Goal: Task Accomplishment & Management: Use online tool/utility

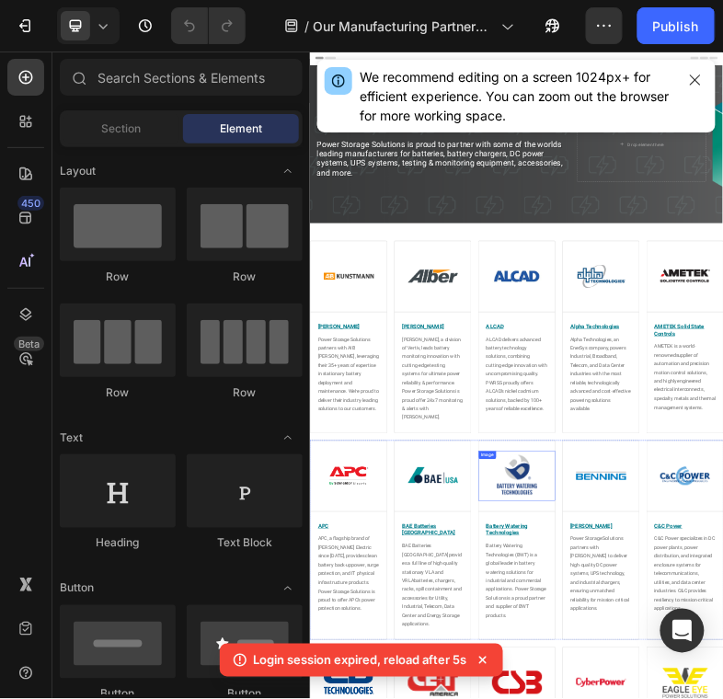
scroll to position [365, 0]
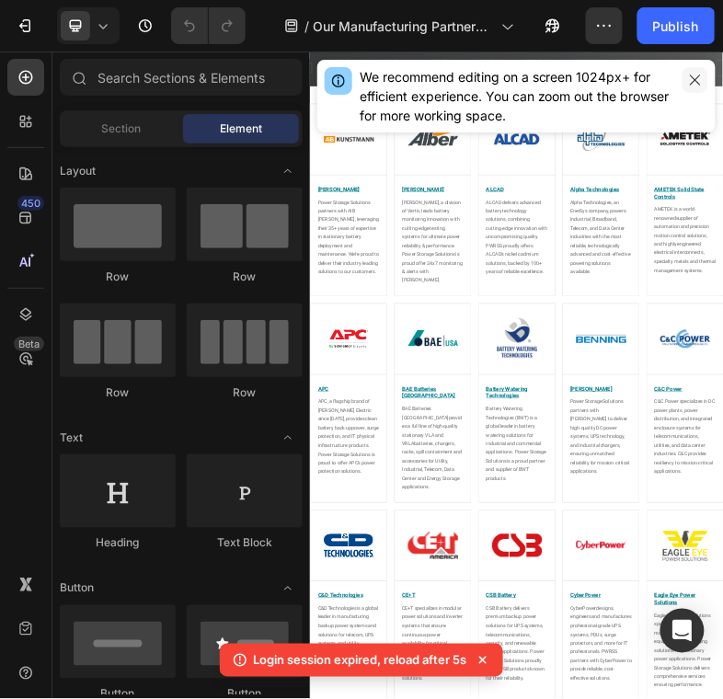
click at [700, 76] on icon "button" at bounding box center [695, 80] width 15 height 15
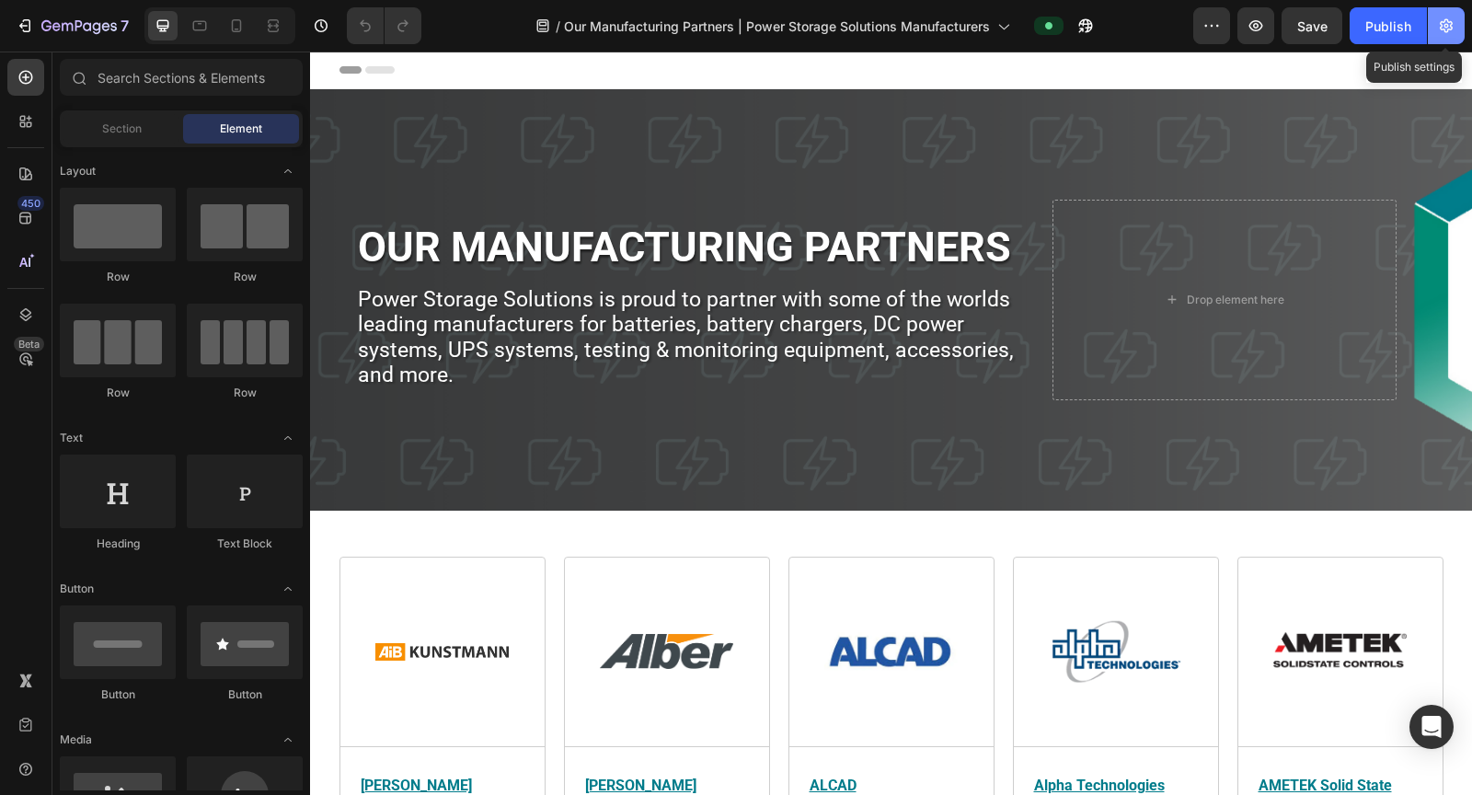
click at [722, 24] on icon "button" at bounding box center [1446, 26] width 18 height 18
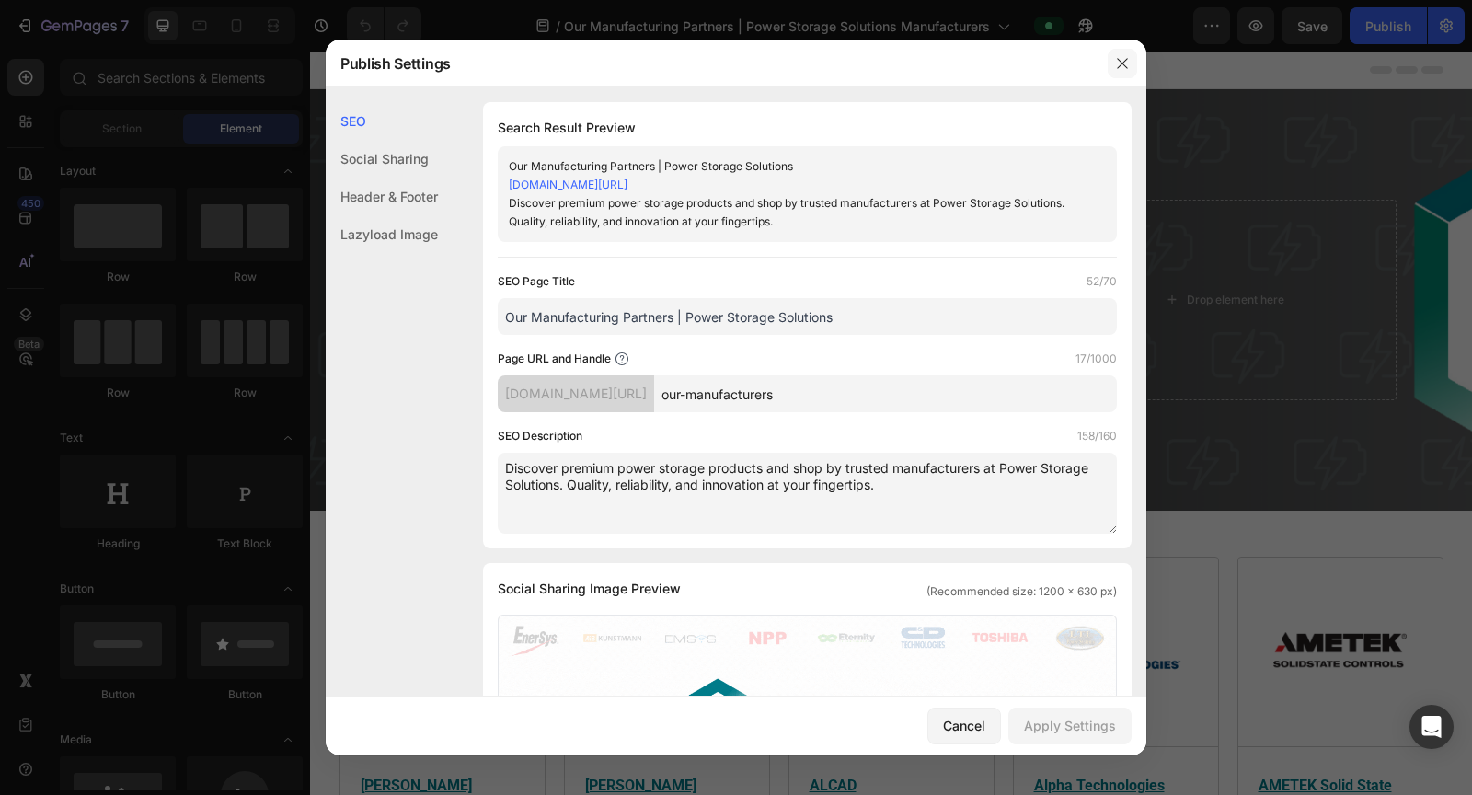
drag, startPoint x: 1117, startPoint y: 63, endPoint x: 746, endPoint y: 9, distance: 374.5
click at [722, 63] on icon "button" at bounding box center [1122, 63] width 15 height 15
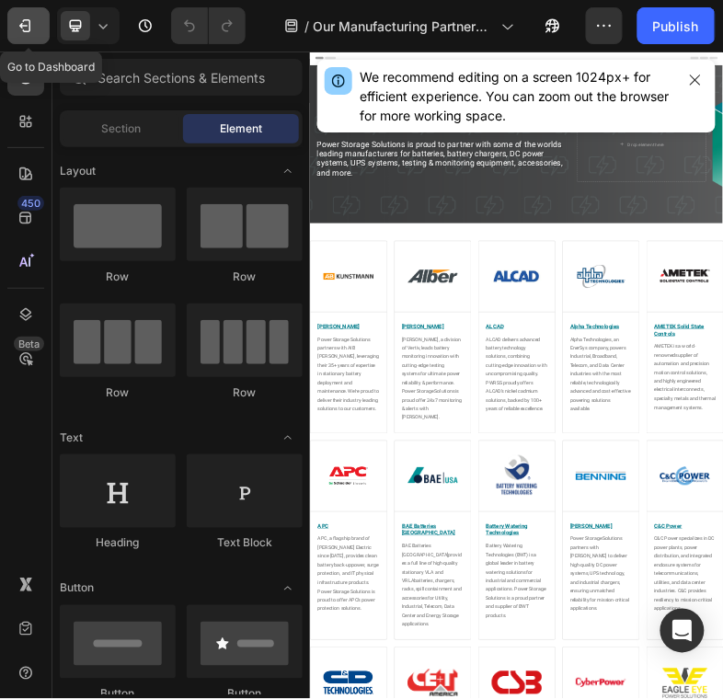
click at [28, 24] on icon "button" at bounding box center [25, 26] width 18 height 18
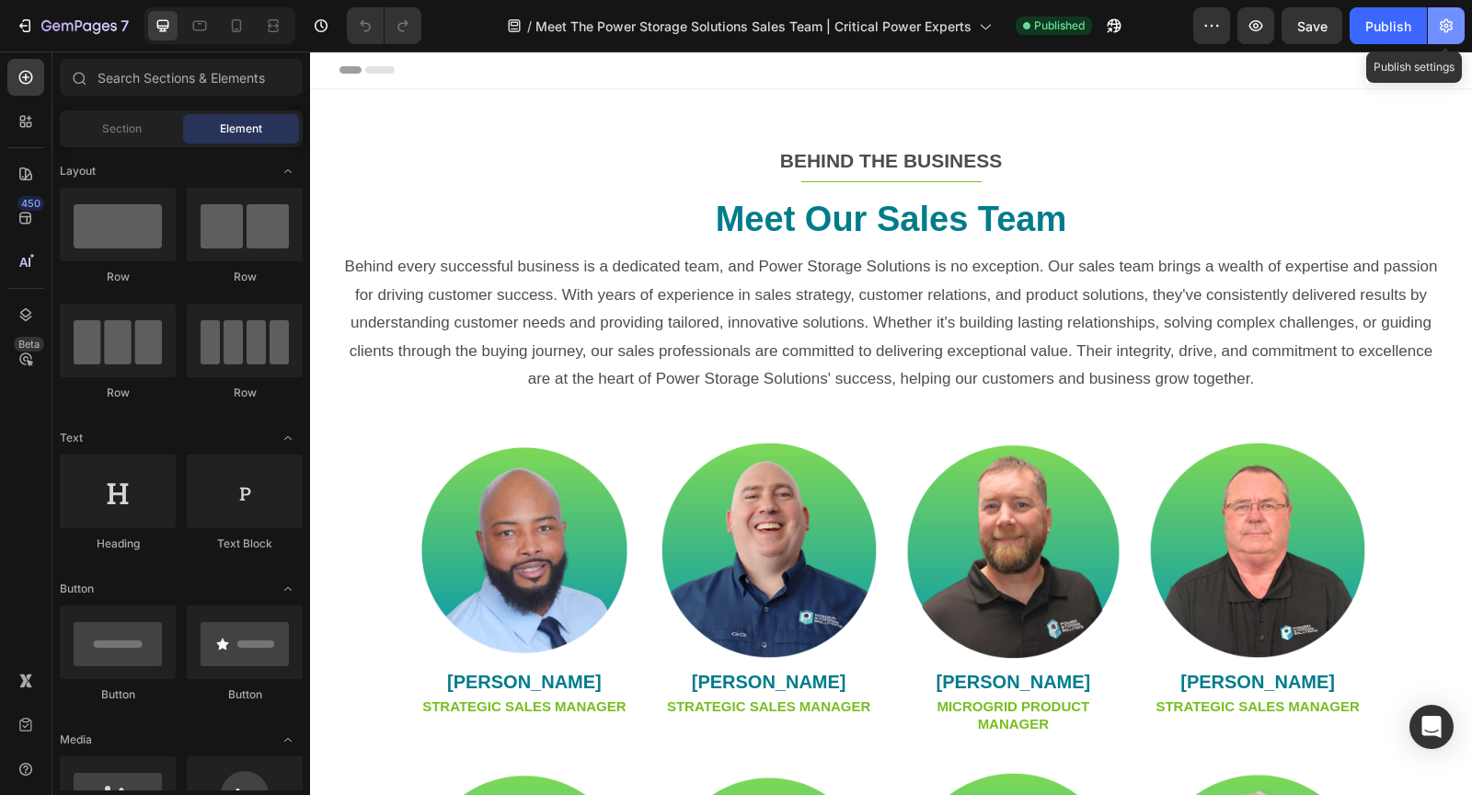
click at [1455, 21] on button "button" at bounding box center [1445, 25] width 37 height 37
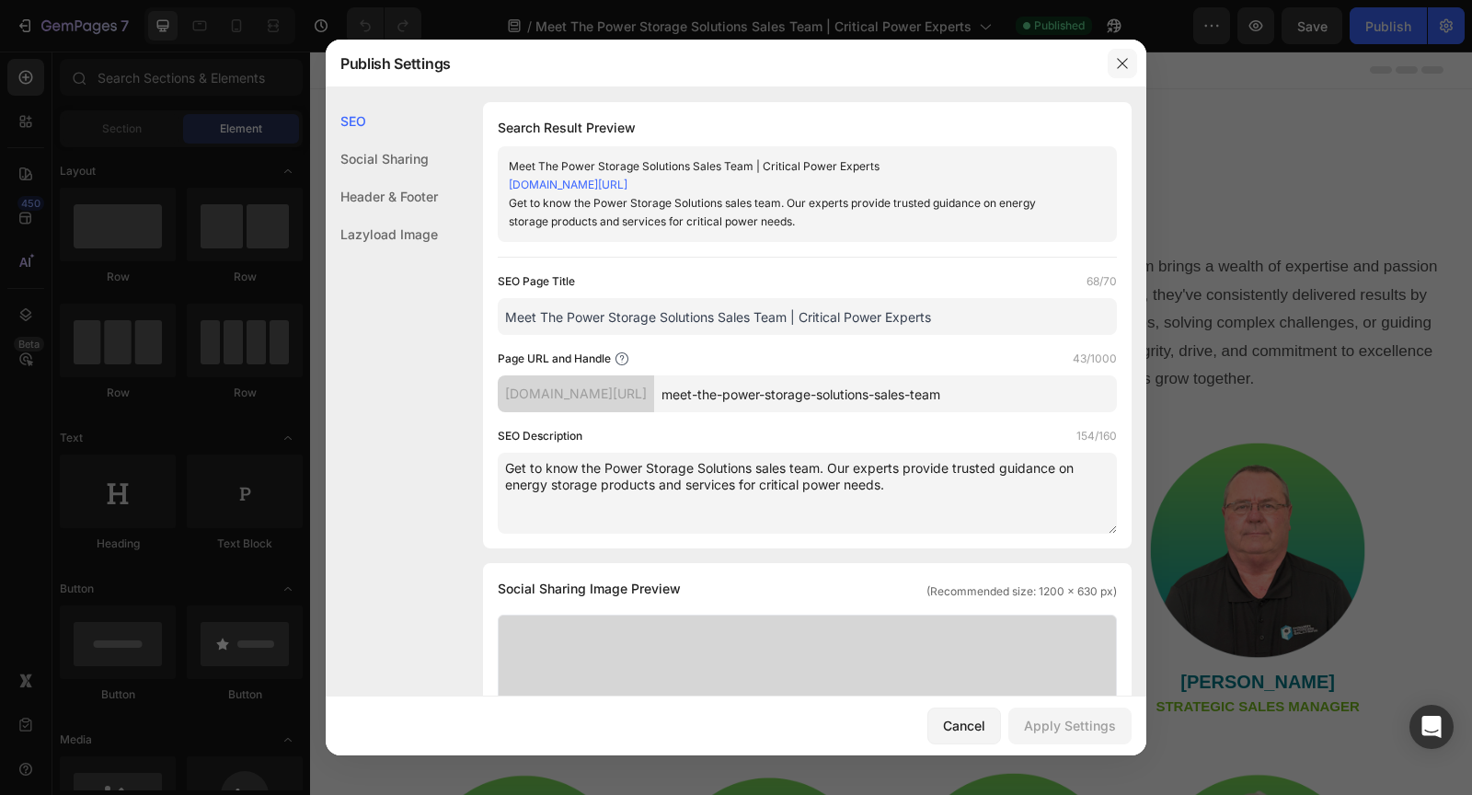
click at [1129, 64] on button "button" at bounding box center [1121, 63] width 29 height 29
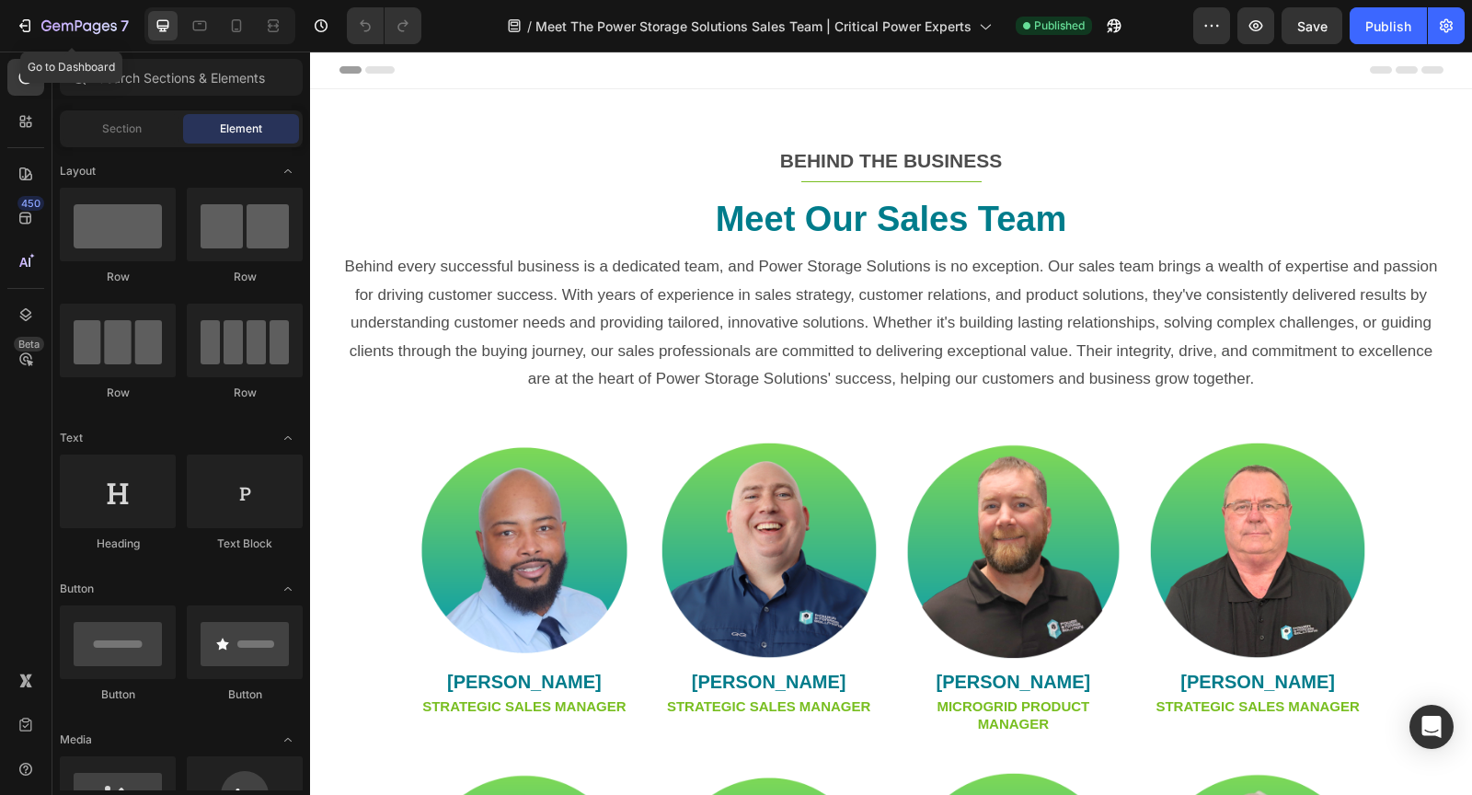
drag, startPoint x: 61, startPoint y: 24, endPoint x: 192, endPoint y: 8, distance: 132.4
click at [62, 24] on icon "button" at bounding box center [67, 27] width 11 height 8
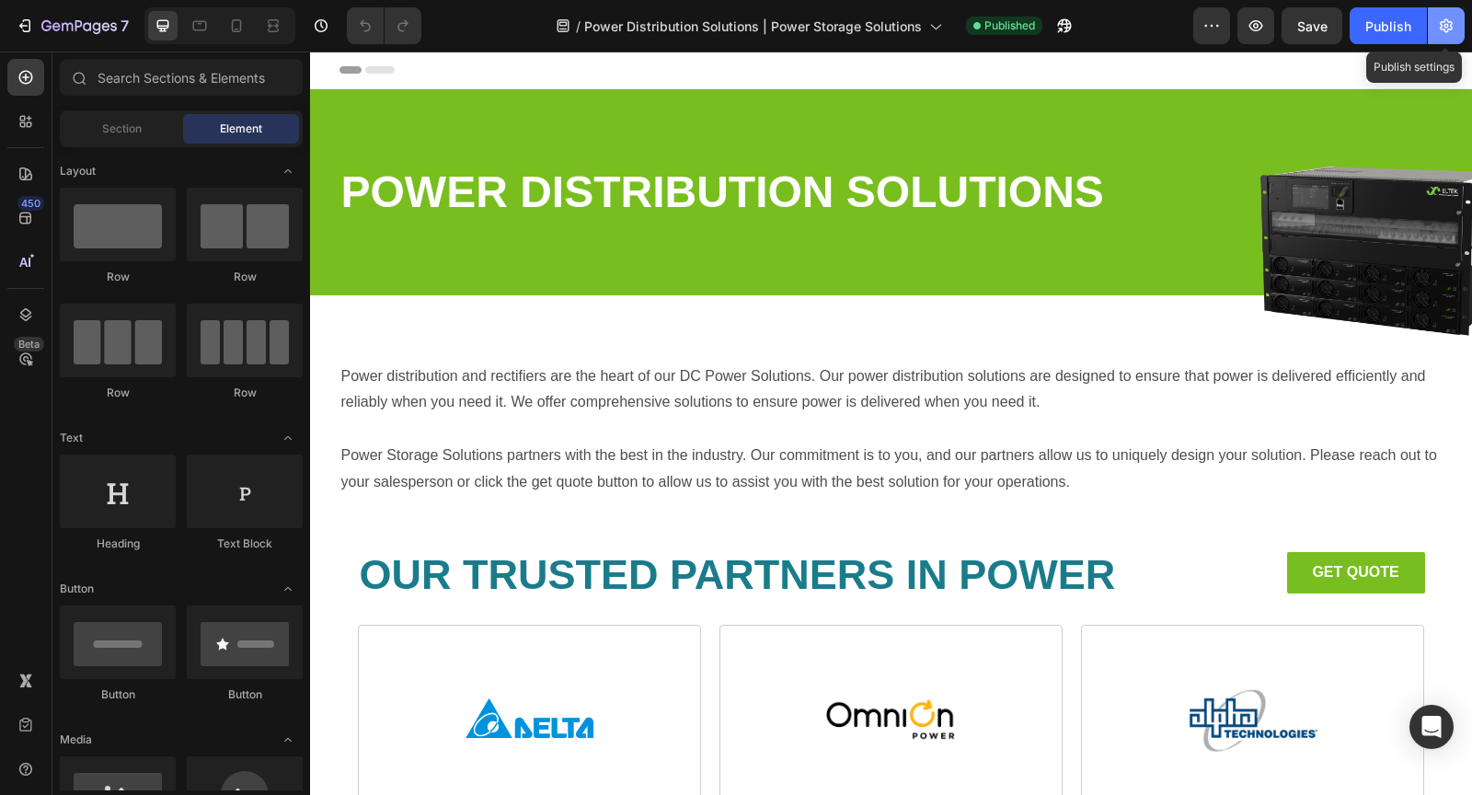
click at [1463, 25] on button "button" at bounding box center [1445, 25] width 37 height 37
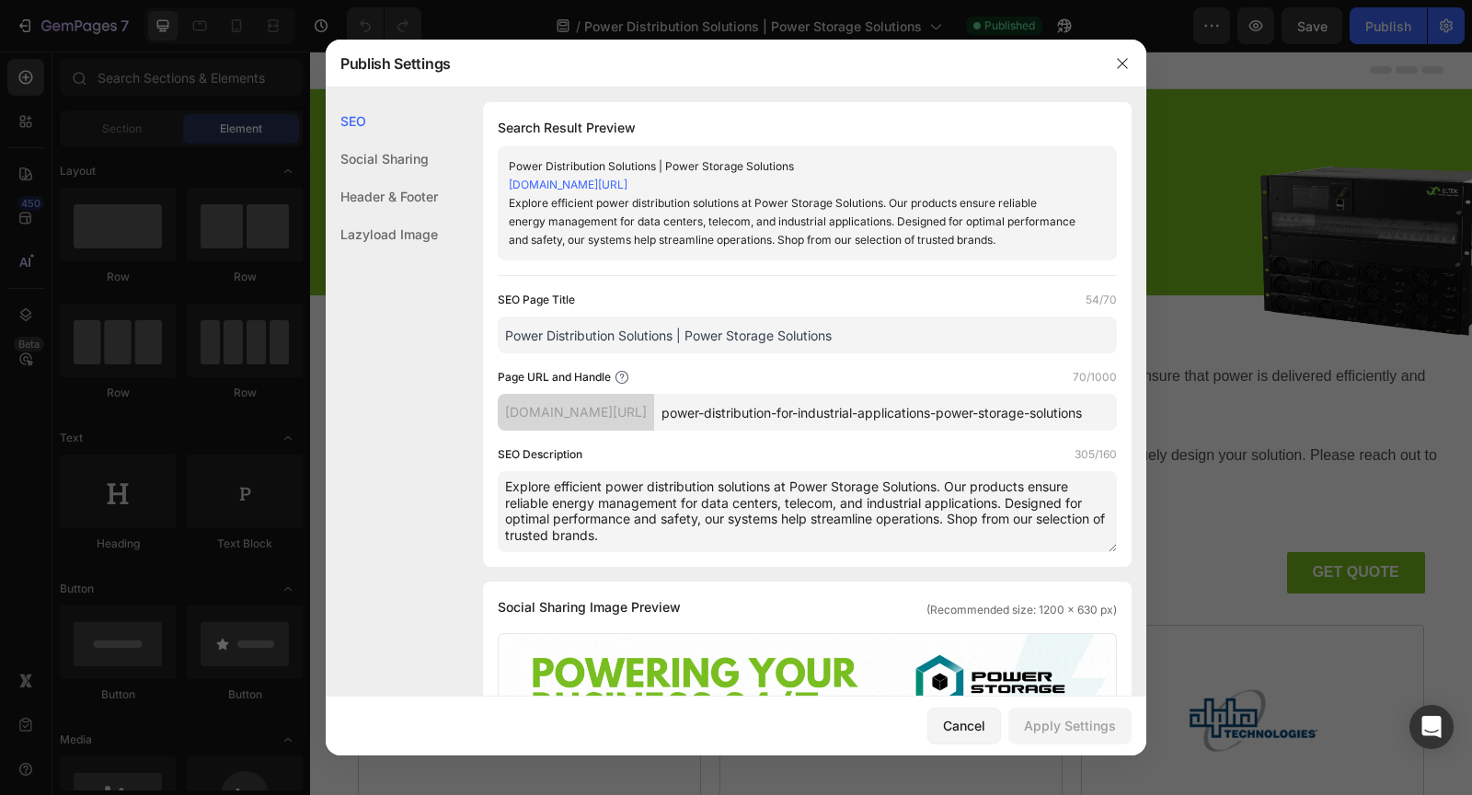
click at [637, 542] on textarea "Explore efficient power distribution solutions at Power Storage Solutions. Our …" at bounding box center [807, 511] width 619 height 81
drag, startPoint x: 633, startPoint y: 541, endPoint x: 500, endPoint y: 484, distance: 144.2
click at [500, 484] on textarea "Explore efficient power distribution solutions at Power Storage Solutions. Our …" at bounding box center [807, 511] width 619 height 81
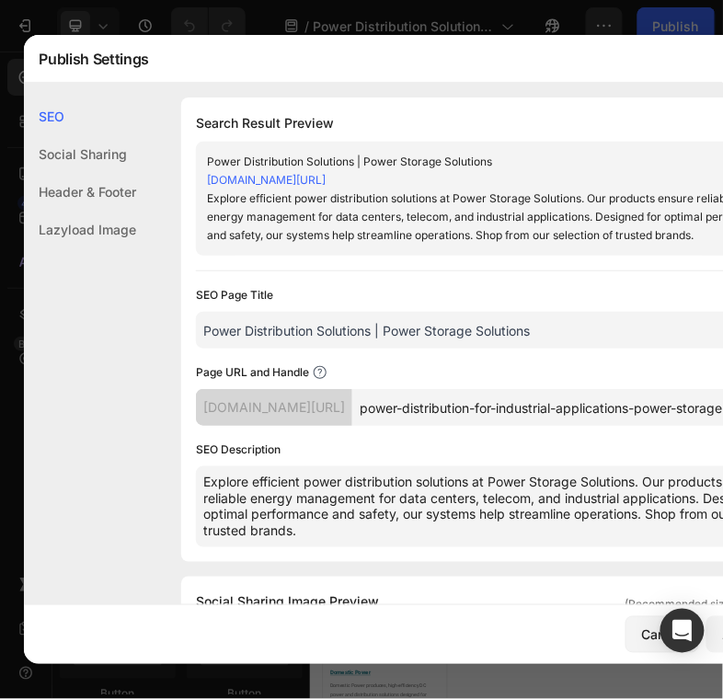
paste textarea "Shop power distribution solutions at Power Storage Solutions. Reliable systems …"
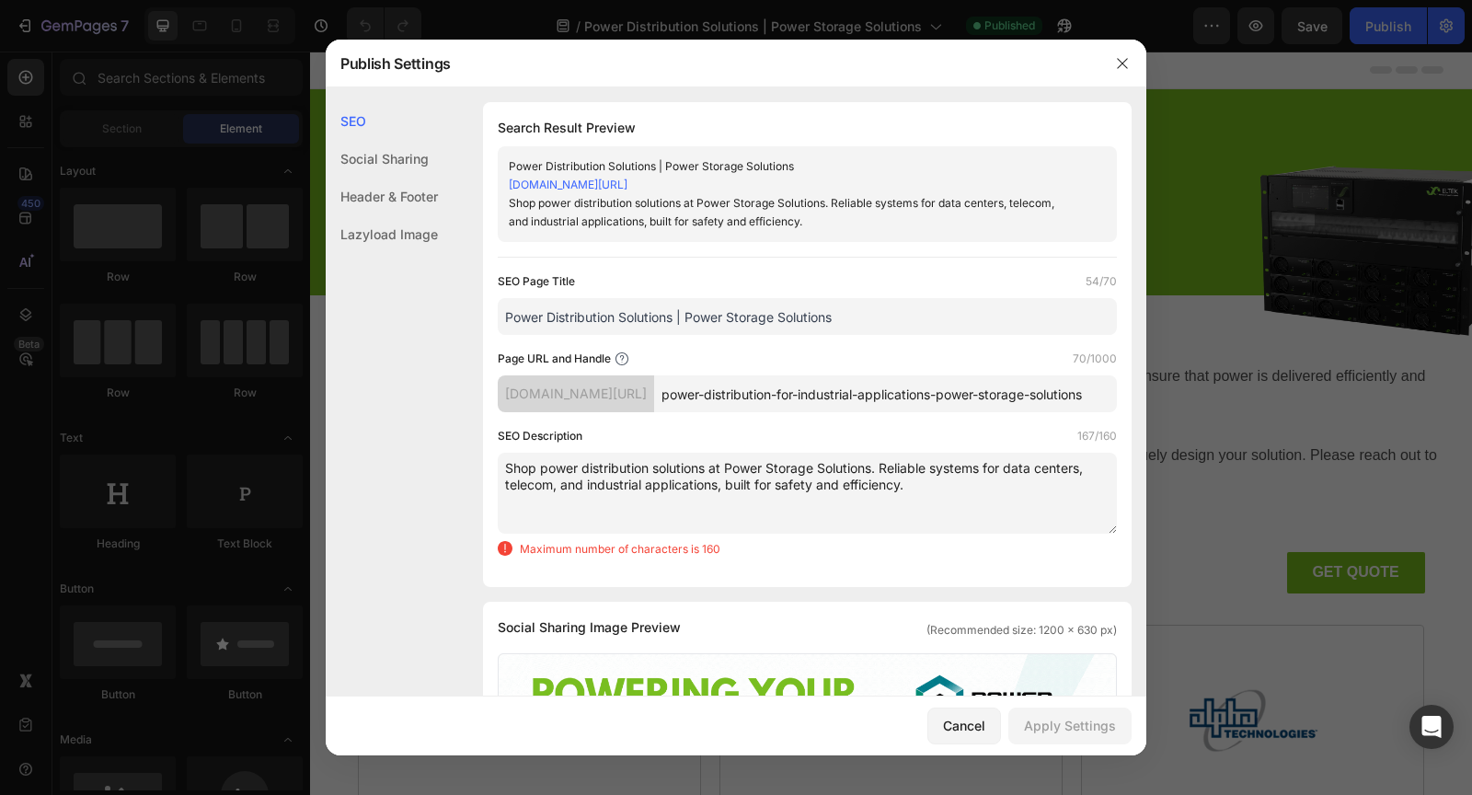
drag, startPoint x: 719, startPoint y: 482, endPoint x: 590, endPoint y: 481, distance: 129.7
click at [590, 481] on textarea "Shop power distribution solutions at Power Storage Solutions. Reliable systems …" at bounding box center [807, 493] width 619 height 81
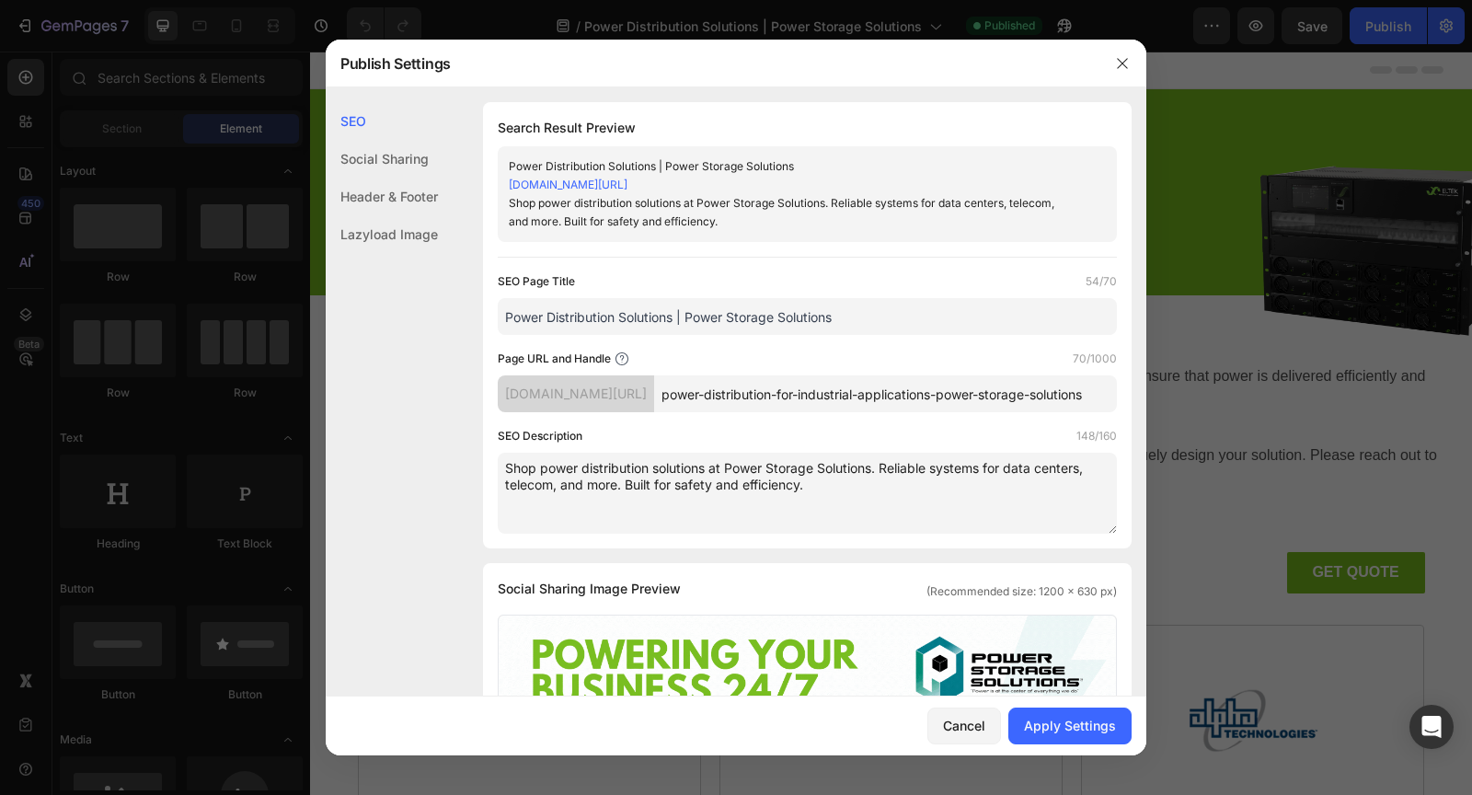
click at [887, 465] on textarea "Shop power distribution solutions at Power Storage Solutions. Reliable systems …" at bounding box center [807, 493] width 619 height 81
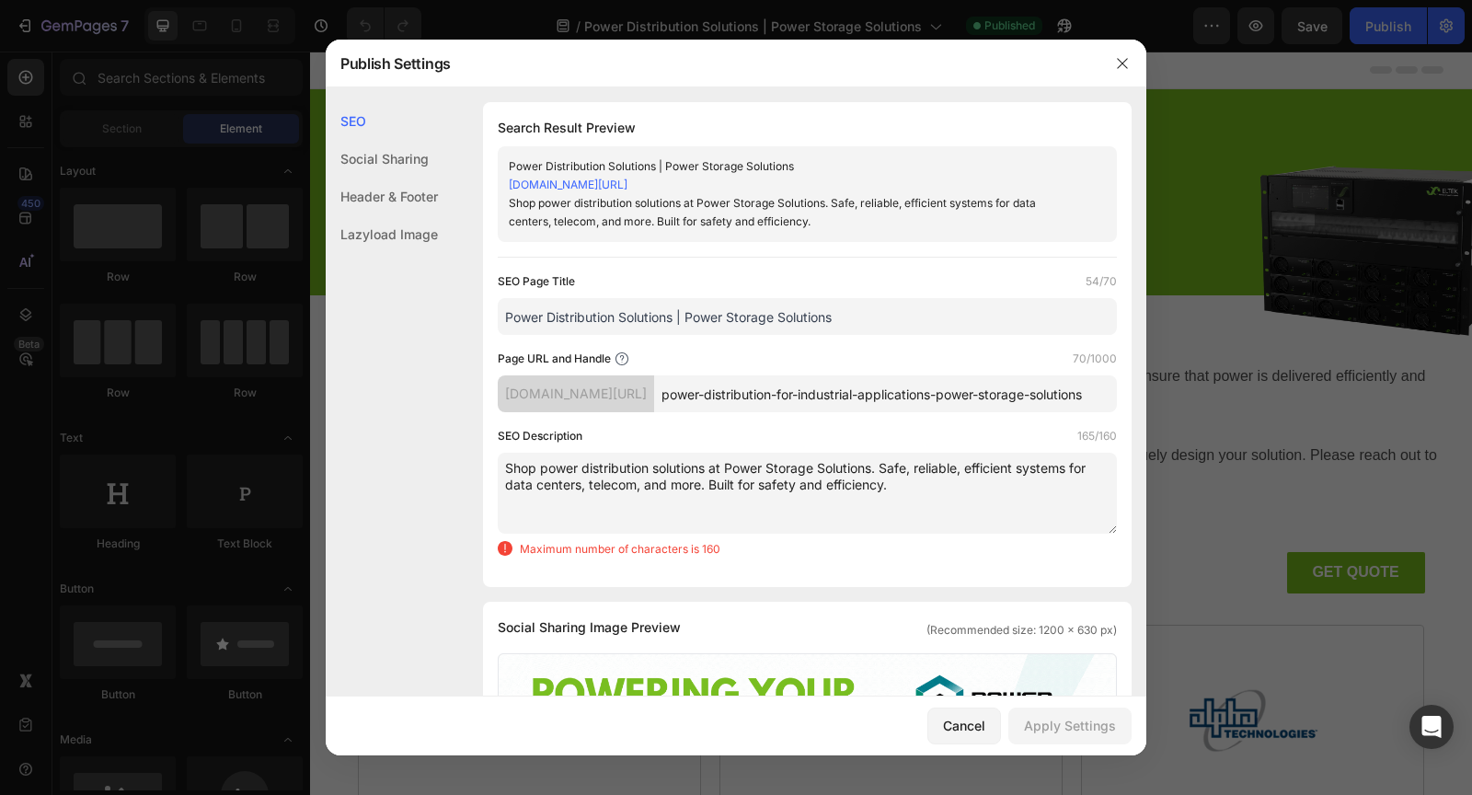
drag, startPoint x: 910, startPoint y: 486, endPoint x: 710, endPoint y: 483, distance: 199.6
click at [710, 483] on textarea "Shop power distribution solutions at Power Storage Solutions. Safe, reliable, e…" at bounding box center [807, 493] width 619 height 81
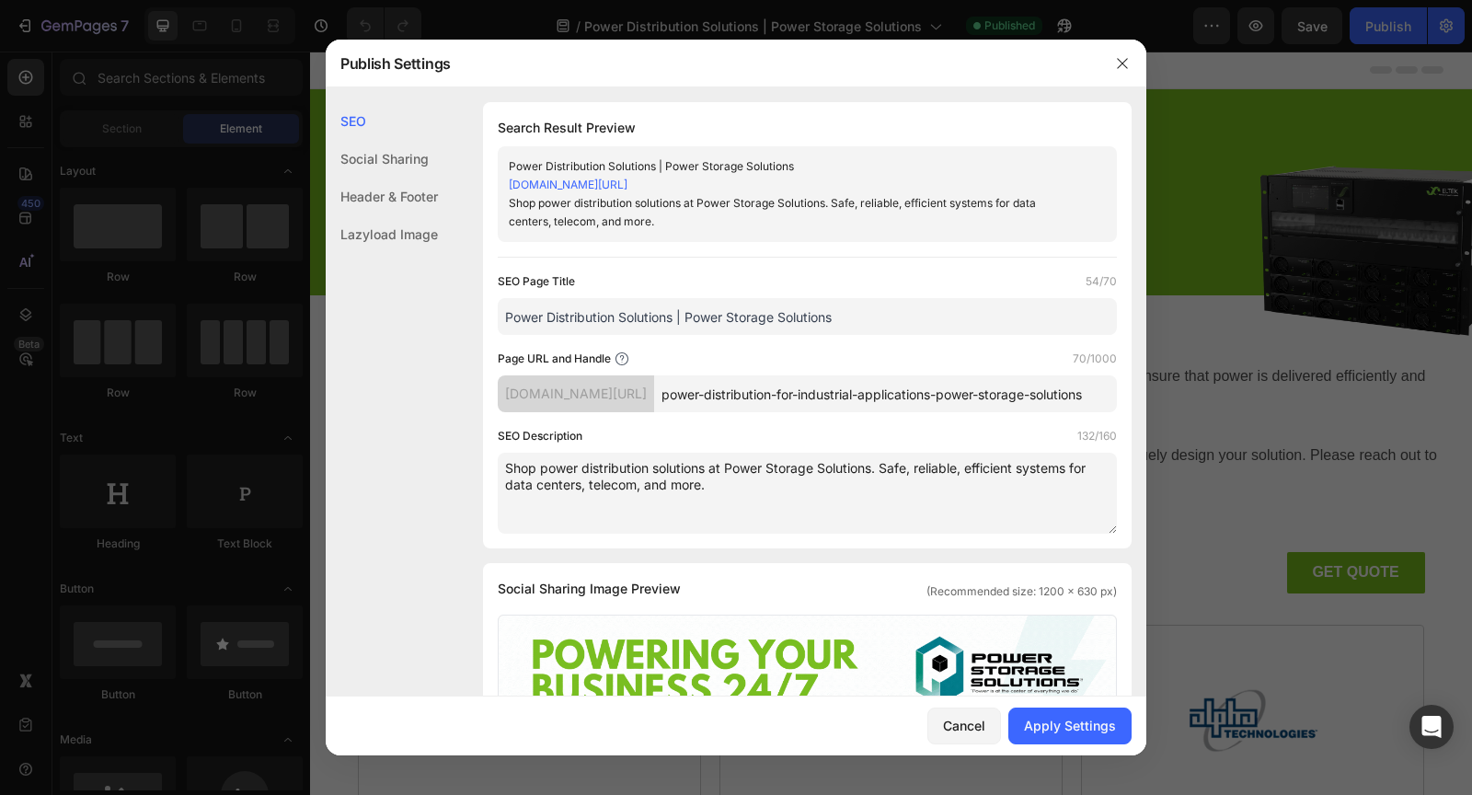
drag, startPoint x: 686, startPoint y: 483, endPoint x: 671, endPoint y: 483, distance: 14.7
click at [673, 483] on textarea "Shop power distribution solutions at Power Storage Solutions. Safe, reliable, e…" at bounding box center [807, 493] width 619 height 81
drag, startPoint x: 822, startPoint y: 491, endPoint x: 501, endPoint y: 465, distance: 322.0
click at [501, 465] on textarea "Shop power distribution solutions at Power Storage Solutions. Safe, reliable, e…" at bounding box center [807, 493] width 619 height 81
type textarea "Shop power distribution solutions at Power Storage Solutions. Safe, reliable, e…"
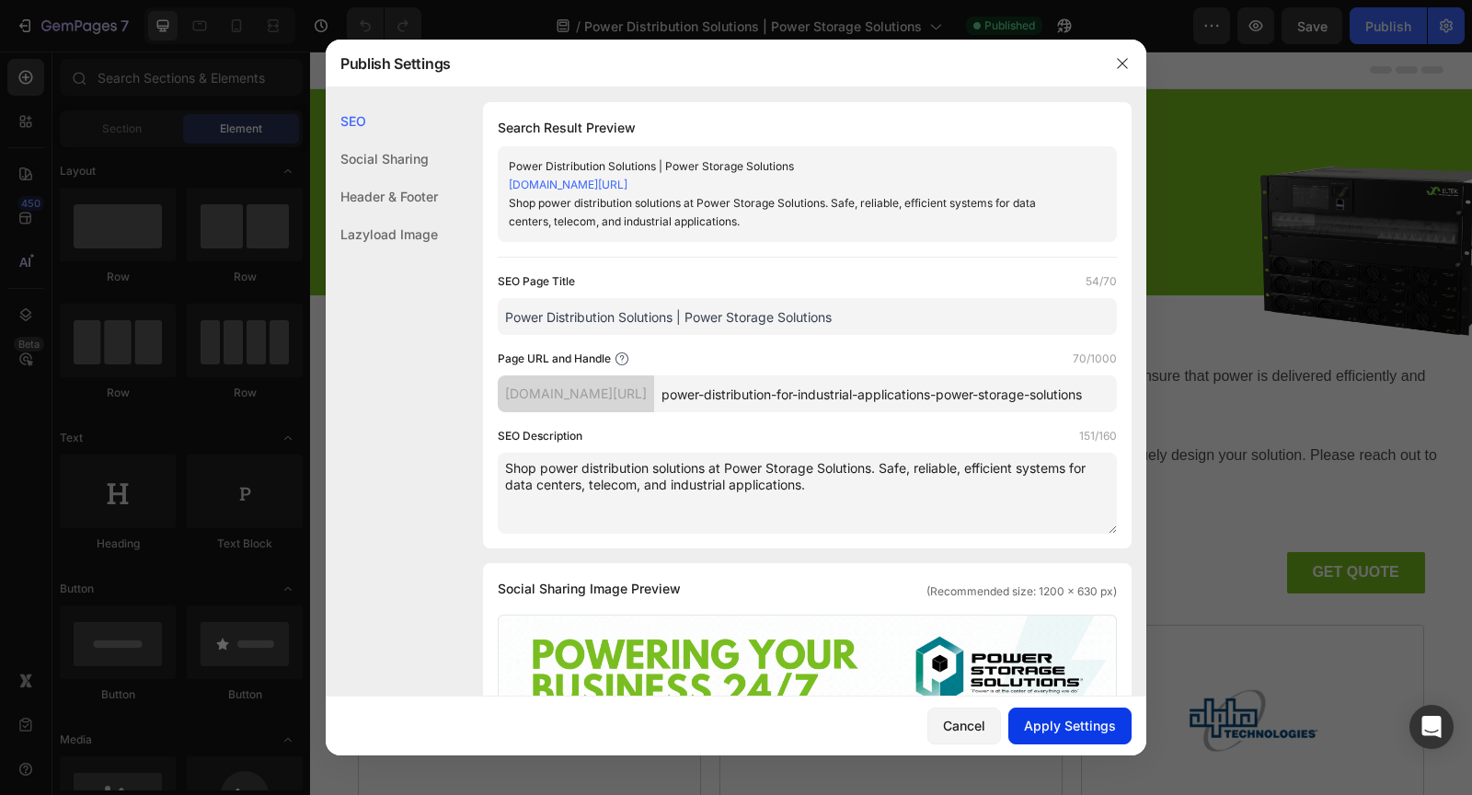
click at [1058, 731] on div "Apply Settings" at bounding box center [1070, 725] width 92 height 19
click at [1126, 64] on icon "button" at bounding box center [1122, 63] width 15 height 15
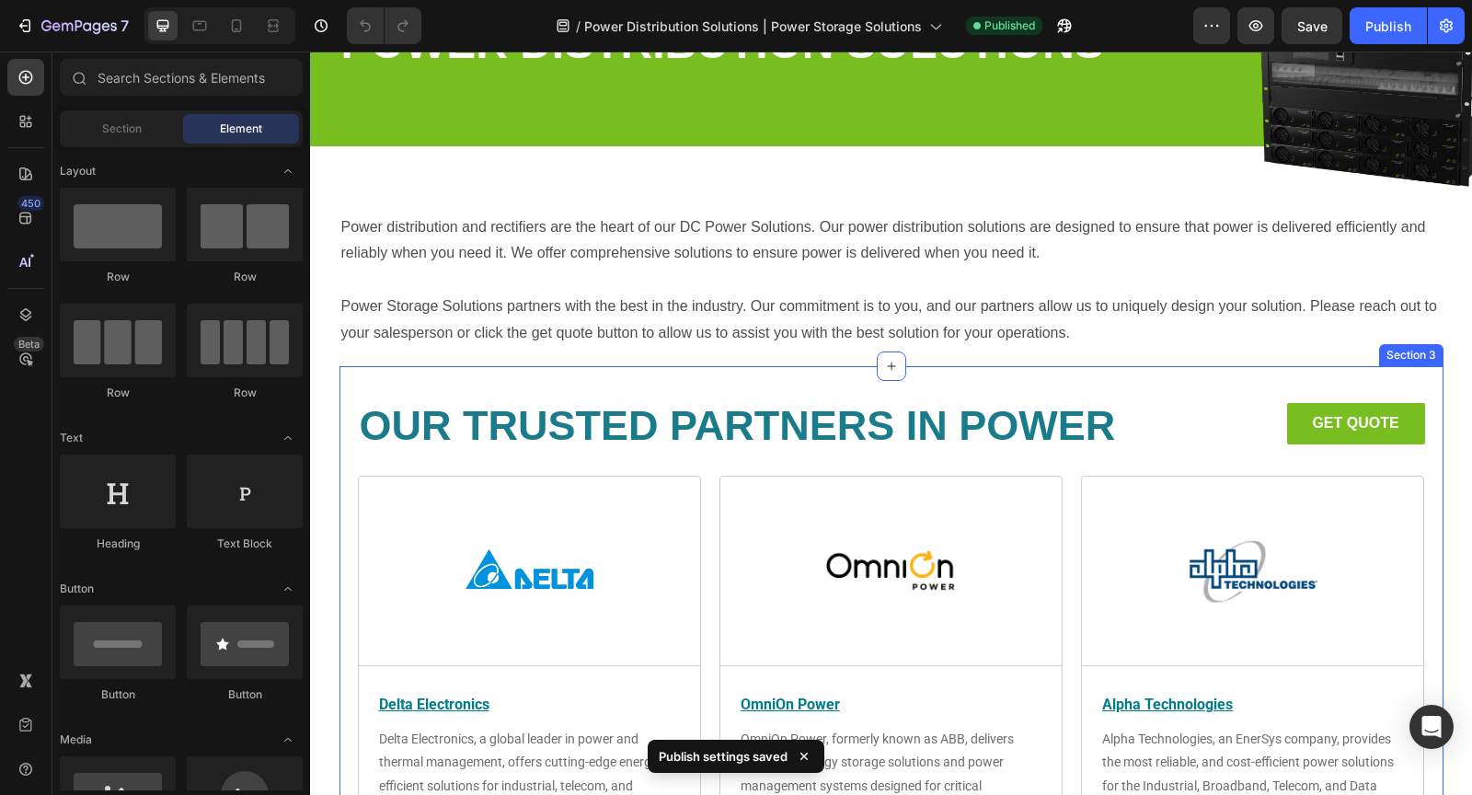
scroll to position [155, 0]
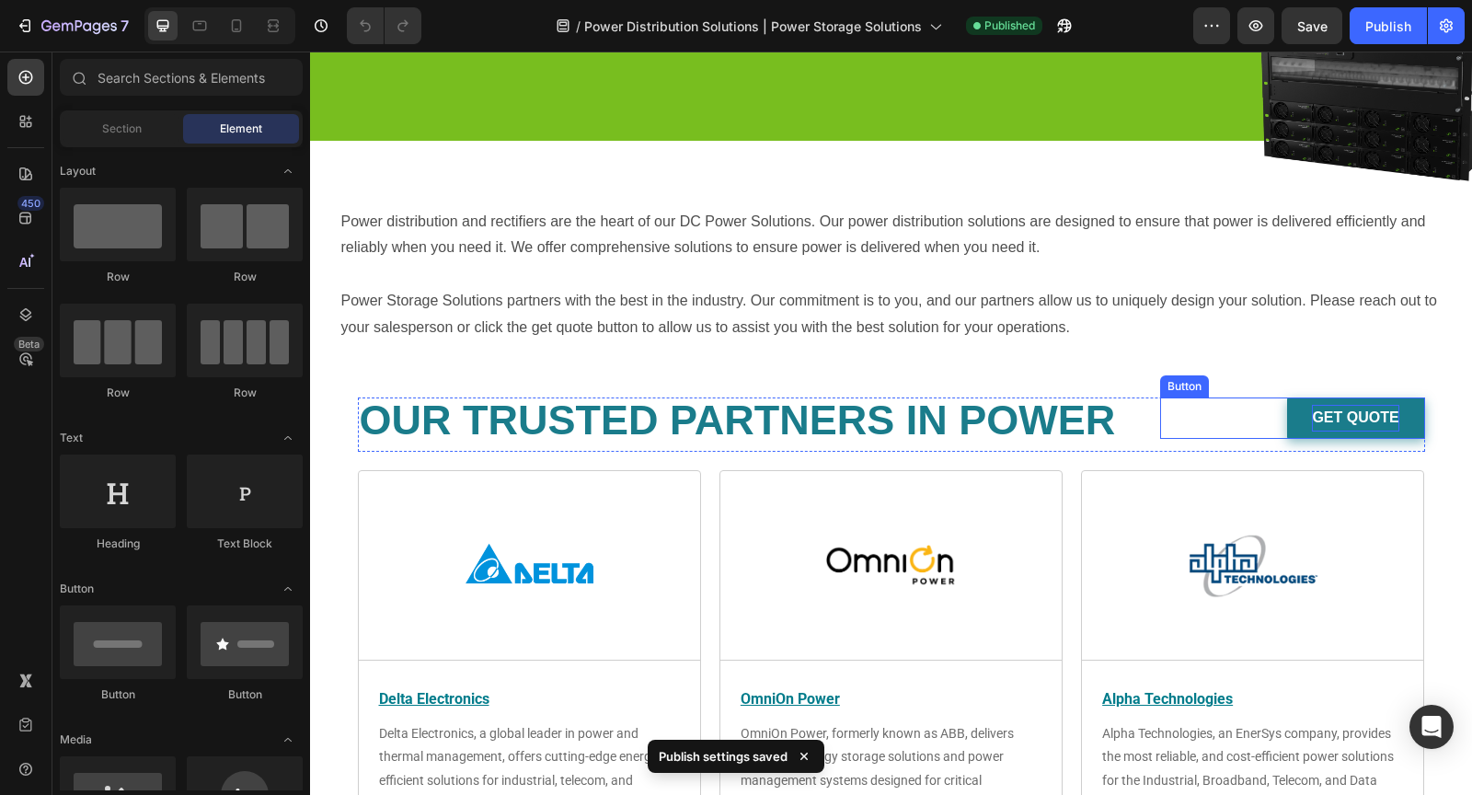
click at [1322, 421] on strong "get quote" at bounding box center [1355, 417] width 86 height 16
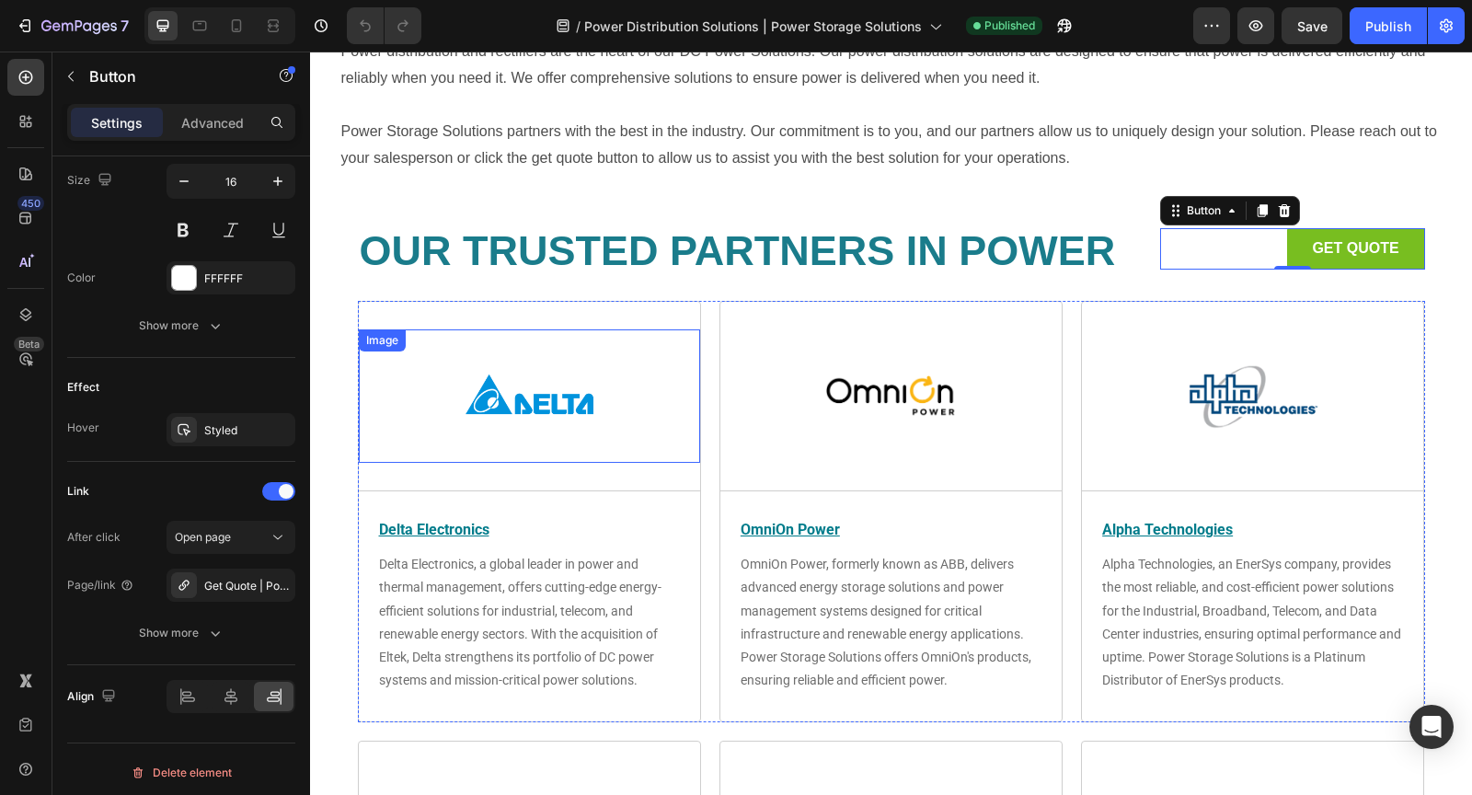
scroll to position [349, 0]
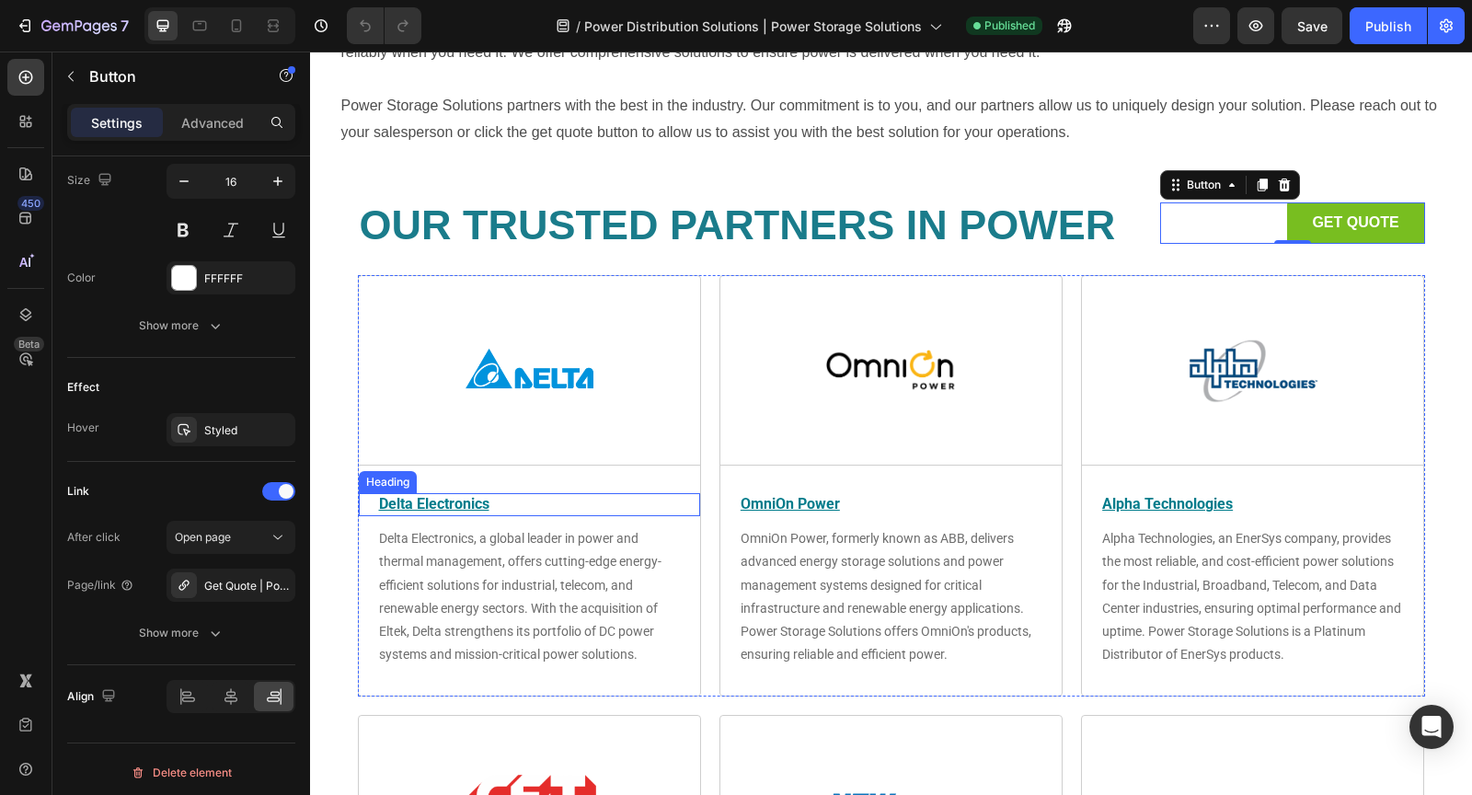
click at [432, 516] on div "Image Title Line Delta Electronics Heading Delta Electronics, a global leader i…" at bounding box center [529, 513] width 341 height 419
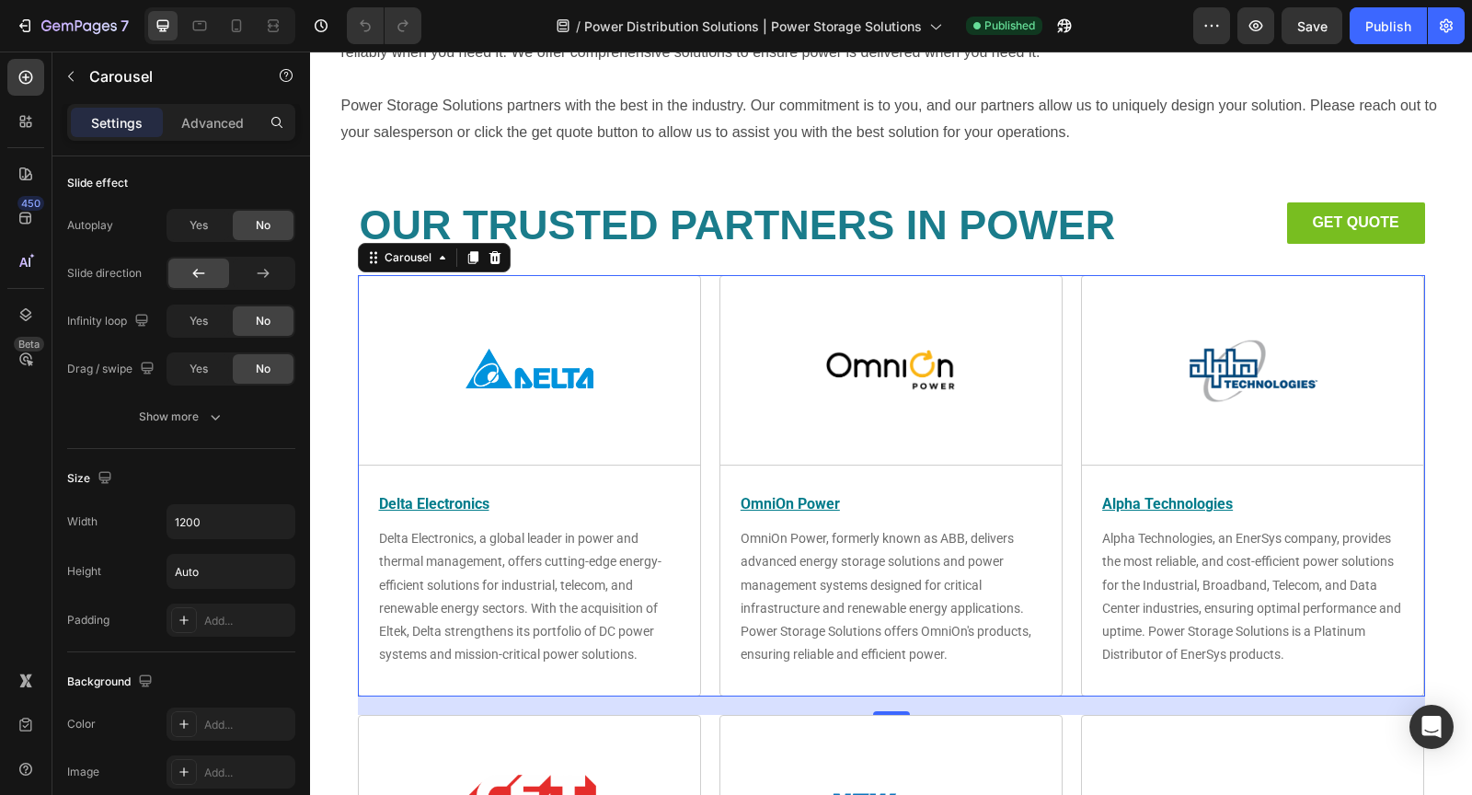
scroll to position [0, 0]
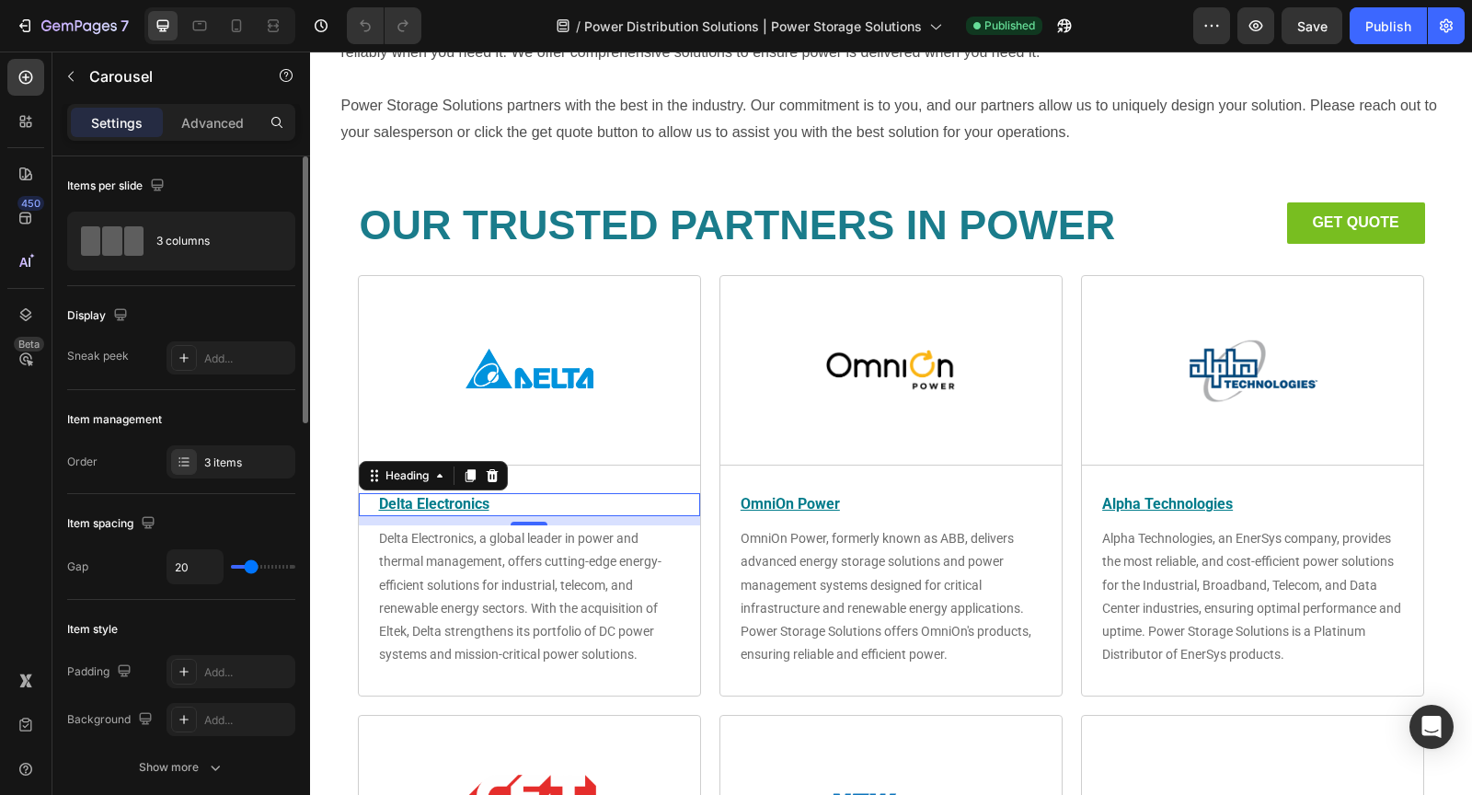
click at [435, 504] on u "Delta Electronics" at bounding box center [434, 503] width 110 height 17
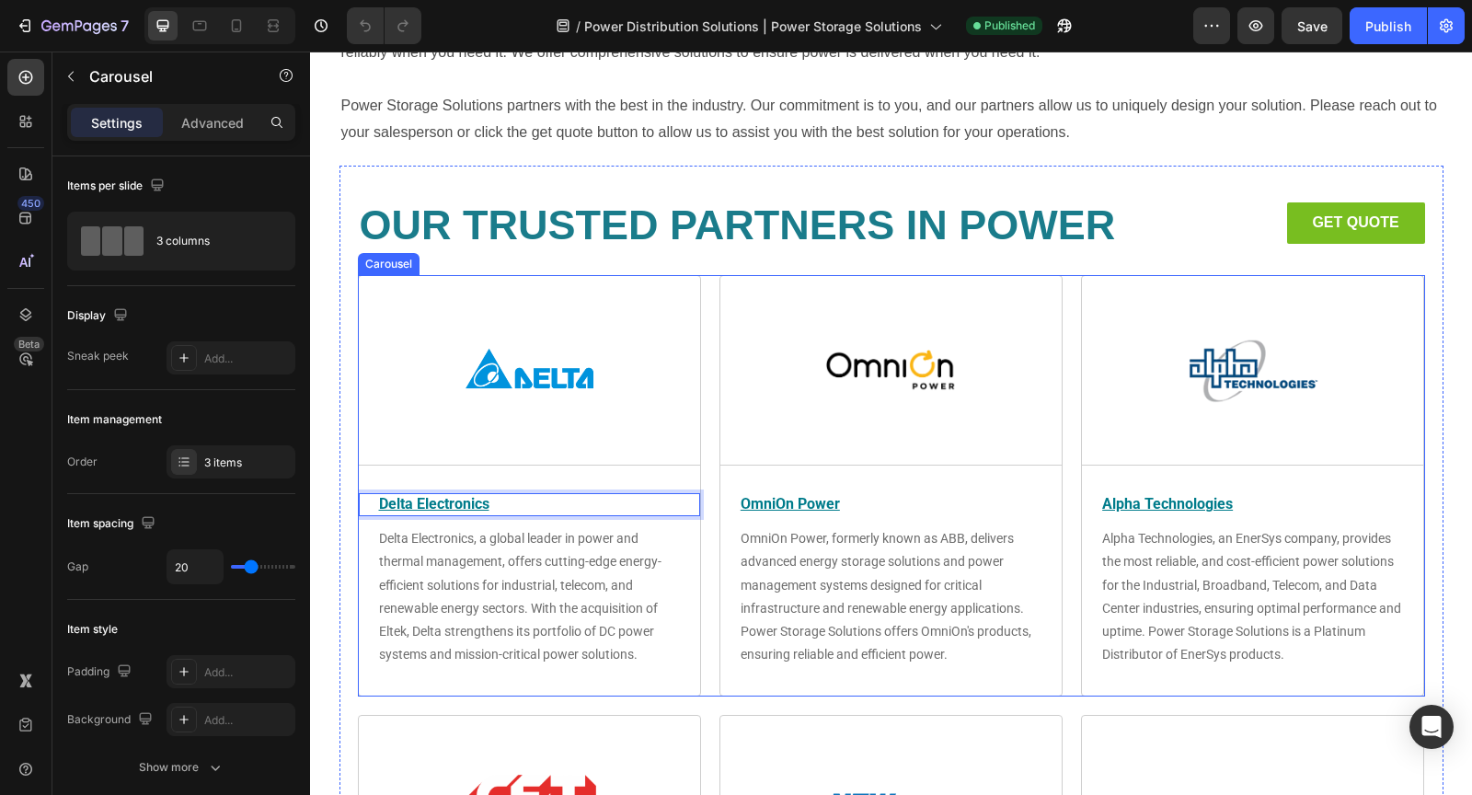
click at [813, 490] on div "Image Title Line OmniOn Power Heading OmniOn Power, formerly known as ABB, deli…" at bounding box center [890, 513] width 341 height 419
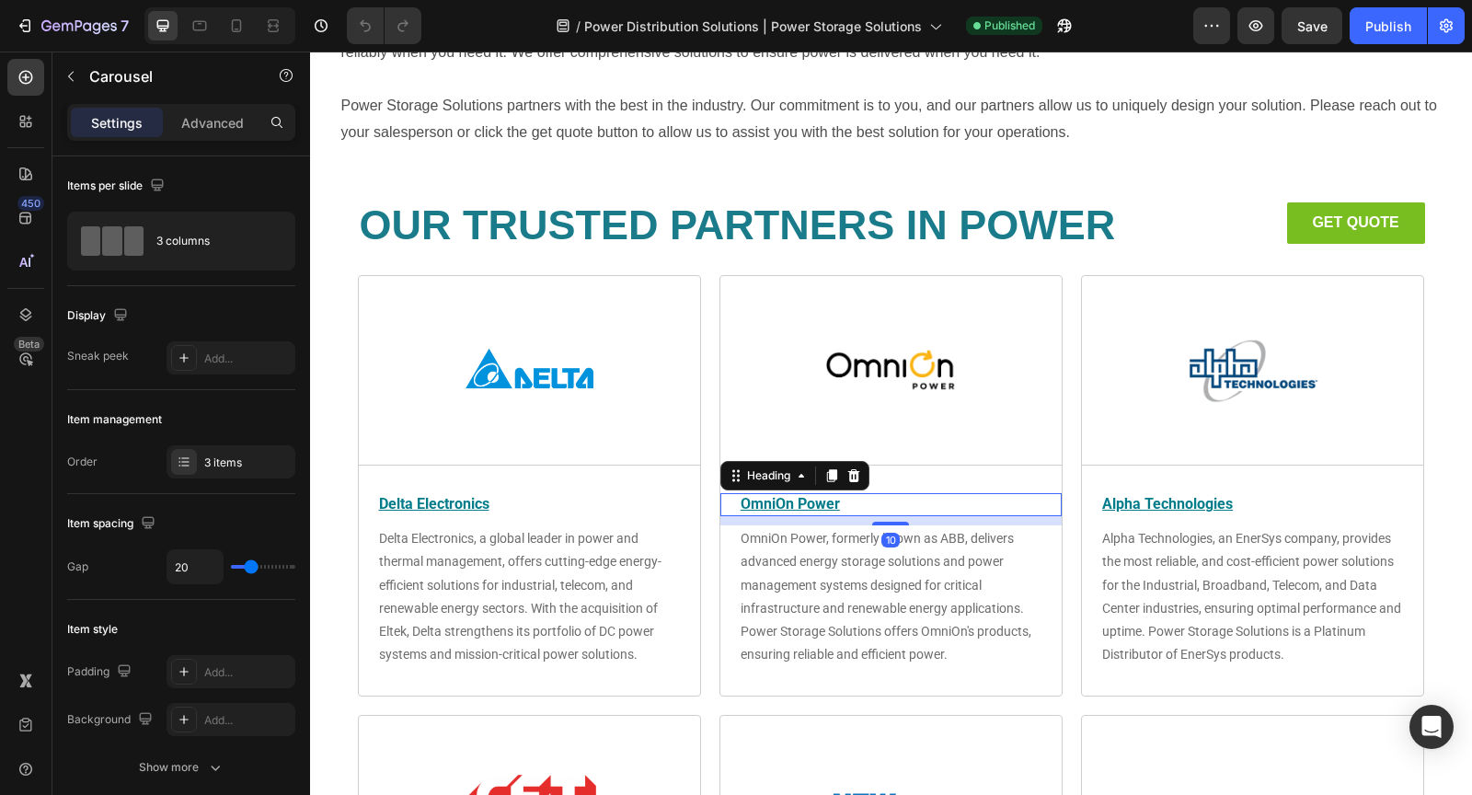
click at [809, 499] on u "OmniOn Power" at bounding box center [789, 503] width 99 height 17
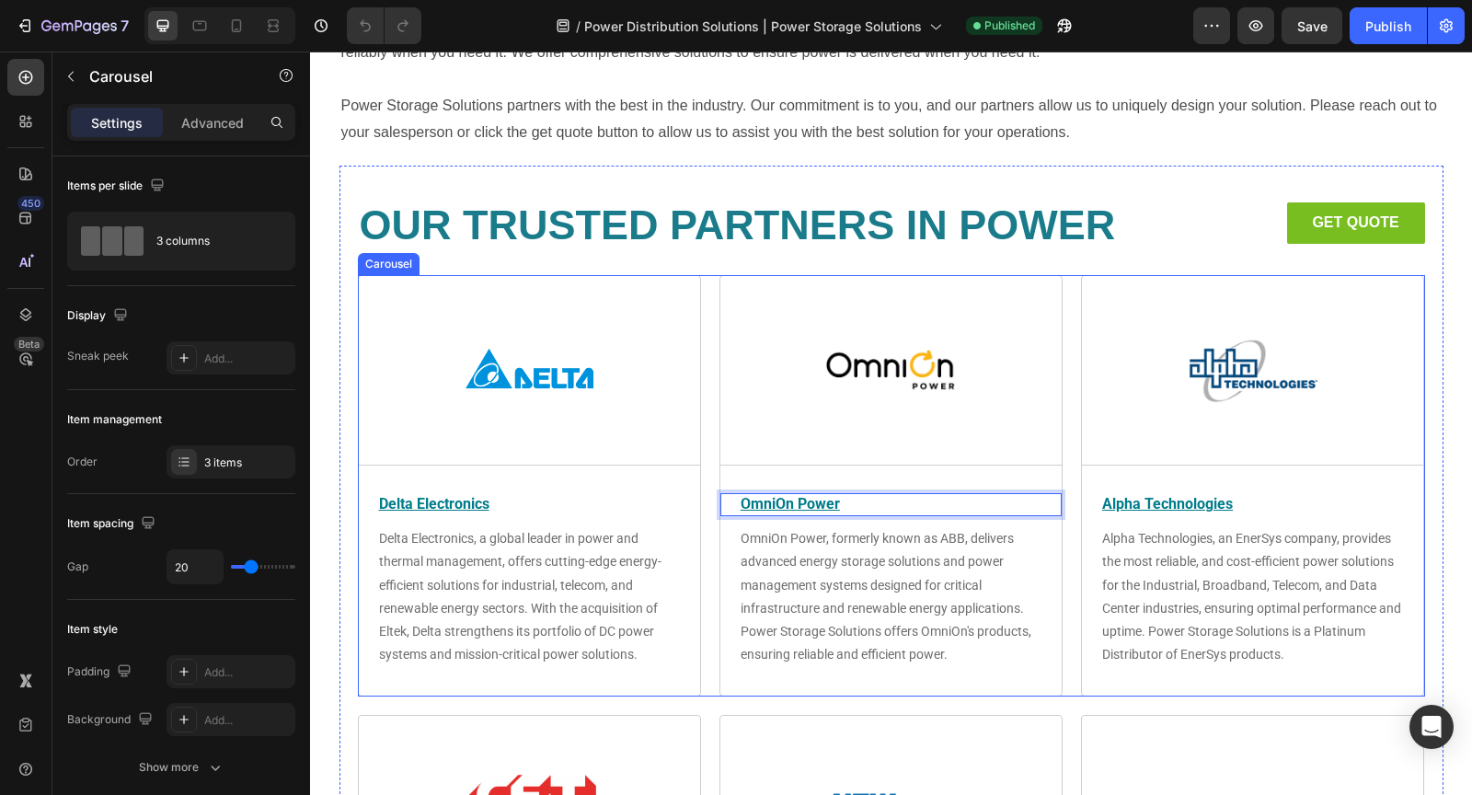
click at [1161, 515] on div "Image Title Line Alpha Technologies Heading Alpha Technologies, an EnerSys comp…" at bounding box center [1252, 513] width 341 height 419
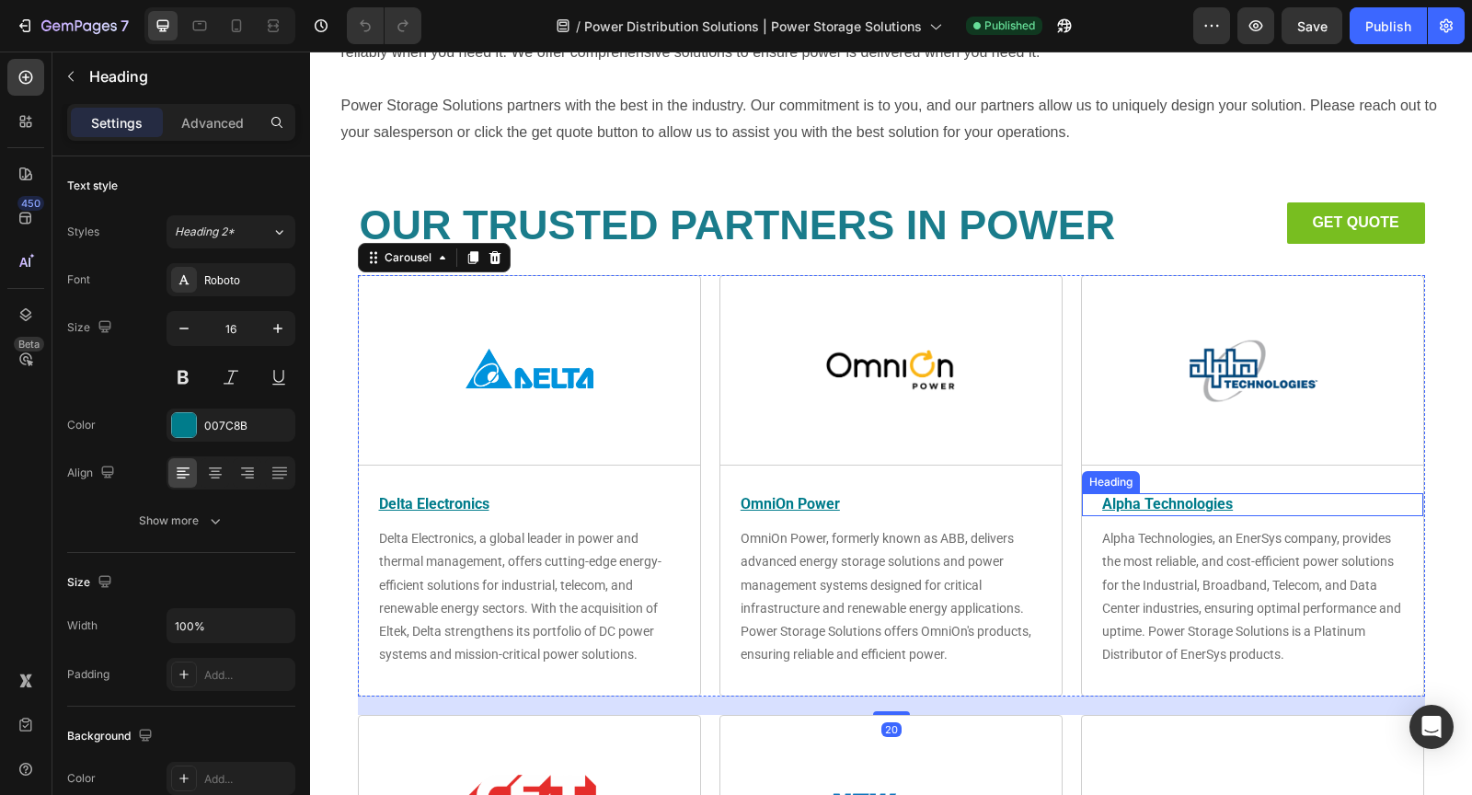
click at [1170, 505] on u "Alpha Technologies" at bounding box center [1167, 503] width 131 height 17
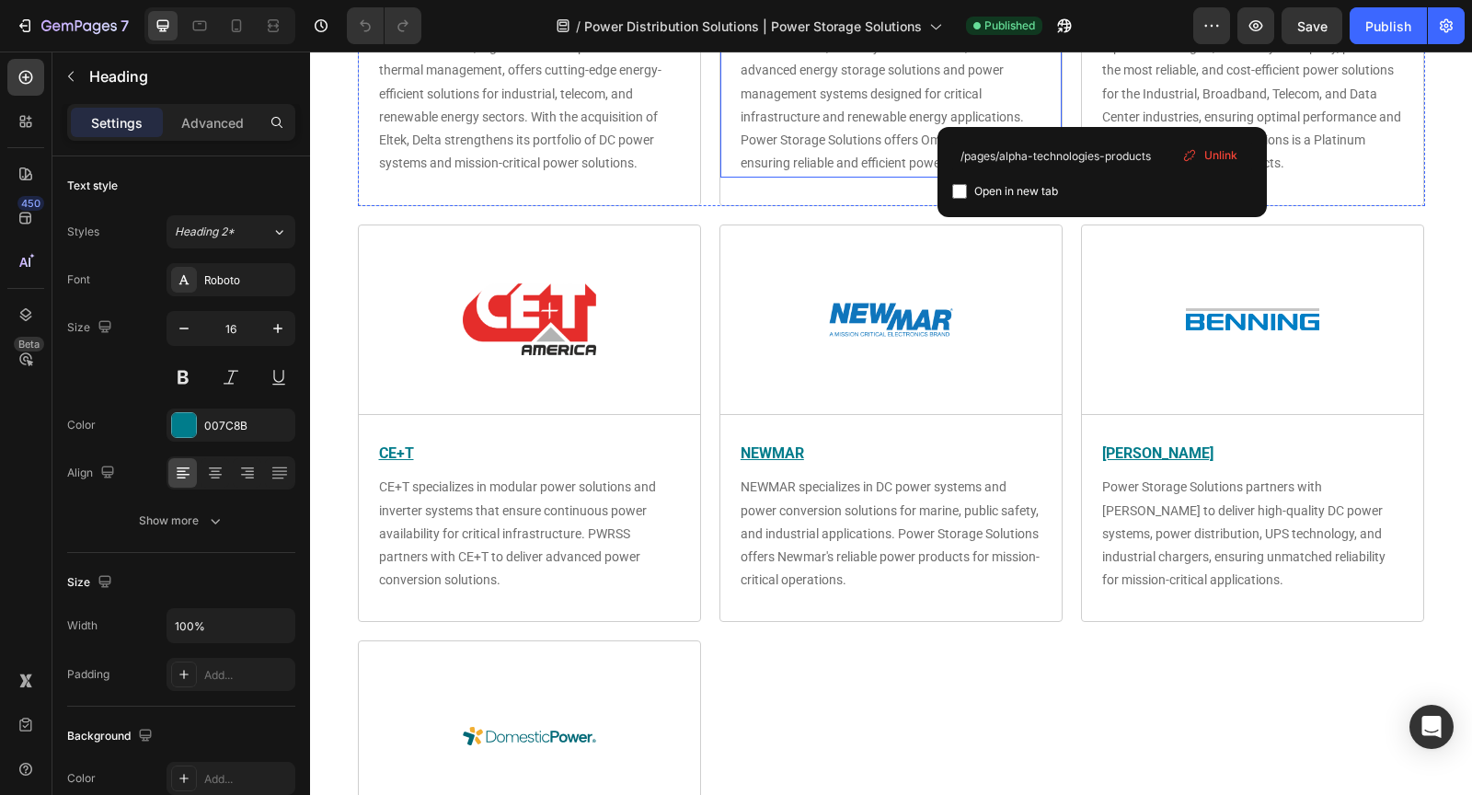
scroll to position [854, 0]
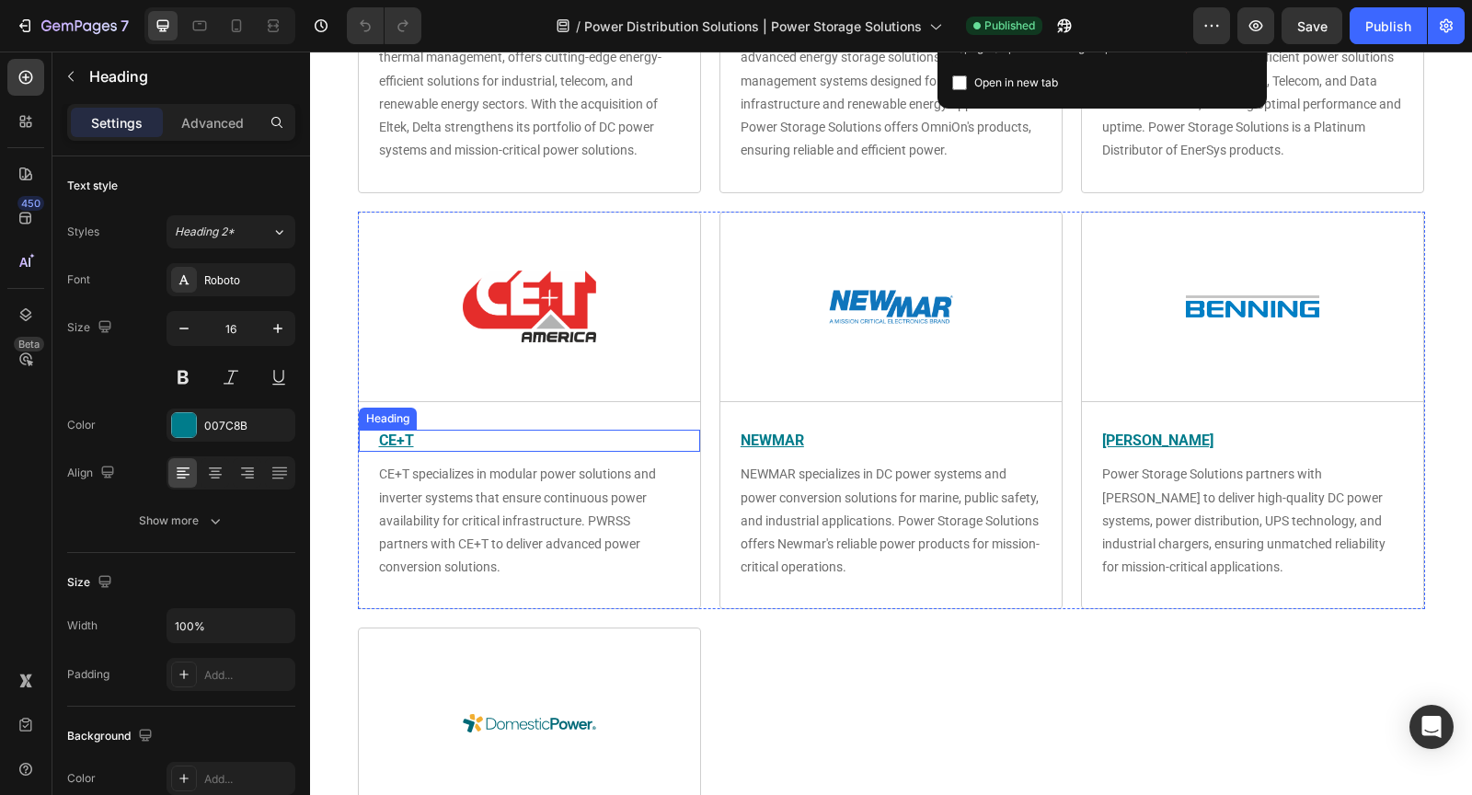
click at [391, 437] on u "CE+T" at bounding box center [396, 439] width 35 height 17
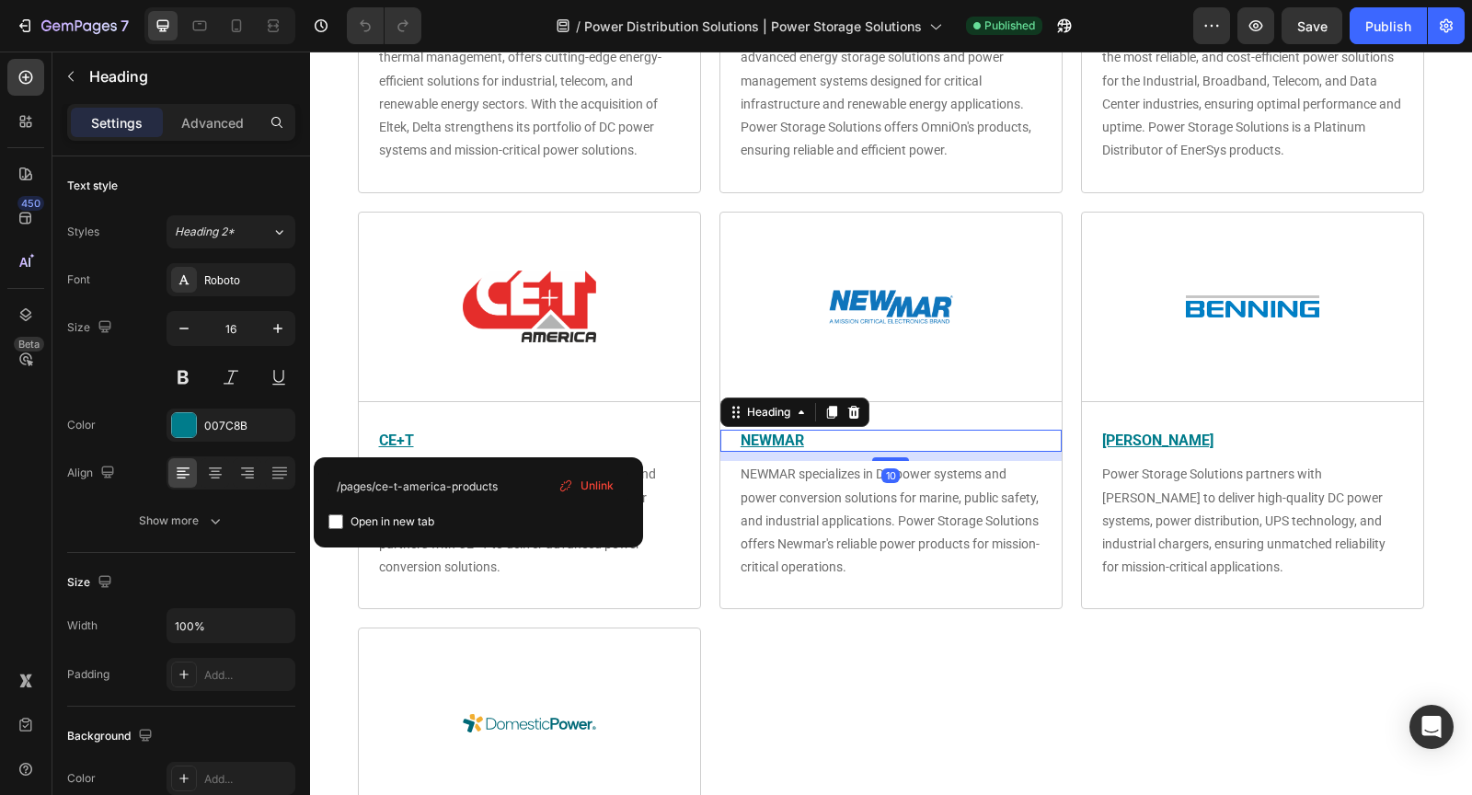
click at [761, 441] on u "NEWMAR" at bounding box center [771, 439] width 63 height 17
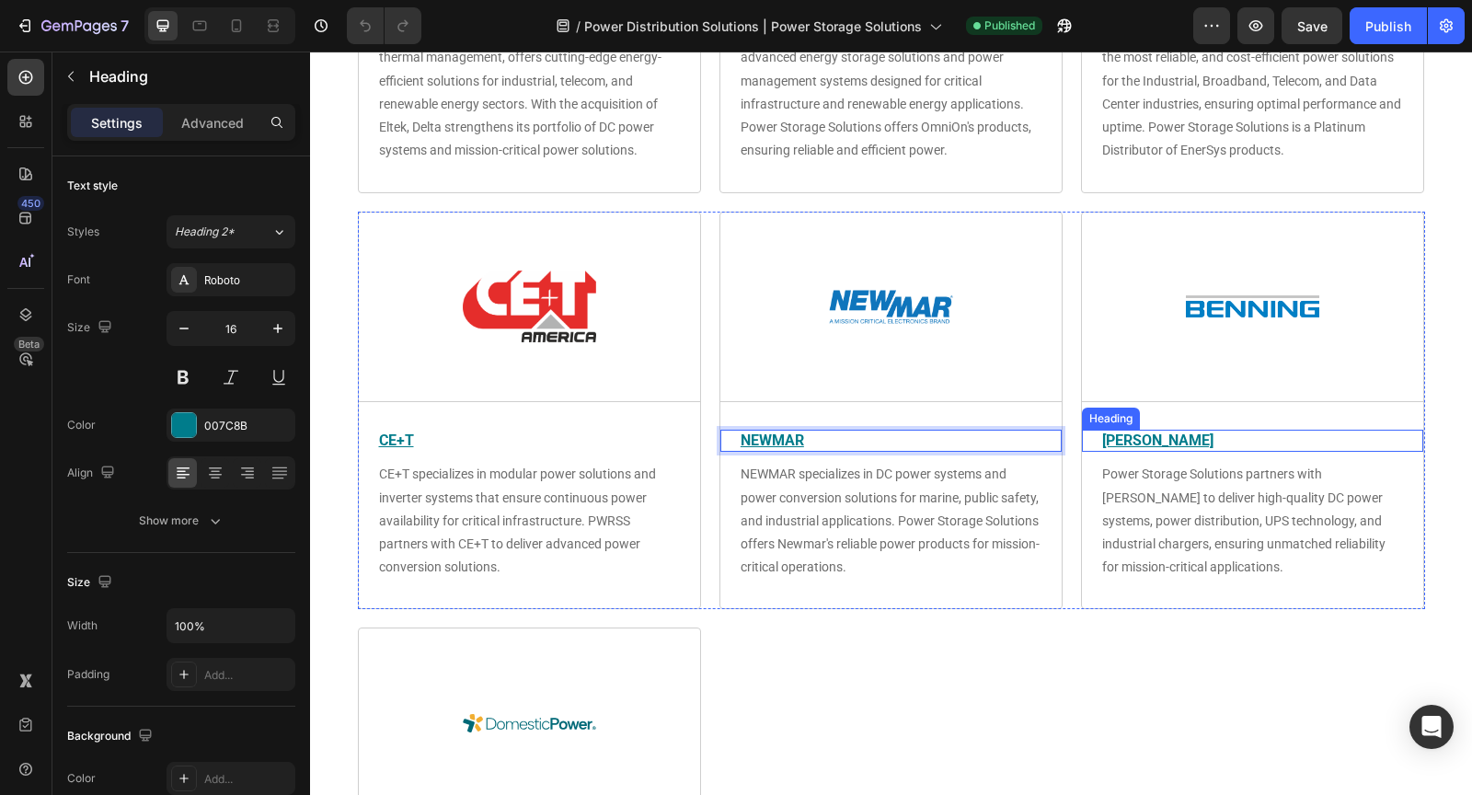
click at [1135, 436] on u "BENNING" at bounding box center [1157, 439] width 111 height 17
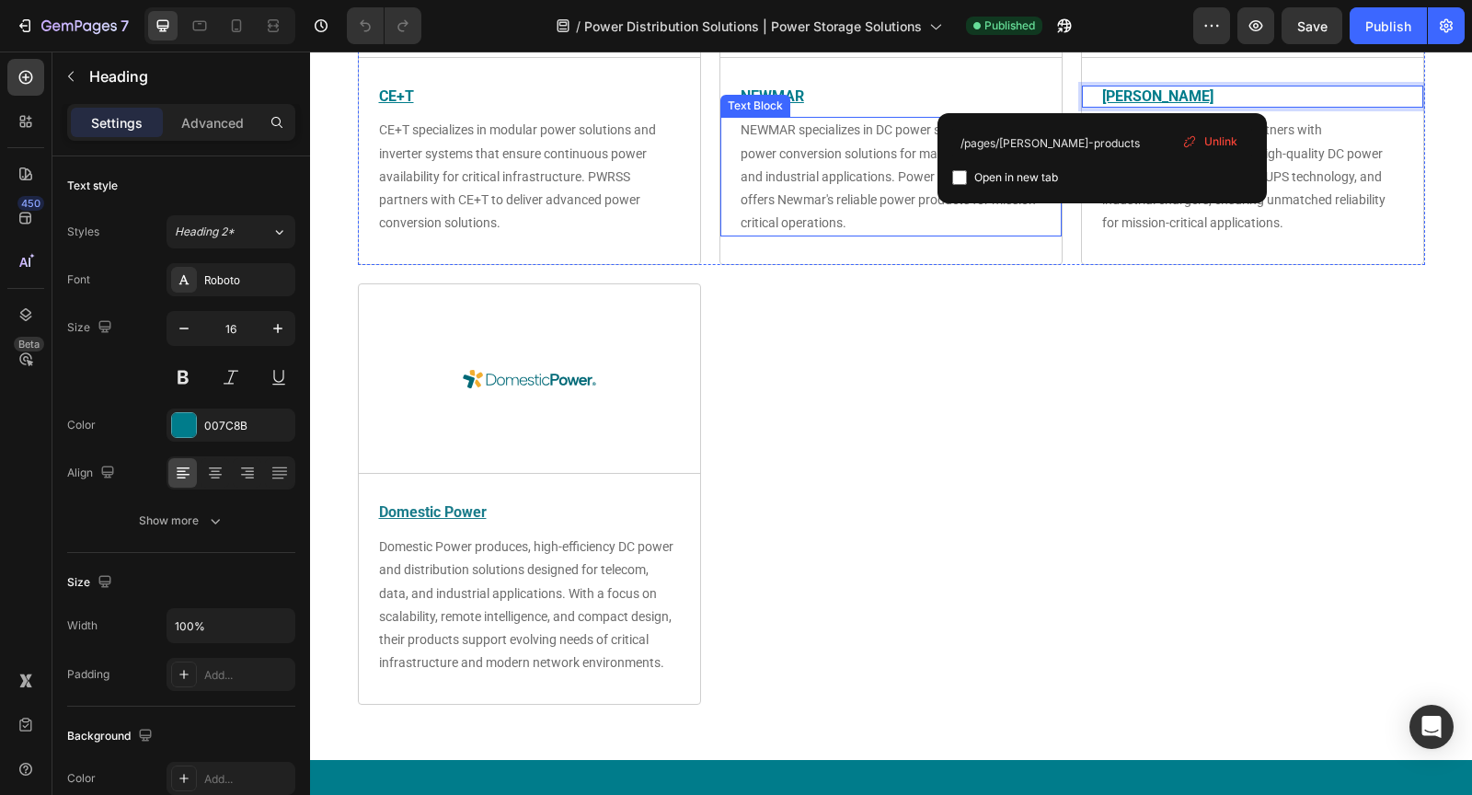
scroll to position [1207, 0]
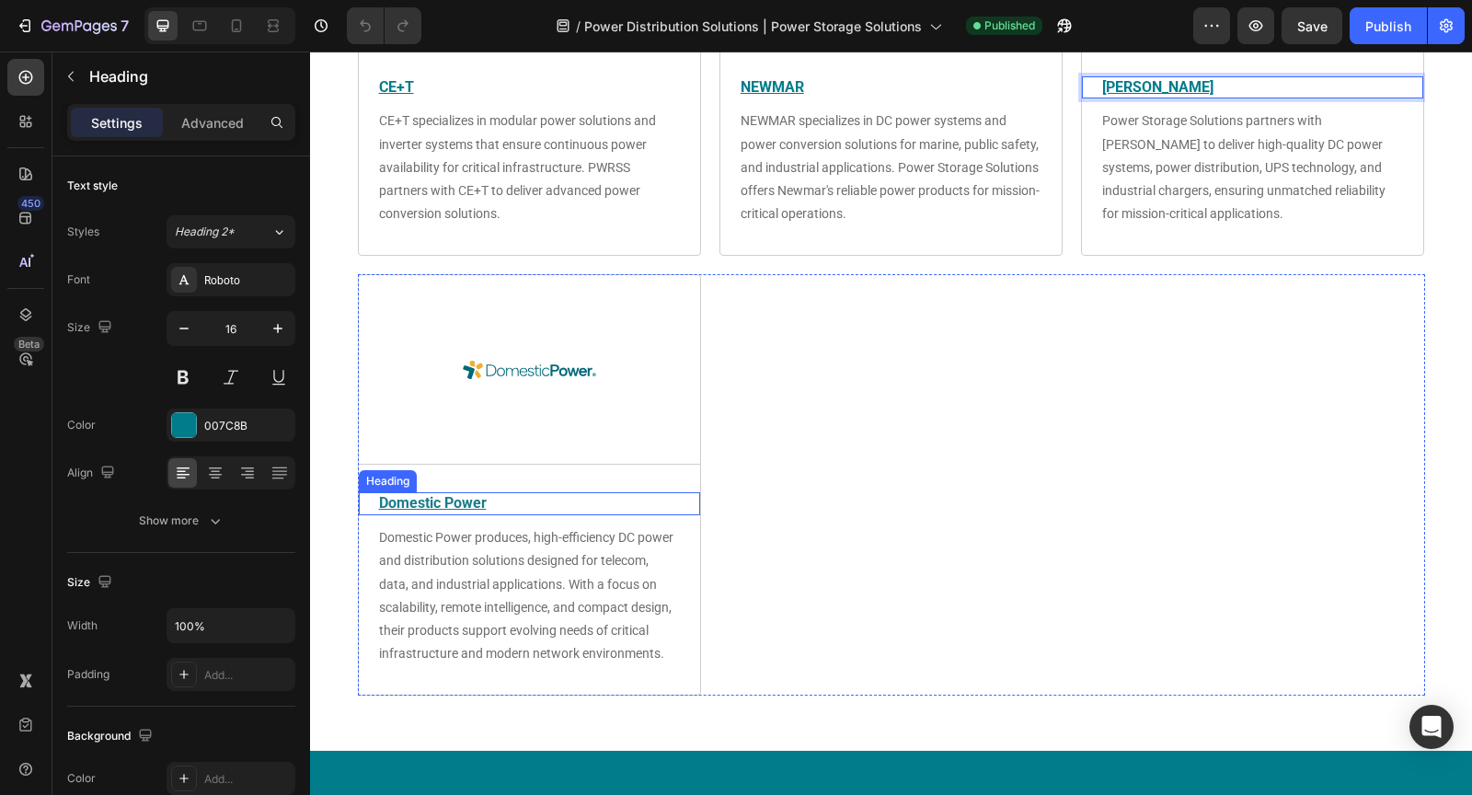
click at [450, 501] on u "Domestic Power" at bounding box center [433, 502] width 108 height 17
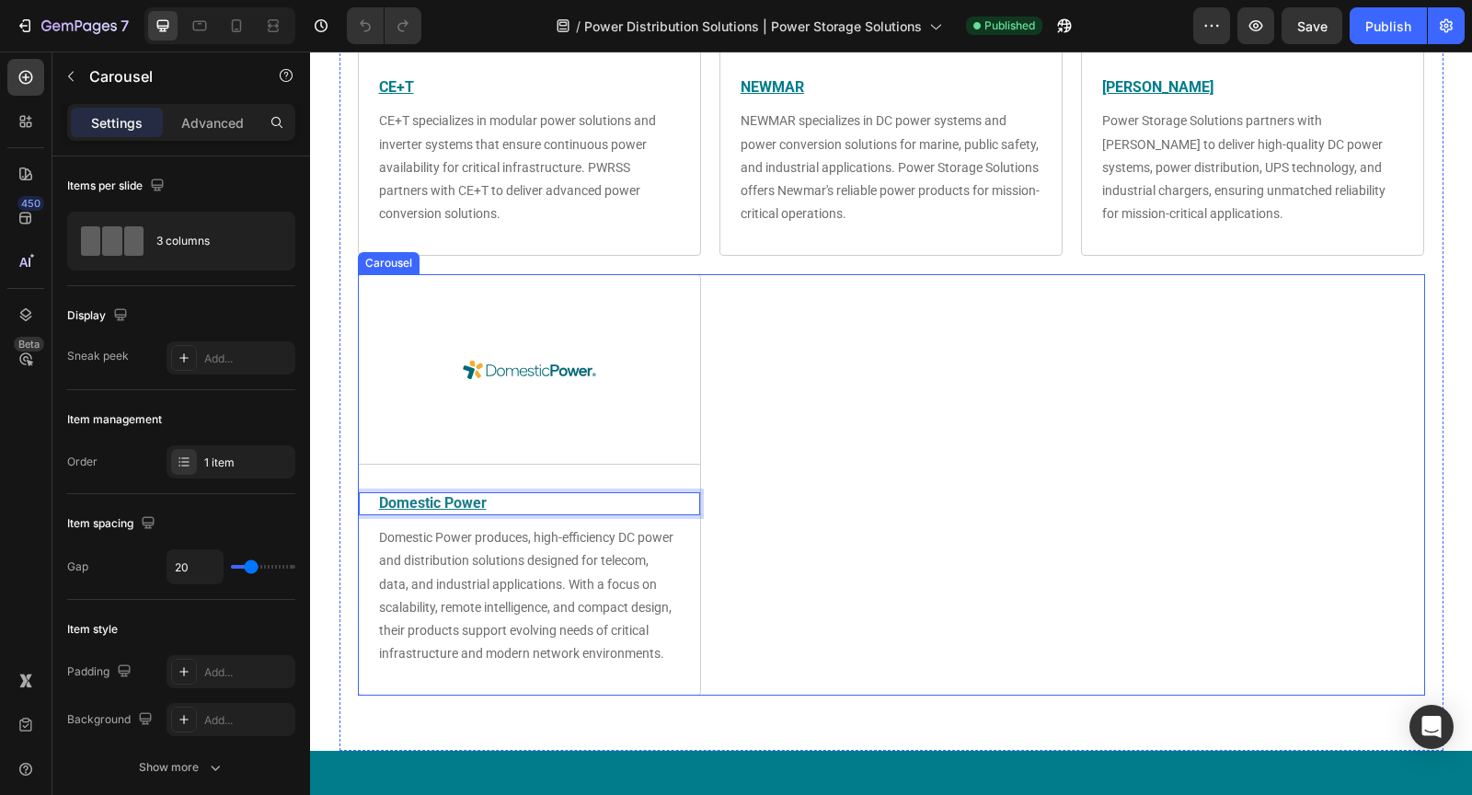
click at [945, 463] on div "Image Title Line Domestic Power Heading 10 Domestic Power produces, high-effici…" at bounding box center [891, 484] width 1067 height 421
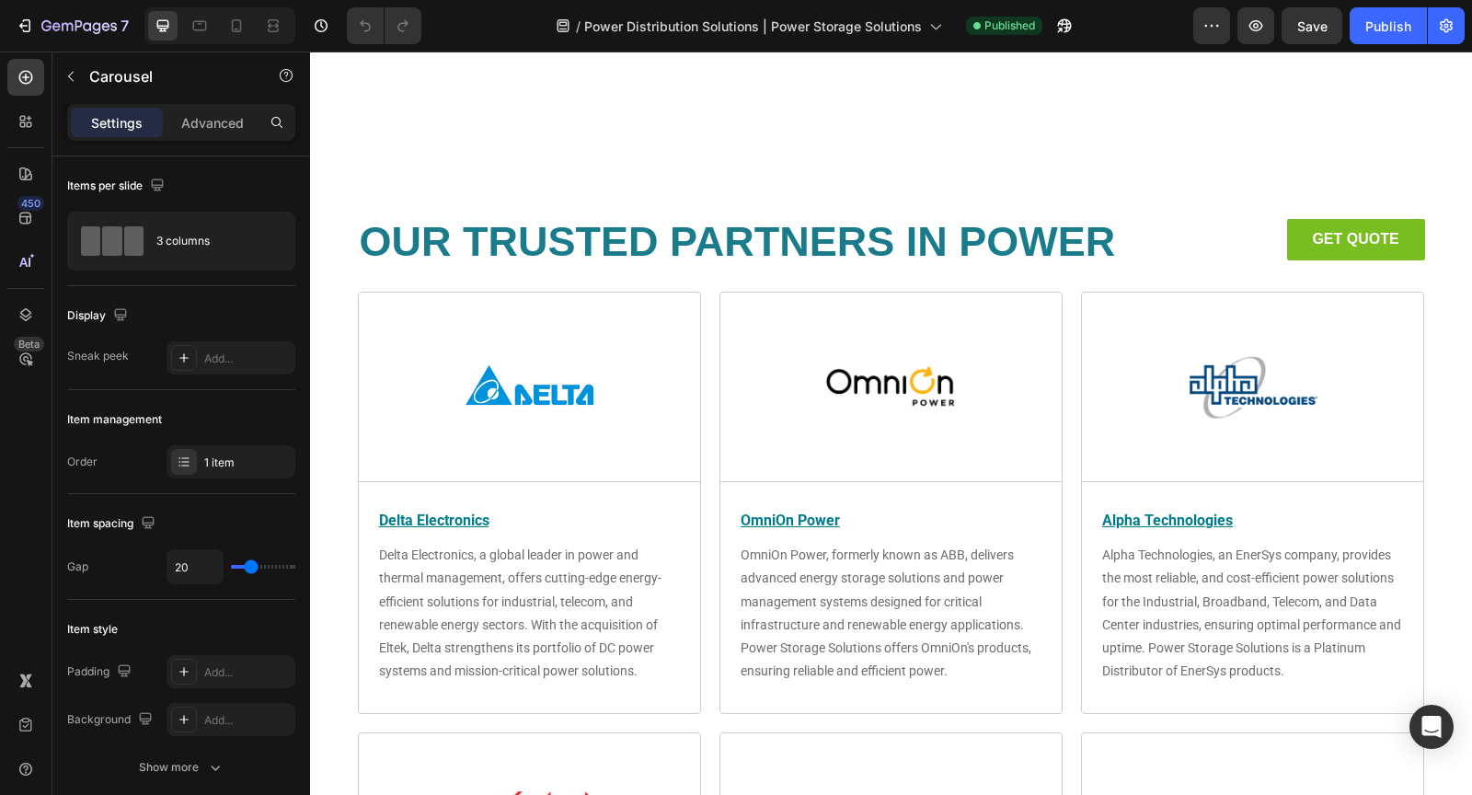
scroll to position [0, 0]
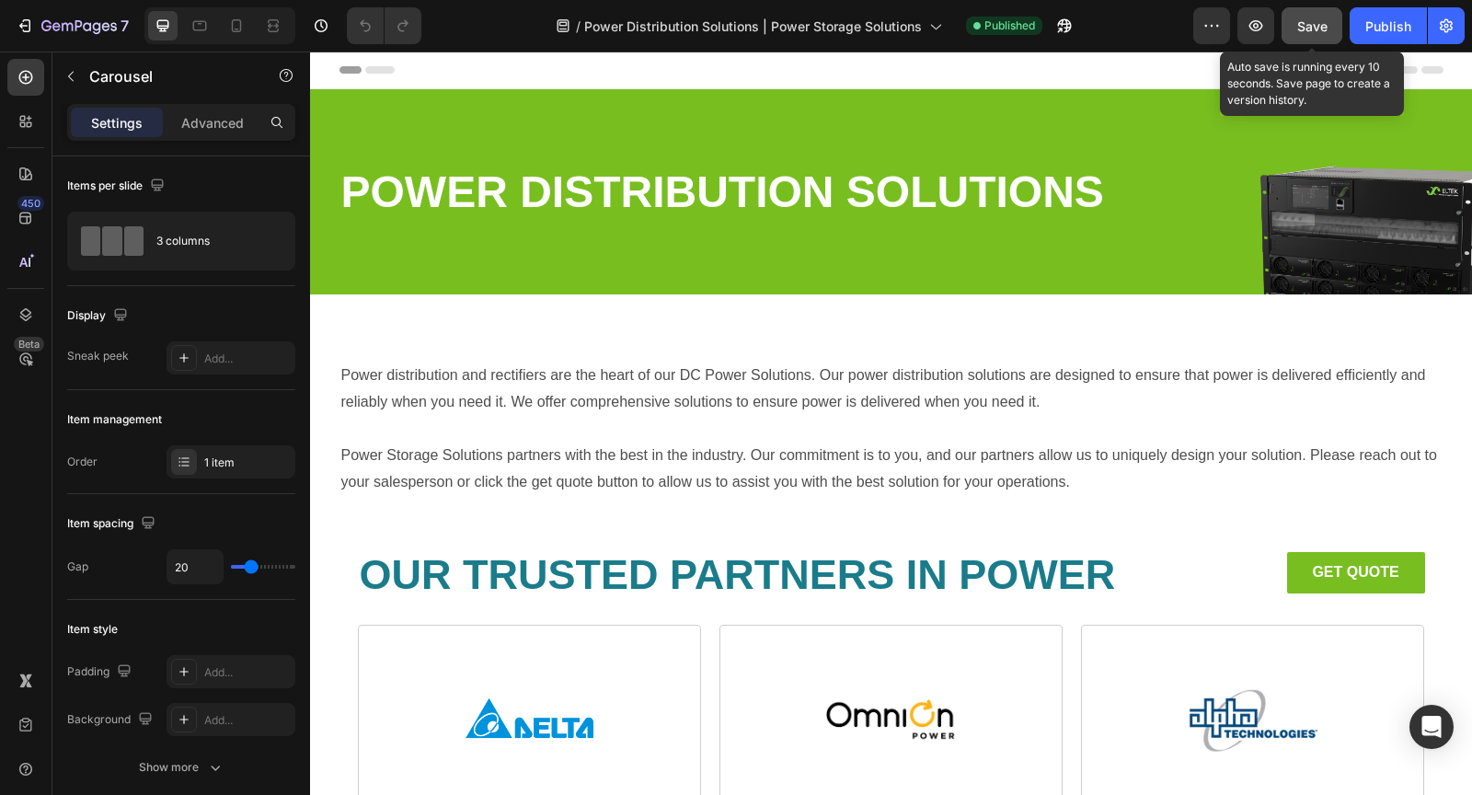
click at [1323, 29] on span "Save" at bounding box center [1312, 26] width 30 height 16
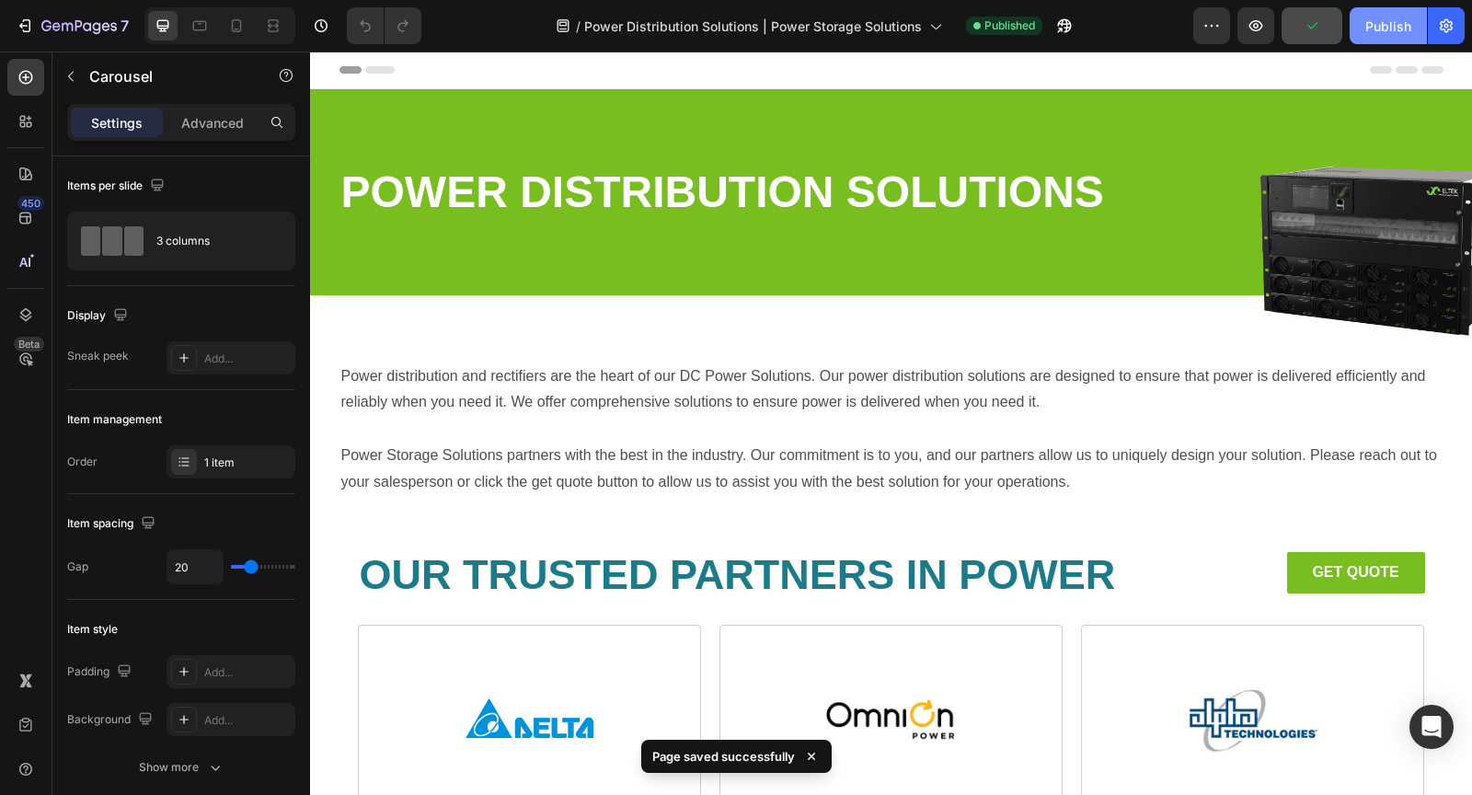
click at [1386, 31] on div "Publish" at bounding box center [1388, 26] width 46 height 19
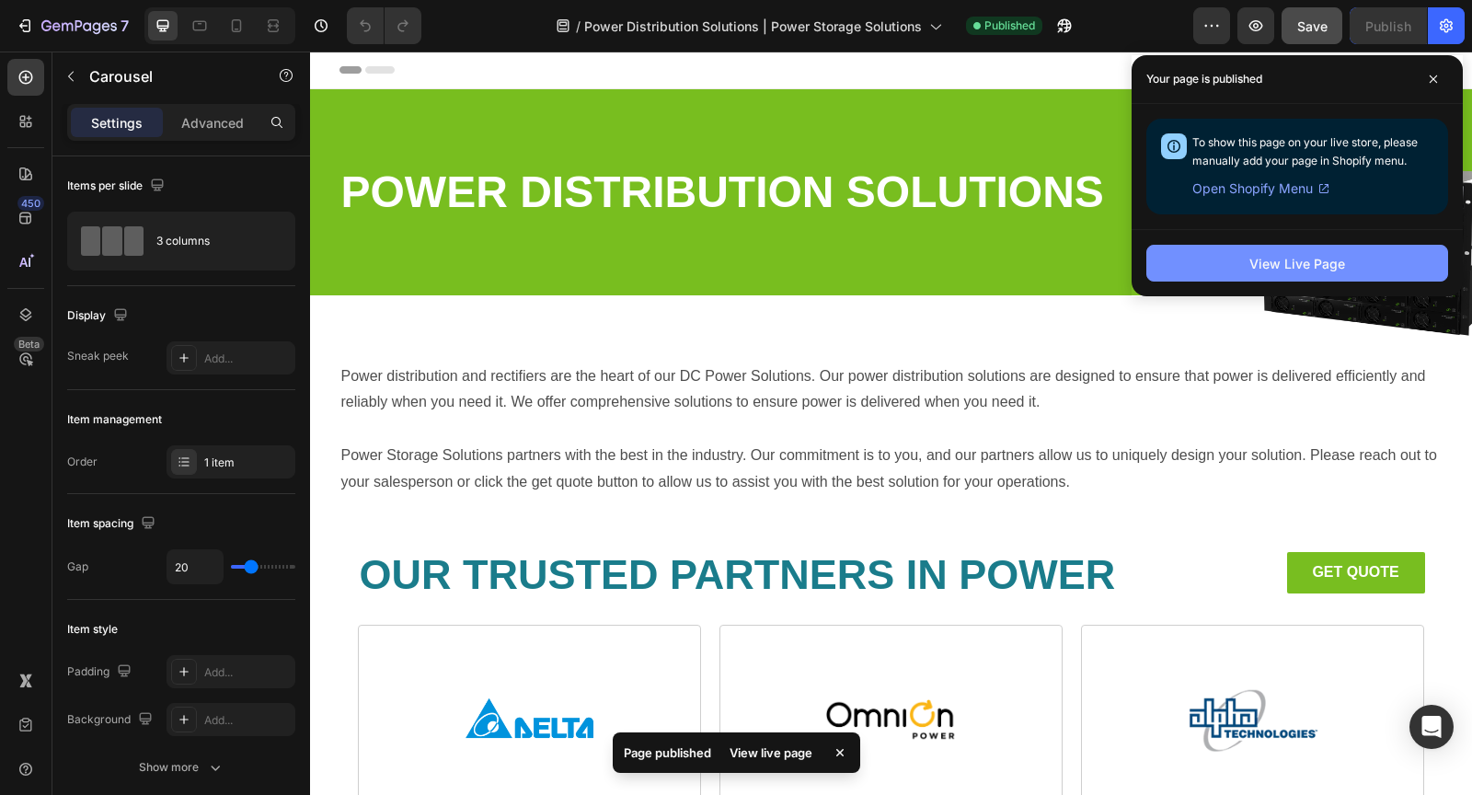
click at [1266, 257] on div "View Live Page" at bounding box center [1297, 263] width 96 height 19
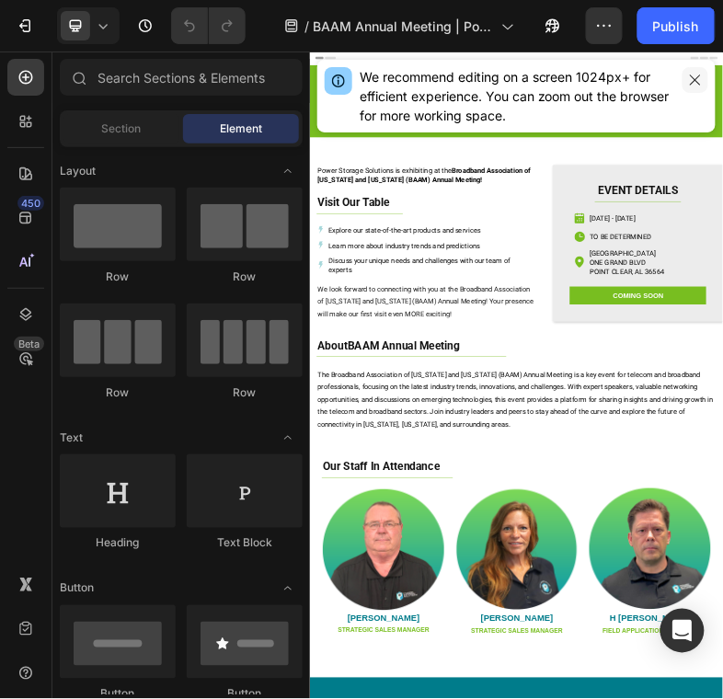
click at [702, 80] on icon "button" at bounding box center [695, 80] width 15 height 15
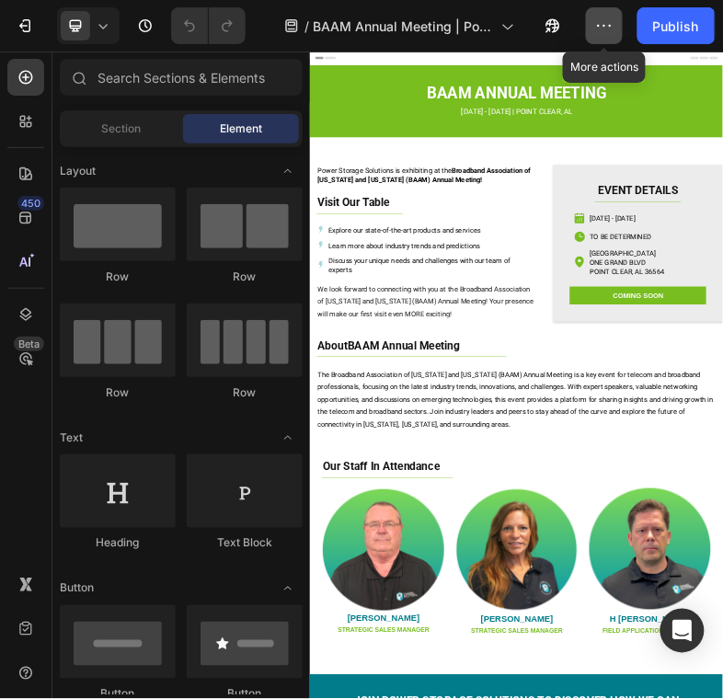
click at [597, 25] on icon "button" at bounding box center [604, 26] width 18 height 18
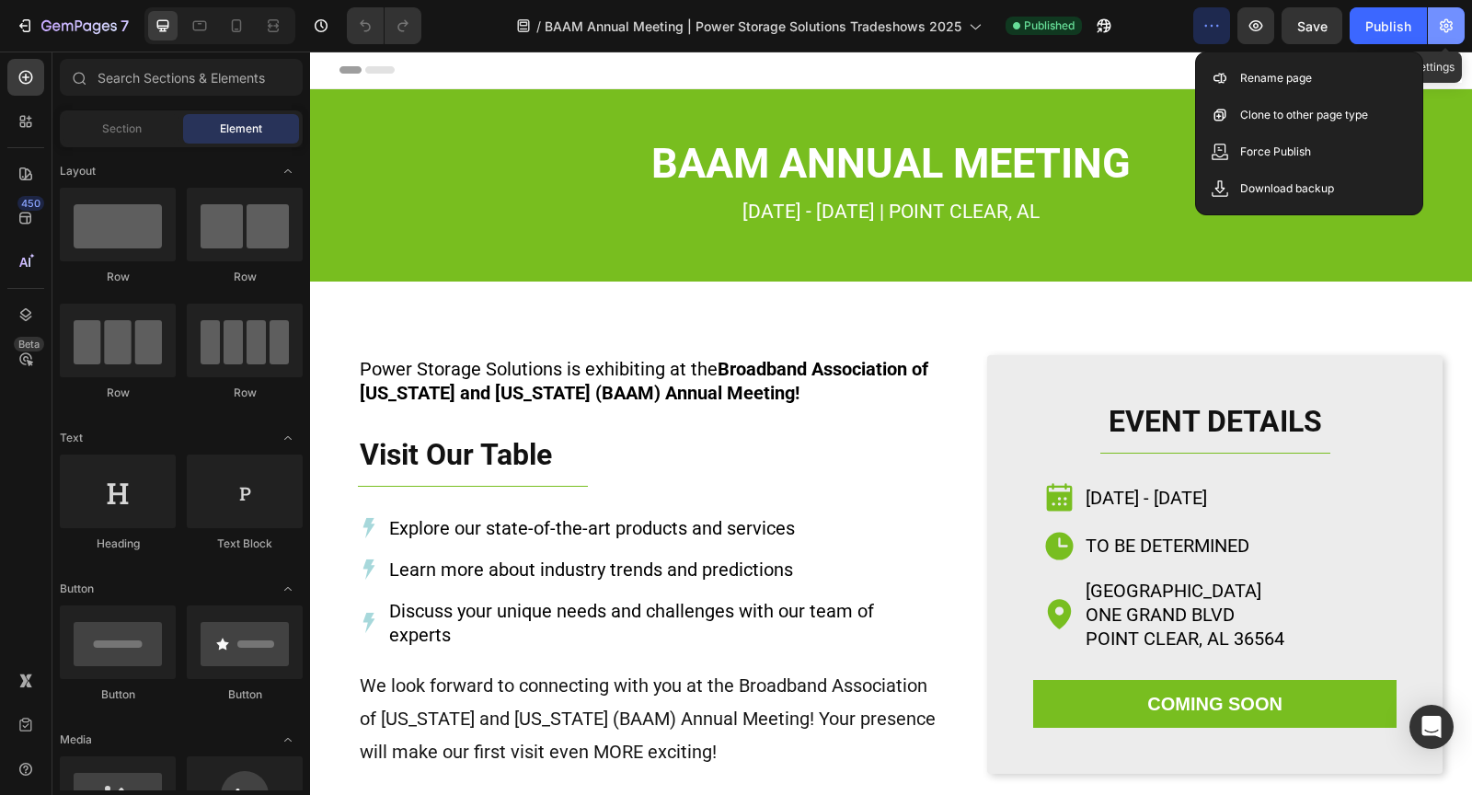
click at [1447, 14] on button "button" at bounding box center [1445, 25] width 37 height 37
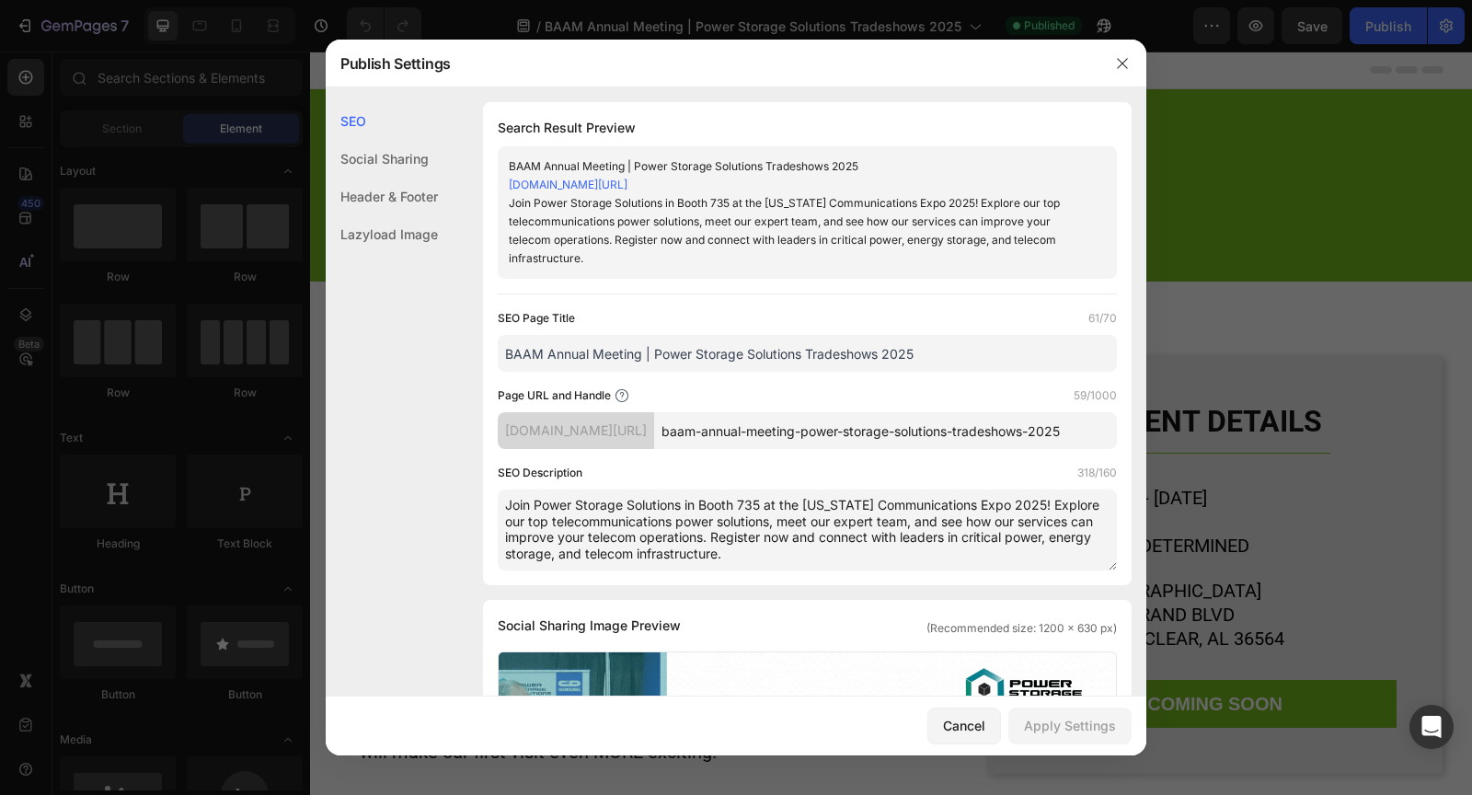
click at [801, 549] on textarea "Join Power Storage Solutions in Booth 735 at the Texas Communications Expo 2025…" at bounding box center [807, 529] width 619 height 81
drag, startPoint x: 798, startPoint y: 555, endPoint x: 502, endPoint y: 498, distance: 301.4
click at [502, 498] on textarea "Join Power Storage Solutions in Booth 735 at the Texas Communications Expo 2025…" at bounding box center [807, 529] width 619 height 81
paste textarea "at the BAAM Annual Member Meeting & Expo. Meet our team, explore featured produ…"
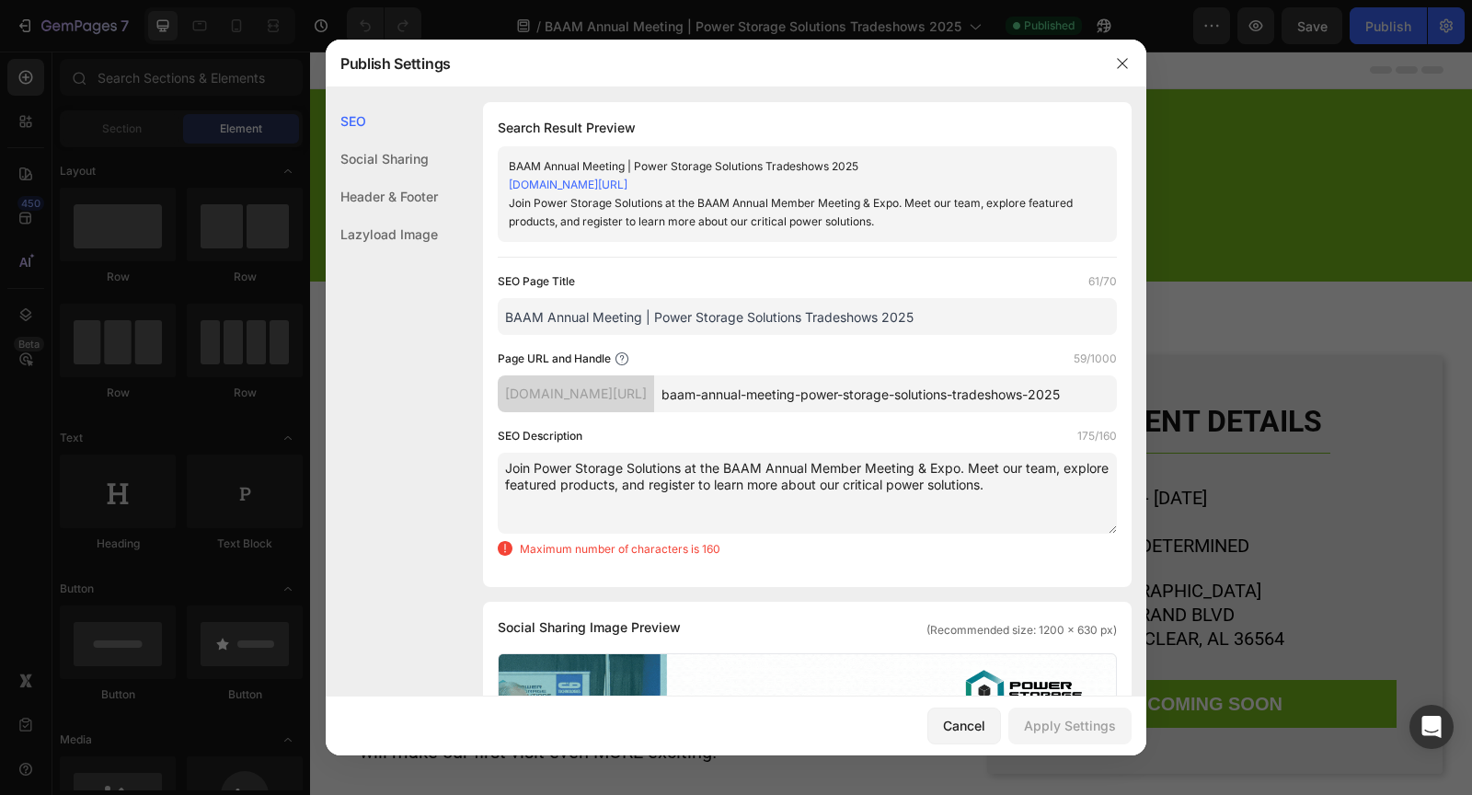
click at [863, 487] on textarea "Join Power Storage Solutions at the BAAM Annual Member Meeting & Expo. Meet our…" at bounding box center [807, 493] width 619 height 81
click at [961, 469] on textarea "Join Power Storage Solutions at the BAAM Annual Member Meeting & Expo. Meet our…" at bounding box center [807, 493] width 619 height 81
type textarea "Join Power Storage Solutions at the BAAM Annual Member Meeting & Expo. Meet our…"
drag, startPoint x: 1123, startPoint y: 59, endPoint x: 813, endPoint y: 7, distance: 314.2
click at [1123, 59] on icon "button" at bounding box center [1122, 63] width 15 height 15
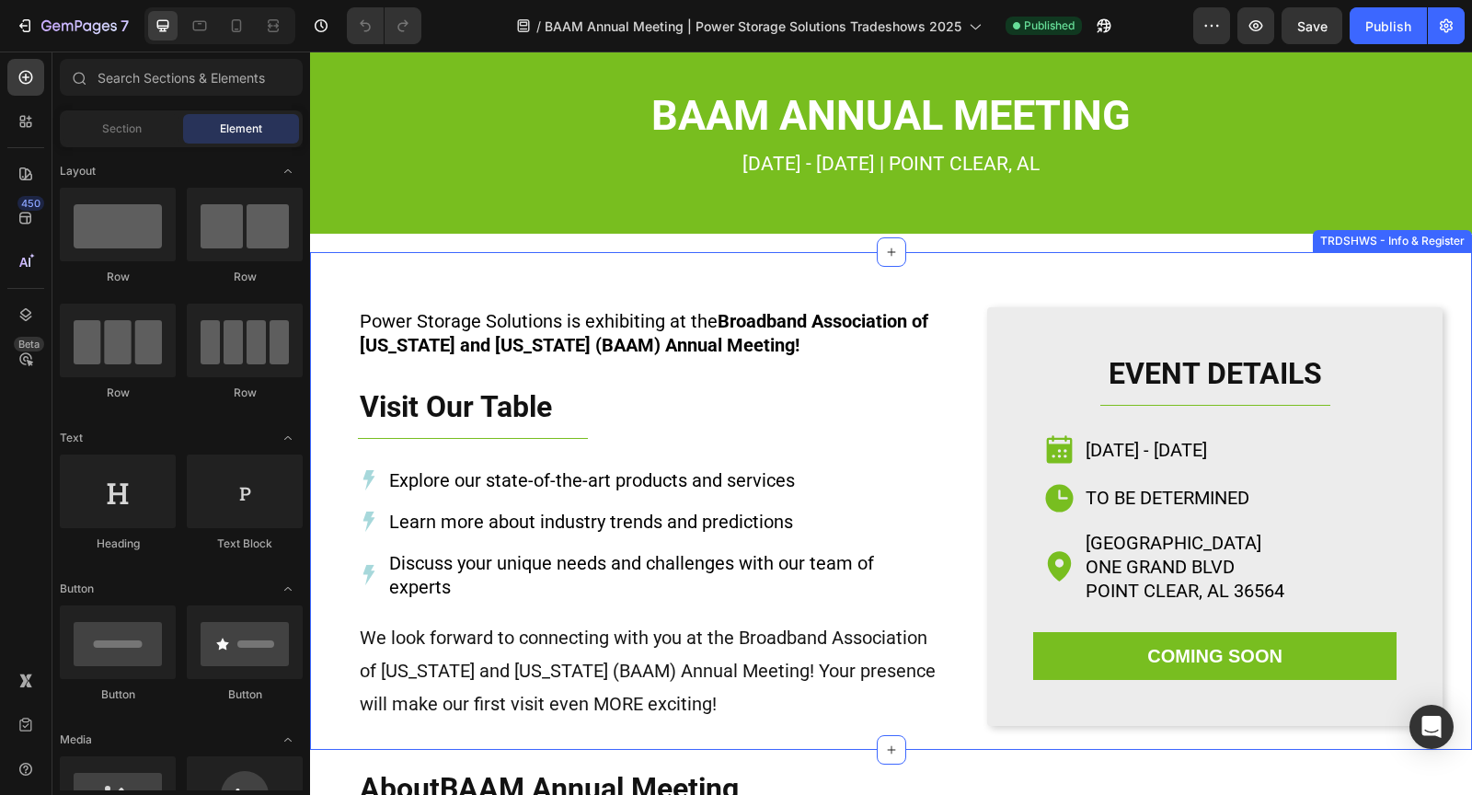
scroll to position [26, 0]
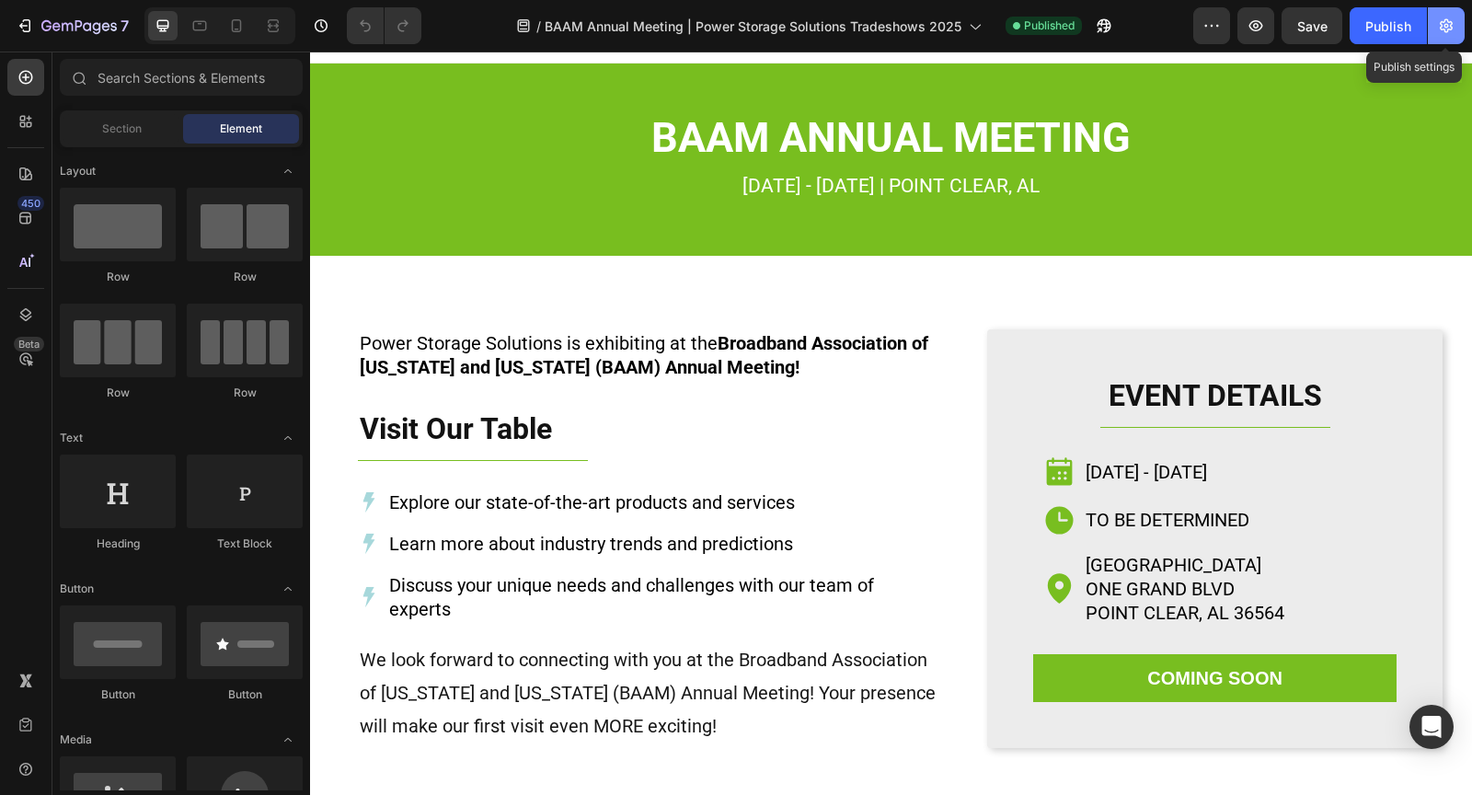
click at [1447, 31] on icon "button" at bounding box center [1445, 26] width 13 height 14
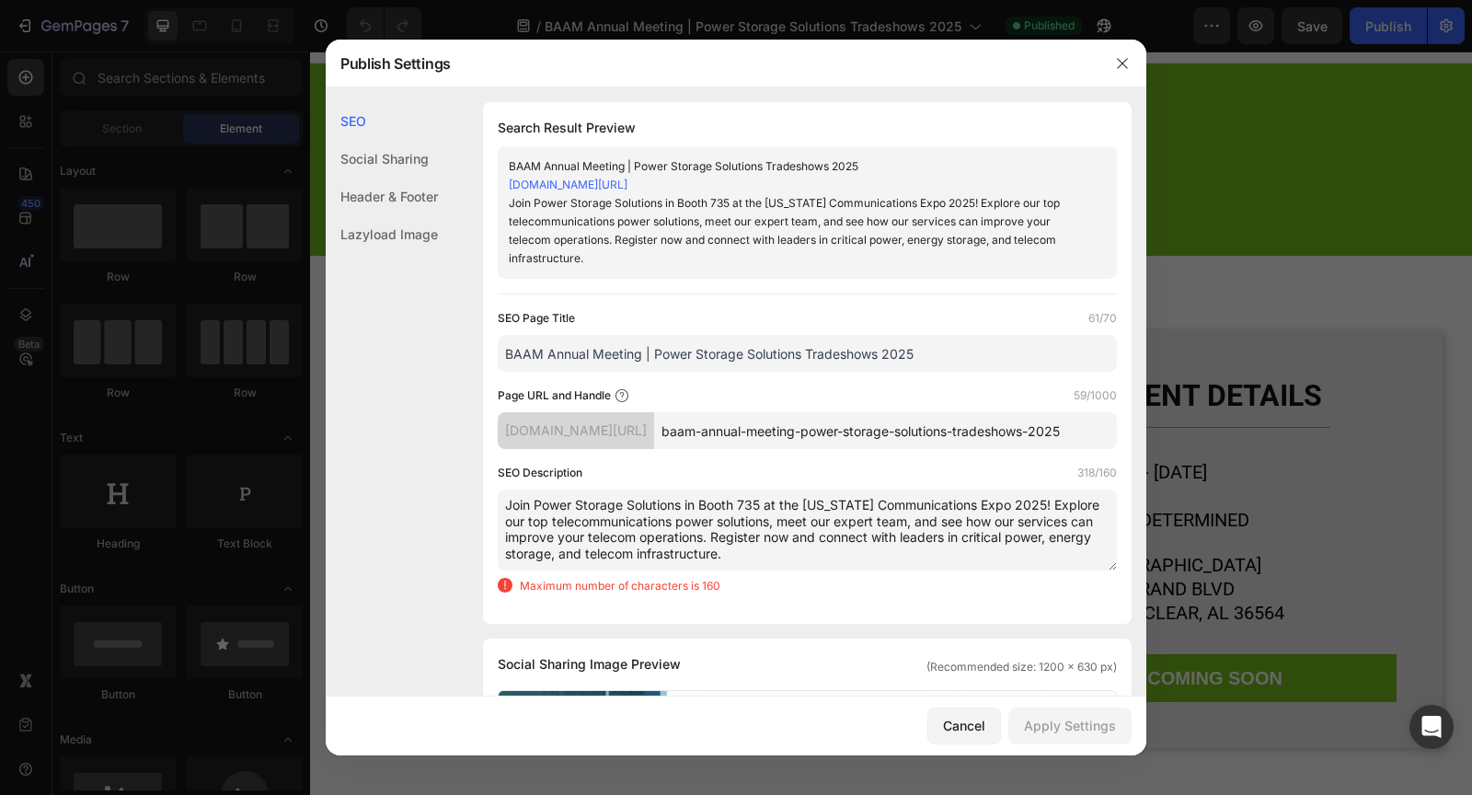
click at [828, 529] on textarea "Join Power Storage Solutions in Booth 735 at the Texas Communications Expo 2025…" at bounding box center [807, 529] width 619 height 81
drag, startPoint x: 766, startPoint y: 560, endPoint x: 506, endPoint y: 501, distance: 266.9
click at [506, 500] on textarea "Join Power Storage Solutions in Booth 735 at the Texas Communications Expo 2025…" at bounding box center [807, 529] width 619 height 81
paste textarea "at the BAAM Annual Member Meeting & Expo. Meet our team, explore featured produ…"
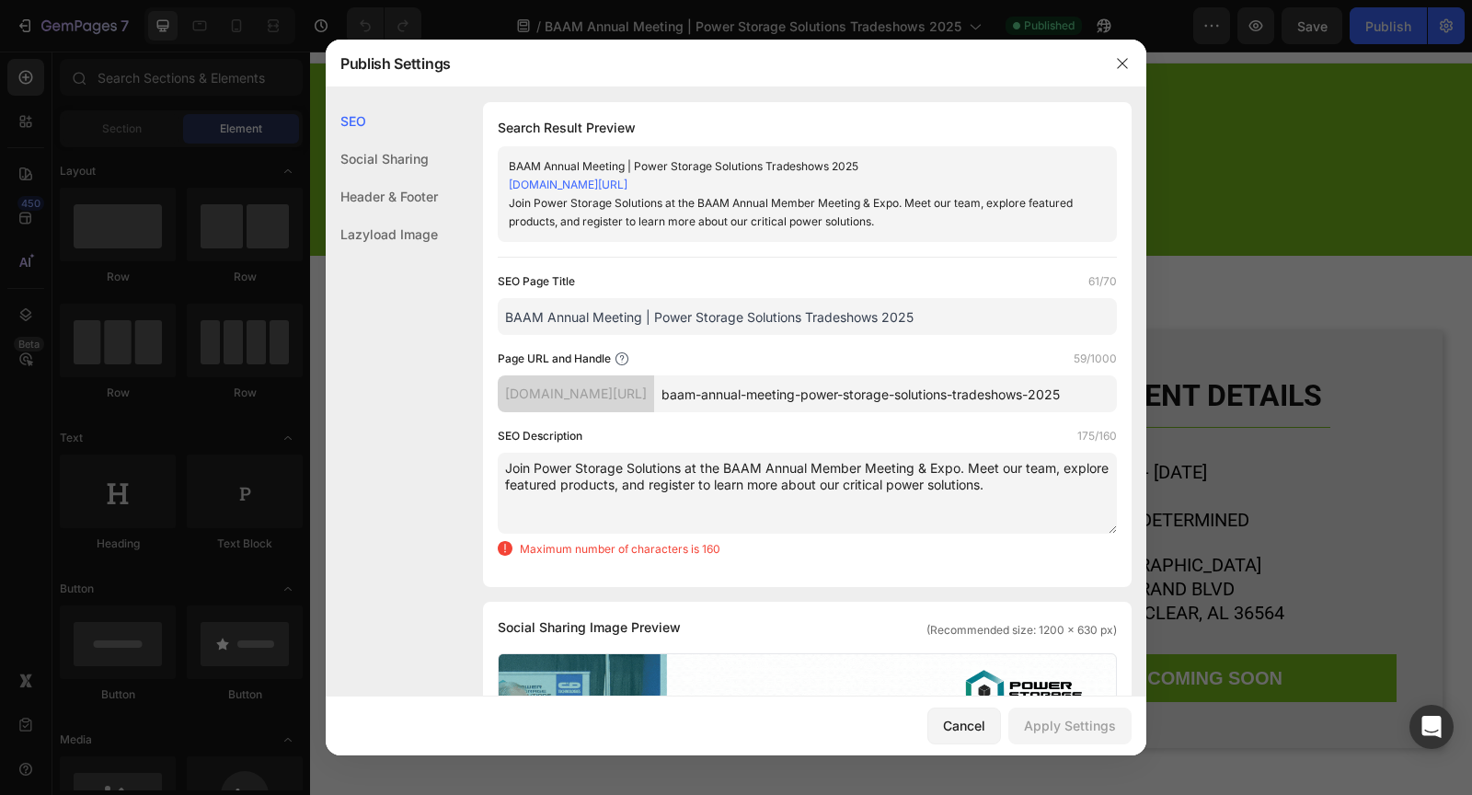
click at [960, 466] on textarea "Join Power Storage Solutions at the BAAM Annual Member Meeting & Expo. Meet our…" at bounding box center [807, 493] width 619 height 81
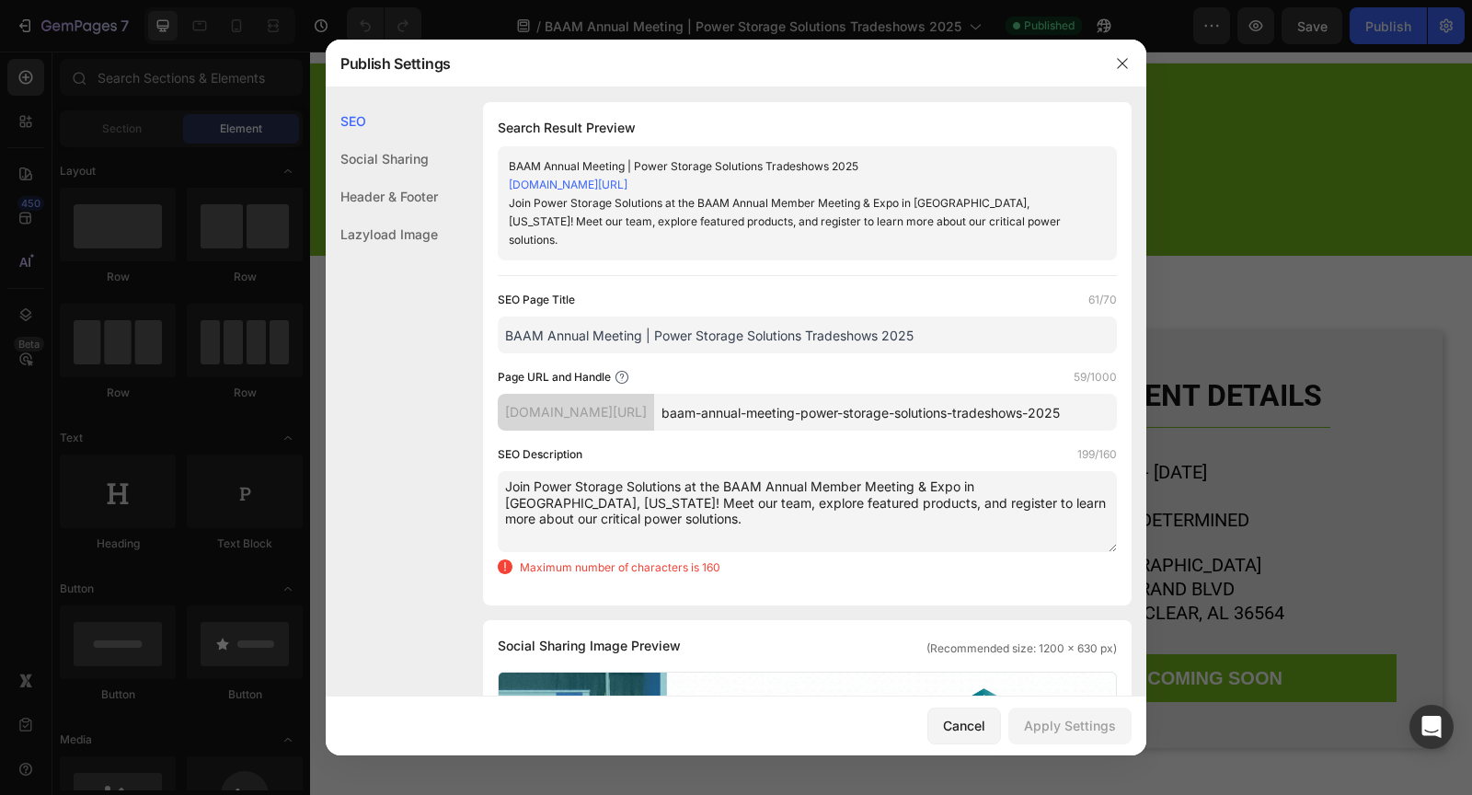
click at [933, 510] on textarea "Join Power Storage Solutions at the BAAM Annual Member Meeting & Expo in Point …" at bounding box center [807, 511] width 619 height 81
drag, startPoint x: 912, startPoint y: 485, endPoint x: 679, endPoint y: 476, distance: 233.8
click at [679, 476] on textarea "Join Power Storage Solutions at the BAAM Annual Member Meeting & Expo in Point …" at bounding box center [807, 511] width 619 height 81
click at [949, 508] on textarea "Join Power Storage Solutions at the BAAM Annual Member Meeting & Expo in Point …" at bounding box center [807, 511] width 619 height 81
drag, startPoint x: 911, startPoint y: 484, endPoint x: 661, endPoint y: 479, distance: 250.2
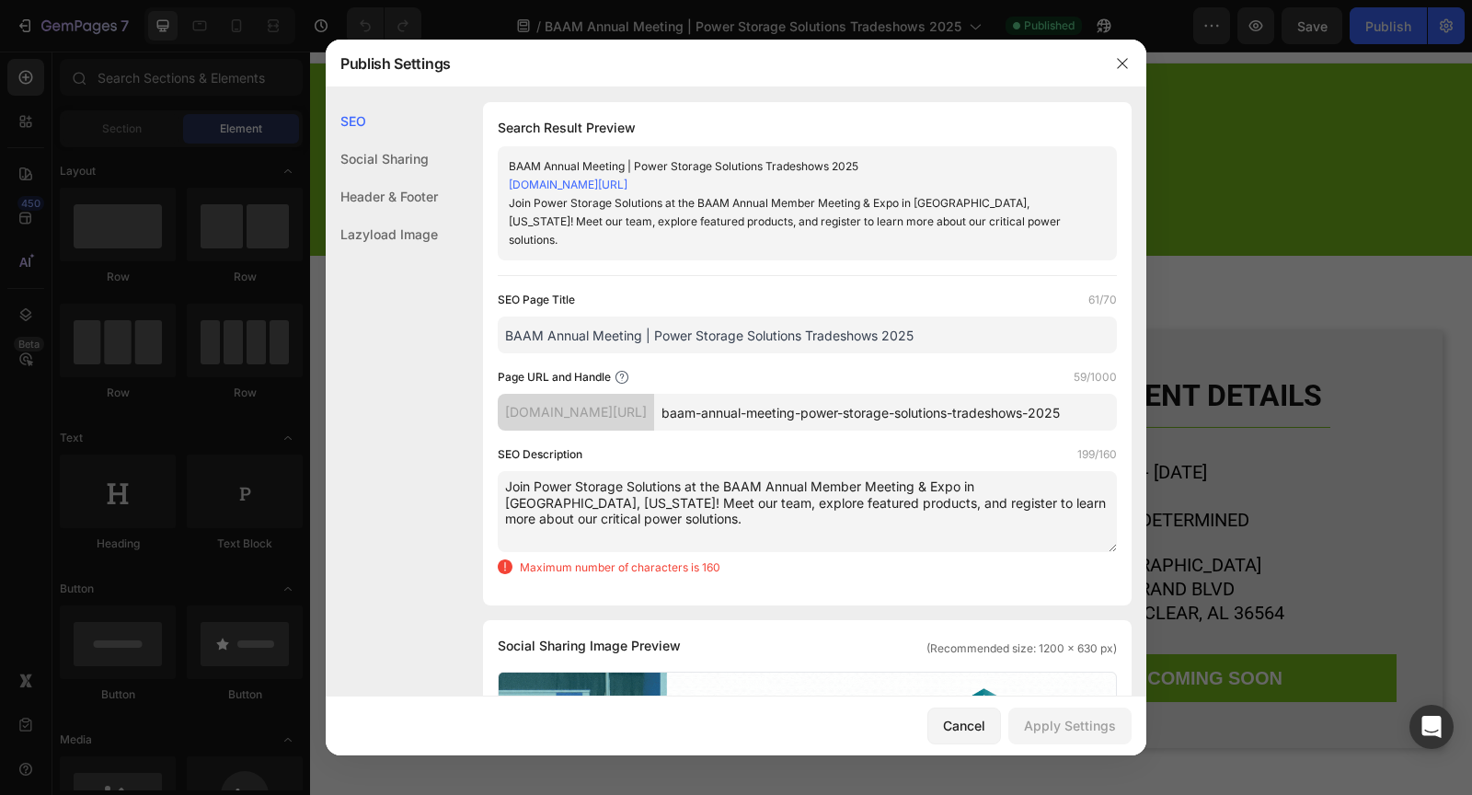
click at [661, 479] on textarea "Join Power Storage Solutions at the BAAM Annual Member Meeting & Expo in Point …" at bounding box center [807, 511] width 619 height 81
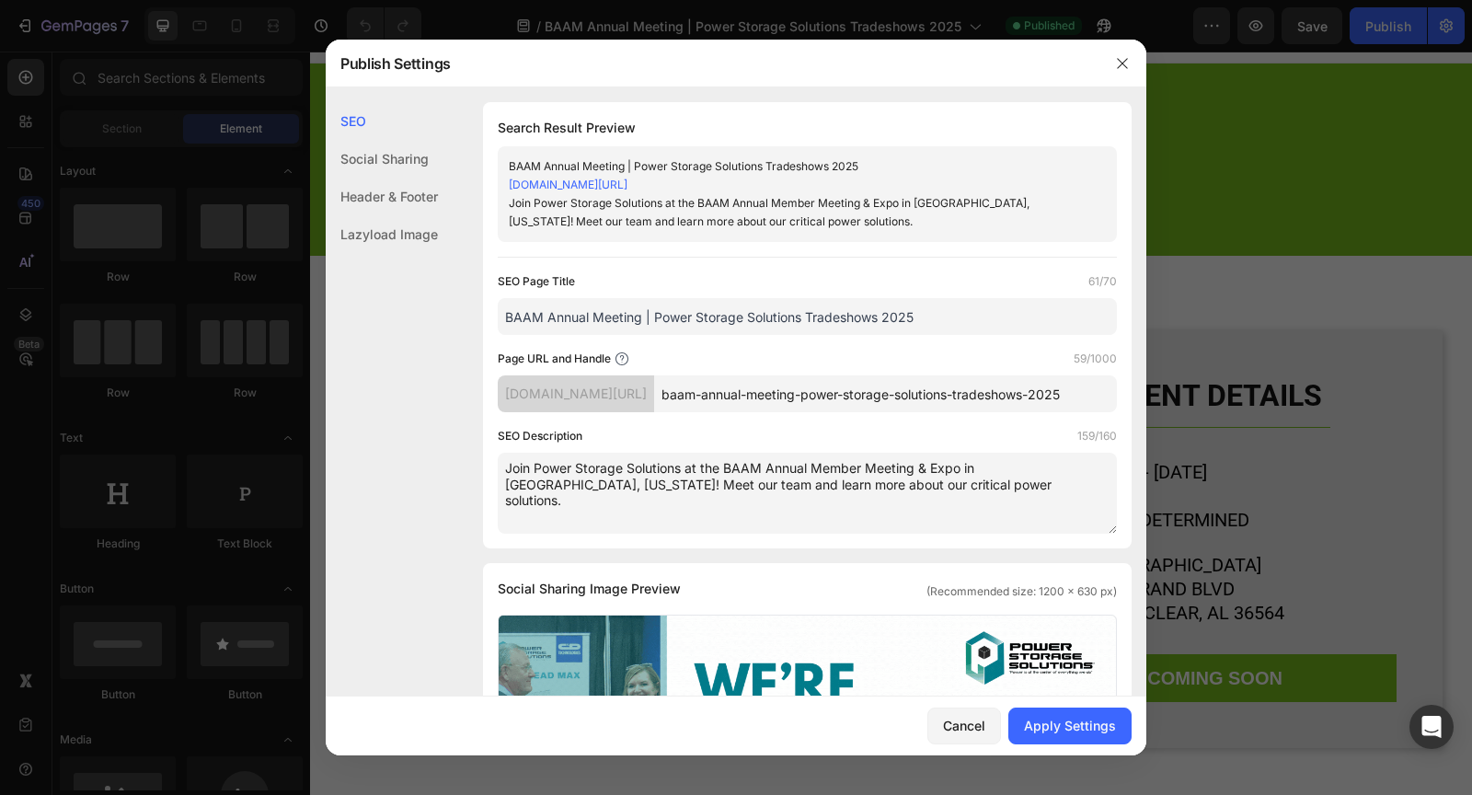
drag, startPoint x: 899, startPoint y: 484, endPoint x: 507, endPoint y: 460, distance: 393.5
click at [507, 460] on textarea "Join Power Storage Solutions at the BAAM Annual Member Meeting & Expo in Point …" at bounding box center [807, 493] width 619 height 81
type textarea "Join Power Storage Solutions at the BAAM Annual Member Meeting & Expo in Point …"
click at [770, 340] on div "SEO Page Title 61/70 BAAM Annual Meeting | Power Storage Solutions Tradeshows 2…" at bounding box center [807, 402] width 619 height 261
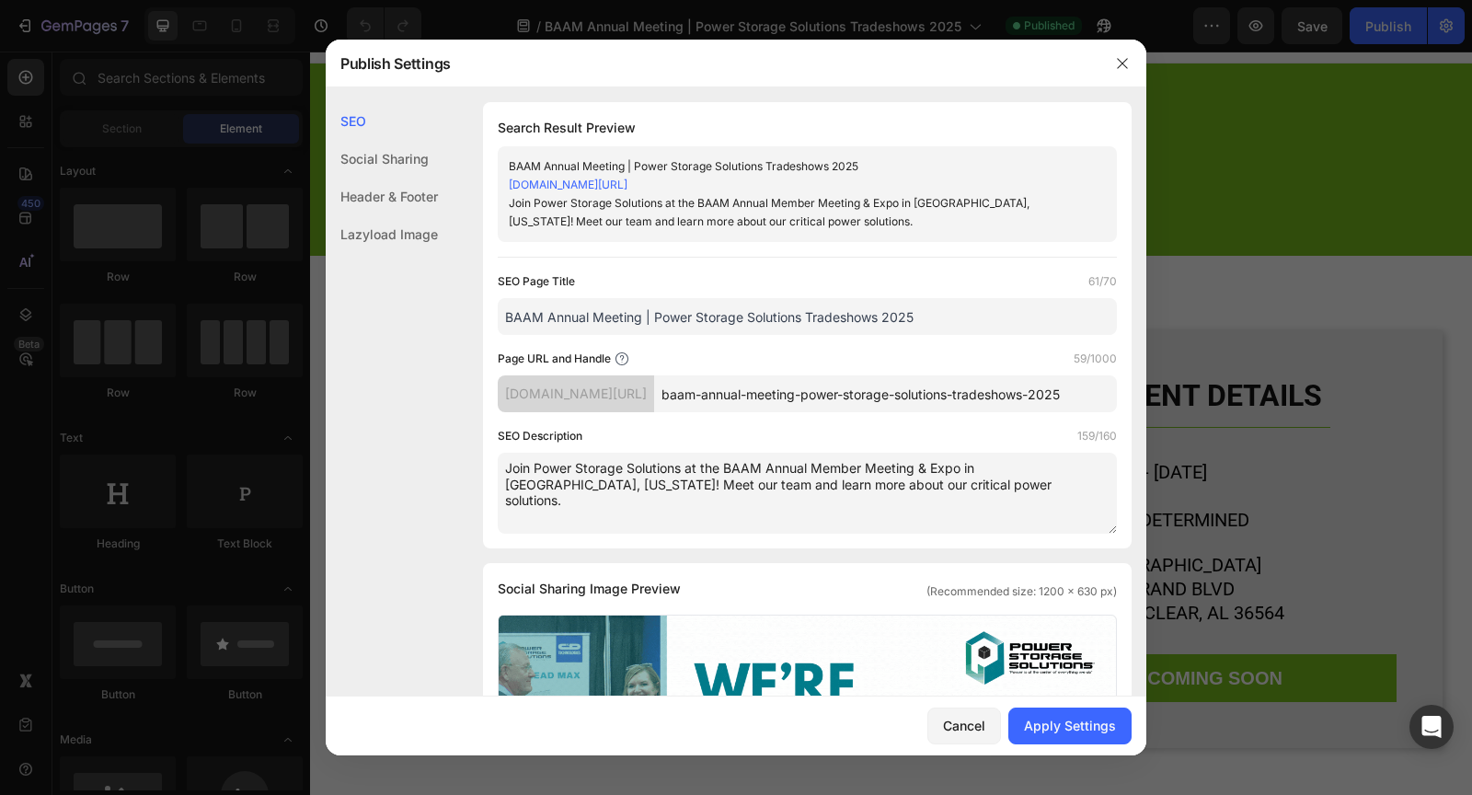
click at [595, 311] on input "BAAM Annual Meeting | Power Storage Solutions Tradeshows 2025" at bounding box center [807, 316] width 619 height 37
click at [697, 309] on input "BAAM Annual Member Meeting | Power Storage Solutions Tradeshows 2025" at bounding box center [807, 316] width 619 height 37
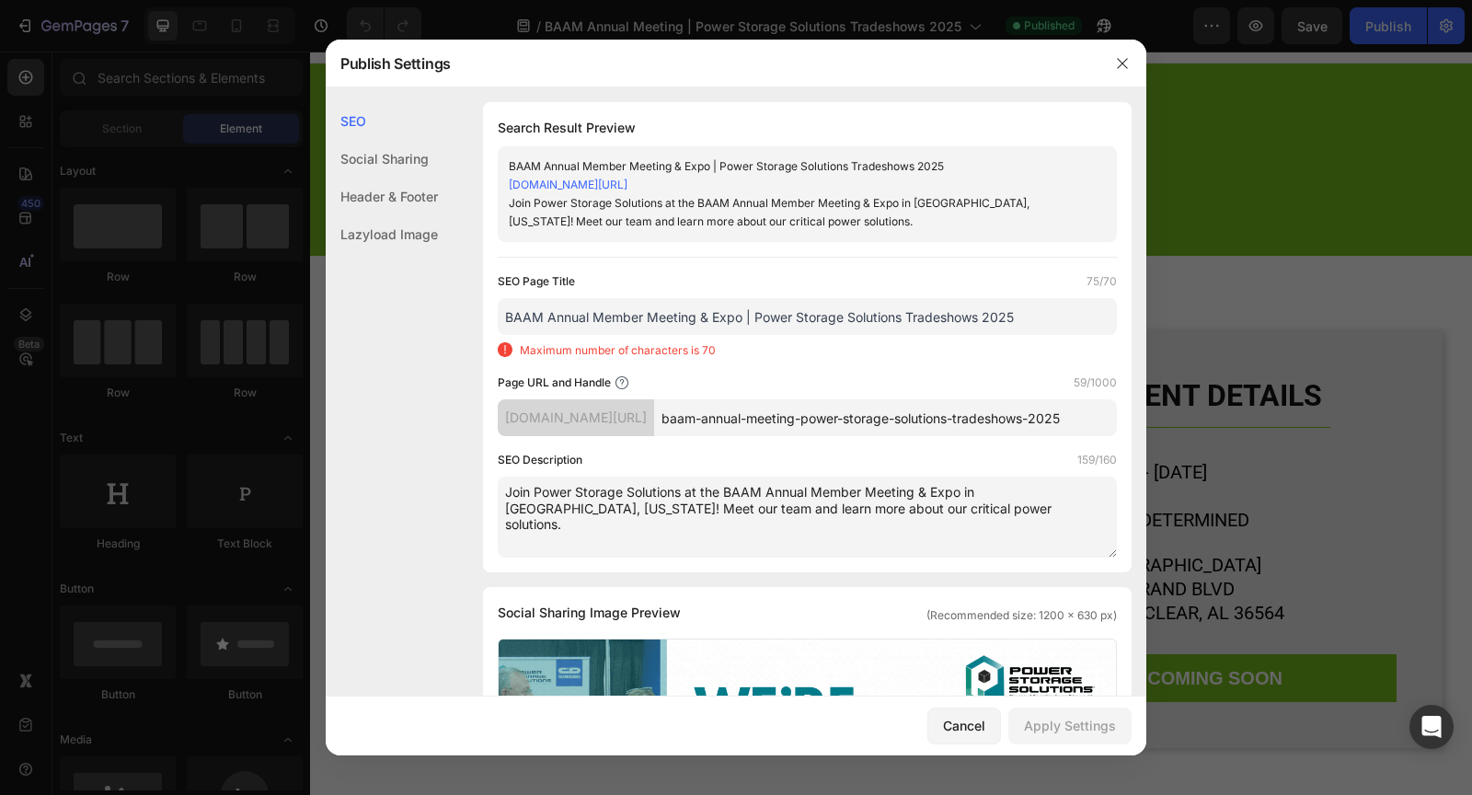
click at [1037, 318] on input "BAAM Annual Member Meeting & Expo | Power Storage Solutions Tradeshows 2025" at bounding box center [807, 316] width 619 height 37
drag, startPoint x: 740, startPoint y: 318, endPoint x: 700, endPoint y: 314, distance: 40.7
click at [700, 314] on input "BAAM Annual Member Meeting & Expo | Power Storage Solutions Tradeshows 2025" at bounding box center [807, 316] width 619 height 37
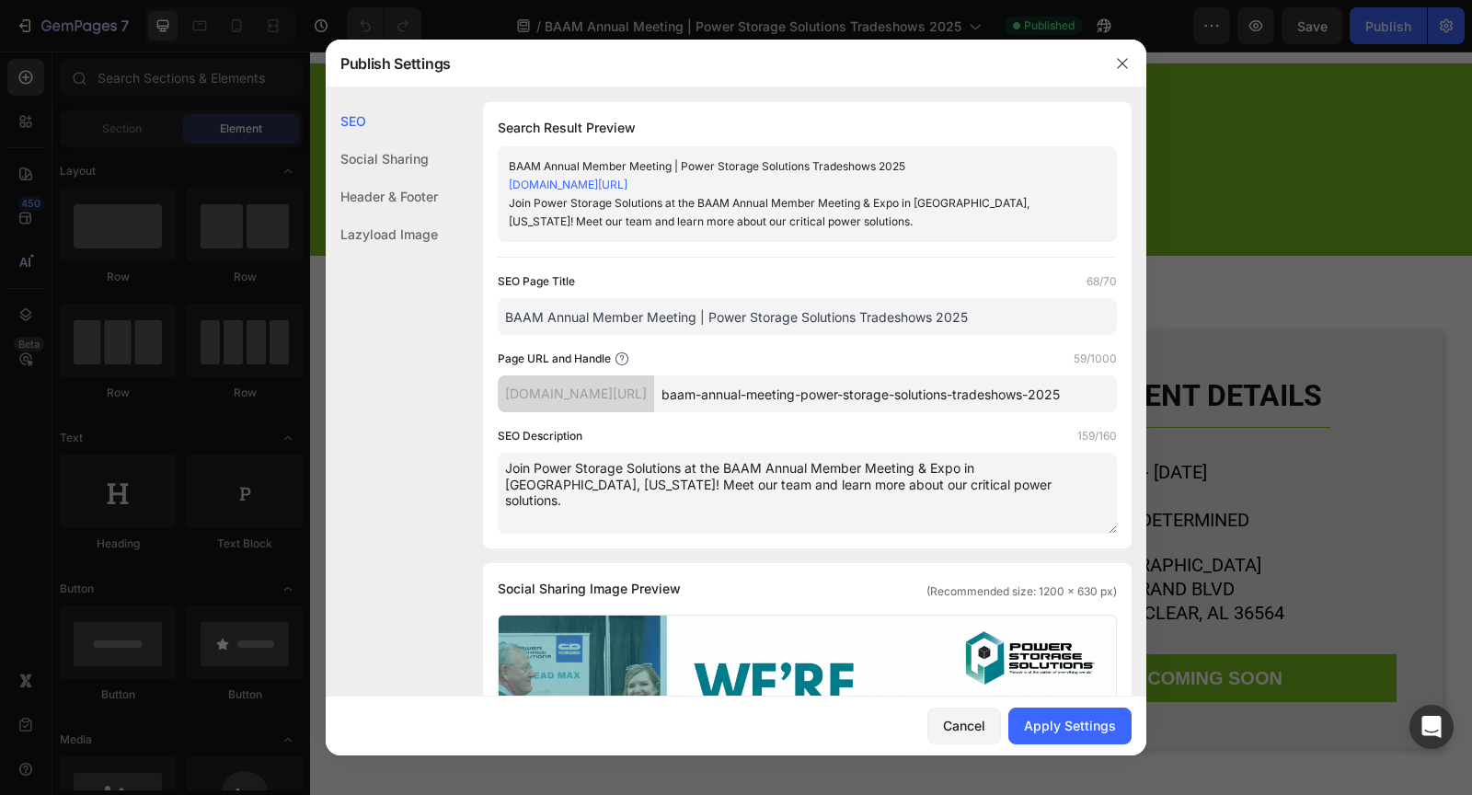
type input "BAAM Annual Member Meeting | Power Storage Solutions Tradeshows 2025"
click at [994, 394] on input "baam-annual-meeting-power-storage-solutions-tradeshows-2025" at bounding box center [885, 393] width 463 height 37
click at [1077, 721] on div "Apply Settings" at bounding box center [1070, 725] width 92 height 19
click at [721, 328] on input "BAAM Annual Member Meeting | Power Storage Solutions Tradeshows 2025" at bounding box center [807, 316] width 619 height 37
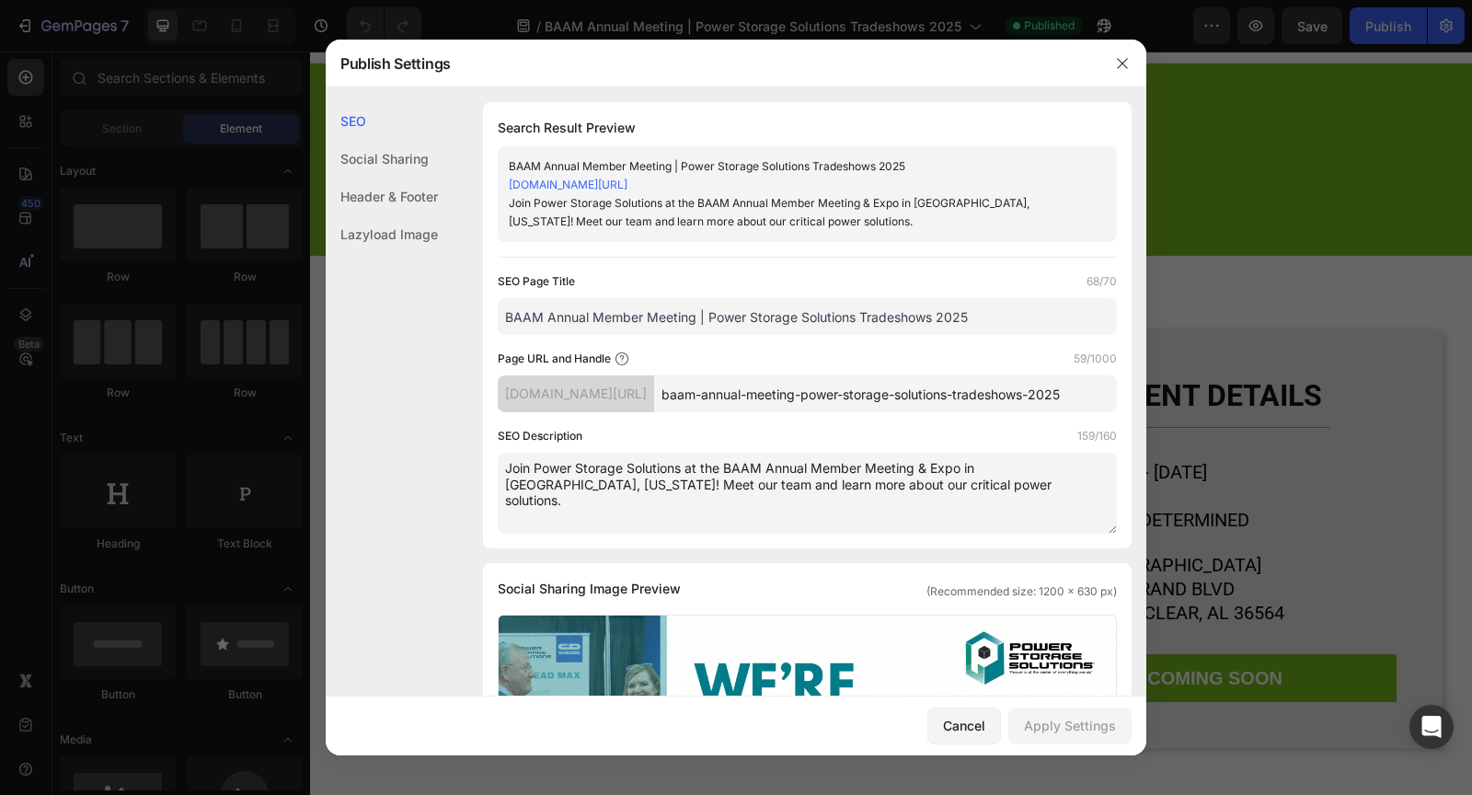
click at [968, 489] on textarea "Join Power Storage Solutions at the BAAM Annual Member Meeting & Expo in Point …" at bounding box center [807, 493] width 619 height 81
drag, startPoint x: 978, startPoint y: 716, endPoint x: 897, endPoint y: 299, distance: 424.4
click at [978, 716] on div "Cancel" at bounding box center [964, 725] width 42 height 19
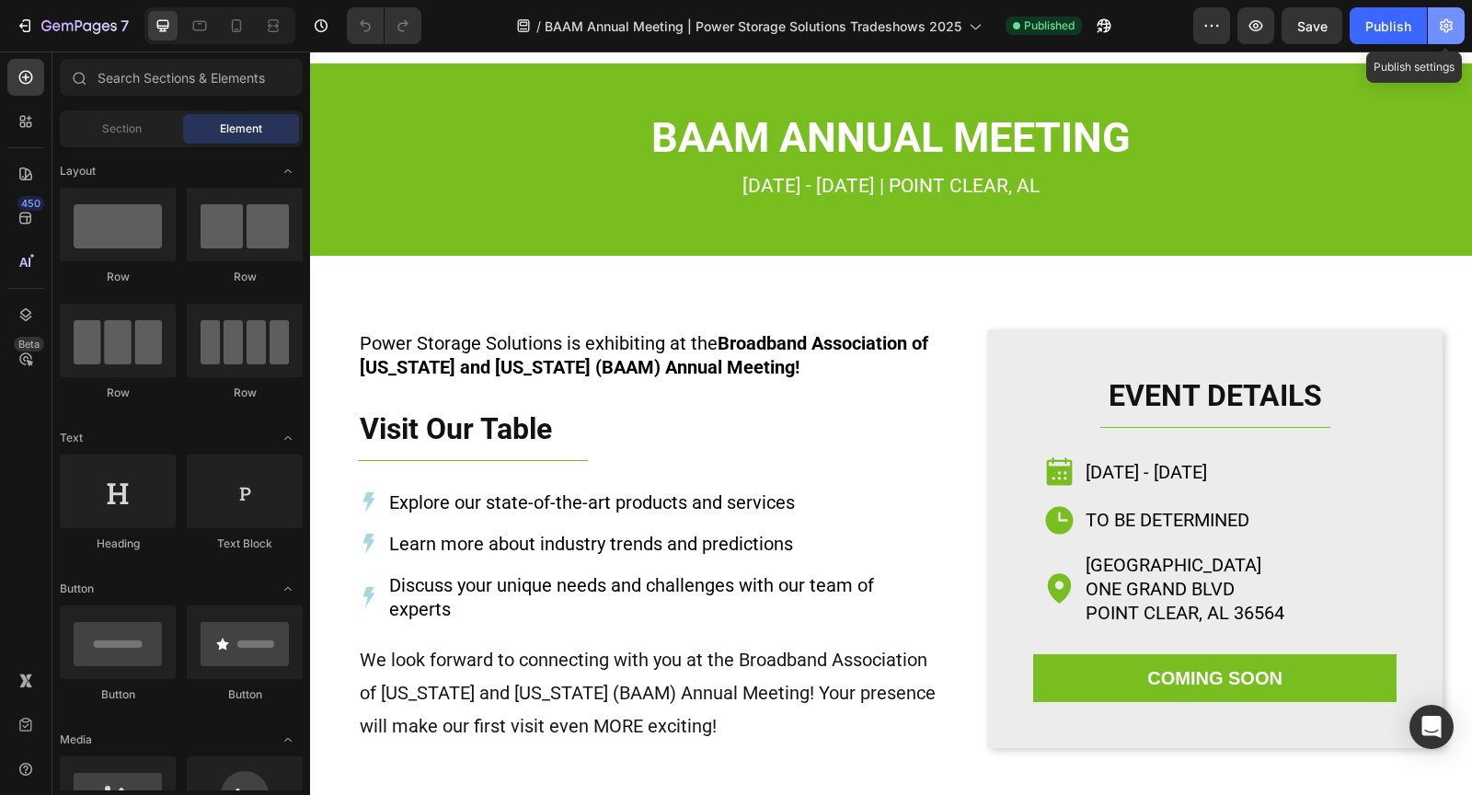
click at [1441, 32] on icon "button" at bounding box center [1446, 26] width 18 height 18
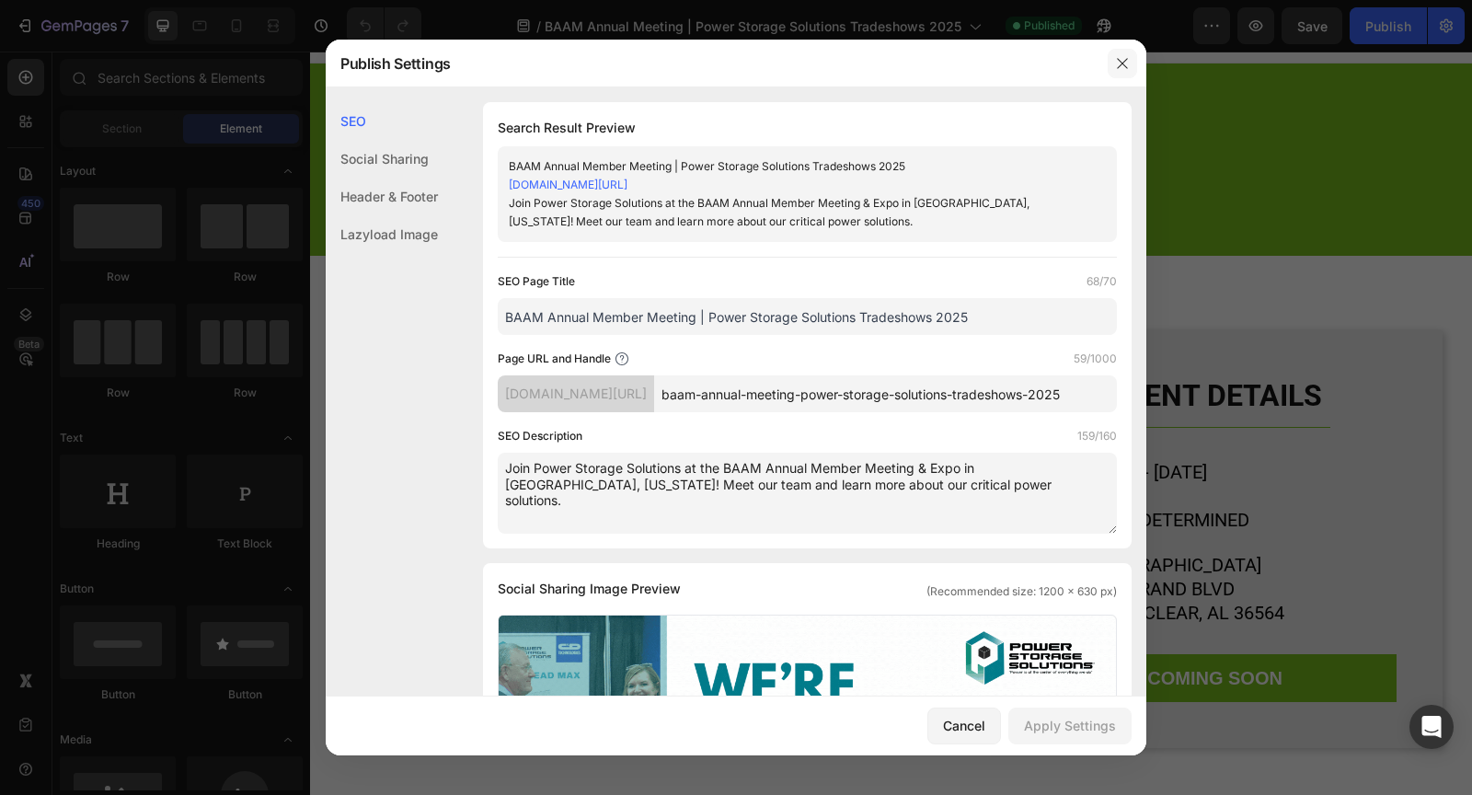
click at [1124, 56] on icon "button" at bounding box center [1122, 63] width 15 height 15
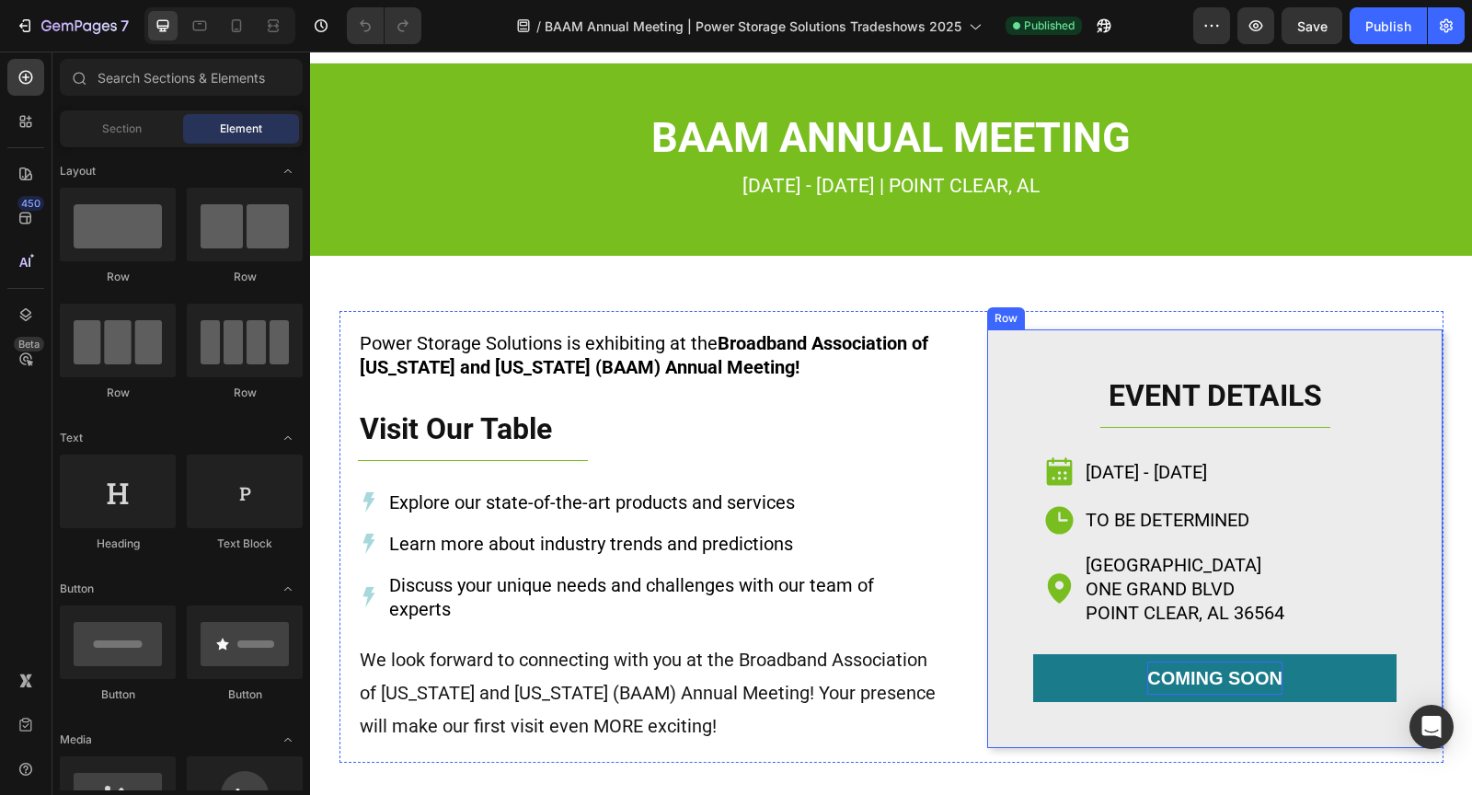
click at [1173, 675] on p "coming soon" at bounding box center [1214, 677] width 135 height 33
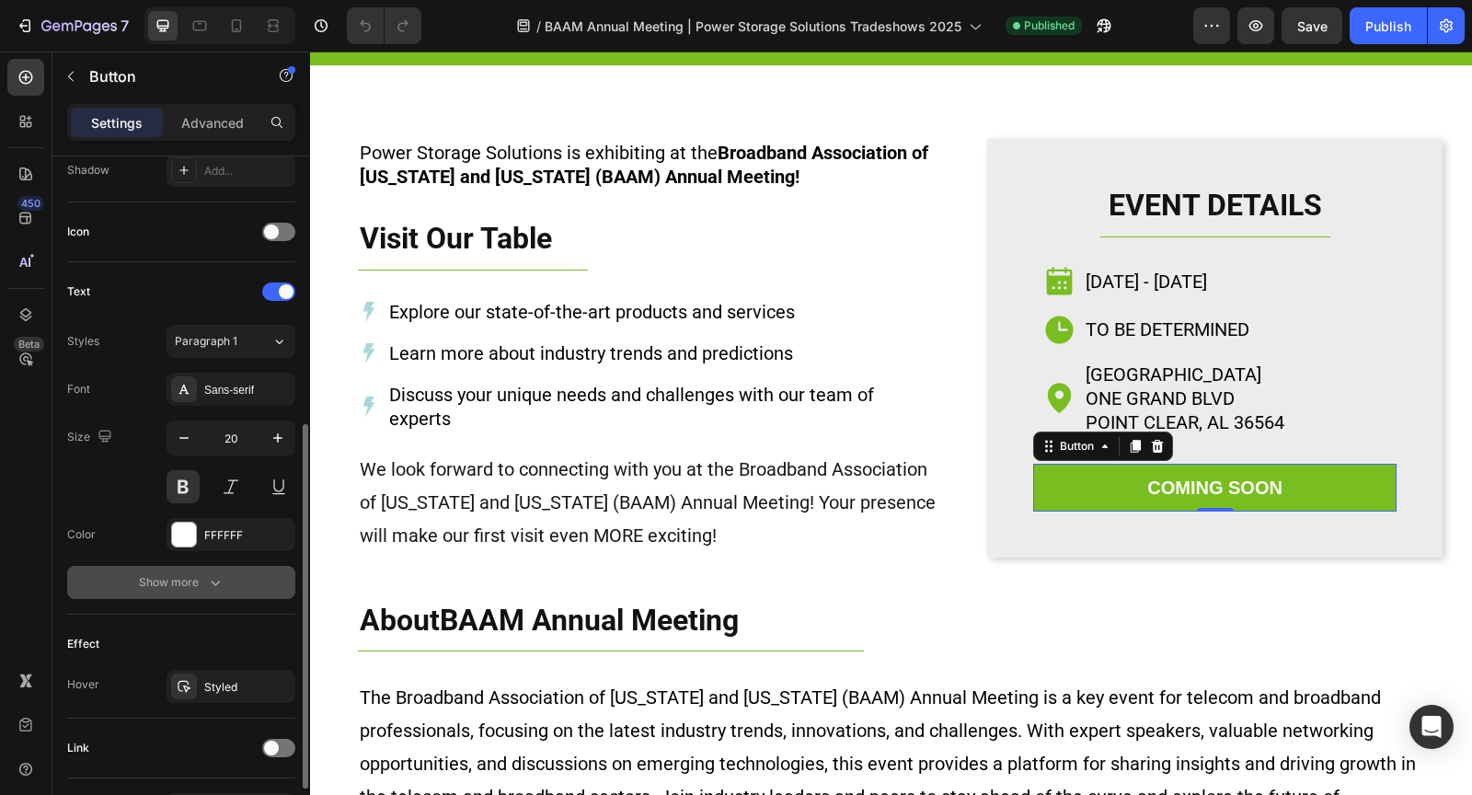
click at [203, 575] on div "Show more" at bounding box center [182, 582] width 86 height 18
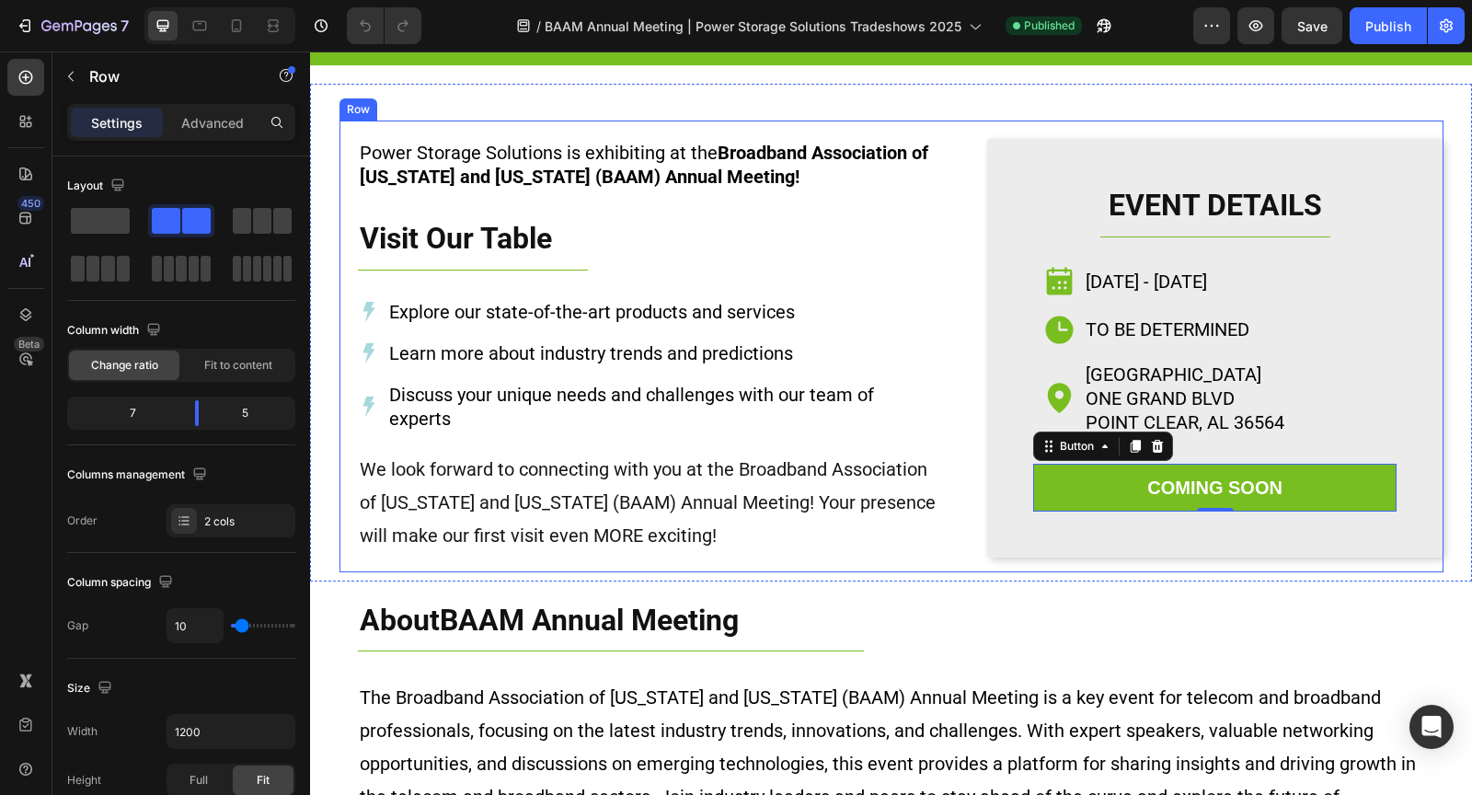
click at [1268, 564] on div "EVENT DETAILS Heading Title Line Icon mon., oct. 6 - thurs, oct. 9 Heading Row …" at bounding box center [1215, 346] width 456 height 452
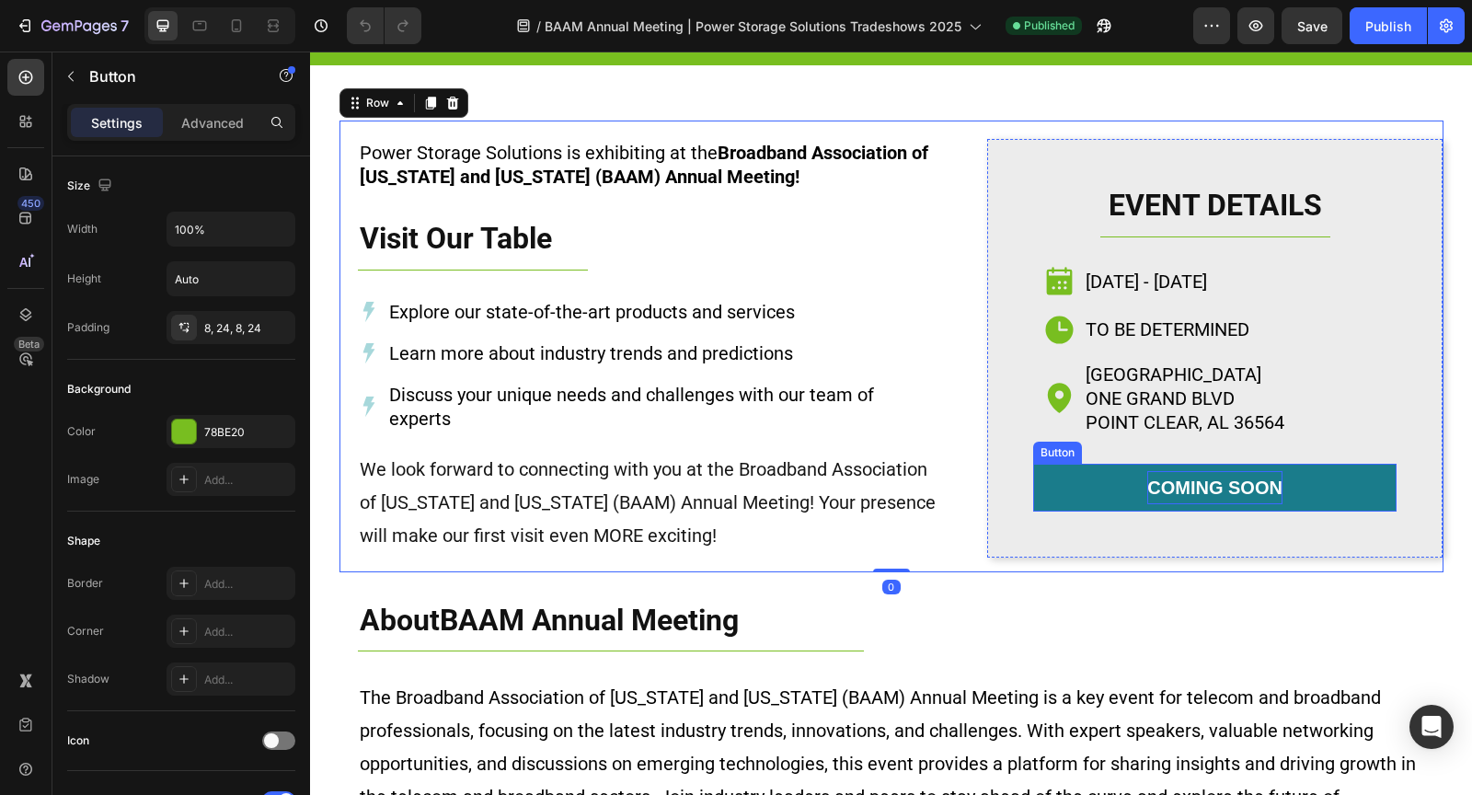
click at [1277, 493] on p "coming soon" at bounding box center [1214, 487] width 135 height 33
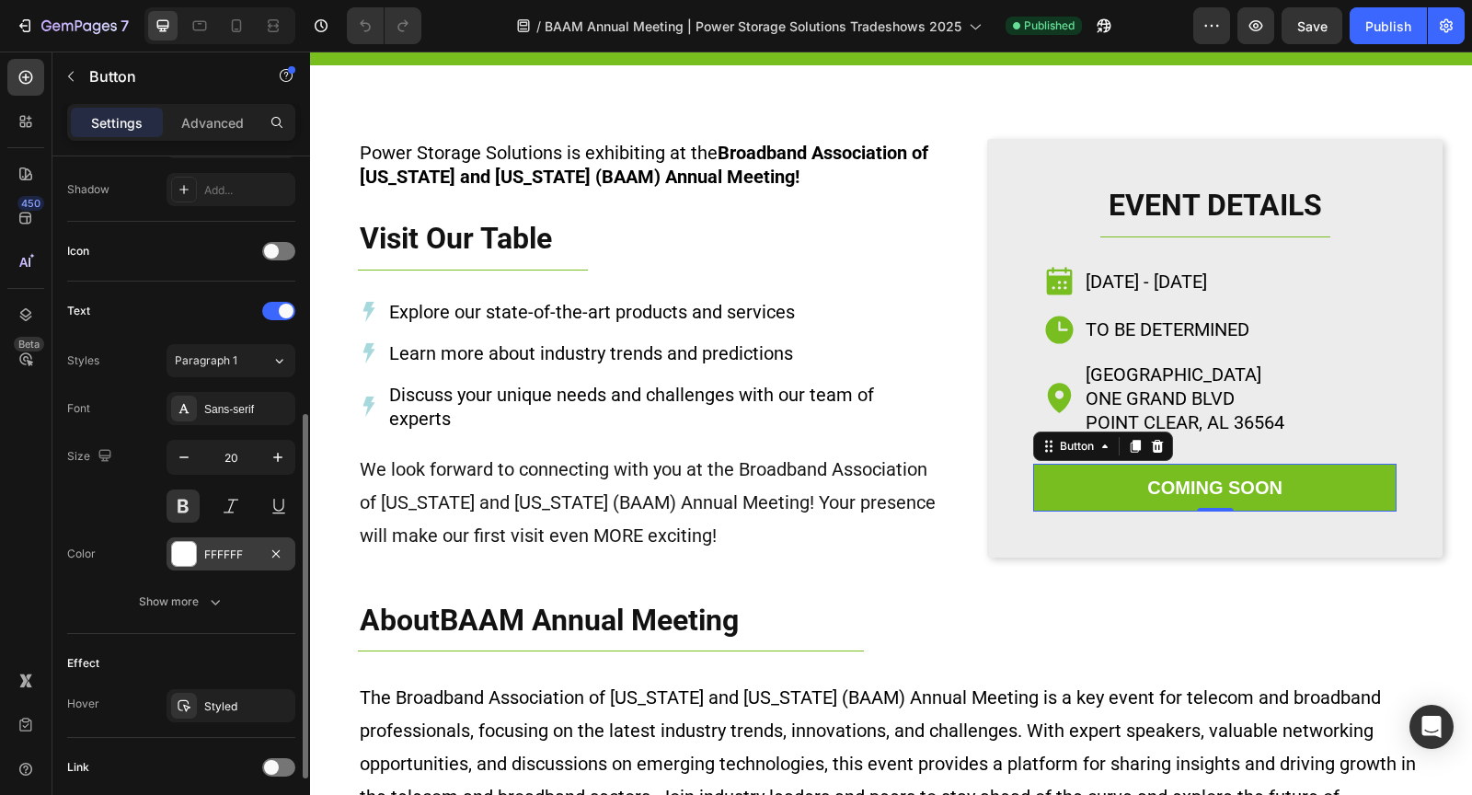
drag, startPoint x: 201, startPoint y: 590, endPoint x: 193, endPoint y: 563, distance: 27.7
click at [201, 592] on div "Show more" at bounding box center [182, 601] width 86 height 18
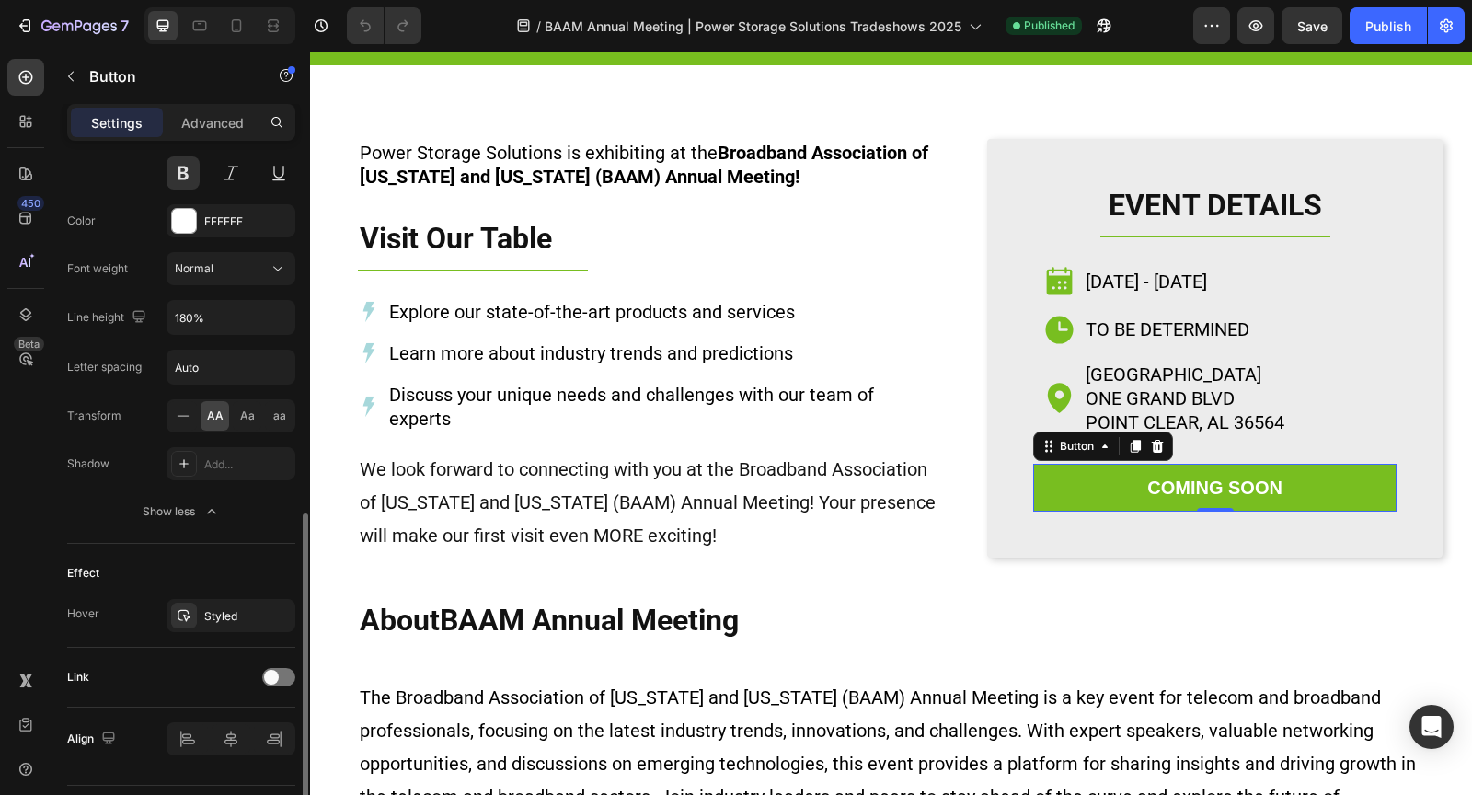
scroll to position [816, 0]
click at [270, 676] on span at bounding box center [271, 683] width 15 height 15
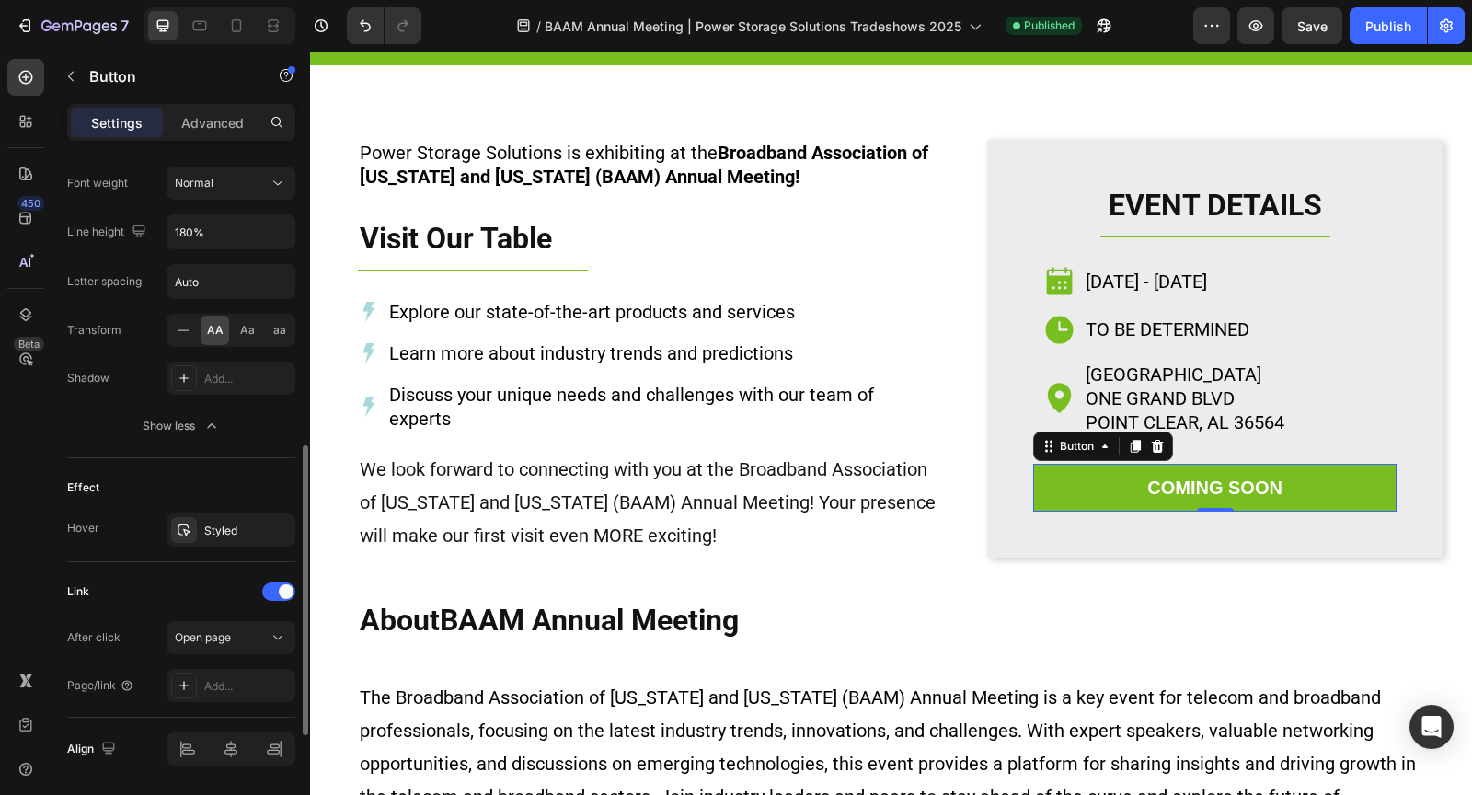
scroll to position [958, 0]
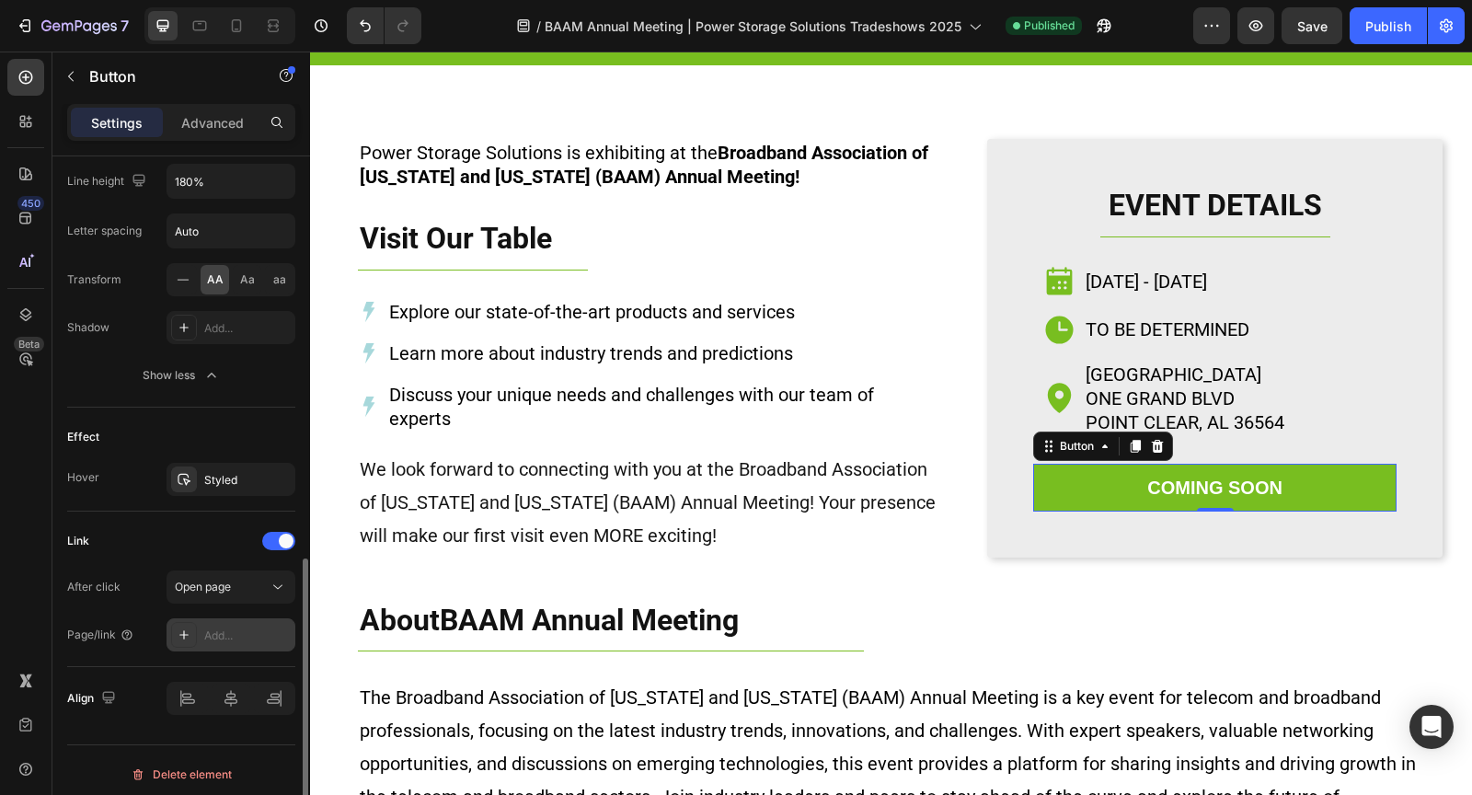
click at [227, 629] on div "Add..." at bounding box center [247, 635] width 86 height 17
click at [249, 587] on div "Open page" at bounding box center [231, 587] width 112 height 18
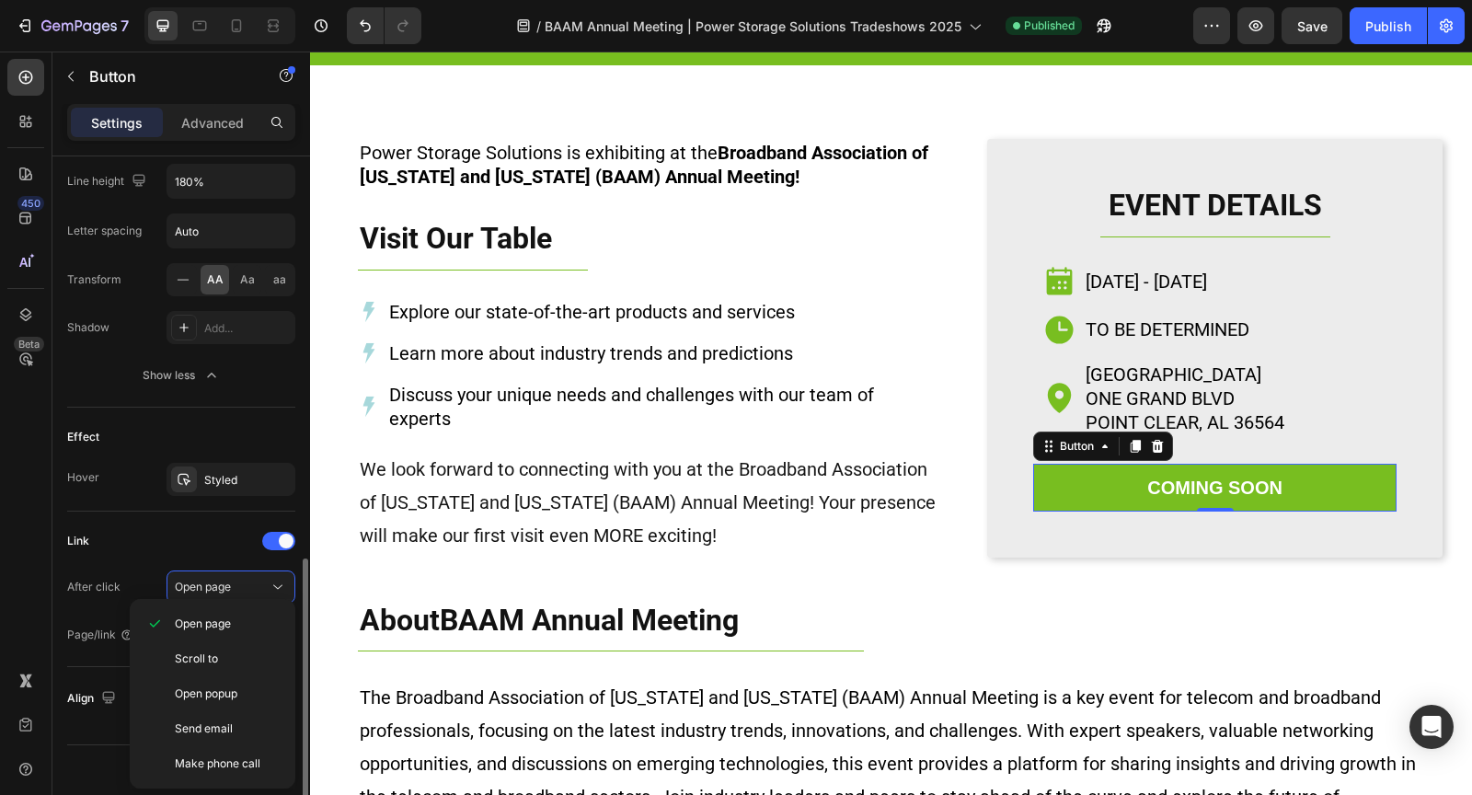
click at [175, 539] on div "Link" at bounding box center [181, 540] width 228 height 29
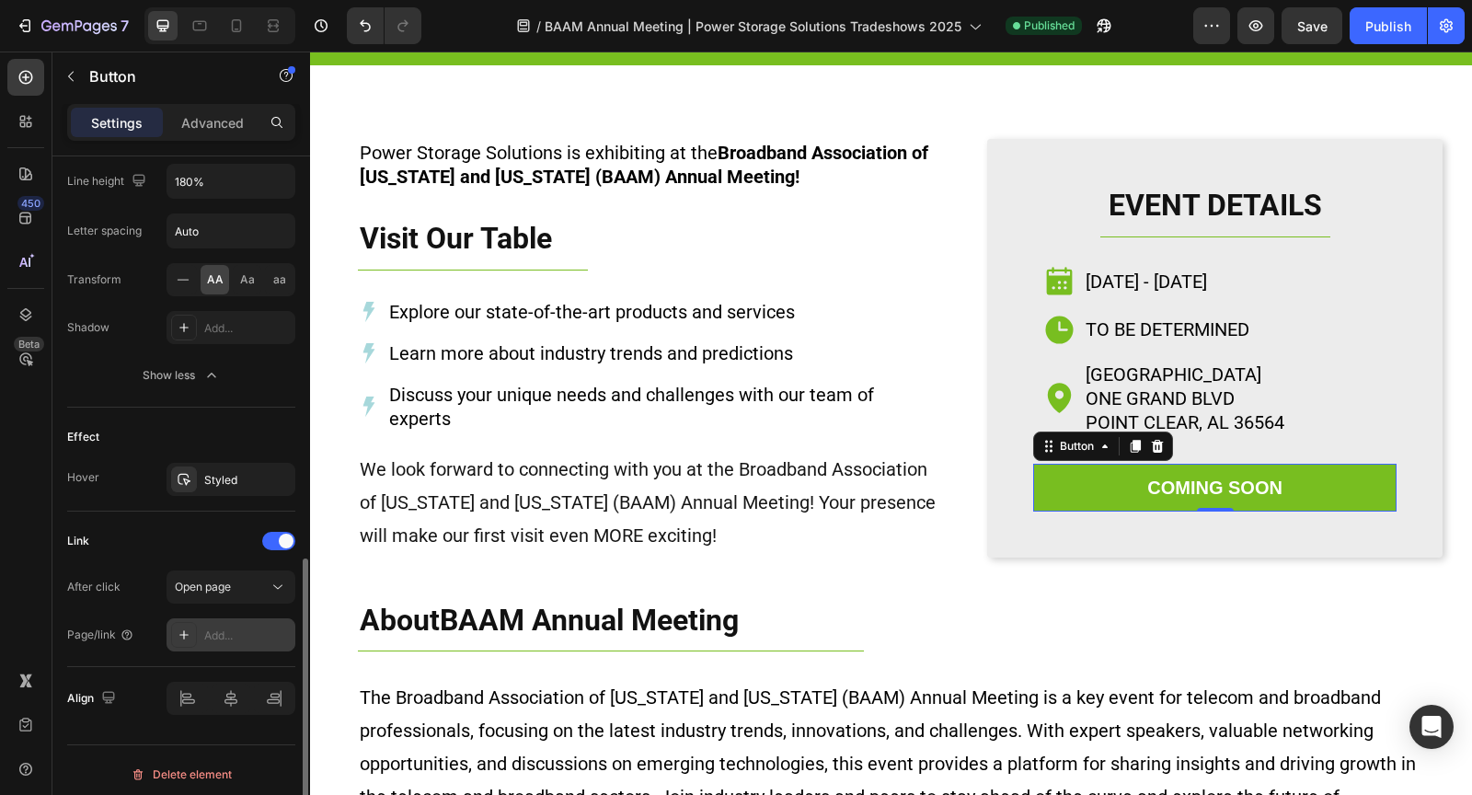
click at [227, 632] on div "Add..." at bounding box center [247, 635] width 86 height 17
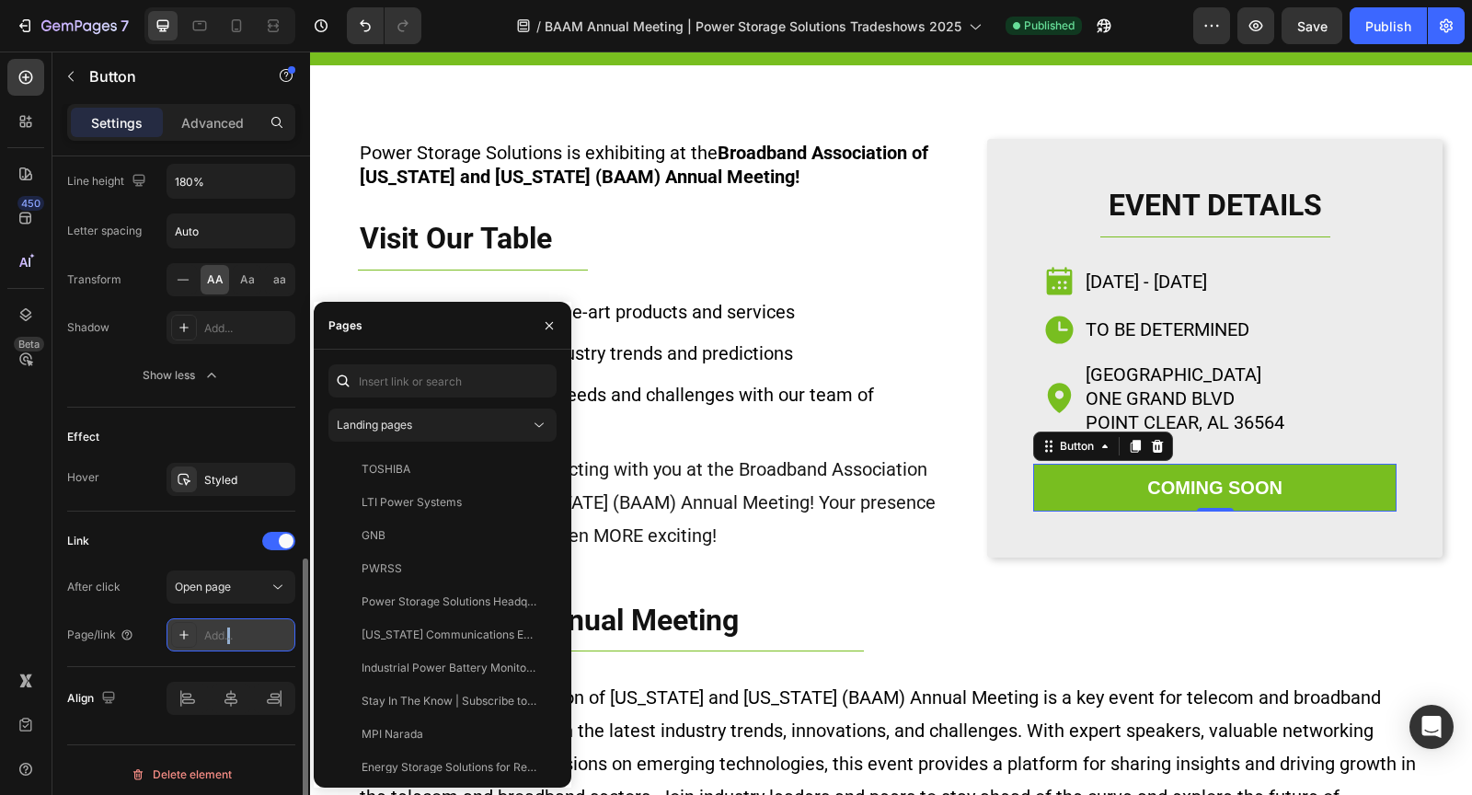
click at [227, 632] on div "Add..." at bounding box center [247, 635] width 86 height 17
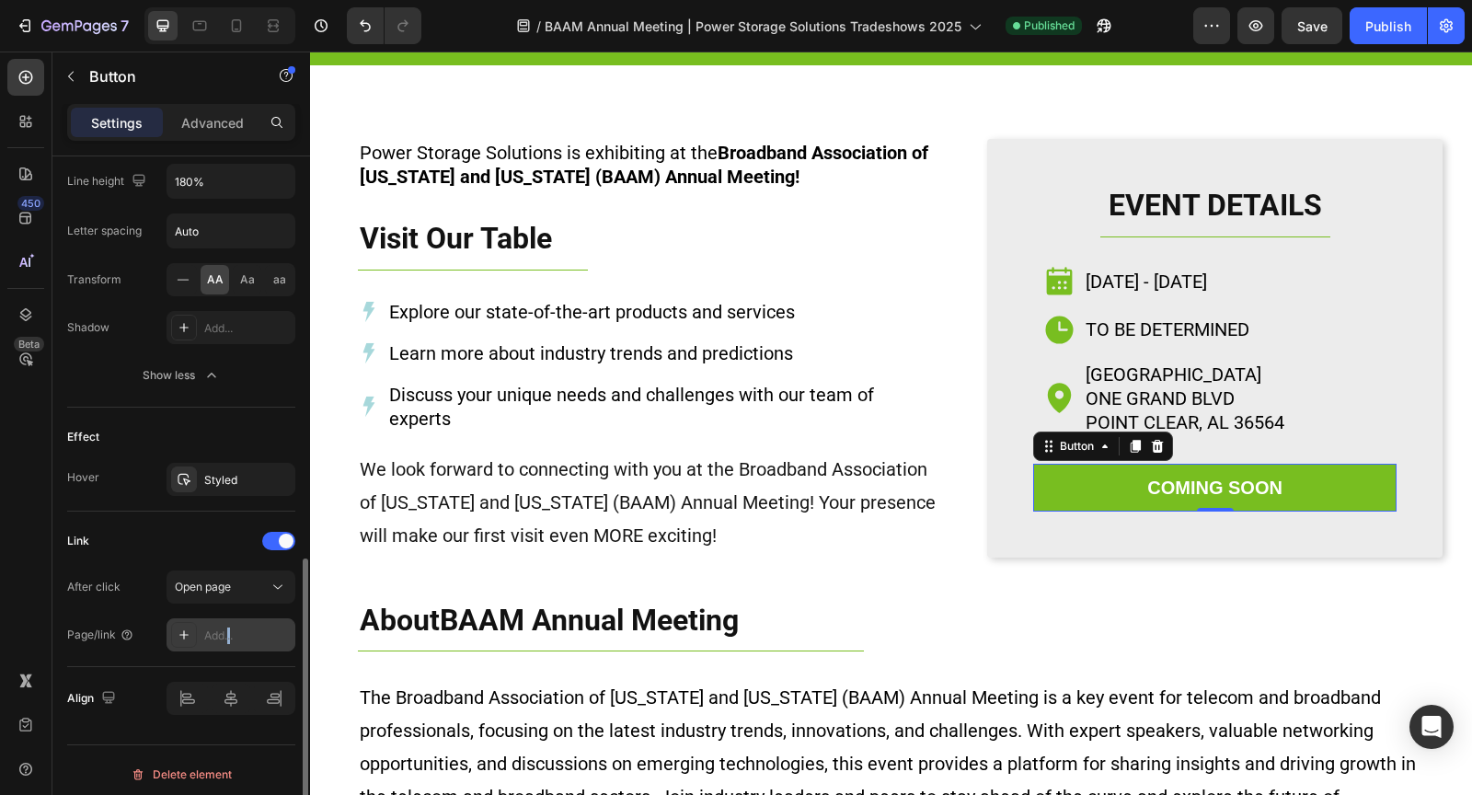
click at [229, 627] on div "Add..." at bounding box center [247, 635] width 86 height 17
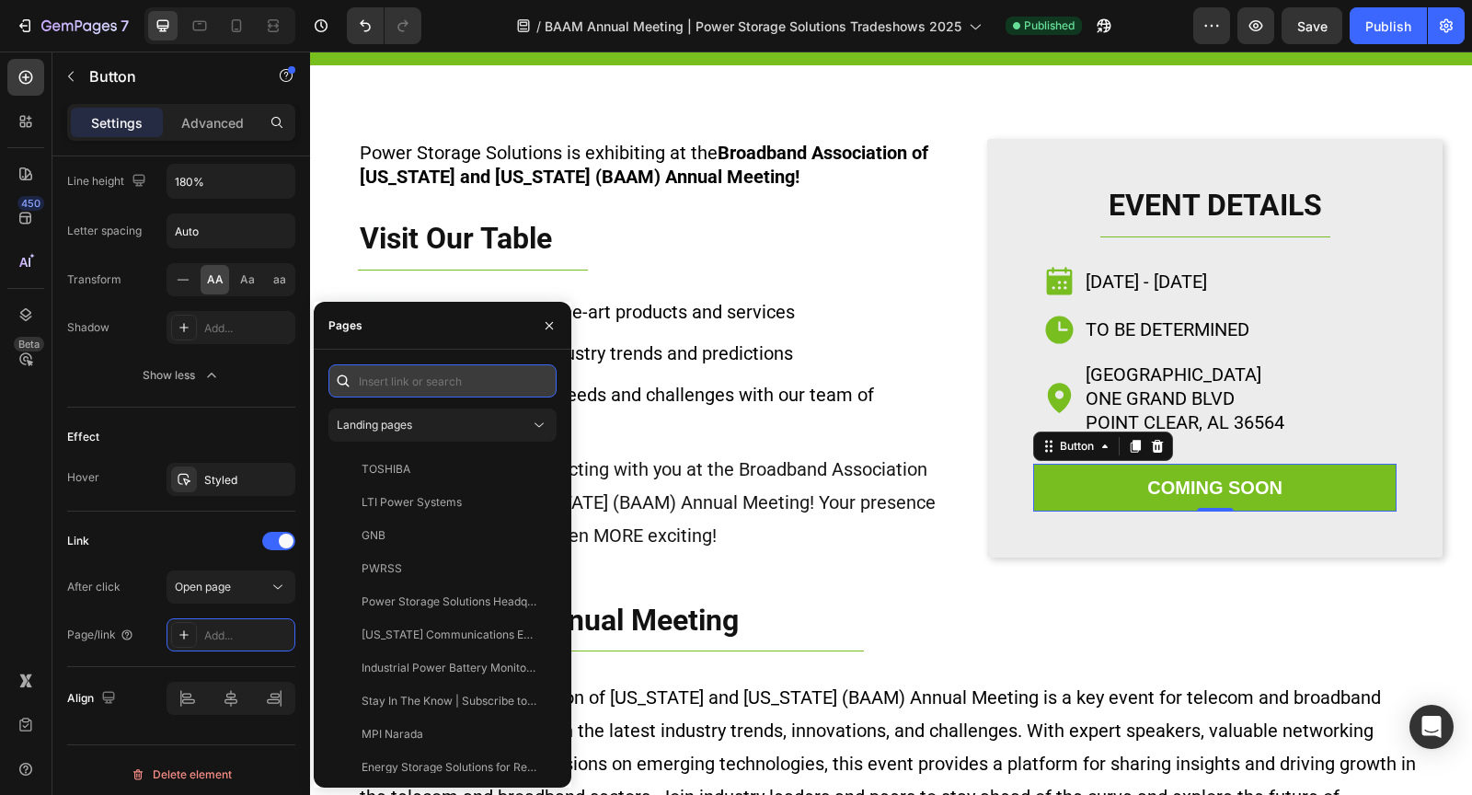
click at [448, 389] on input "text" at bounding box center [442, 380] width 228 height 33
paste input "https://web.cvent.com/event/5febb3b7-3dee-4961-99b1-a7a2391e10a4/regProcessStep…"
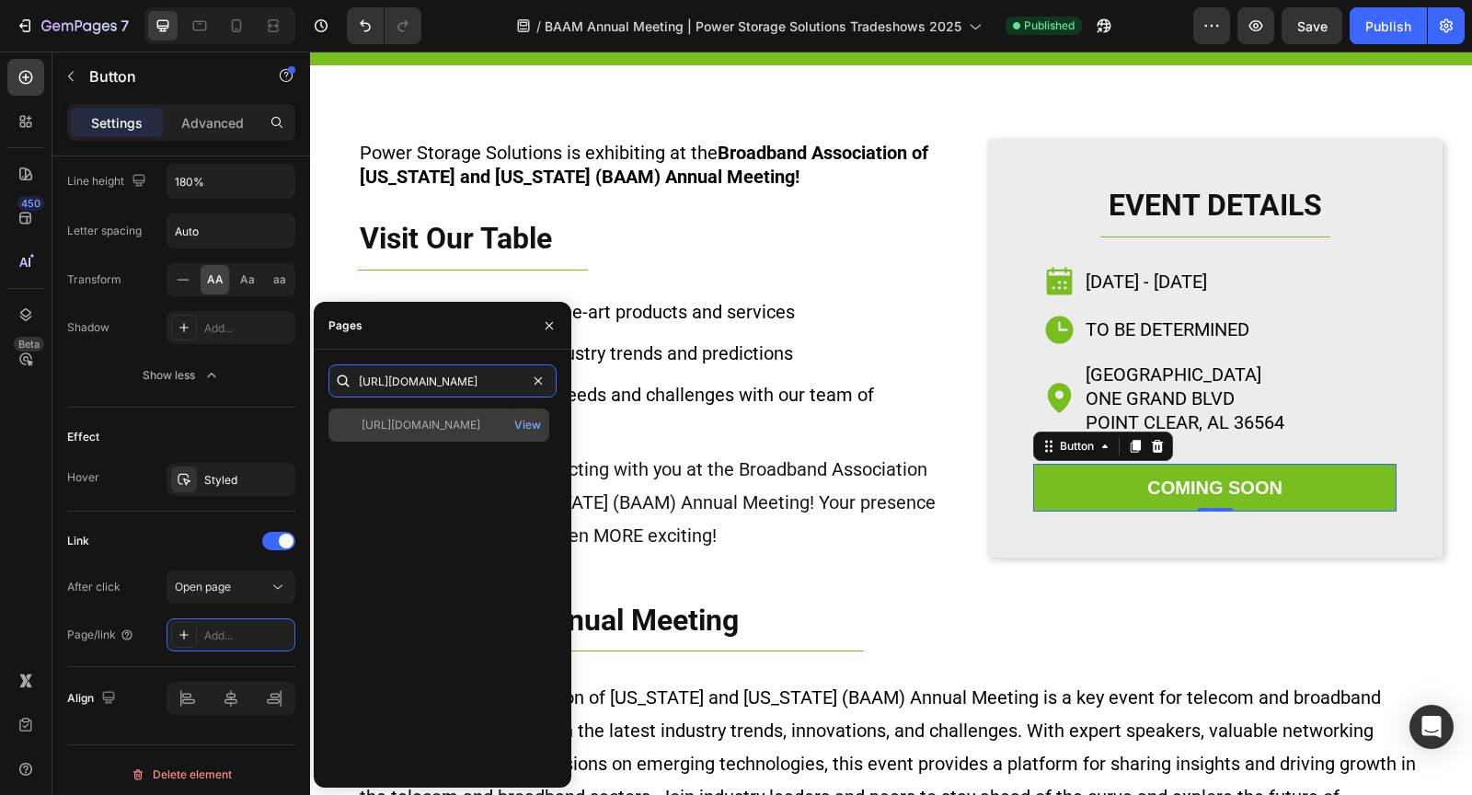
type input "https://web.cvent.com/event/5febb3b7-3dee-4961-99b1-a7a2391e10a4/regProcessStep…"
click at [450, 425] on div "https://web.cvent.com/event/5febb3b7-3dee-4961-99b1-a7a2391e10a4/regProcessStep…" at bounding box center [420, 425] width 119 height 17
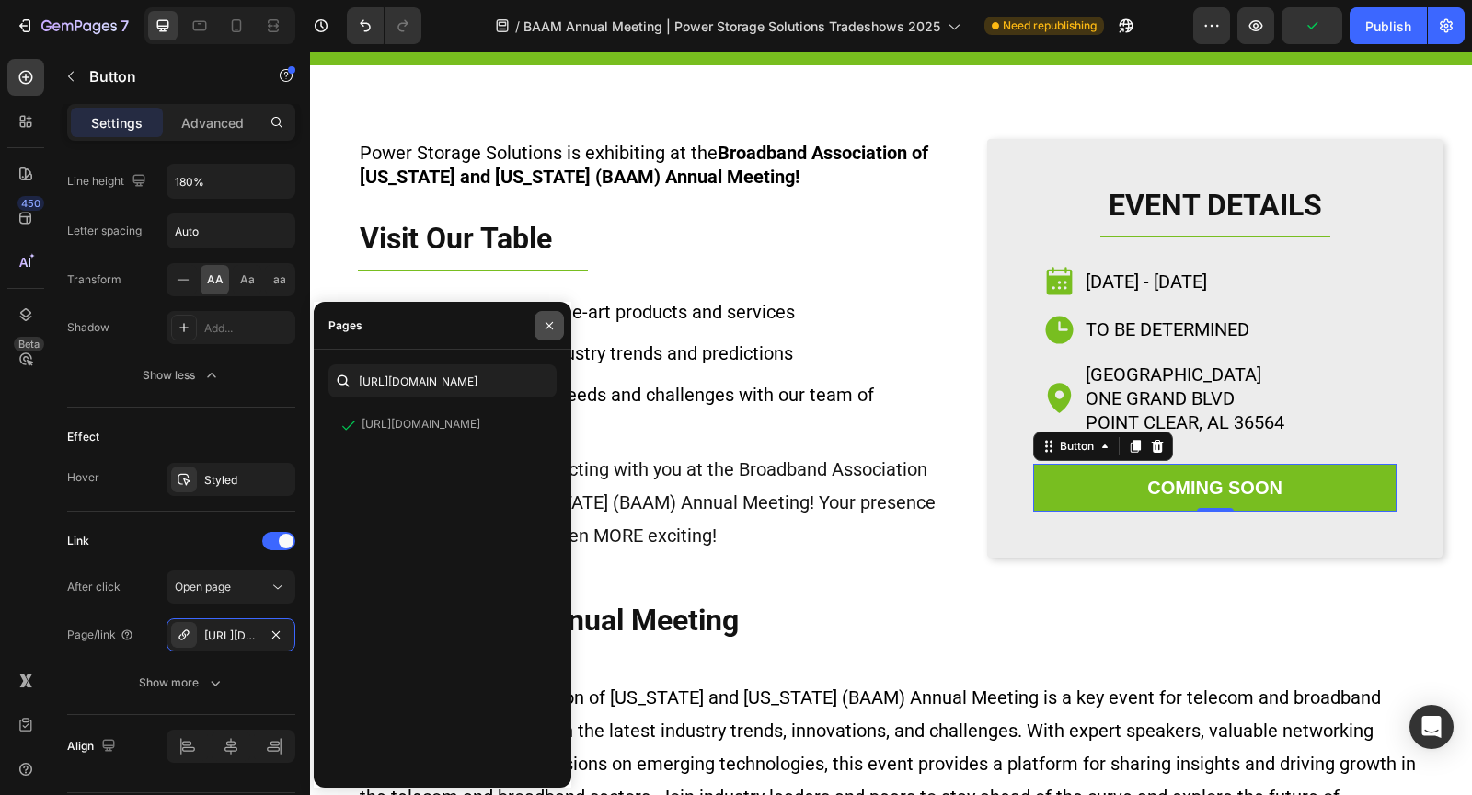
drag, startPoint x: 556, startPoint y: 327, endPoint x: 431, endPoint y: 339, distance: 124.7
click at [556, 327] on icon "button" at bounding box center [549, 325] width 15 height 15
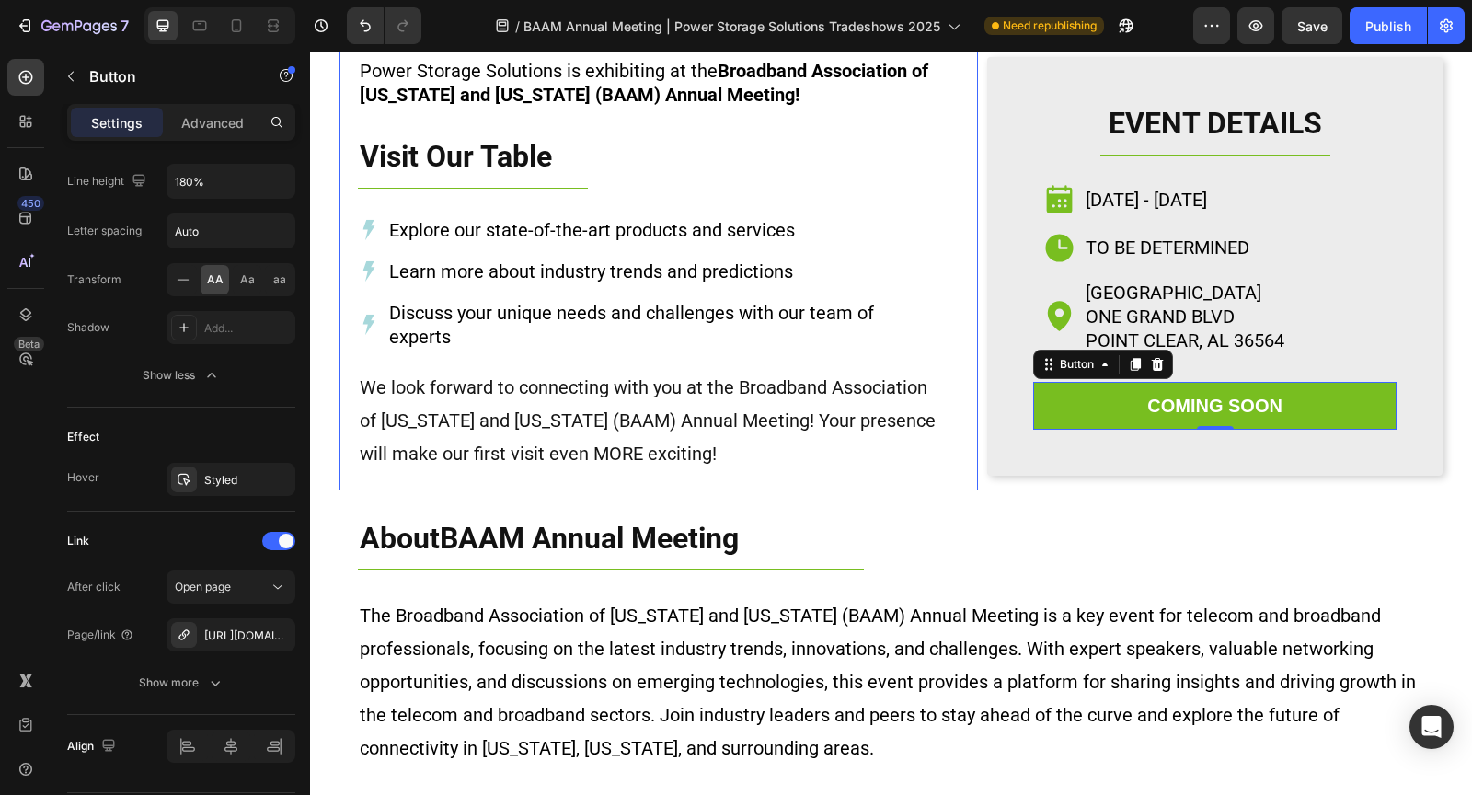
scroll to position [265, 0]
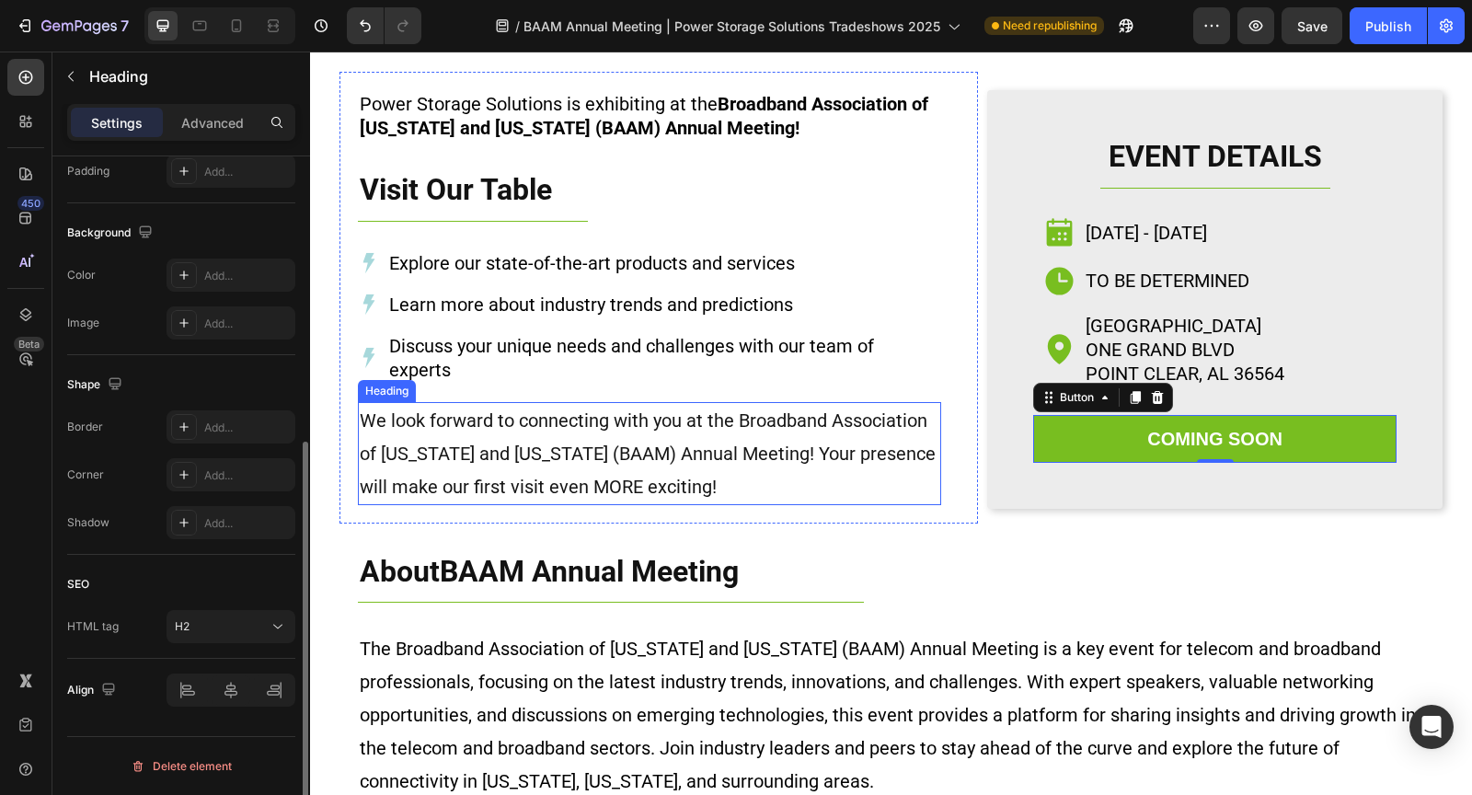
click at [671, 481] on h2 "We look forward to connecting with you at the Broadband Association of Alabama …" at bounding box center [649, 453] width 583 height 103
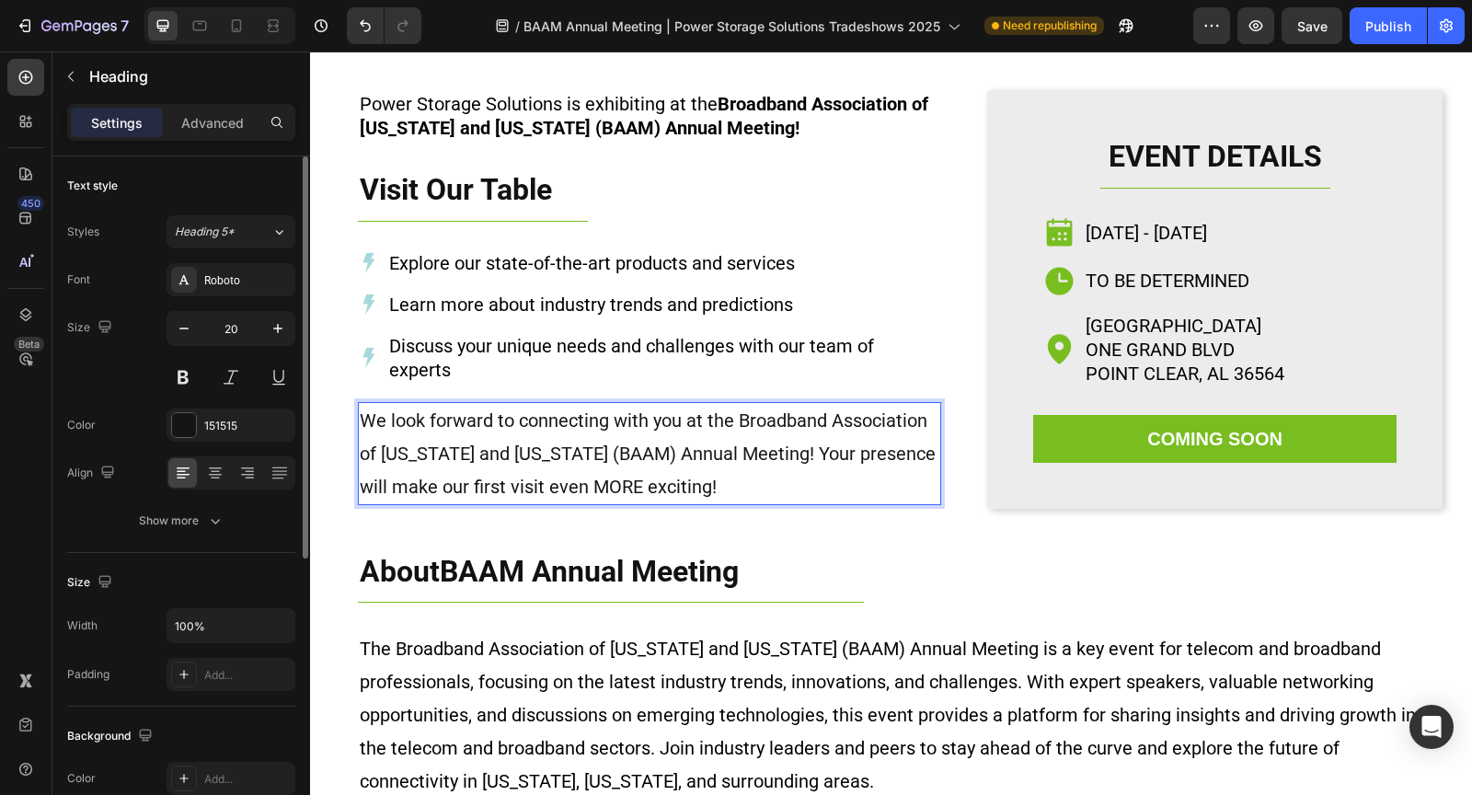
click at [720, 481] on h2 "We look forward to connecting with you at the Broadband Association of Alabama …" at bounding box center [649, 453] width 583 height 103
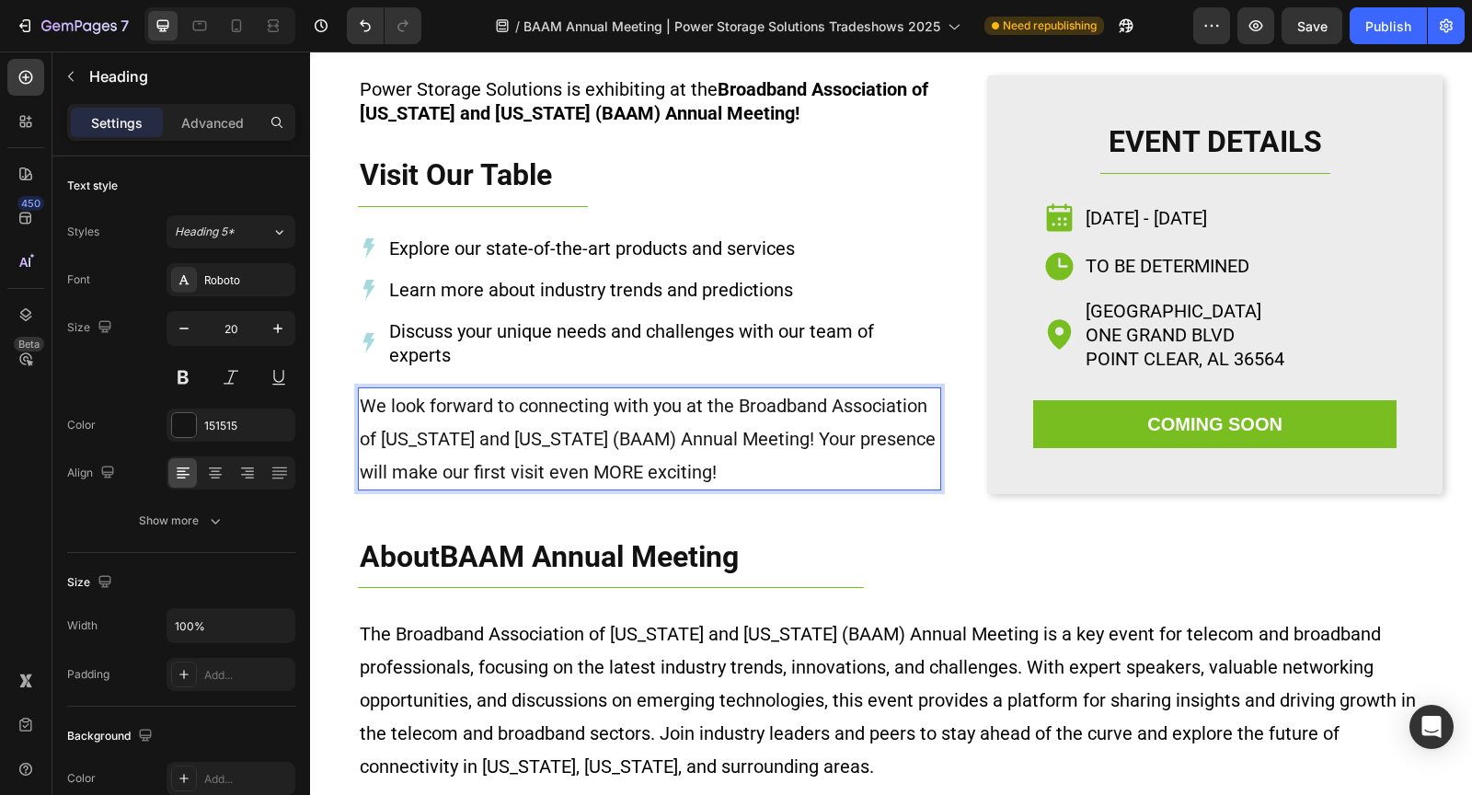
scroll to position [273, 0]
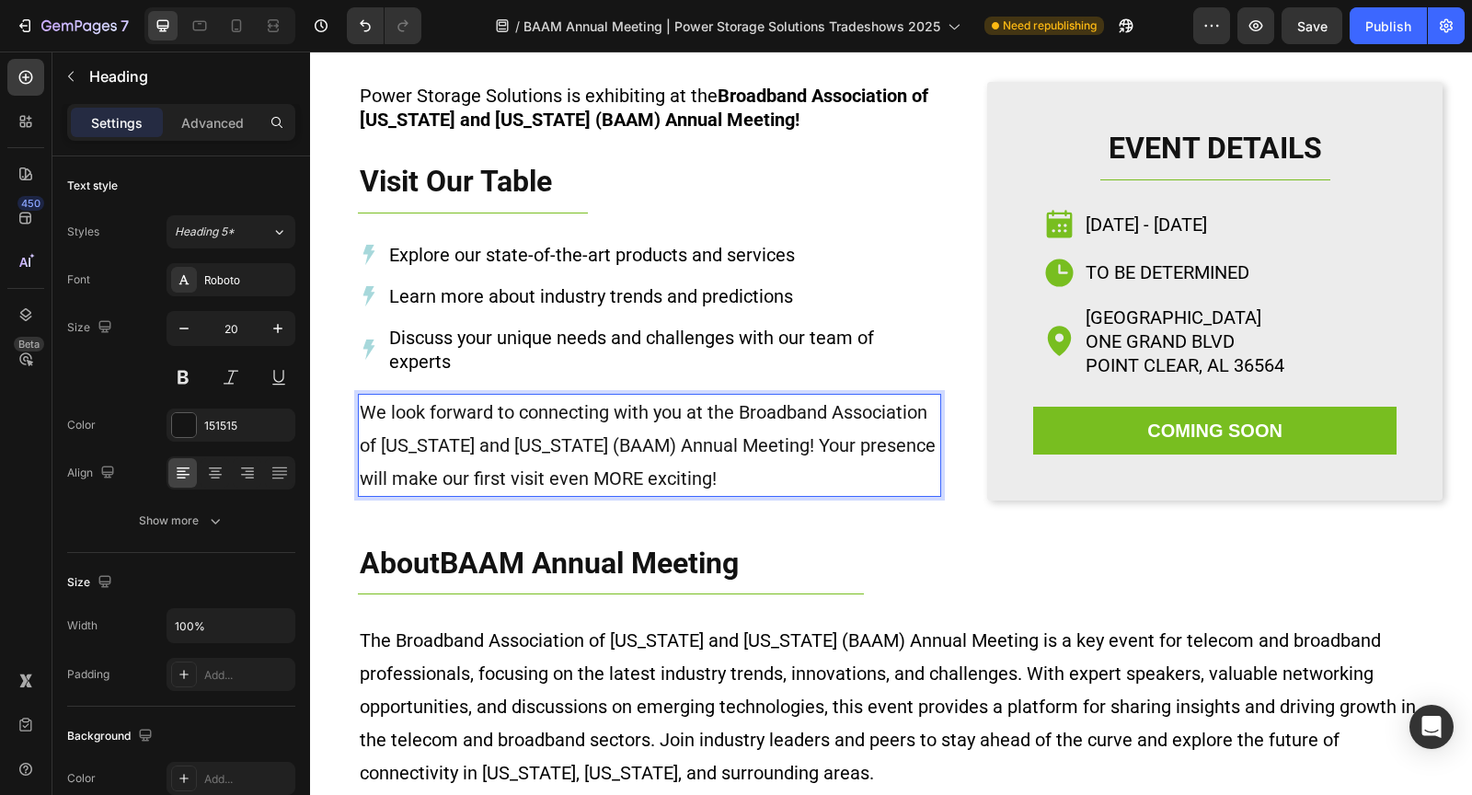
click at [362, 410] on p "We look forward to connecting with you at the Broadband Association of Alabama …" at bounding box center [649, 444] width 579 height 99
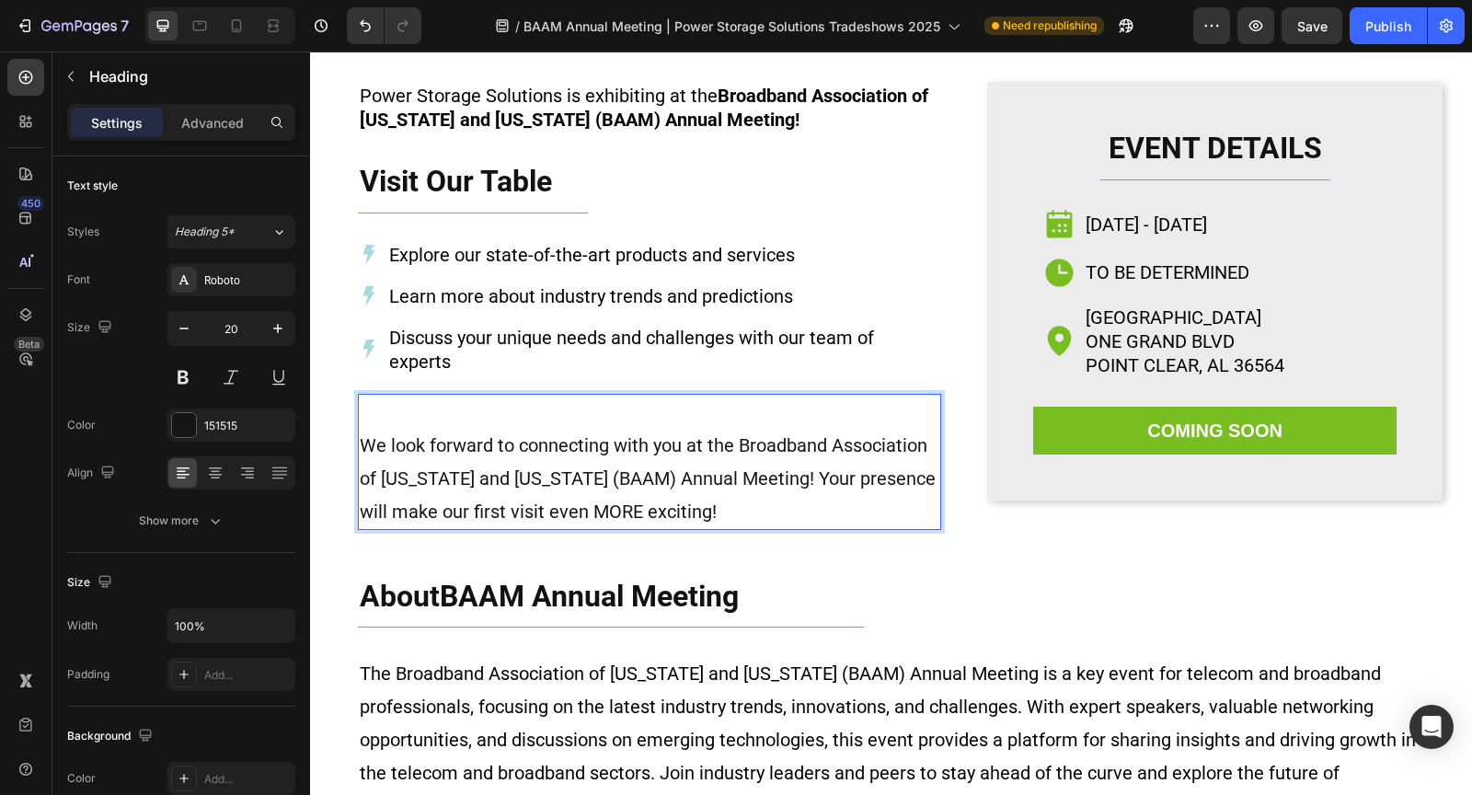
click at [408, 401] on p "We look forward to connecting with you at the Broadband Association of Alabama …" at bounding box center [649, 461] width 579 height 132
click at [548, 413] on p "⁠⁠⁠⁠⁠⁠⁠Click HERE to view the schedule We look forward to connecting with you a…" at bounding box center [649, 461] width 579 height 132
click at [756, 414] on p "⁠⁠⁠⁠⁠⁠⁠Click HERE to view the complete event schedule We look forward to connec…" at bounding box center [649, 461] width 579 height 132
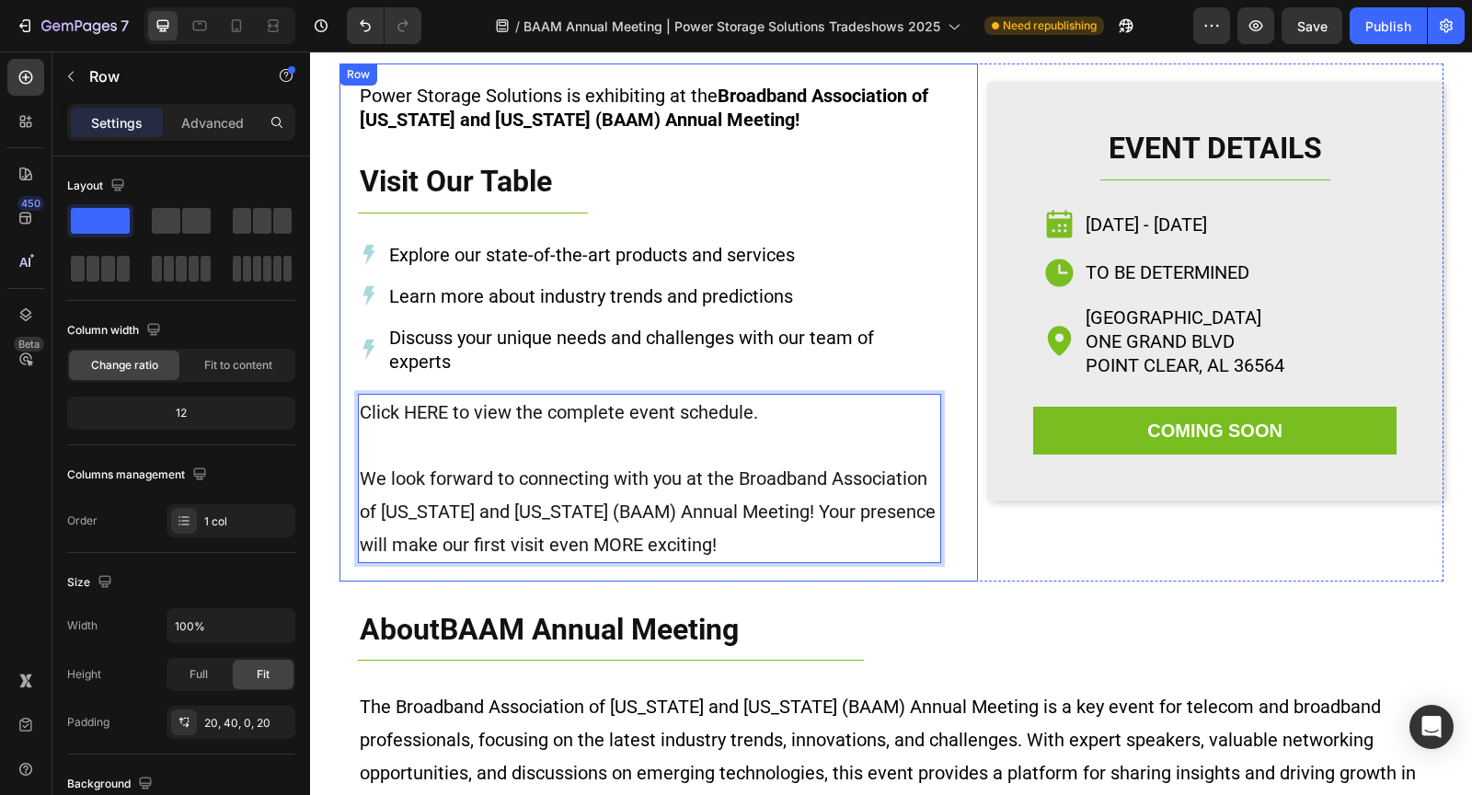
click at [407, 375] on div "Power Storage Solutions is exhibiting at the Broadband Association of Alabama a…" at bounding box center [649, 331] width 583 height 499
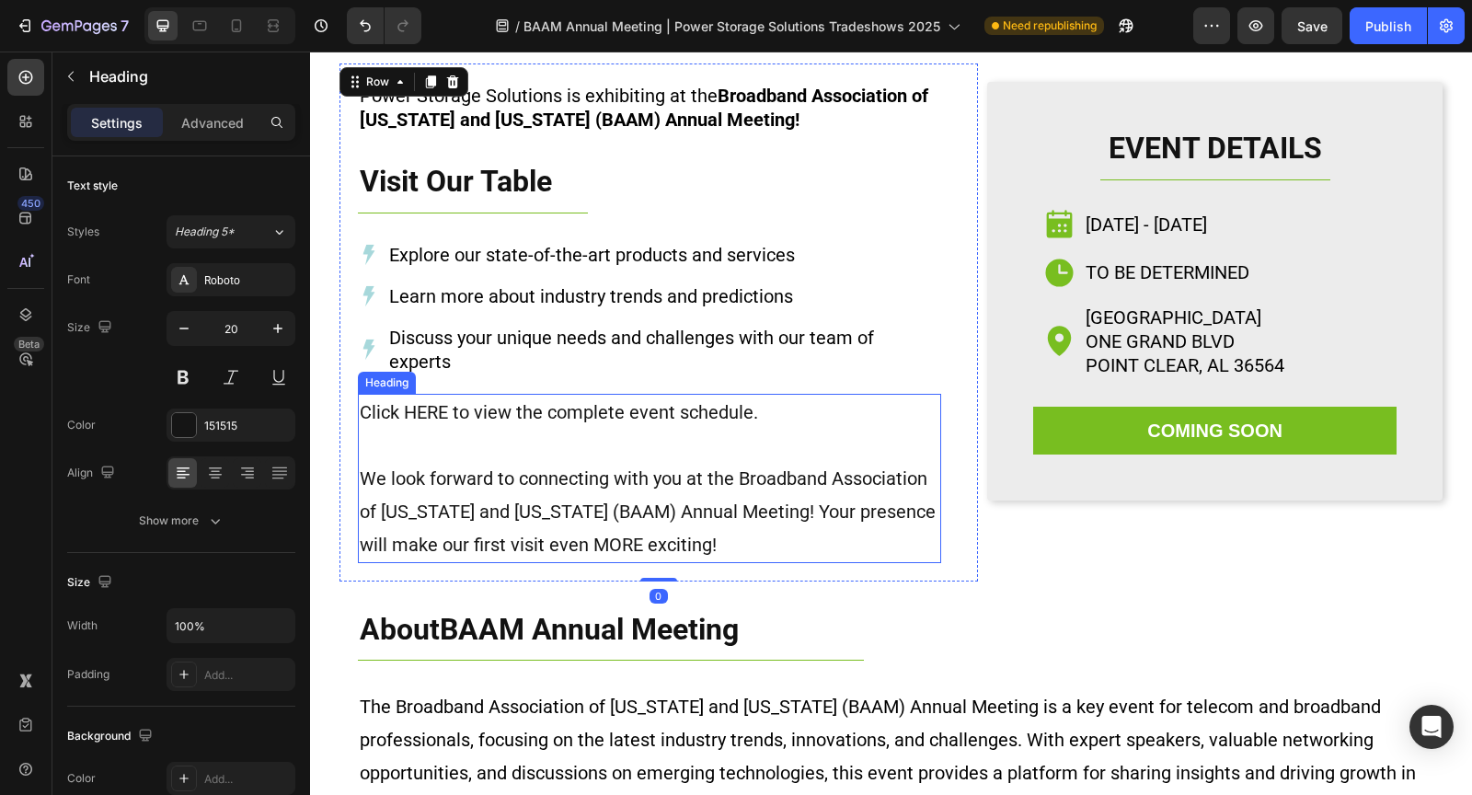
click at [442, 409] on p "Click HERE to view the complete event schedule. We look forward to connecting w…" at bounding box center [649, 478] width 579 height 166
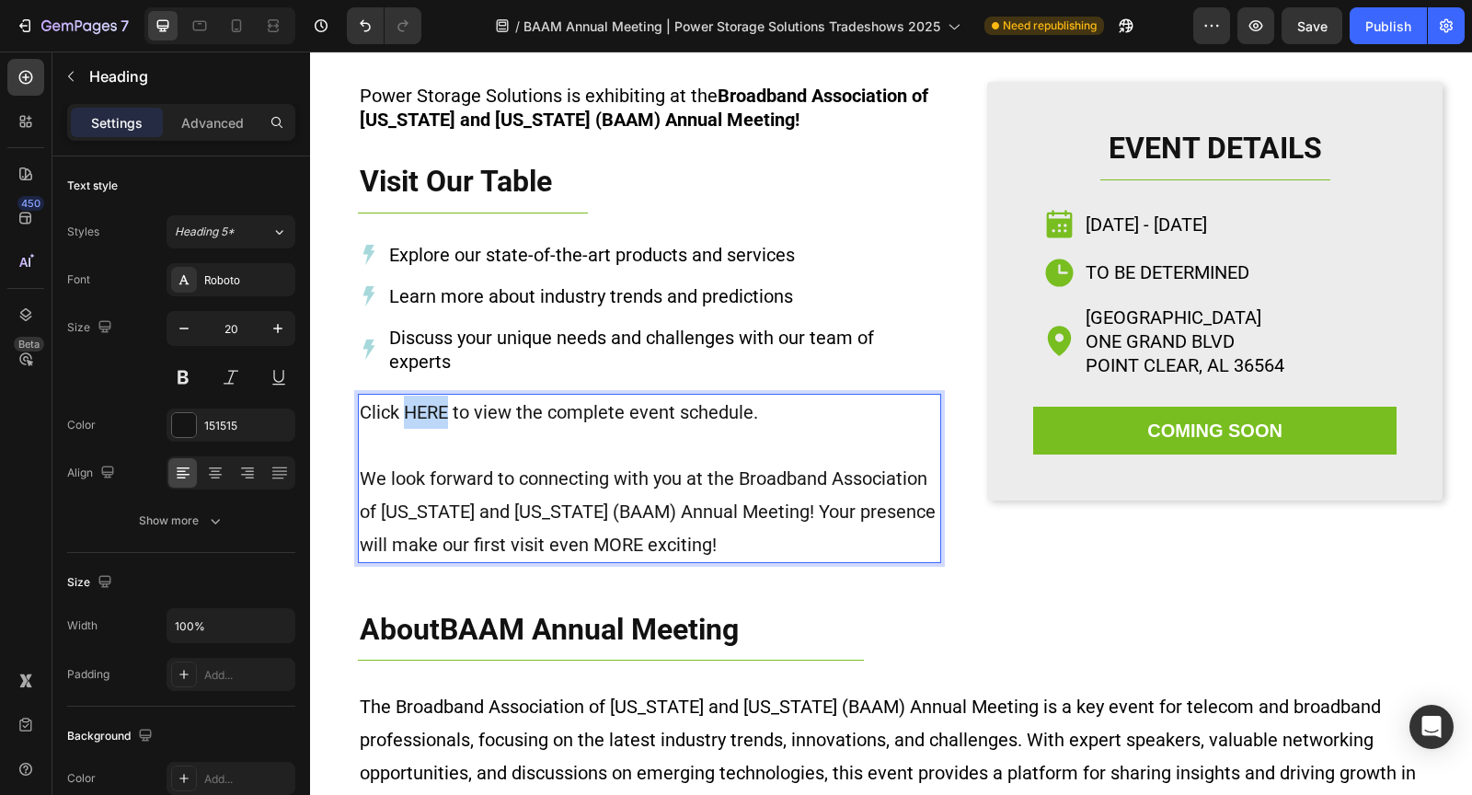
drag, startPoint x: 448, startPoint y: 409, endPoint x: 408, endPoint y: 408, distance: 39.6
click at [408, 408] on p "Click HERE to view the complete event schedule. We look forward to connecting w…" at bounding box center [649, 478] width 579 height 166
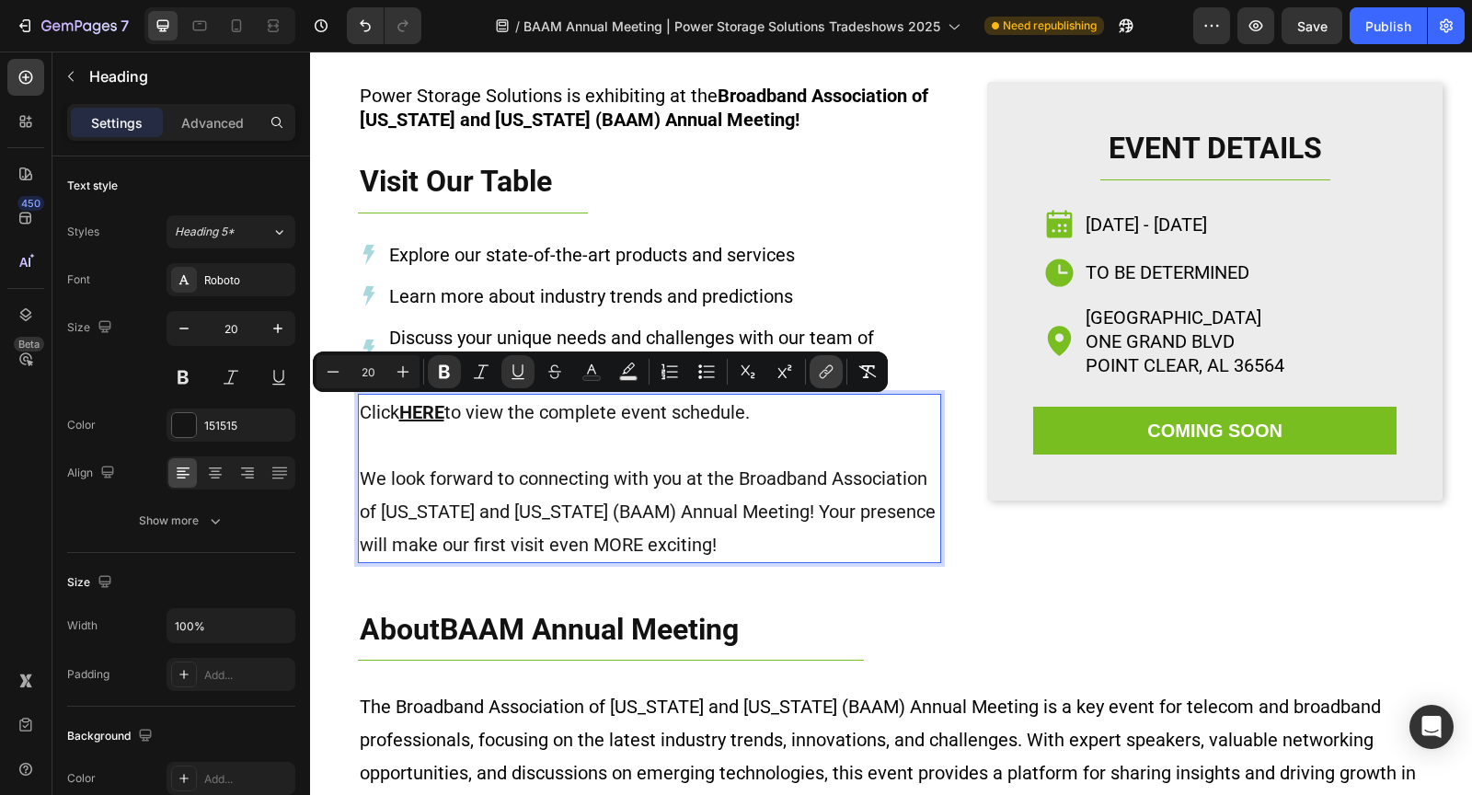
click at [816, 378] on button "link" at bounding box center [825, 371] width 33 height 33
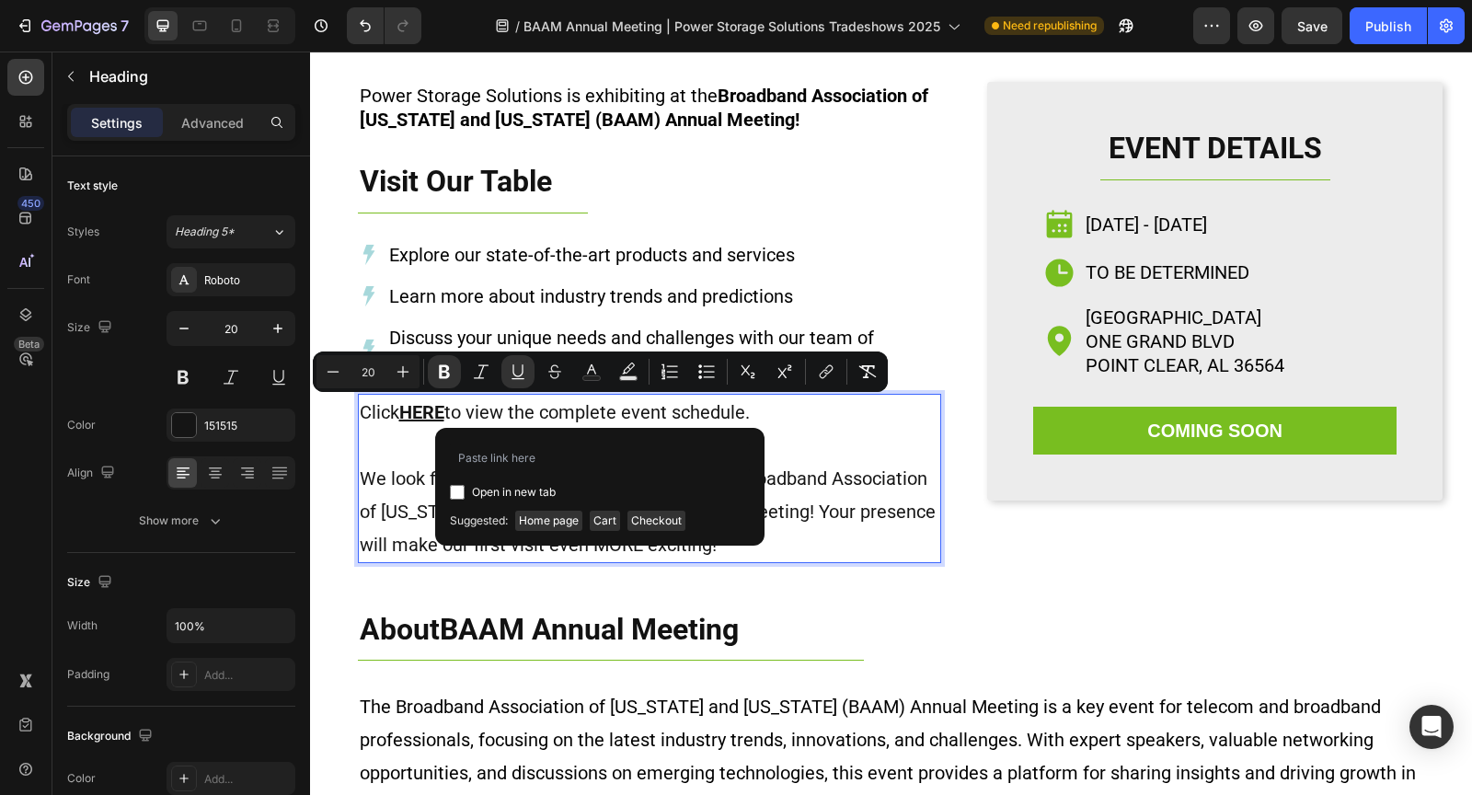
type input "https://www.almsbroadband.org/annual-meeting"
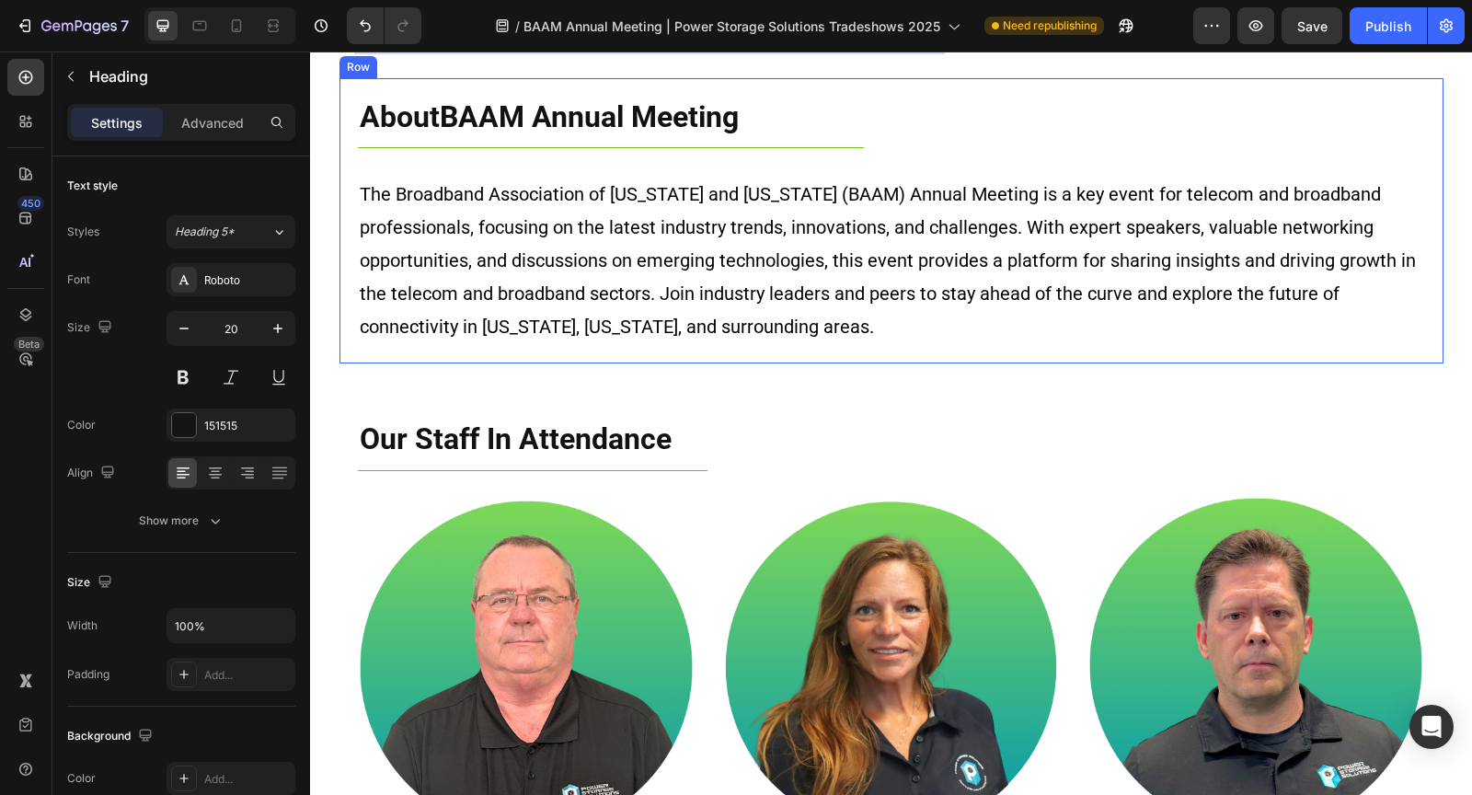
type input "16"
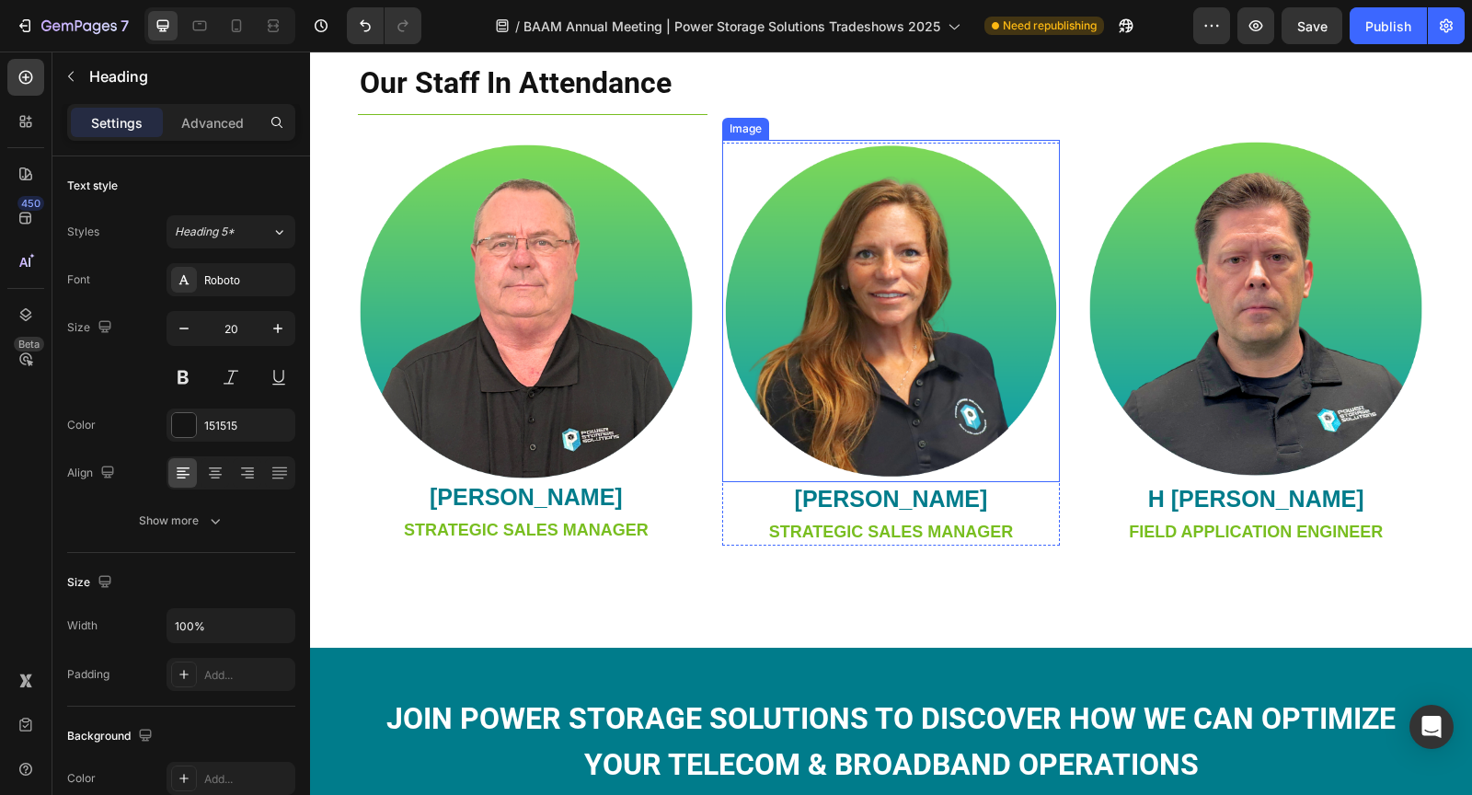
scroll to position [1152, 0]
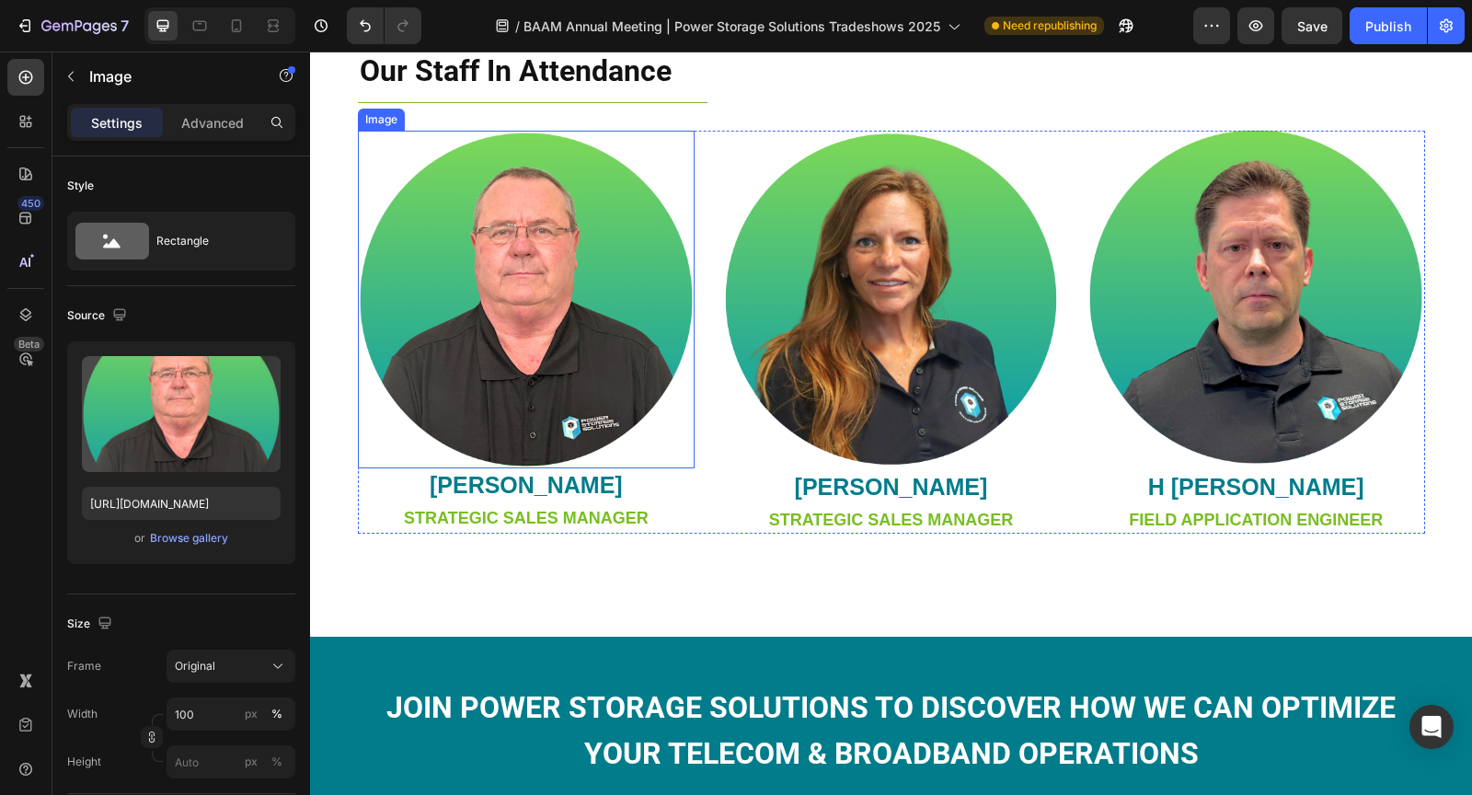
click at [521, 336] on img at bounding box center [527, 300] width 338 height 338
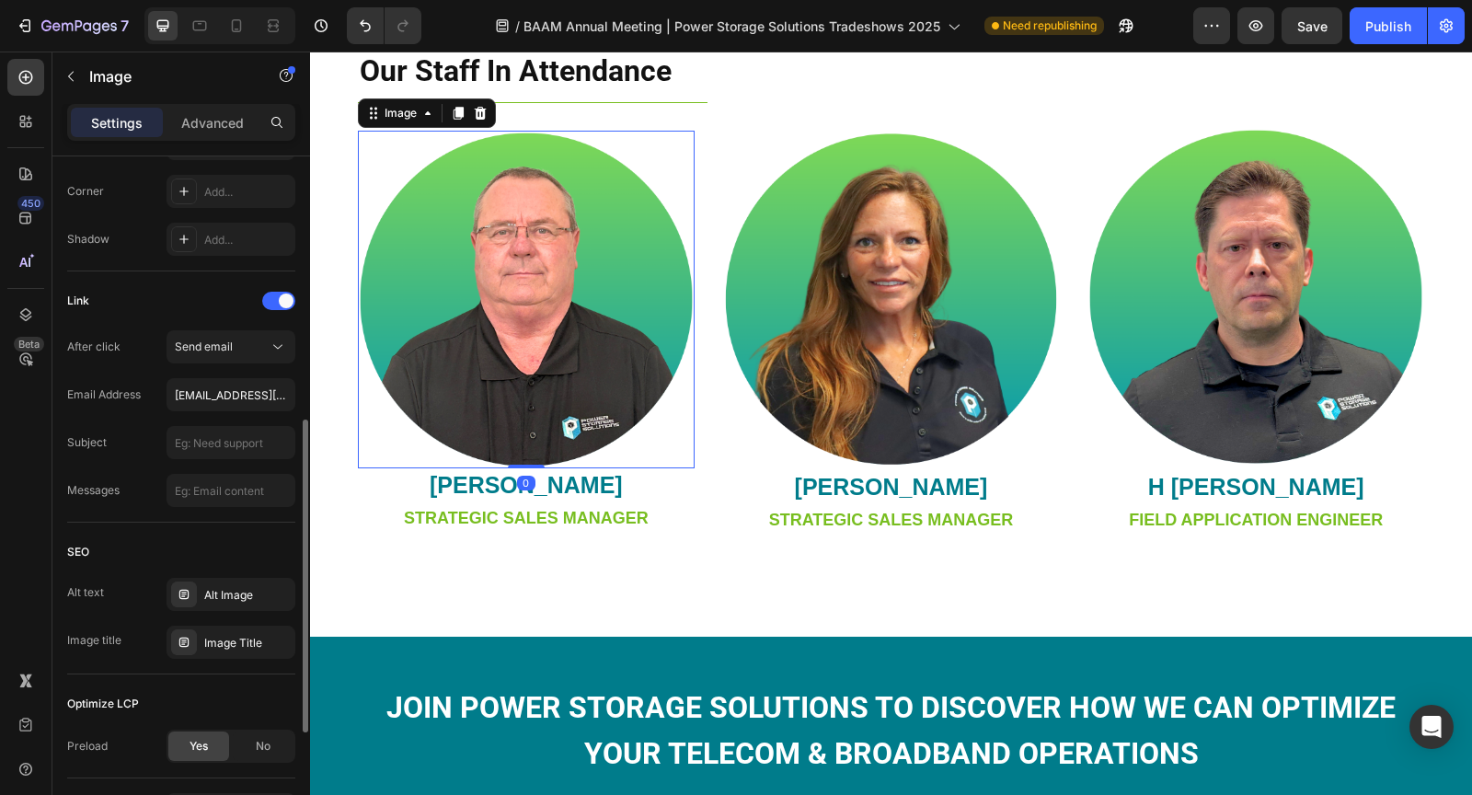
scroll to position [740, 0]
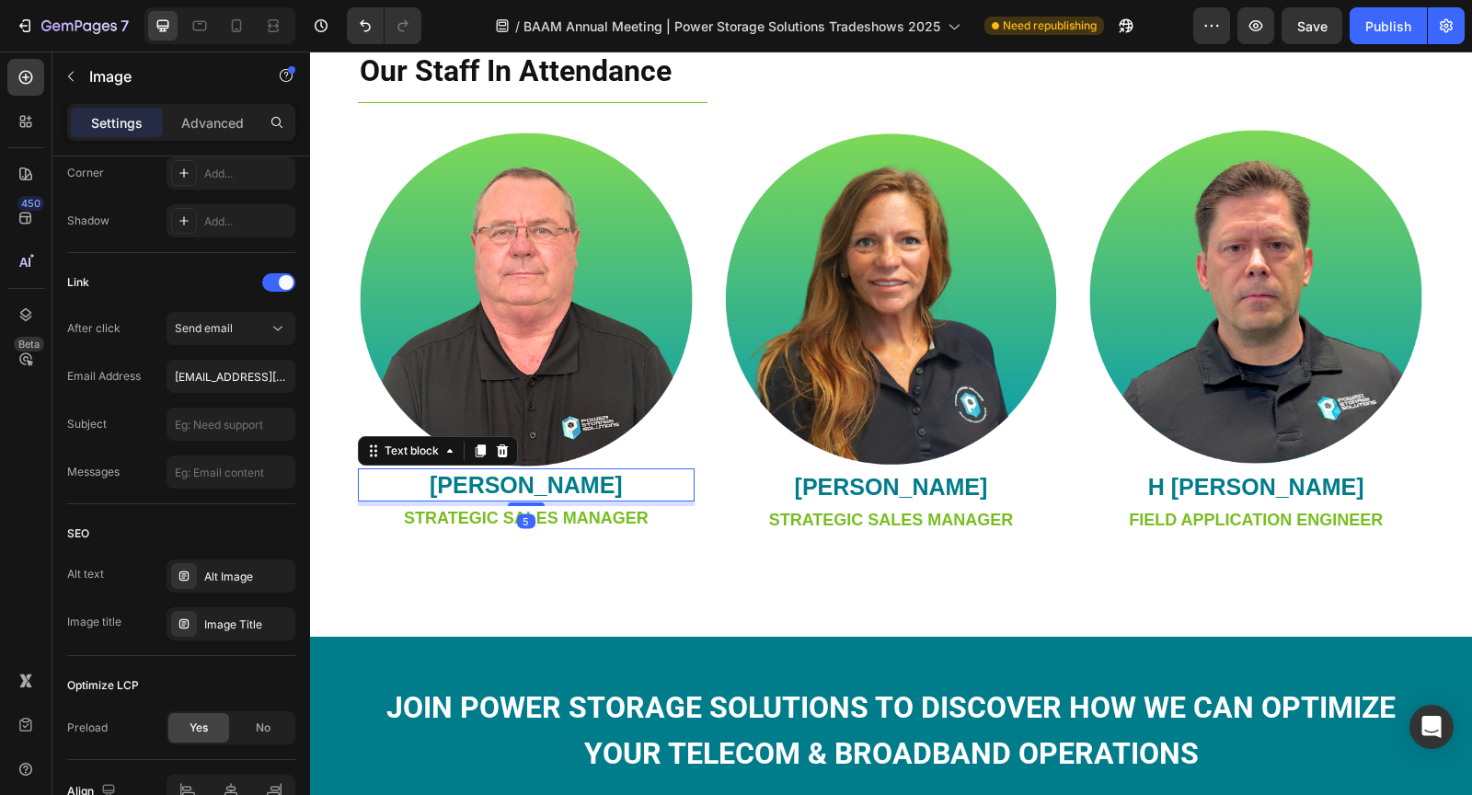
click at [549, 477] on strong "buddy davis" at bounding box center [526, 485] width 193 height 26
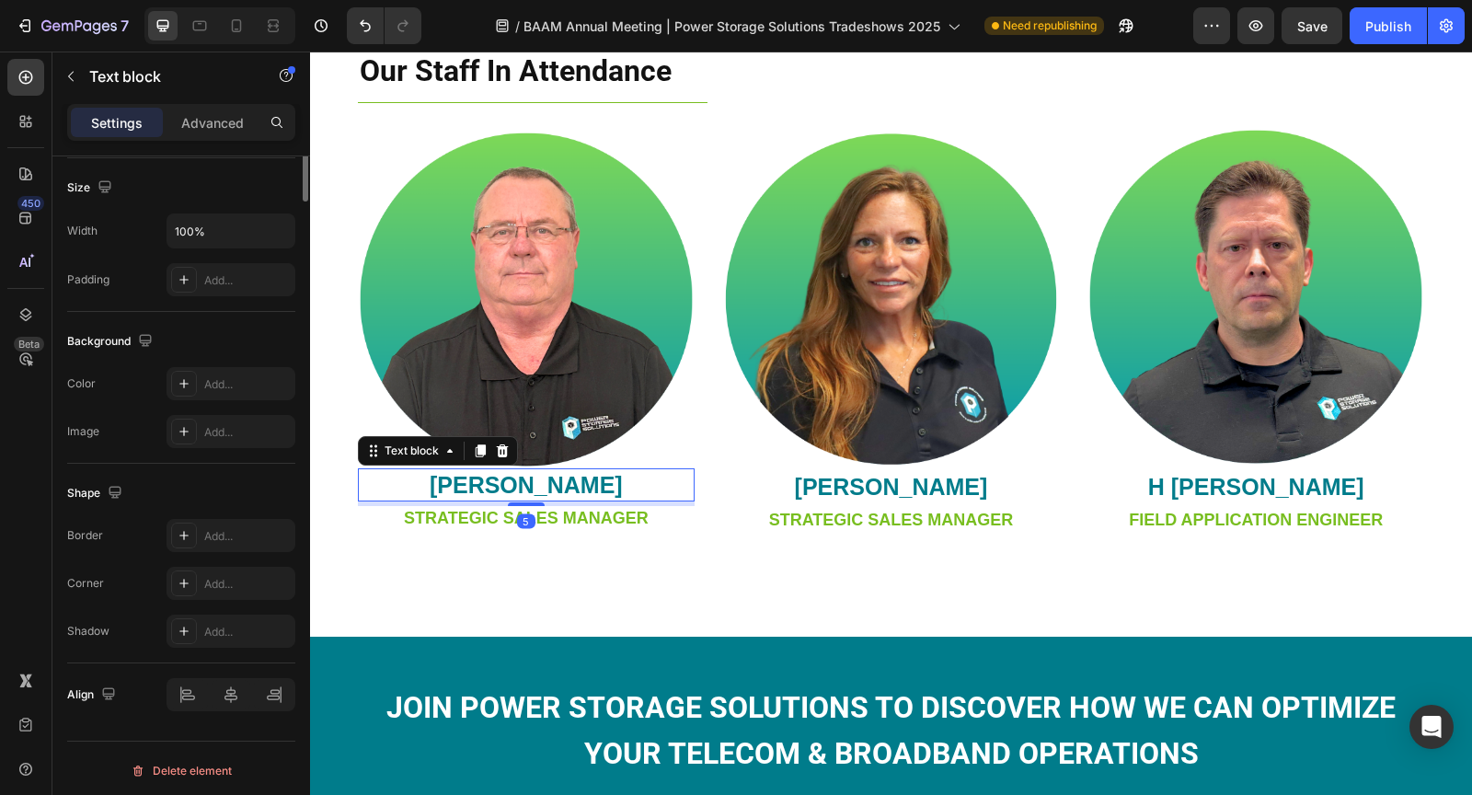
scroll to position [0, 0]
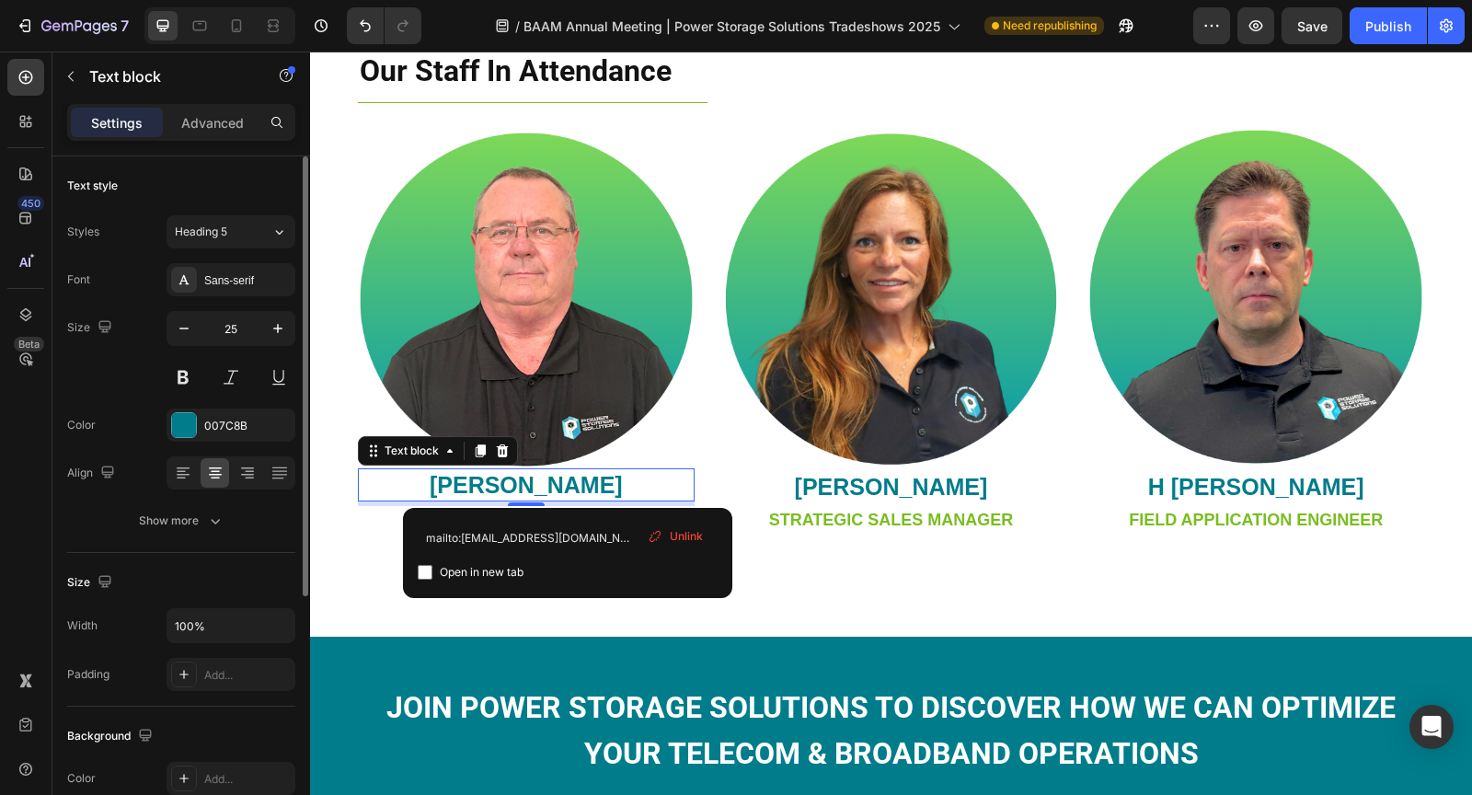
click at [567, 480] on strong "buddy davis" at bounding box center [526, 485] width 193 height 26
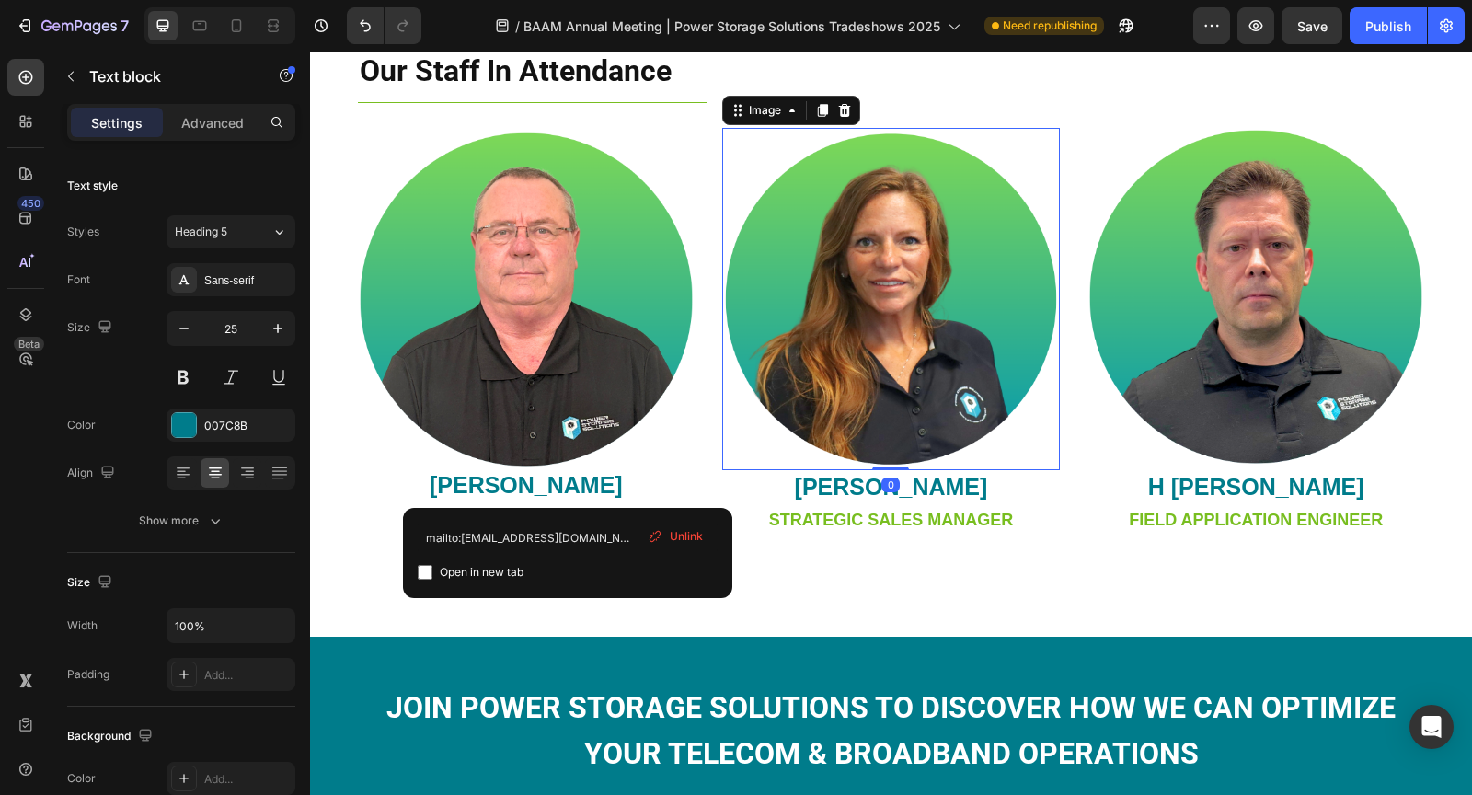
click at [922, 435] on img at bounding box center [891, 297] width 338 height 338
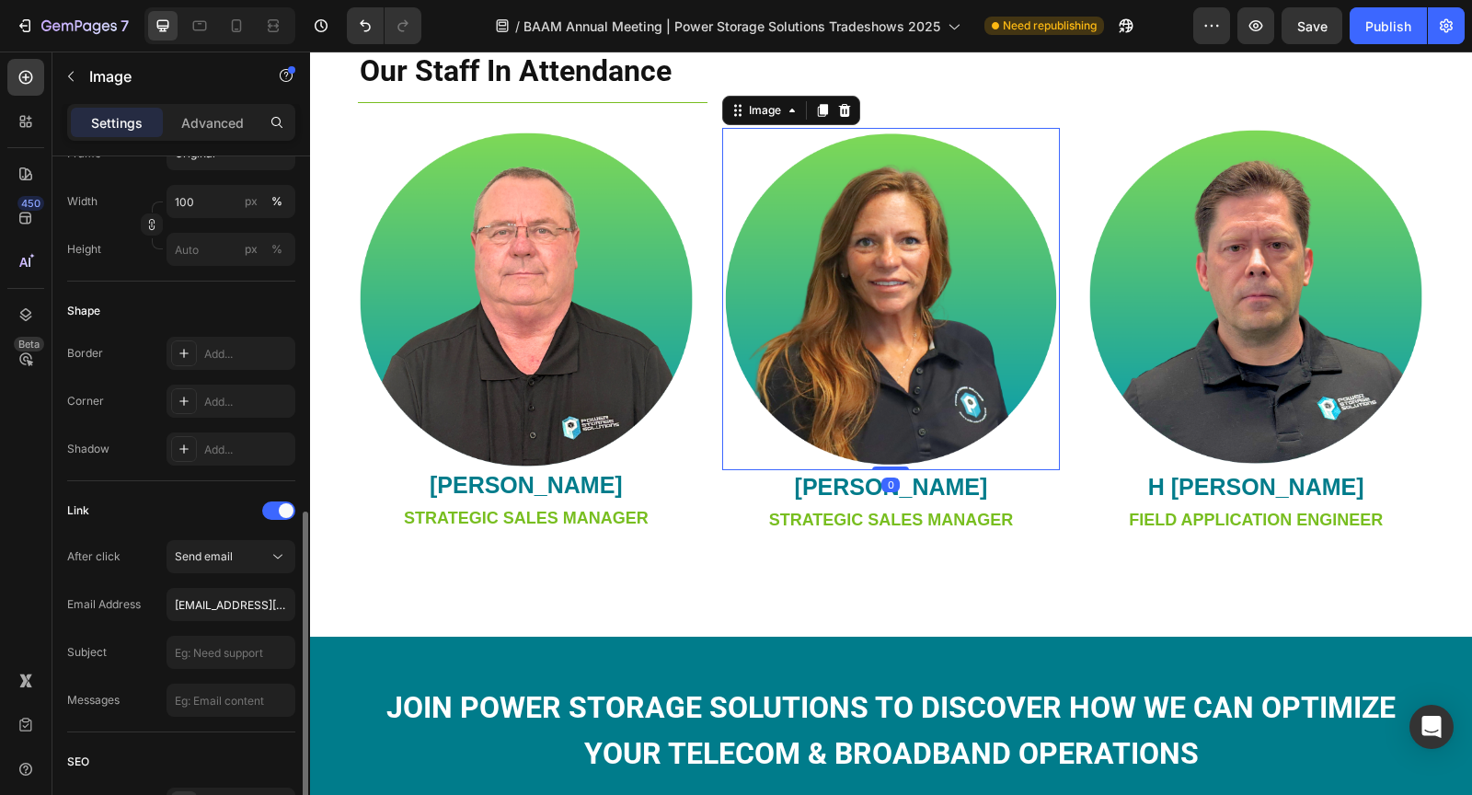
scroll to position [598, 0]
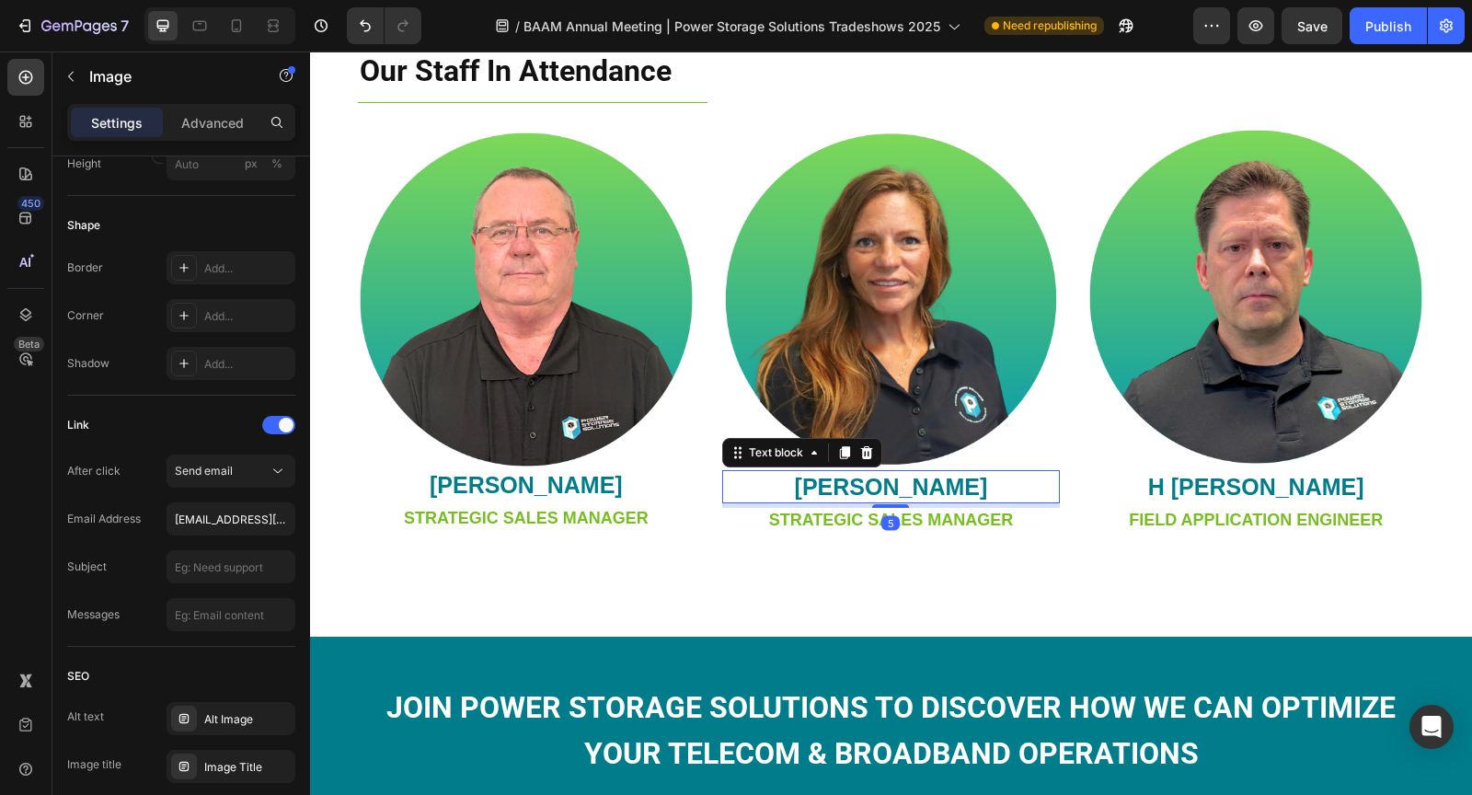
click at [924, 488] on strong "shannon willer" at bounding box center [891, 487] width 193 height 26
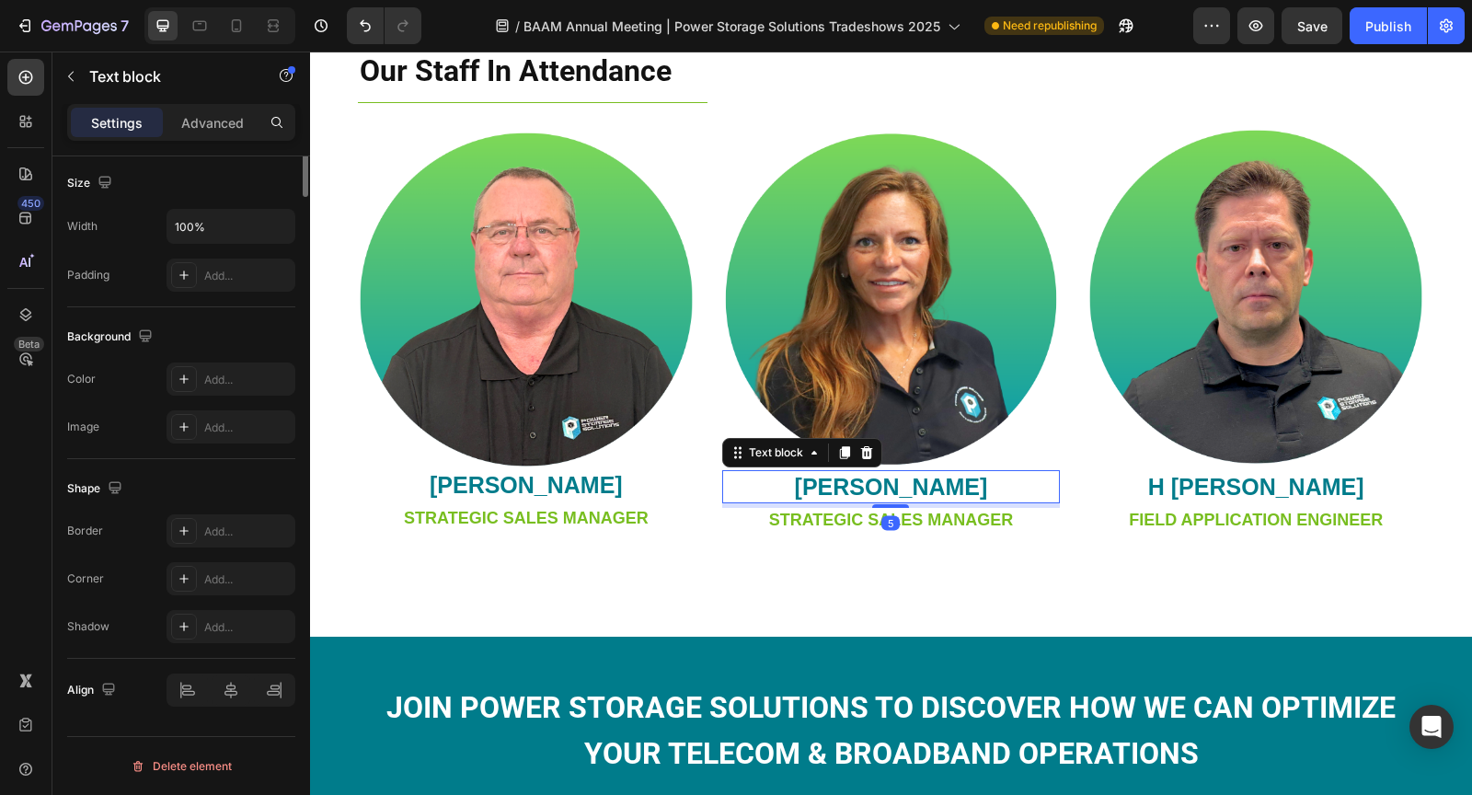
scroll to position [0, 0]
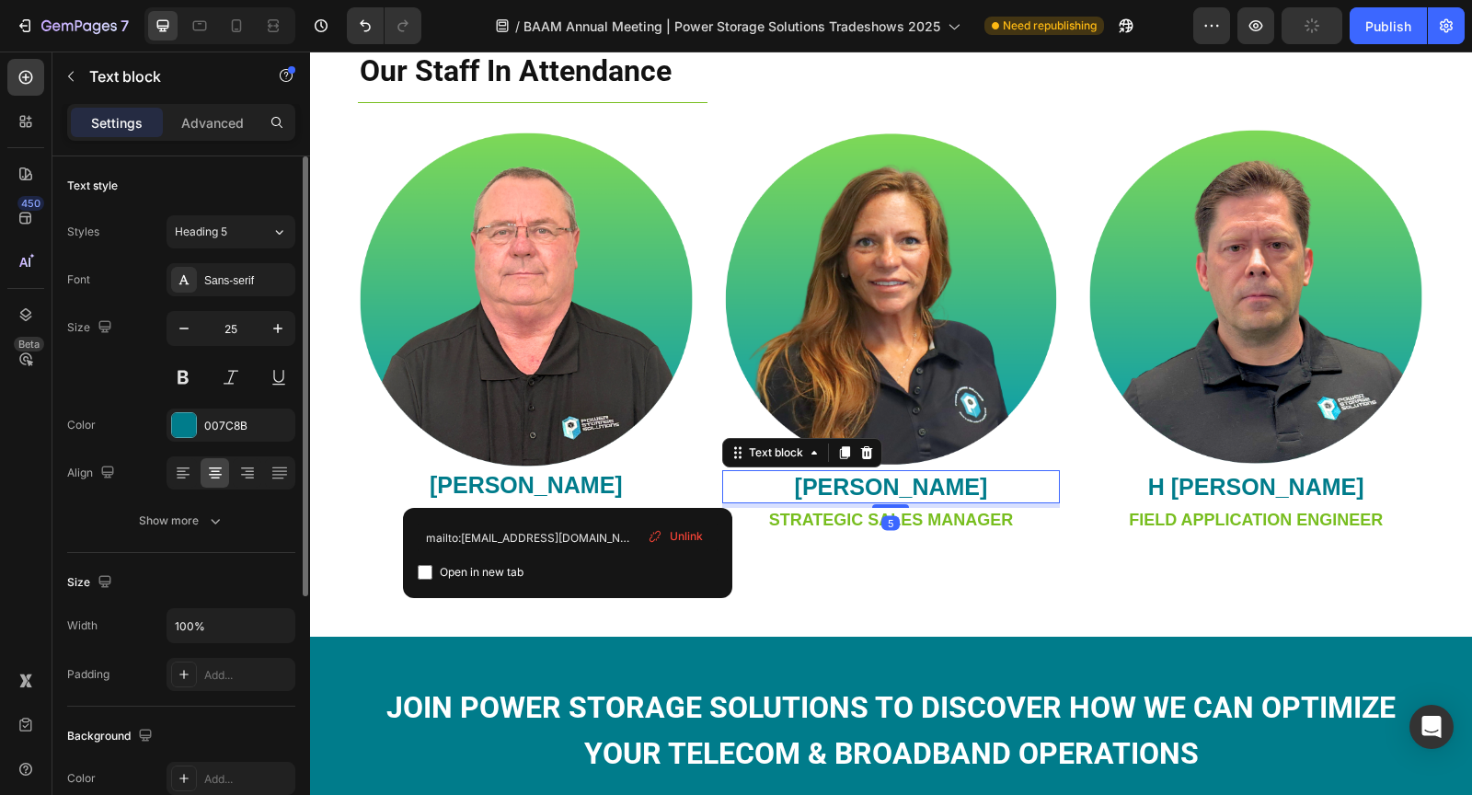
click at [955, 487] on strong "shannon willer" at bounding box center [891, 487] width 193 height 26
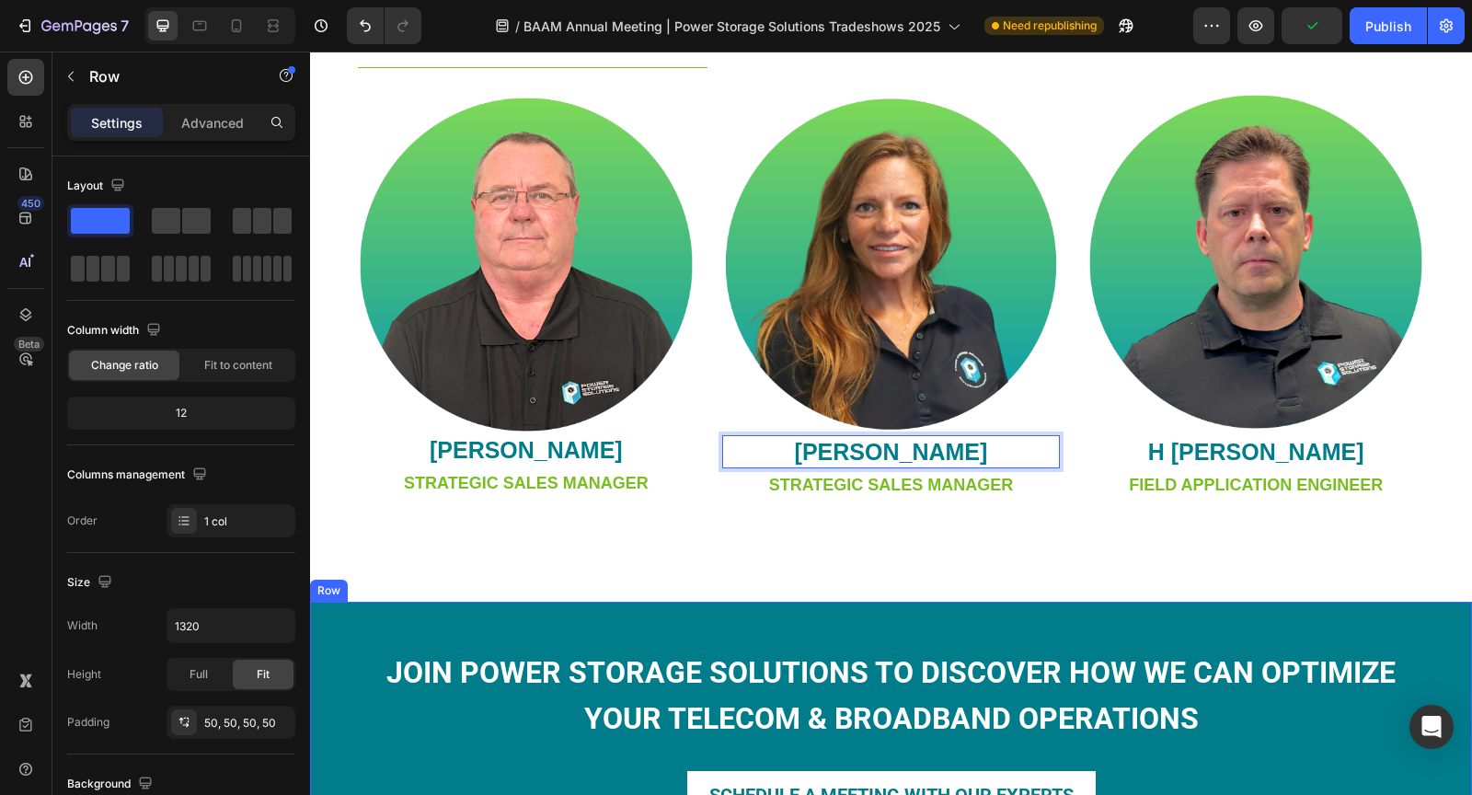
click at [1376, 609] on div "JOIN power storage solutions TO DISCOVER HOW WE CAN OPTIMIZE YOUR telecom & bro…" at bounding box center [891, 733] width 1162 height 263
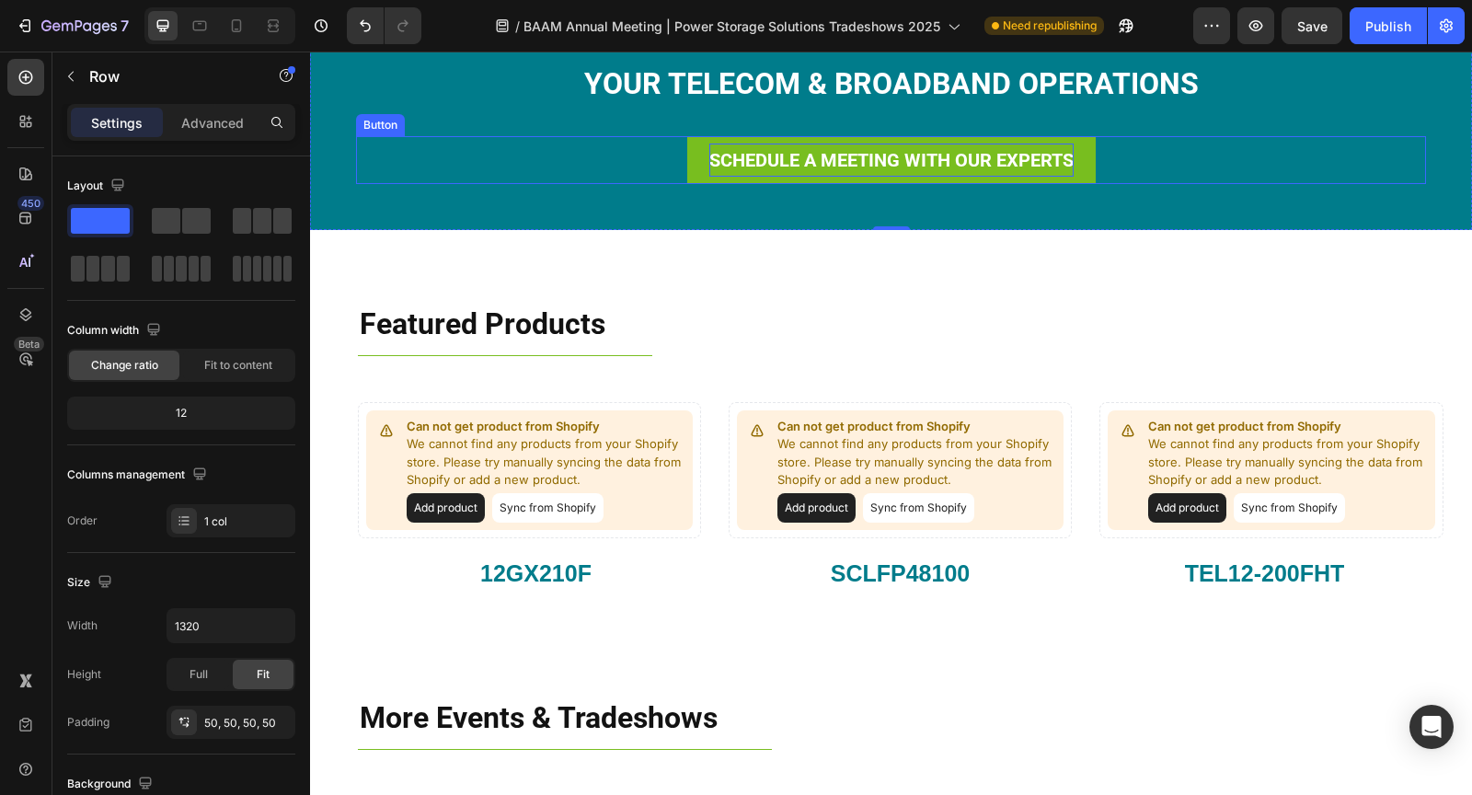
scroll to position [1824, 0]
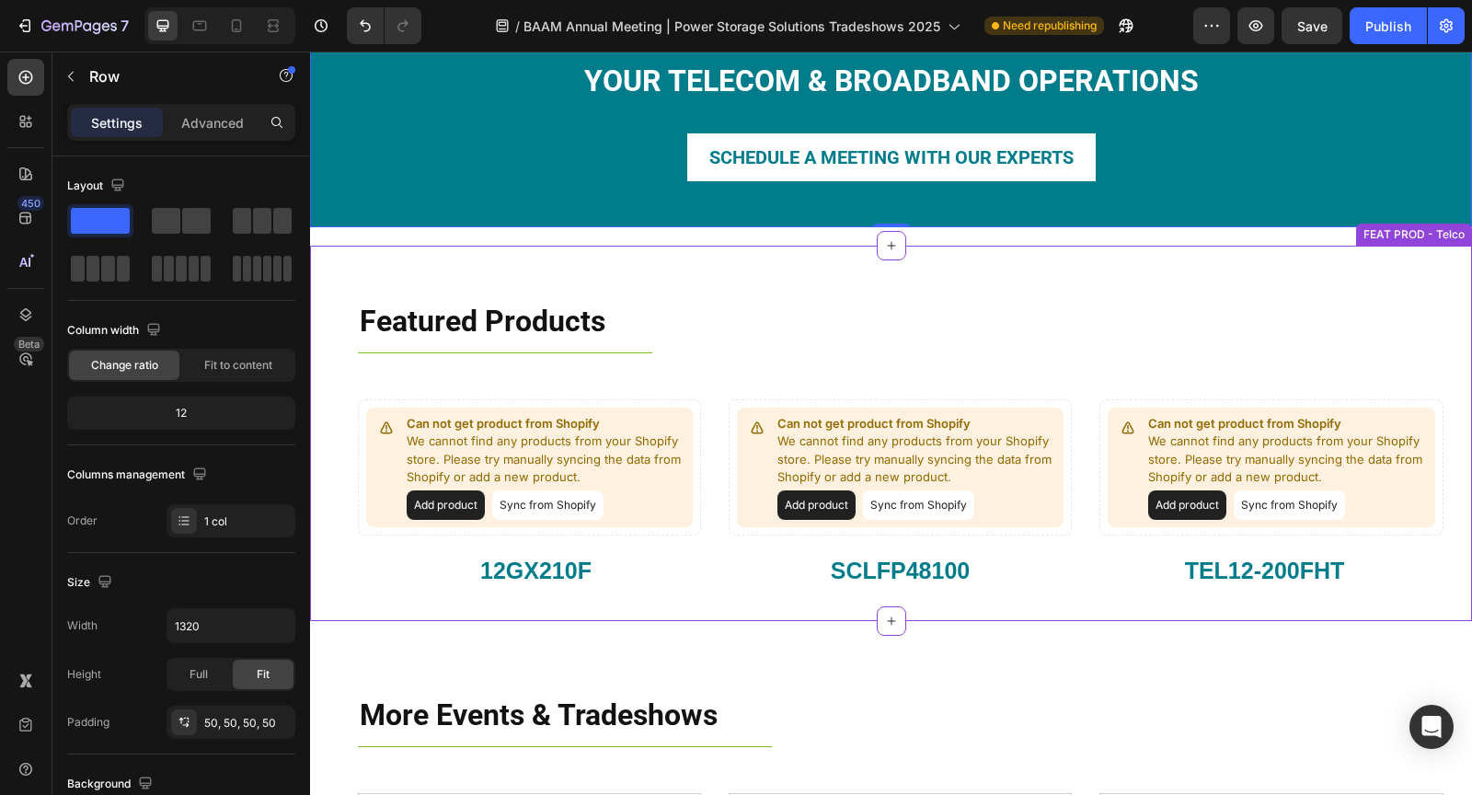
click at [344, 303] on div "Featured Products Heading Title Line Row" at bounding box center [891, 340] width 1104 height 117
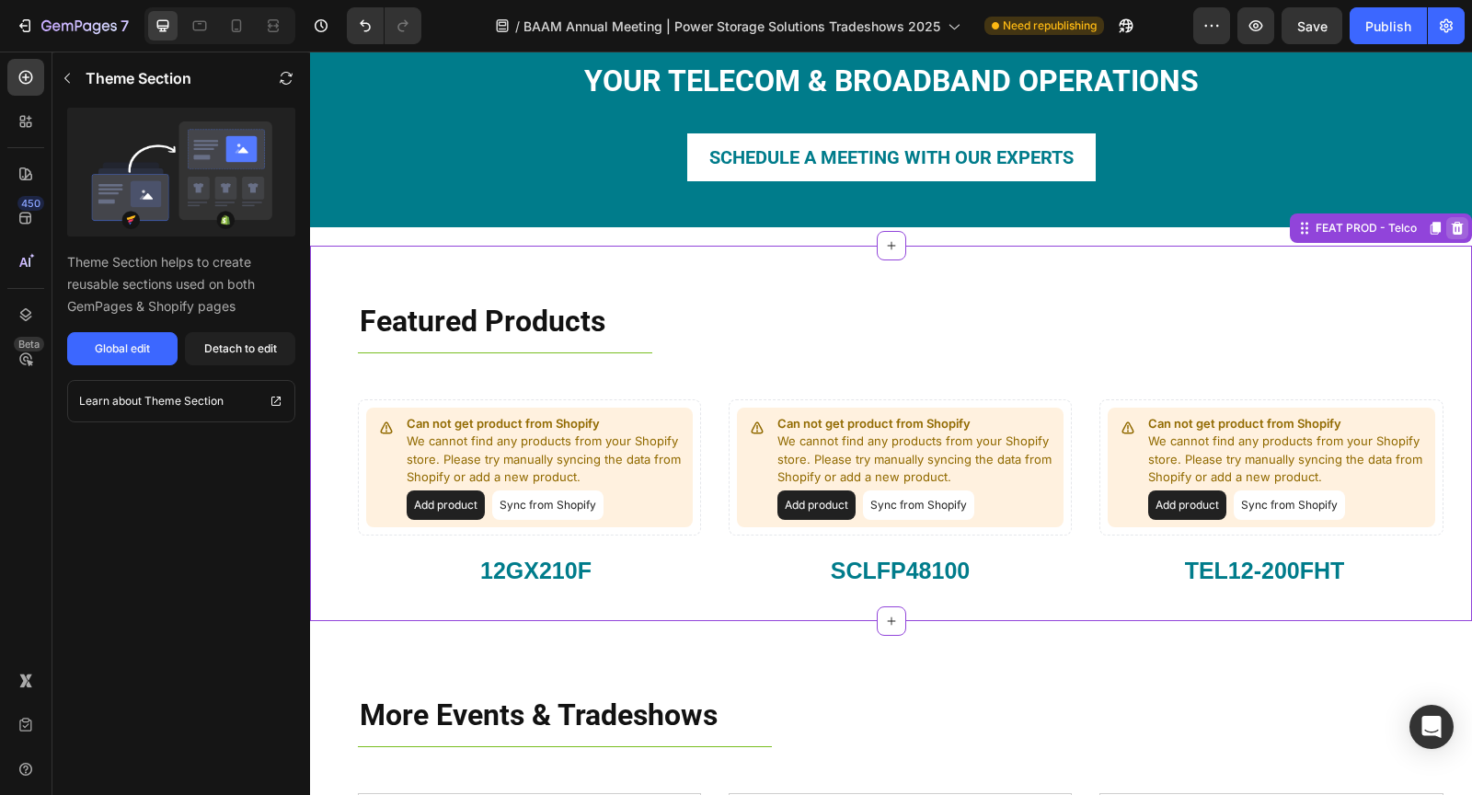
click at [1455, 228] on icon at bounding box center [1457, 228] width 12 height 13
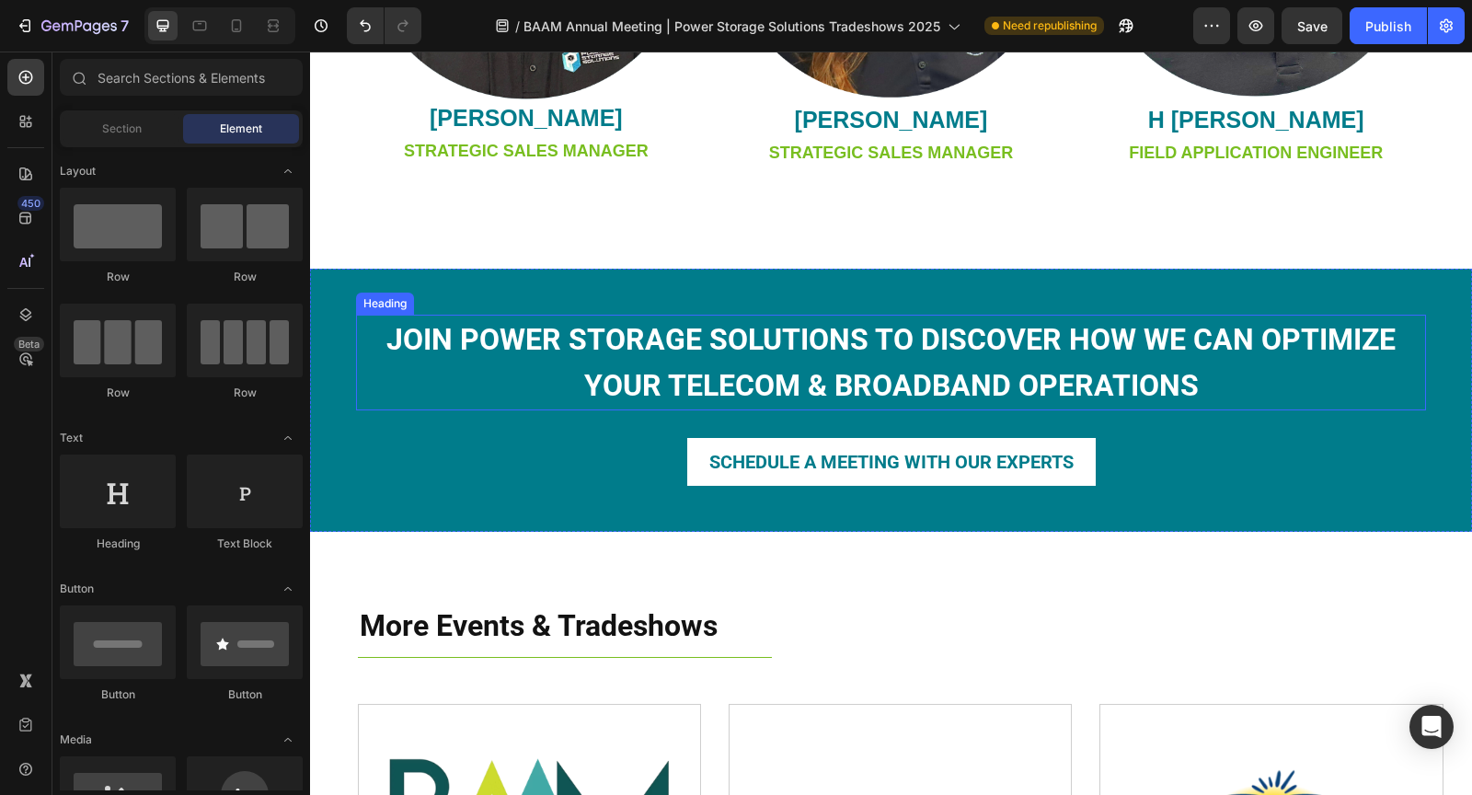
scroll to position [1518, 0]
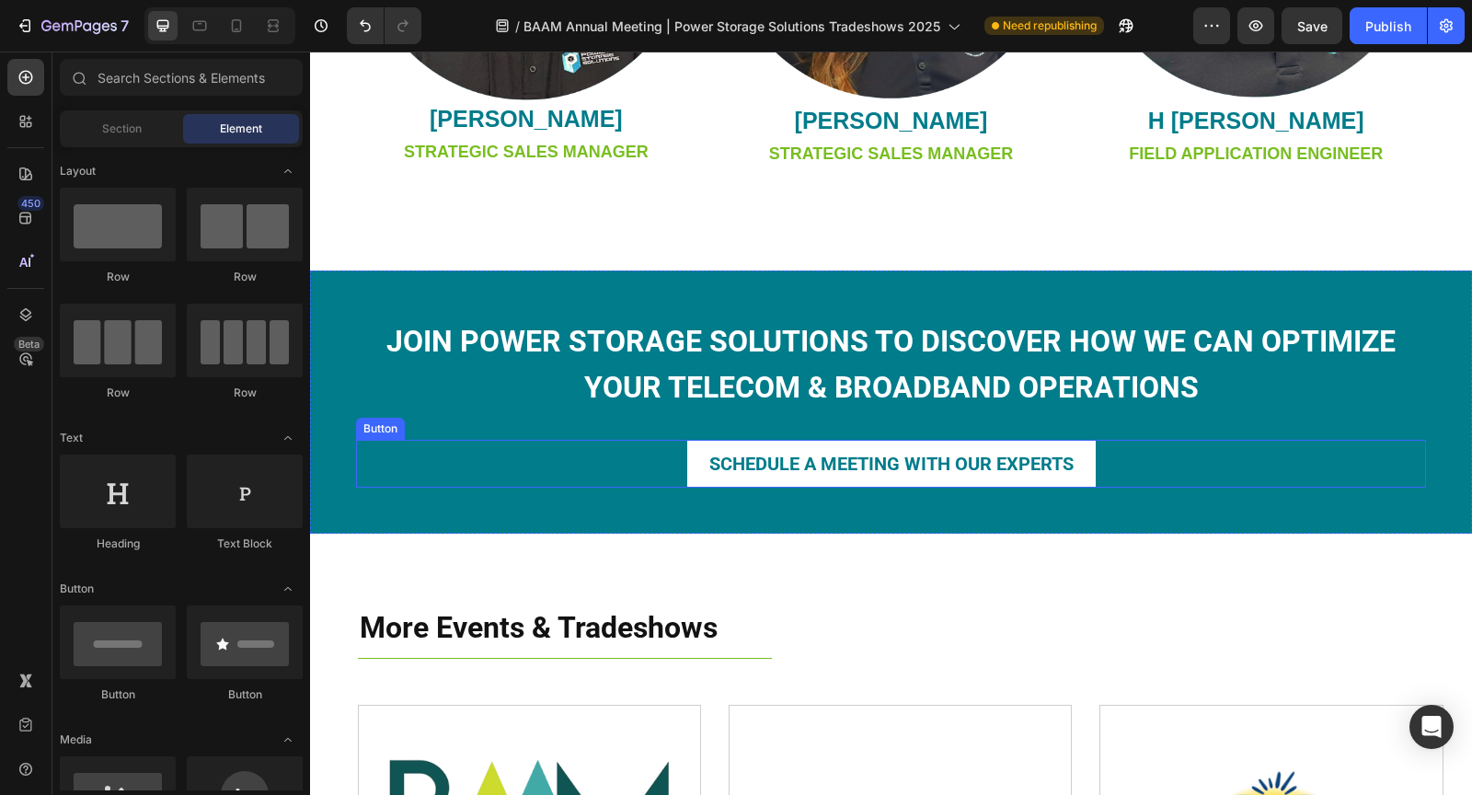
click at [1140, 467] on div "SCHEDULE A MEETING WITH OUR EXPERTS Button" at bounding box center [891, 464] width 1070 height 48
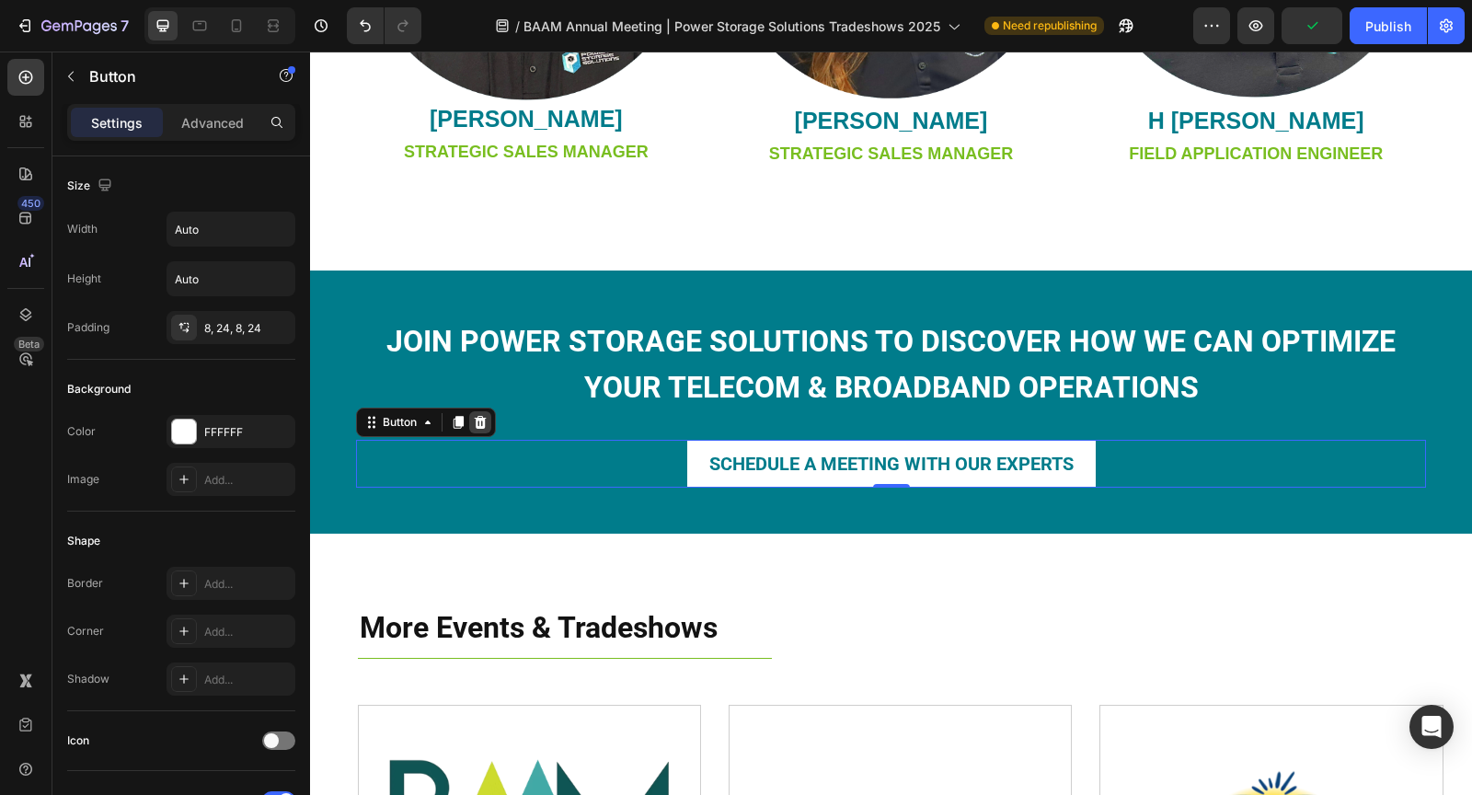
click at [483, 425] on icon at bounding box center [481, 422] width 12 height 13
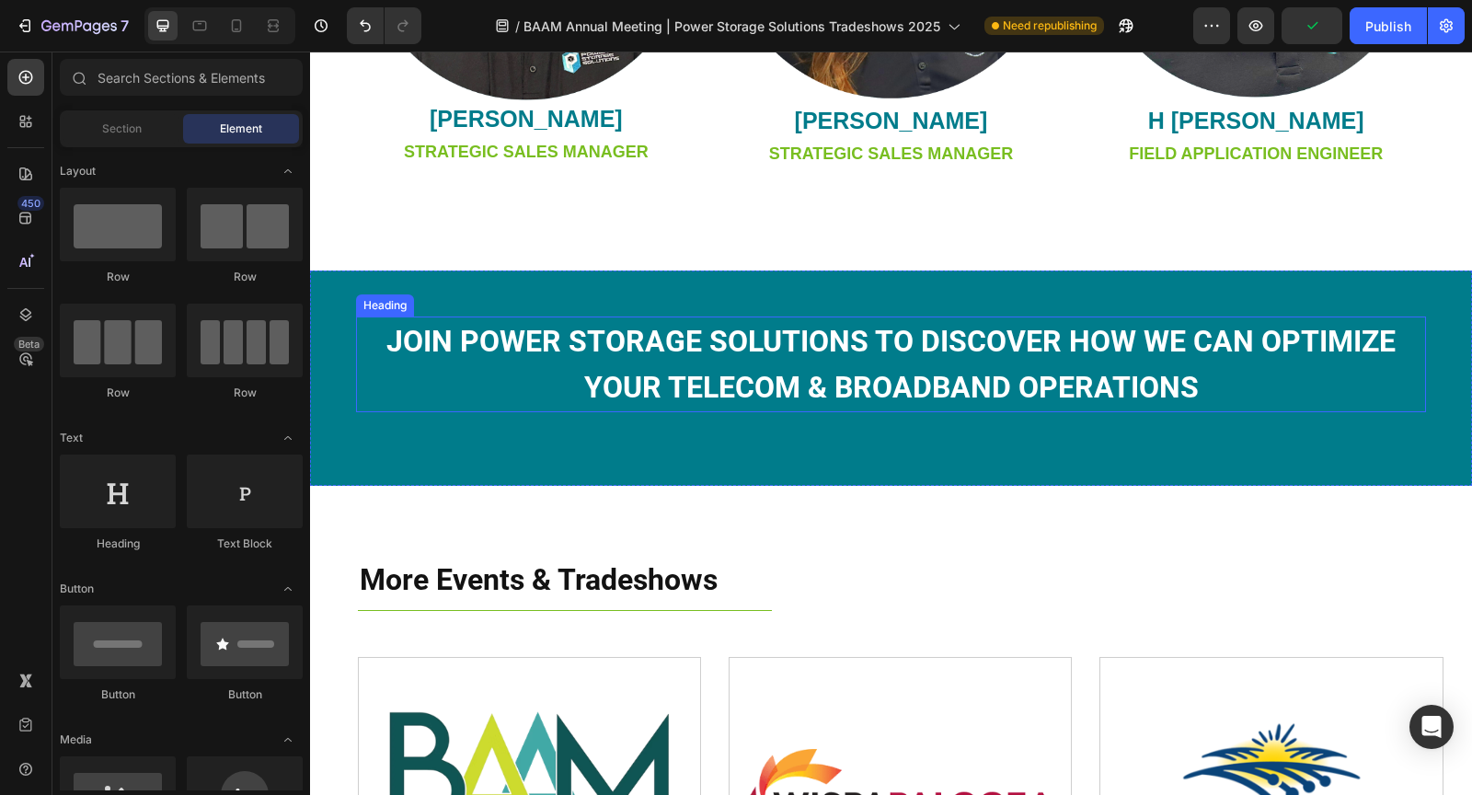
click at [825, 395] on strong "JOIN power storage solutions TO DISCOVER HOW WE CAN OPTIMIZE YOUR telecom & bro…" at bounding box center [890, 364] width 1009 height 81
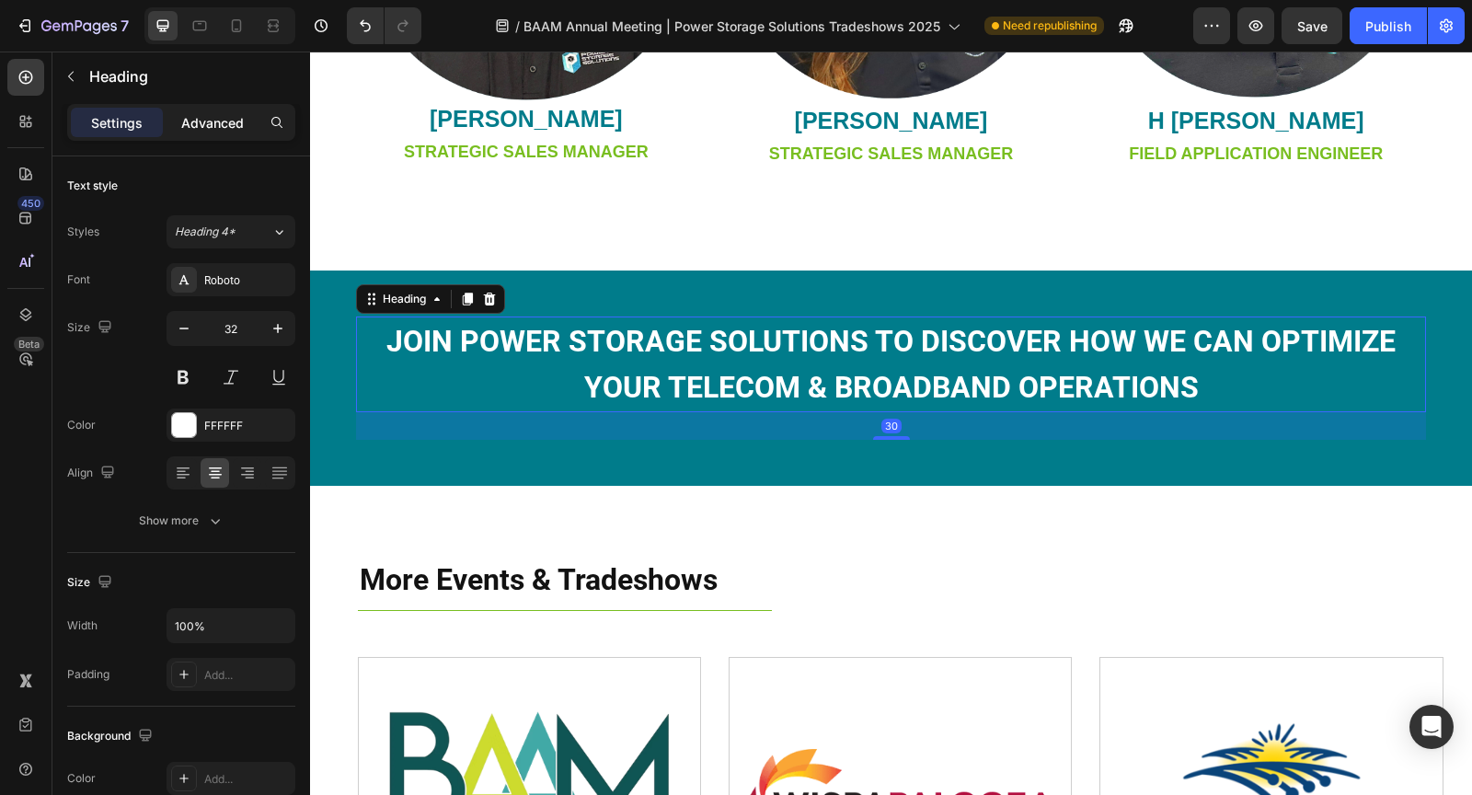
click at [213, 119] on p "Advanced" at bounding box center [212, 122] width 63 height 19
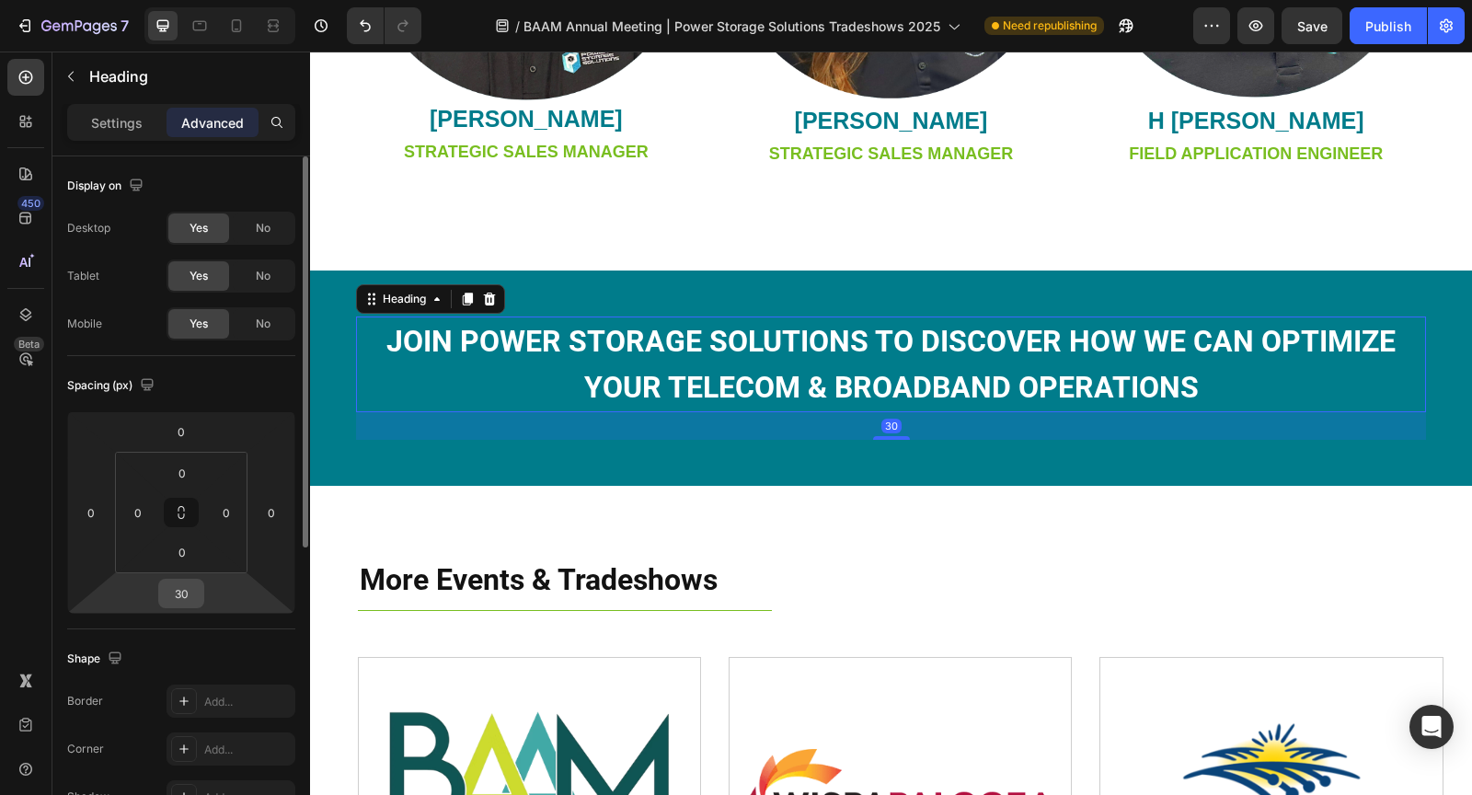
click at [197, 590] on input "30" at bounding box center [181, 593] width 37 height 28
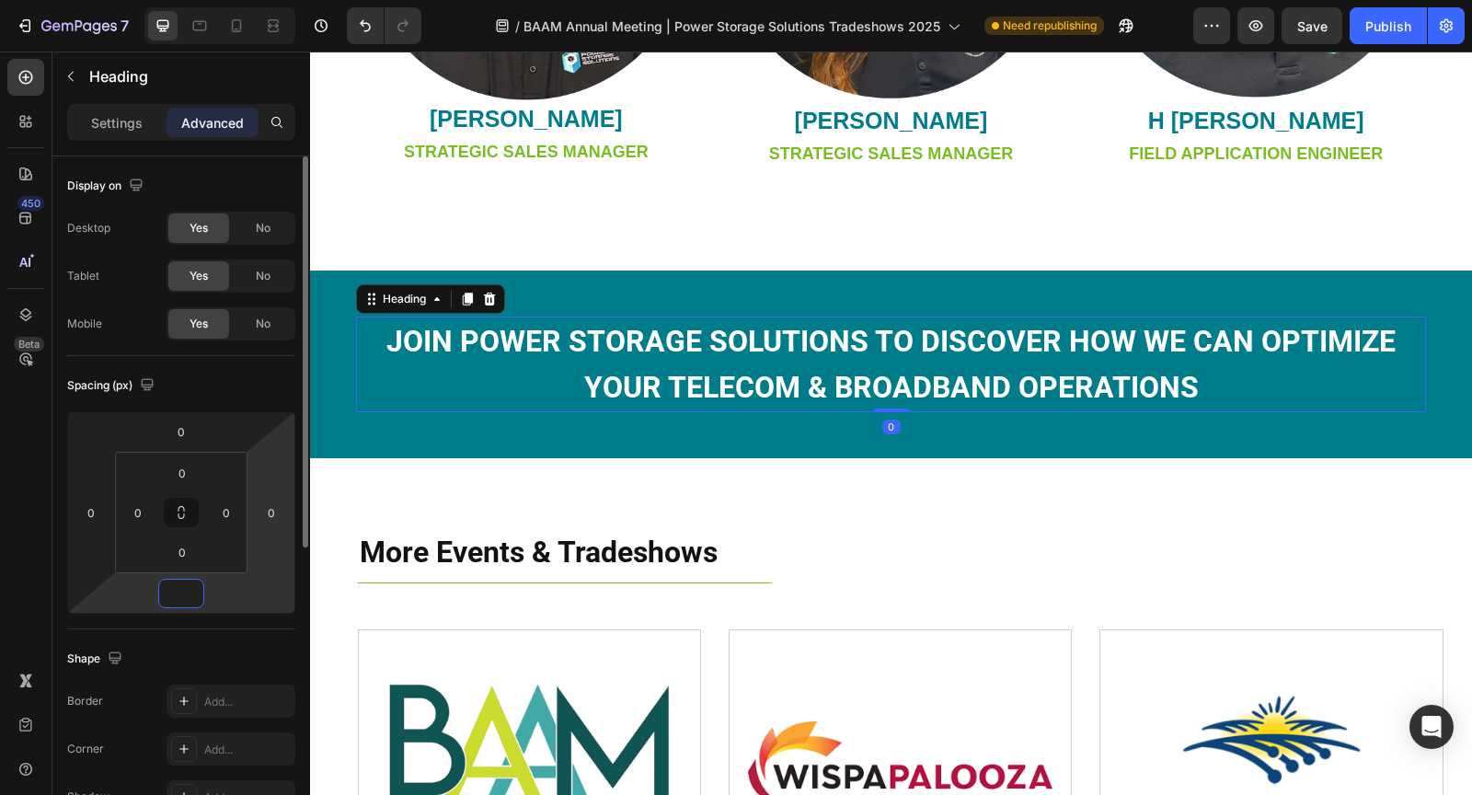
type input "0"
click at [278, 379] on div "Spacing (px)" at bounding box center [181, 385] width 228 height 29
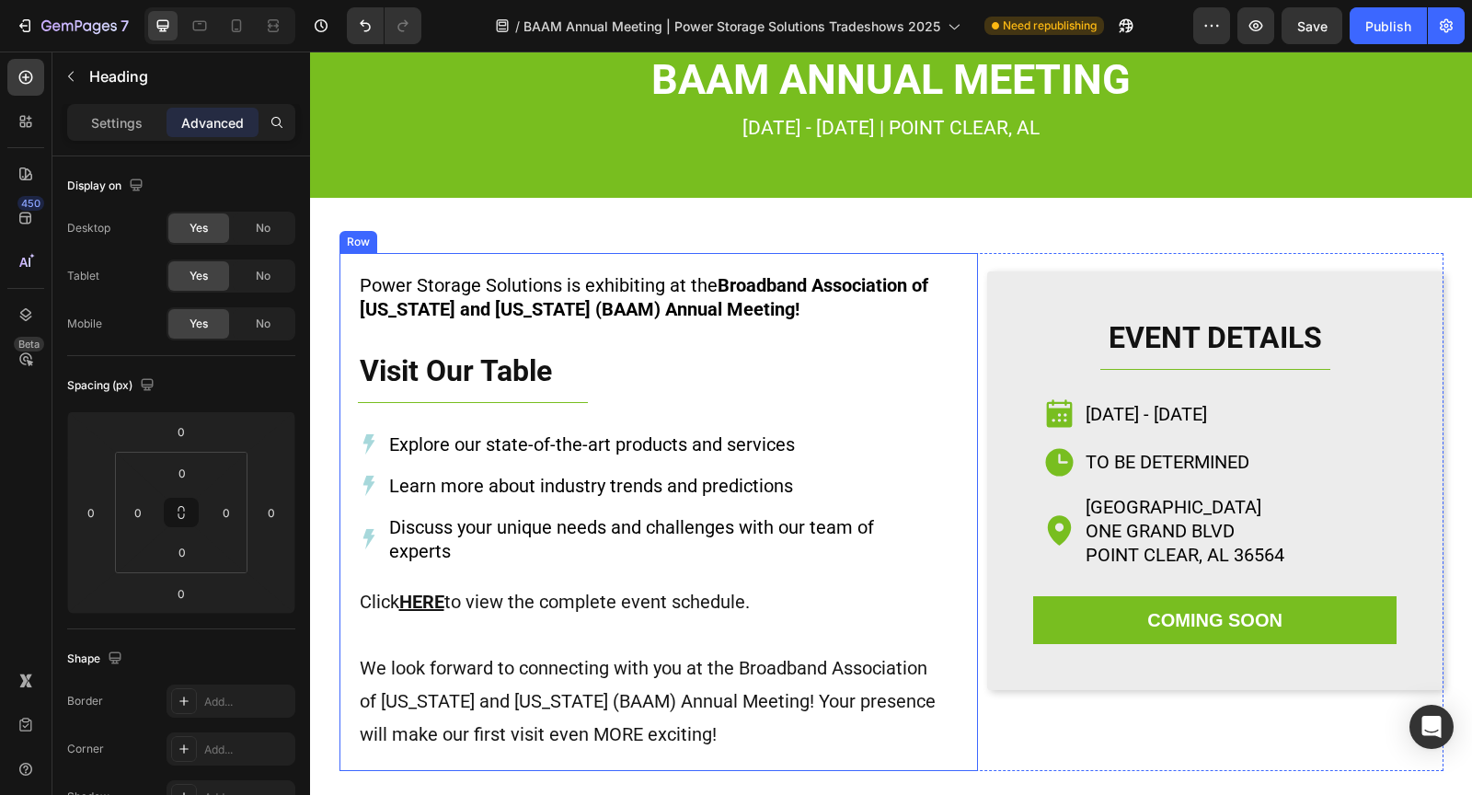
scroll to position [0, 0]
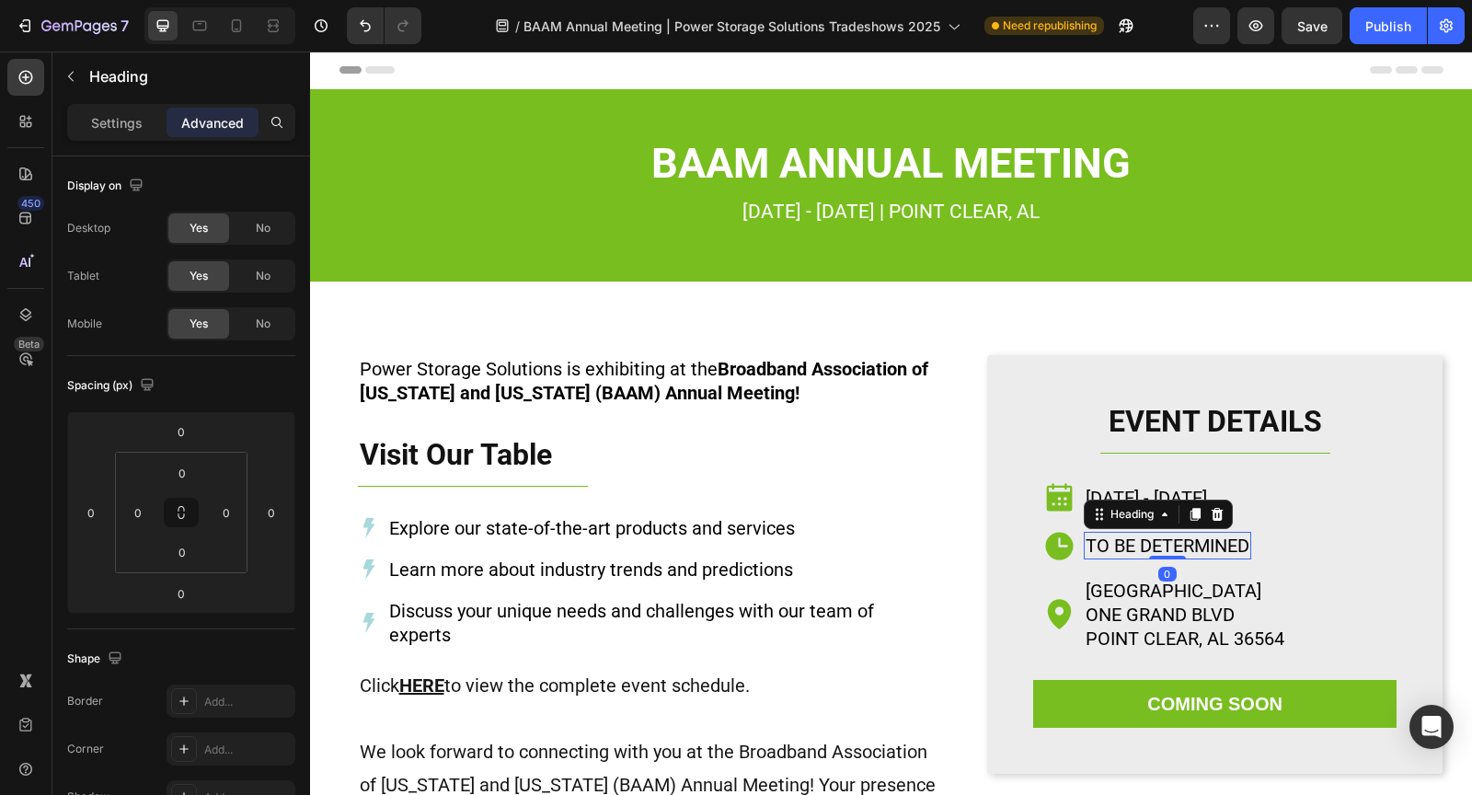
click at [1212, 550] on h2 "to be determined" at bounding box center [1166, 546] width 167 height 28
click at [1236, 544] on h2 "to be determined" at bounding box center [1166, 546] width 167 height 28
click at [1243, 542] on p "to be determined" at bounding box center [1167, 545] width 164 height 24
drag, startPoint x: 1247, startPoint y: 541, endPoint x: 1088, endPoint y: 540, distance: 159.1
click at [1088, 540] on p "to be determined" at bounding box center [1167, 545] width 164 height 24
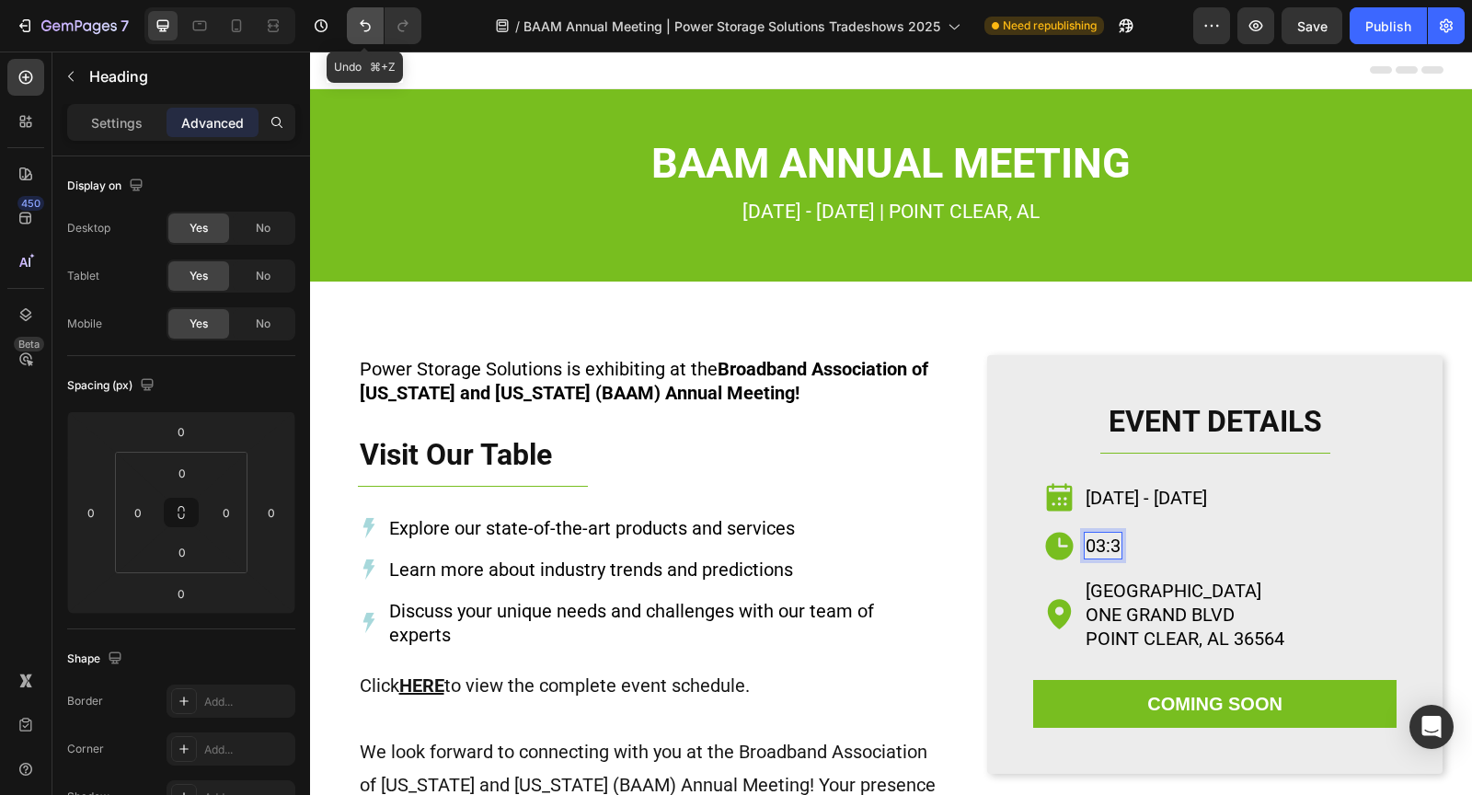
click at [365, 19] on icon "Undo/Redo" at bounding box center [365, 26] width 18 height 18
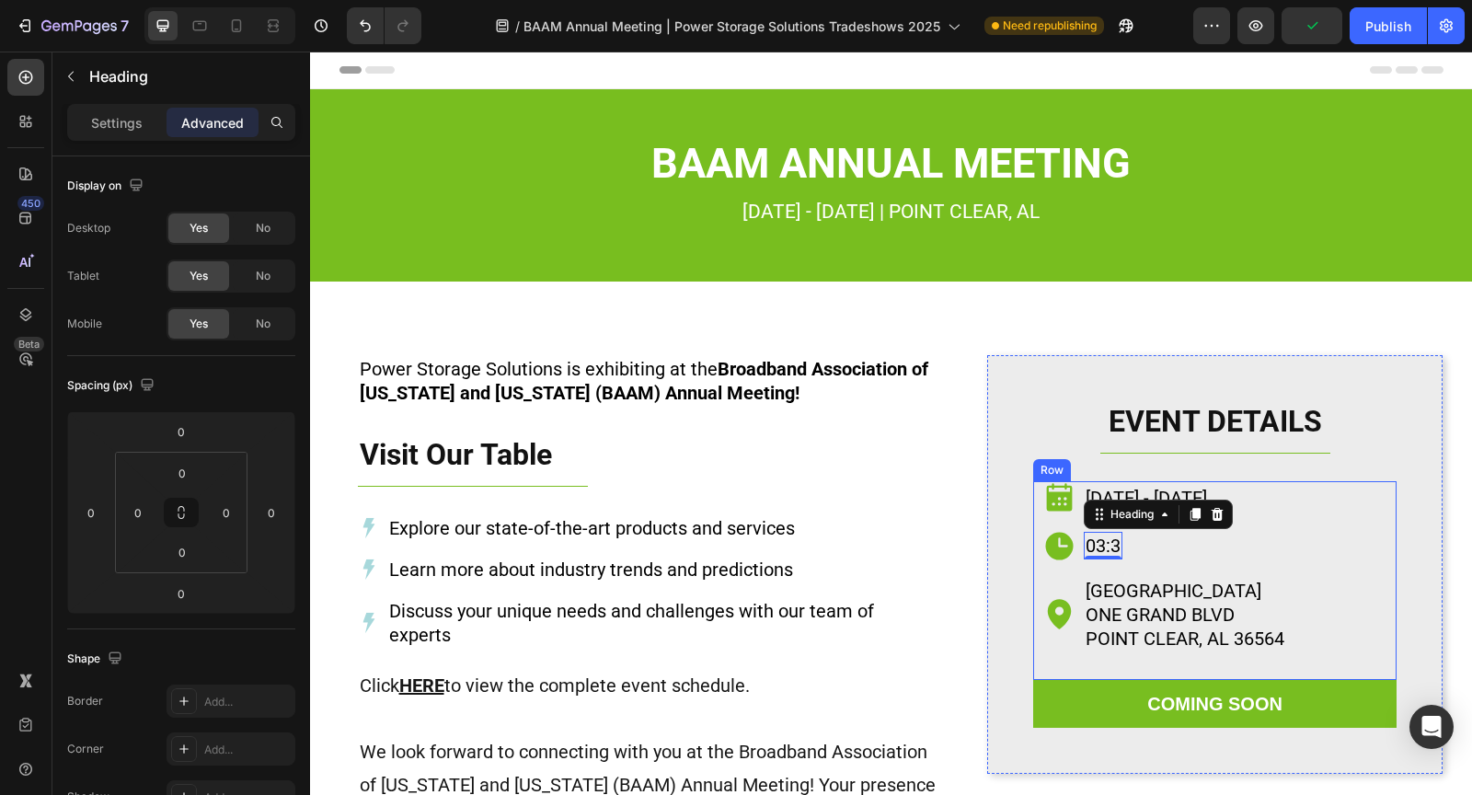
click at [1259, 567] on div "Icon mon., oct. 6 - thurs, oct. 9 Heading Row Icon 03:3 Heading 0 Row Icon gran…" at bounding box center [1215, 580] width 346 height 199
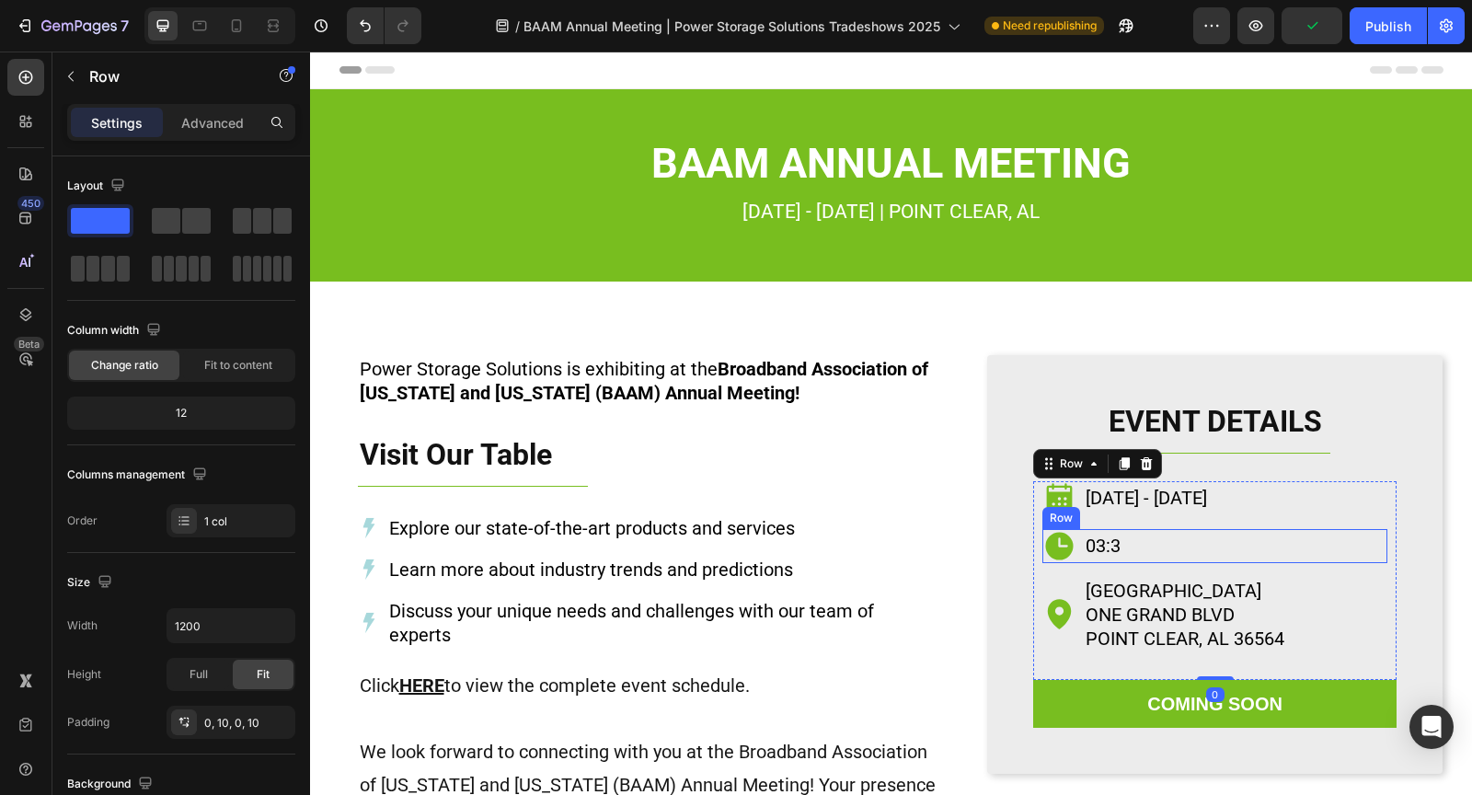
click at [1104, 544] on h2 "03:3" at bounding box center [1102, 546] width 39 height 28
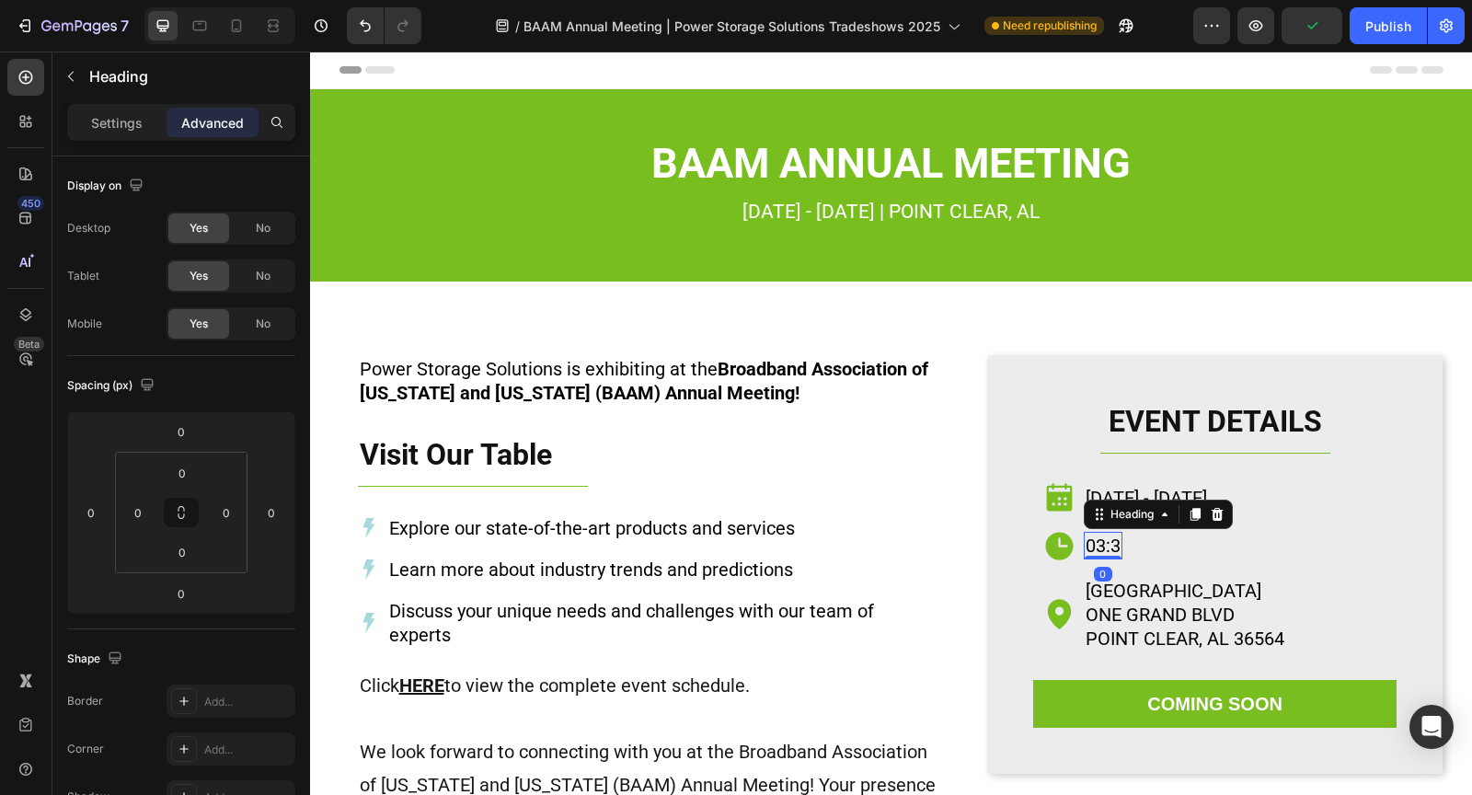
click at [1109, 544] on h2 "03:3" at bounding box center [1102, 546] width 39 height 28
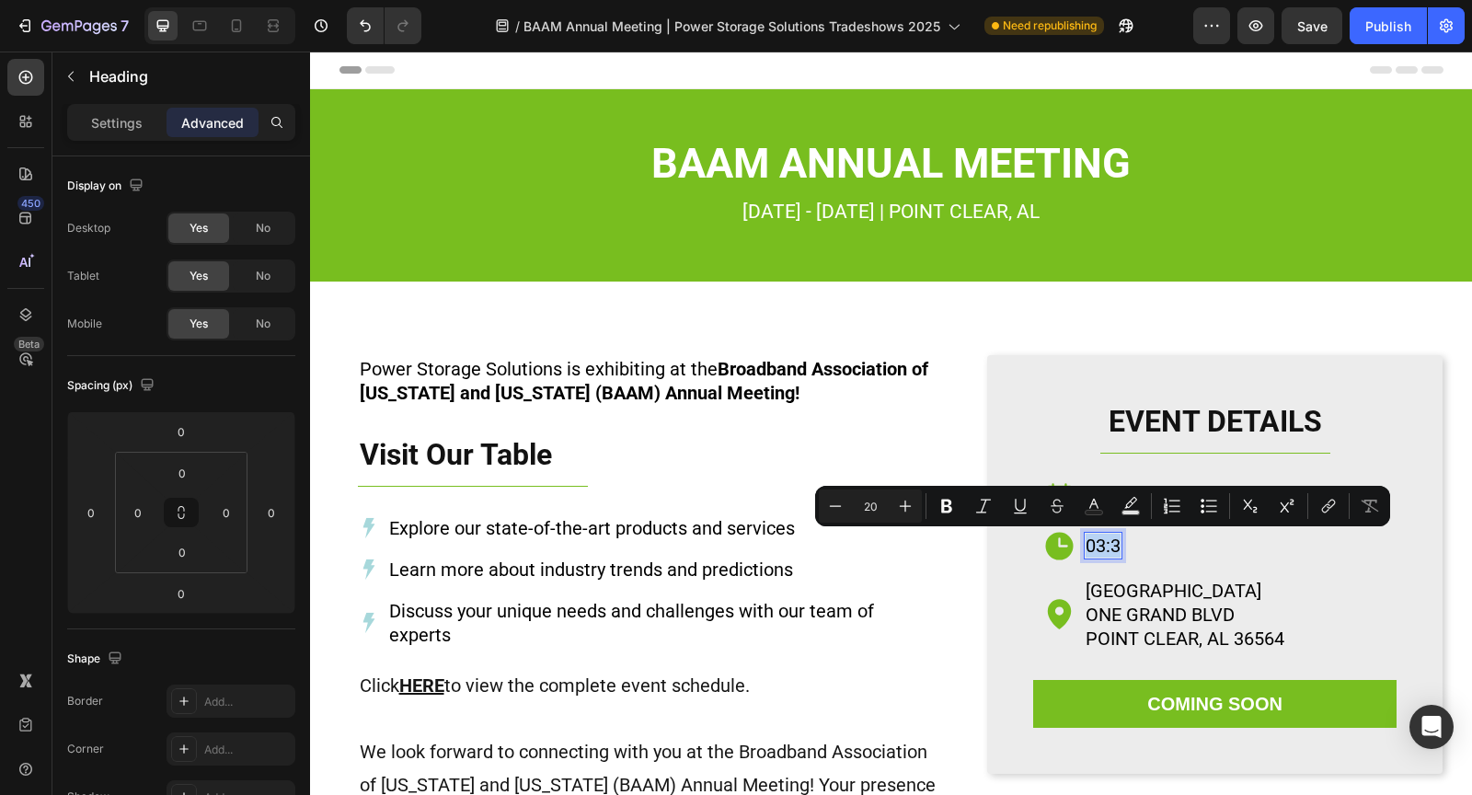
drag, startPoint x: 1116, startPoint y: 544, endPoint x: 1085, endPoint y: 544, distance: 30.4
click at [1085, 544] on p "03:3" at bounding box center [1102, 545] width 35 height 24
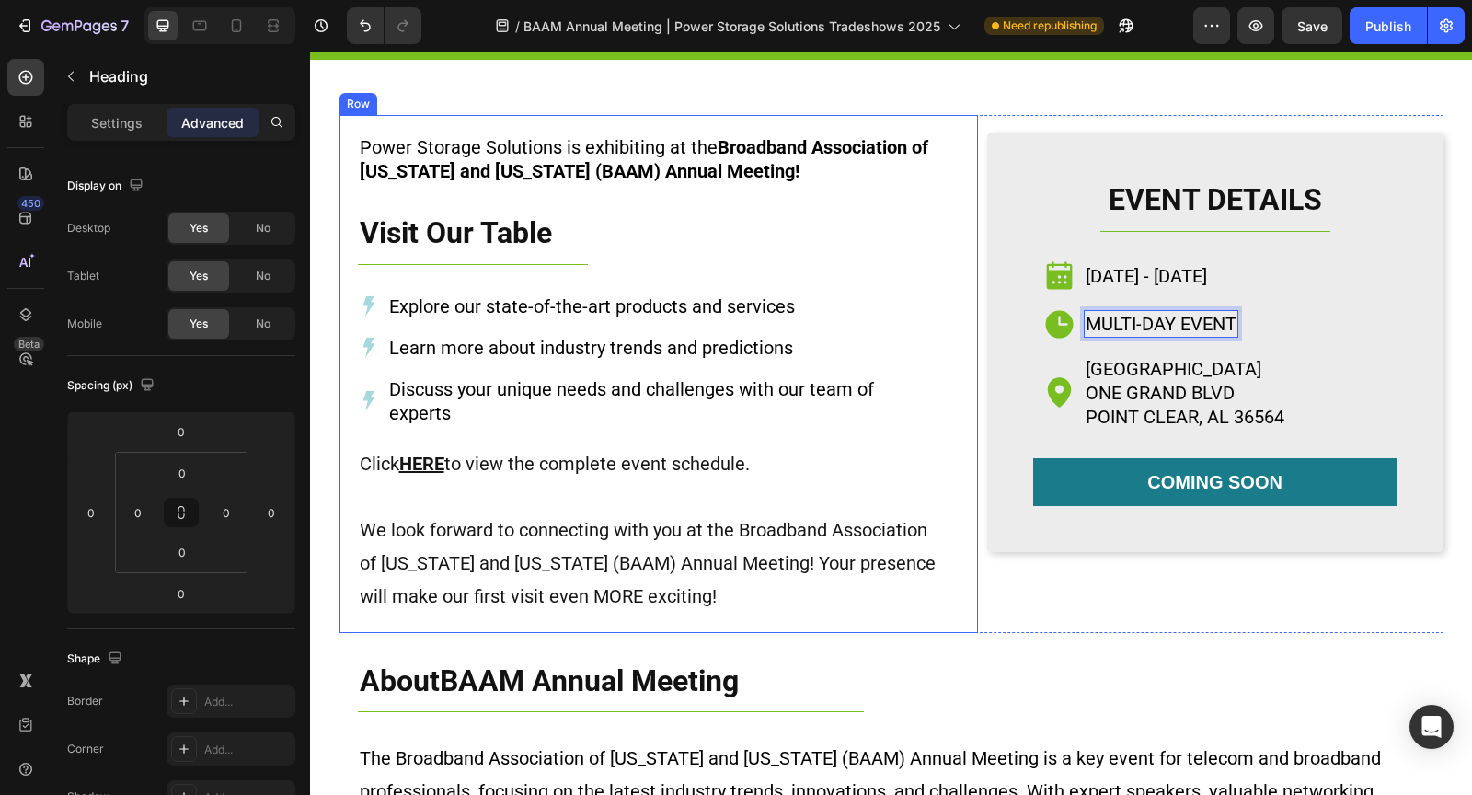
scroll to position [230, 0]
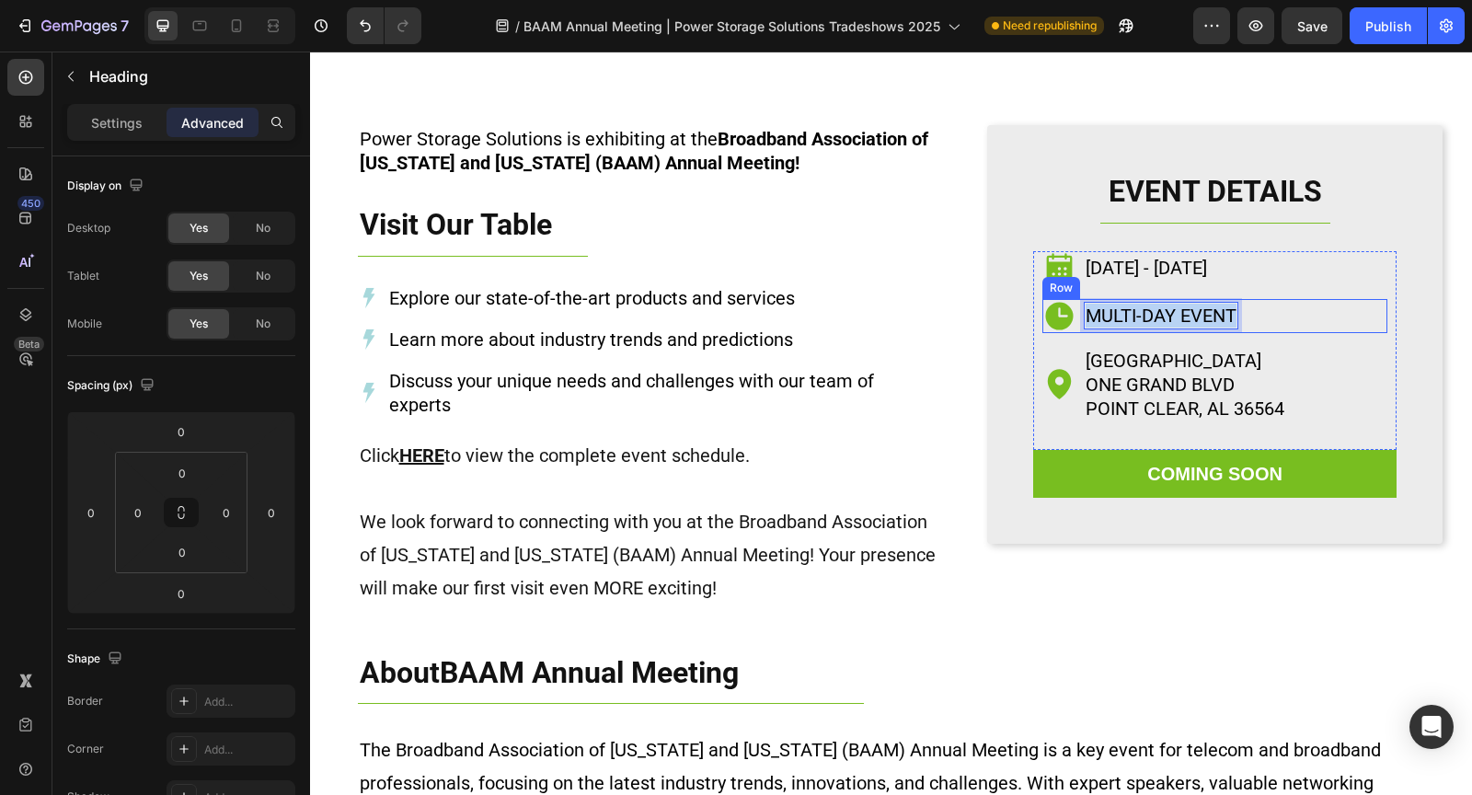
drag, startPoint x: 1236, startPoint y: 310, endPoint x: 1080, endPoint y: 314, distance: 156.4
click at [1080, 314] on div "Icon Multi-day event Heading 0 Row" at bounding box center [1215, 316] width 346 height 34
drag, startPoint x: 1184, startPoint y: 314, endPoint x: 1157, endPoint y: 313, distance: 26.7
click at [1157, 313] on p "3:30PM EST" at bounding box center [1134, 316] width 99 height 24
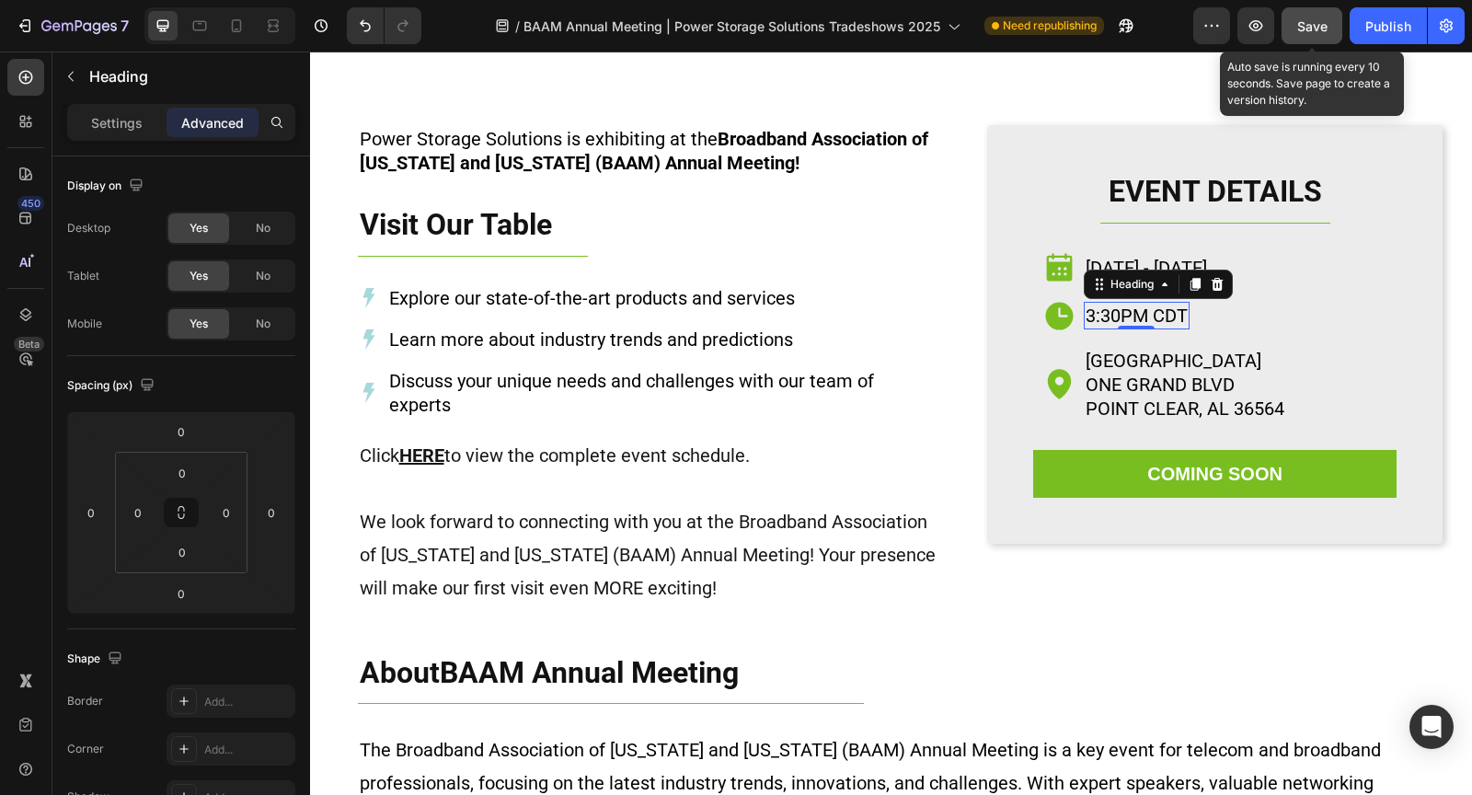
click at [1329, 40] on button "Save" at bounding box center [1311, 25] width 61 height 37
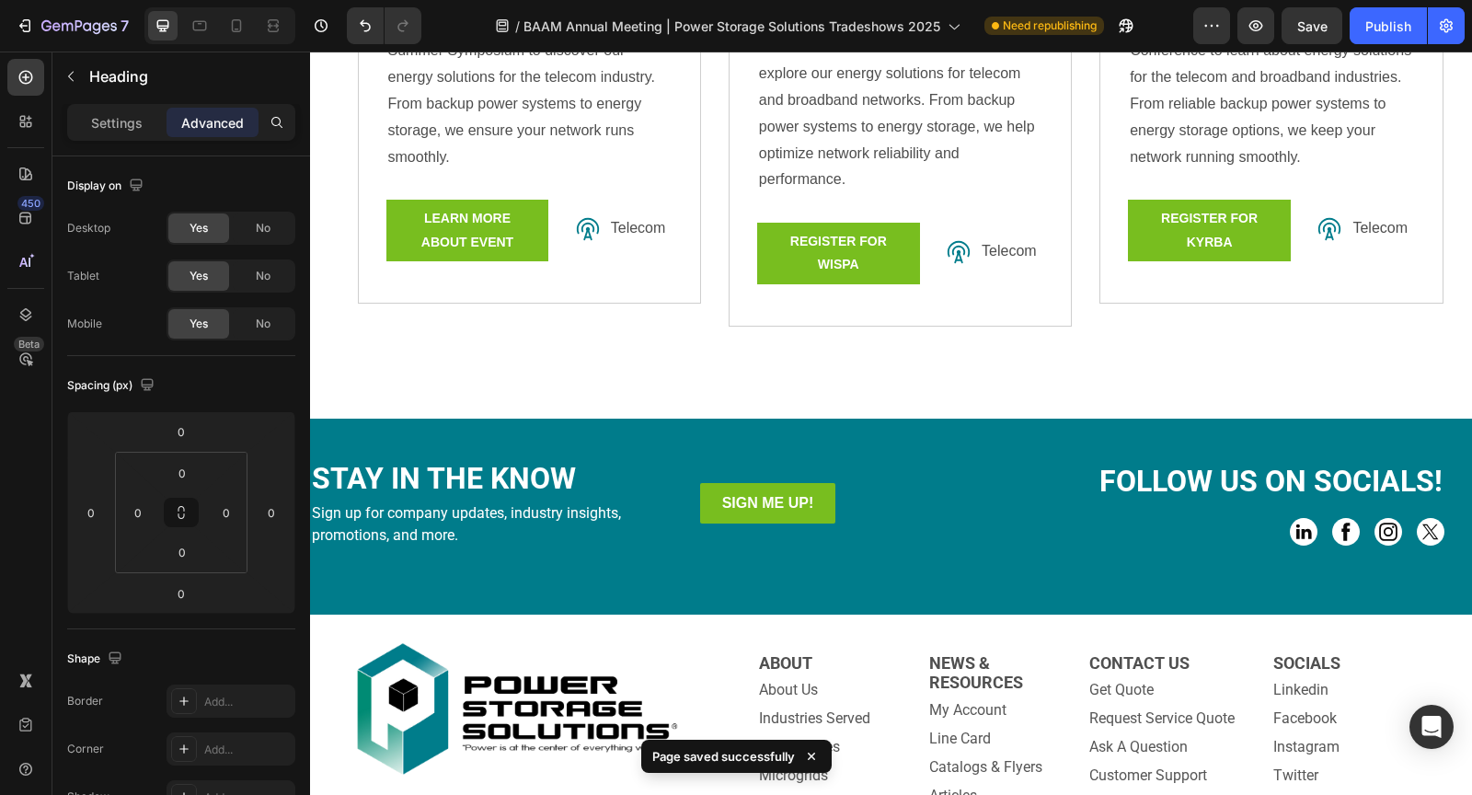
scroll to position [2479, 0]
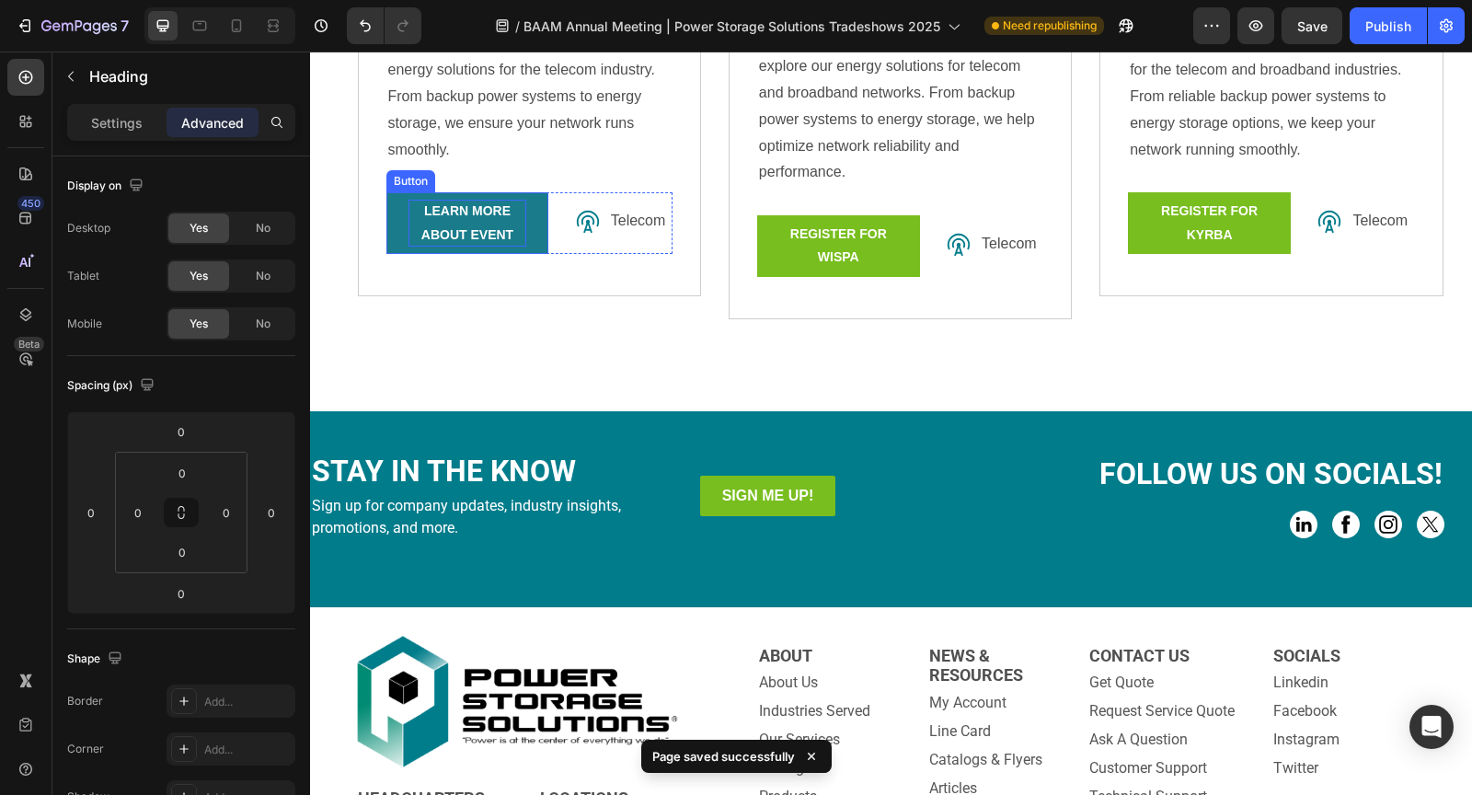
click at [477, 232] on p "learn more about event" at bounding box center [467, 223] width 119 height 46
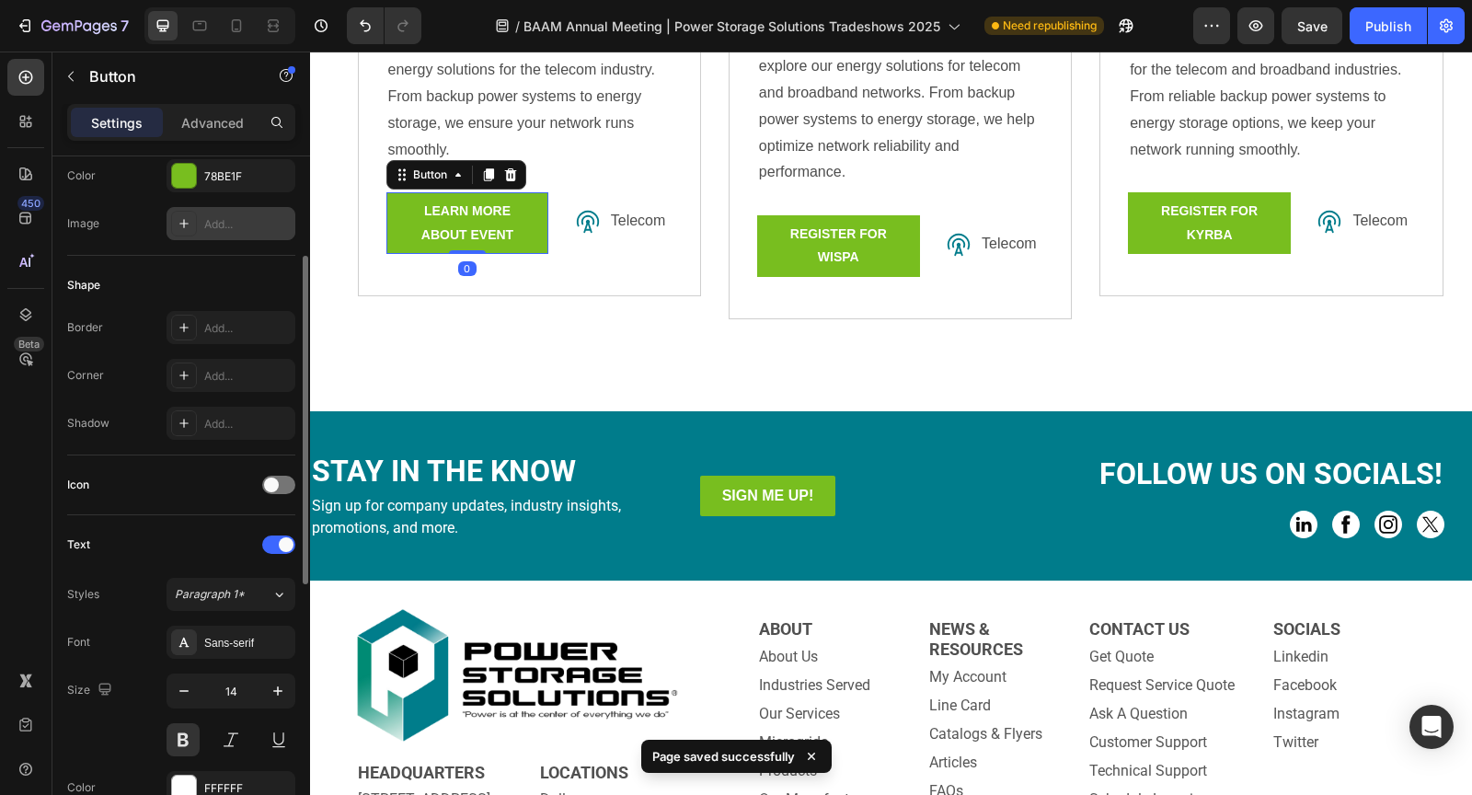
scroll to position [765, 0]
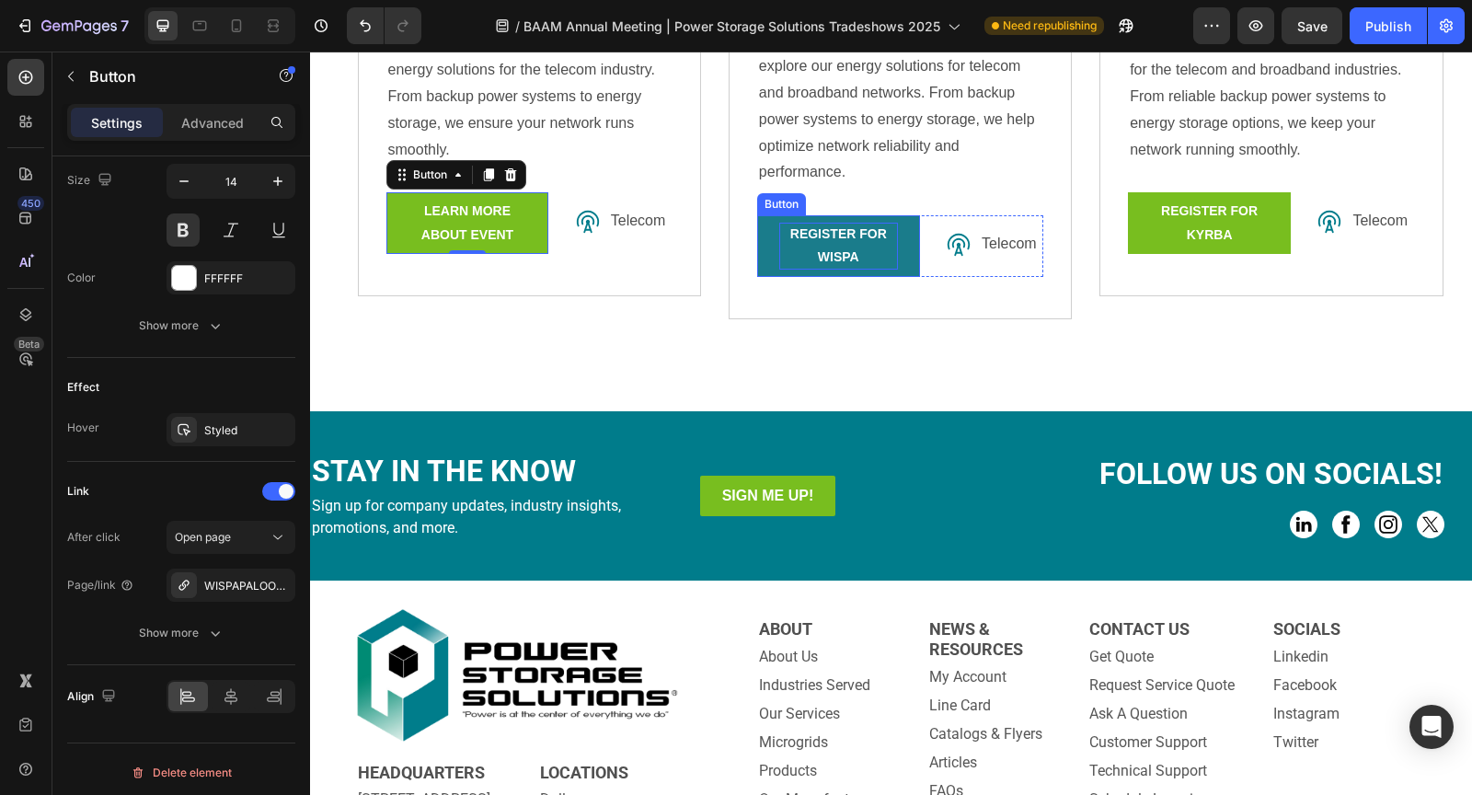
click at [828, 240] on p "REGISTER FOR wispa" at bounding box center [838, 246] width 119 height 46
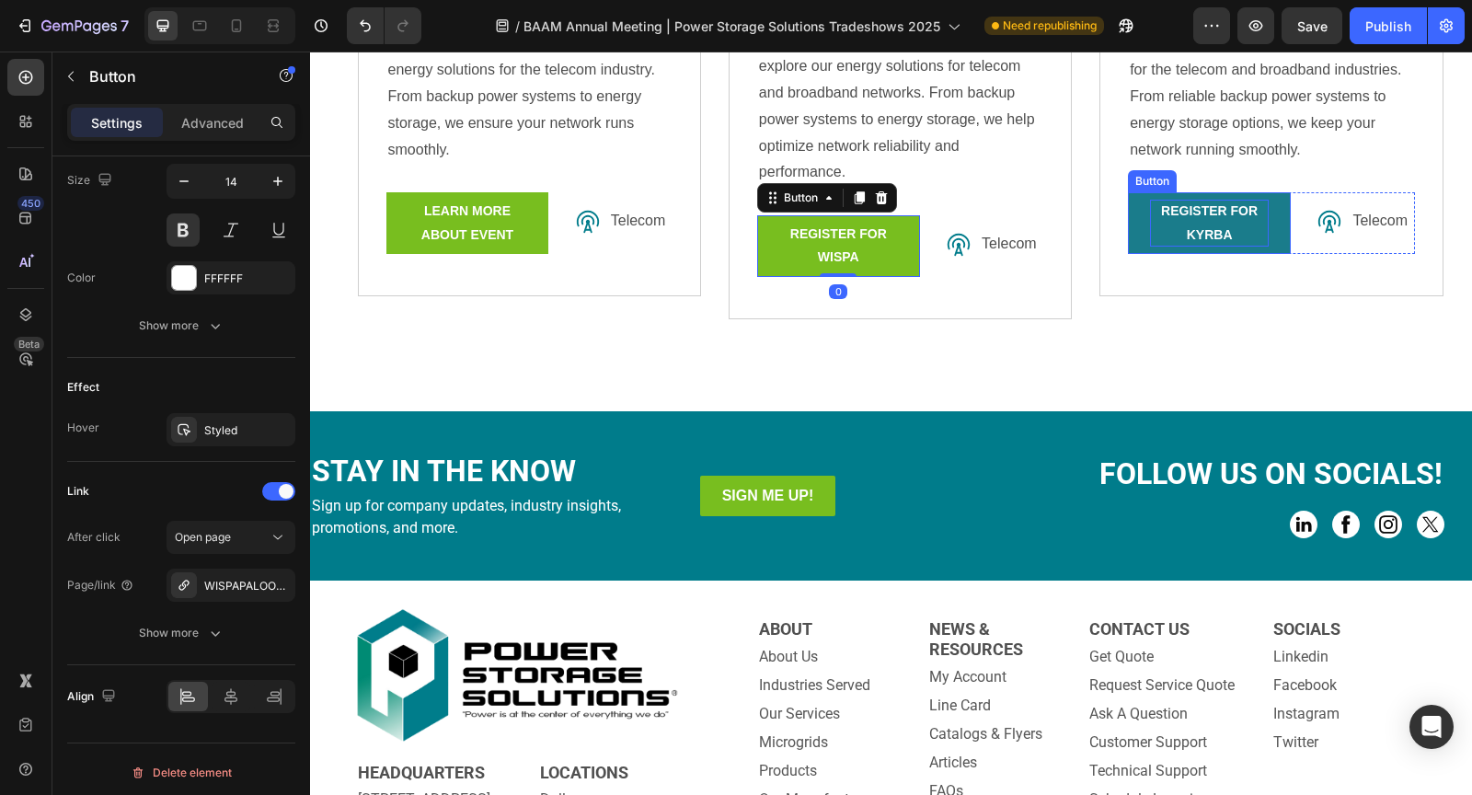
click at [1195, 221] on p "REGISTER FOR kyrba" at bounding box center [1209, 223] width 119 height 46
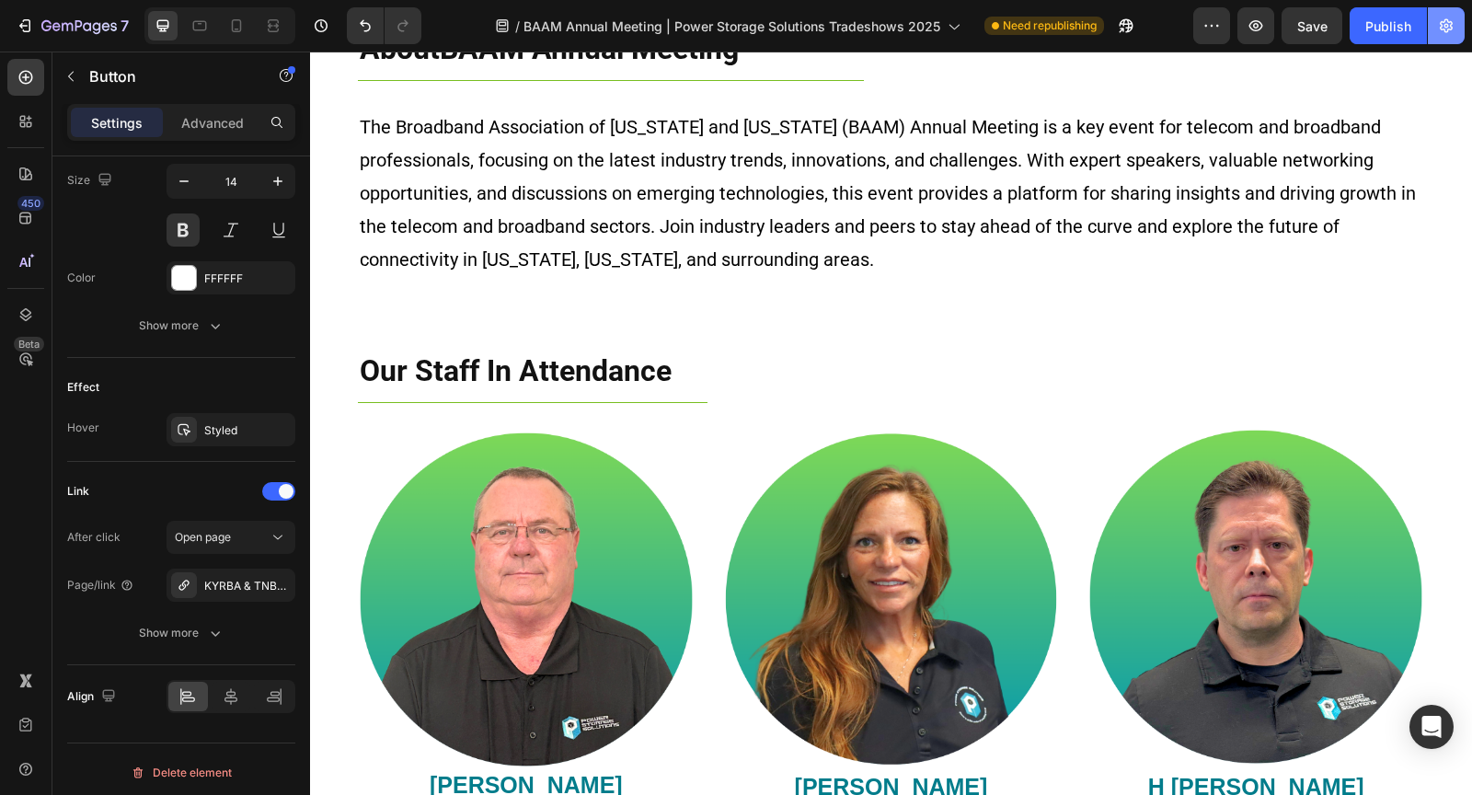
scroll to position [509, 0]
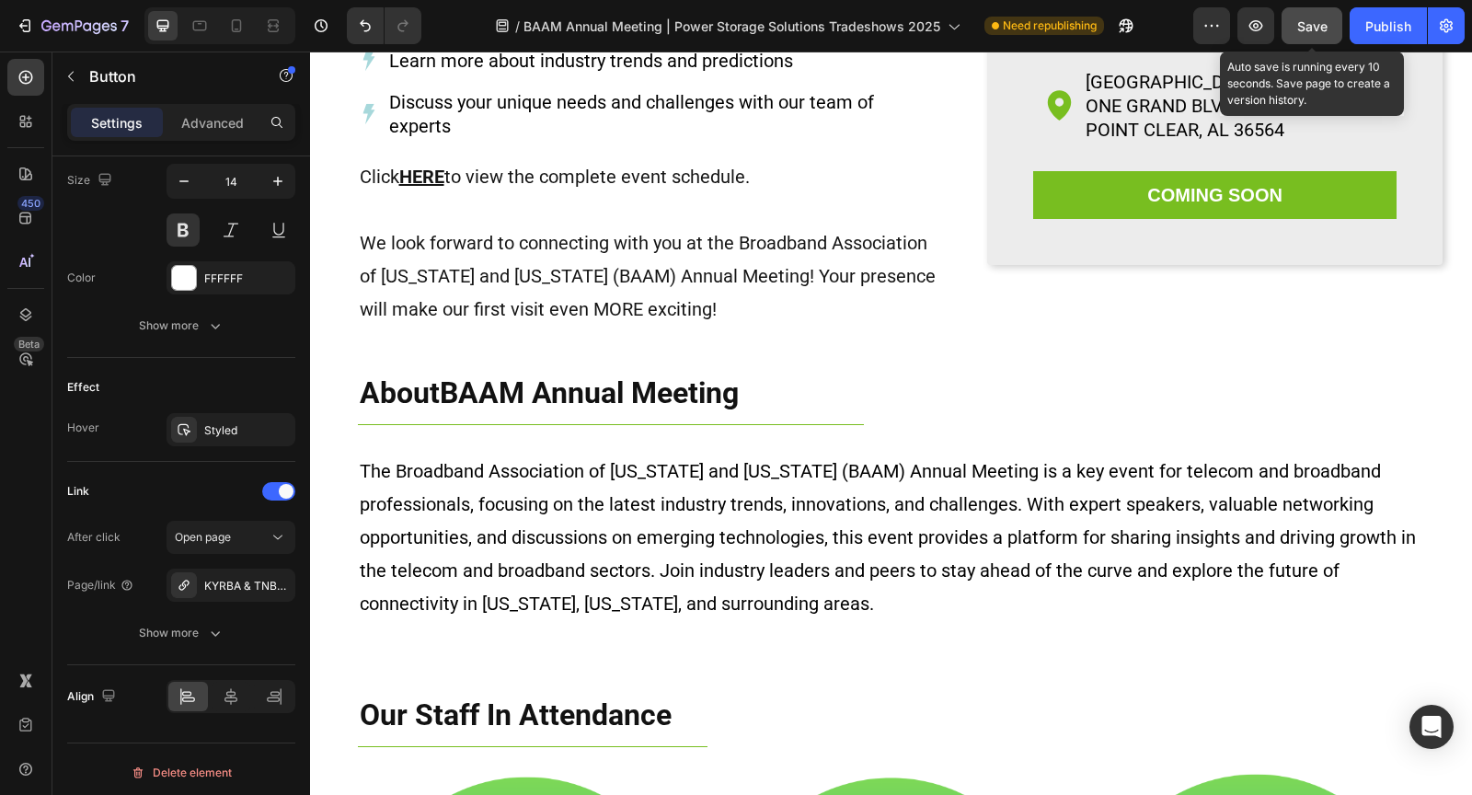
click at [1320, 32] on span "Save" at bounding box center [1312, 26] width 30 height 16
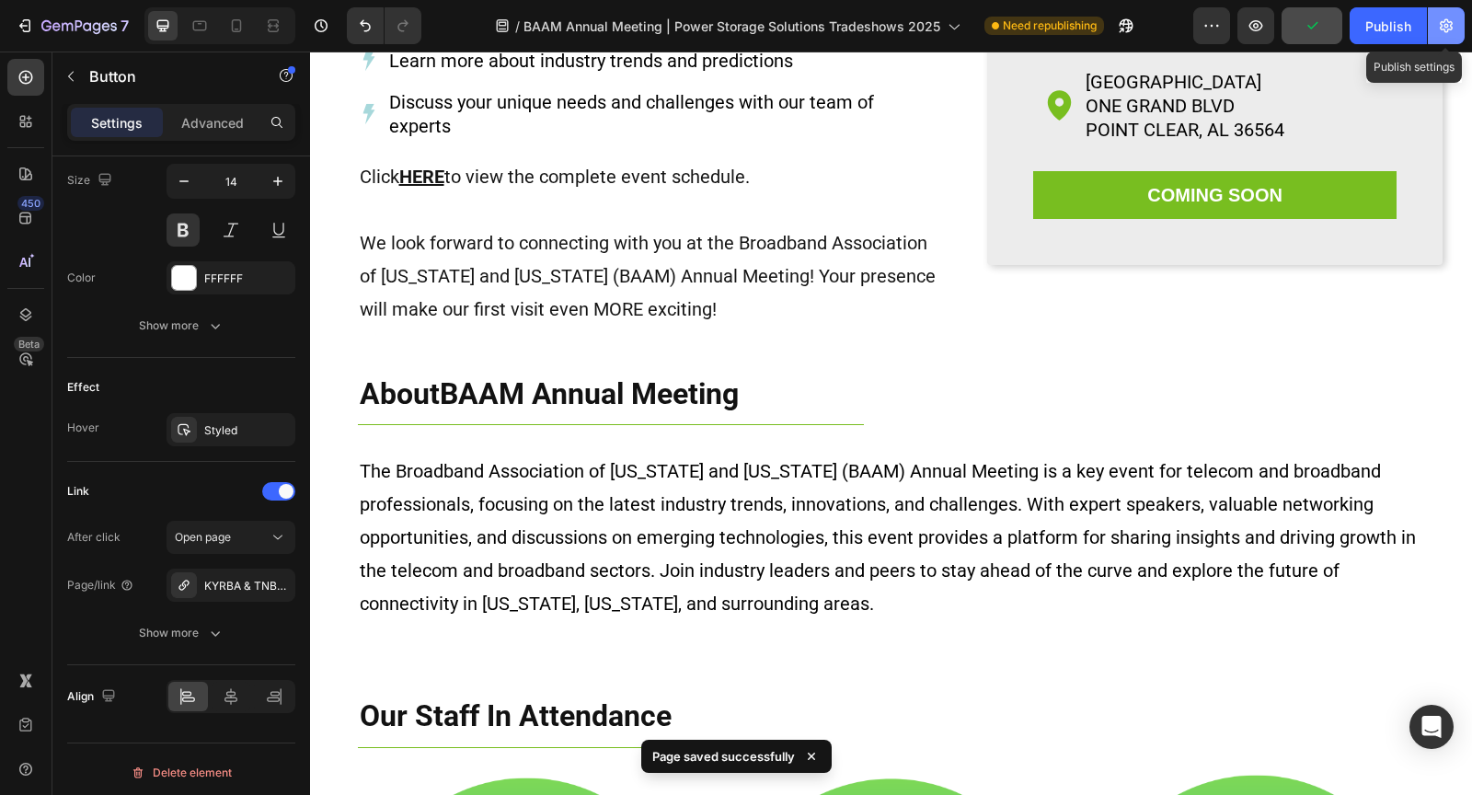
click at [1463, 22] on button "button" at bounding box center [1445, 25] width 37 height 37
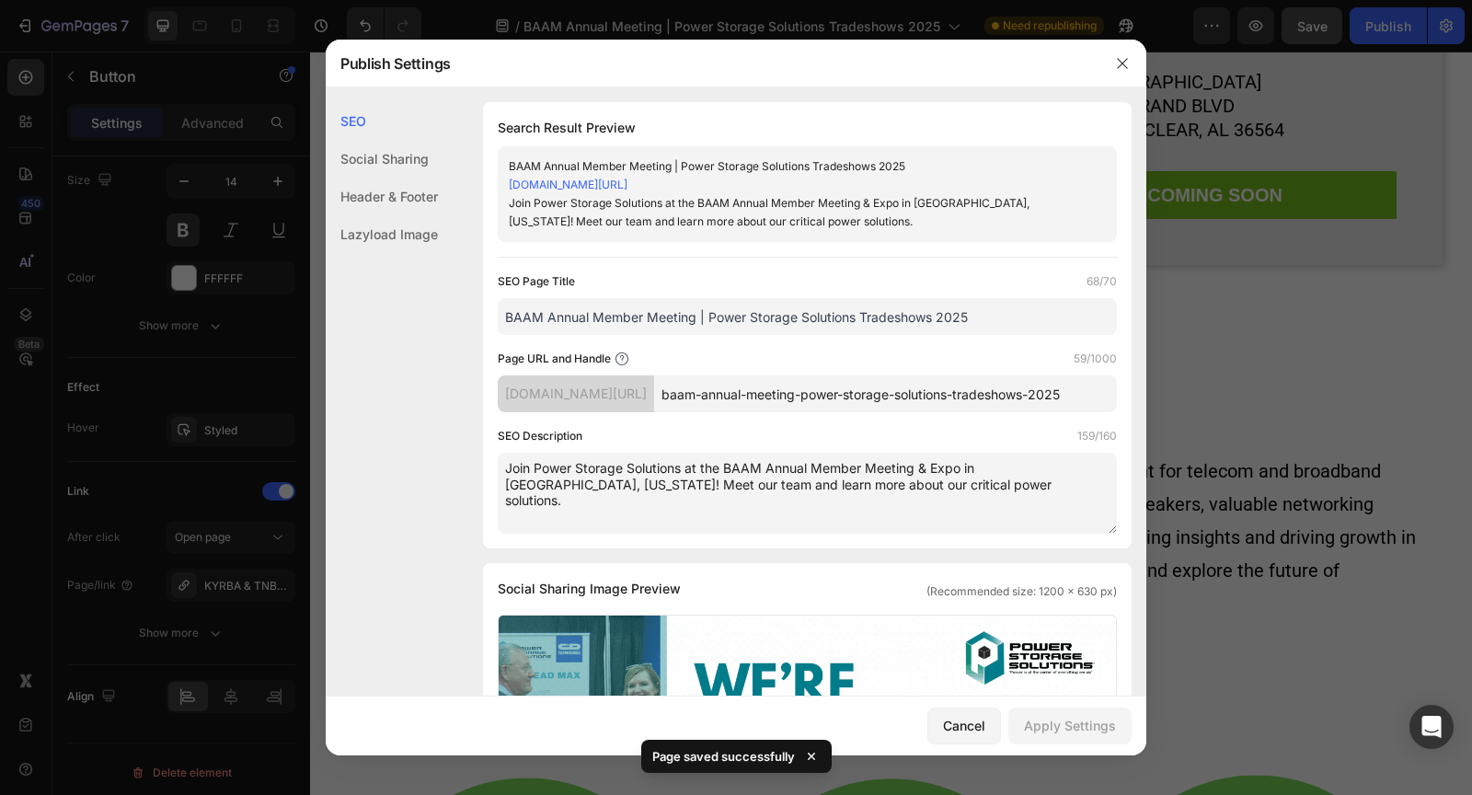
drag, startPoint x: 994, startPoint y: 489, endPoint x: 508, endPoint y: 466, distance: 487.1
click at [508, 466] on textarea "Join Power Storage Solutions at the BAAM Annual Member Meeting & Expo in Point …" at bounding box center [807, 493] width 619 height 81
click at [1126, 65] on icon "button" at bounding box center [1122, 63] width 15 height 15
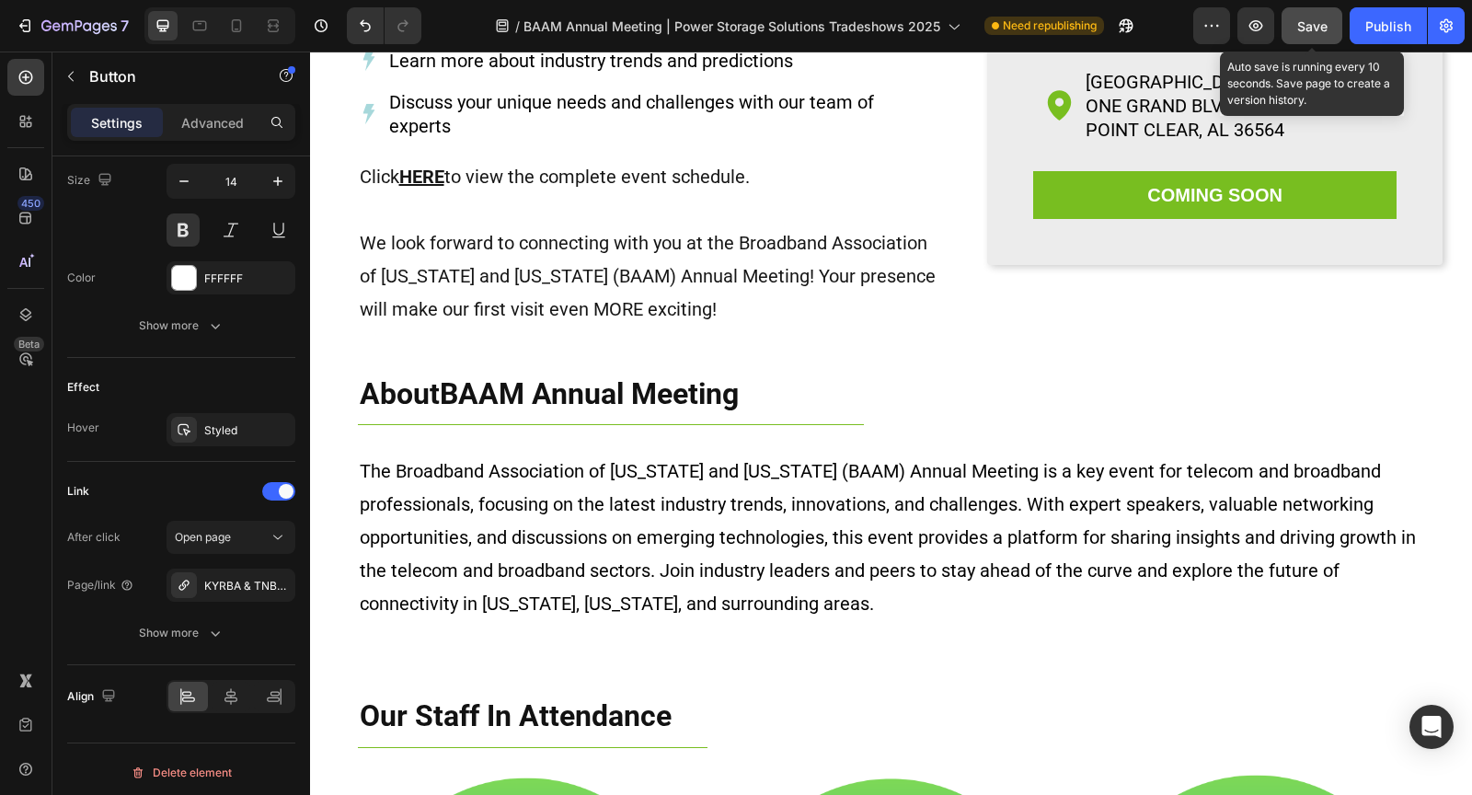
click at [1300, 29] on span "Save" at bounding box center [1312, 26] width 30 height 16
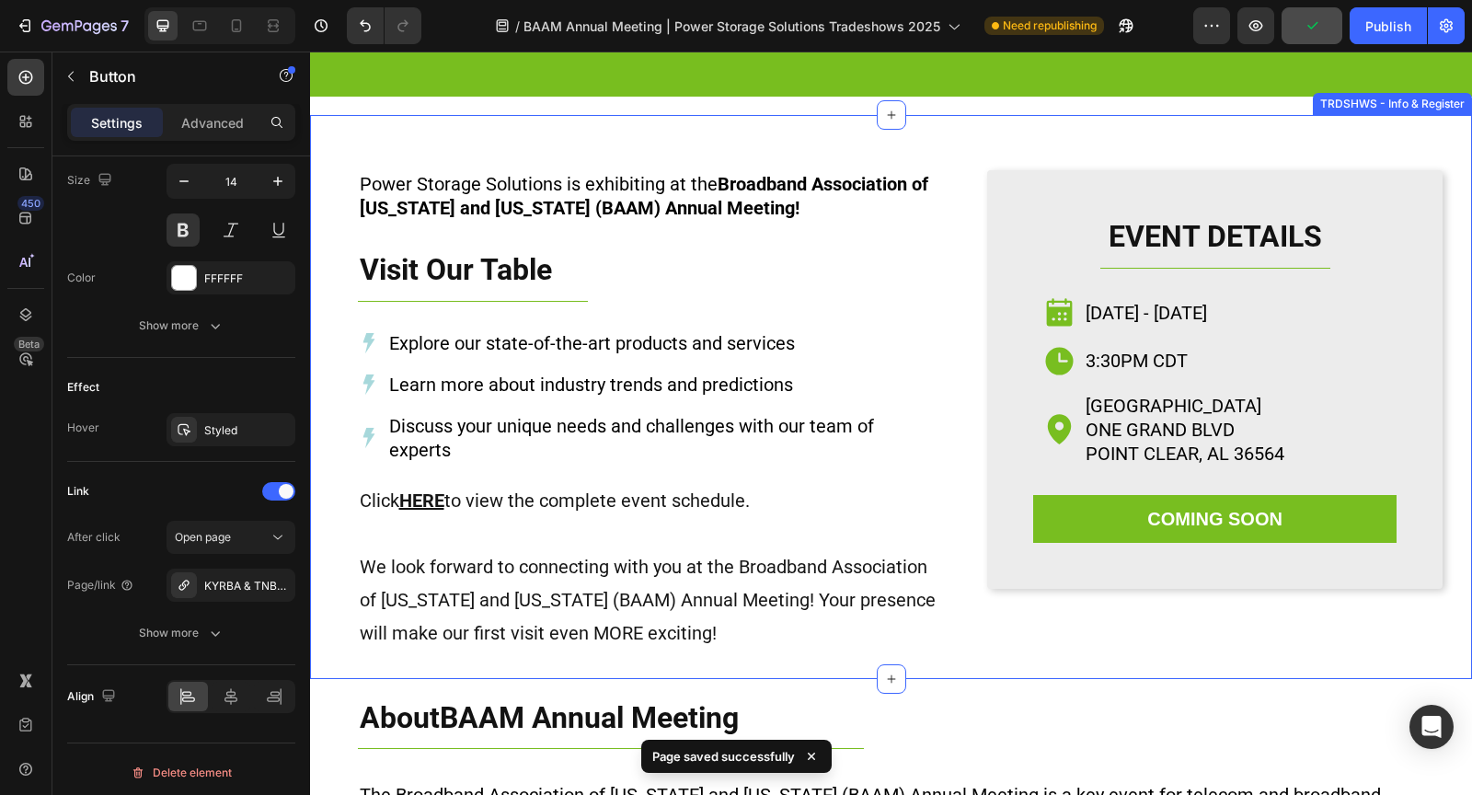
scroll to position [182, 0]
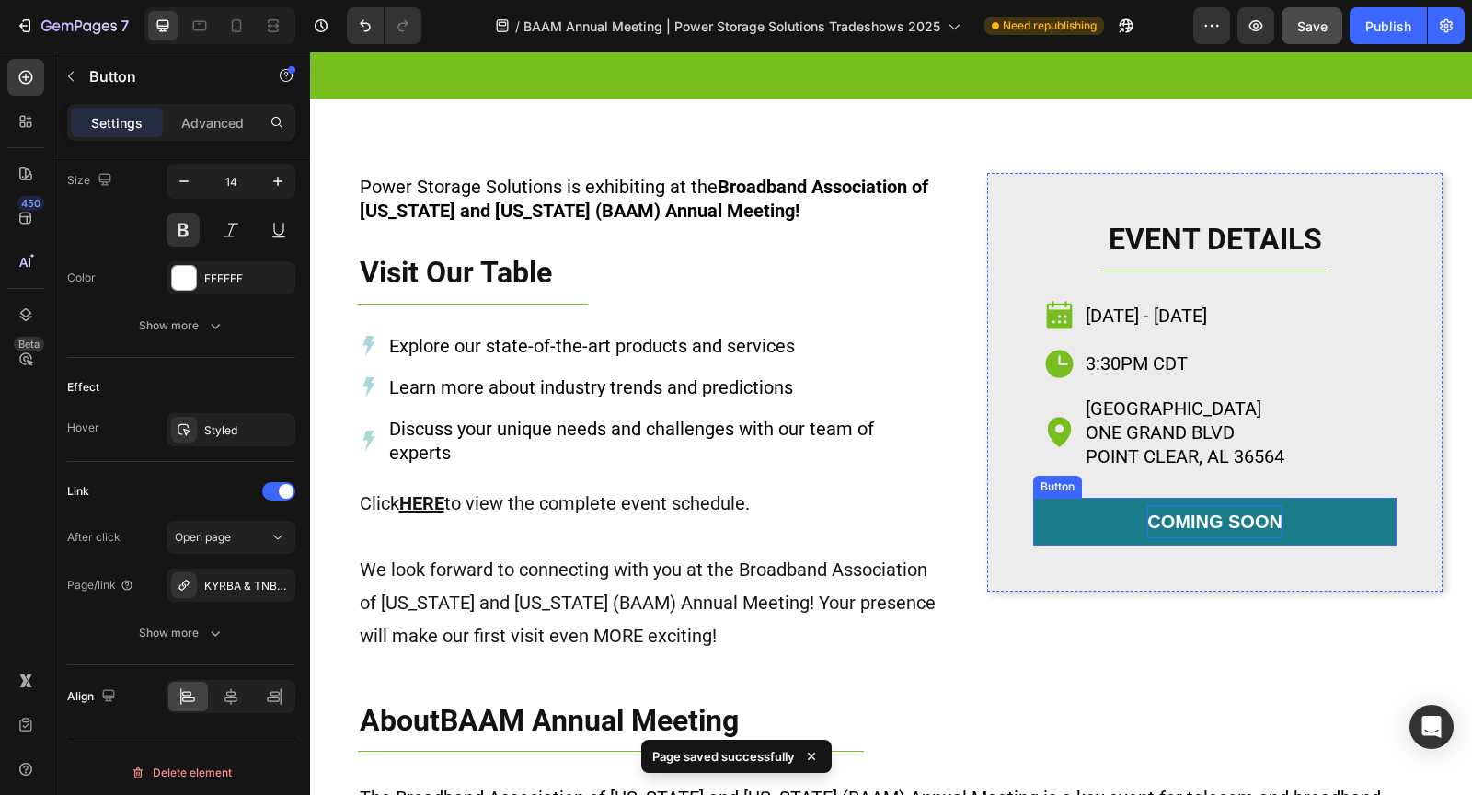
click at [1233, 525] on p "coming soon" at bounding box center [1214, 521] width 135 height 33
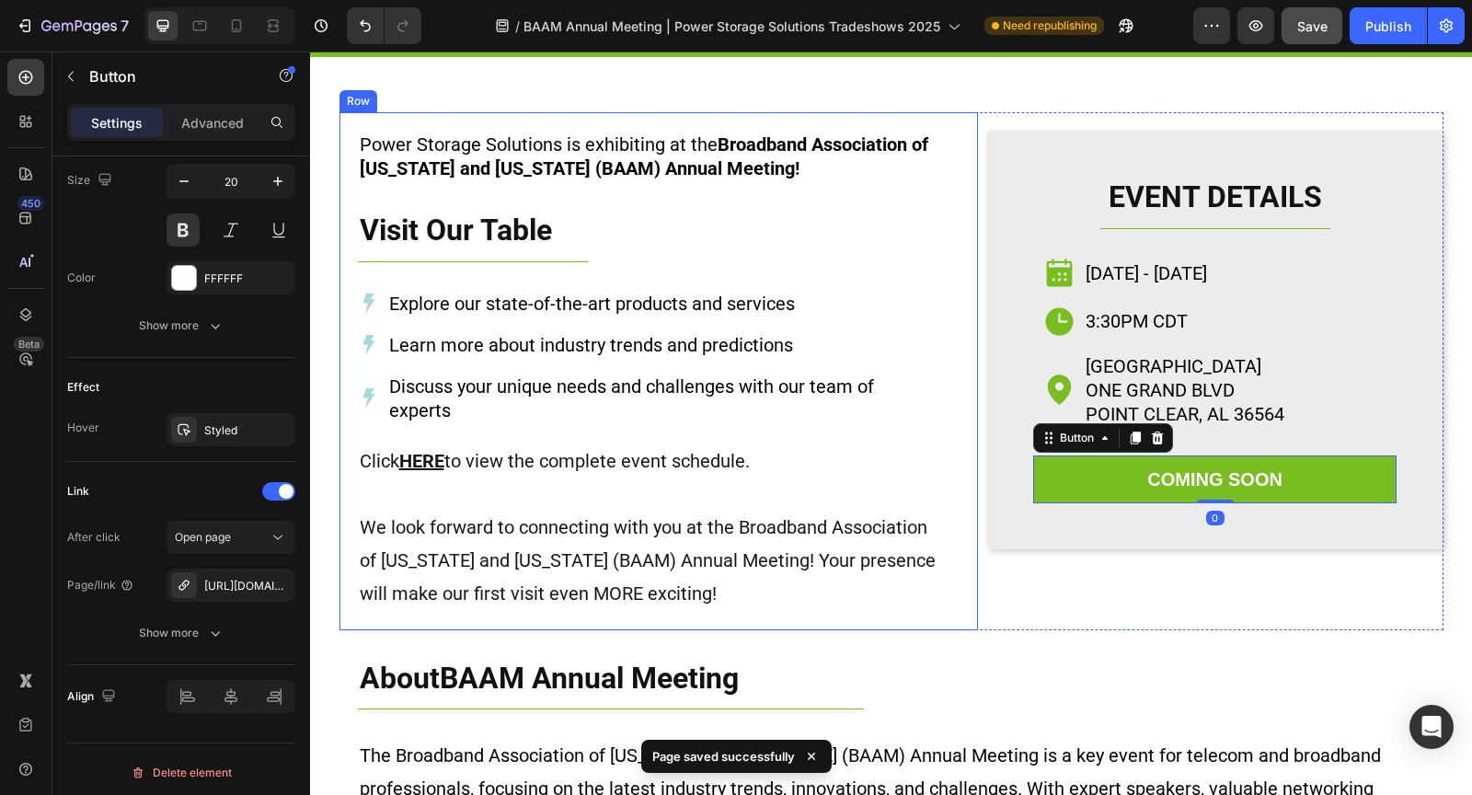
scroll to position [245, 0]
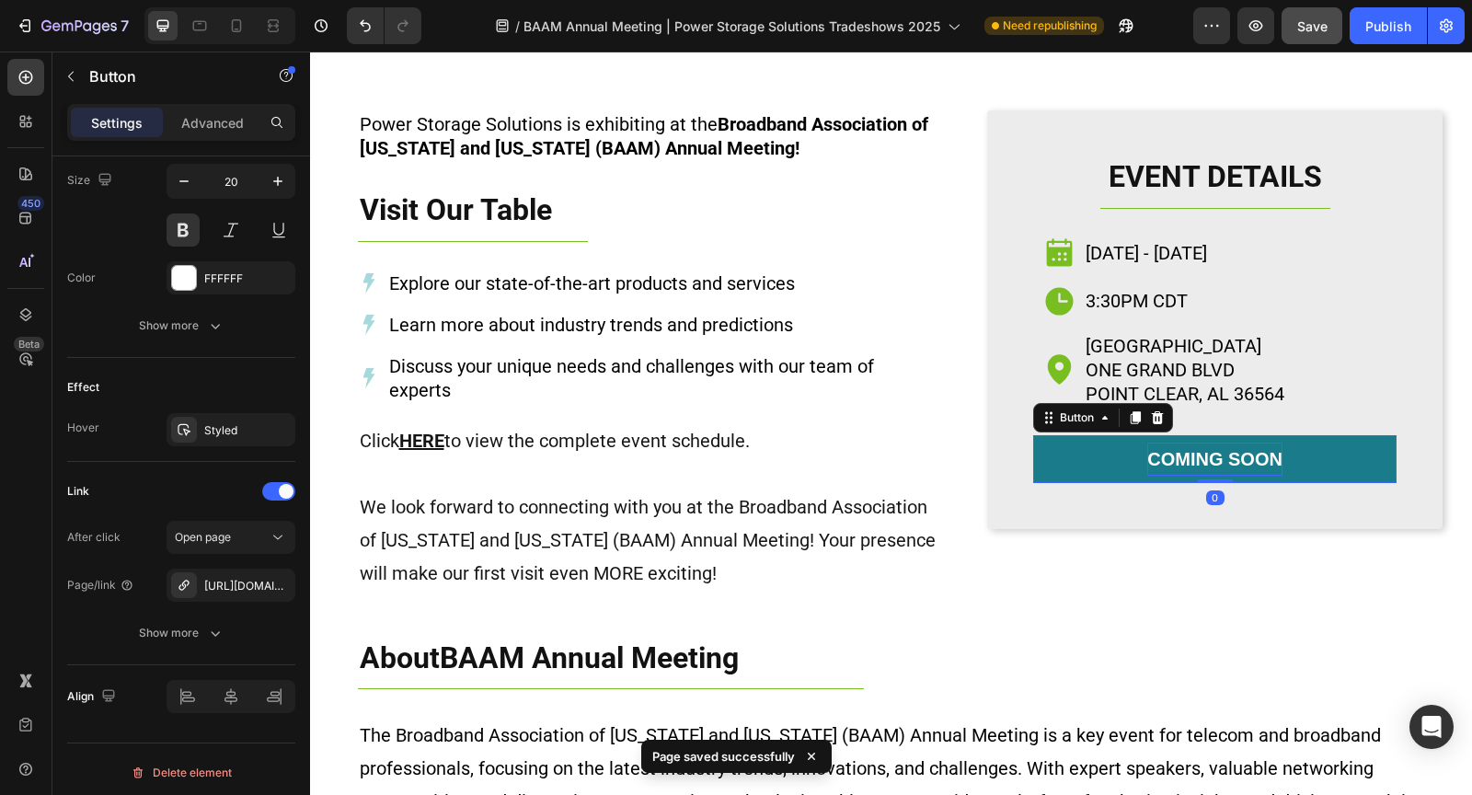
click at [1225, 452] on p "coming soon" at bounding box center [1214, 458] width 135 height 33
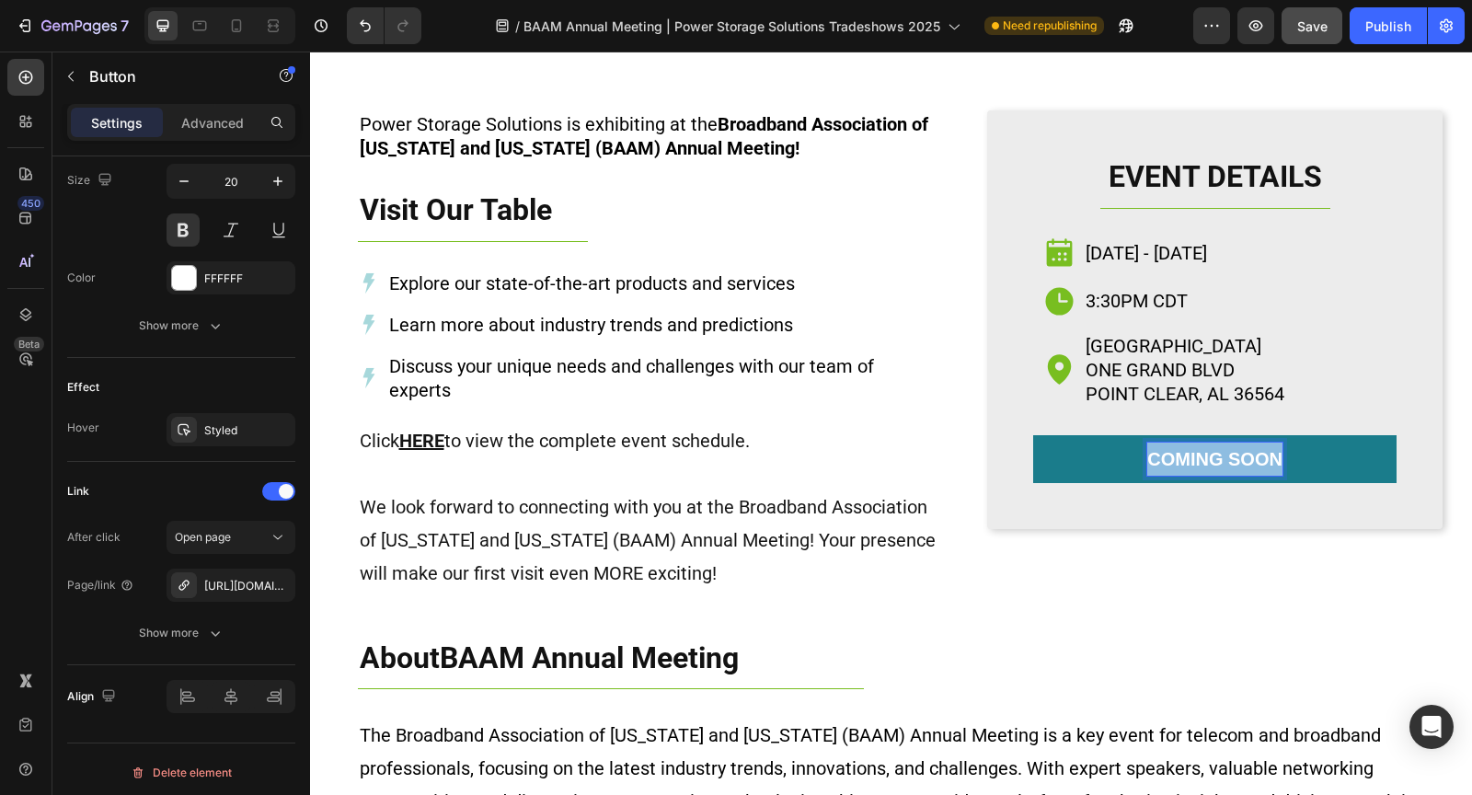
drag, startPoint x: 1279, startPoint y: 454, endPoint x: 1148, endPoint y: 454, distance: 131.5
click at [1148, 454] on p "coming soon" at bounding box center [1214, 458] width 135 height 33
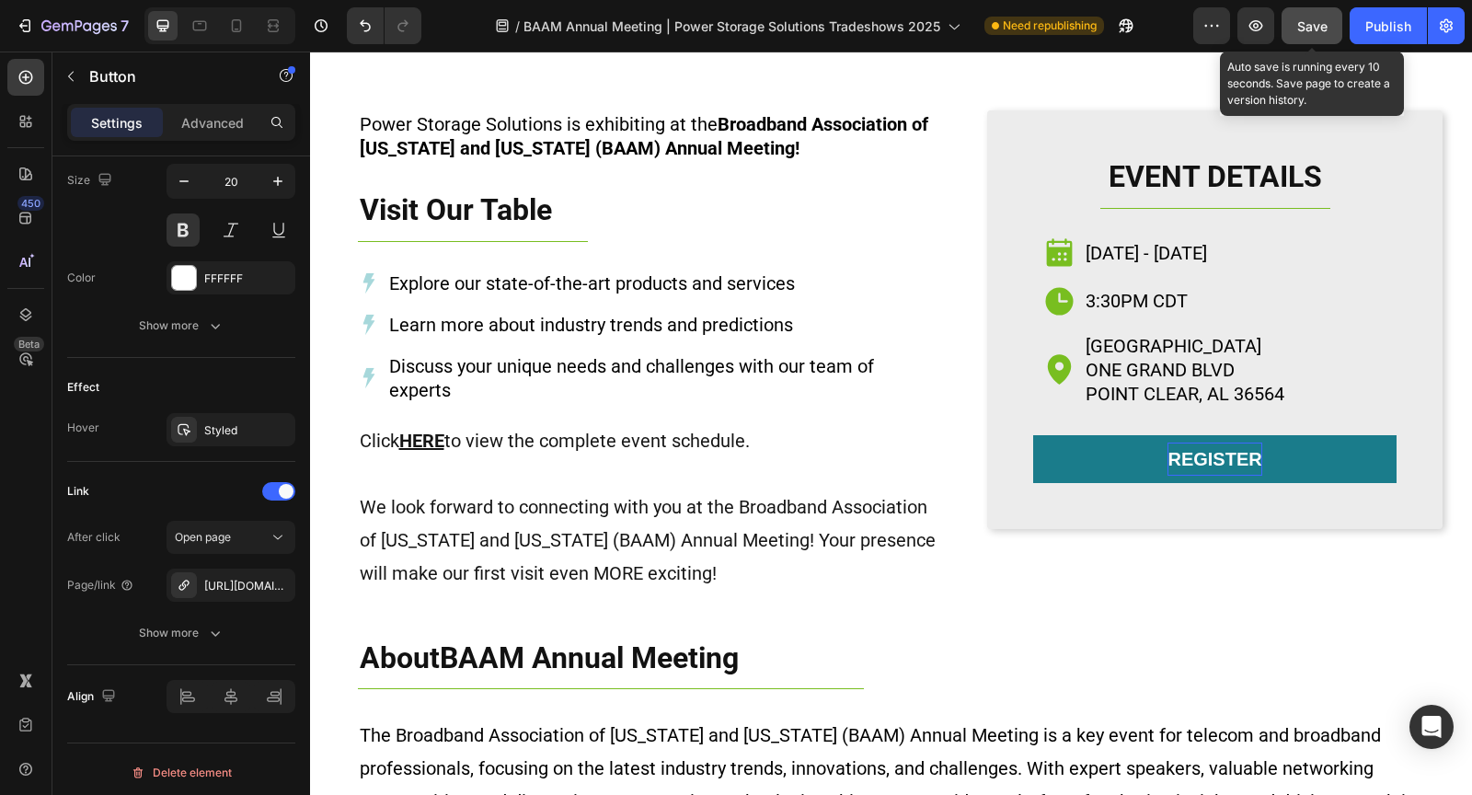
click at [1311, 30] on span "Save" at bounding box center [1312, 26] width 30 height 16
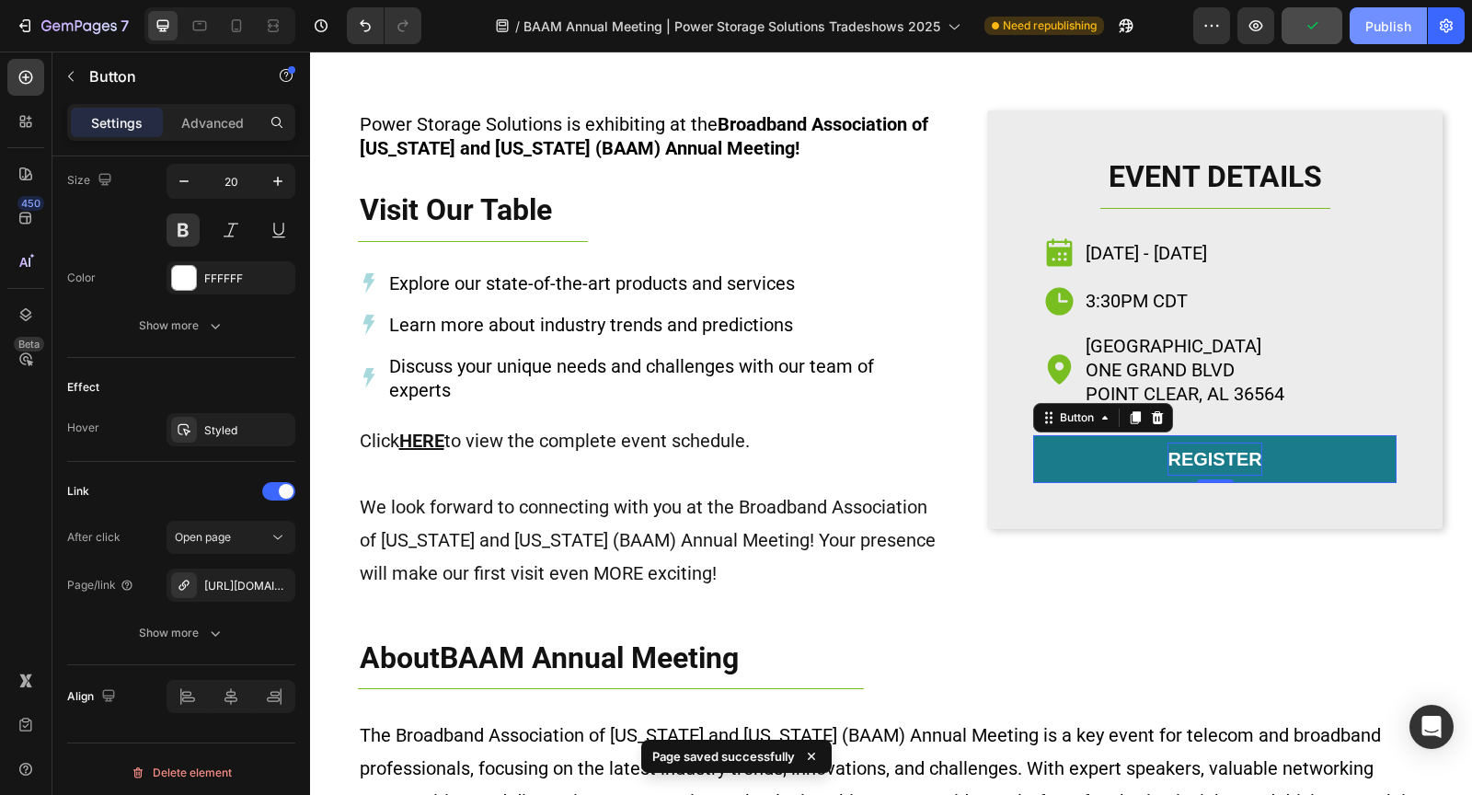
drag, startPoint x: 1384, startPoint y: 26, endPoint x: 1095, endPoint y: 78, distance: 293.5
click at [1384, 26] on div "Publish" at bounding box center [1388, 26] width 46 height 19
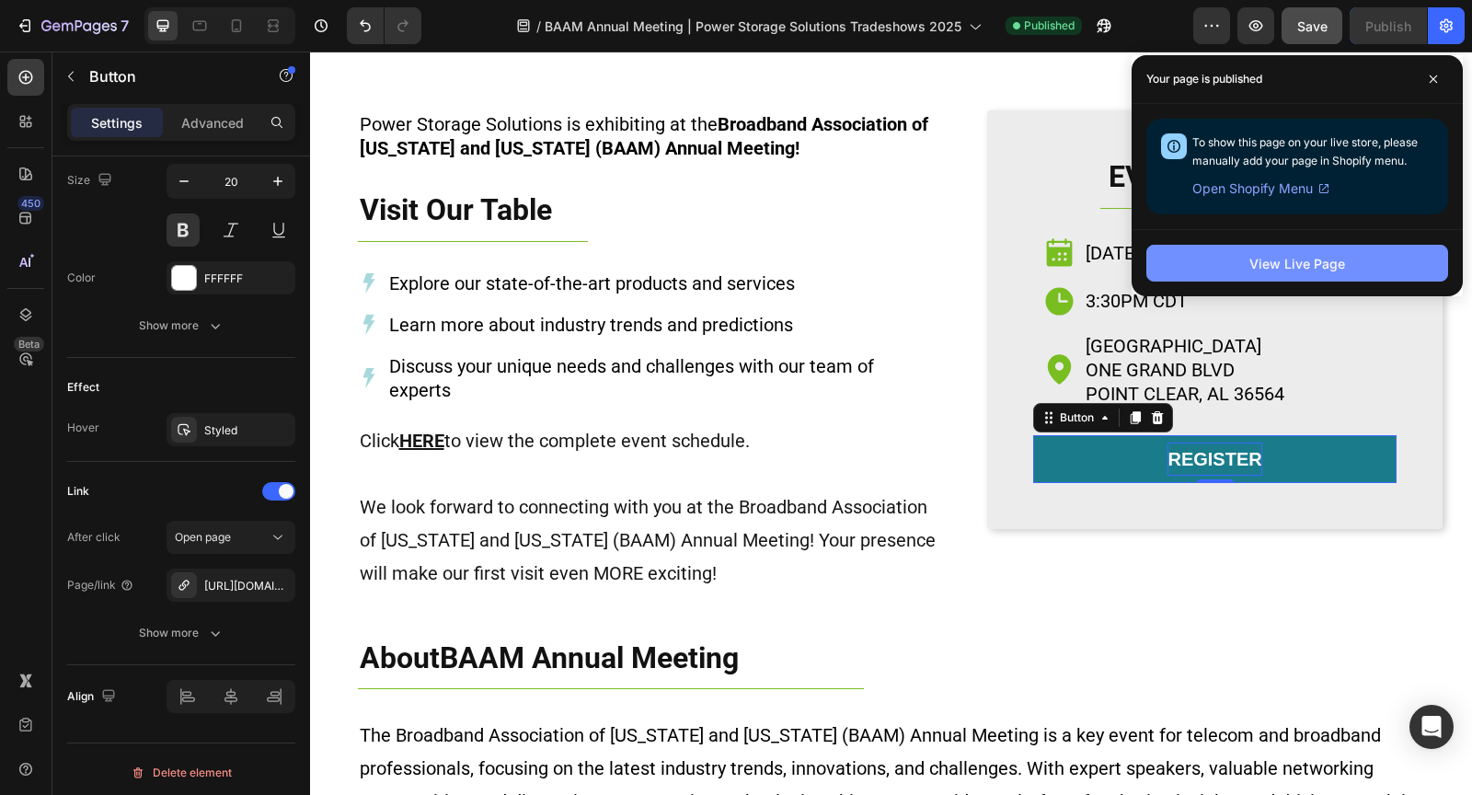
click at [1289, 248] on button "View Live Page" at bounding box center [1297, 263] width 302 height 37
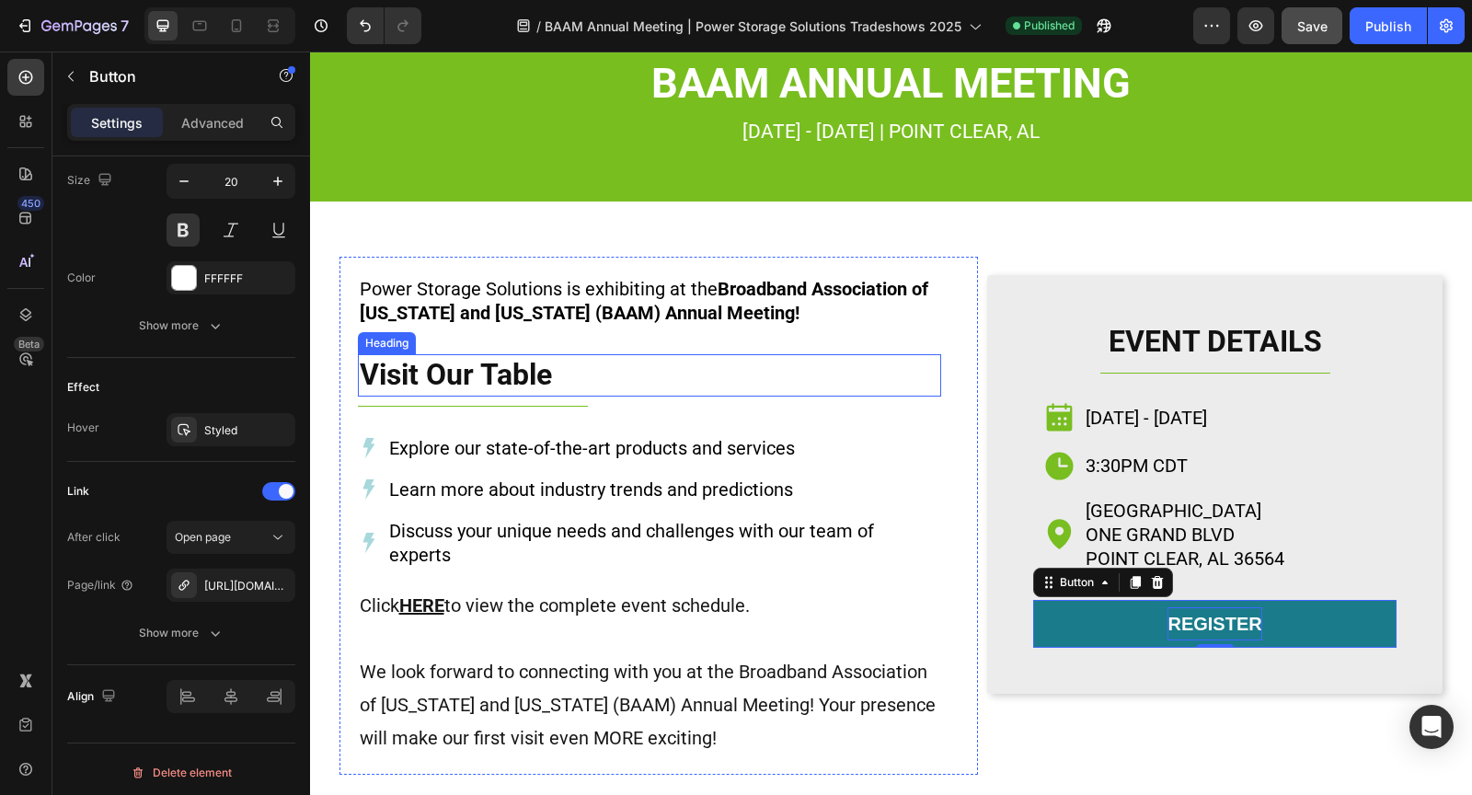
scroll to position [0, 0]
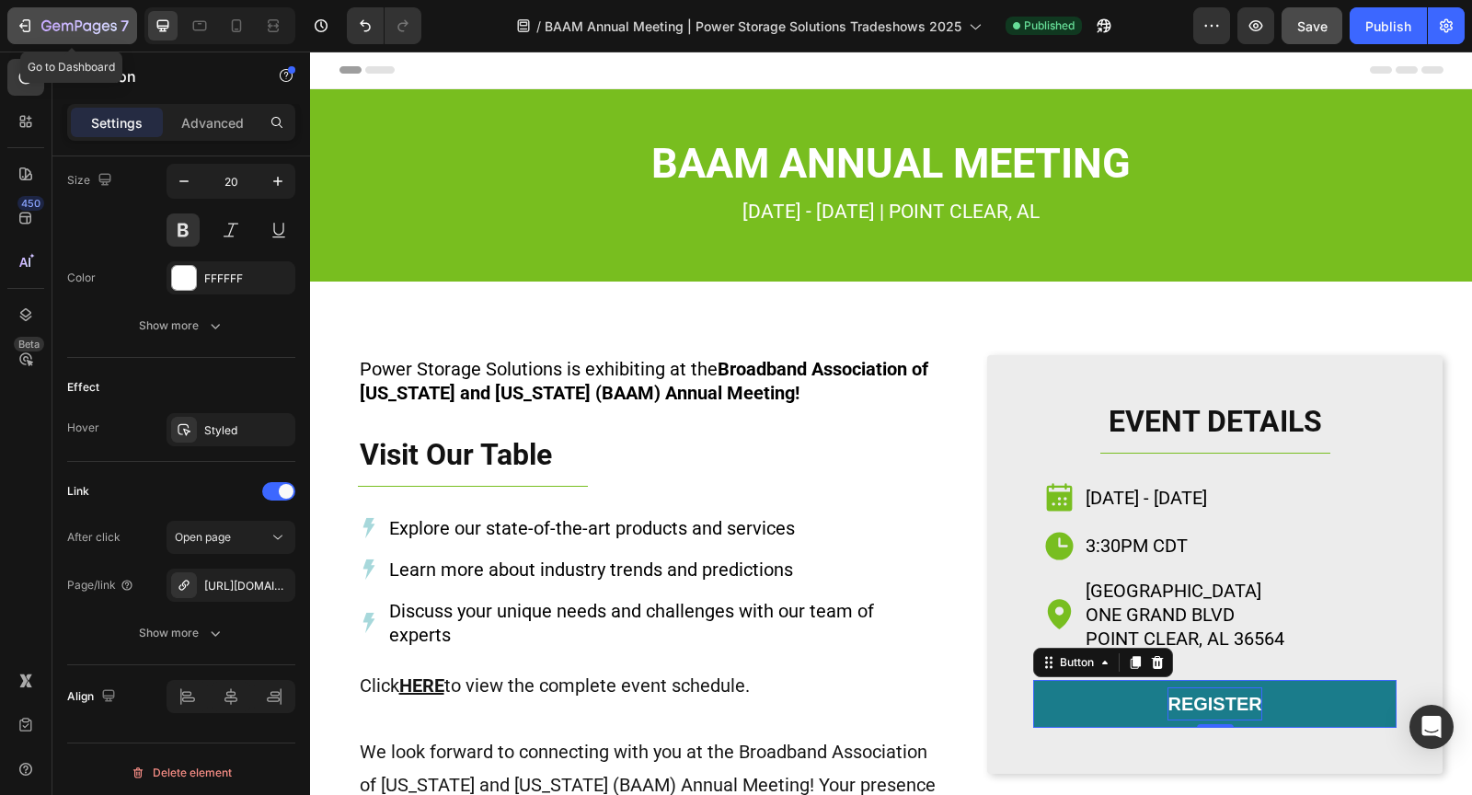
click at [104, 34] on icon "button" at bounding box center [78, 27] width 75 height 16
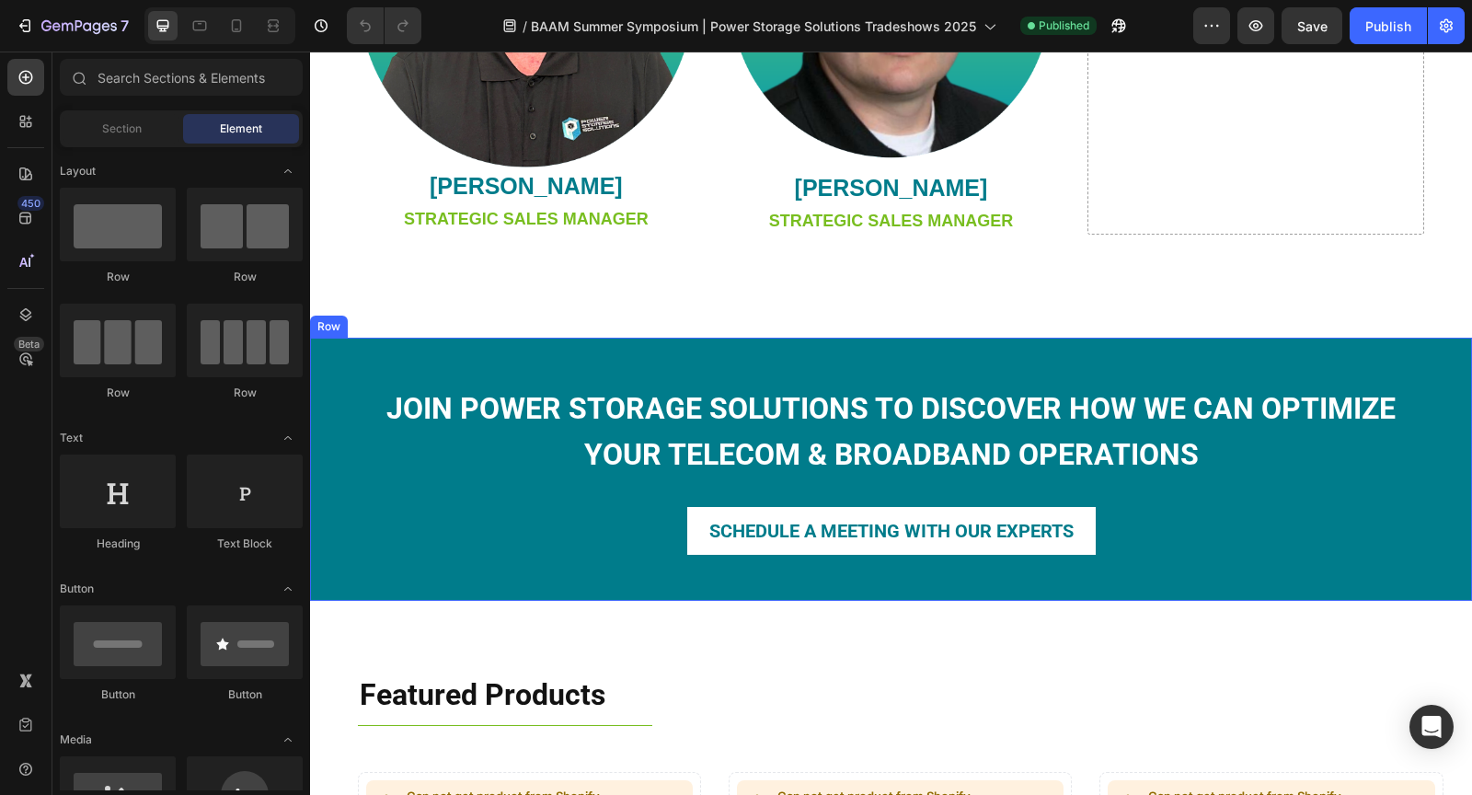
scroll to position [1391, 0]
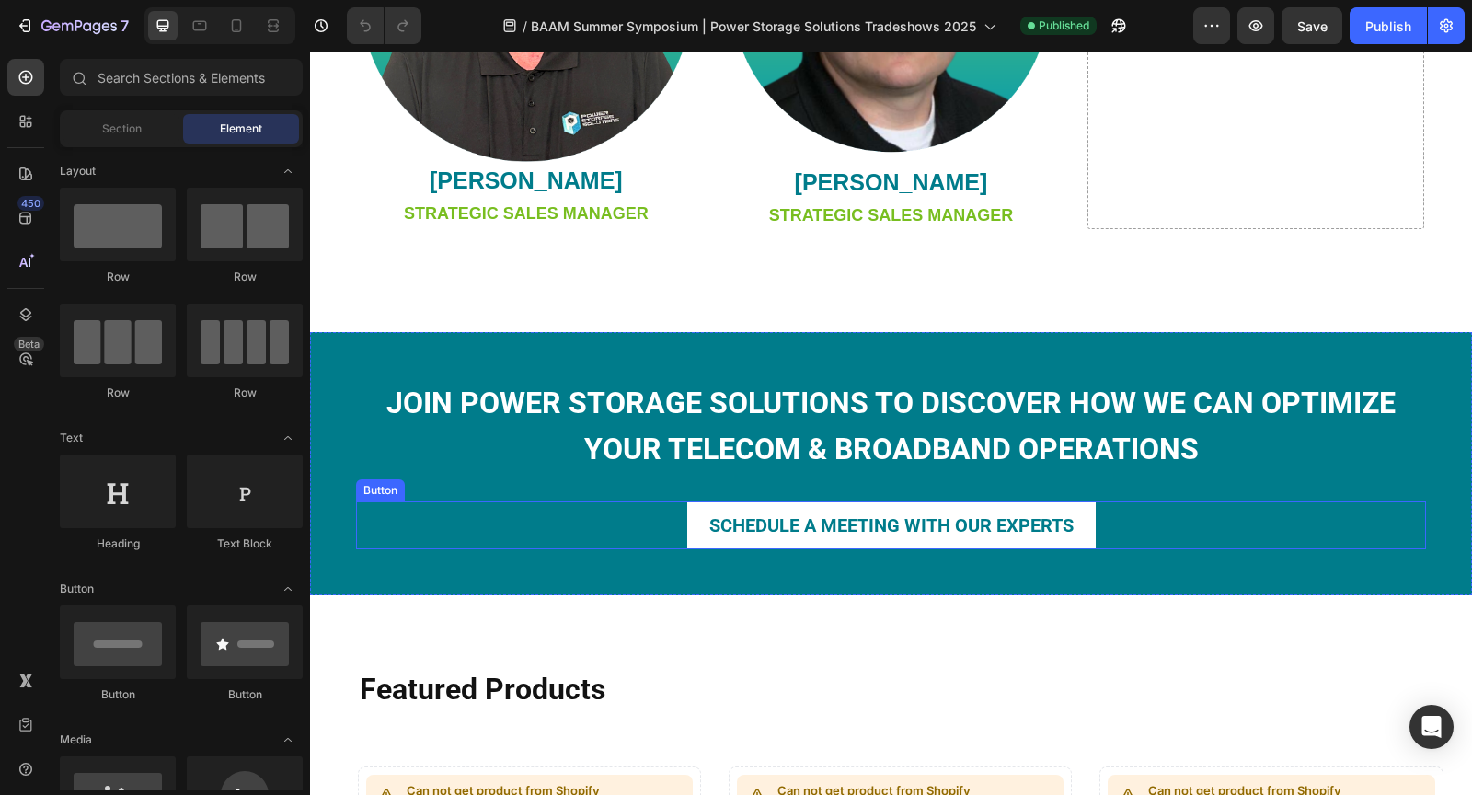
click at [1128, 524] on div "SCHEDULE A MEETING WITH OUR EXPERTS Button" at bounding box center [891, 525] width 1070 height 48
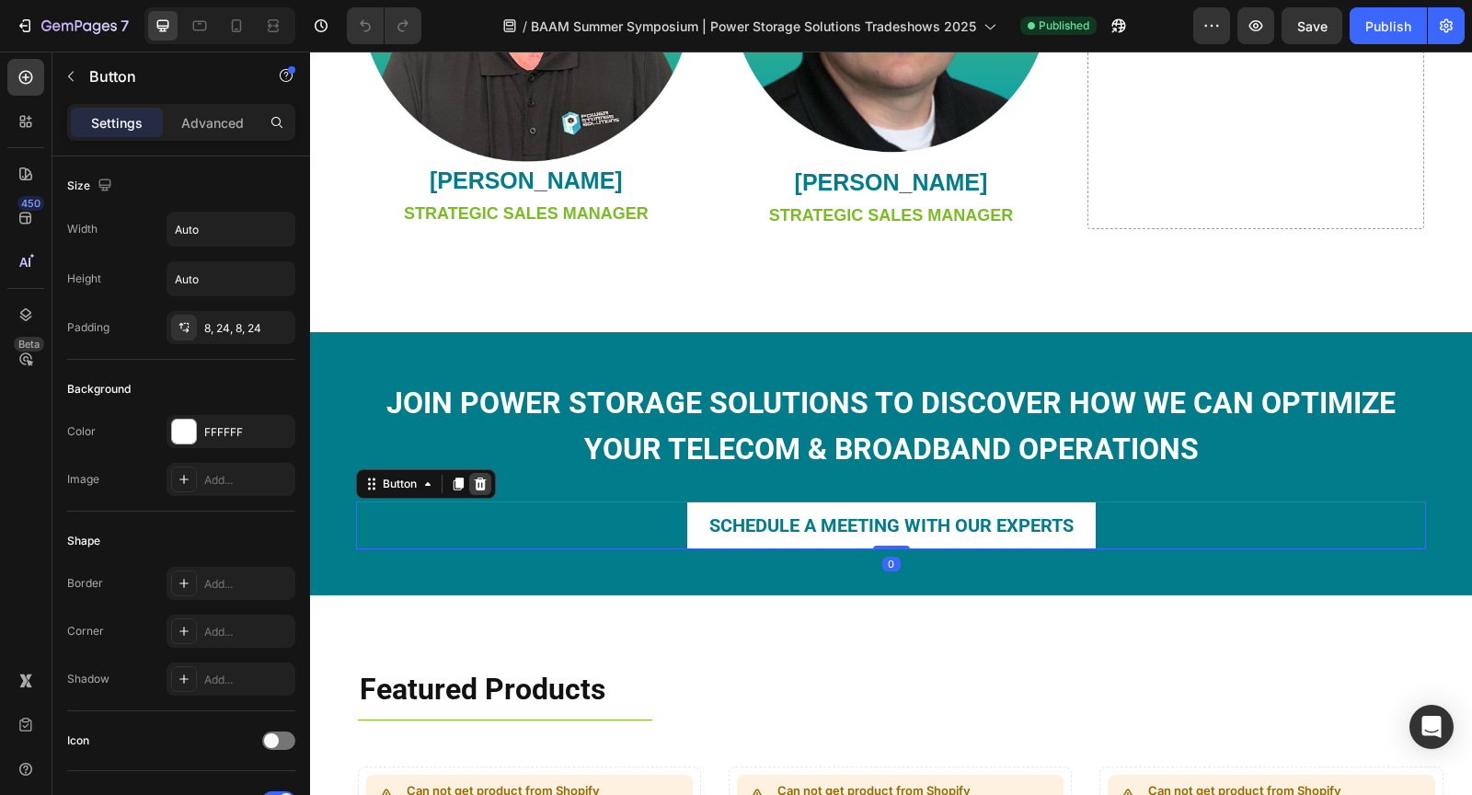
click at [471, 479] on div at bounding box center [480, 484] width 22 height 22
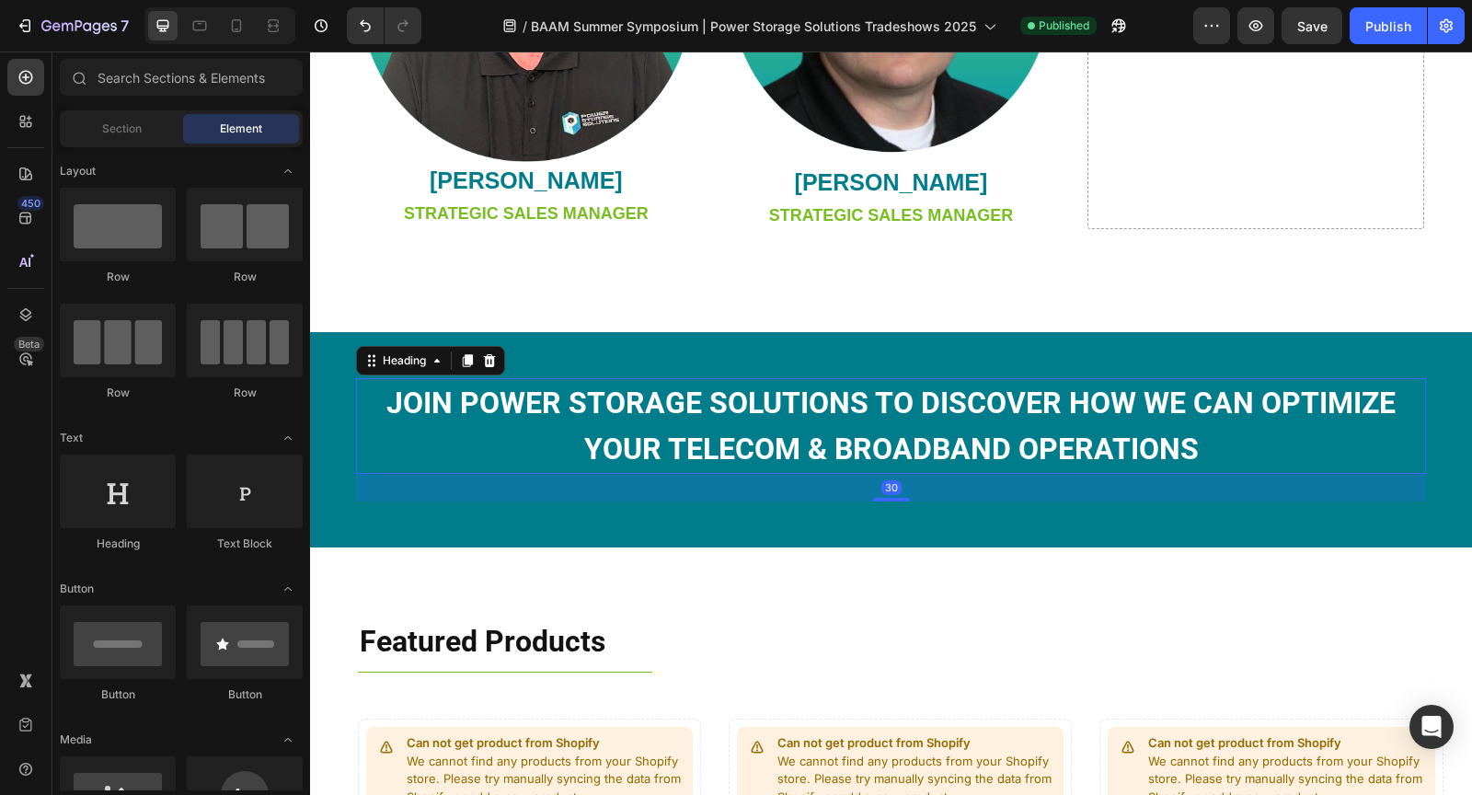
click at [845, 453] on strong "JOIN power storage solutions TO DISCOVER HOW WE CAN OPTIMIZE YOUR telecom & bro…" at bounding box center [890, 425] width 1009 height 81
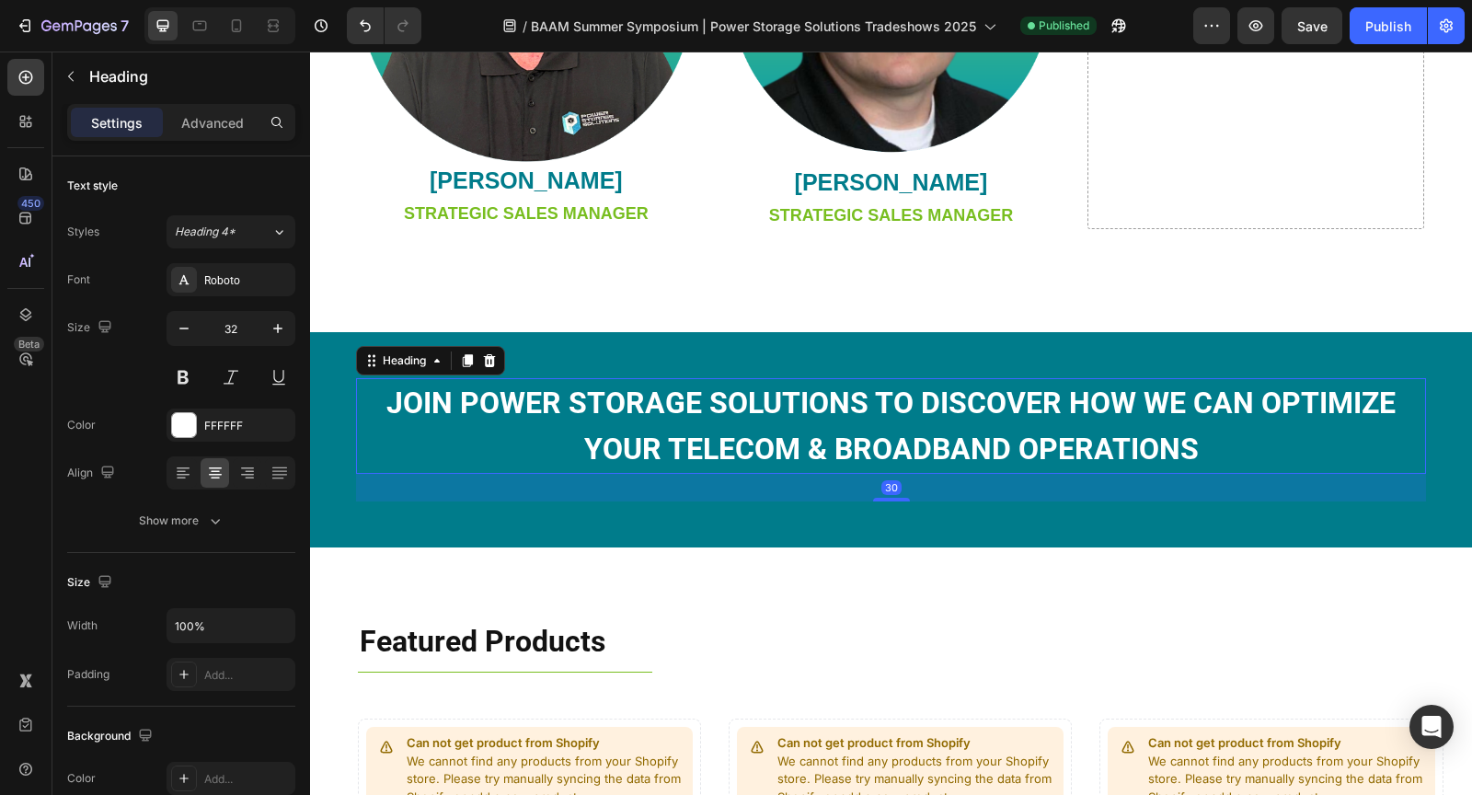
click at [204, 139] on div "Settings Advanced" at bounding box center [181, 122] width 228 height 37
click at [206, 126] on p "Advanced" at bounding box center [212, 122] width 63 height 19
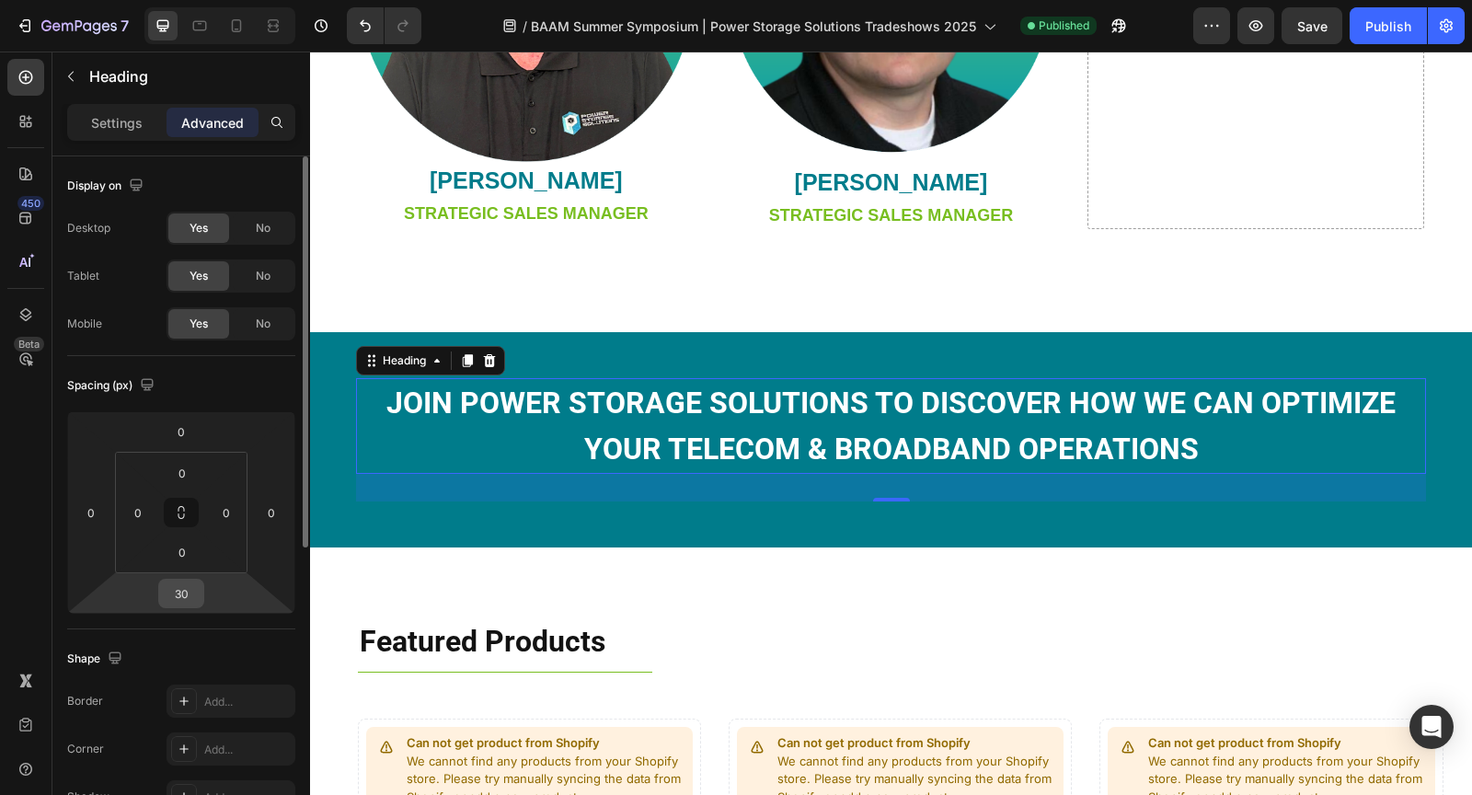
click at [194, 597] on input "30" at bounding box center [181, 593] width 37 height 28
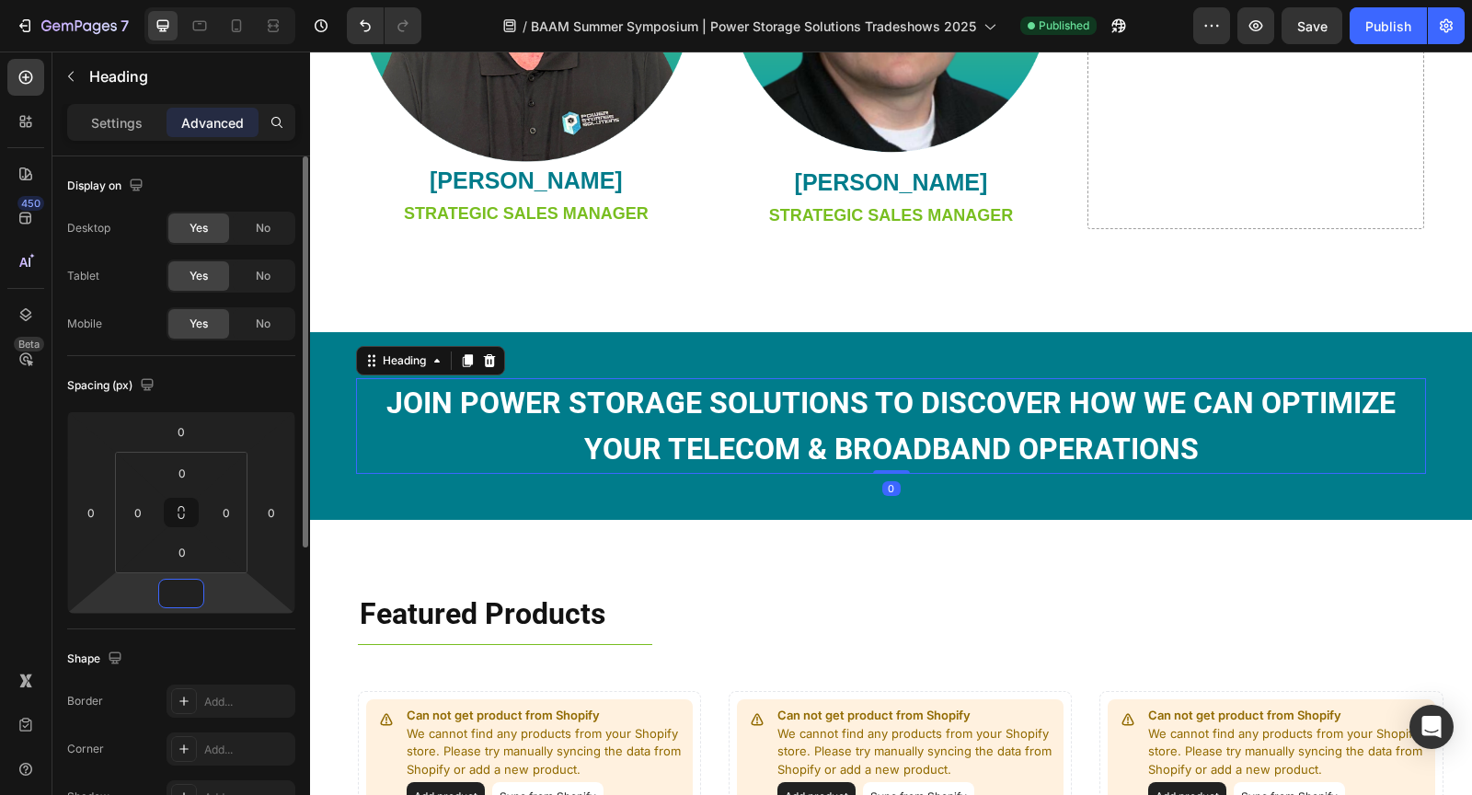
type input "0"
click at [264, 387] on div "Spacing (px)" at bounding box center [181, 385] width 228 height 29
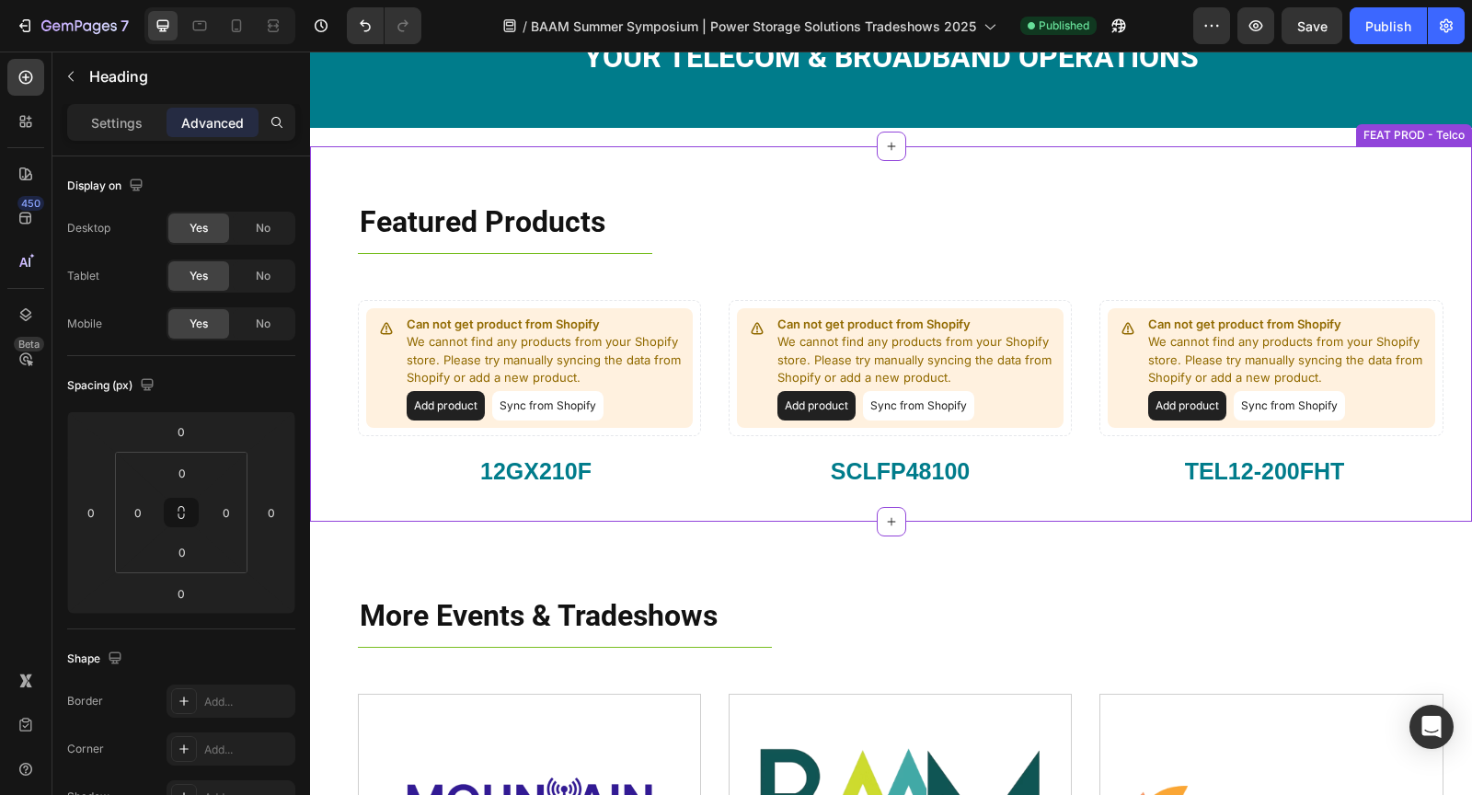
scroll to position [1779, 0]
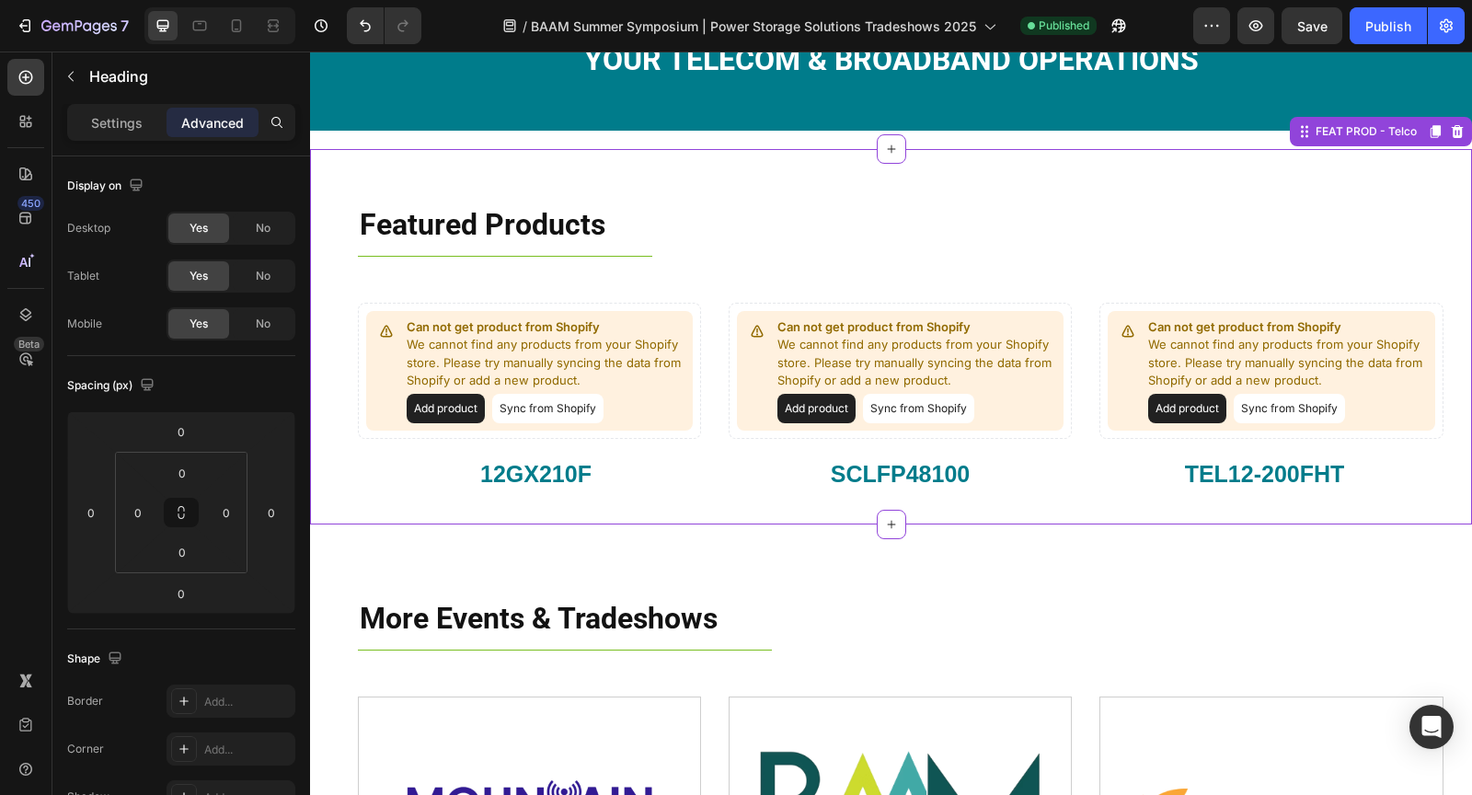
click at [333, 269] on div "Featured Products Heading Title Line Row Can not get product from Shopify We ca…" at bounding box center [891, 355] width 1134 height 338
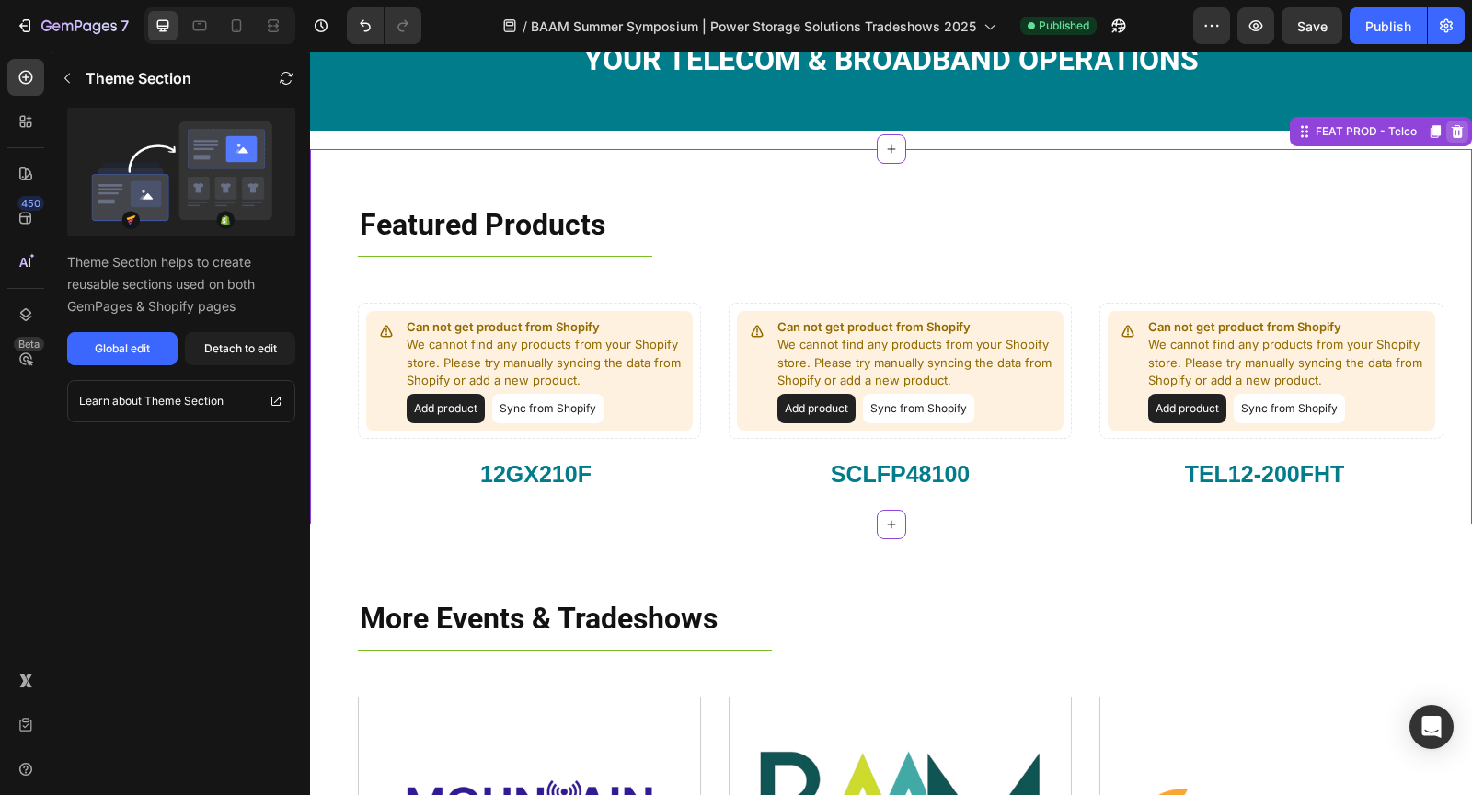
click at [1461, 127] on icon at bounding box center [1456, 131] width 15 height 15
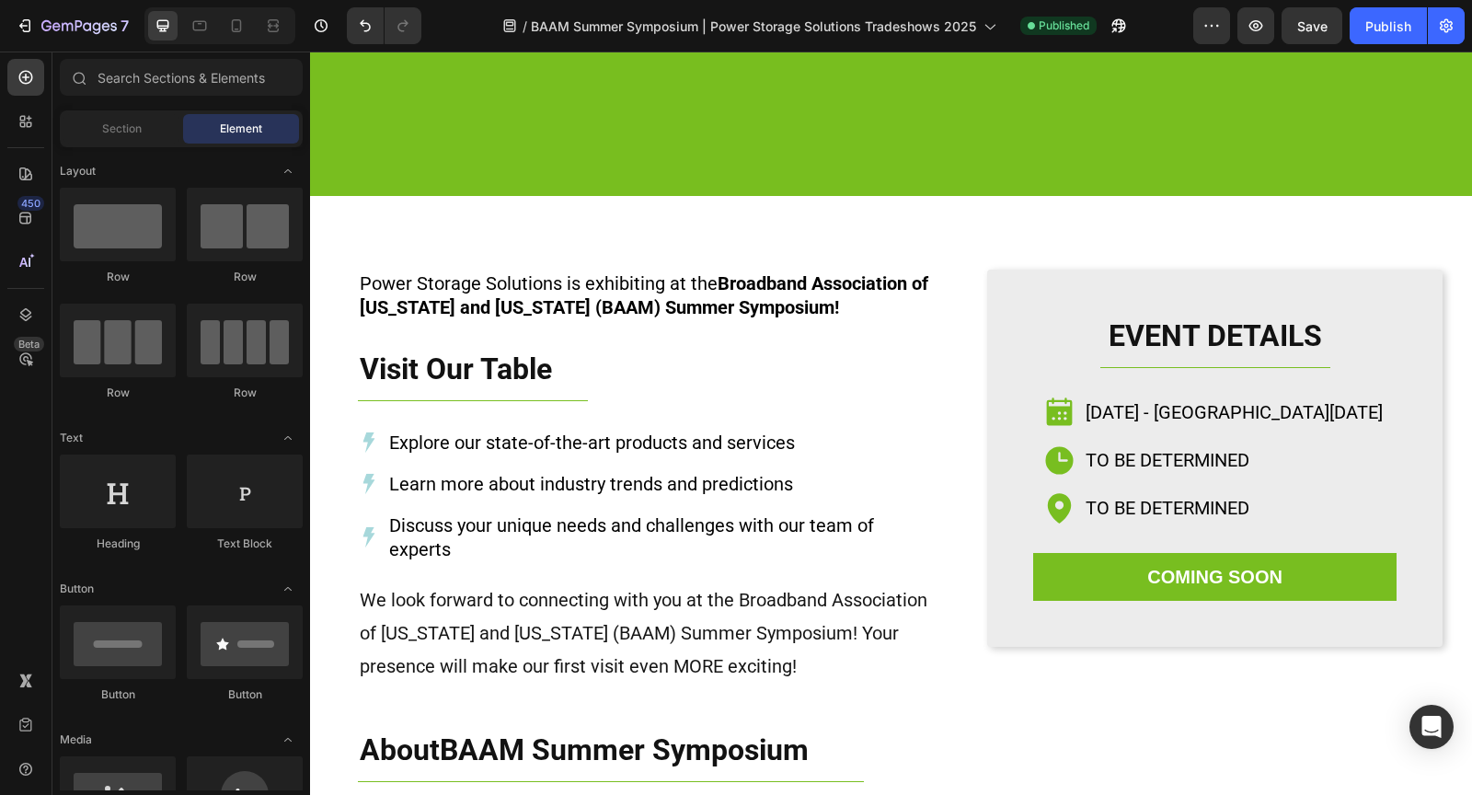
scroll to position [0, 0]
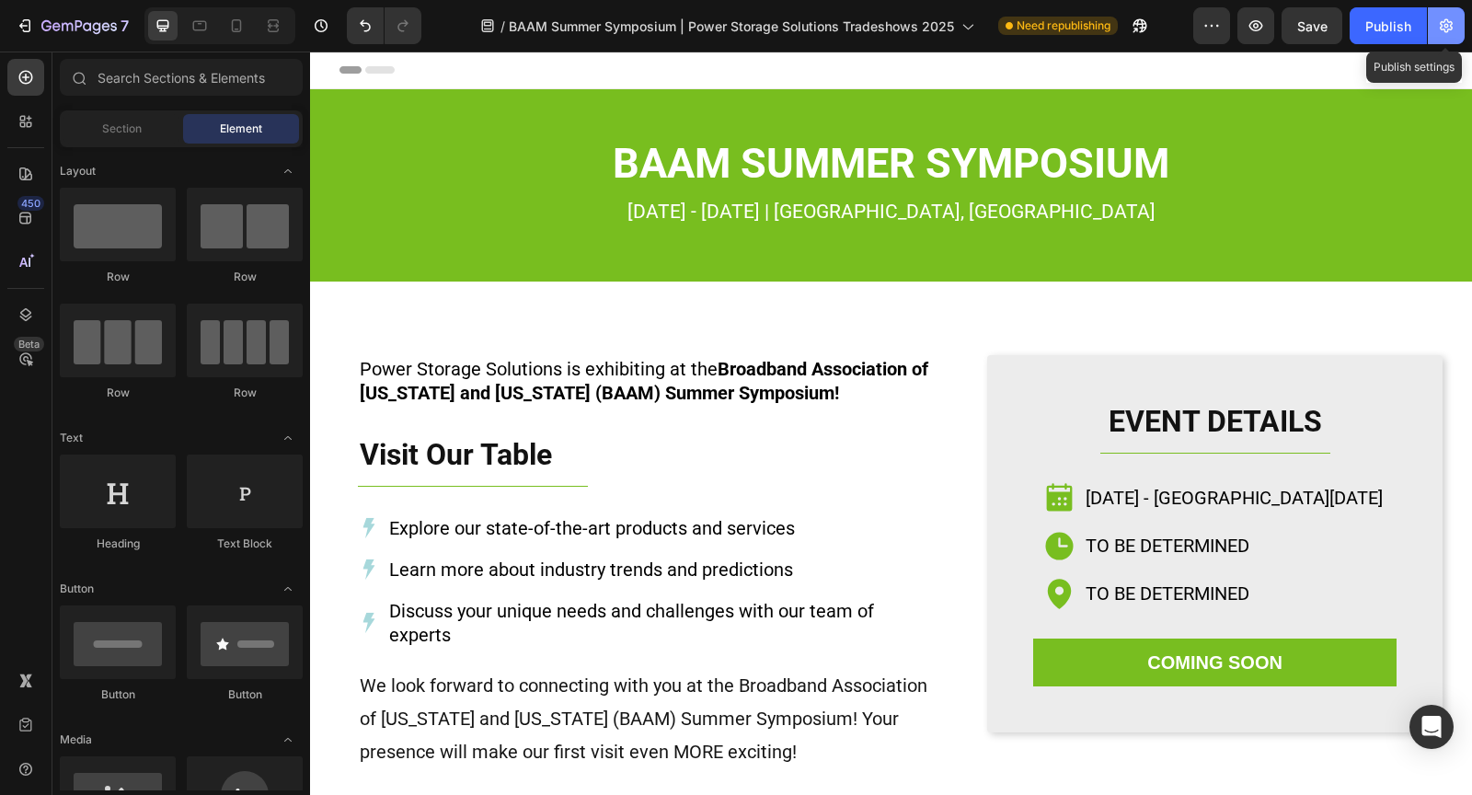
click at [1448, 26] on icon "button" at bounding box center [1446, 26] width 18 height 18
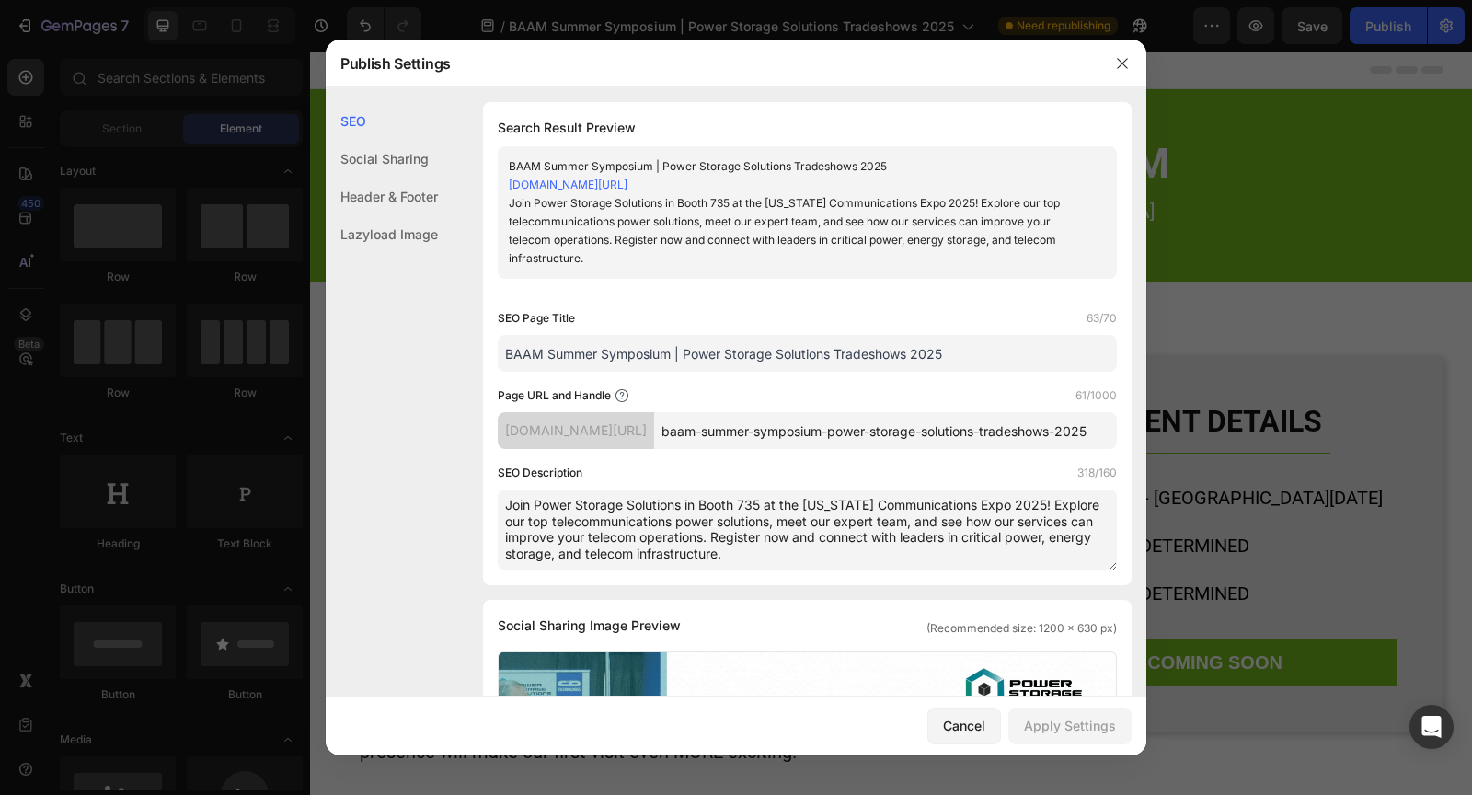
click at [808, 550] on textarea "Join Power Storage Solutions in Booth 735 at the Texas Communications Expo 2025…" at bounding box center [807, 529] width 619 height 81
drag, startPoint x: 816, startPoint y: 554, endPoint x: 764, endPoint y: 563, distance: 52.3
click at [811, 555] on textarea "Join Power Storage Solutions in Booth 735 at the Texas Communications Expo 2025…" at bounding box center [807, 529] width 619 height 81
drag, startPoint x: 762, startPoint y: 563, endPoint x: 510, endPoint y: 495, distance: 261.0
click at [510, 495] on textarea "Join Power Storage Solutions in Booth 735 at the Texas Communications Expo 2025…" at bounding box center [807, 529] width 619 height 81
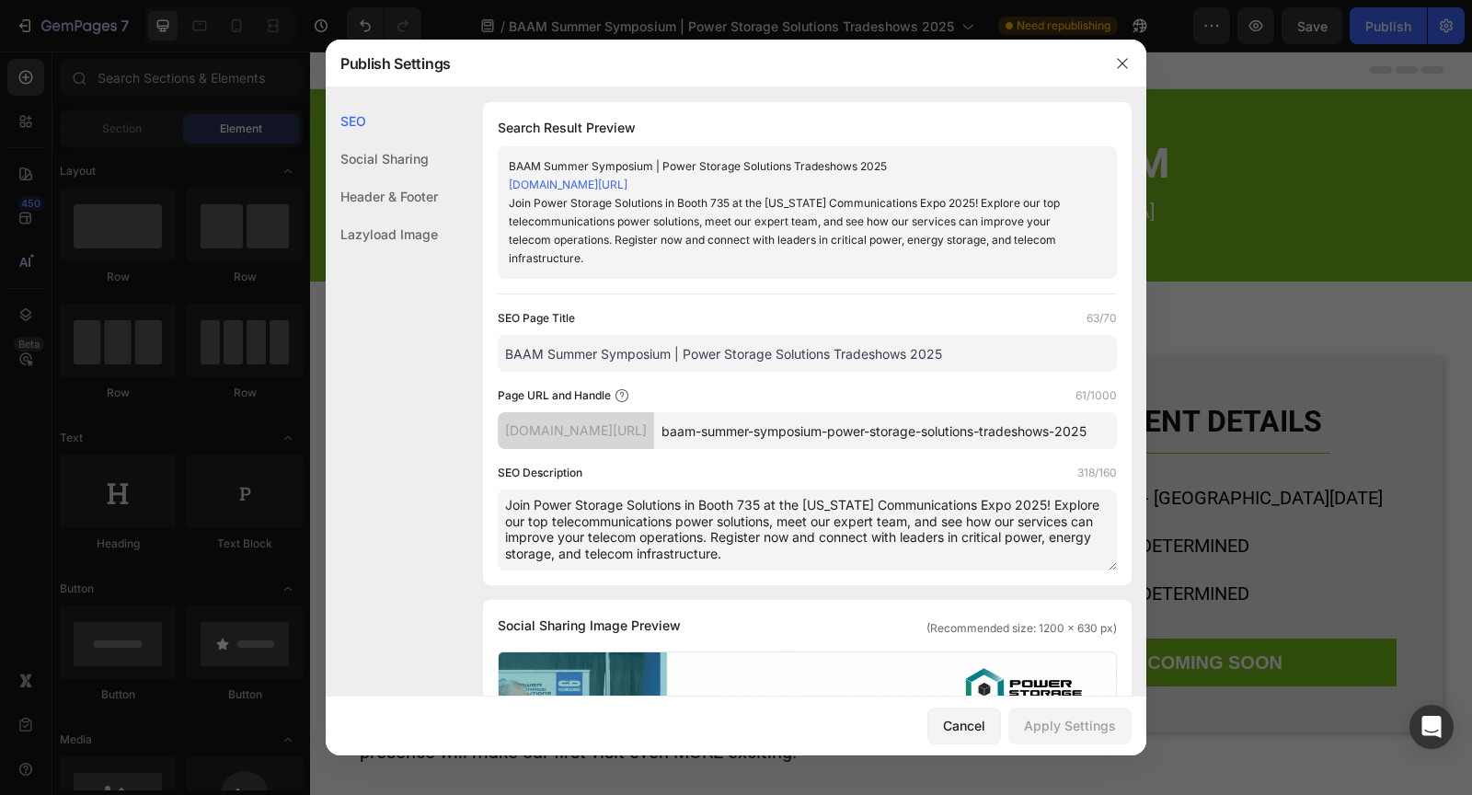
paste textarea "at the BAAM Annual Member Meeting & Expo. Meet our team, explore featured produ…"
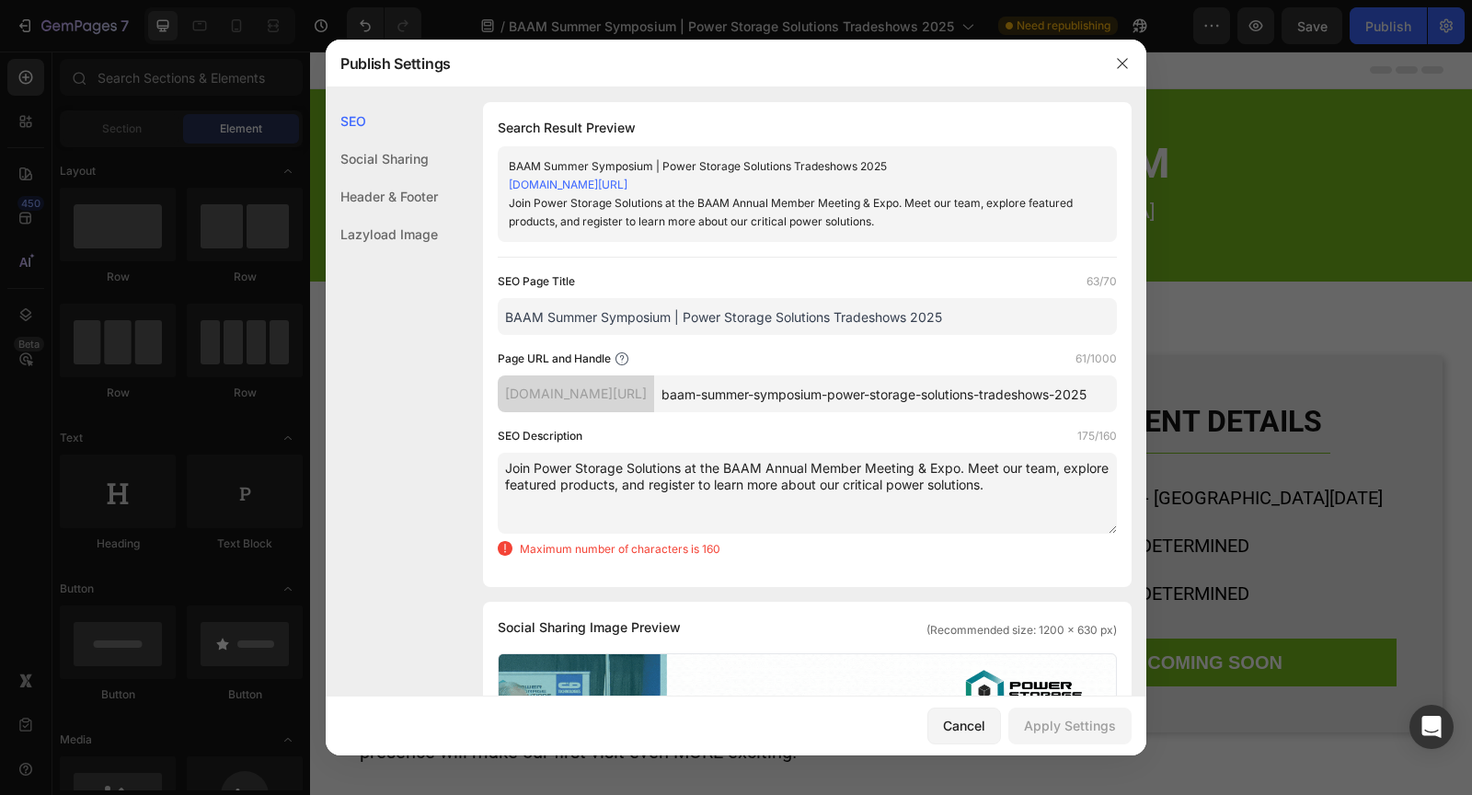
drag, startPoint x: 913, startPoint y: 468, endPoint x: 767, endPoint y: 464, distance: 146.3
click at [767, 464] on textarea "Join Power Storage Solutions at the BAAM Annual Member Meeting & Expo. Meet our…" at bounding box center [807, 493] width 619 height 81
click at [725, 510] on textarea "Join Power Storage Solutions at the BAAM Summer Symposium & Expo. Meet our team…" at bounding box center [807, 493] width 619 height 81
drag, startPoint x: 711, startPoint y: 484, endPoint x: 500, endPoint y: 481, distance: 210.6
click at [500, 481] on textarea "Join Power Storage Solutions at the BAAM Summer Symposium & Expo. Meet our team…" at bounding box center [807, 493] width 619 height 81
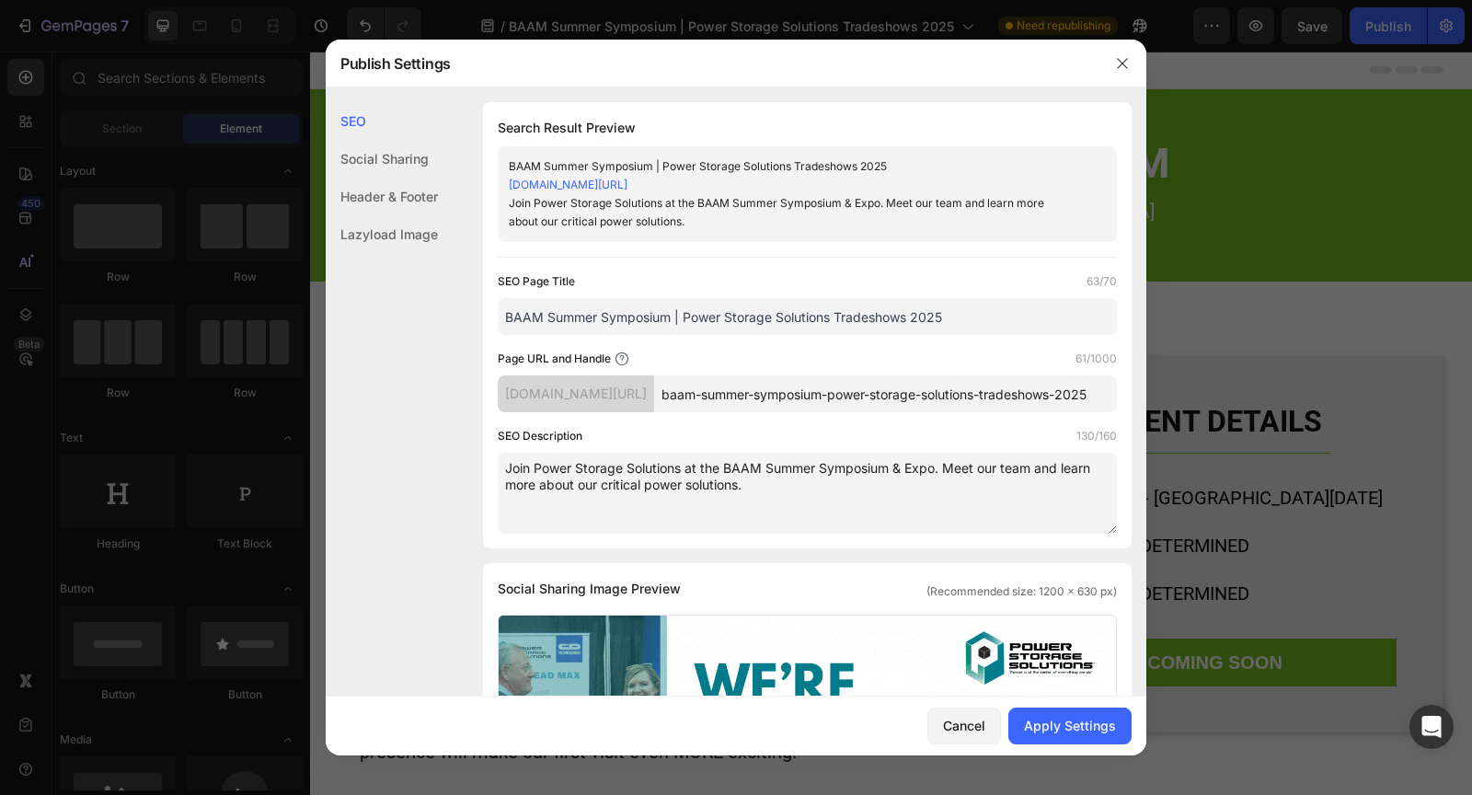
click at [815, 489] on textarea "Join Power Storage Solutions at the BAAM Summer Symposium & Expo. Meet our team…" at bounding box center [807, 493] width 619 height 81
click at [759, 481] on textarea "Join Power Storage Solutions at the BAAM Summer Symposium & Expo. Meet our team…" at bounding box center [807, 493] width 619 height 81
click at [858, 485] on textarea "Join Power Storage Solutions at the BAAM Summer Symposium & Expo. Meet our team…" at bounding box center [807, 493] width 619 height 81
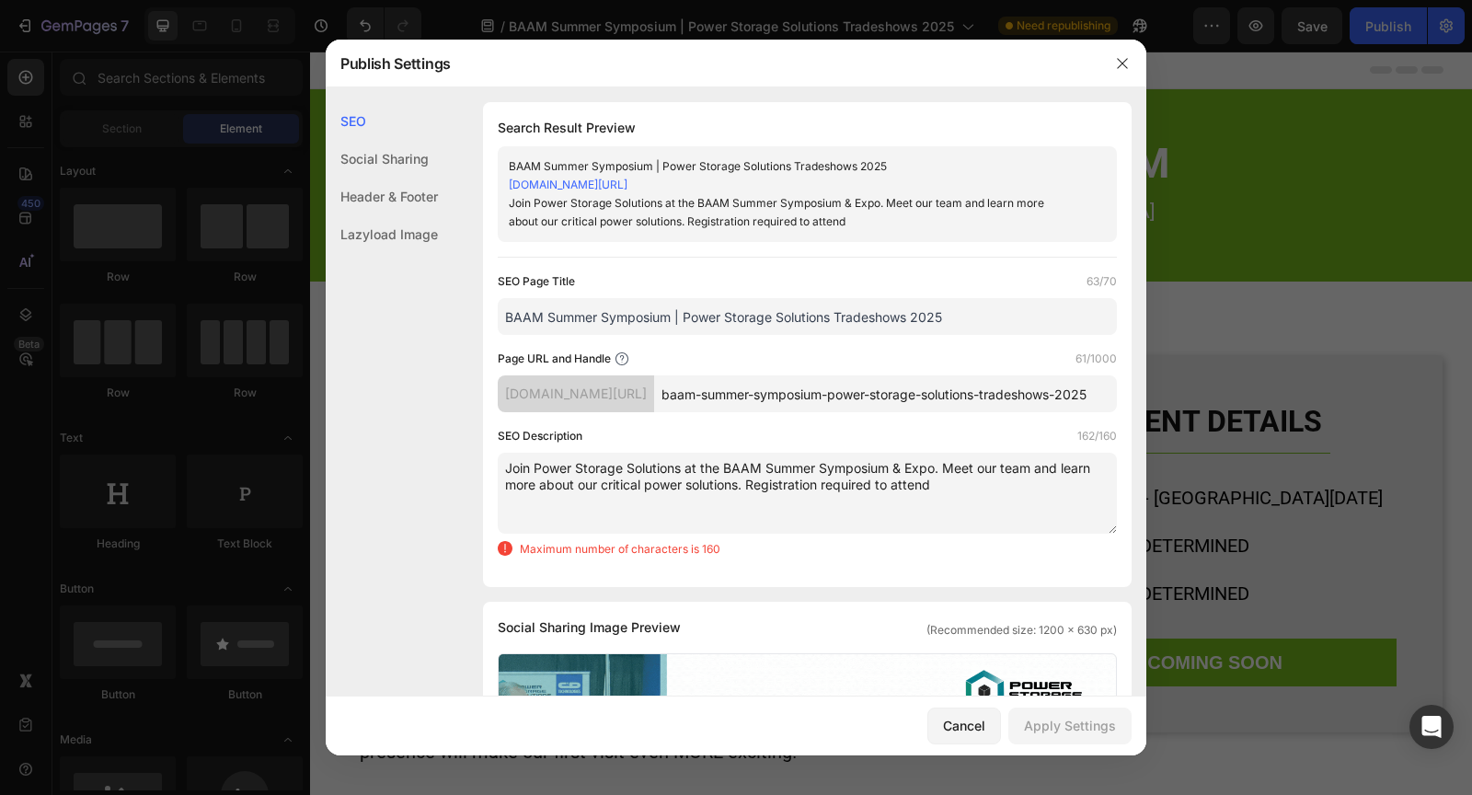
drag, startPoint x: 985, startPoint y: 484, endPoint x: 882, endPoint y: 482, distance: 103.0
click at [880, 483] on textarea "Join Power Storage Solutions at the BAAM Summer Symposium & Expo. Meet our team…" at bounding box center [807, 493] width 619 height 81
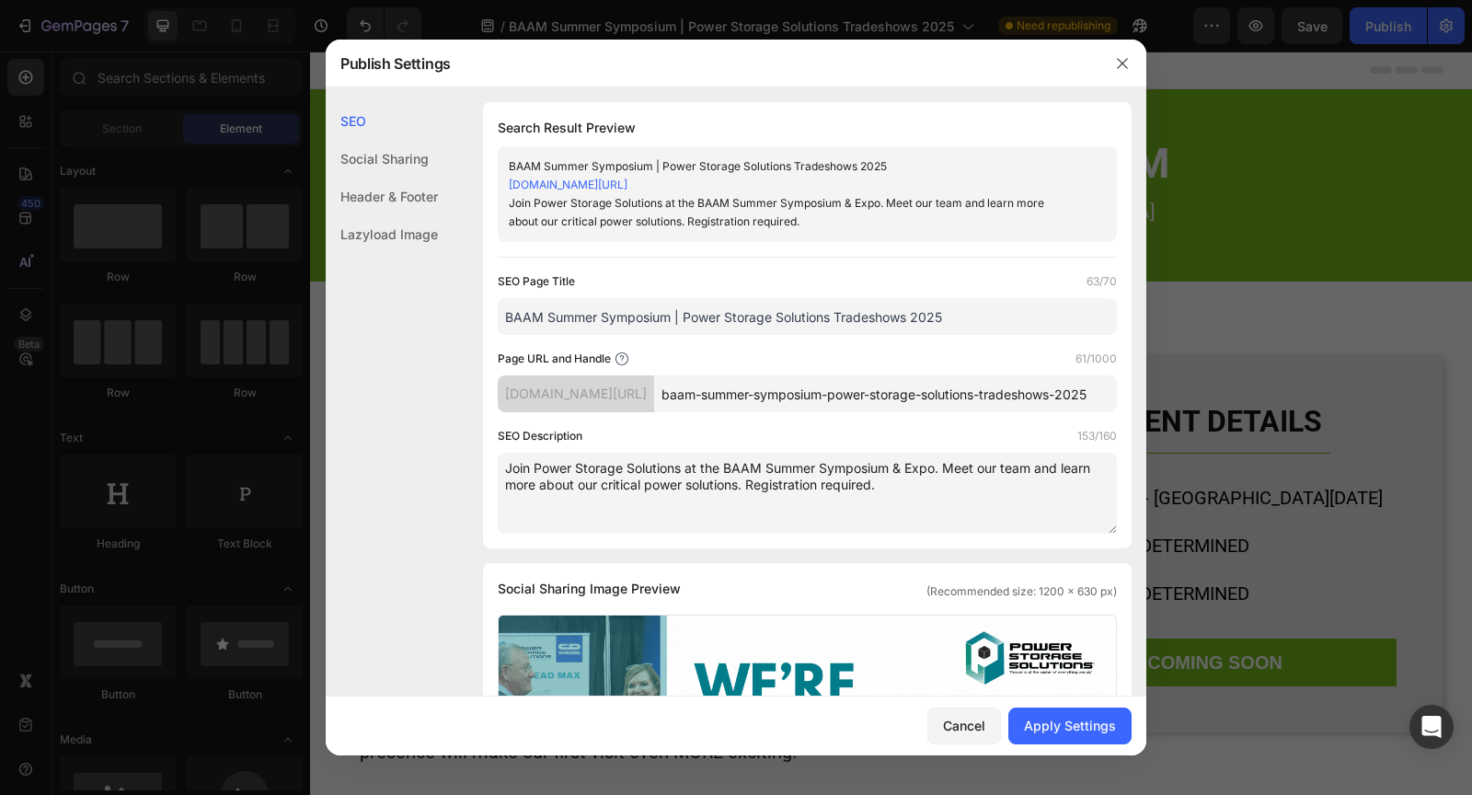
click at [759, 483] on textarea "Join Power Storage Solutions at the BAAM Summer Symposium & Expo. Meet our team…" at bounding box center [807, 493] width 619 height 81
click at [979, 482] on textarea "Join Power Storage Solutions at the BAAM Summer Symposium & Expo. Meet our team…" at bounding box center [807, 493] width 619 height 81
drag, startPoint x: 968, startPoint y: 503, endPoint x: 499, endPoint y: 463, distance: 470.8
click at [499, 463] on textarea "Join Power Storage Solutions at the BAAM Summer Symposium & Expo. Meet our team…" at bounding box center [807, 493] width 619 height 81
type textarea "Join Power Storage Solutions at the BAAM Summer Symposium & Expo. Meet our team…"
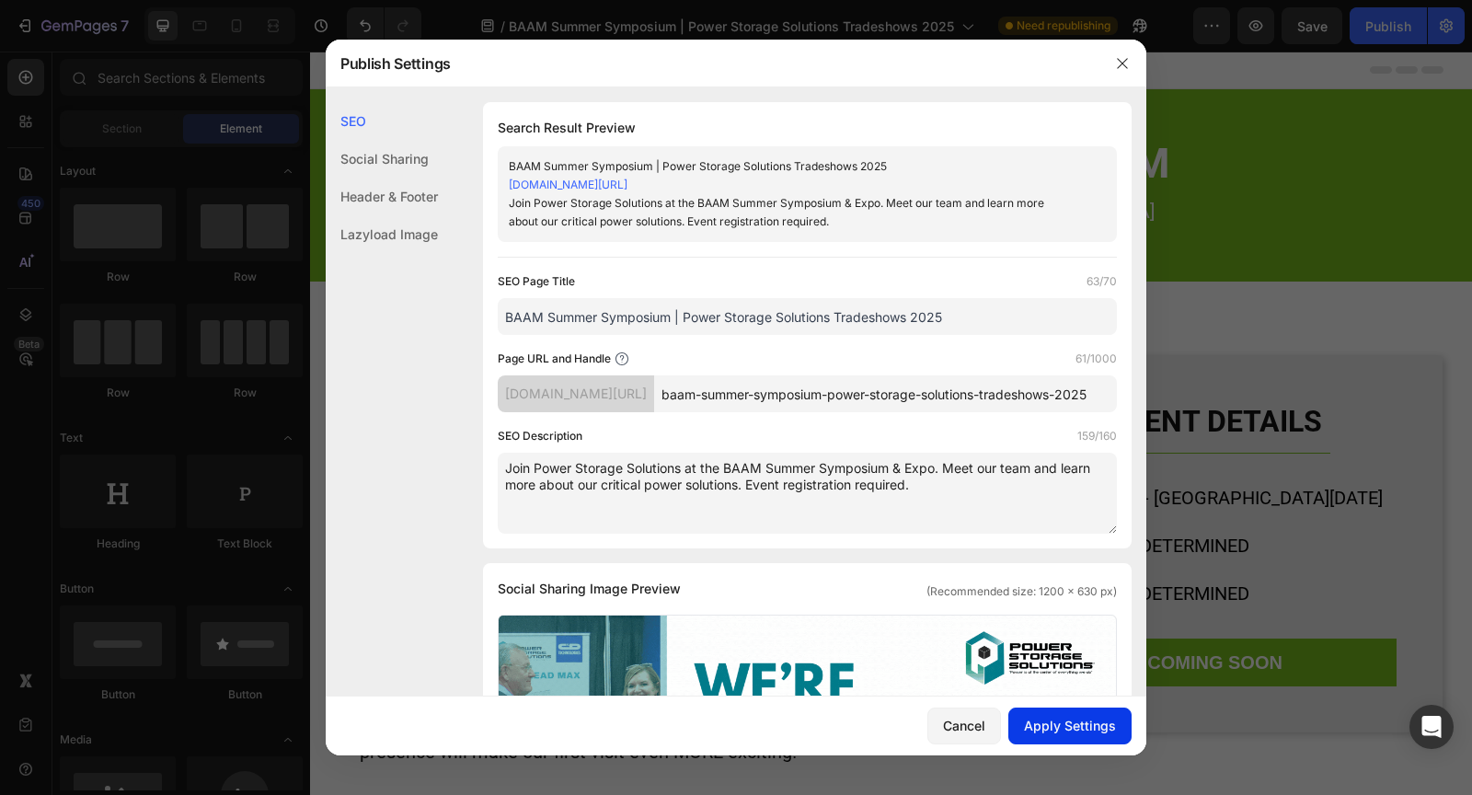
click at [1048, 728] on div "Apply Settings" at bounding box center [1070, 725] width 92 height 19
drag, startPoint x: 1129, startPoint y: 63, endPoint x: 814, endPoint y: 47, distance: 315.9
click at [1129, 63] on button "button" at bounding box center [1121, 63] width 29 height 29
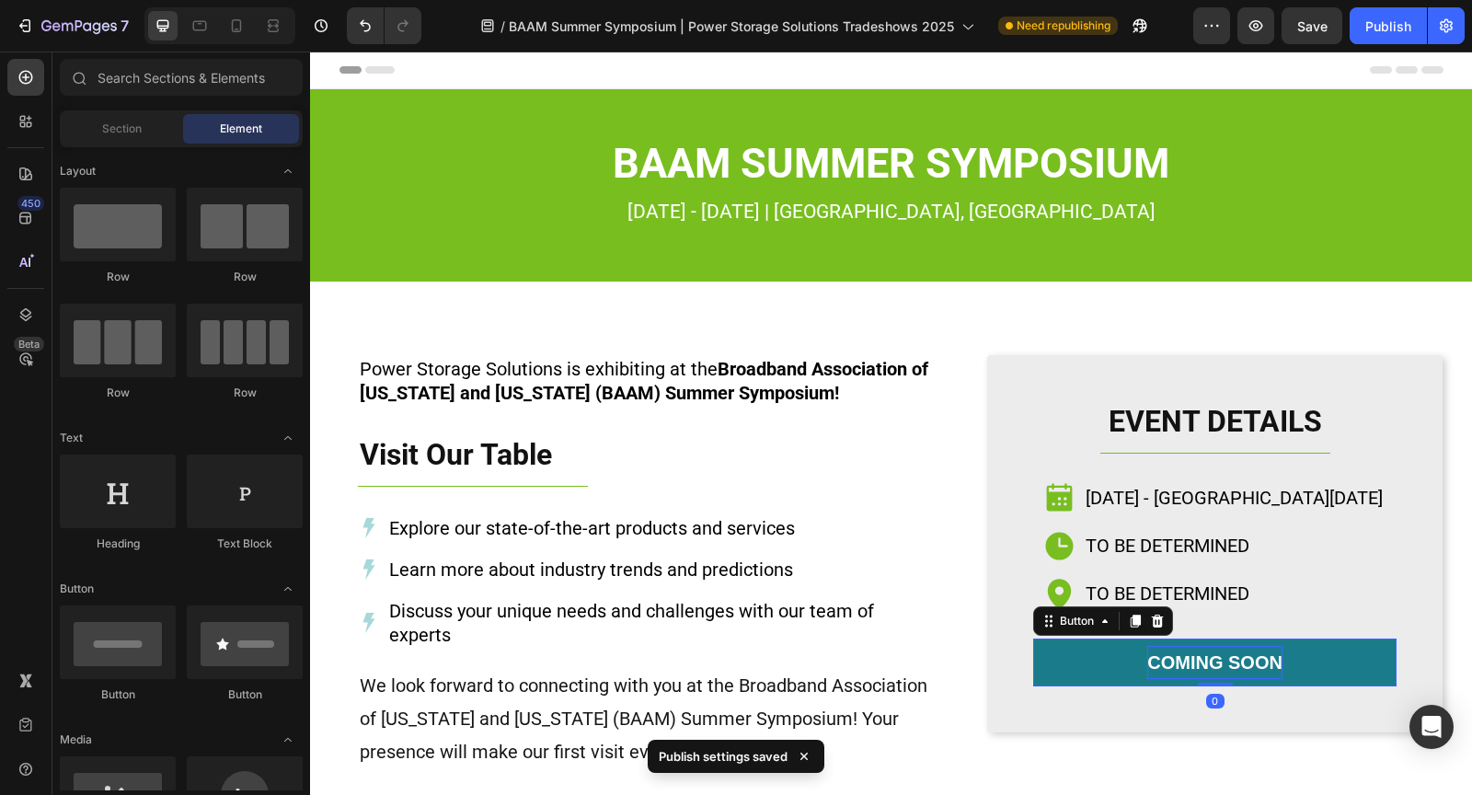
click at [1269, 654] on p "coming soon" at bounding box center [1214, 662] width 135 height 33
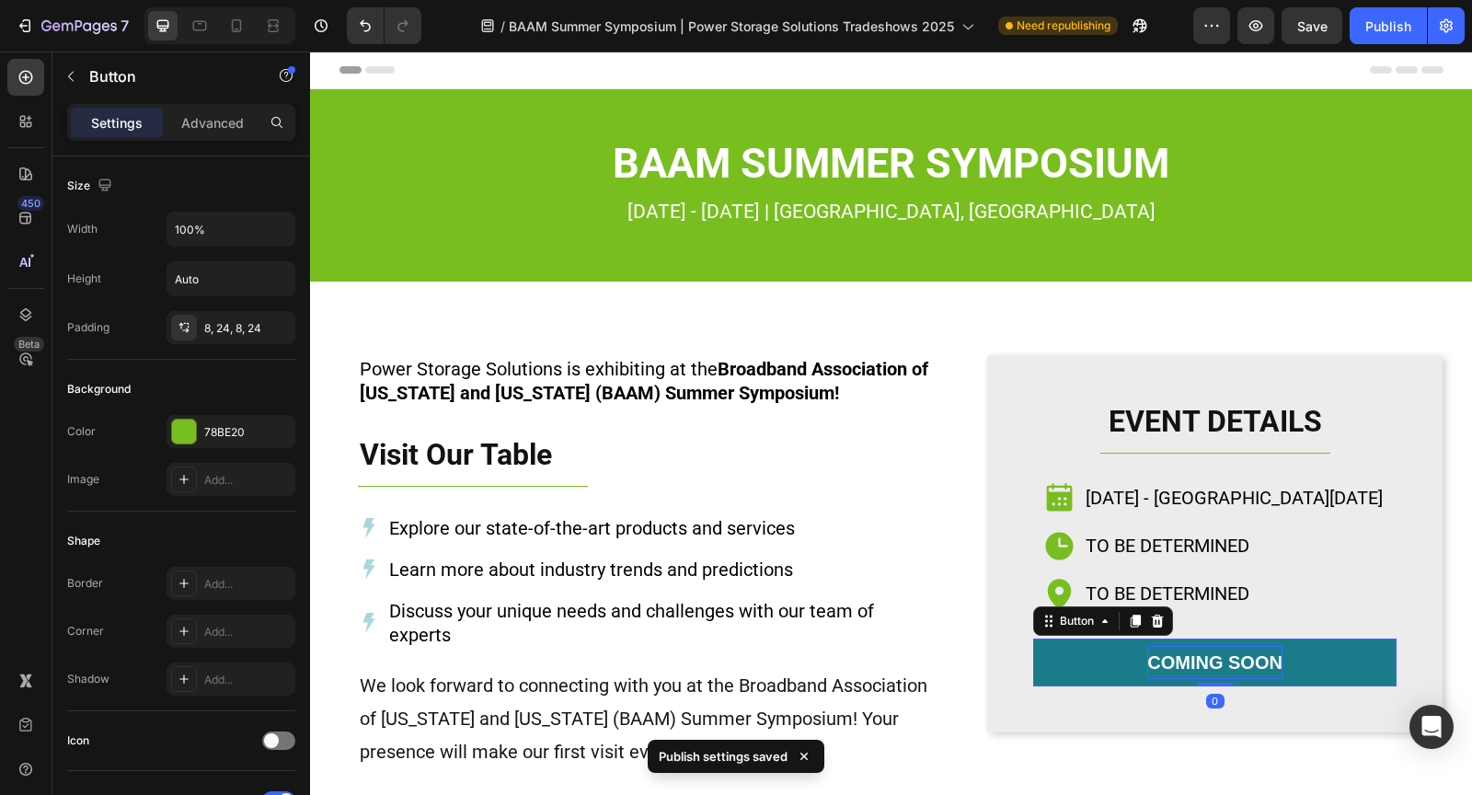
click at [1277, 653] on p "coming soon" at bounding box center [1214, 662] width 135 height 33
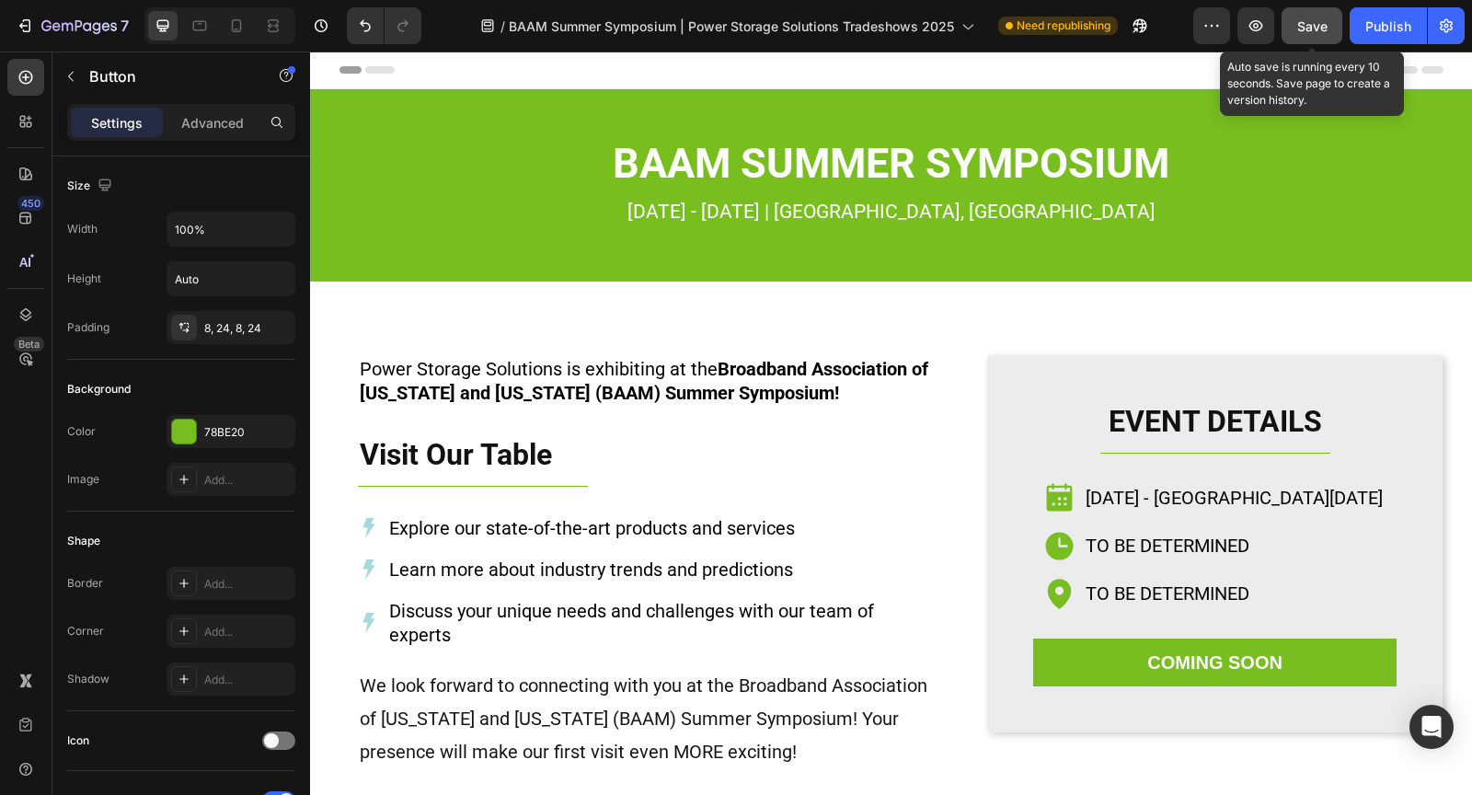
click at [1320, 28] on span "Save" at bounding box center [1312, 26] width 30 height 16
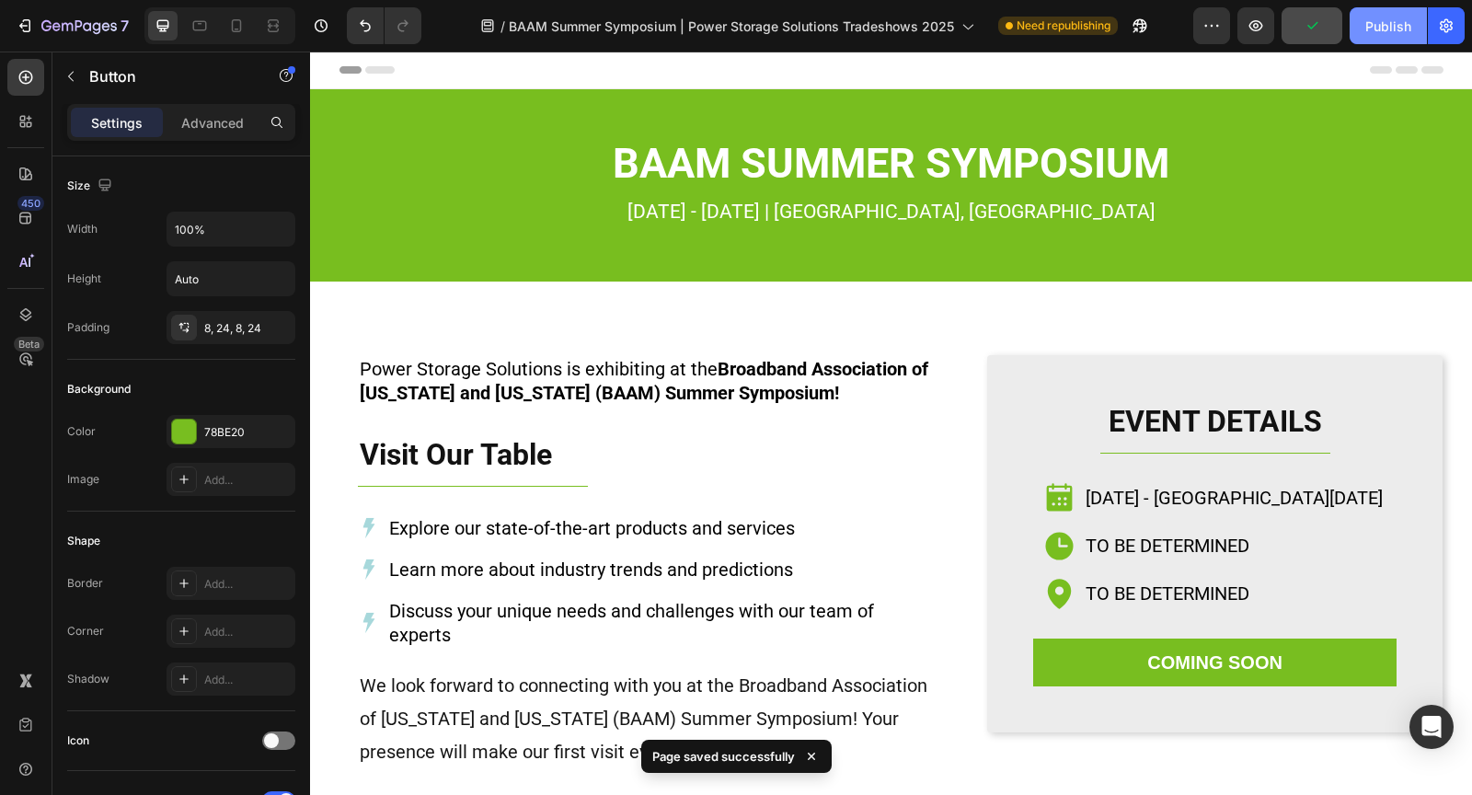
click at [1375, 40] on button "Publish" at bounding box center [1387, 25] width 77 height 37
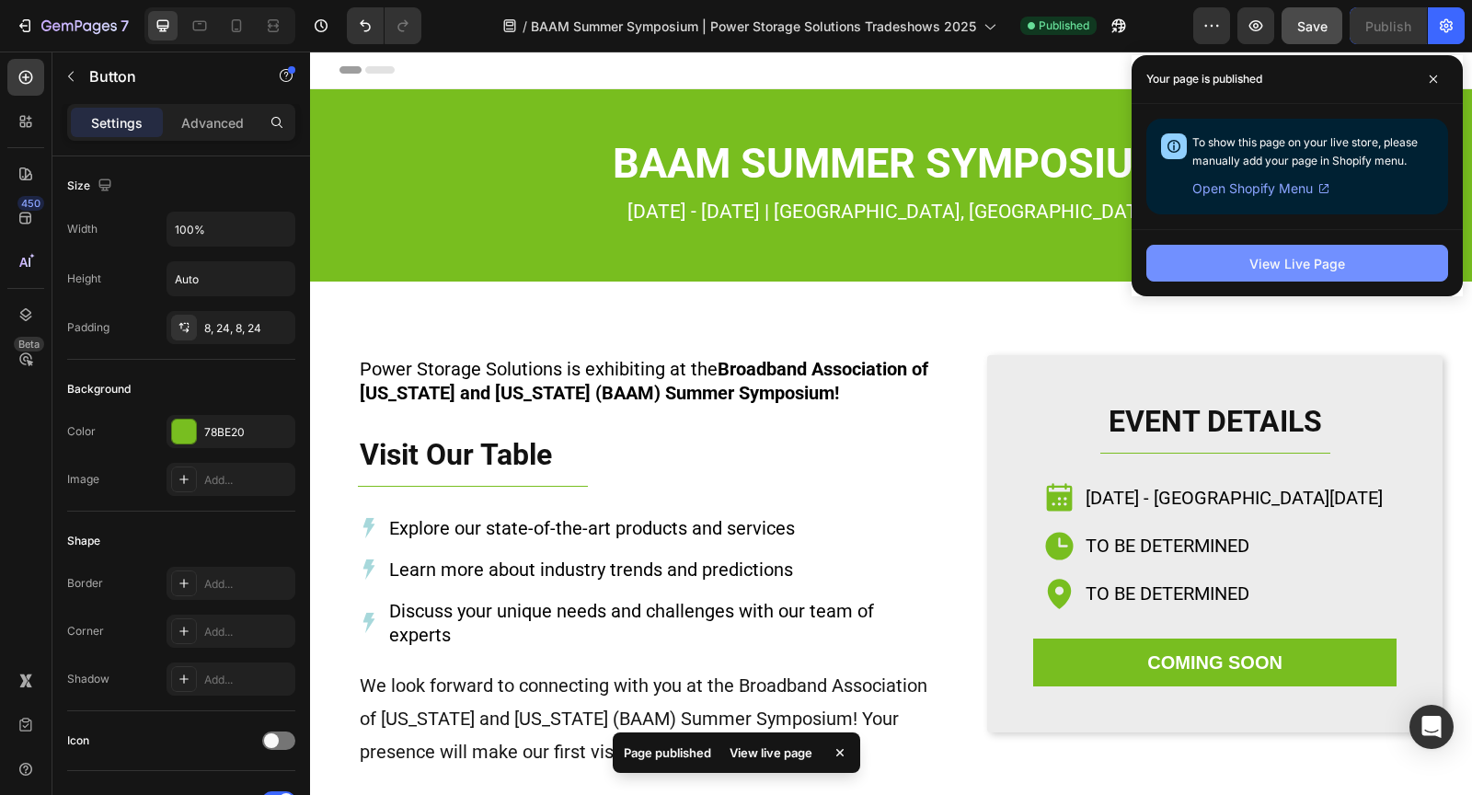
click at [1261, 269] on div "View Live Page" at bounding box center [1297, 263] width 96 height 19
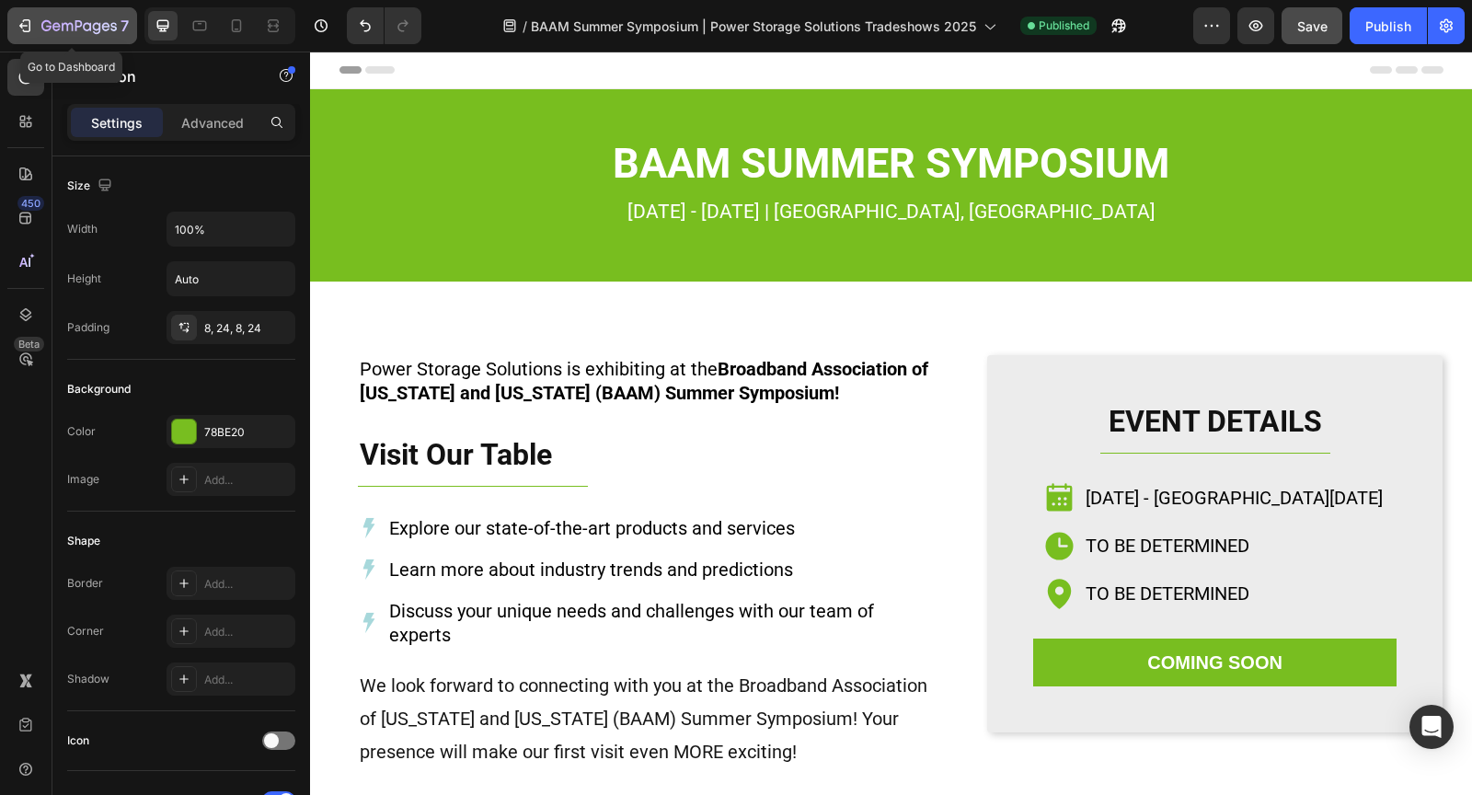
click at [83, 27] on icon "button" at bounding box center [87, 26] width 8 height 8
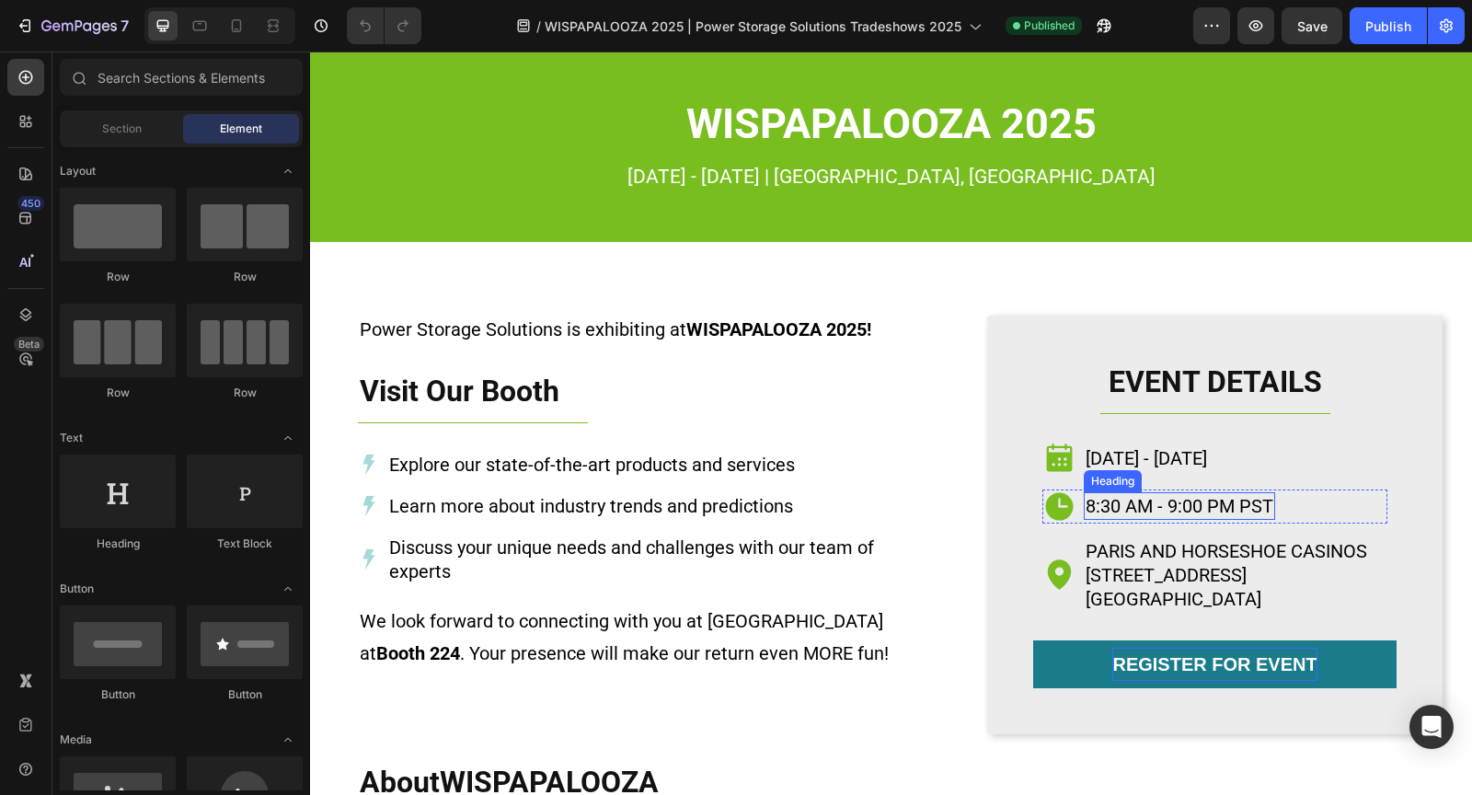
scroll to position [41, 0]
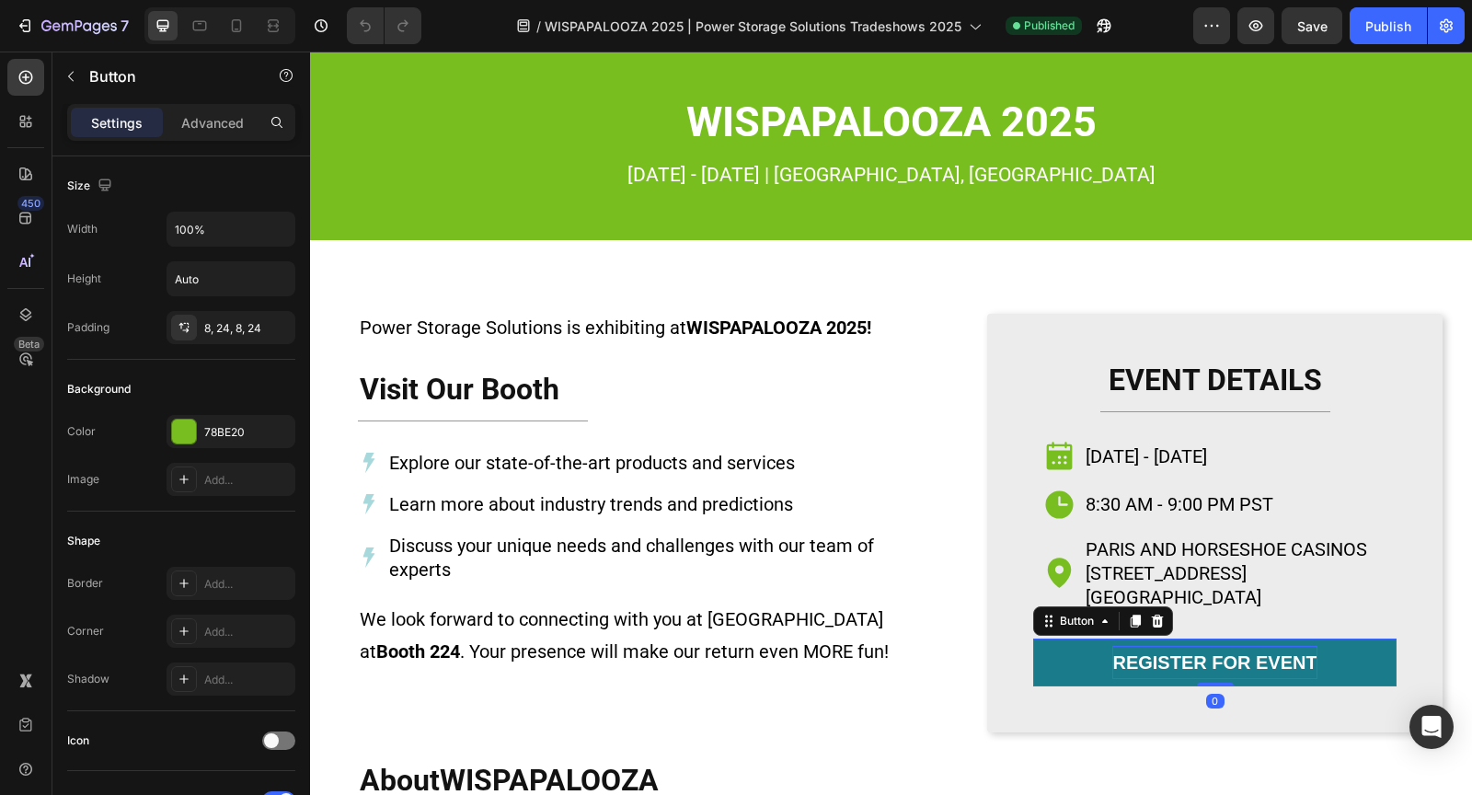
click at [1249, 663] on p "REGISTER FOR EVENT" at bounding box center [1214, 662] width 204 height 33
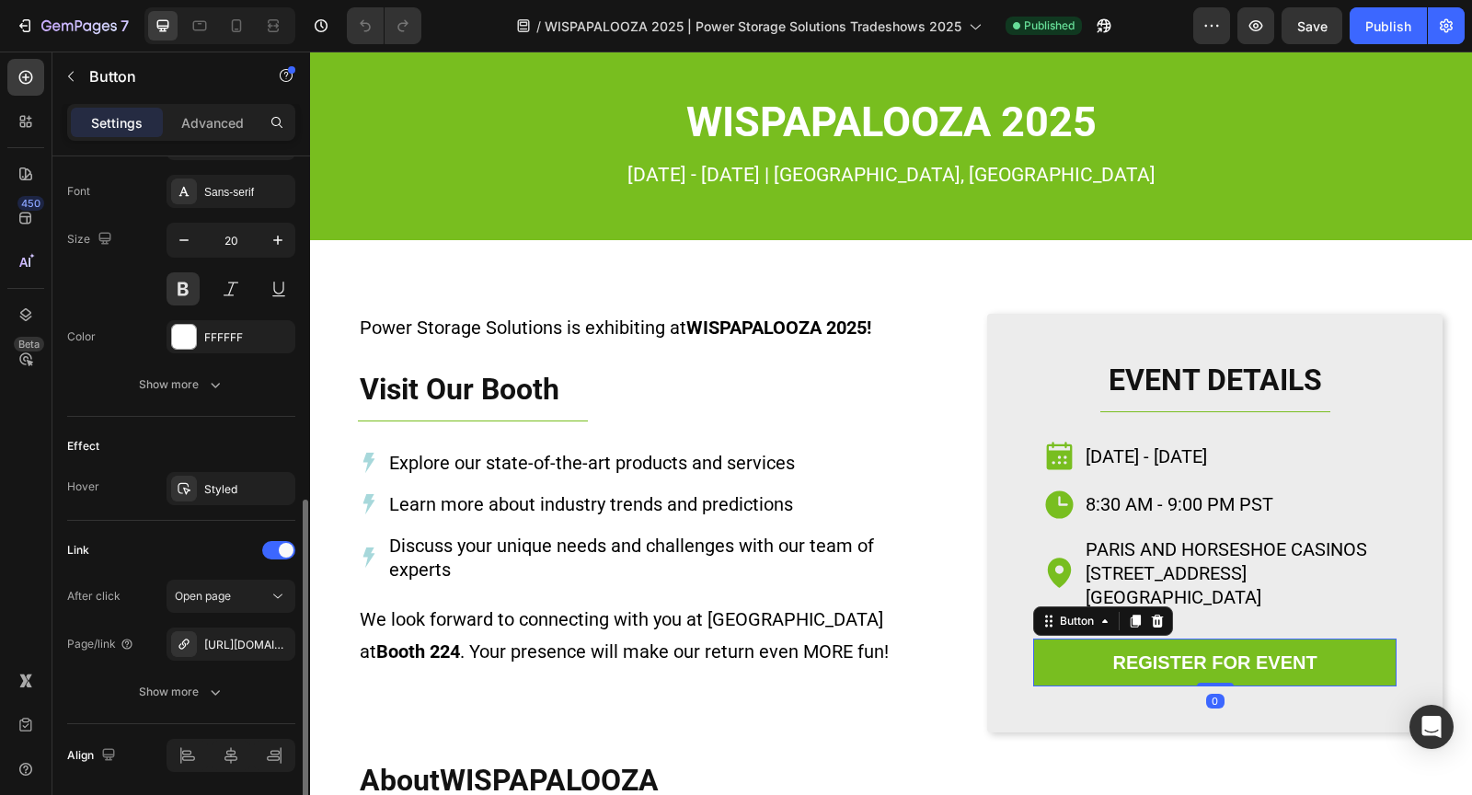
scroll to position [765, 0]
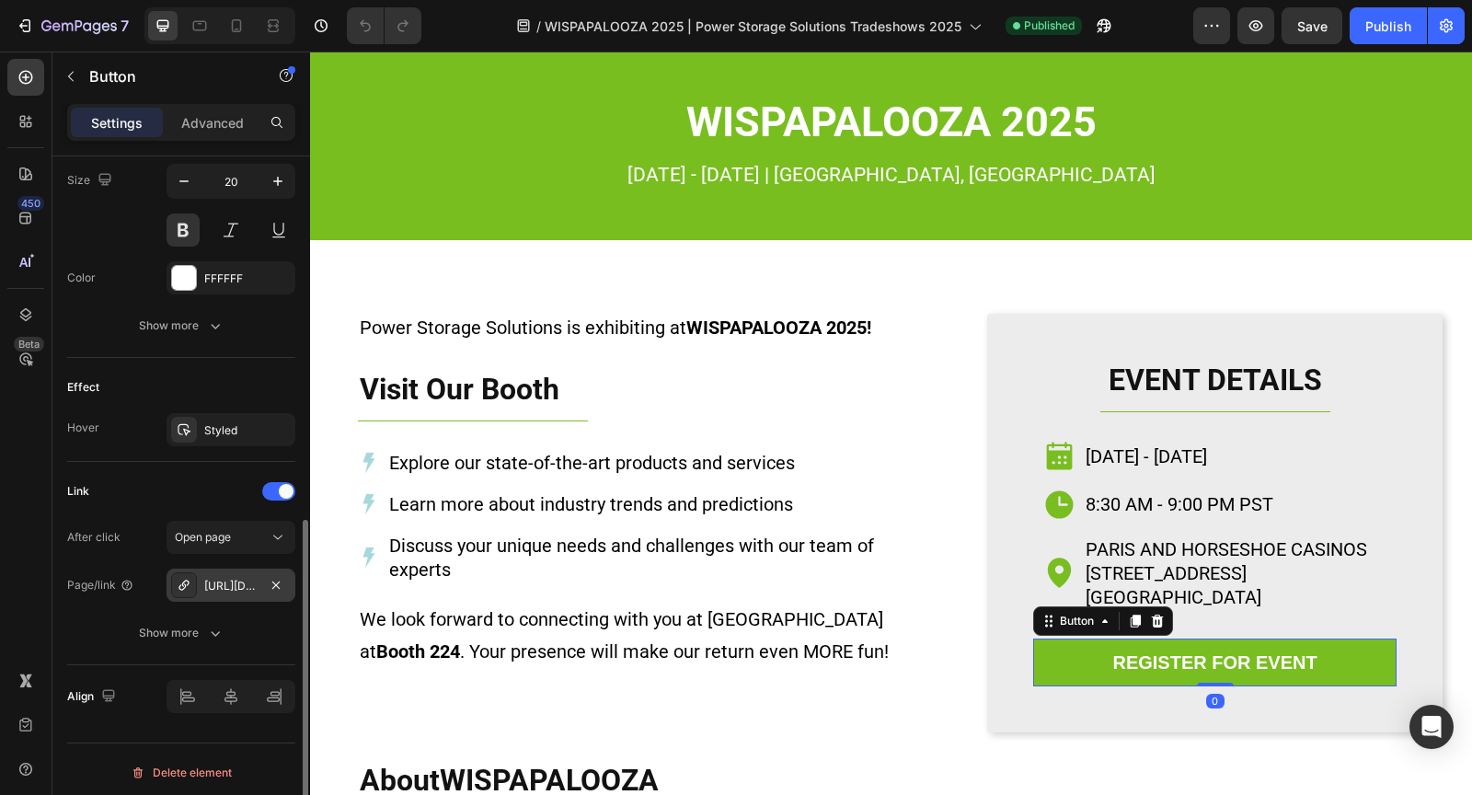
click at [213, 579] on div "[URL][DOMAIN_NAME]" at bounding box center [230, 586] width 53 height 17
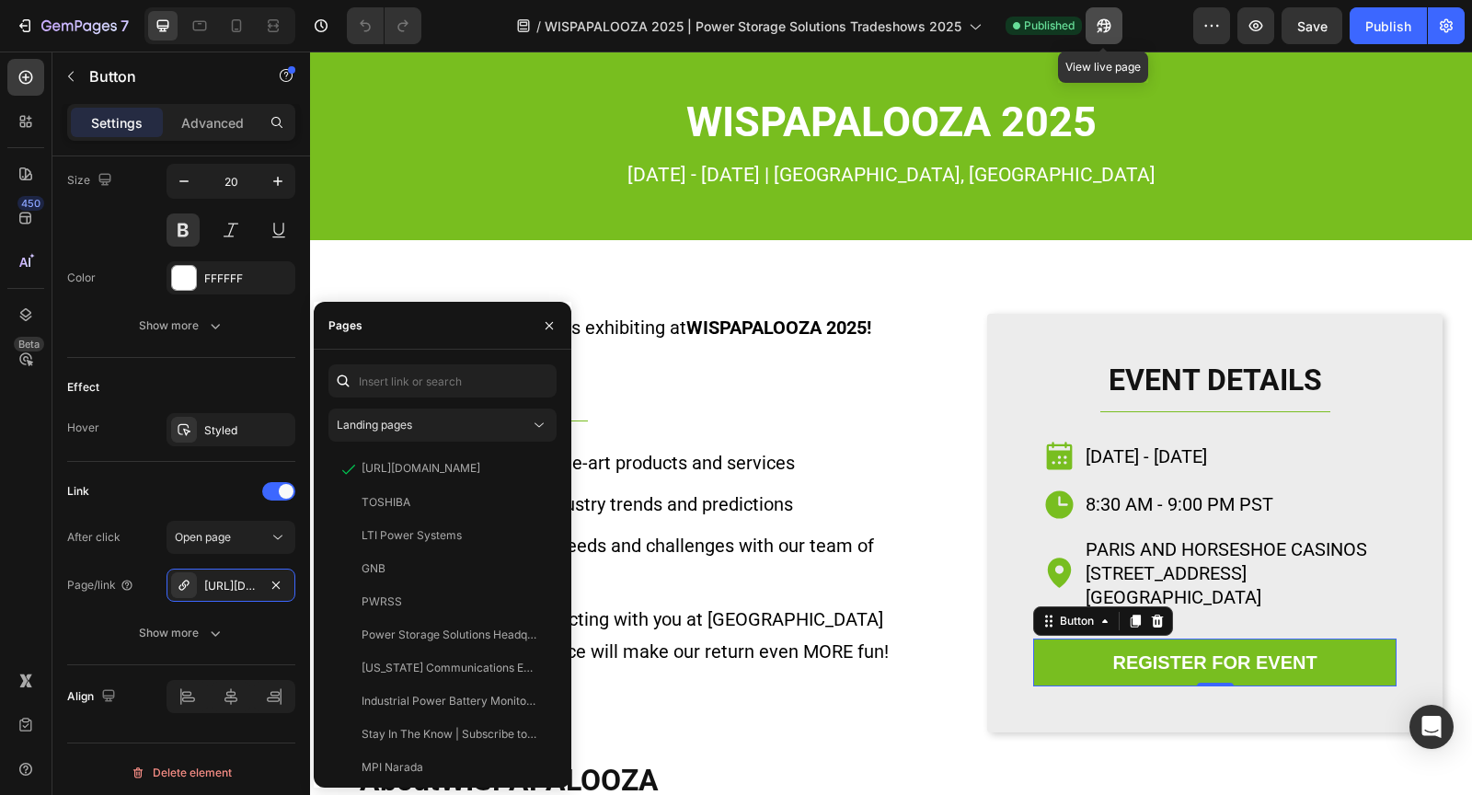
click at [1097, 23] on icon "button" at bounding box center [1104, 26] width 14 height 14
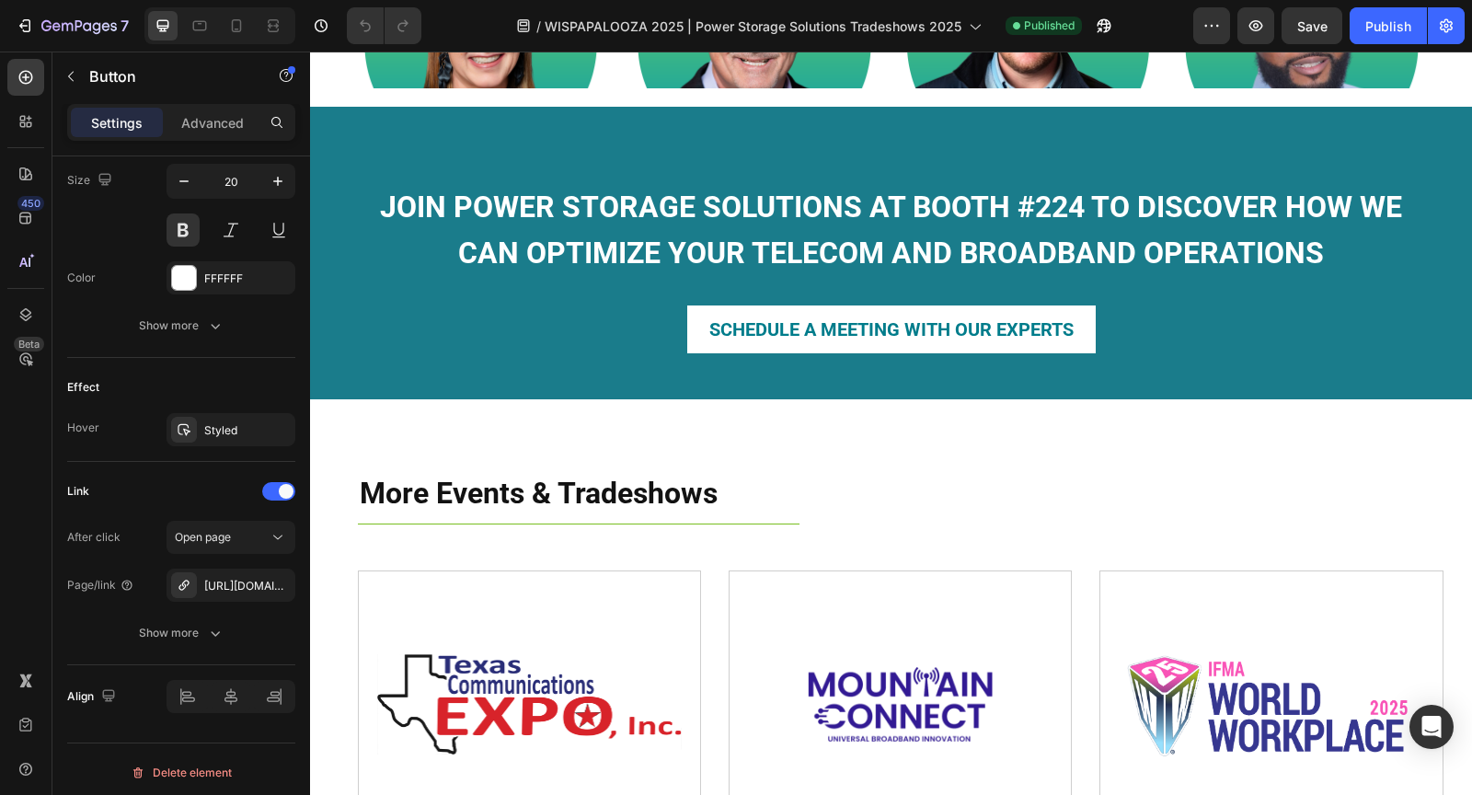
scroll to position [1270, 0]
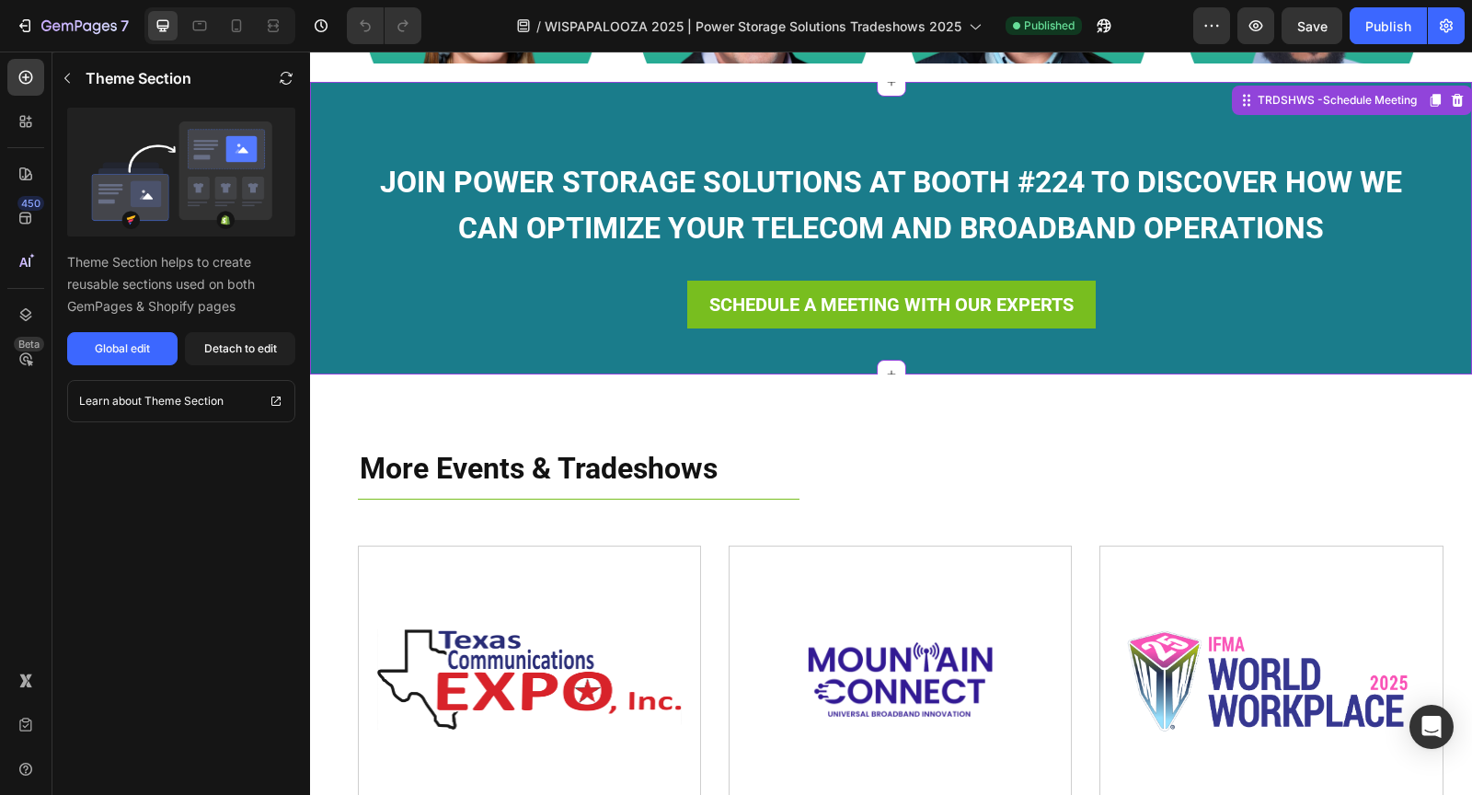
click at [909, 311] on p "SCHEDULE A MEETING WITH OUR EXPERTS" at bounding box center [891, 304] width 364 height 33
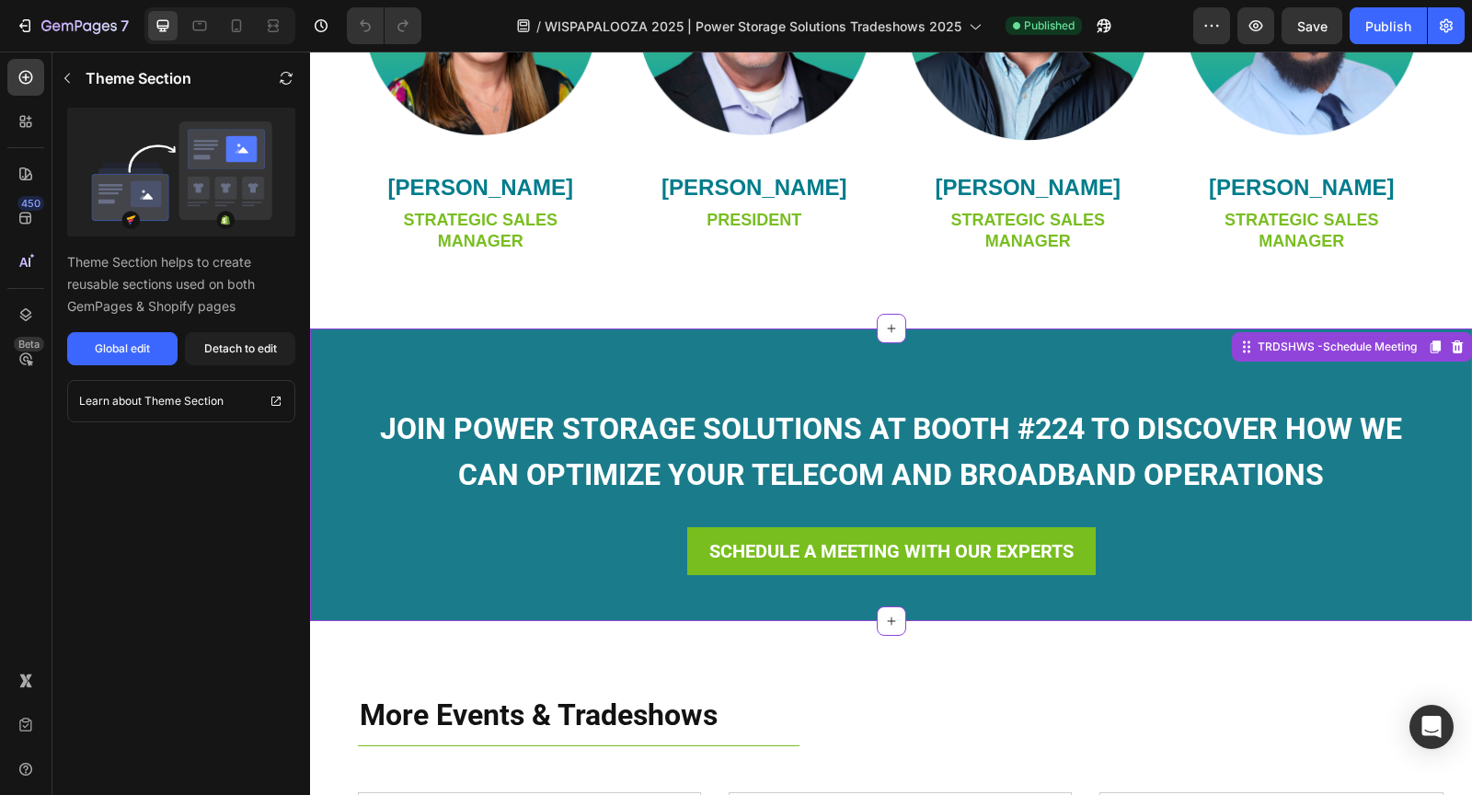
click at [967, 572] on link "SCHEDULE A MEETING WITH OUR EXPERTS" at bounding box center [891, 551] width 408 height 48
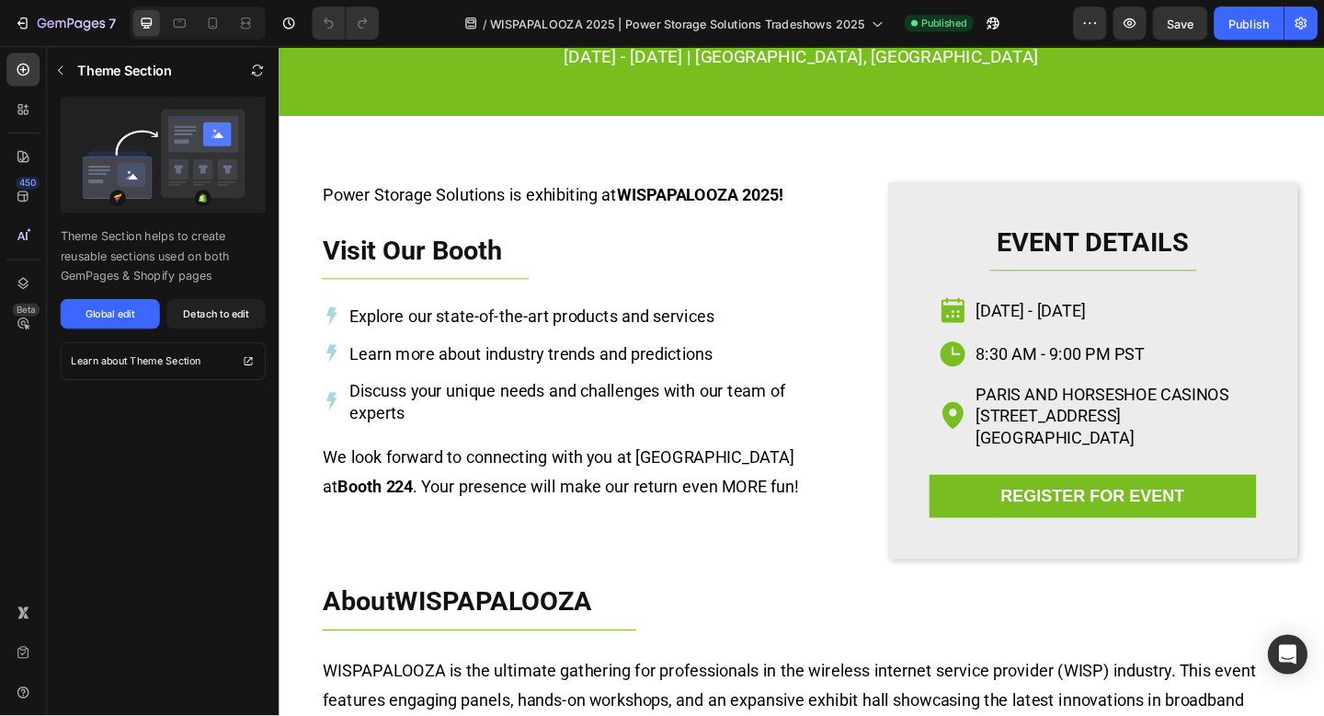
scroll to position [0, 0]
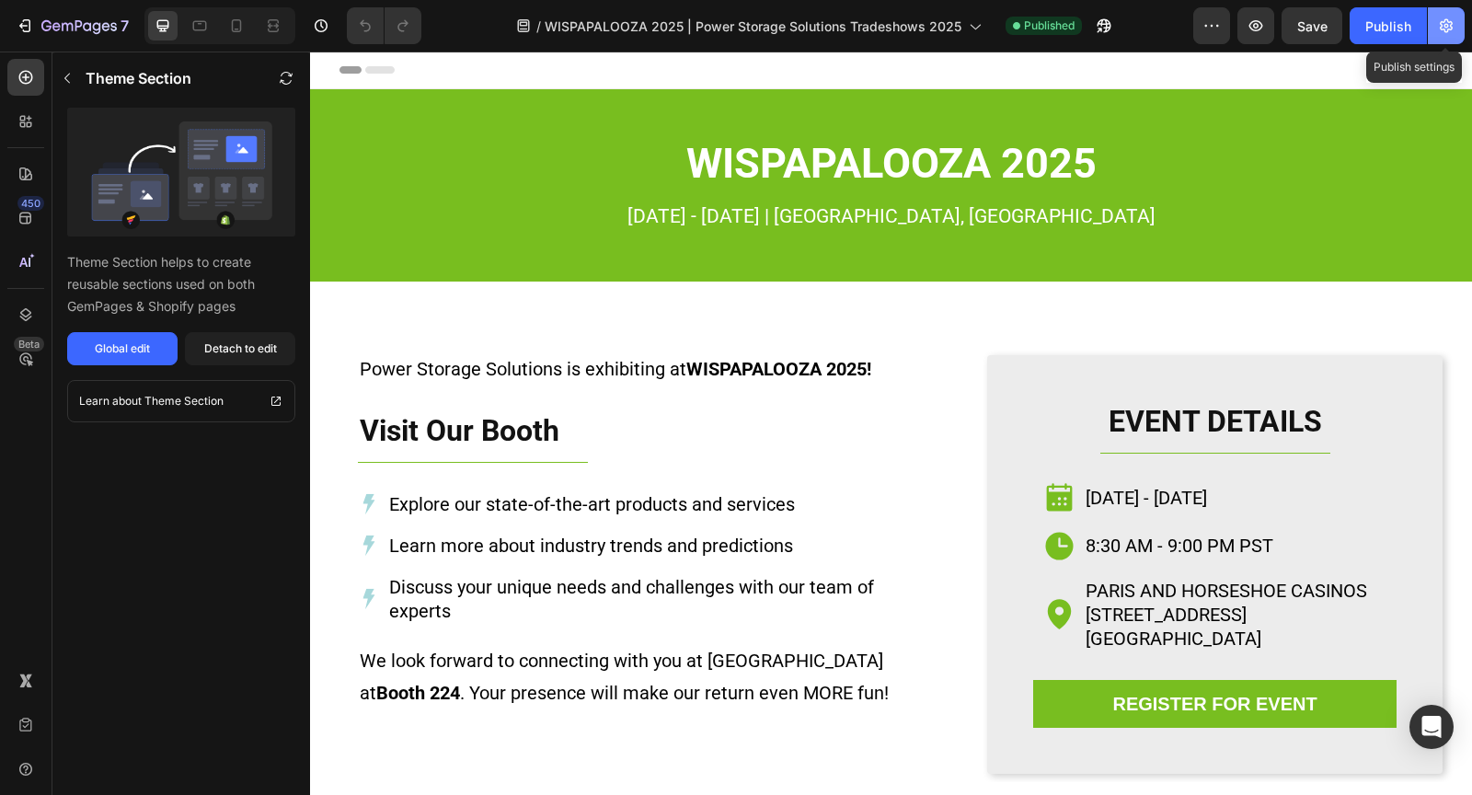
click at [1433, 25] on button "button" at bounding box center [1445, 25] width 37 height 37
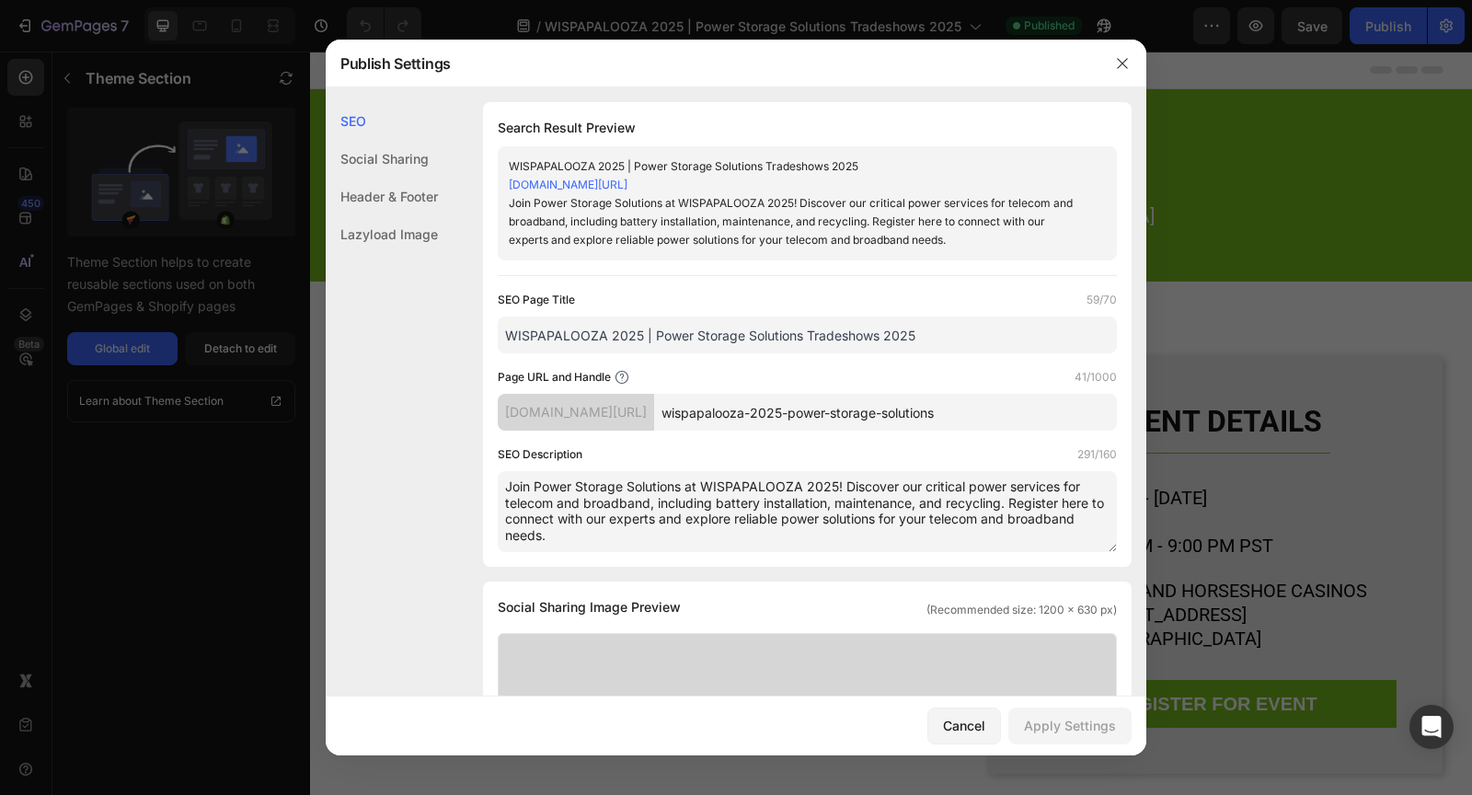
click at [659, 531] on textarea "Join Power Storage Solutions at WISPAPALOOZA 2025! Discover our critical power …" at bounding box center [807, 511] width 619 height 81
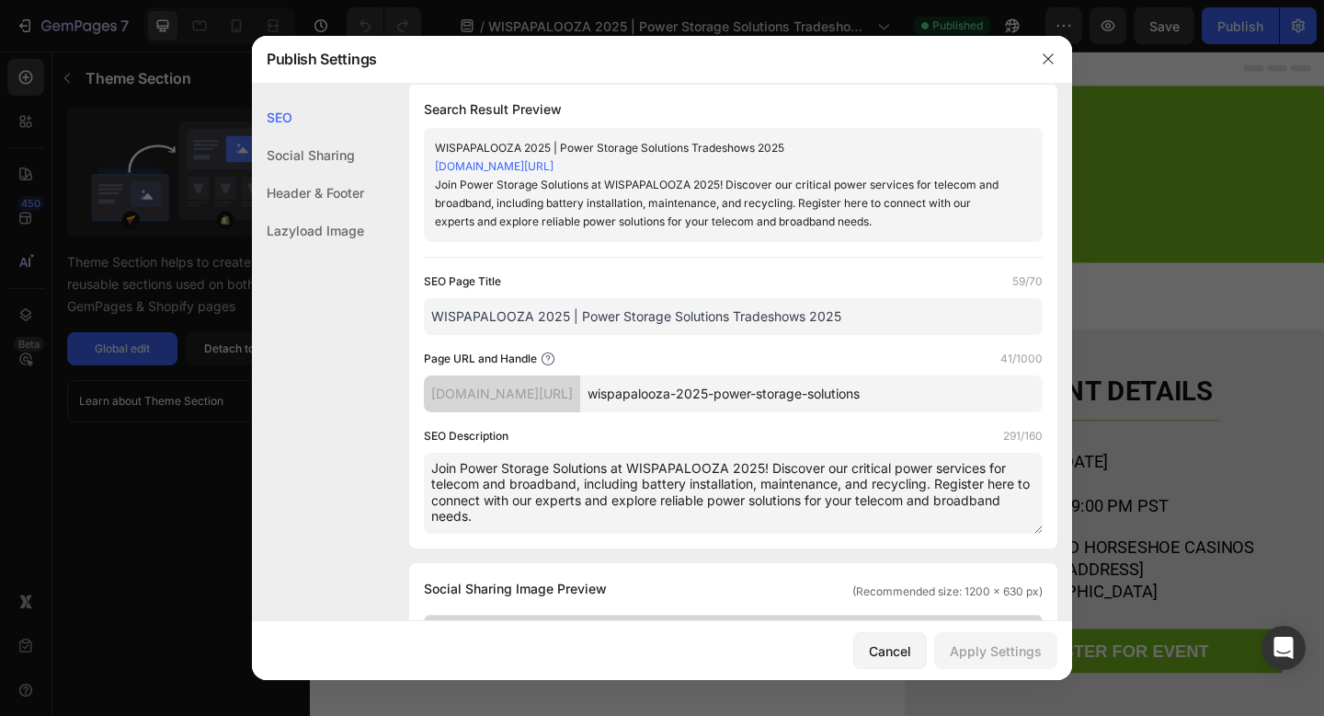
scroll to position [37, 0]
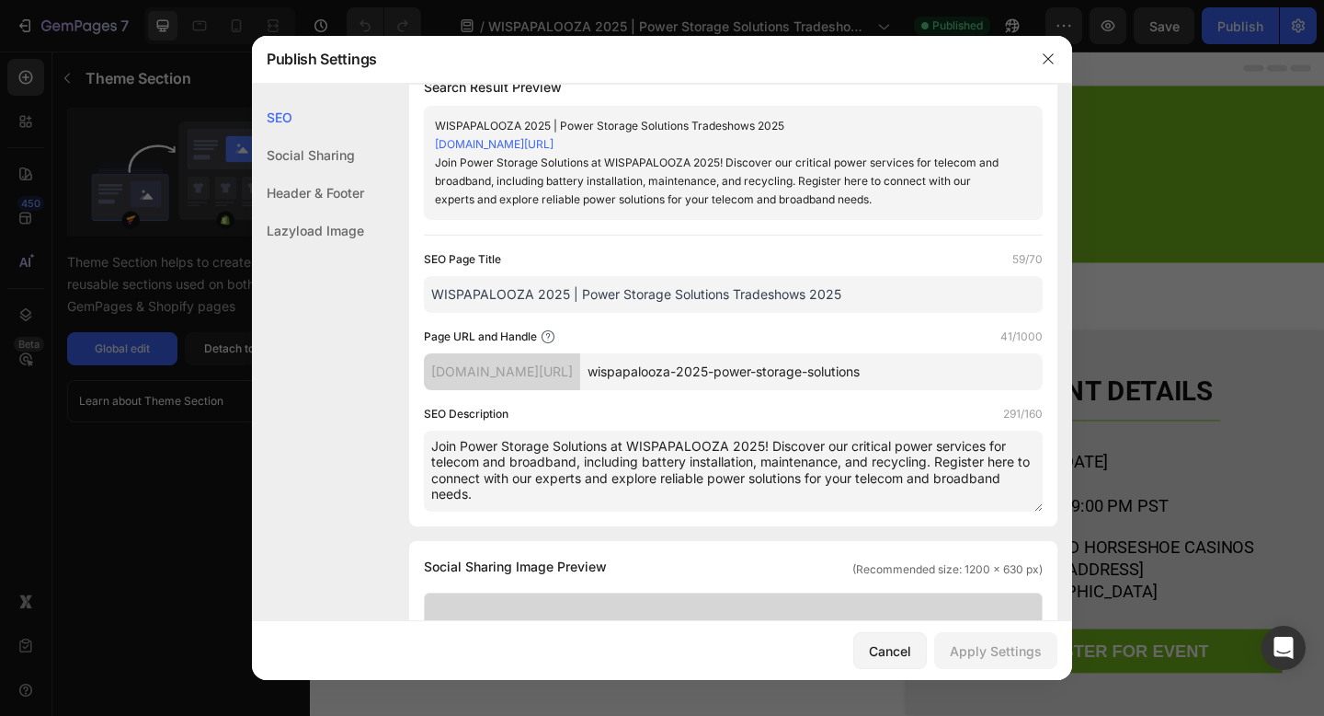
click at [533, 500] on textarea "Join Power Storage Solutions at WISPAPALOOZA 2025! Discover our critical power …" at bounding box center [733, 470] width 619 height 81
drag, startPoint x: 934, startPoint y: 460, endPoint x: 773, endPoint y: 445, distance: 161.6
click at [773, 445] on textarea "Join Power Storage Solutions at WISPAPALOOZA 2025! Discover our critical power …" at bounding box center [733, 470] width 619 height 81
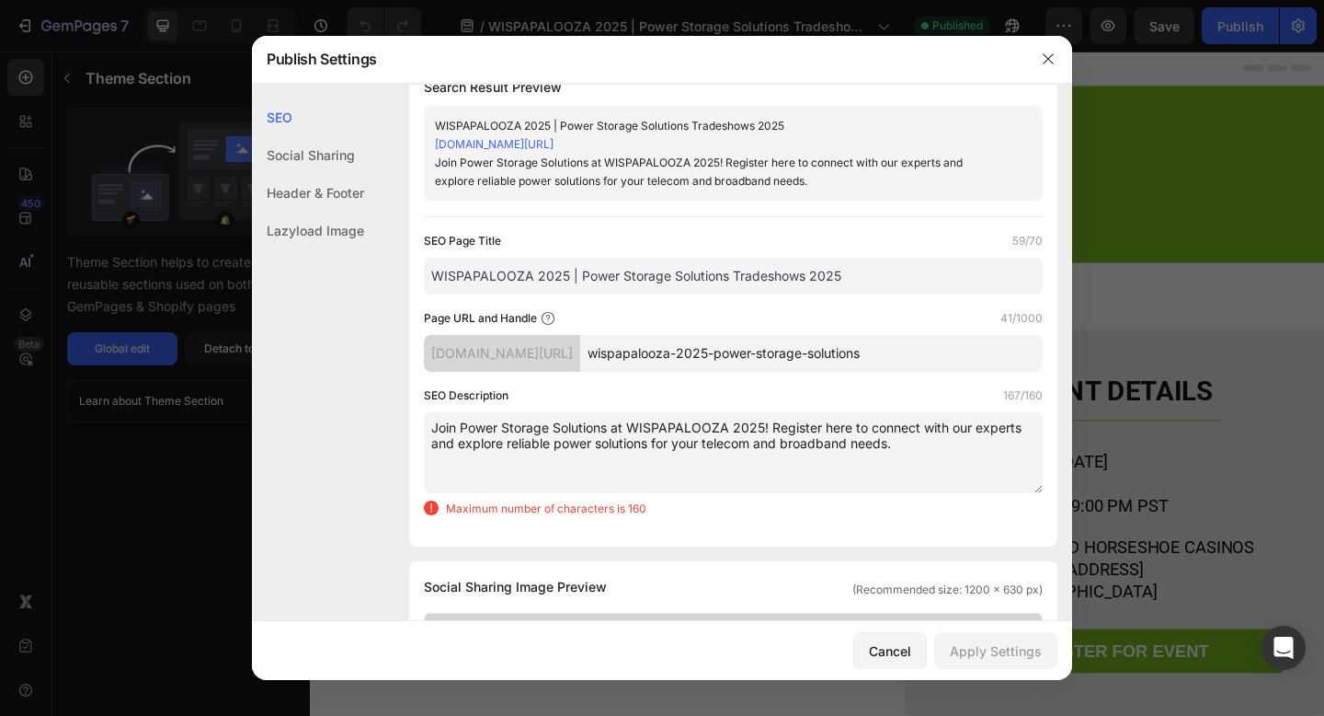
click at [951, 454] on textarea "Join Power Storage Solutions at WISPAPALOOZA 2025! Register here to connect wit…" at bounding box center [733, 452] width 619 height 81
drag, startPoint x: 893, startPoint y: 444, endPoint x: 856, endPoint y: 443, distance: 36.8
click at [856, 443] on textarea "Join Power Storage Solutions at WISPAPALOOZA 2025! Register here to connect wit…" at bounding box center [733, 452] width 619 height 81
drag, startPoint x: 694, startPoint y: 443, endPoint x: 671, endPoint y: 442, distance: 23.0
click at [671, 442] on textarea "Join Power Storage Solutions at WISPAPALOOZA 2025! Register here to connect wit…" at bounding box center [733, 452] width 619 height 81
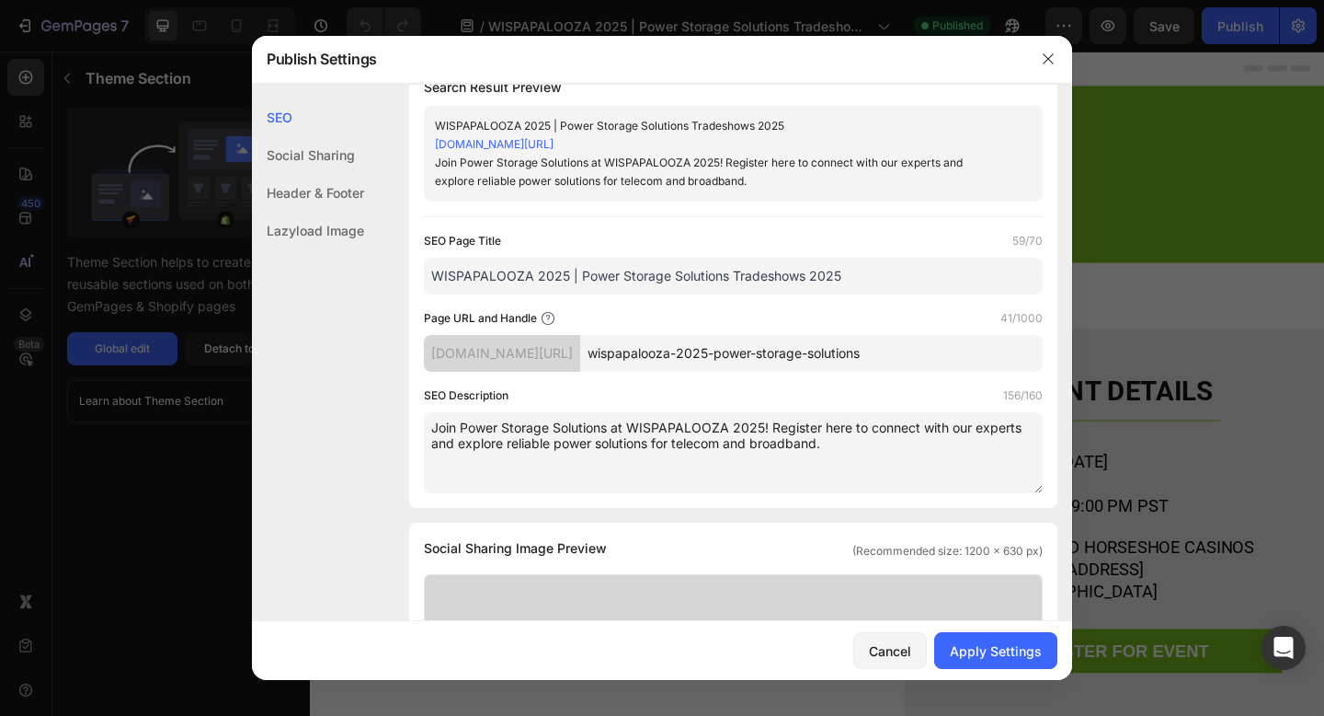
click at [821, 442] on textarea "Join Power Storage Solutions at WISPAPALOOZA 2025! Register here to connect wit…" at bounding box center [733, 452] width 619 height 81
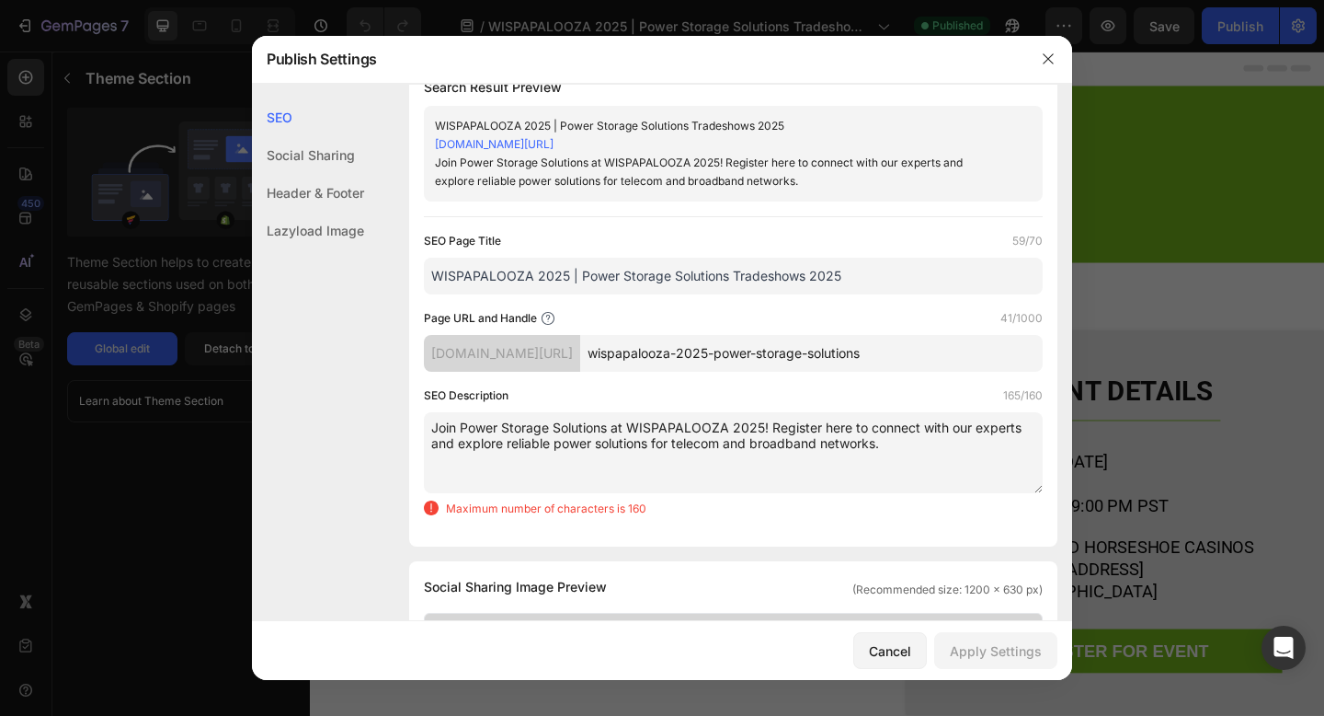
click at [945, 445] on textarea "Join Power Storage Solutions at WISPAPALOOZA 2025! Register here to connect wit…" at bounding box center [733, 452] width 619 height 81
drag, startPoint x: 872, startPoint y: 443, endPoint x: 827, endPoint y: 441, distance: 45.1
click at [827, 441] on textarea "Join Power Storage Solutions at WISPAPALOOZA 2025! Register here to connect wit…" at bounding box center [733, 452] width 619 height 81
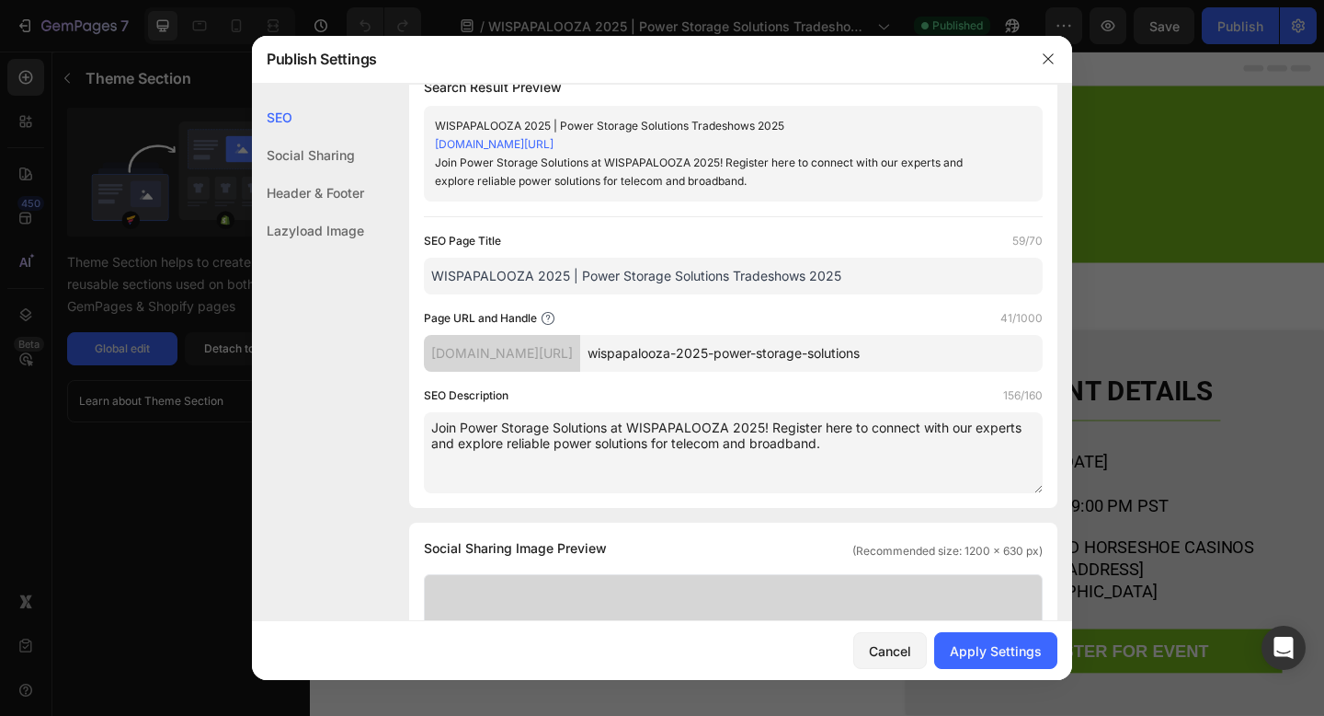
click at [847, 454] on textarea "Join Power Storage Solutions at WISPAPALOOZA 2025! Register here to connect wit…" at bounding box center [733, 452] width 619 height 81
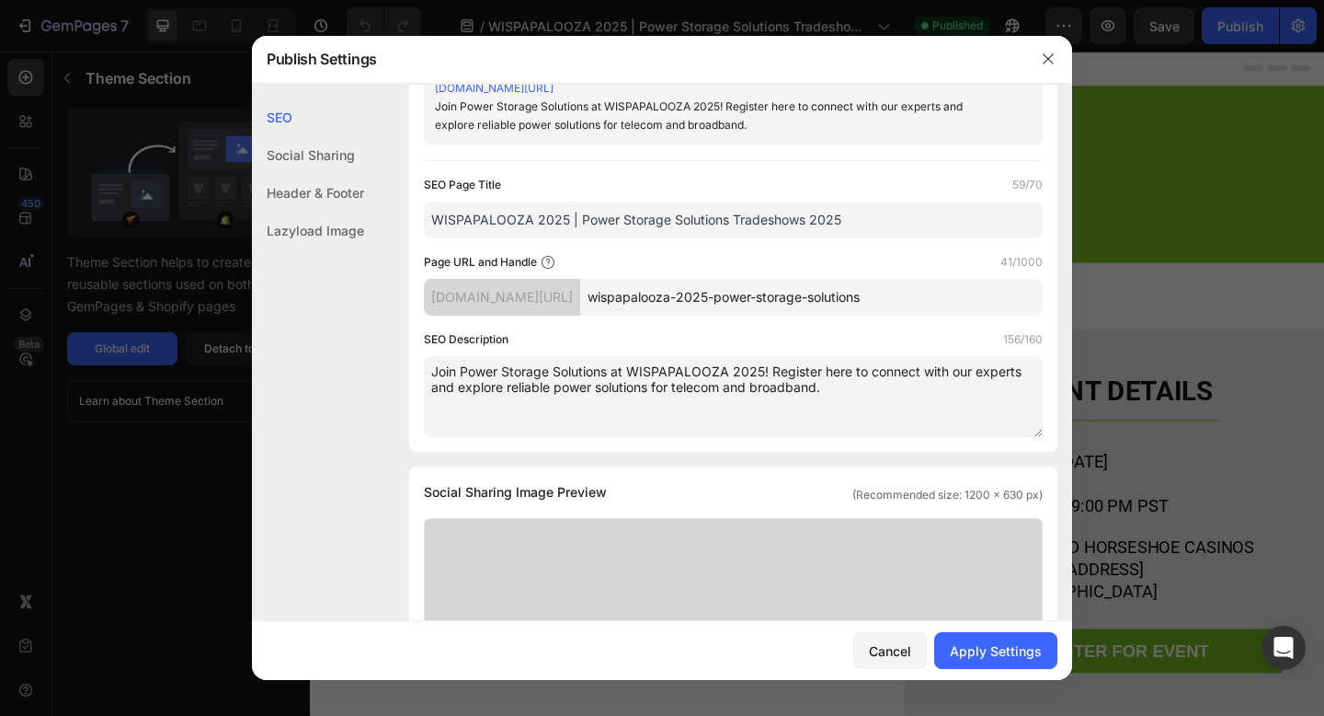
drag, startPoint x: 805, startPoint y: 384, endPoint x: 429, endPoint y: 366, distance: 376.6
click at [429, 366] on textarea "Join Power Storage Solutions at WISPAPALOOZA 2025! Register here to connect wit…" at bounding box center [733, 396] width 619 height 81
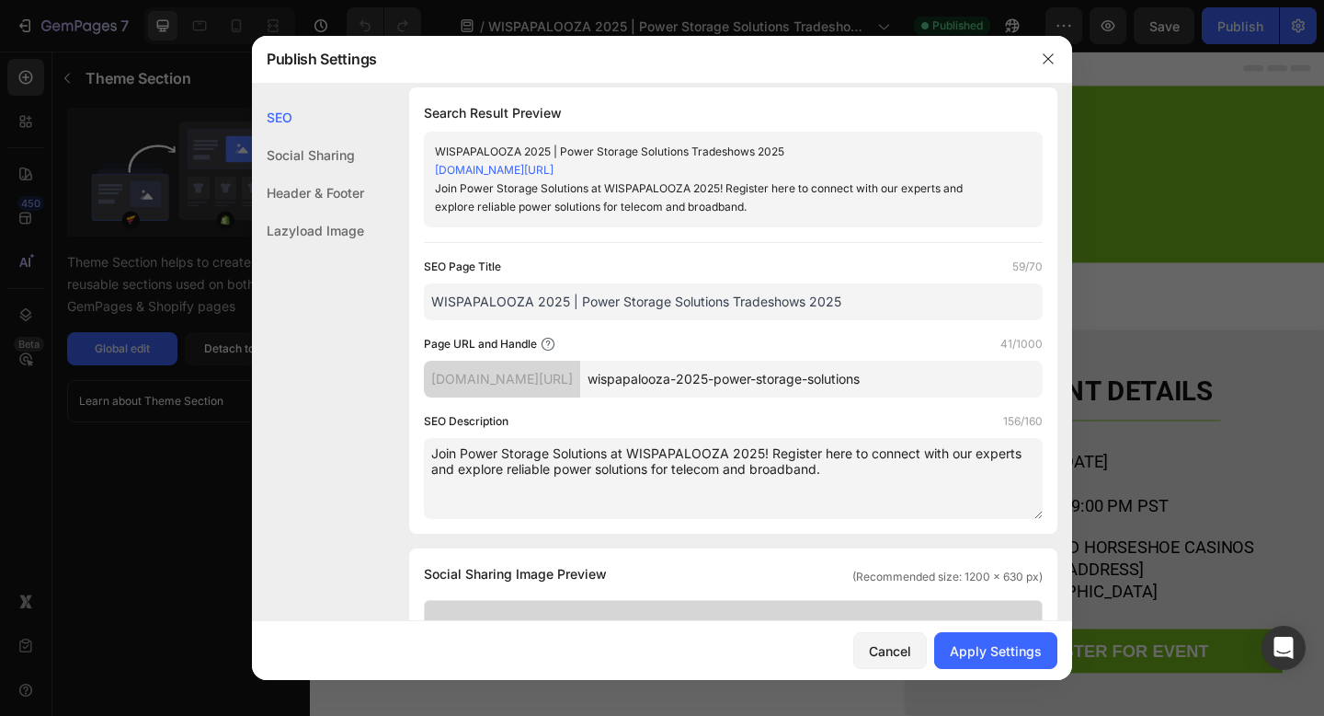
scroll to position [0, 0]
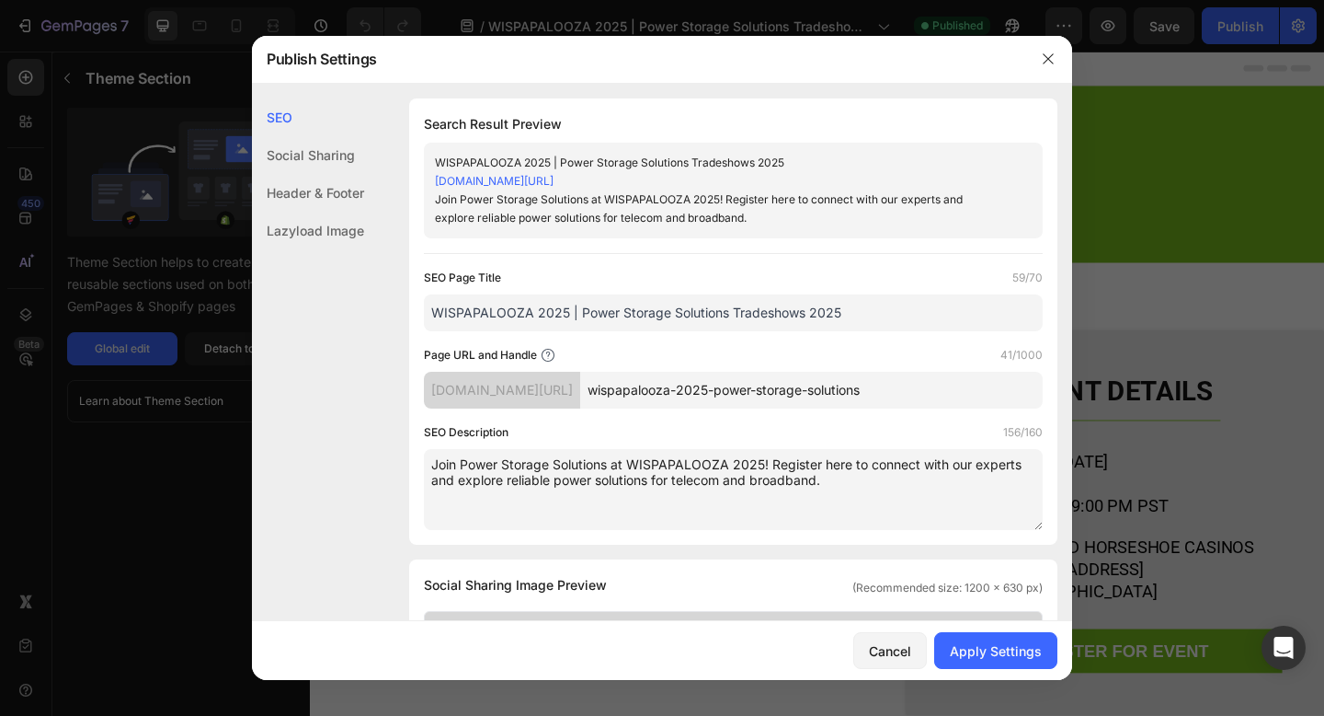
type textarea "Join Power Storage Solutions at WISPAPALOOZA 2025! Register here to connect wit…"
click at [999, 647] on div "Apply Settings" at bounding box center [996, 650] width 92 height 19
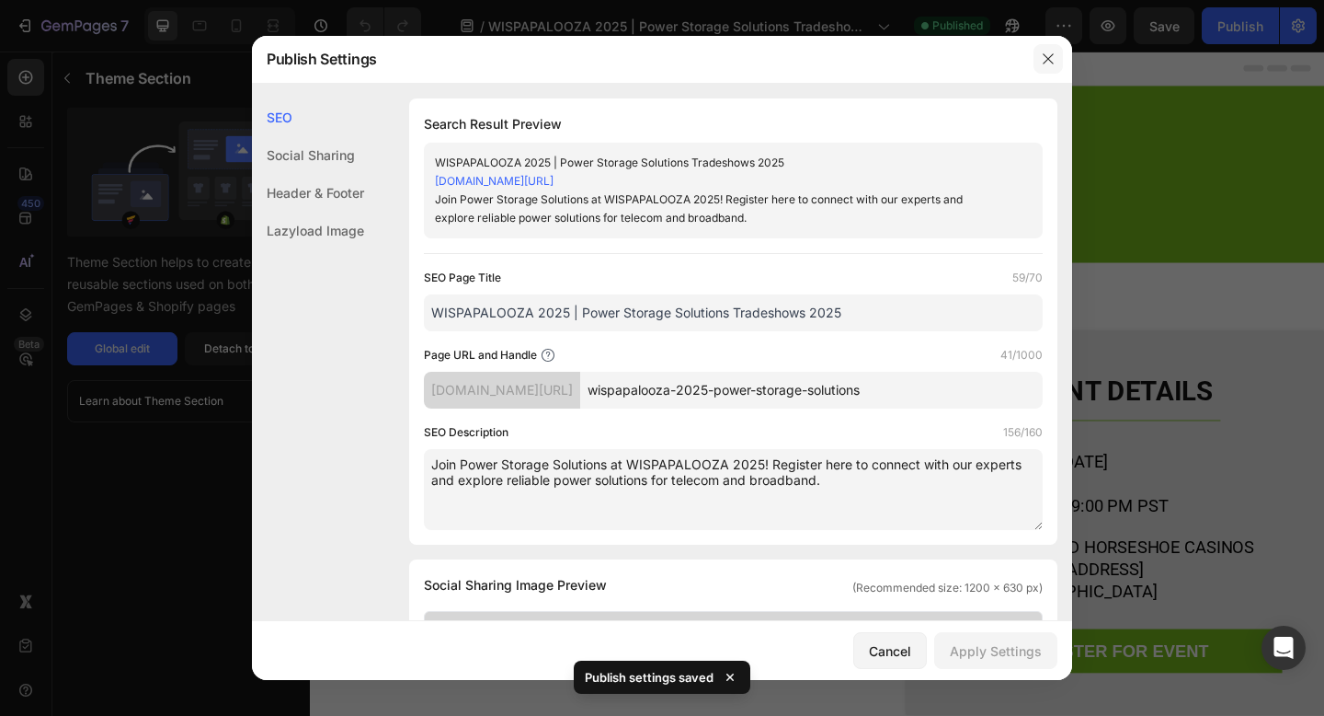
click at [1046, 63] on icon "button" at bounding box center [1048, 59] width 15 height 15
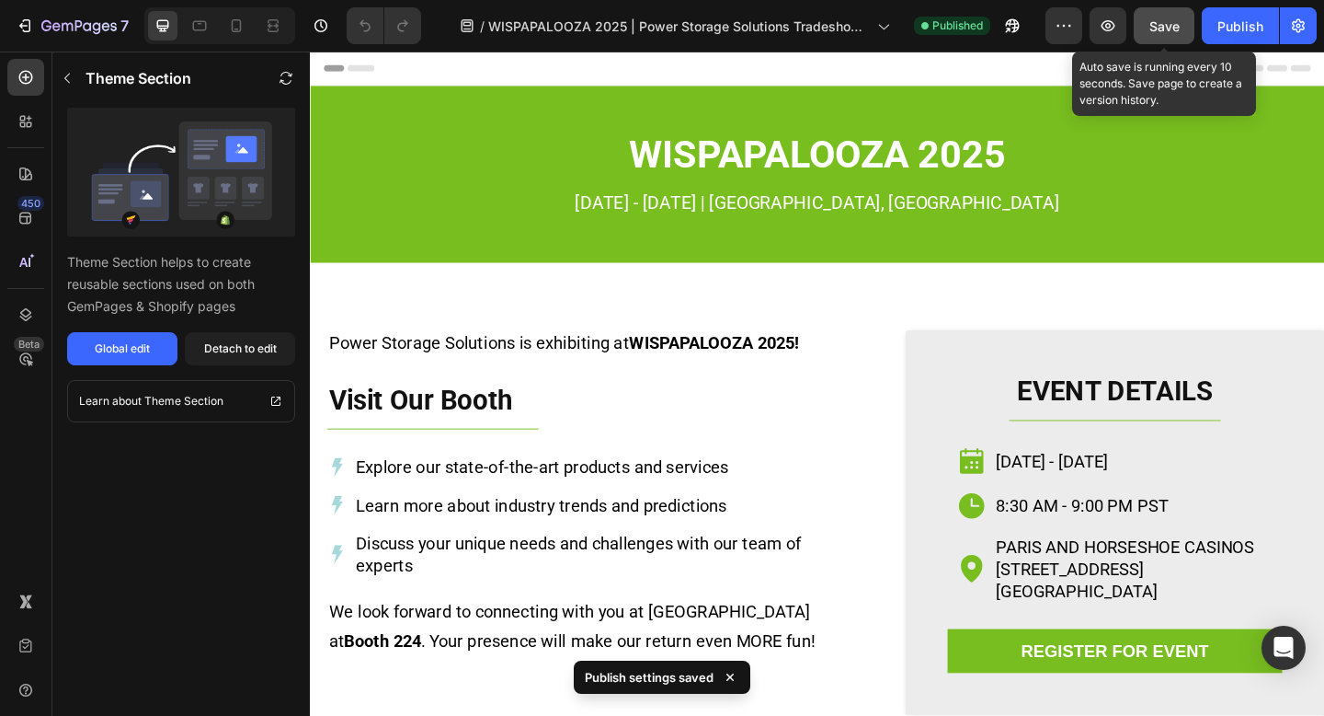
drag, startPoint x: 1165, startPoint y: 39, endPoint x: 946, endPoint y: 49, distance: 219.1
click at [1165, 39] on button "Save" at bounding box center [1164, 25] width 61 height 37
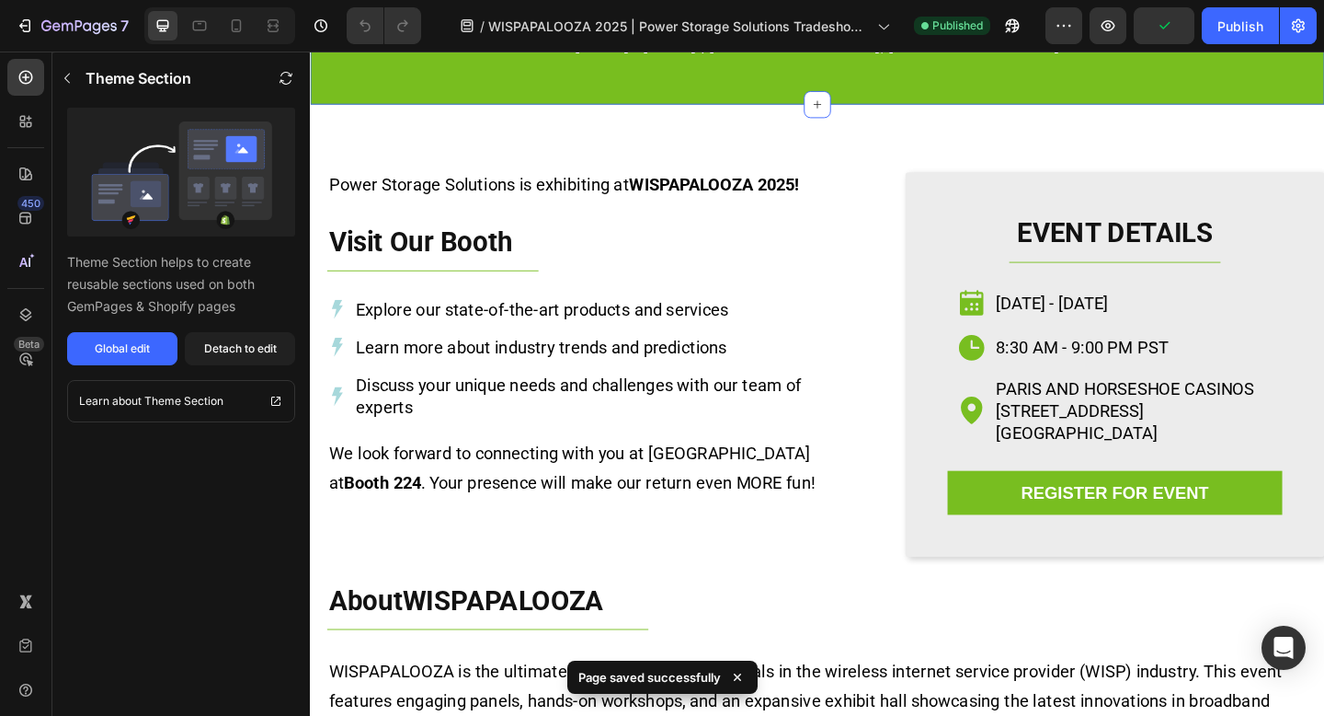
scroll to position [173, 0]
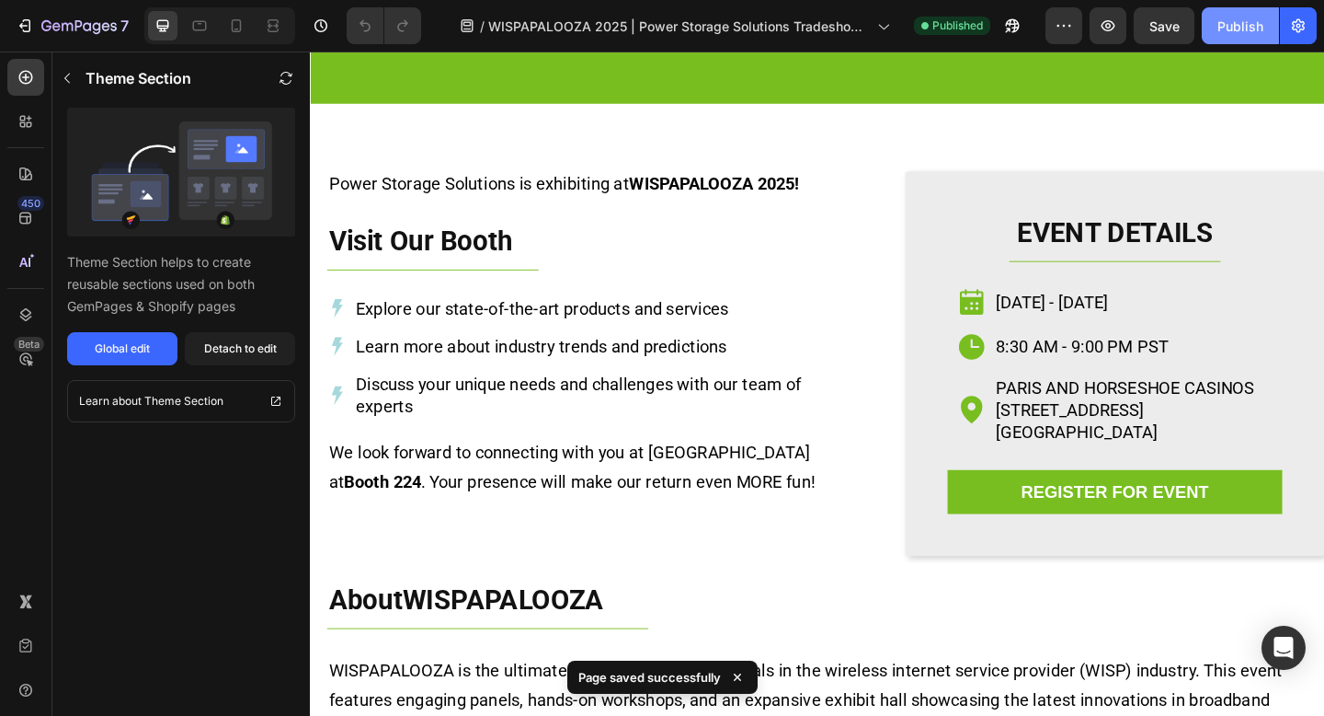
click at [1247, 30] on div "Publish" at bounding box center [1241, 26] width 46 height 19
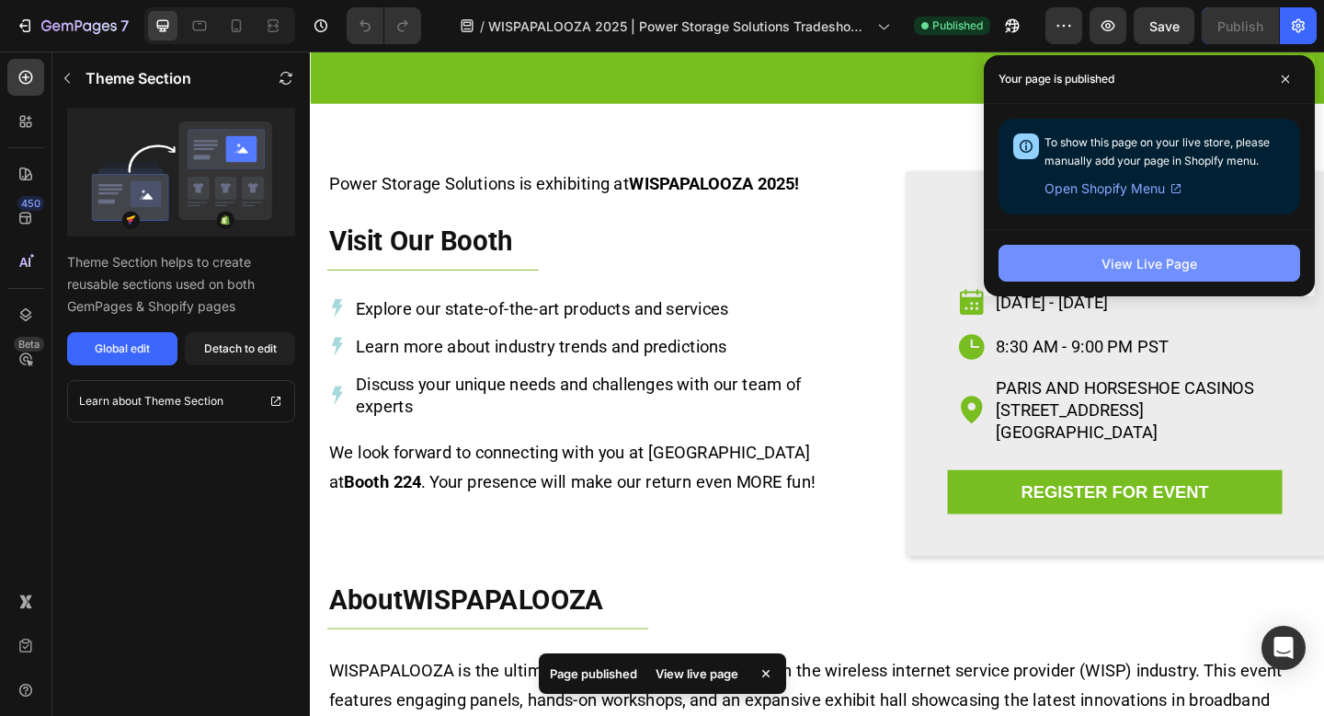
click at [1112, 268] on div "View Live Page" at bounding box center [1150, 263] width 96 height 19
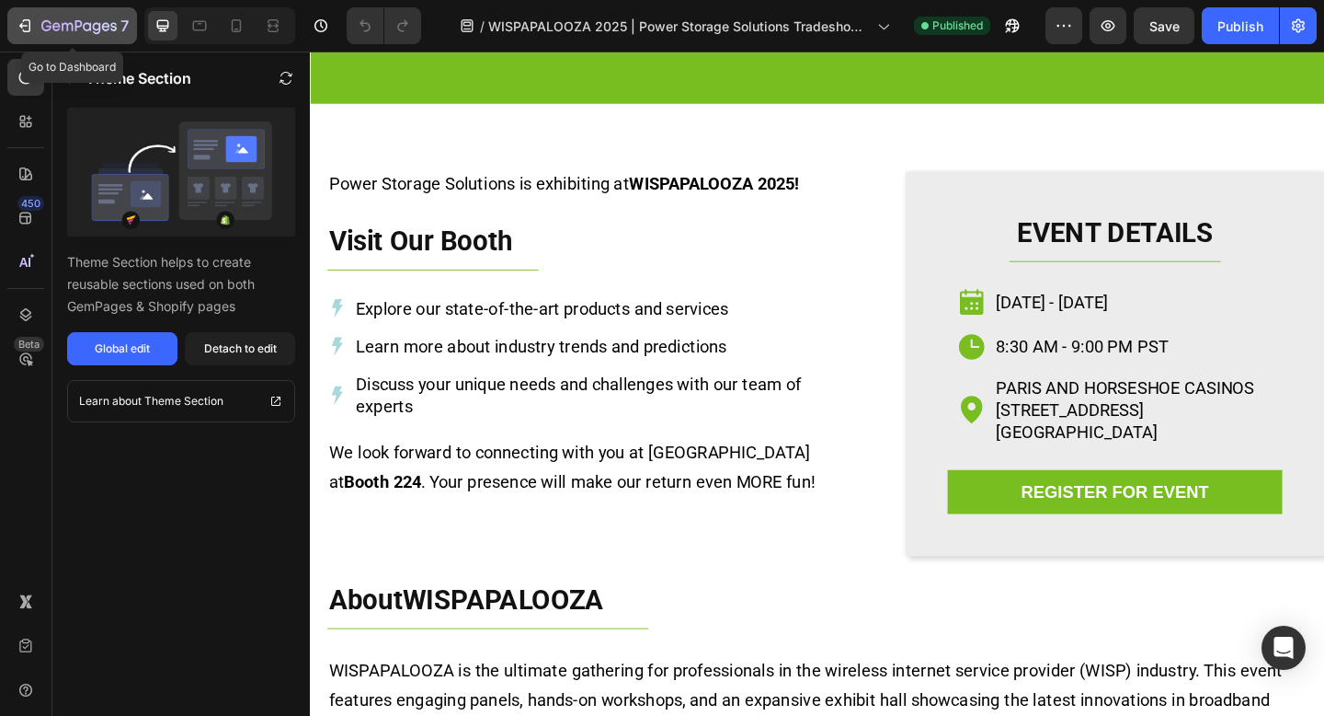
click at [81, 26] on icon "button" at bounding box center [78, 25] width 7 height 11
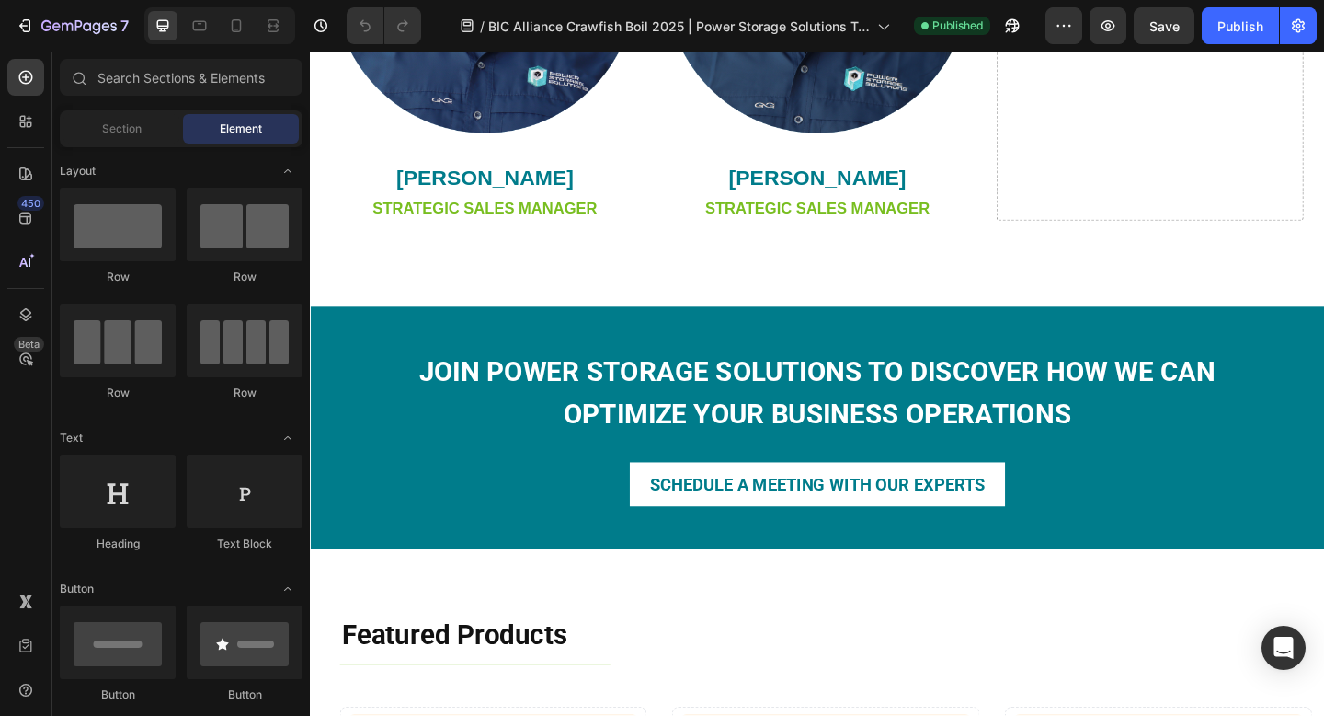
scroll to position [1439, 0]
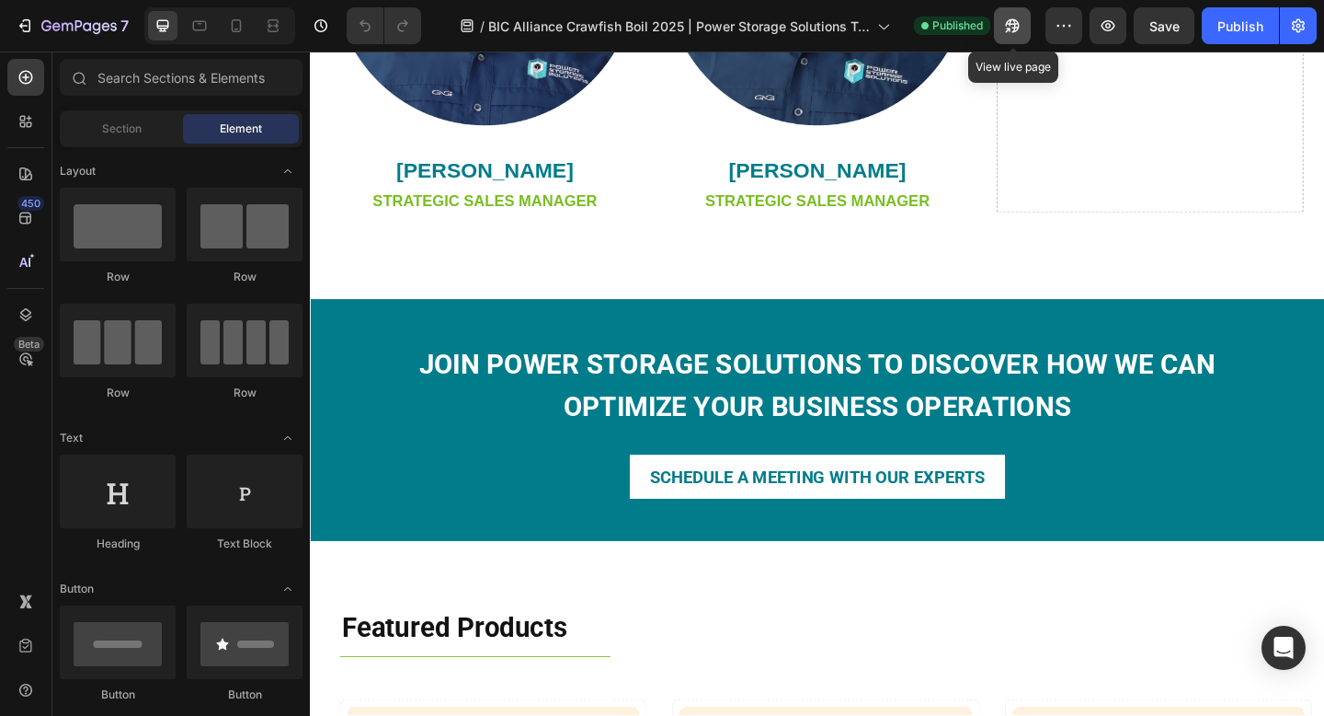
click at [1007, 32] on icon "button" at bounding box center [1008, 30] width 5 height 5
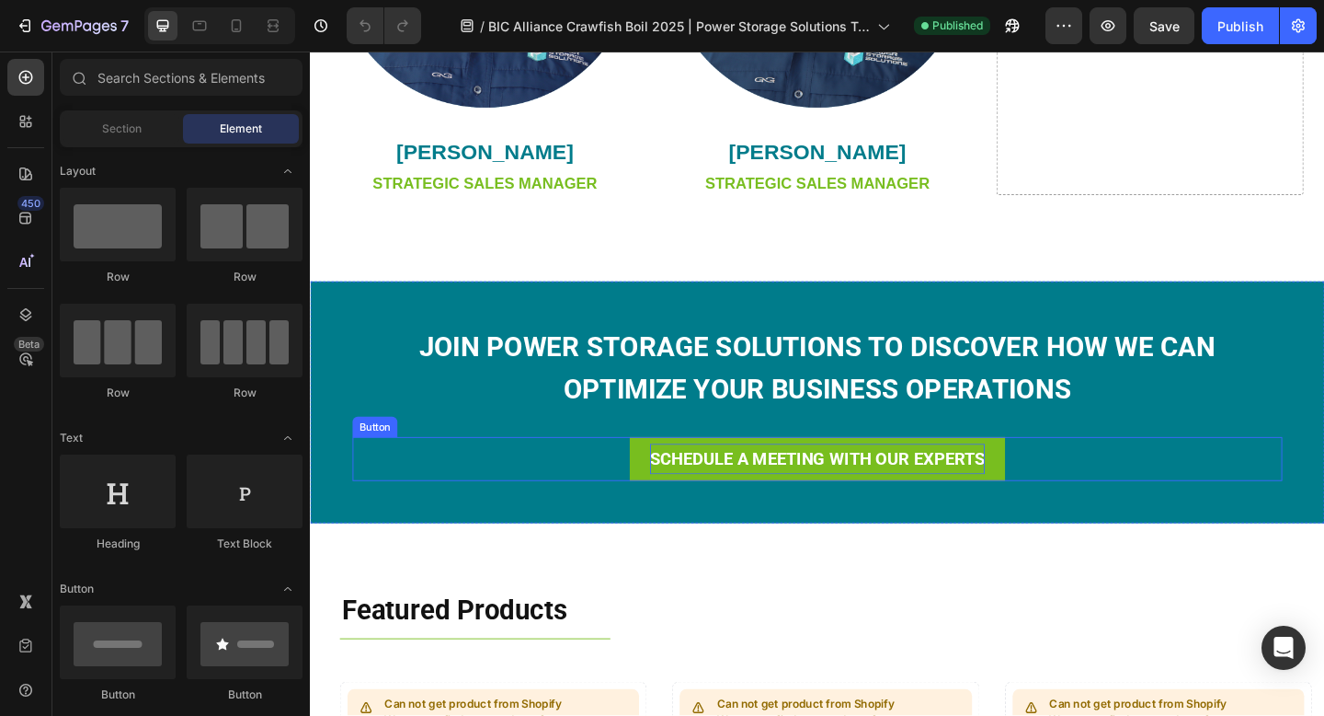
click at [730, 498] on p "SCHEDULE A MEETING WITH OUR EXPERTS" at bounding box center [862, 494] width 364 height 33
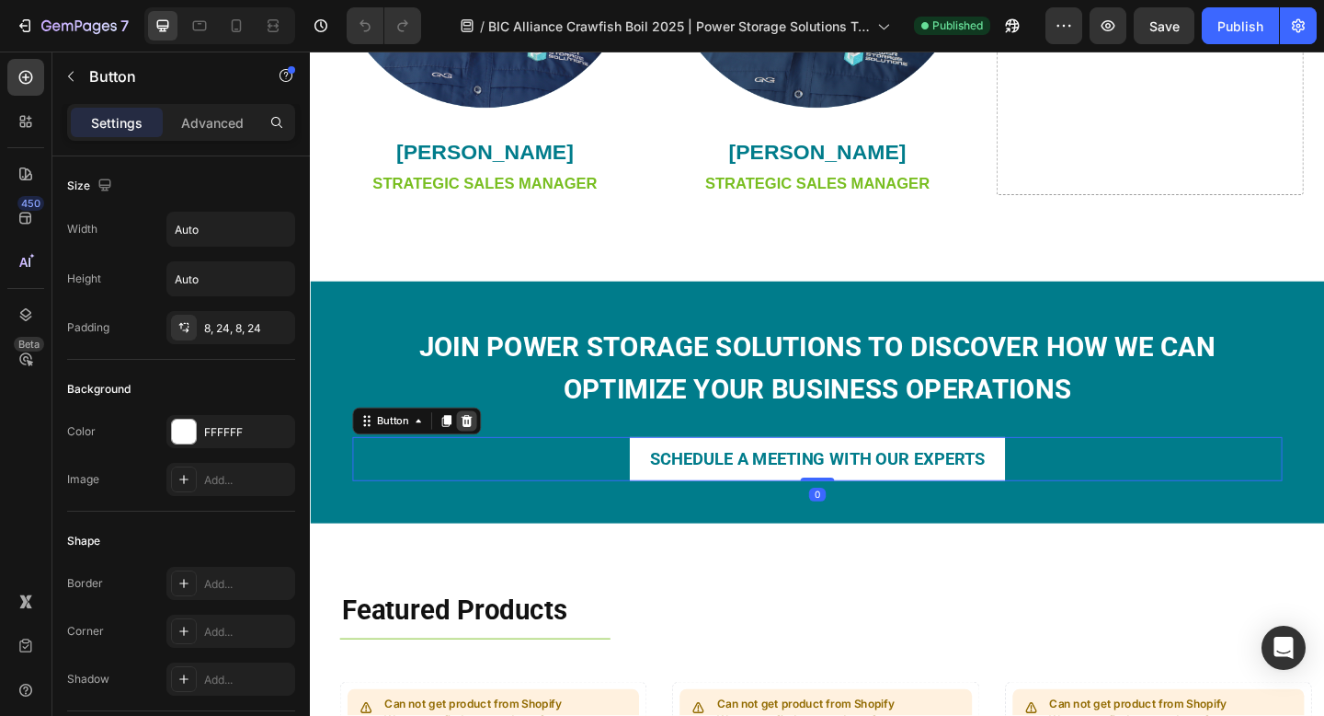
click at [483, 455] on icon at bounding box center [481, 453] width 12 height 13
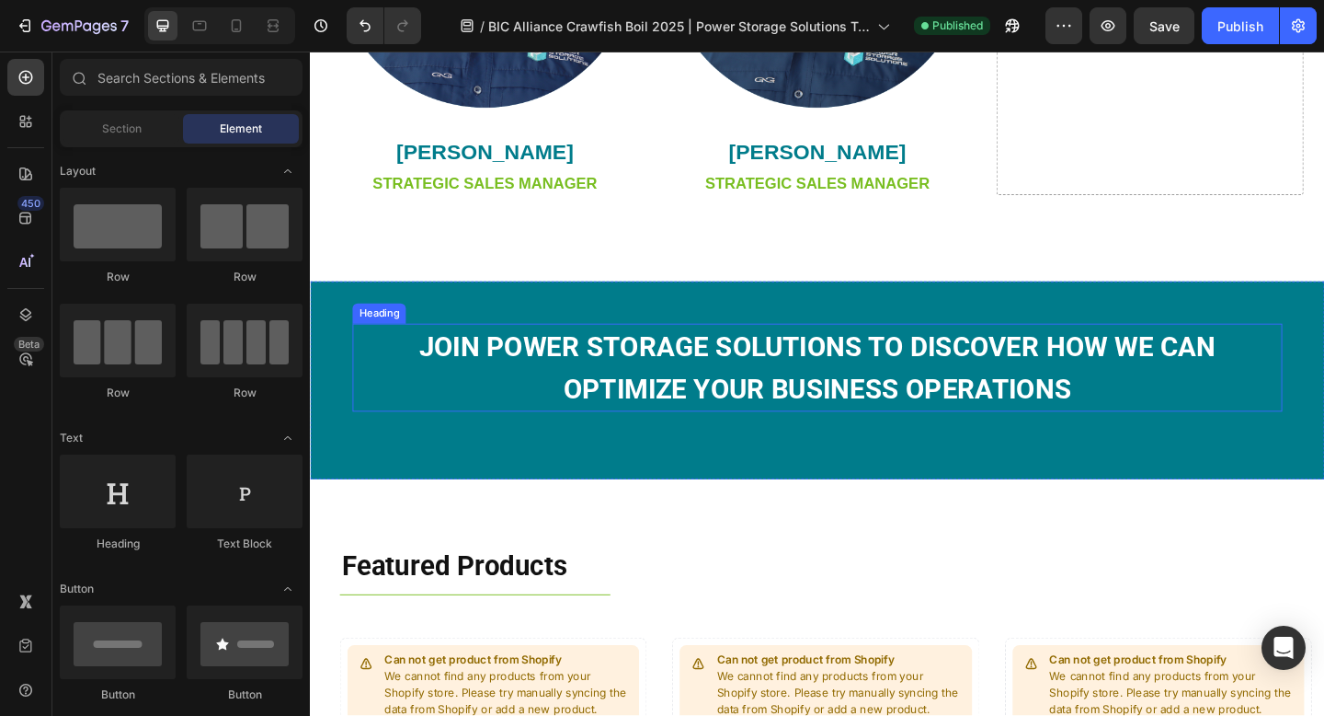
click at [683, 421] on strong "JOIN POWER STORAGE SOLUTIONS TO DISCOVER HOW WE CAN OPTIMIZE YOUR BUSINESS OPER…" at bounding box center [862, 395] width 867 height 81
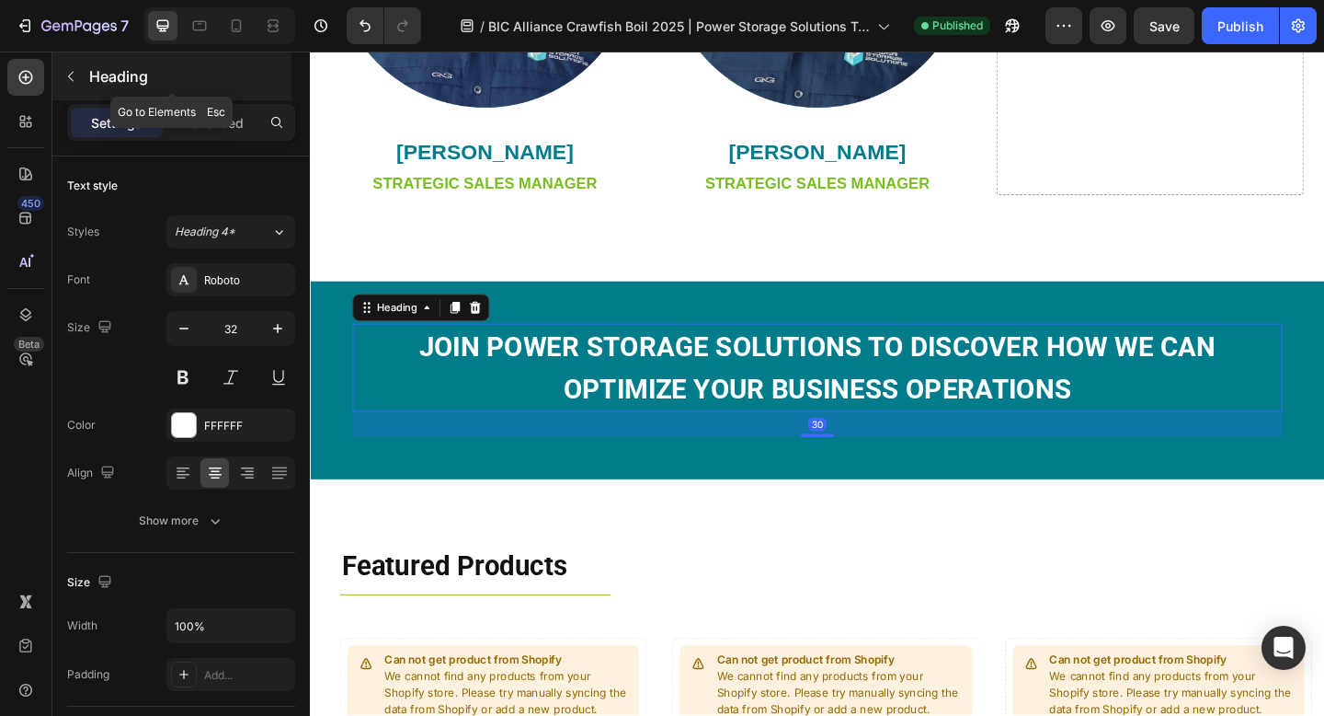
click at [221, 99] on div "Heading" at bounding box center [171, 76] width 239 height 48
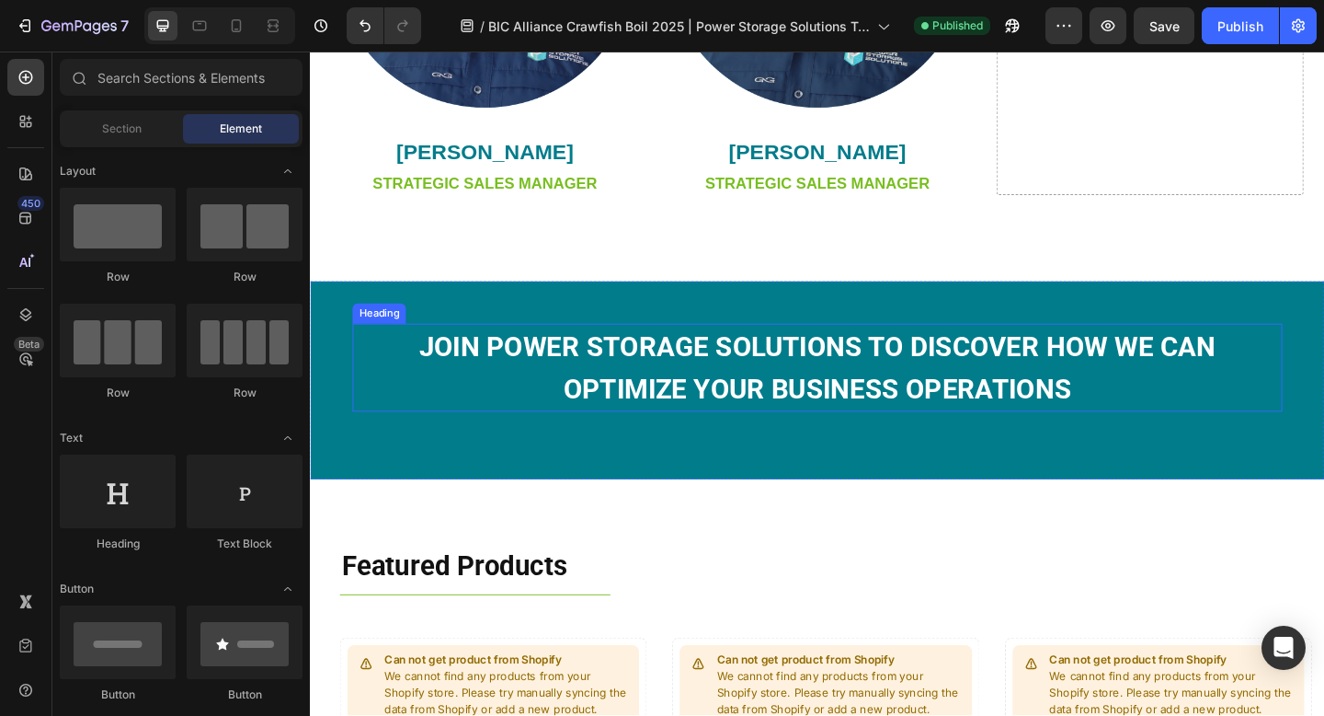
click at [872, 410] on strong "JOIN POWER STORAGE SOLUTIONS TO DISCOVER HOW WE CAN OPTIMIZE YOUR BUSINESS OPER…" at bounding box center [862, 395] width 867 height 81
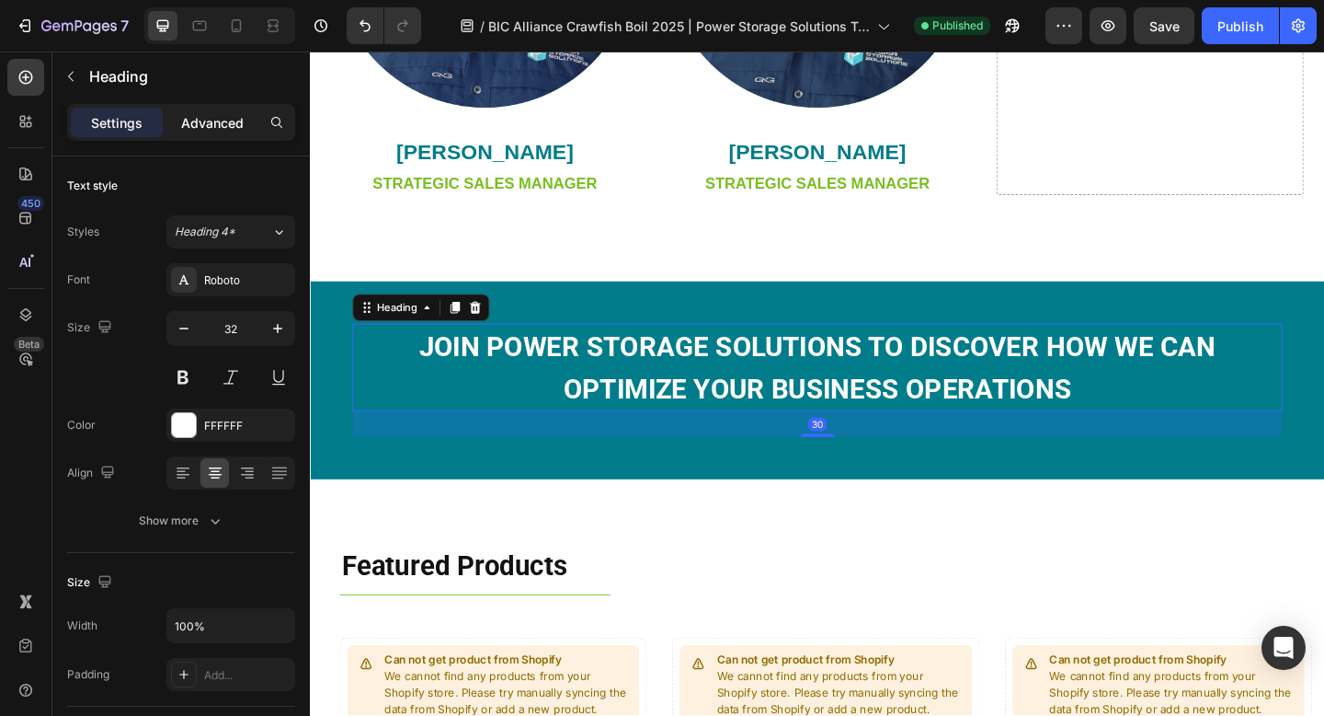
click at [217, 127] on p "Advanced" at bounding box center [212, 122] width 63 height 19
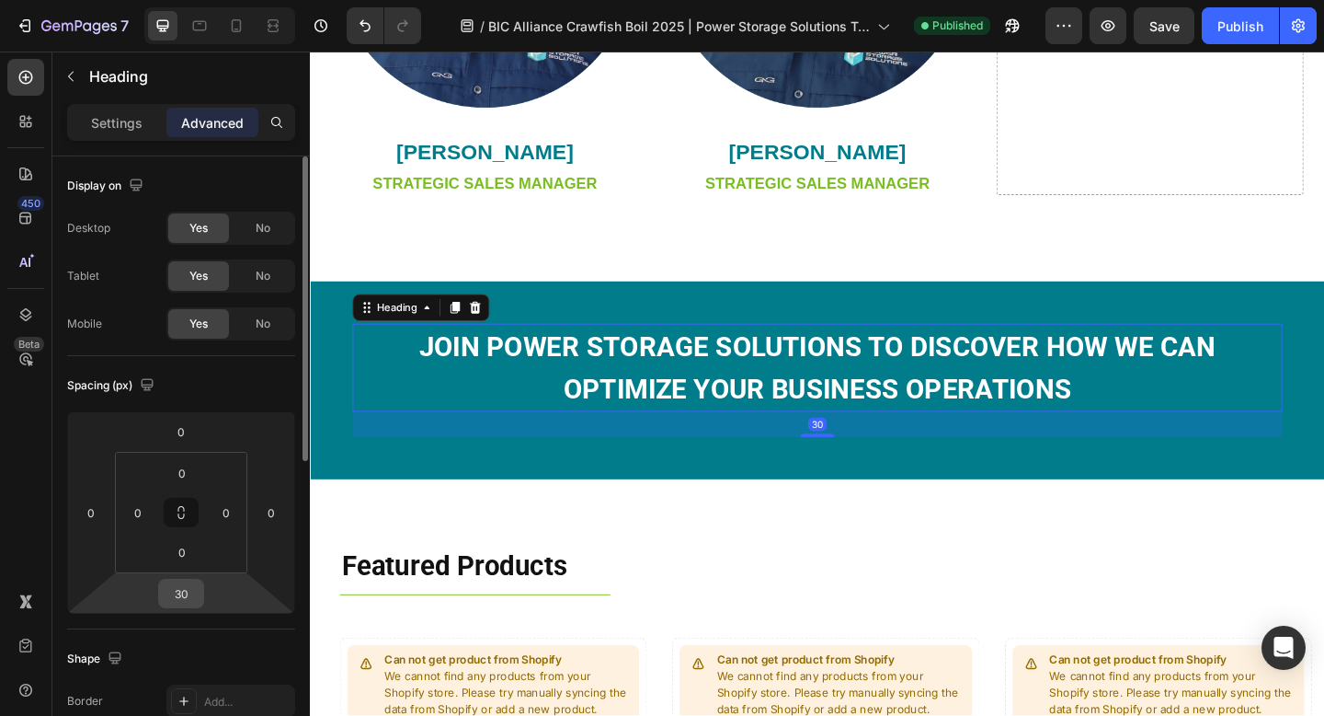
click at [192, 593] on input "30" at bounding box center [181, 593] width 37 height 28
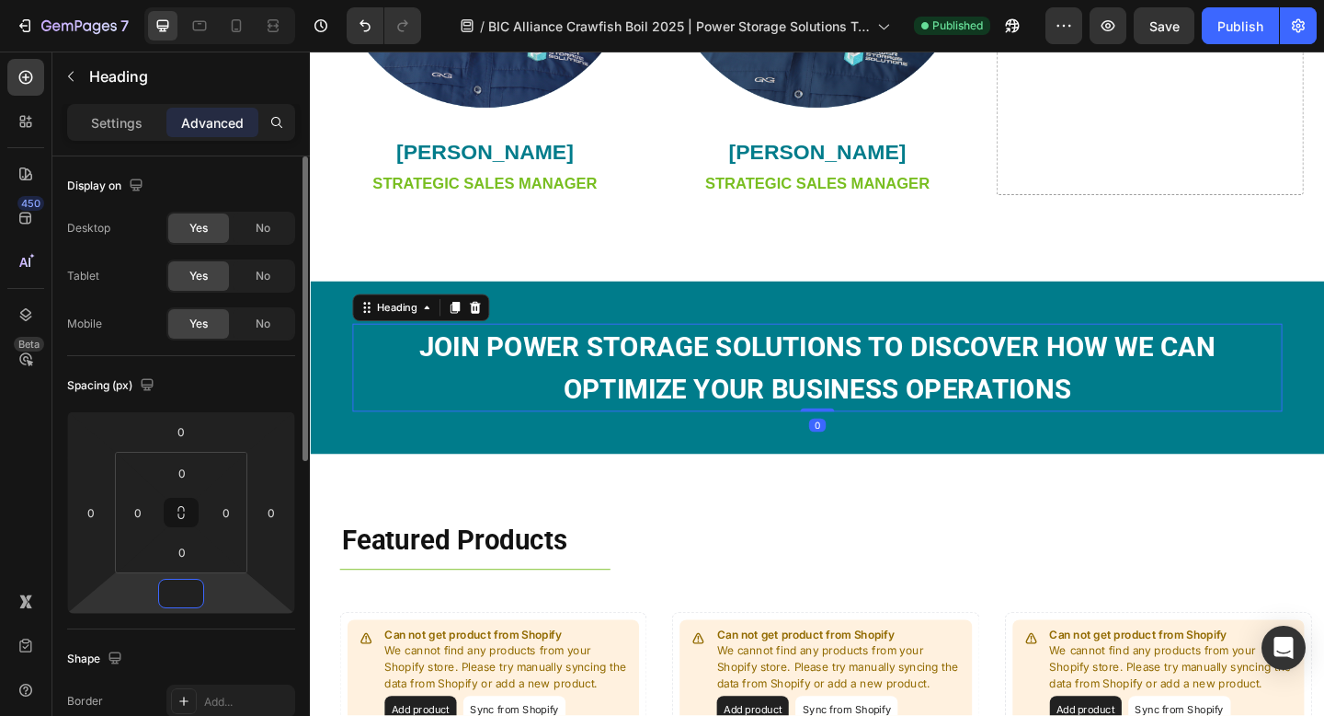
type input "0"
click at [253, 392] on div "Spacing (px)" at bounding box center [181, 385] width 228 height 29
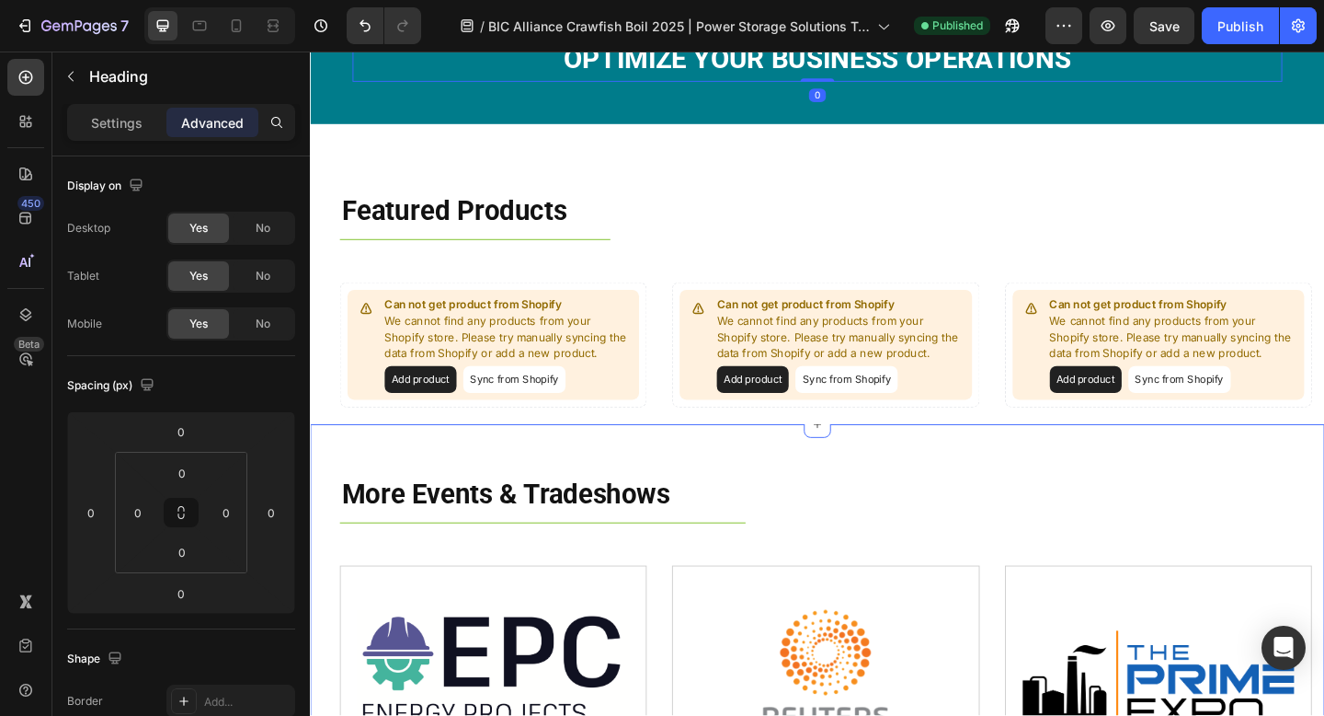
scroll to position [1826, 0]
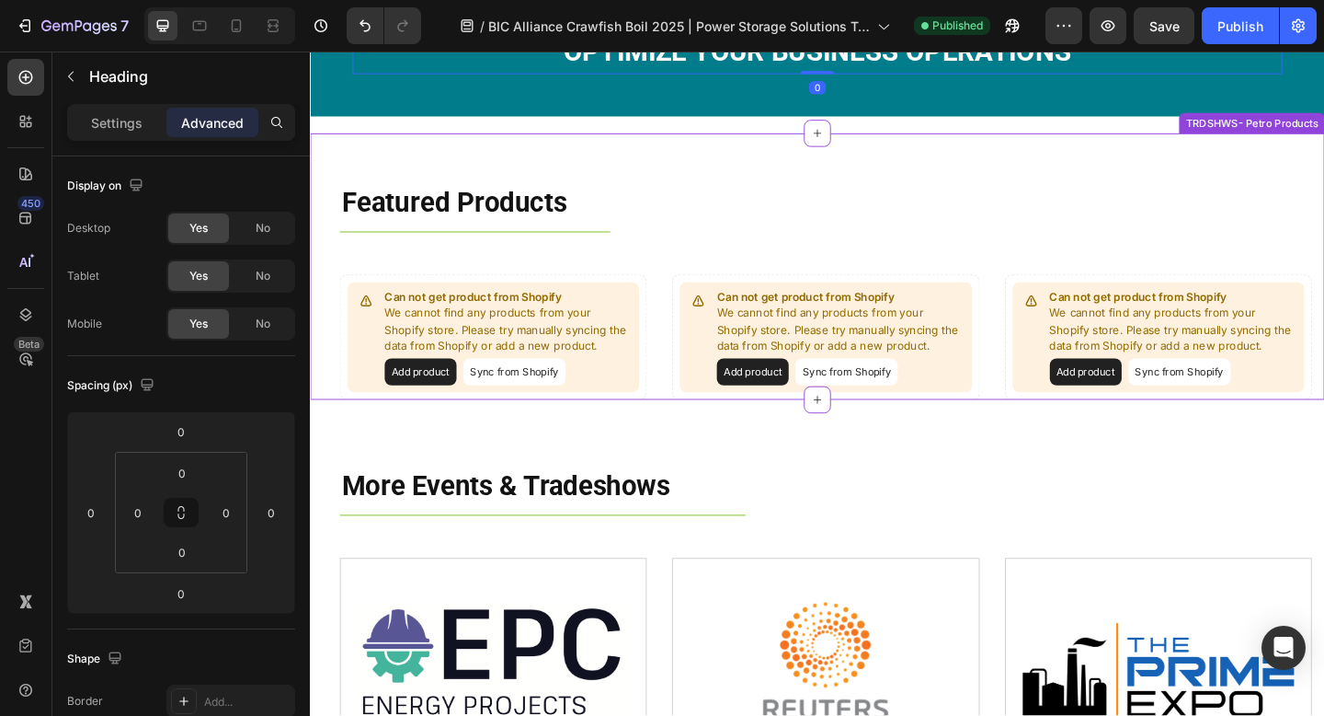
click at [321, 193] on div "Featured Products Heading Title Line Row Can not get product from Shopify We ca…" at bounding box center [862, 286] width 1104 height 290
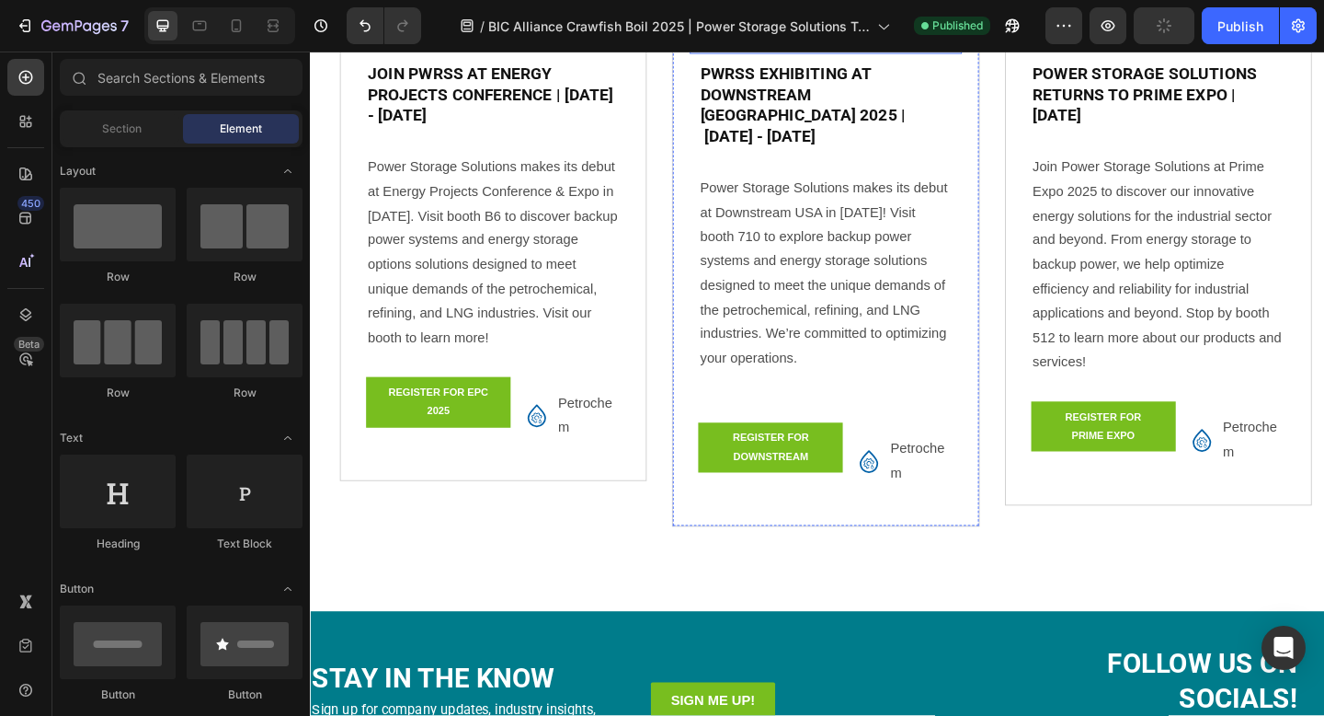
scroll to position [2301, 0]
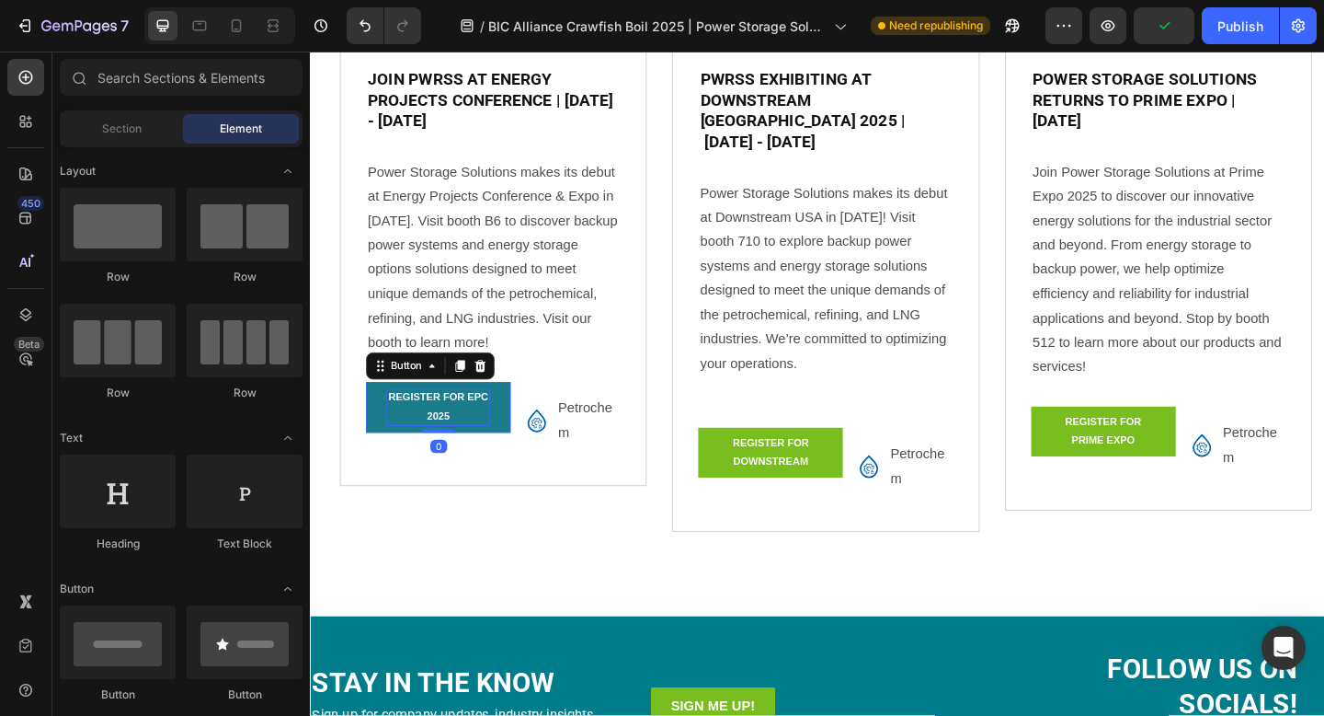
click at [450, 451] on p "register for epc 2025" at bounding box center [449, 438] width 113 height 40
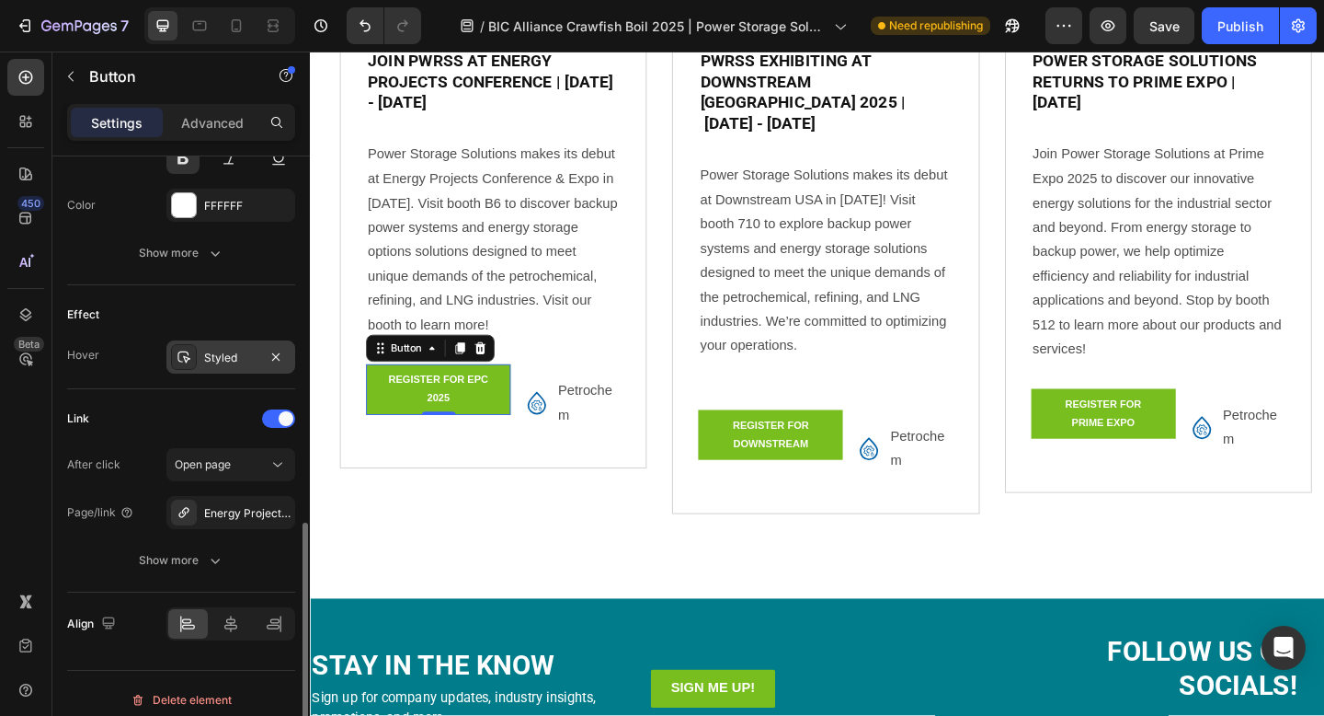
scroll to position [851, 0]
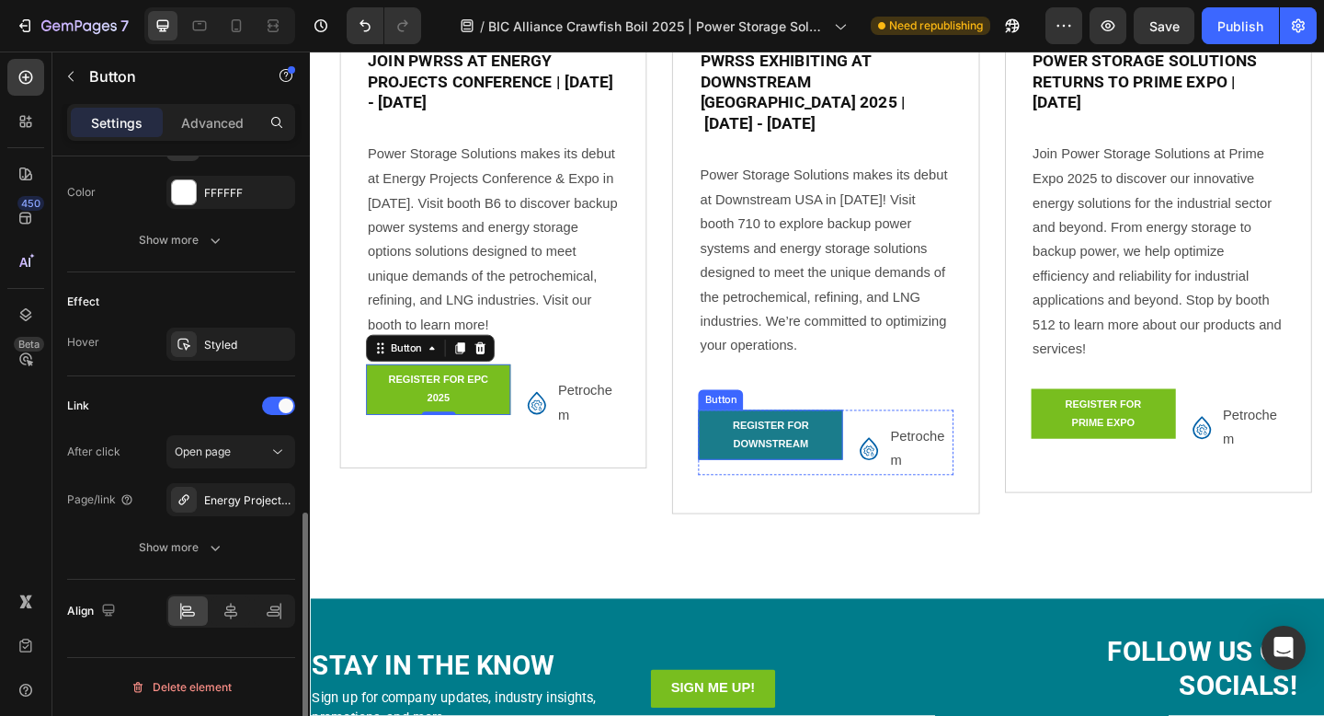
click at [752, 453] on link "REGISTER FOR downstream" at bounding box center [810, 468] width 157 height 54
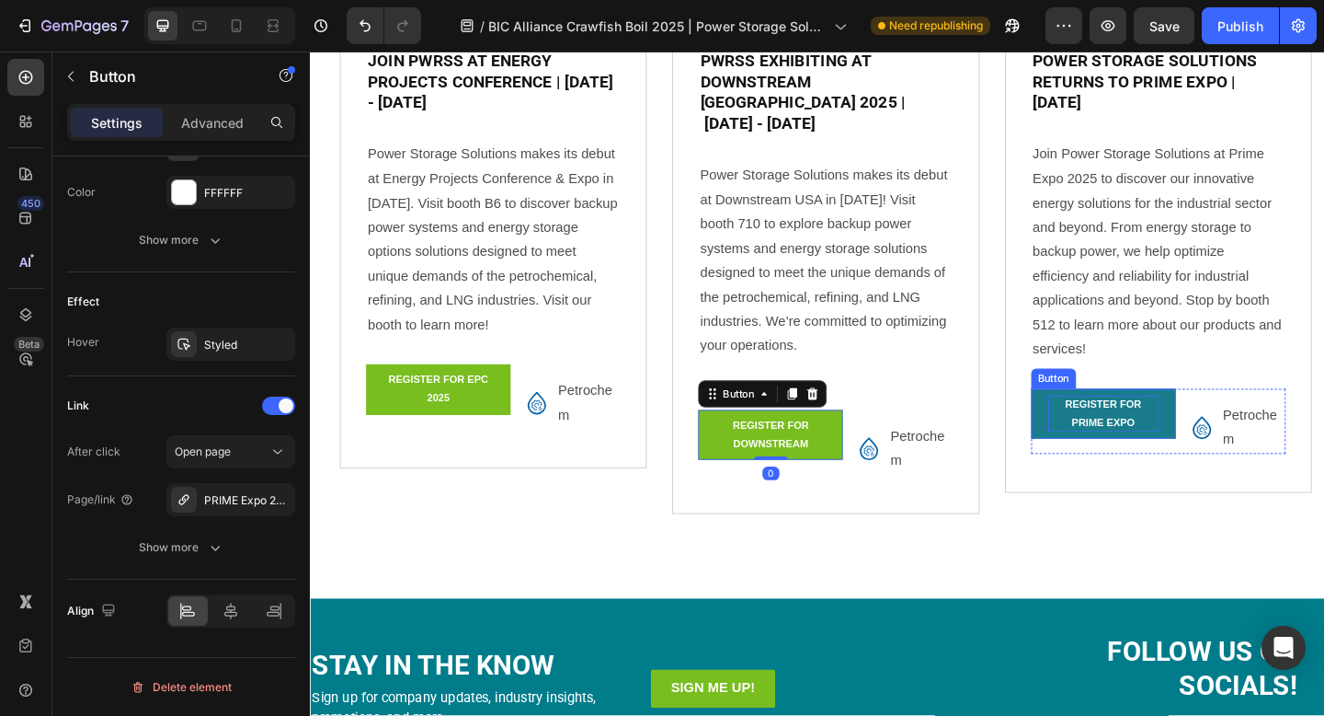
click at [1155, 439] on p "REGISTER FOR prime expo" at bounding box center [1173, 446] width 120 height 40
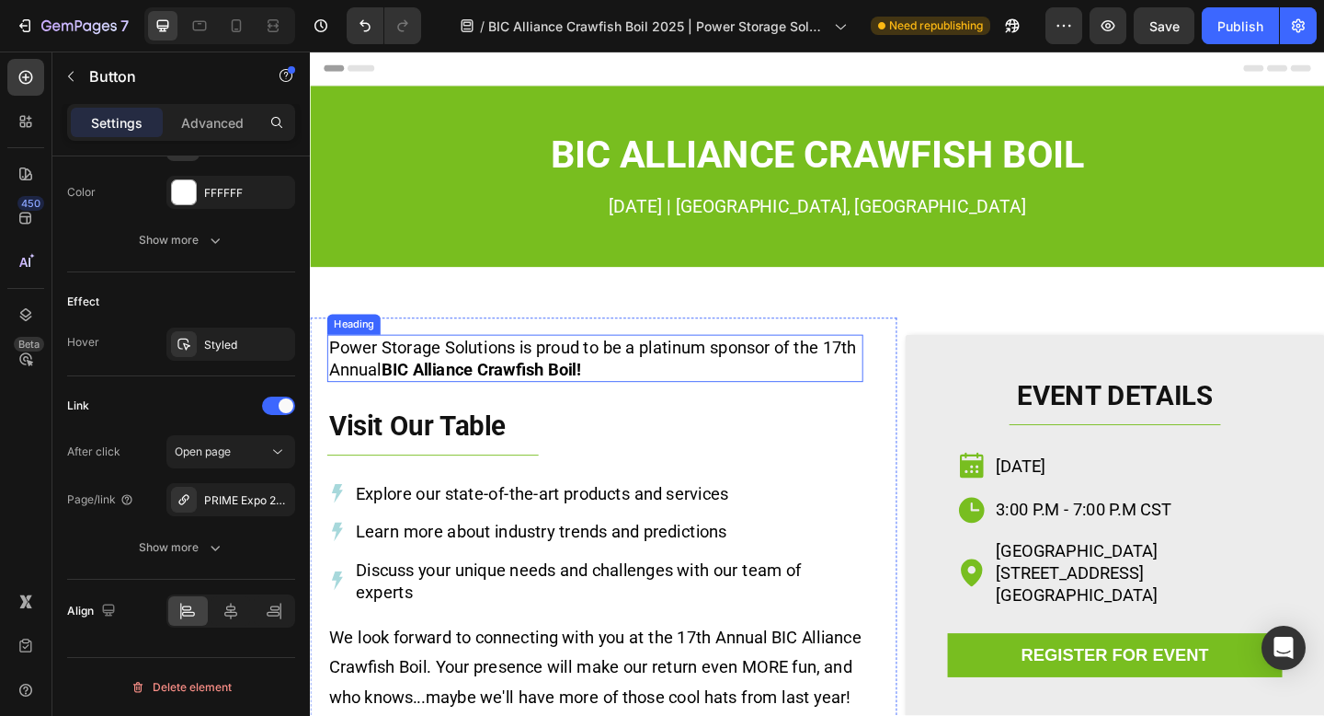
scroll to position [10, 0]
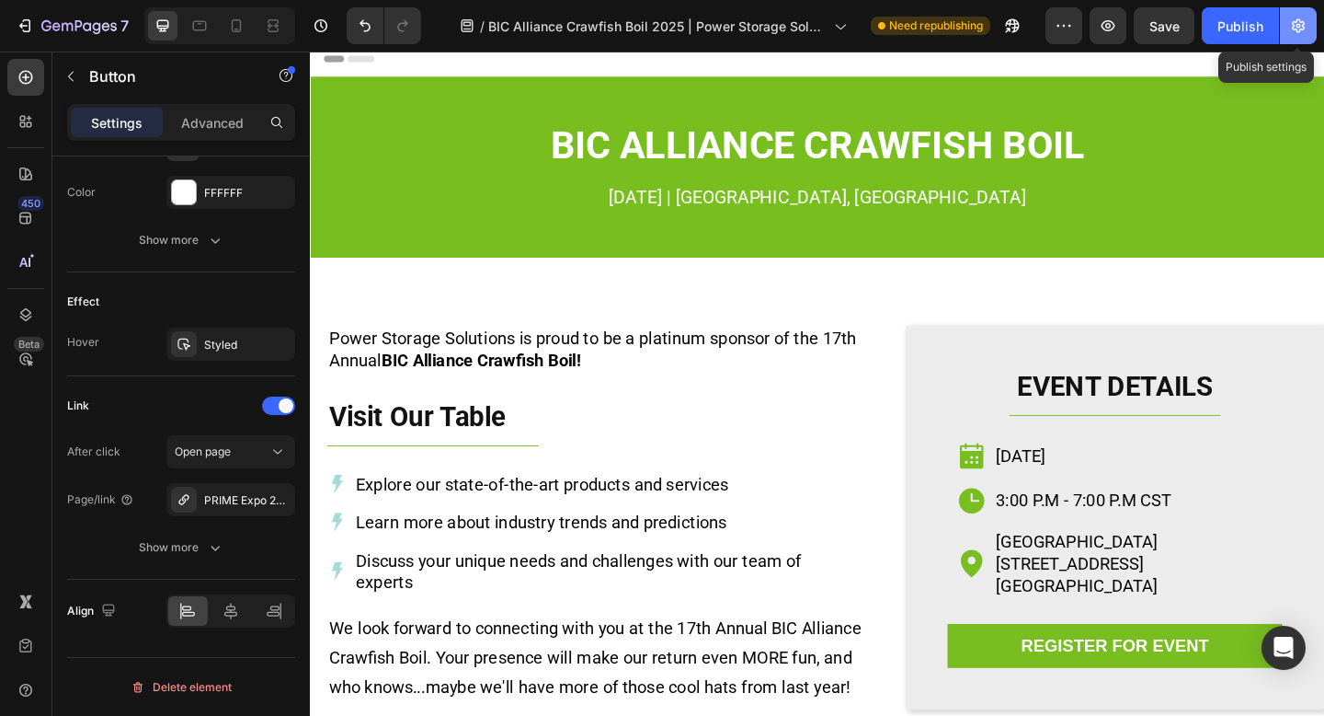
click at [1296, 29] on icon "button" at bounding box center [1298, 26] width 13 height 14
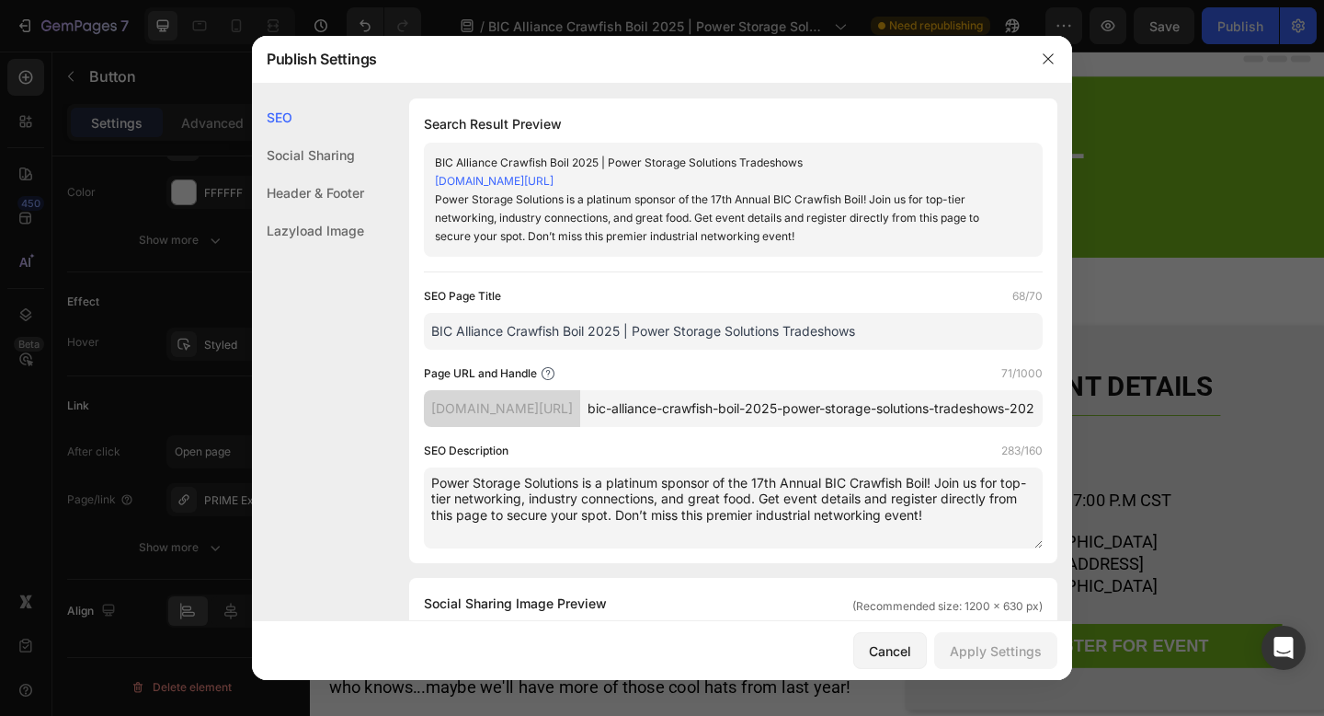
click at [788, 517] on textarea "Power Storage Solutions is a platinum sponsor of the 17th Annual BIC Crawfish B…" at bounding box center [733, 507] width 619 height 81
click at [849, 538] on textarea "Power Storage Solutions is a platinum sponsor of the 17th Annual BIC Crawfish B…" at bounding box center [733, 507] width 619 height 81
drag, startPoint x: 918, startPoint y: 532, endPoint x: 650, endPoint y: 530, distance: 267.6
click at [650, 530] on textarea "Power Storage Solutions is a platinum sponsor of the 17th Annual BIC Crawfish B…" at bounding box center [733, 507] width 619 height 81
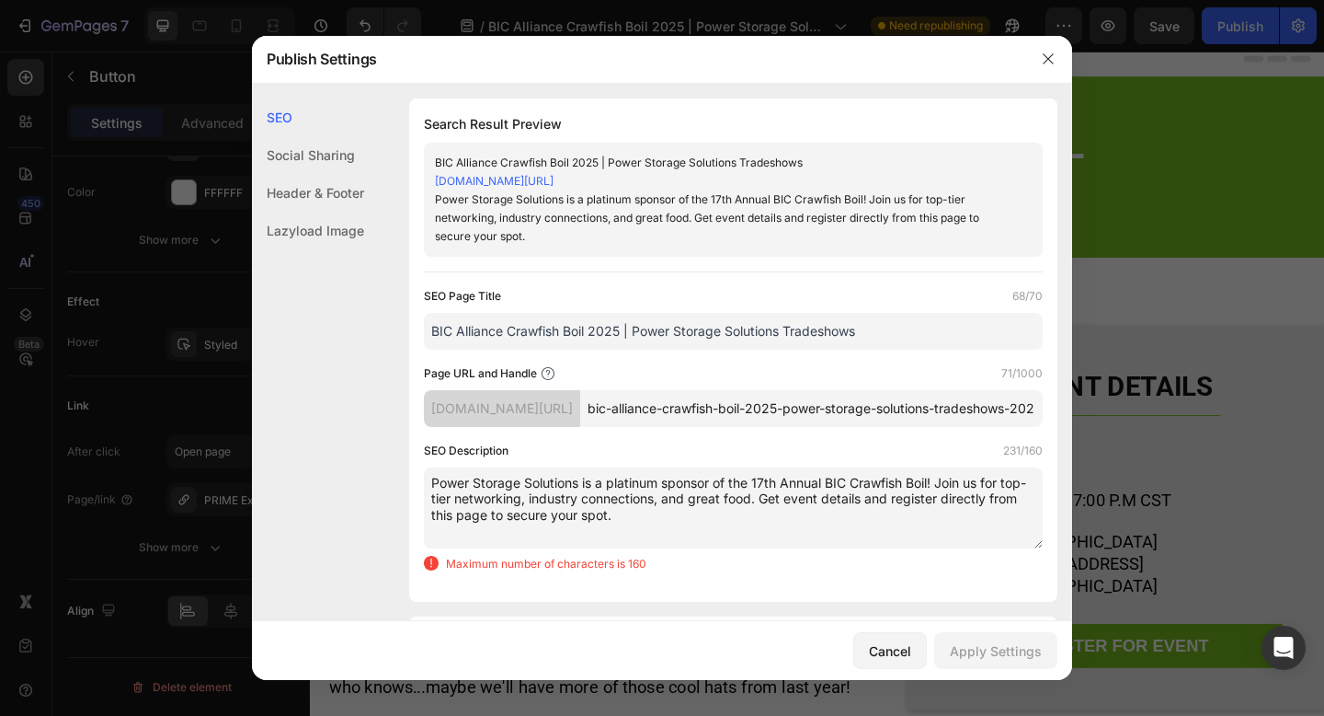
click at [908, 530] on textarea "Power Storage Solutions is a platinum sponsor of the 17th Annual BIC Crawfish B…" at bounding box center [733, 507] width 619 height 81
drag, startPoint x: 683, startPoint y: 516, endPoint x: 555, endPoint y: 516, distance: 128.8
click at [555, 516] on textarea "Power Storage Solutions is a platinum sponsor of the 17th Annual BIC Crawfish B…" at bounding box center [733, 507] width 619 height 81
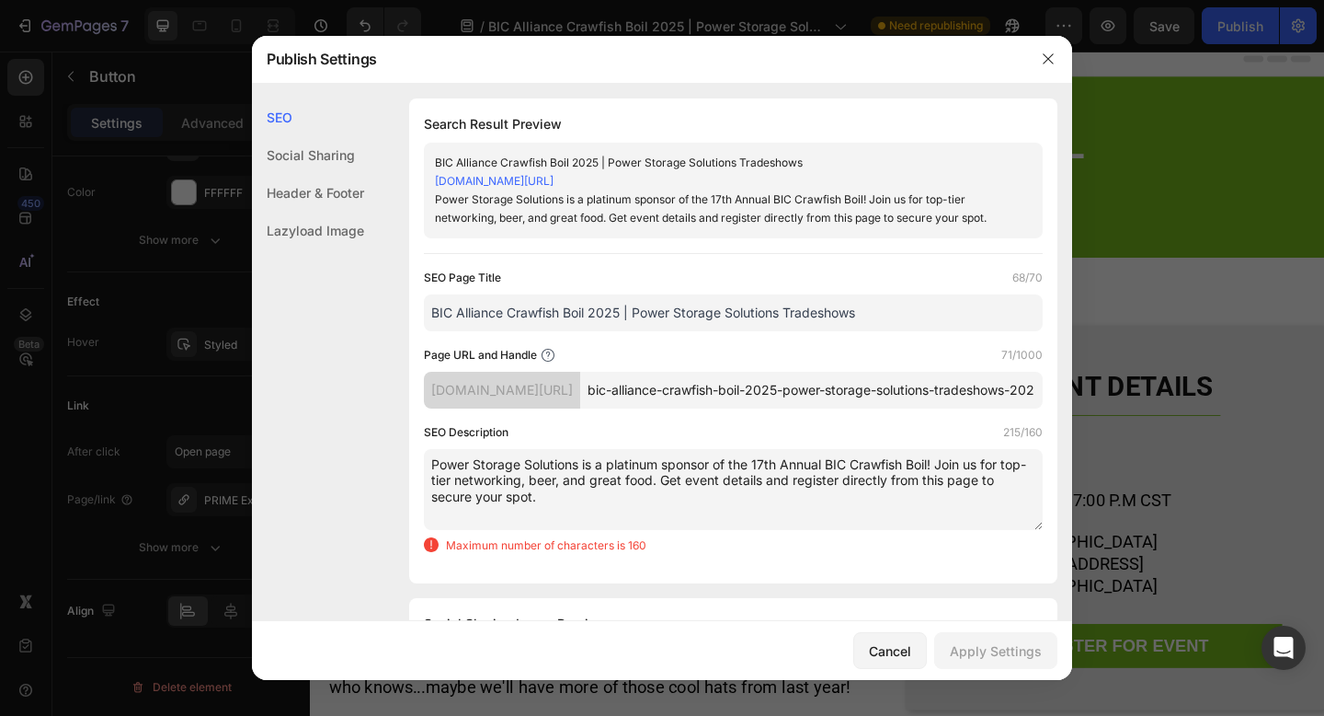
click at [810, 510] on textarea "Power Storage Solutions is a platinum sponsor of the 17th Annual BIC Crawfish B…" at bounding box center [733, 489] width 619 height 81
drag, startPoint x: 718, startPoint y: 499, endPoint x: 688, endPoint y: 498, distance: 30.4
click at [688, 498] on textarea "Power Storage Solutions is a platinum sponsor of the 17th Annual BIC Crawfish B…" at bounding box center [733, 489] width 619 height 81
click at [788, 500] on textarea "Power Storage Solutions is a platinum sponsor of the 17th Annual BIC Crawfish B…" at bounding box center [733, 489] width 619 height 81
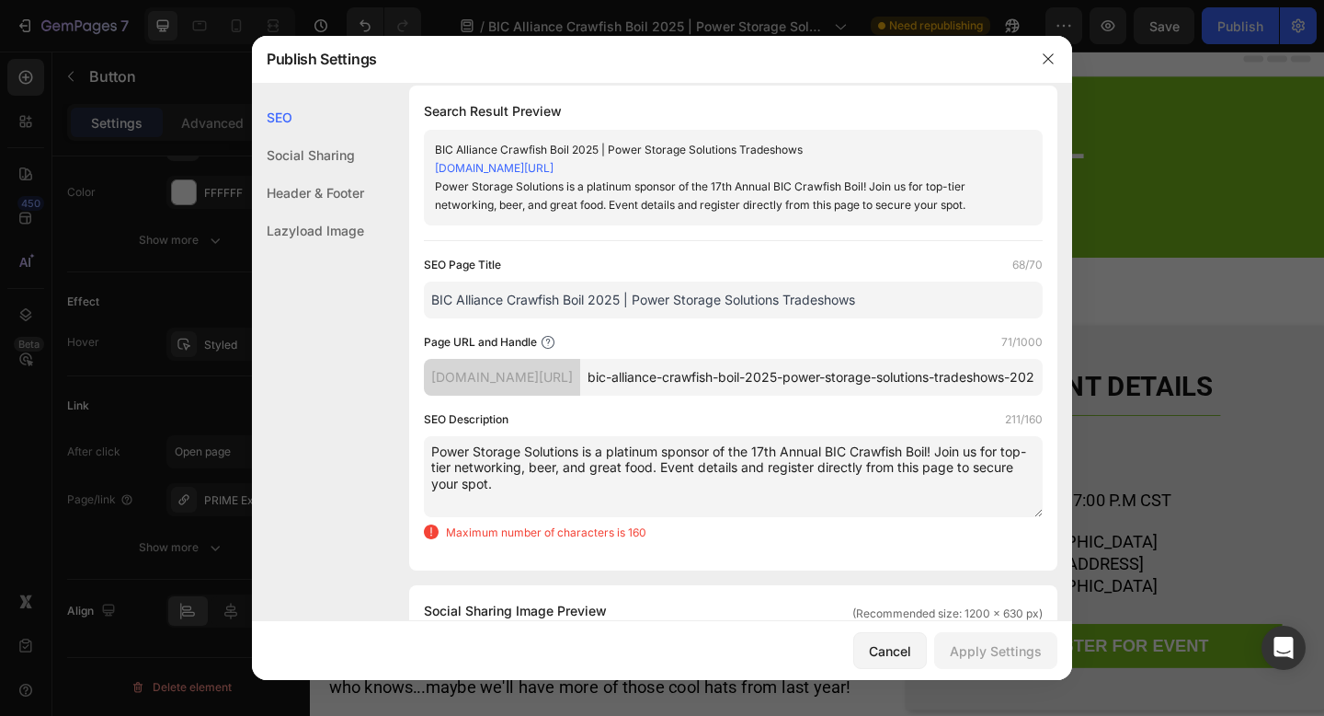
scroll to position [7, 0]
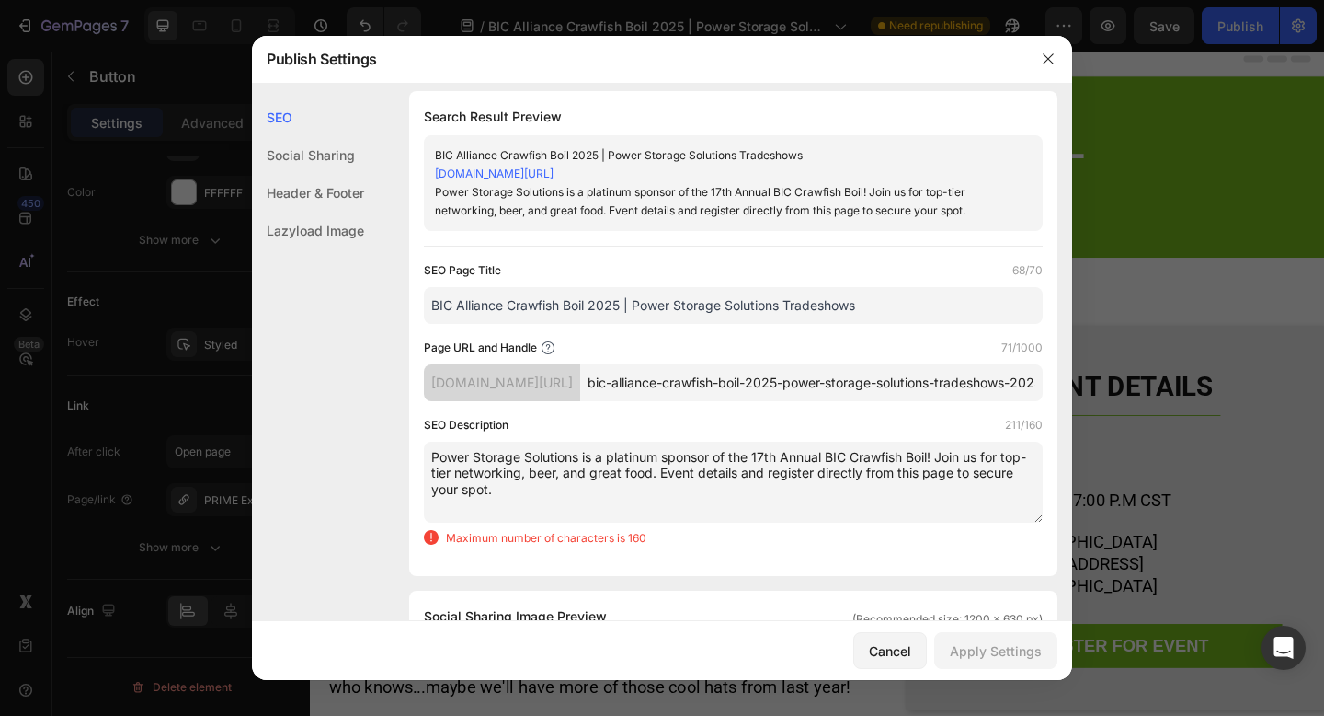
click at [540, 506] on textarea "Power Storage Solutions is a platinum sponsor of the 17th Annual BIC Crawfish B…" at bounding box center [733, 481] width 619 height 81
drag, startPoint x: 889, startPoint y: 491, endPoint x: 844, endPoint y: 489, distance: 45.1
click at [844, 489] on textarea "Power Storage Solutions is a platinum sponsor of the 17th Annual BIC Crawfish B…" at bounding box center [733, 481] width 619 height 81
drag, startPoint x: 964, startPoint y: 492, endPoint x: 875, endPoint y: 489, distance: 89.3
click at [875, 489] on textarea "Power Storage Solutions is a platinum sponsor of the 17th Annual BIC Crawfish B…" at bounding box center [733, 481] width 619 height 81
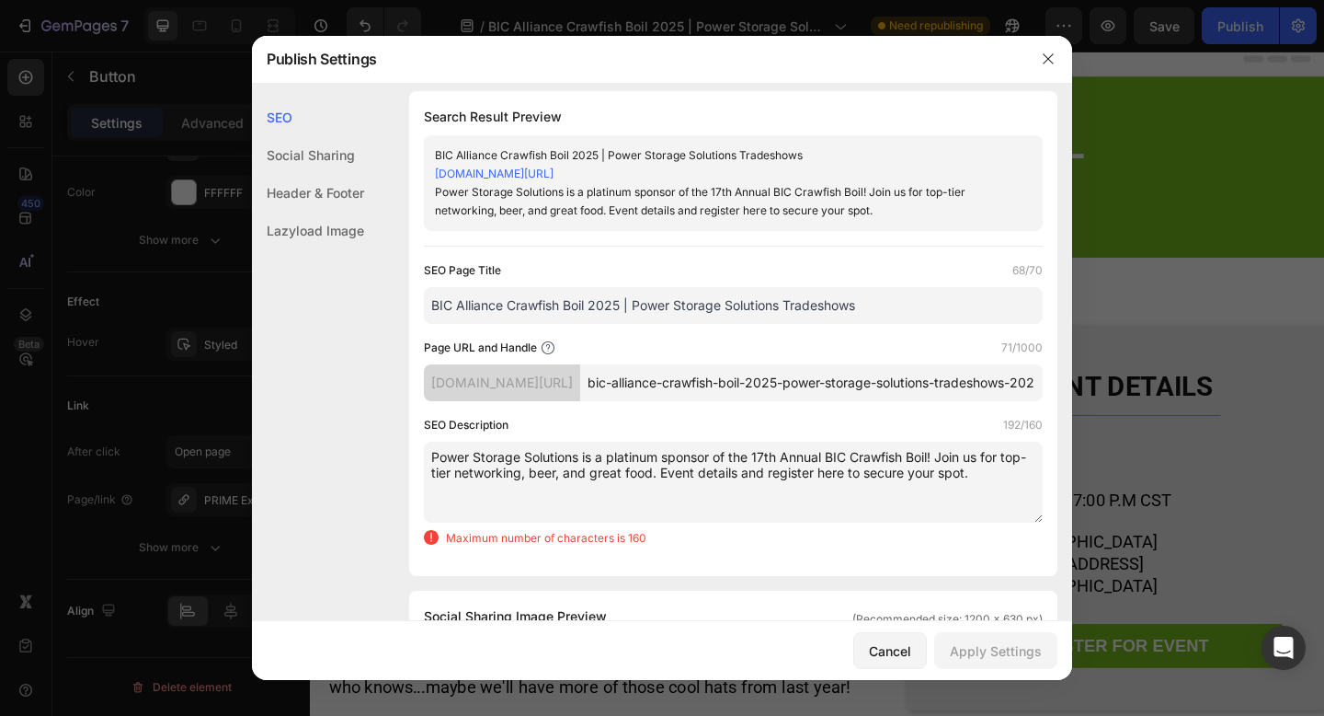
click at [929, 510] on textarea "Power Storage Solutions is a platinum sponsor of the 17th Annual BIC Crawfish B…" at bounding box center [733, 481] width 619 height 81
drag, startPoint x: 684, startPoint y: 493, endPoint x: 955, endPoint y: 475, distance: 271.0
click at [948, 475] on textarea "Power Storage Solutions is a platinum sponsor of the 17th Annual BIC Crawfish B…" at bounding box center [733, 481] width 619 height 81
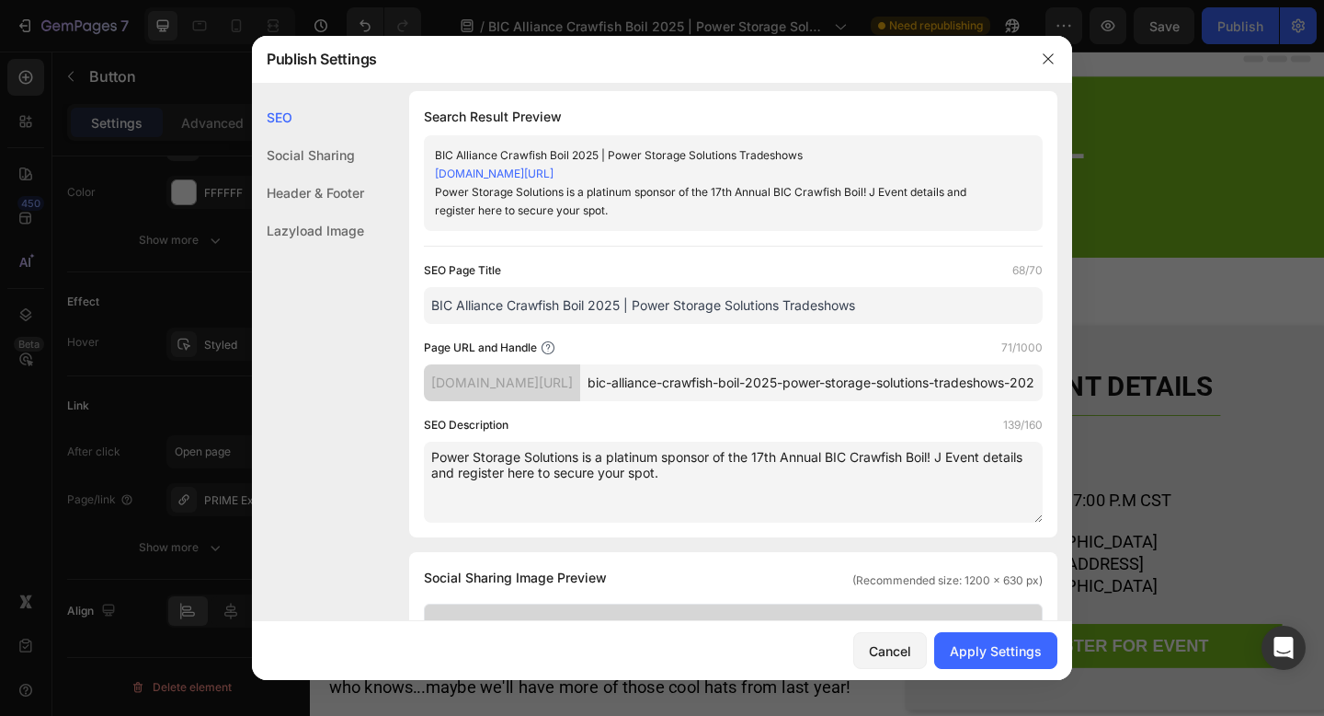
click at [611, 478] on textarea "Power Storage Solutions is a platinum sponsor of the 17th Annual BIC Crawfish B…" at bounding box center [733, 481] width 619 height 81
click at [998, 485] on textarea "Power Storage Solutions is a proud platinum sponsor of the 17th Annual BIC Craw…" at bounding box center [733, 481] width 619 height 81
drag, startPoint x: 996, startPoint y: 473, endPoint x: 985, endPoint y: 475, distance: 11.2
click at [985, 475] on textarea "Power Storage Solutions is a proud platinum sponsor of the 17th Annual BIC Craw…" at bounding box center [733, 481] width 619 height 81
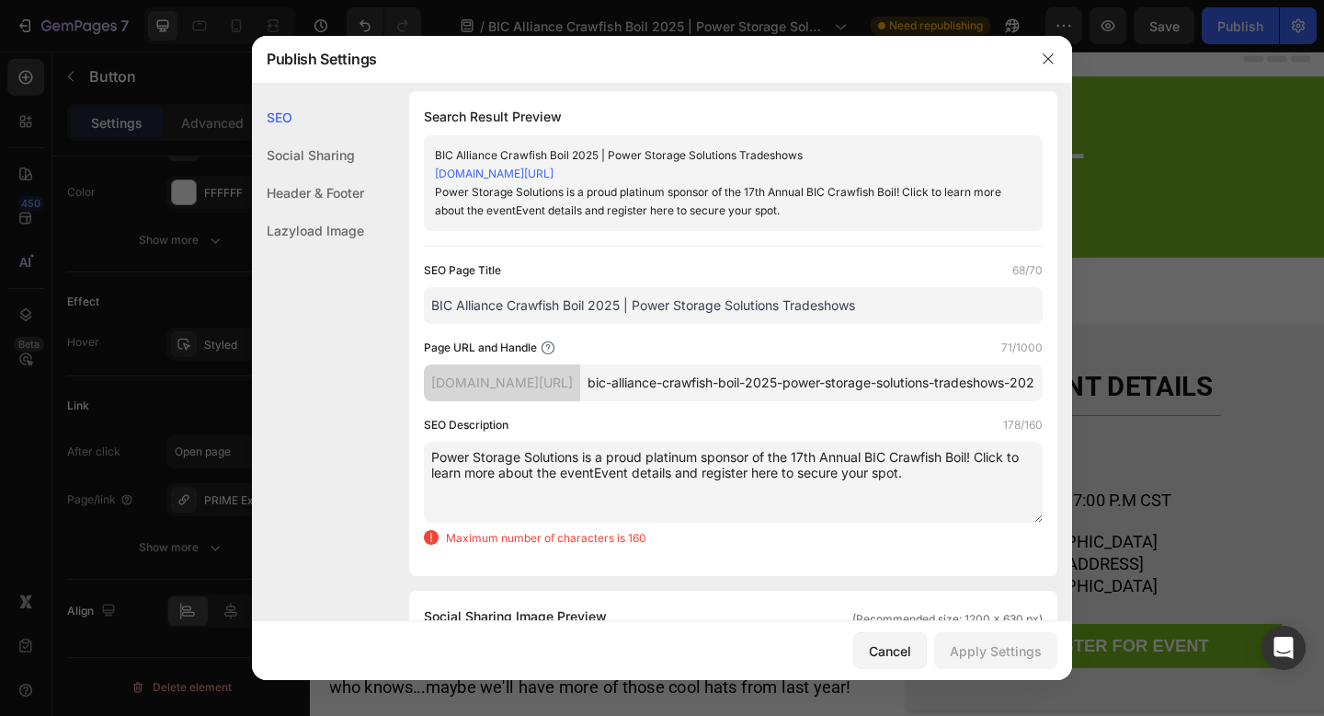
drag, startPoint x: 704, startPoint y: 493, endPoint x: 985, endPoint y: 475, distance: 282.0
click at [984, 475] on textarea "Power Storage Solutions is a proud platinum sponsor of the 17th Annual BIC Craw…" at bounding box center [733, 481] width 619 height 81
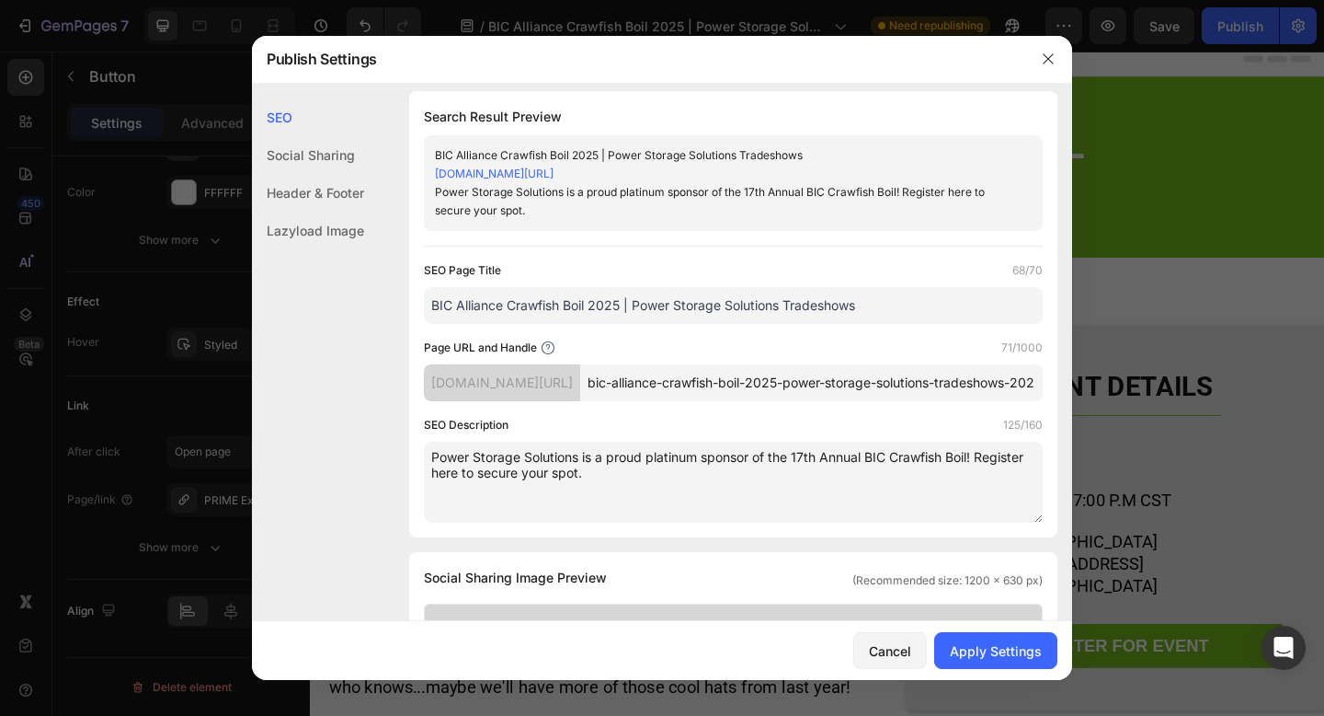
click at [631, 496] on textarea "Power Storage Solutions is a proud platinum sponsor of the 17th Annual BIC Craw…" at bounding box center [733, 481] width 619 height 81
click at [981, 468] on textarea "Power Storage Solutions is a proud platinum sponsor of the 17th Annual BIC Craw…" at bounding box center [733, 481] width 619 height 81
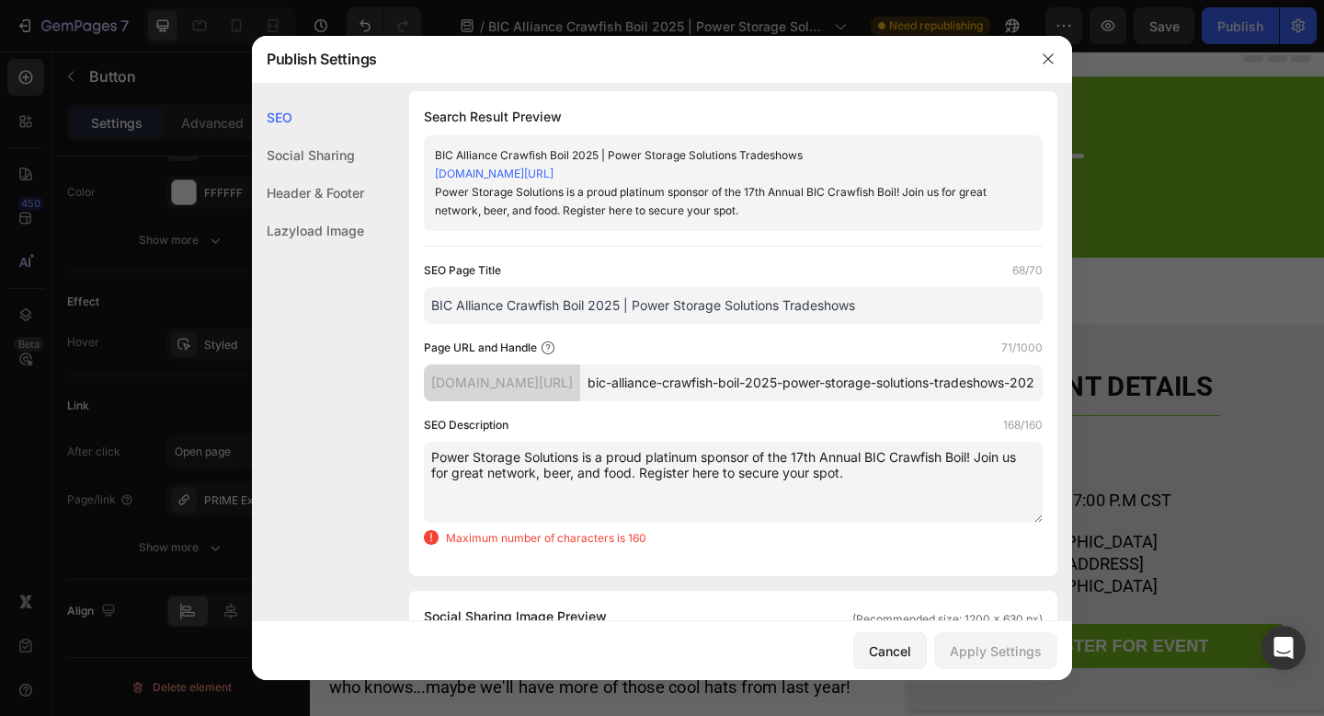
click at [535, 491] on textarea "Power Storage Solutions is a proud platinum sponsor of the 17th Annual BIC Craw…" at bounding box center [733, 481] width 619 height 81
click at [861, 488] on textarea "Power Storage Solutions is a proud platinum sponsor of the 17th Annual BIC Craw…" at bounding box center [733, 481] width 619 height 81
click at [884, 495] on textarea "Power Storage Solutions is a proud platinum sponsor of the 17th Annual BIC Craw…" at bounding box center [733, 481] width 619 height 81
click at [432, 473] on textarea "Power Storage Solutions is a proud platinum sponsor of the 17th Annual BIC Craw…" at bounding box center [733, 481] width 619 height 81
drag, startPoint x: 728, startPoint y: 480, endPoint x: 787, endPoint y: 475, distance: 60.0
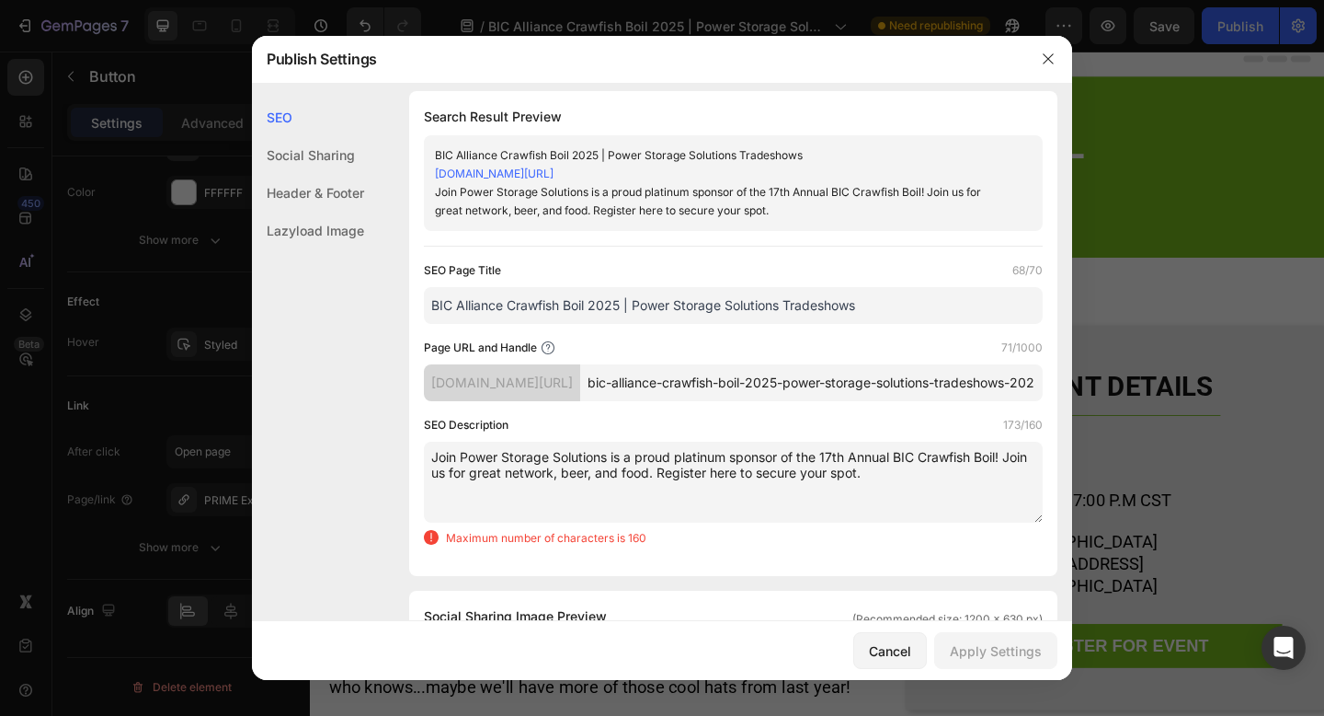
click at [728, 480] on textarea "Join Power Storage Solutions is a proud platinum sponsor of the 17th Annual BIC…" at bounding box center [733, 481] width 619 height 81
drag, startPoint x: 796, startPoint y: 472, endPoint x: 615, endPoint y: 474, distance: 181.2
click at [614, 474] on textarea "Join Power Storage Solutions is a proud platinum sponsor of the 17th Annual BIC…" at bounding box center [733, 481] width 619 height 81
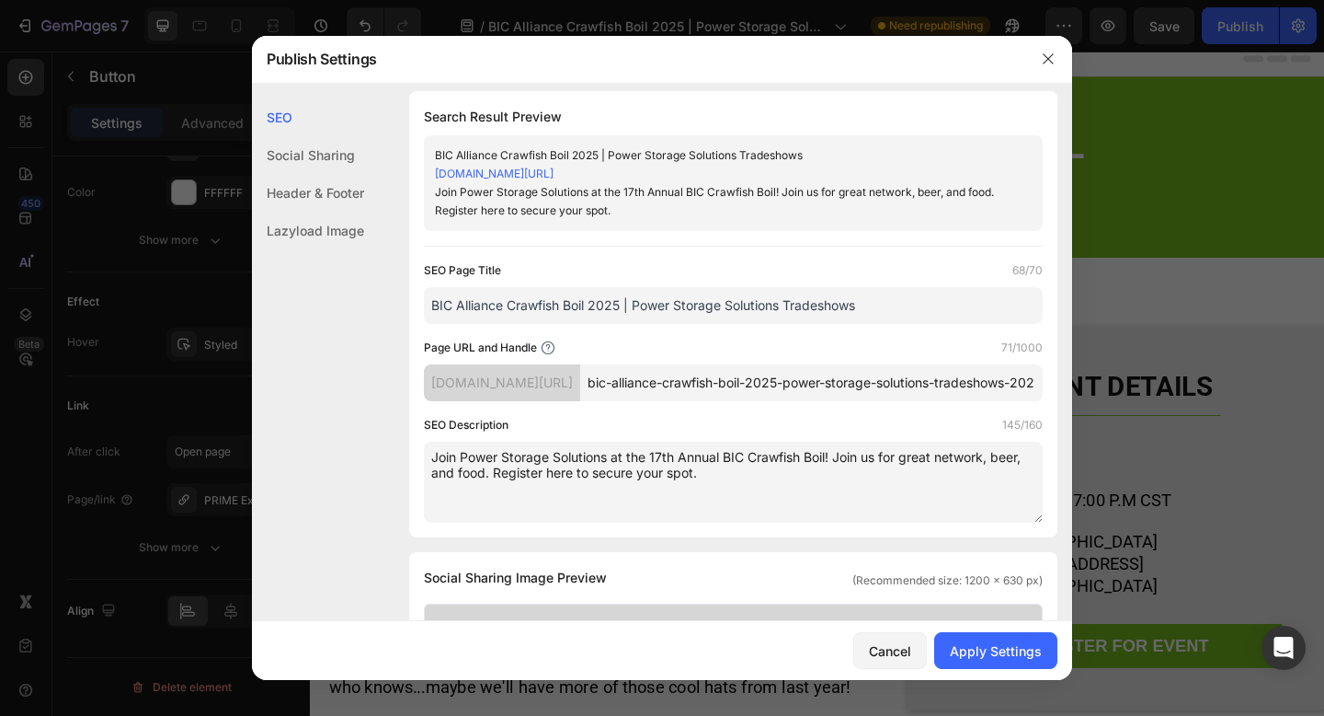
click at [808, 492] on textarea "Join Power Storage Solutions at the 17th Annual BIC Crawfish Boil! Join us for …" at bounding box center [733, 481] width 619 height 81
click at [911, 479] on textarea "Join Power Storage Solutions at the 17th Annual BIC Crawfish Boil! Join us for …" at bounding box center [733, 481] width 619 height 81
click at [988, 474] on textarea "Join Power Storage Solutions at the 17th Annual BIC Crawfish Boil! Join us for …" at bounding box center [733, 481] width 619 height 81
click at [854, 486] on textarea "Join Power Storage Solutions at the 17th Annual BIC Crawfish Boil! Join us for …" at bounding box center [733, 481] width 619 height 81
drag, startPoint x: 517, startPoint y: 487, endPoint x: 492, endPoint y: 488, distance: 24.9
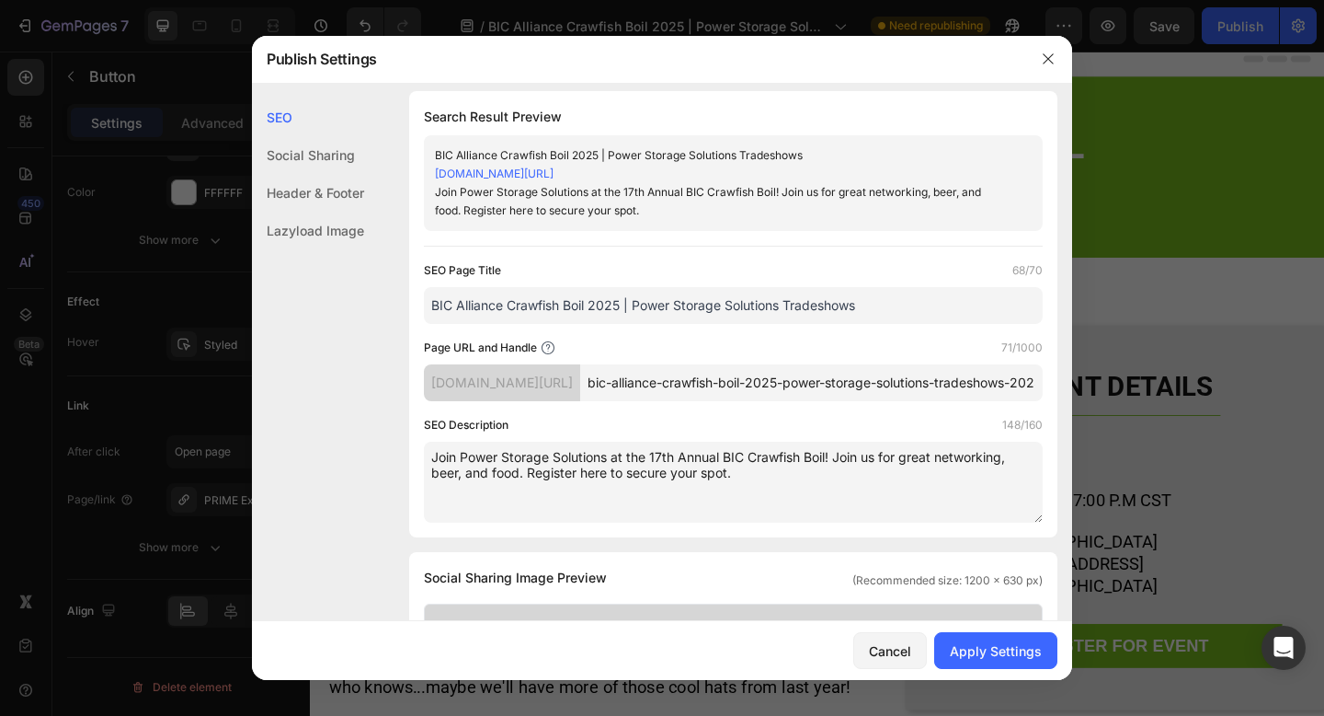
click at [492, 488] on textarea "Join Power Storage Solutions at the 17th Annual BIC Crawfish Boil! Join us for …" at bounding box center [733, 481] width 619 height 81
click at [814, 489] on textarea "Join Power Storage Solutions at the 17th Annual BIC Crawfish Boil! Join us for …" at bounding box center [733, 481] width 619 height 81
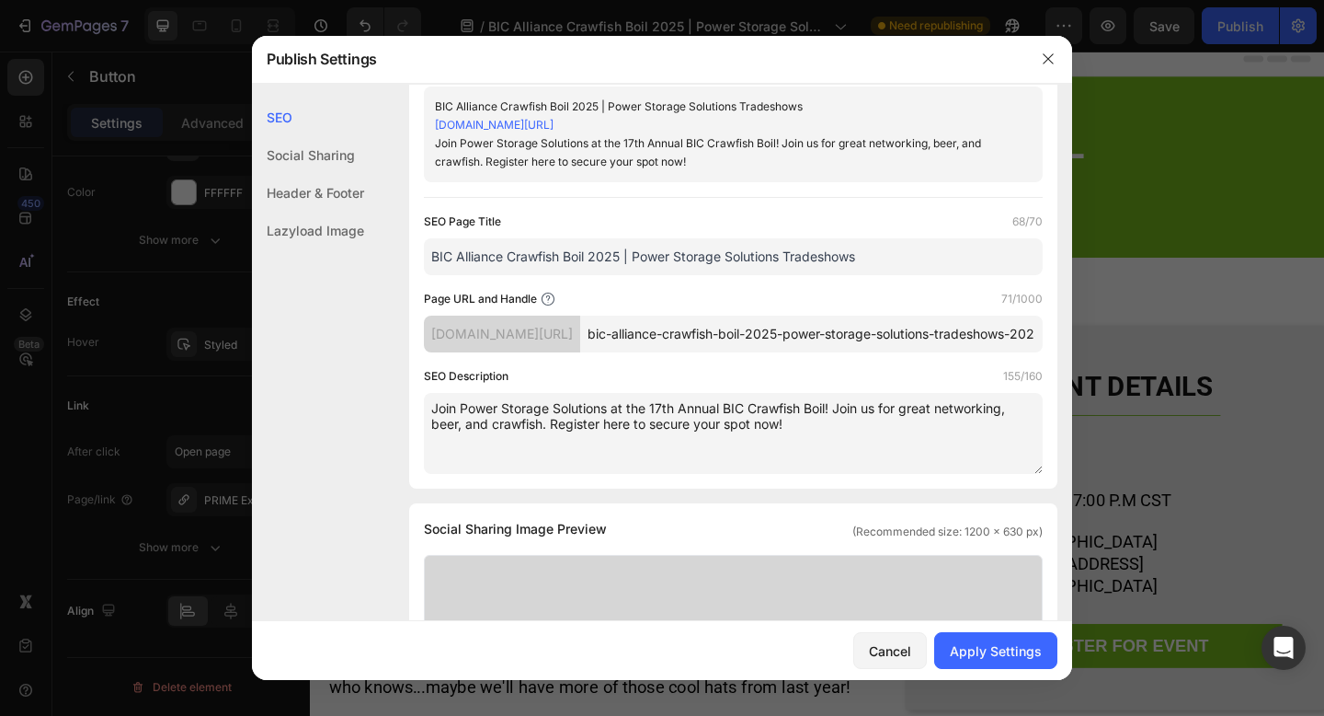
scroll to position [70, 0]
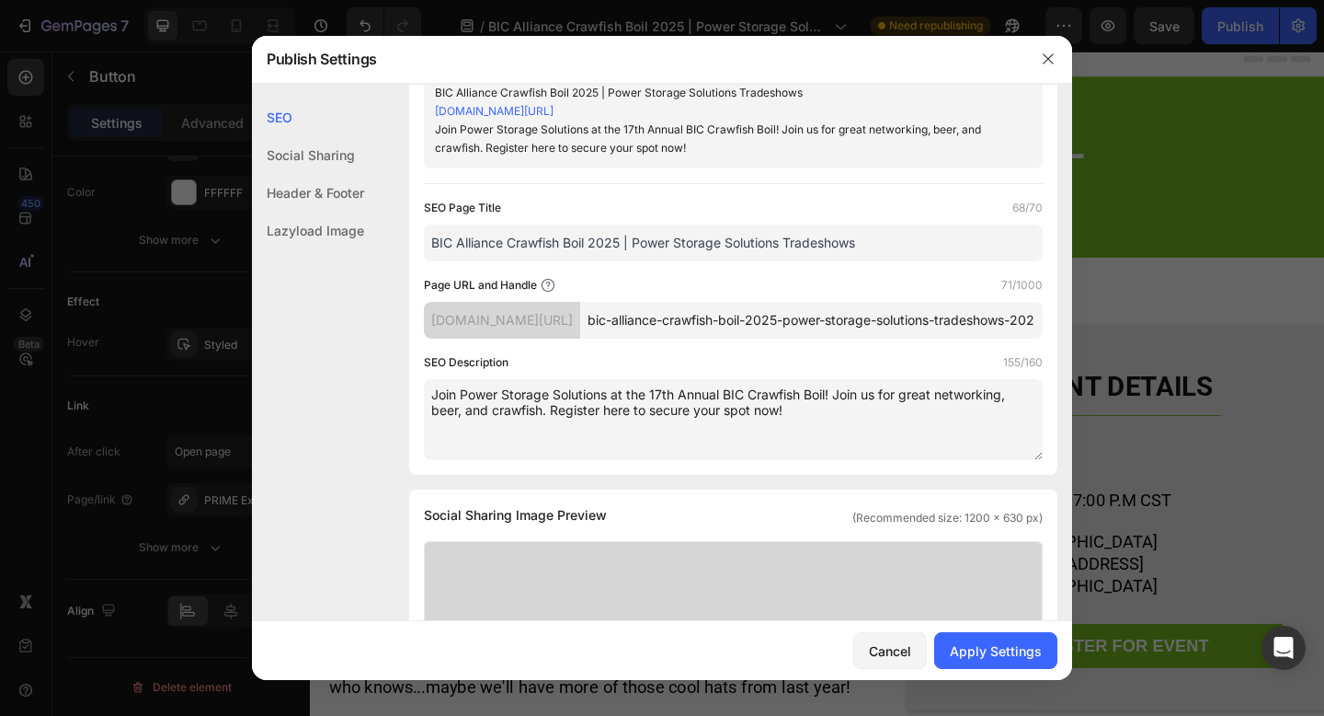
click at [781, 432] on textarea "Join Power Storage Solutions at the 17th Annual BIC Crawfish Boil! Join us for …" at bounding box center [733, 419] width 619 height 81
drag, startPoint x: 585, startPoint y: 430, endPoint x: 433, endPoint y: 409, distance: 153.1
click at [433, 409] on textarea "Join Power Storage Solutions at the 17th Annual BIC Crawfish Boil! Join us for …" at bounding box center [733, 419] width 619 height 81
type textarea "Join Power Storage Solutions at the 17th Annual BIC Crawfish Boil! Join us for …"
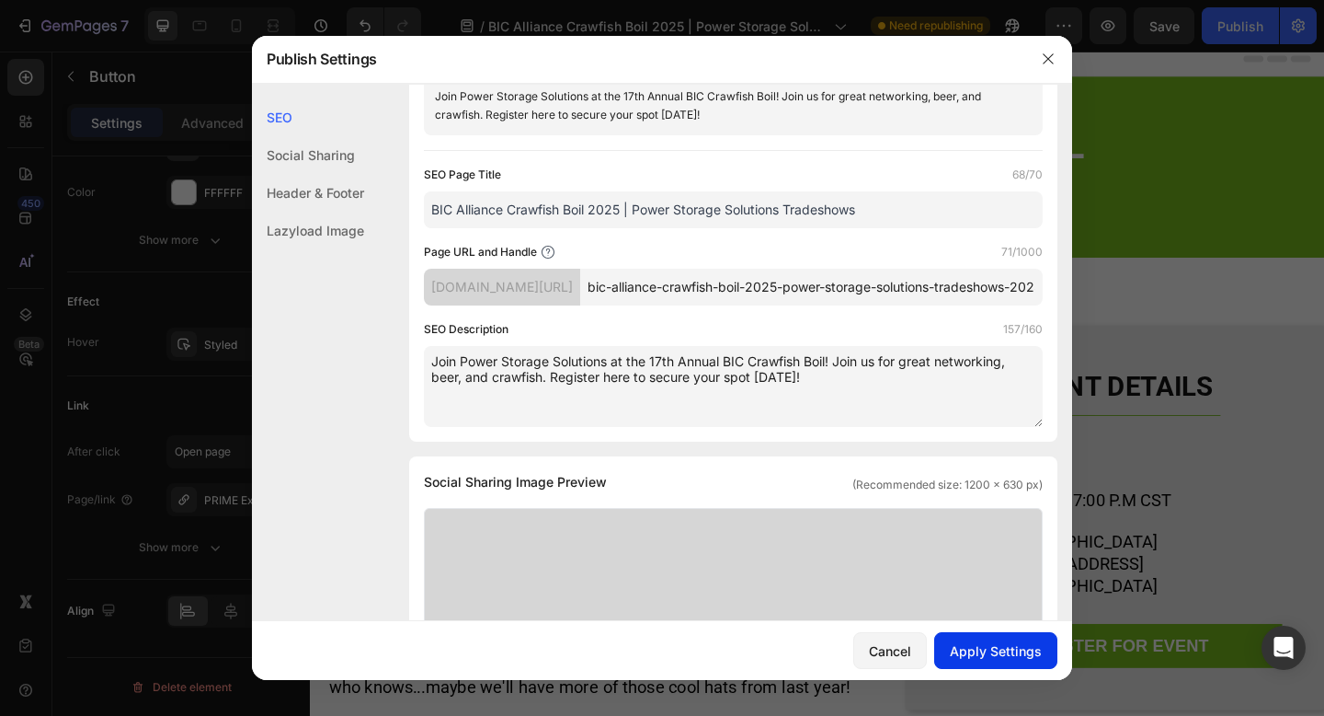
click at [996, 662] on button "Apply Settings" at bounding box center [995, 650] width 123 height 37
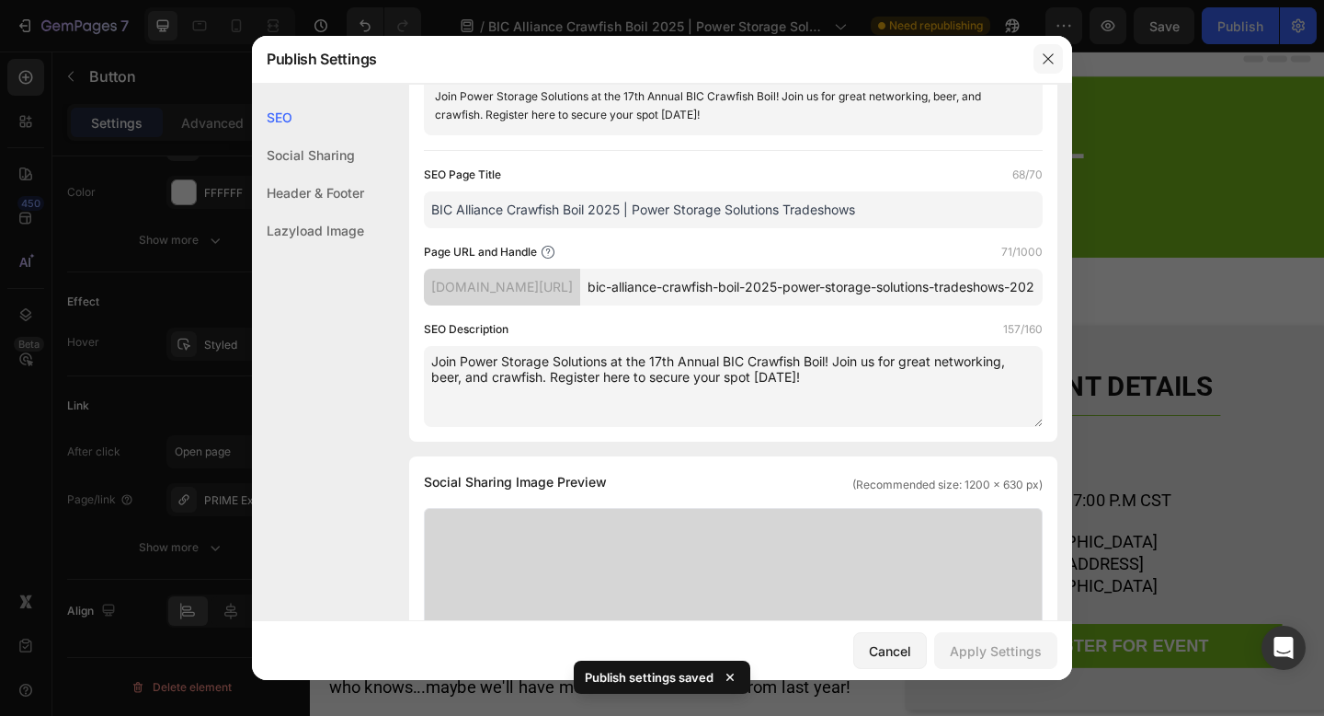
click at [1051, 59] on icon "button" at bounding box center [1048, 59] width 15 height 15
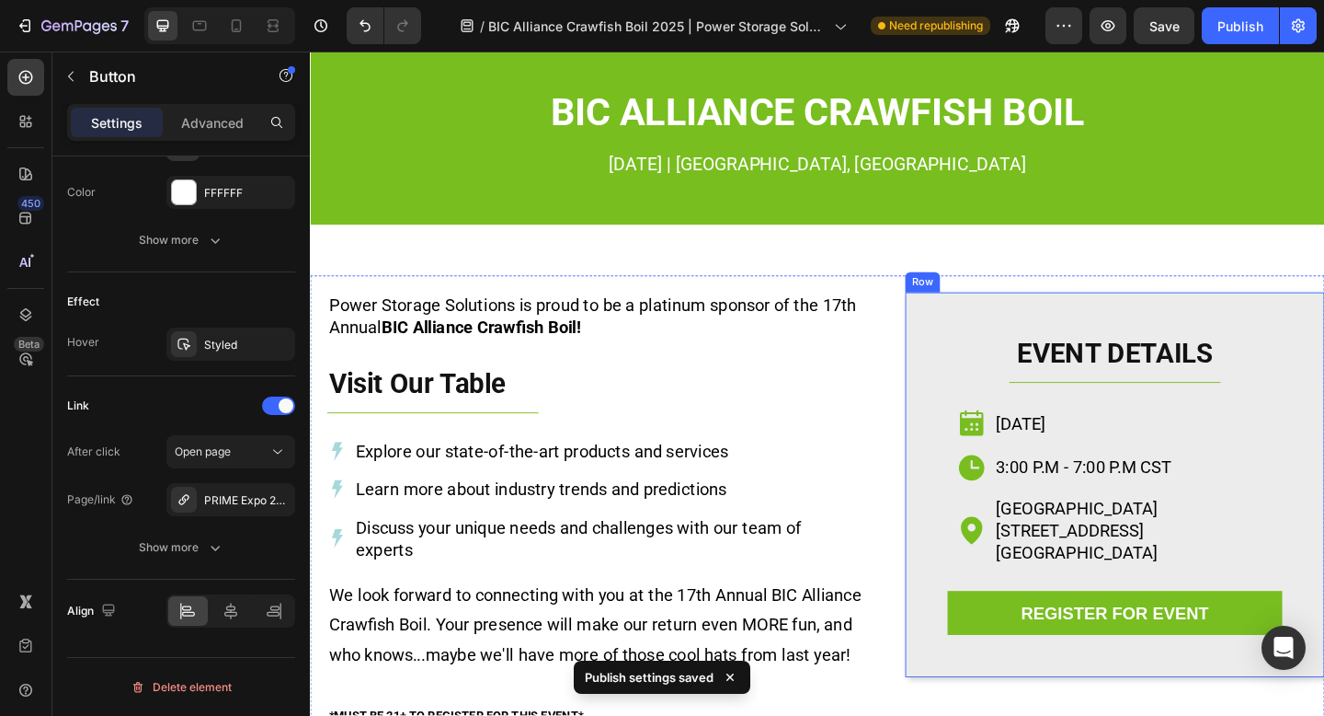
scroll to position [52, 0]
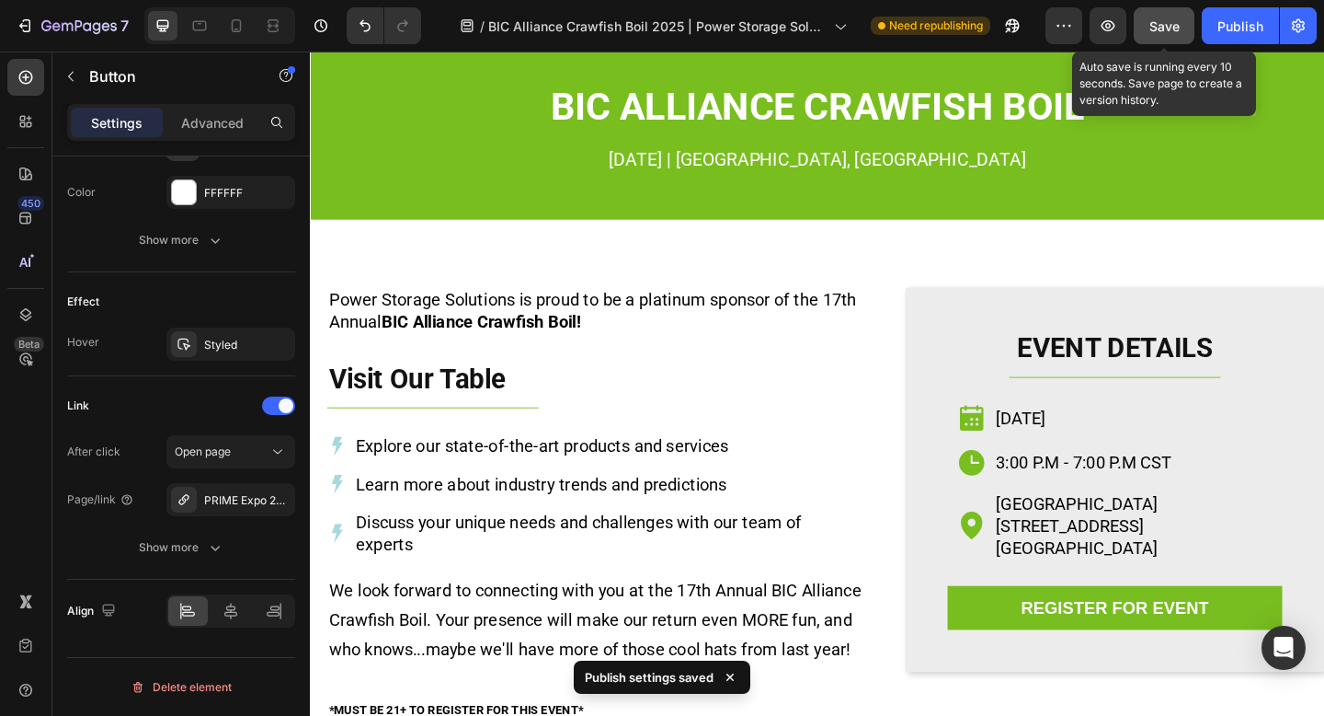
click at [1185, 24] on button "Save" at bounding box center [1164, 25] width 61 height 37
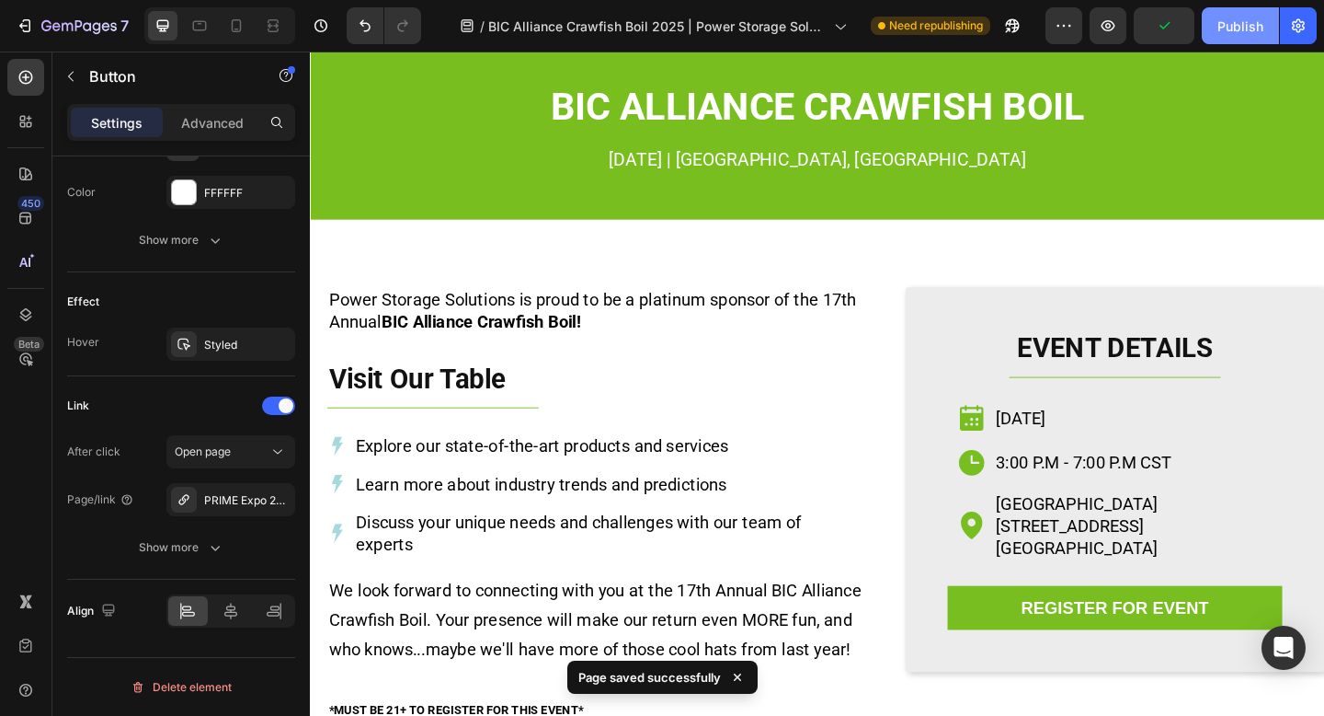
click at [1239, 20] on div "Publish" at bounding box center [1241, 26] width 46 height 19
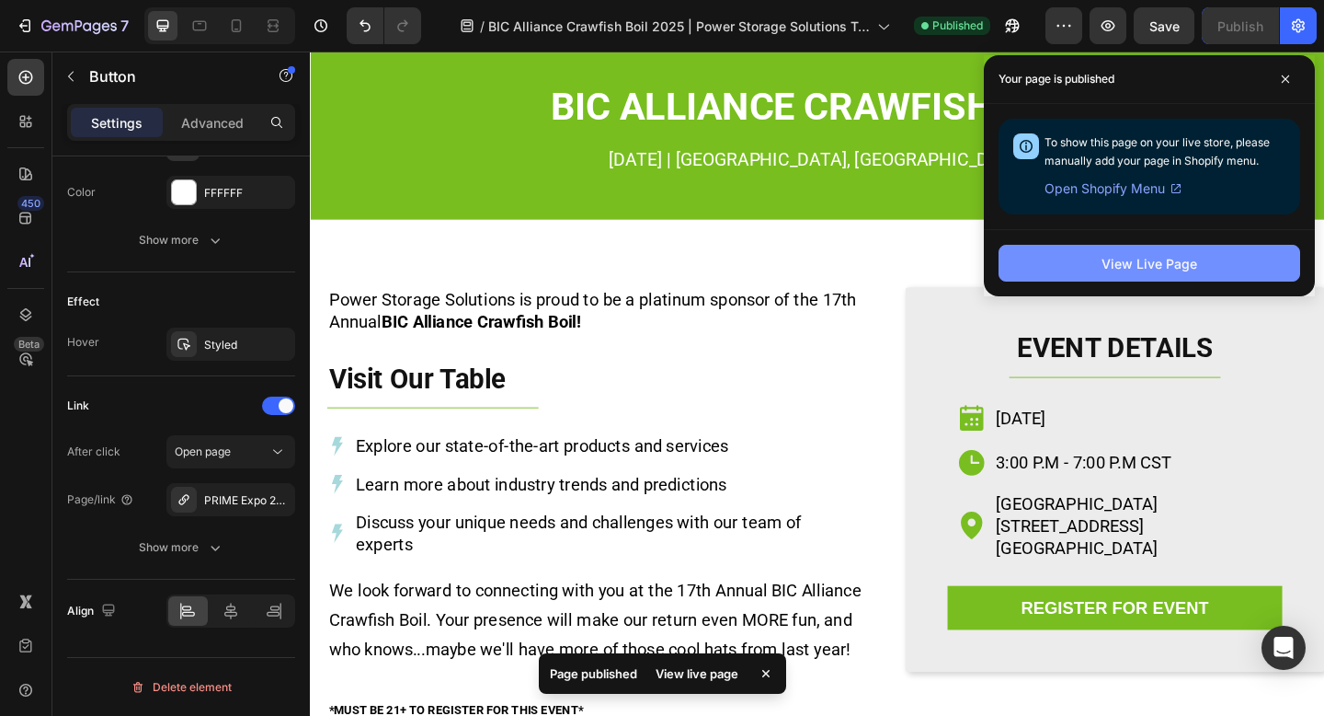
click at [1193, 270] on div "View Live Page" at bounding box center [1150, 263] width 96 height 19
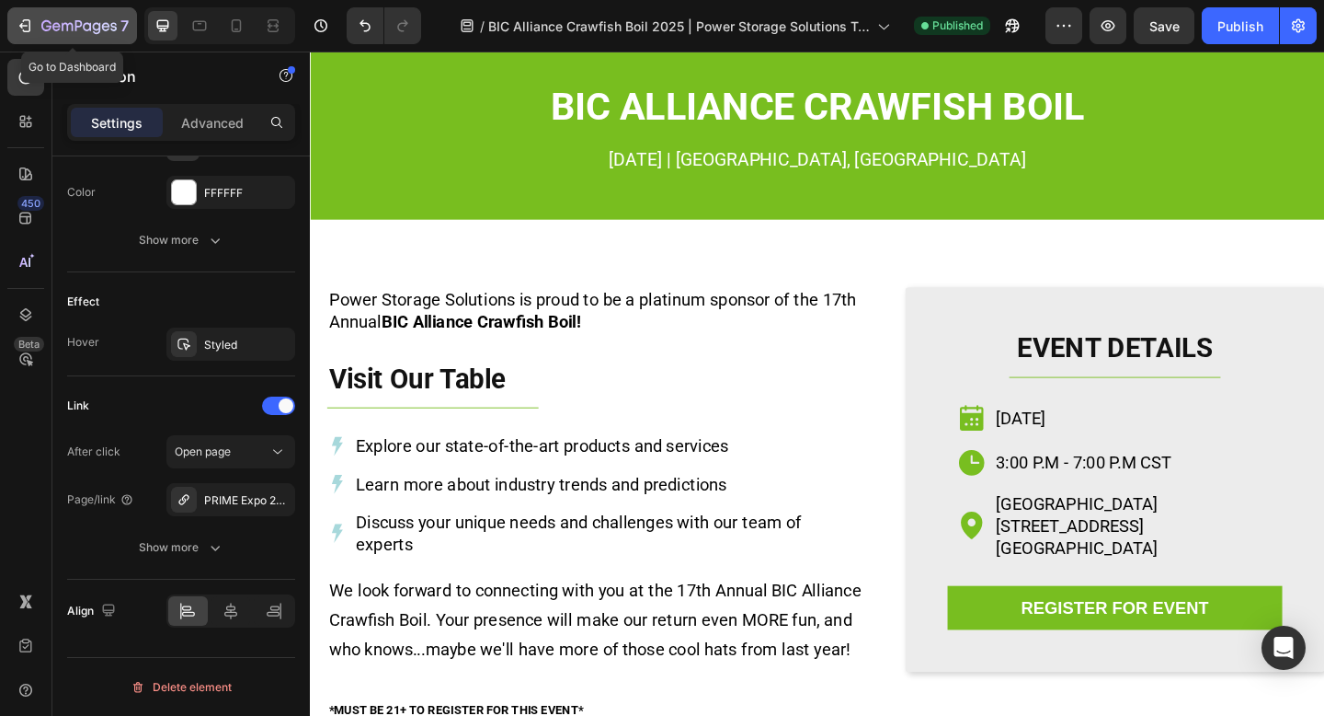
click at [83, 24] on icon "button" at bounding box center [78, 27] width 75 height 16
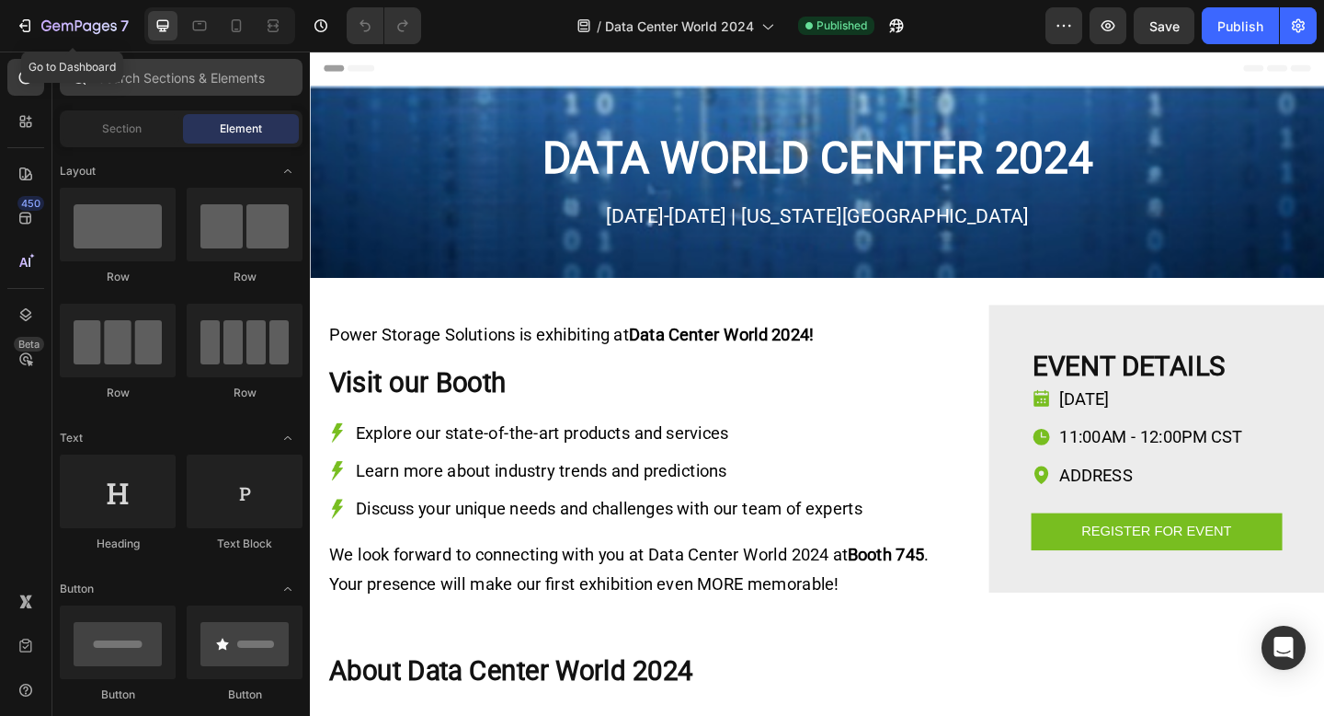
drag, startPoint x: 86, startPoint y: 36, endPoint x: 120, endPoint y: 61, distance: 42.1
click at [86, 36] on div "7" at bounding box center [84, 26] width 87 height 22
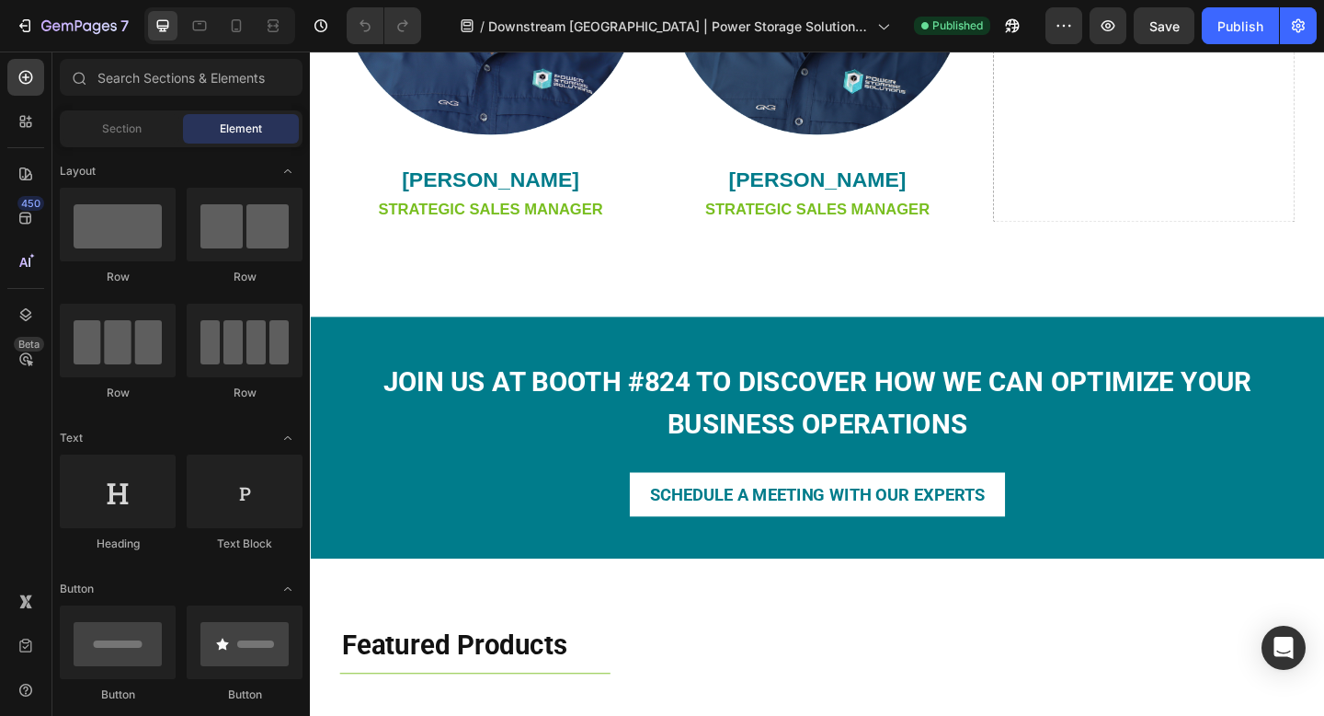
scroll to position [1426, 0]
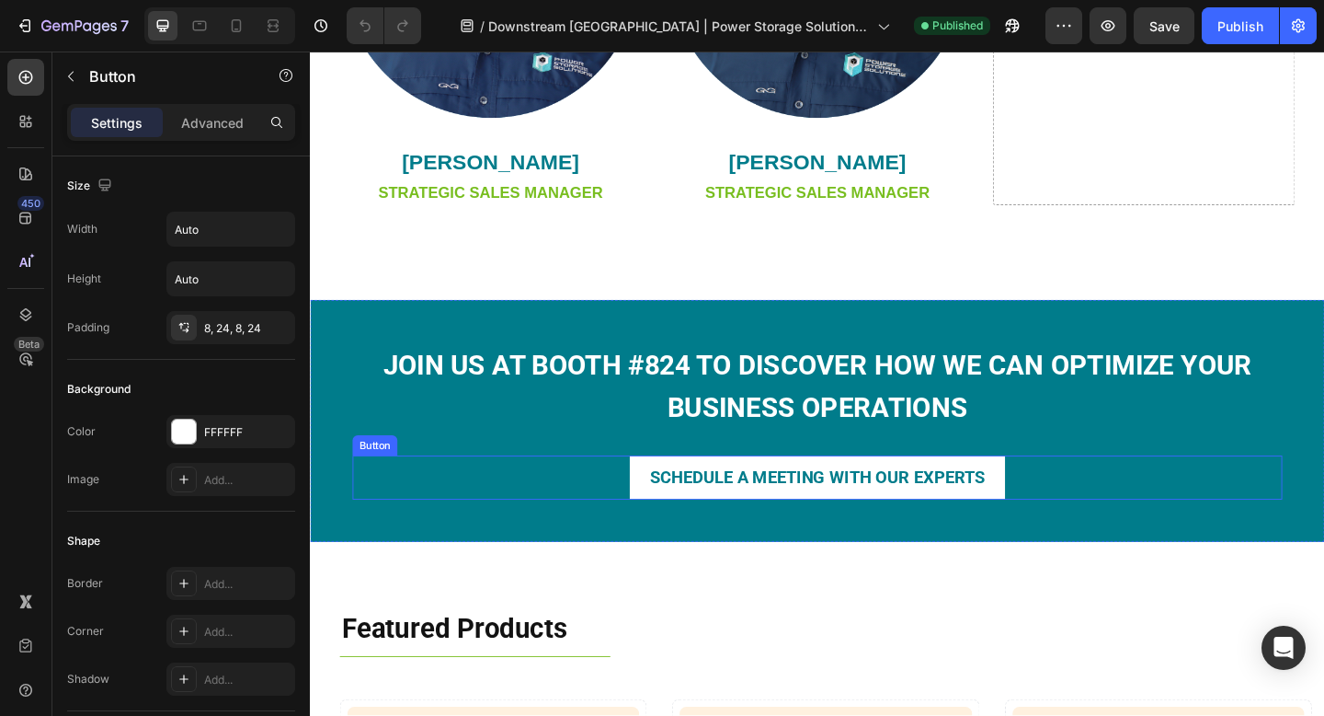
click at [1075, 512] on div "SCHEDULE A MEETING WITH OUR EXPERTS Button" at bounding box center [862, 515] width 1012 height 48
click at [475, 473] on icon at bounding box center [480, 473] width 15 height 15
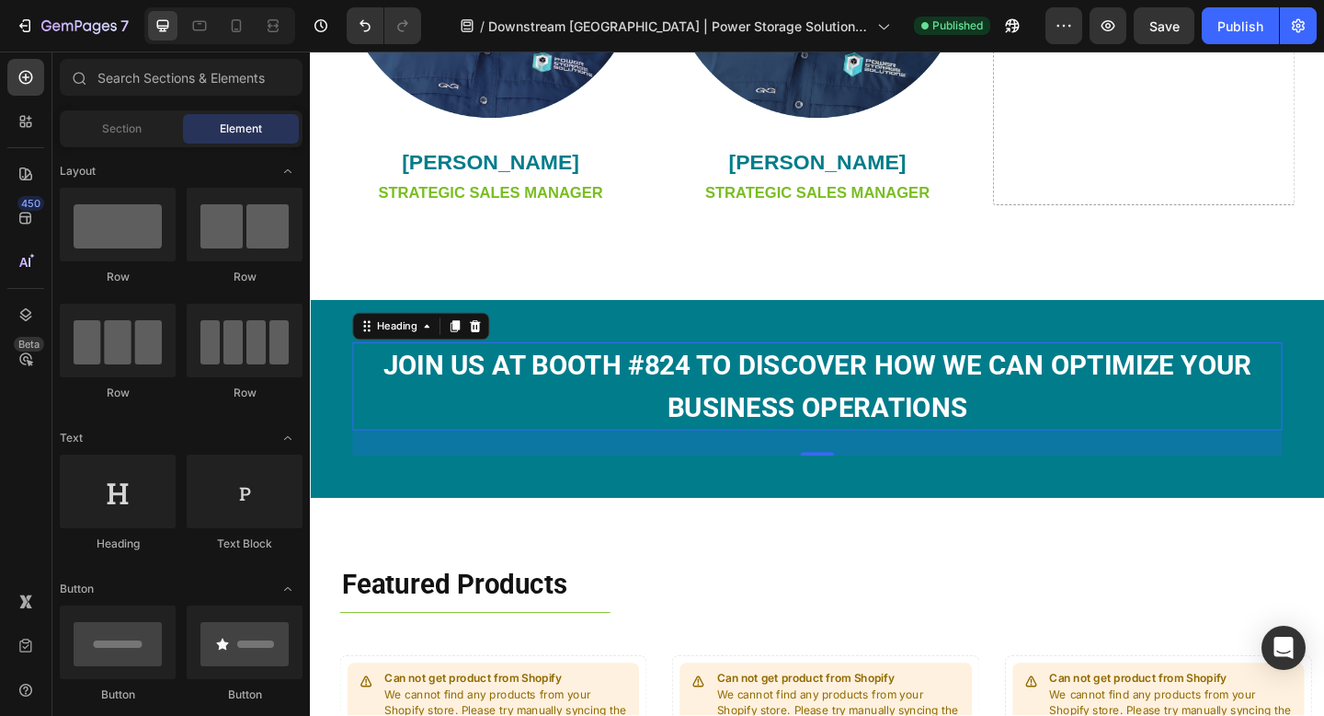
click at [753, 441] on strong "JOIN us AT BOOTH #824 TO DISCOVER HOW WE CAN OPTIMIZE YOUR BUSINESS OPERATIONS" at bounding box center [861, 415] width 945 height 81
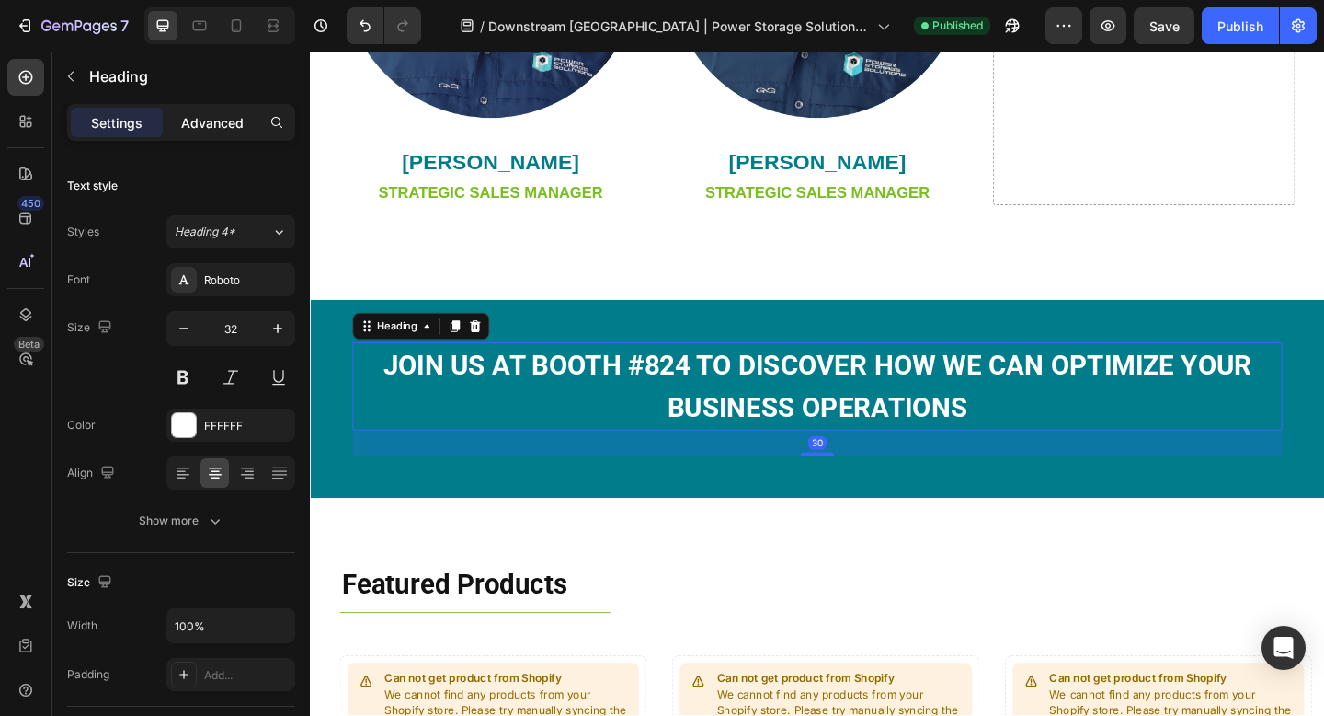
click at [211, 121] on p "Advanced" at bounding box center [212, 122] width 63 height 19
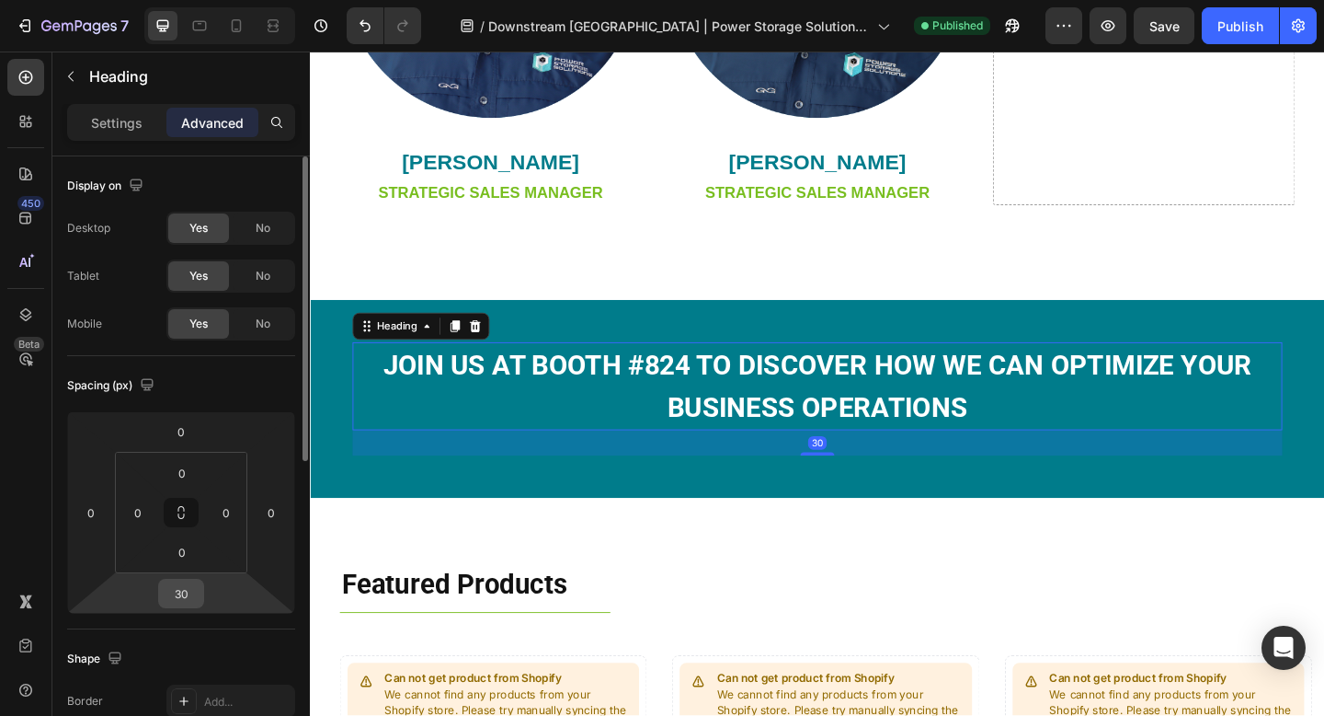
click at [184, 595] on input "30" at bounding box center [181, 593] width 37 height 28
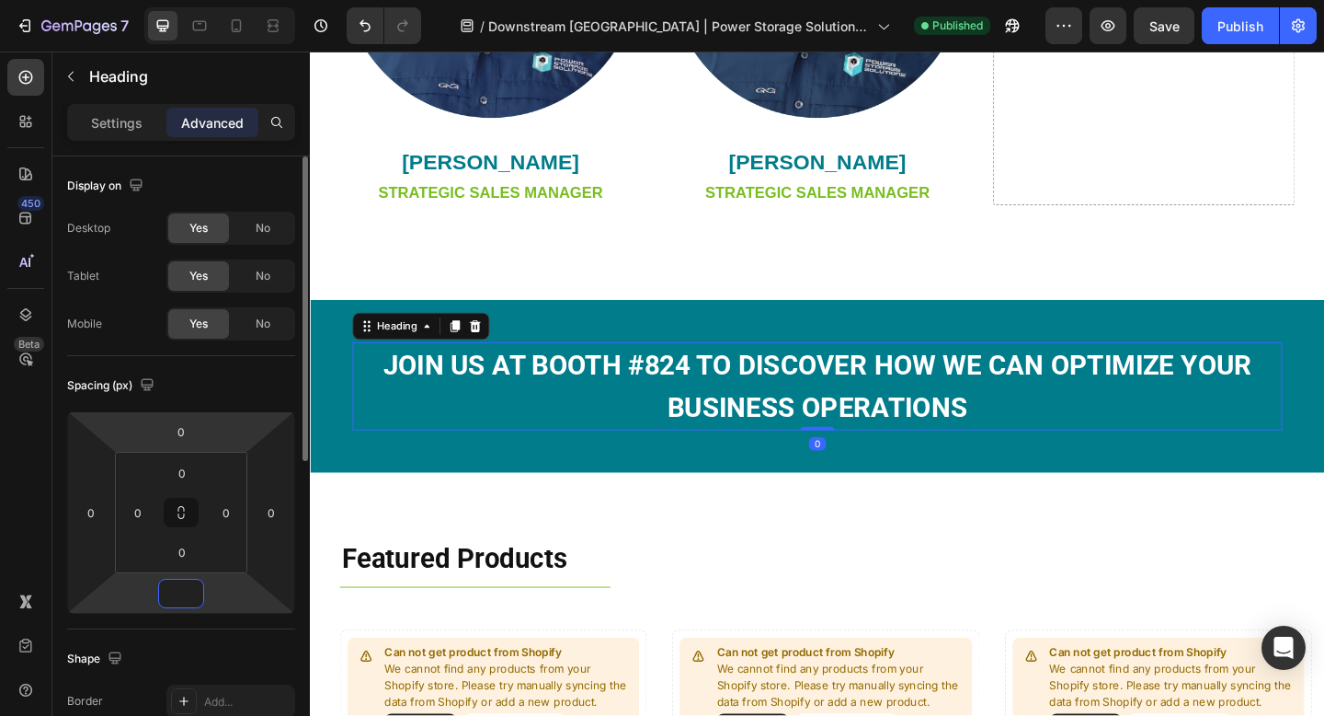
type input "0"
click at [274, 403] on div "Spacing (px) 0 0 0 0 0 0 0 0" at bounding box center [181, 492] width 228 height 273
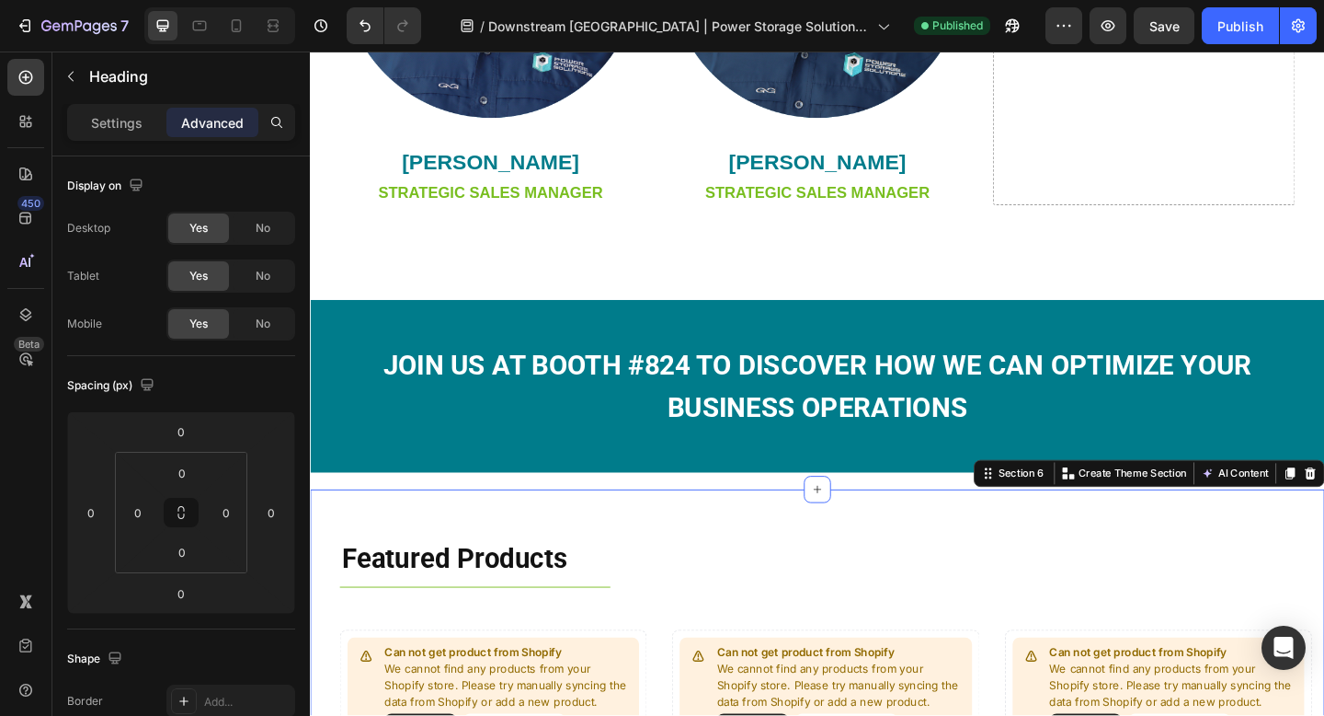
click at [525, 560] on div "Featured Products Heading Title Line Row Can not get product from Shopify We ca…" at bounding box center [862, 673] width 1104 height 290
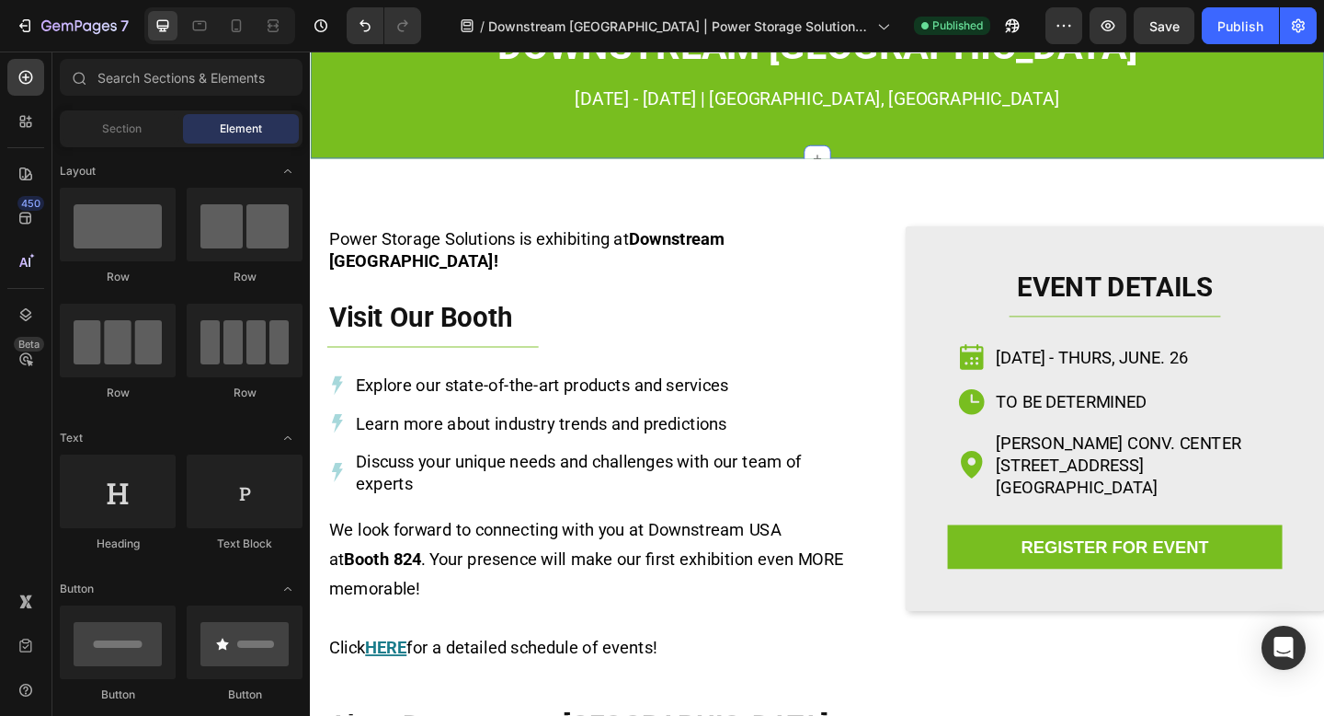
scroll to position [0, 0]
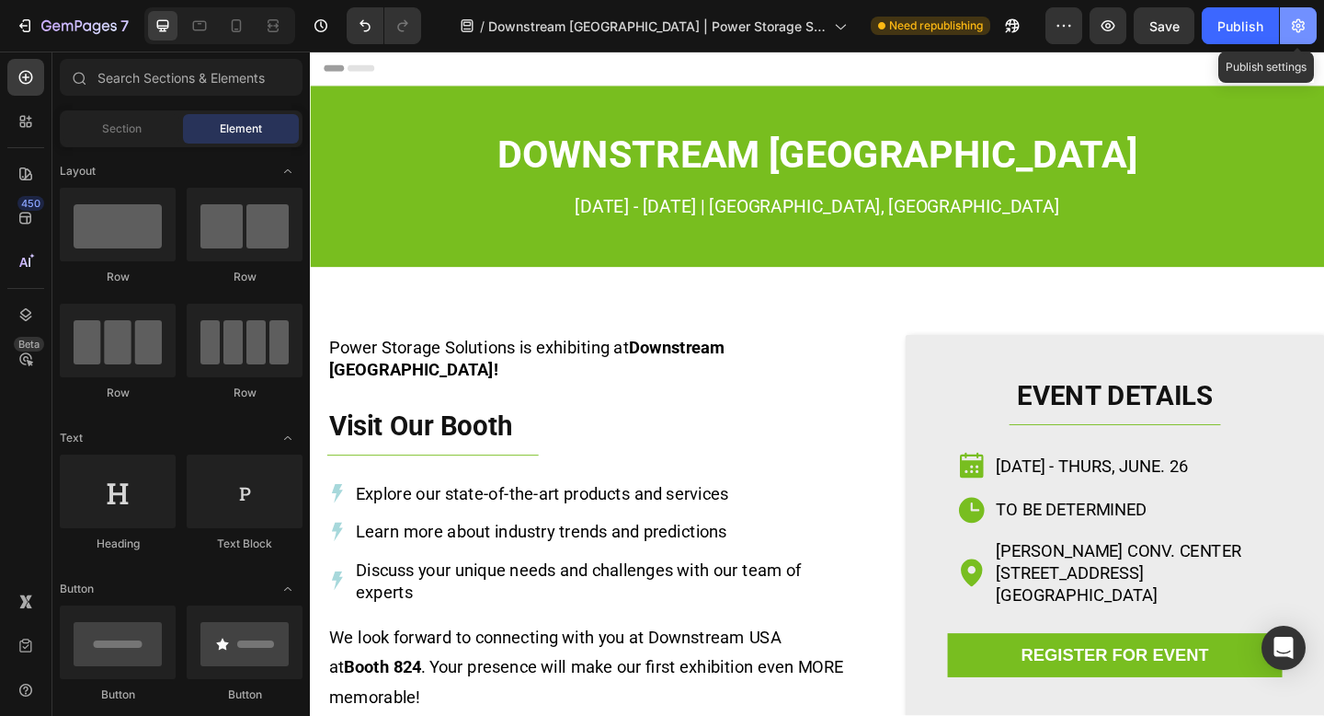
click at [1300, 30] on icon "button" at bounding box center [1298, 26] width 13 height 14
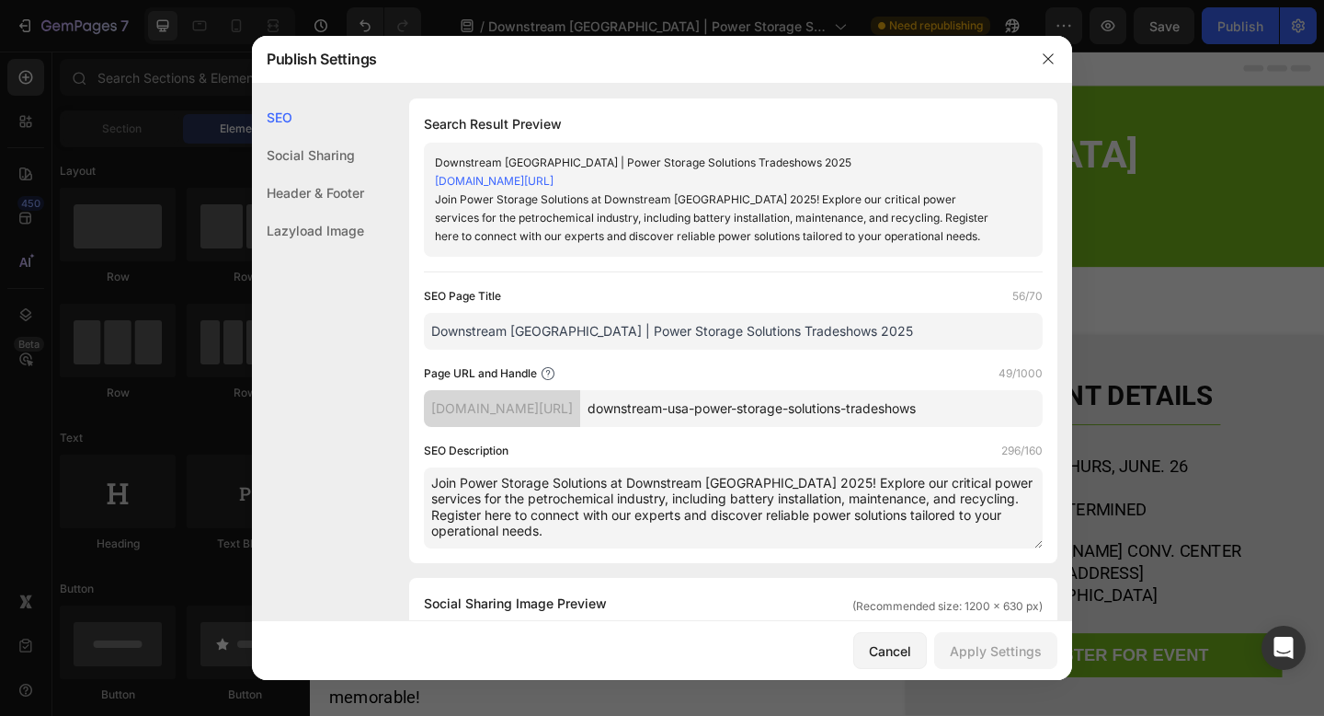
click at [746, 537] on textarea "Join Power Storage Solutions at Downstream [GEOGRAPHIC_DATA] 2025! Explore our …" at bounding box center [733, 507] width 619 height 81
drag, startPoint x: 926, startPoint y: 499, endPoint x: 778, endPoint y: 477, distance: 149.7
click at [778, 477] on textarea "Join Power Storage Solutions at Downstream [GEOGRAPHIC_DATA] 2025! Explore our …" at bounding box center [733, 507] width 619 height 81
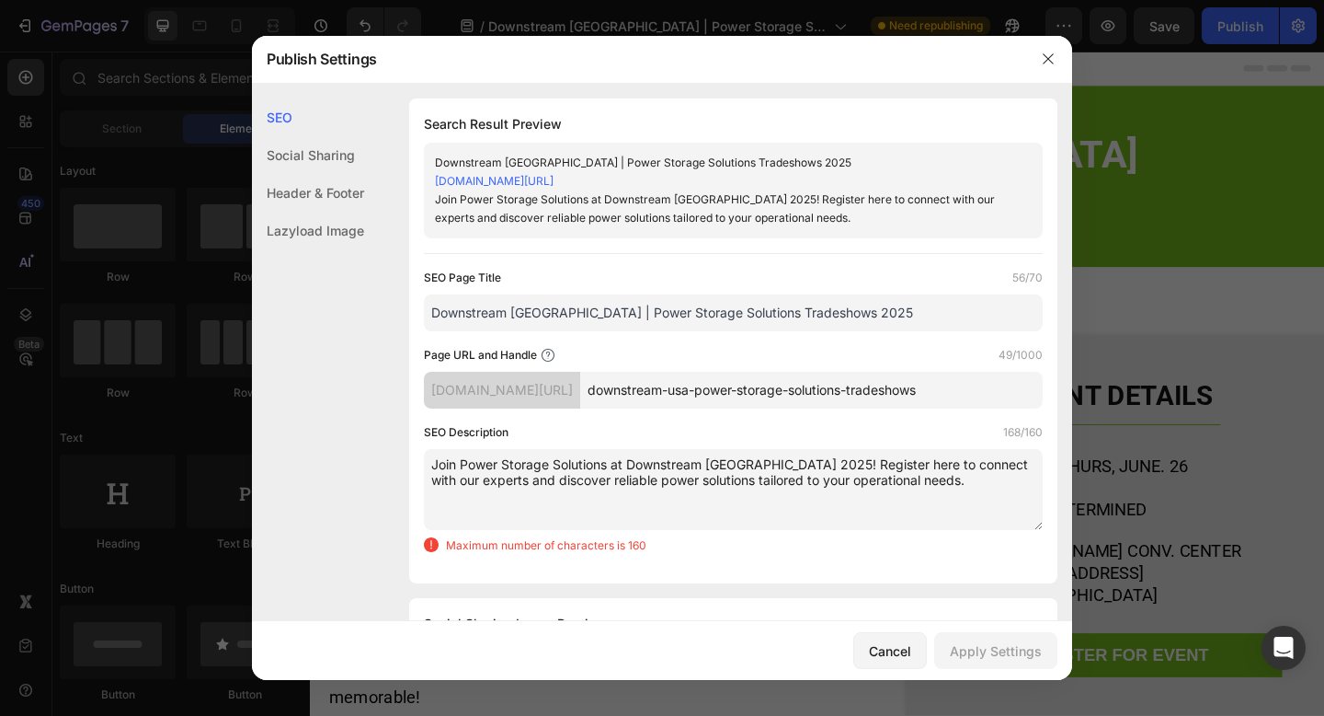
drag, startPoint x: 861, startPoint y: 482, endPoint x: 816, endPoint y: 482, distance: 45.1
click at [816, 482] on textarea "Join Power Storage Solutions at Downstream [GEOGRAPHIC_DATA] 2025! Register her…" at bounding box center [733, 489] width 619 height 81
click at [865, 481] on textarea "Join Power Storage Solutions at Downstream [GEOGRAPHIC_DATA] 2025! Register her…" at bounding box center [733, 489] width 619 height 81
click at [878, 476] on textarea "Join Power Storage Solutions at Downstream [GEOGRAPHIC_DATA] 2025! Register her…" at bounding box center [733, 489] width 619 height 81
drag, startPoint x: 556, startPoint y: 481, endPoint x: 514, endPoint y: 480, distance: 41.4
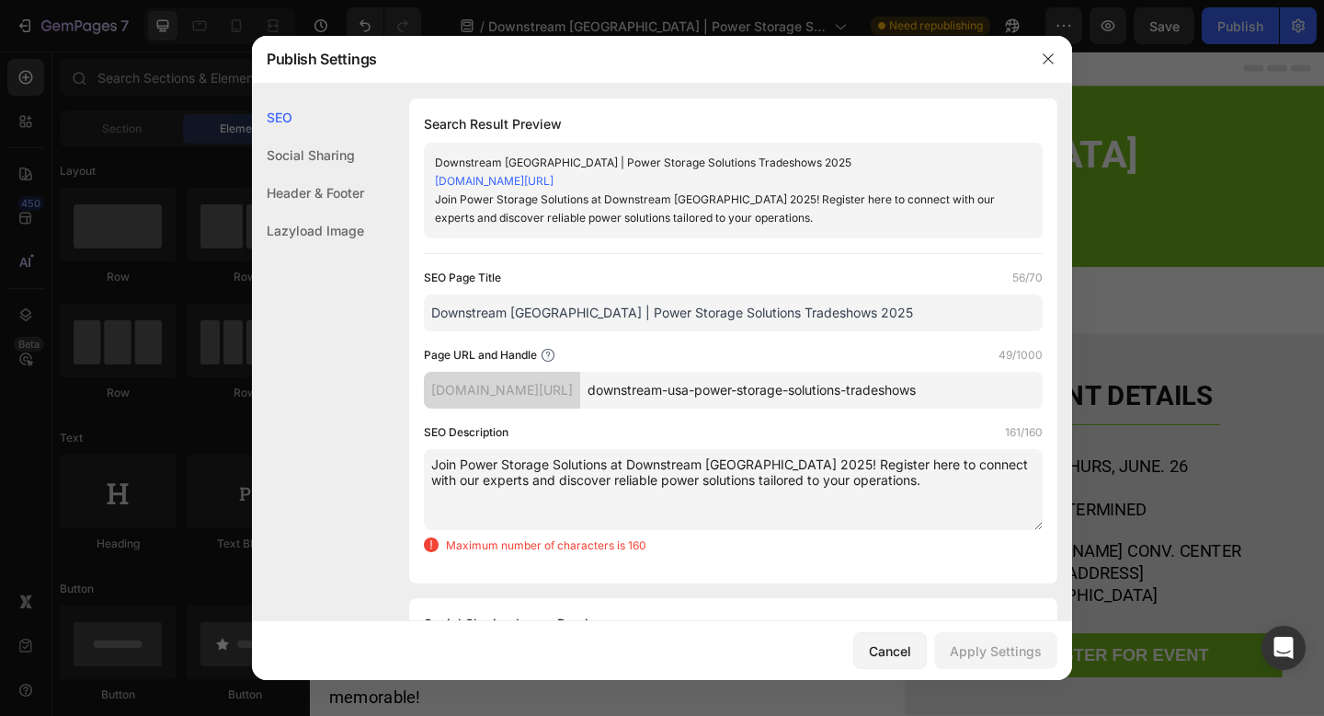
click at [514, 480] on textarea "Join Power Storage Solutions at Downstream USA 2025! Register here to connect w…" at bounding box center [733, 489] width 619 height 81
drag, startPoint x: 452, startPoint y: 477, endPoint x: 432, endPoint y: 478, distance: 19.3
click at [432, 478] on textarea "Join Power Storage Solutions at Downstream USA 2025! Register here to connect w…" at bounding box center [733, 489] width 619 height 81
click at [513, 481] on textarea "Join Power Storage Solutions at Downstream USA 2025! Register here to connect w…" at bounding box center [733, 489] width 619 height 81
drag, startPoint x: 1028, startPoint y: 462, endPoint x: 987, endPoint y: 464, distance: 41.5
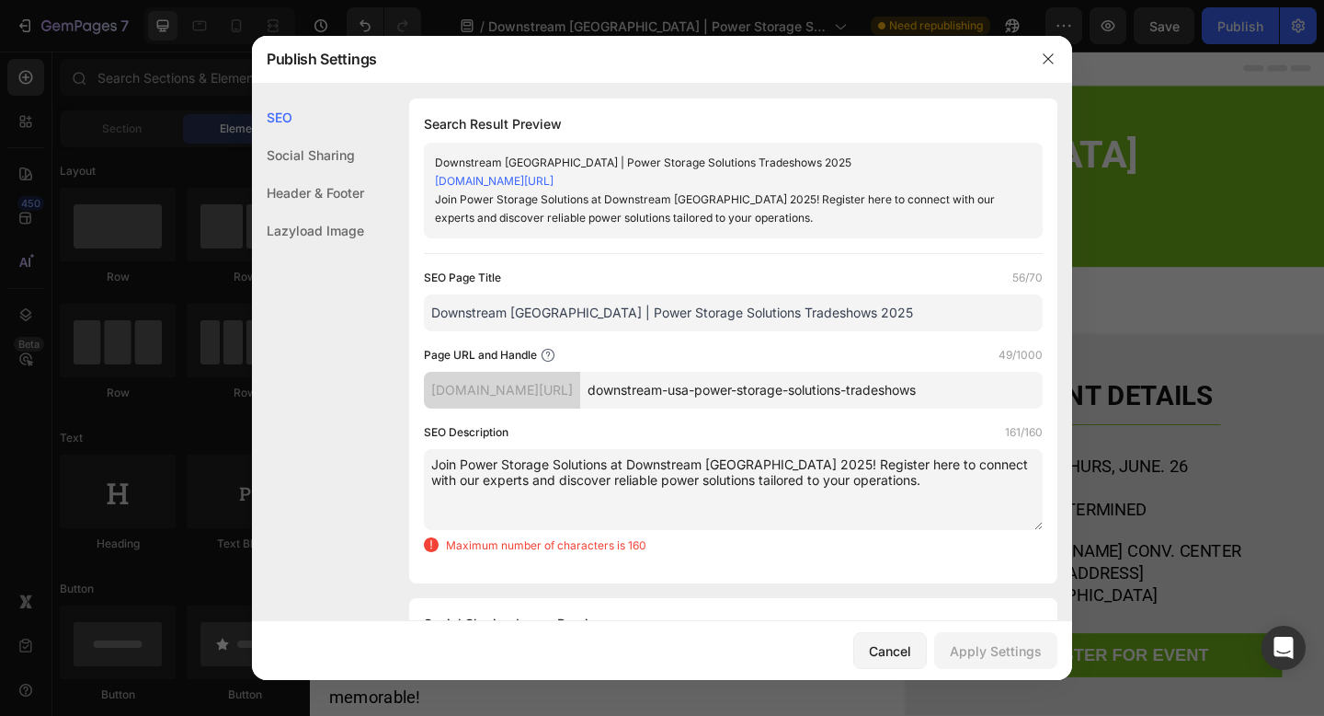
click at [987, 464] on textarea "Join Power Storage Solutions at Downstream USA 2025! Register here to connect w…" at bounding box center [733, 489] width 619 height 81
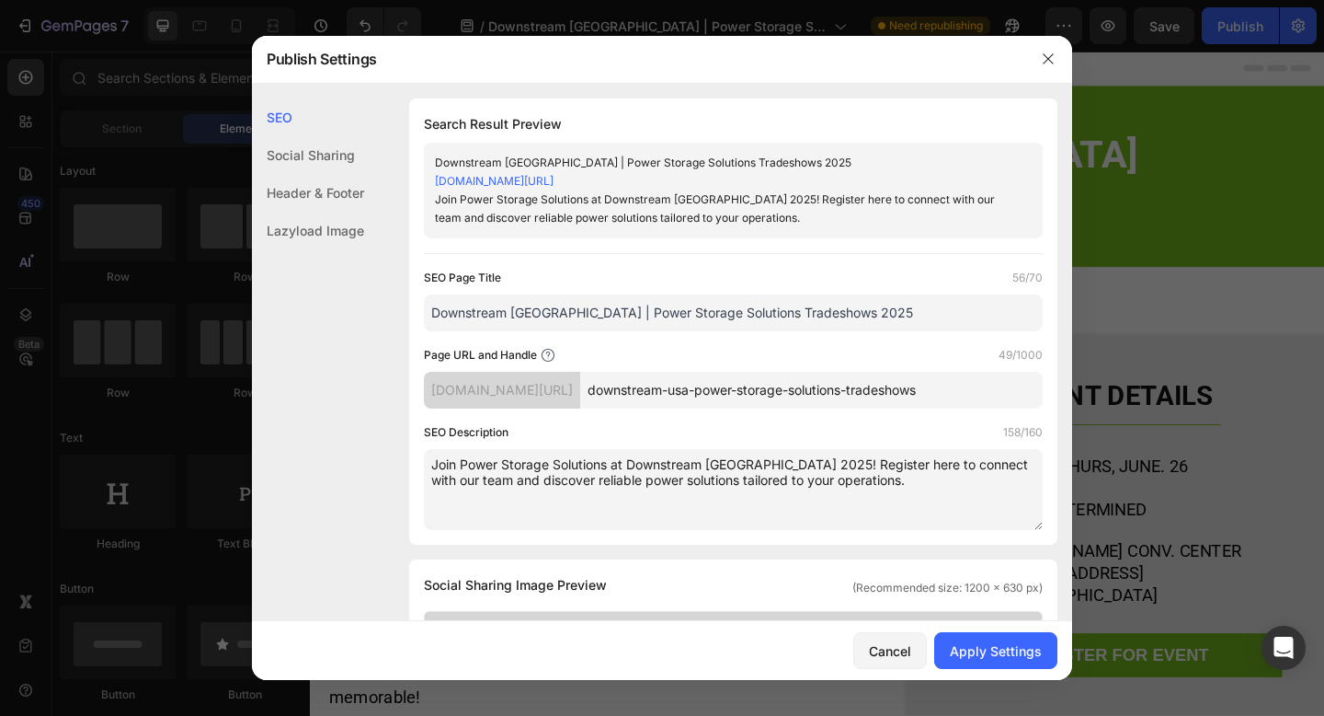
drag, startPoint x: 790, startPoint y: 486, endPoint x: 432, endPoint y: 464, distance: 358.5
click at [432, 464] on textarea "Join Power Storage Solutions at Downstream USA 2025! Register here to connect w…" at bounding box center [733, 489] width 619 height 81
type textarea "Join Power Storage Solutions at Downstream USA 2025! Register here to connect w…"
click at [718, 315] on input "Downstream [GEOGRAPHIC_DATA] | Power Storage Solutions Tradeshows 2025" at bounding box center [733, 312] width 619 height 37
click at [544, 310] on input "Downstream [GEOGRAPHIC_DATA] | Power Storage Solutions Tradeshows 2025" at bounding box center [733, 312] width 619 height 37
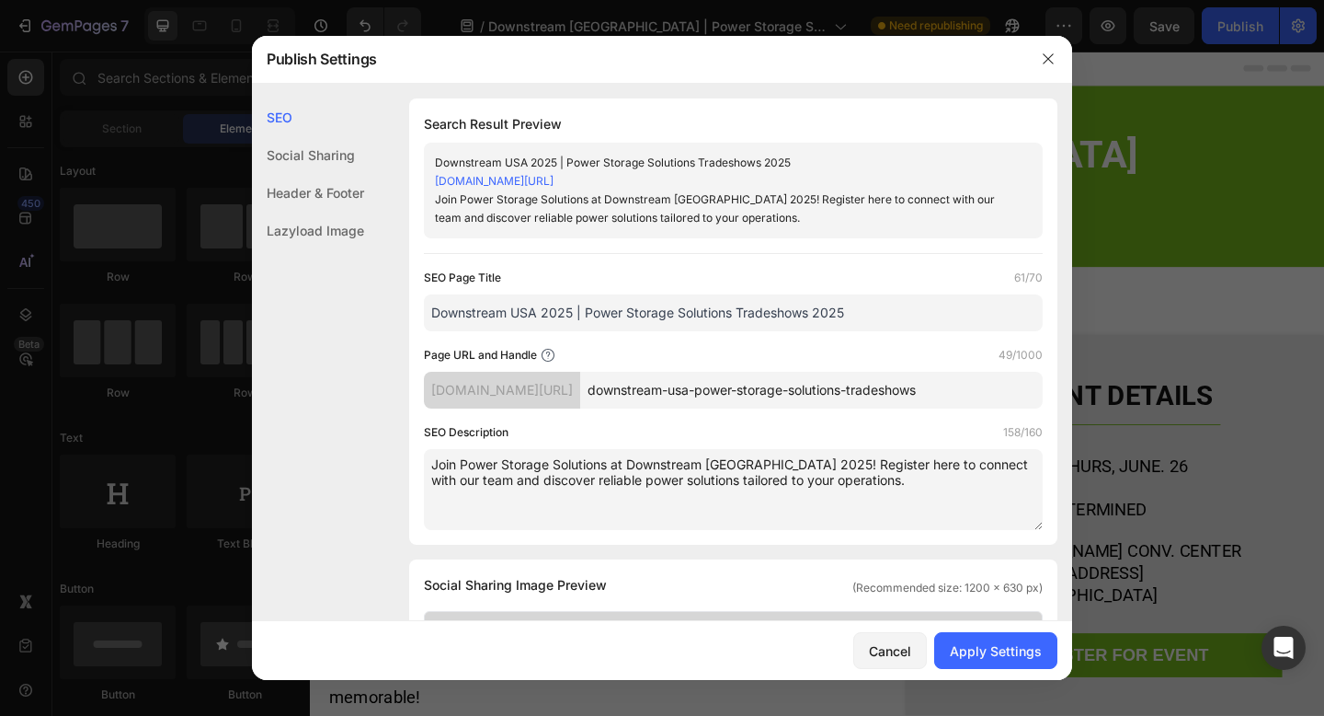
drag, startPoint x: 865, startPoint y: 311, endPoint x: 815, endPoint y: 309, distance: 50.6
click at [815, 309] on input "Downstream USA 2025 | Power Storage Solutions Tradeshows 2025" at bounding box center [733, 312] width 619 height 37
type input "Downstream USA 2025 | Power Storage Solutions Tradeshows"
click at [996, 659] on div "Apply Settings" at bounding box center [996, 650] width 92 height 19
click at [1046, 48] on button "button" at bounding box center [1048, 58] width 29 height 29
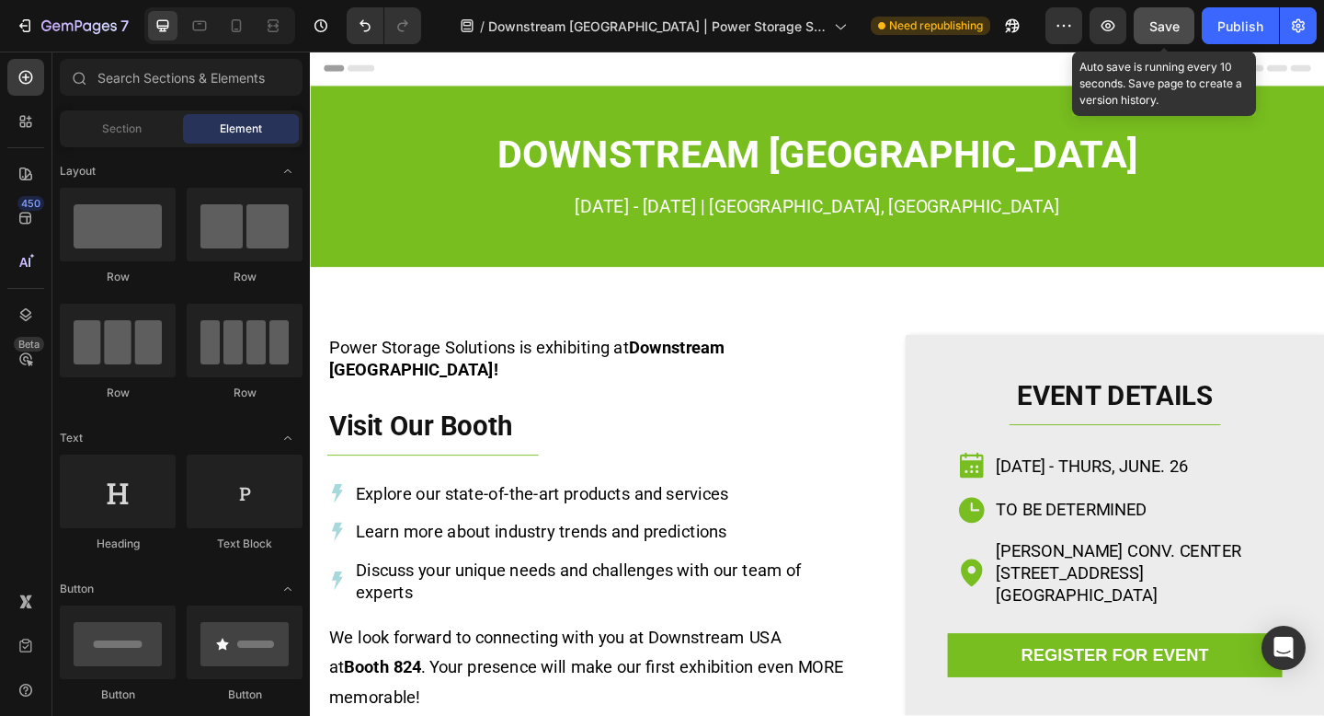
click at [1158, 24] on span "Save" at bounding box center [1165, 26] width 30 height 16
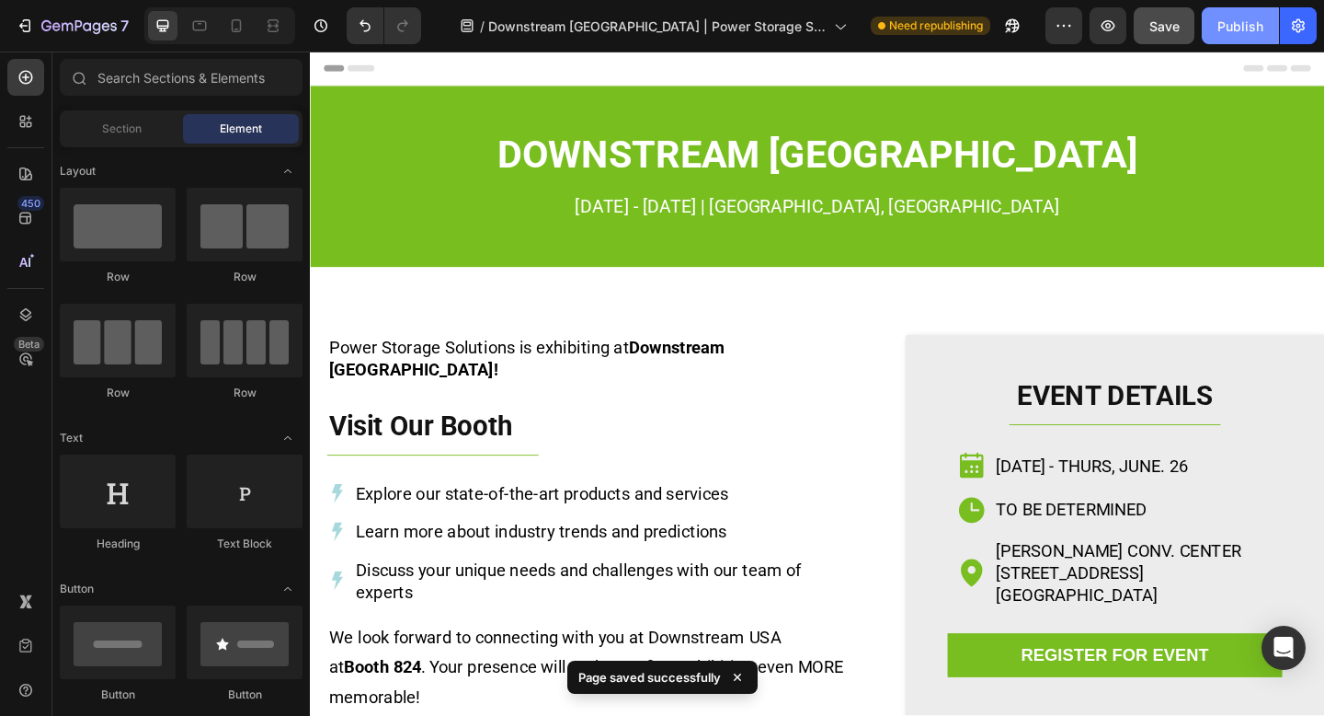
click at [1236, 26] on div "Publish" at bounding box center [1241, 26] width 46 height 19
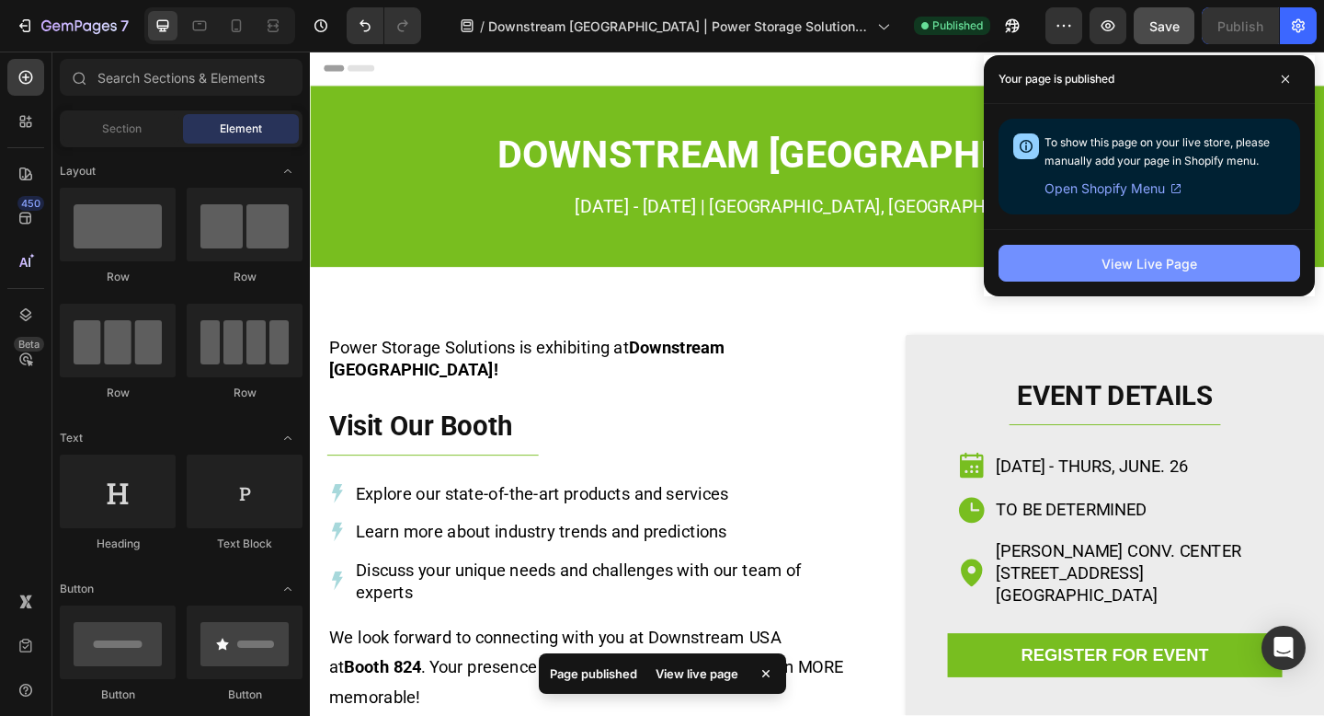
click at [1071, 275] on button "View Live Page" at bounding box center [1150, 263] width 302 height 37
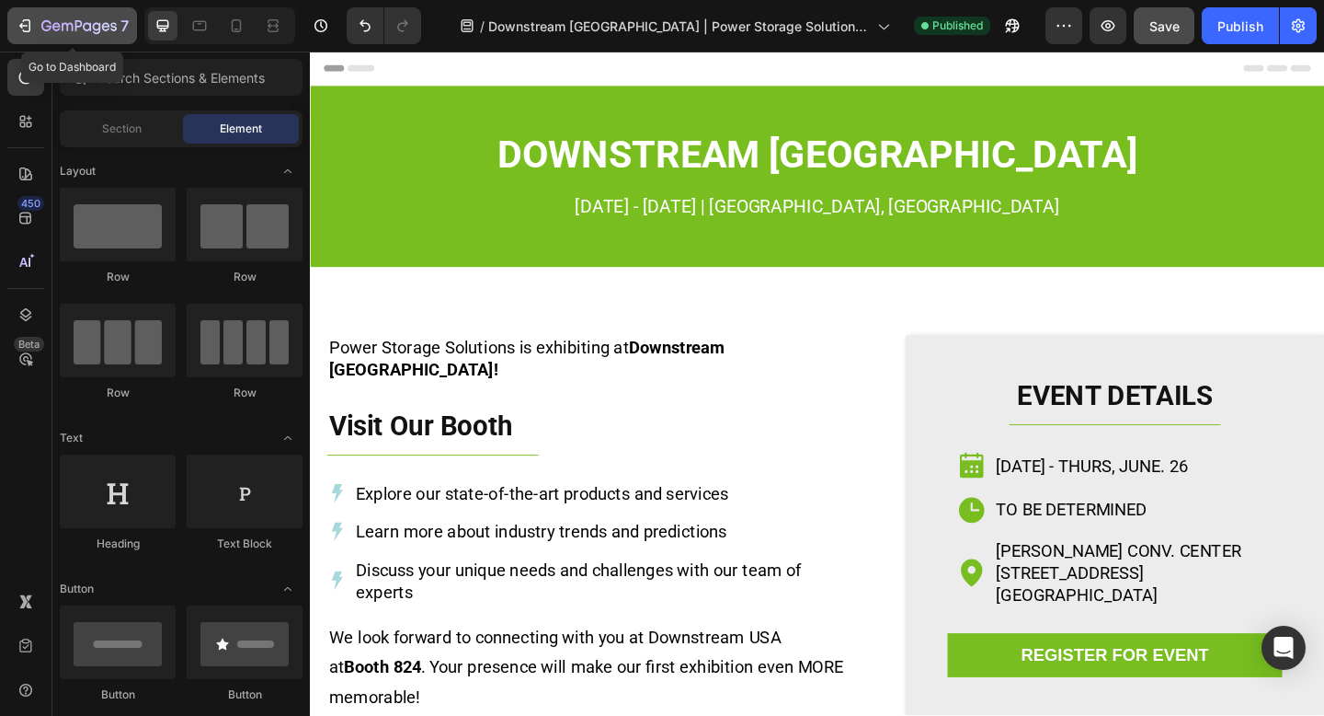
click at [86, 34] on icon "button" at bounding box center [78, 27] width 75 height 16
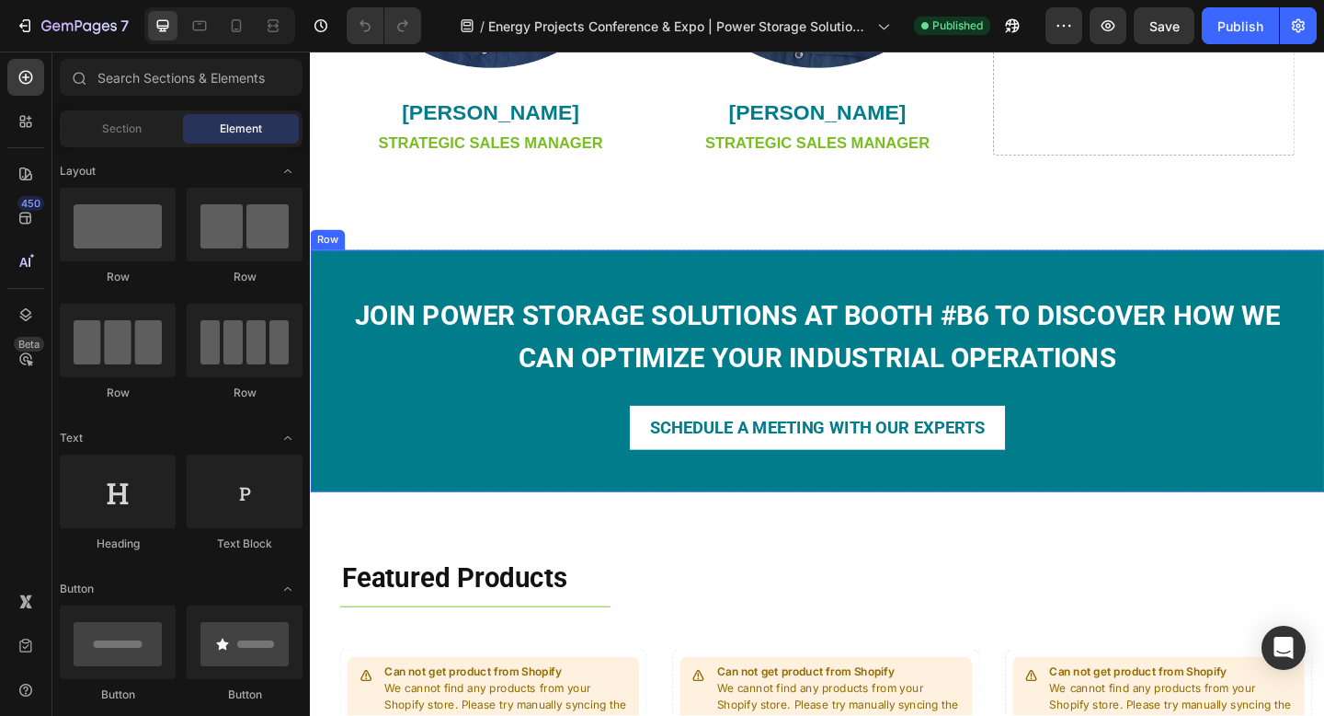
scroll to position [1510, 0]
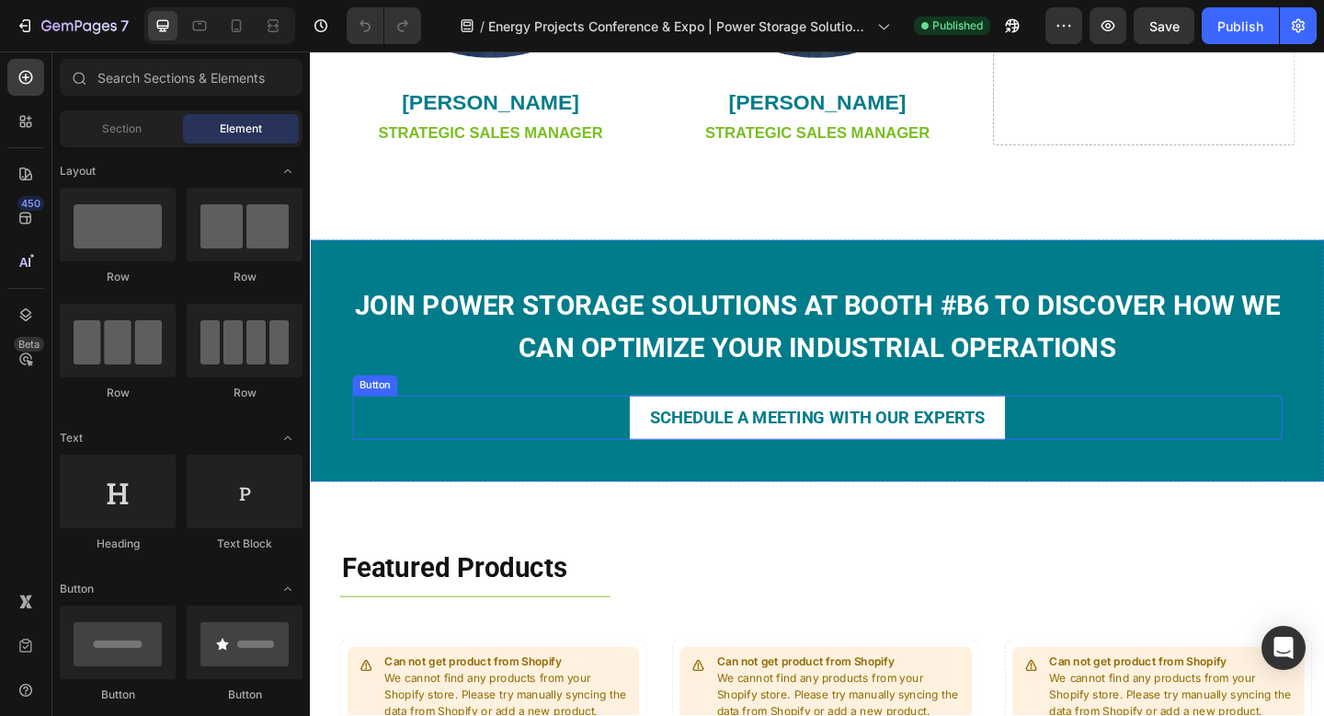
click at [1094, 445] on div "SCHEDULE A MEETING WITH OUR EXPERTS Button" at bounding box center [862, 450] width 1012 height 48
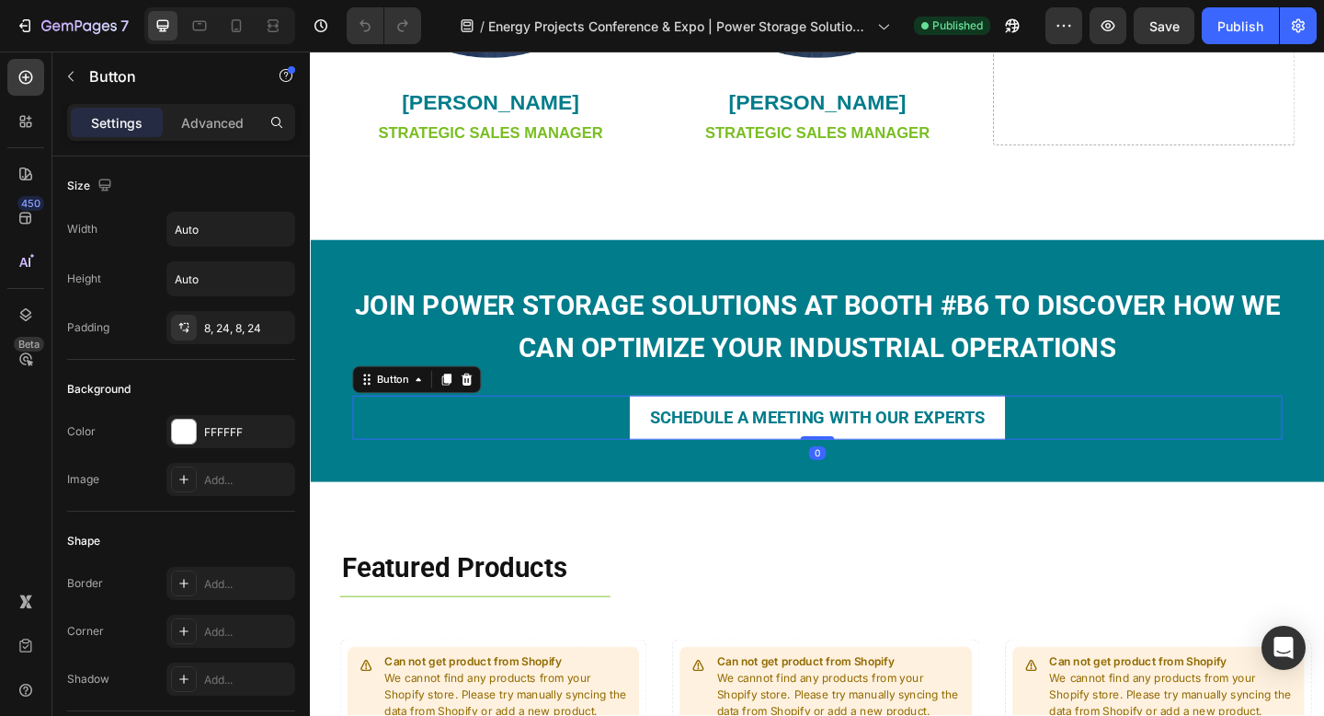
drag, startPoint x: 483, startPoint y: 411, endPoint x: 569, endPoint y: 386, distance: 89.9
click at [483, 411] on icon at bounding box center [481, 408] width 12 height 13
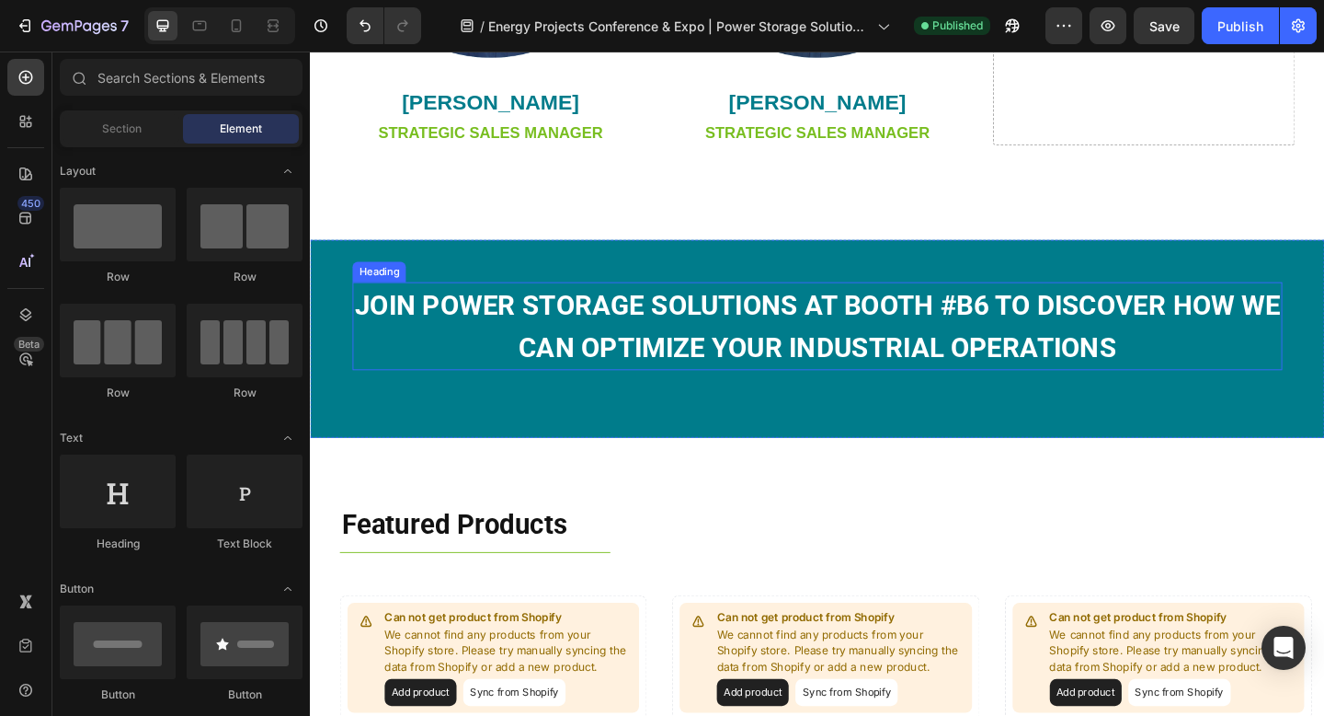
click at [668, 360] on strong "JOIN POWER STORAGE SOLUTIONS AT BOOTH #B6 TO DISCOVER HOW WE CAN OPTIMIZE YOUR …" at bounding box center [862, 350] width 1007 height 81
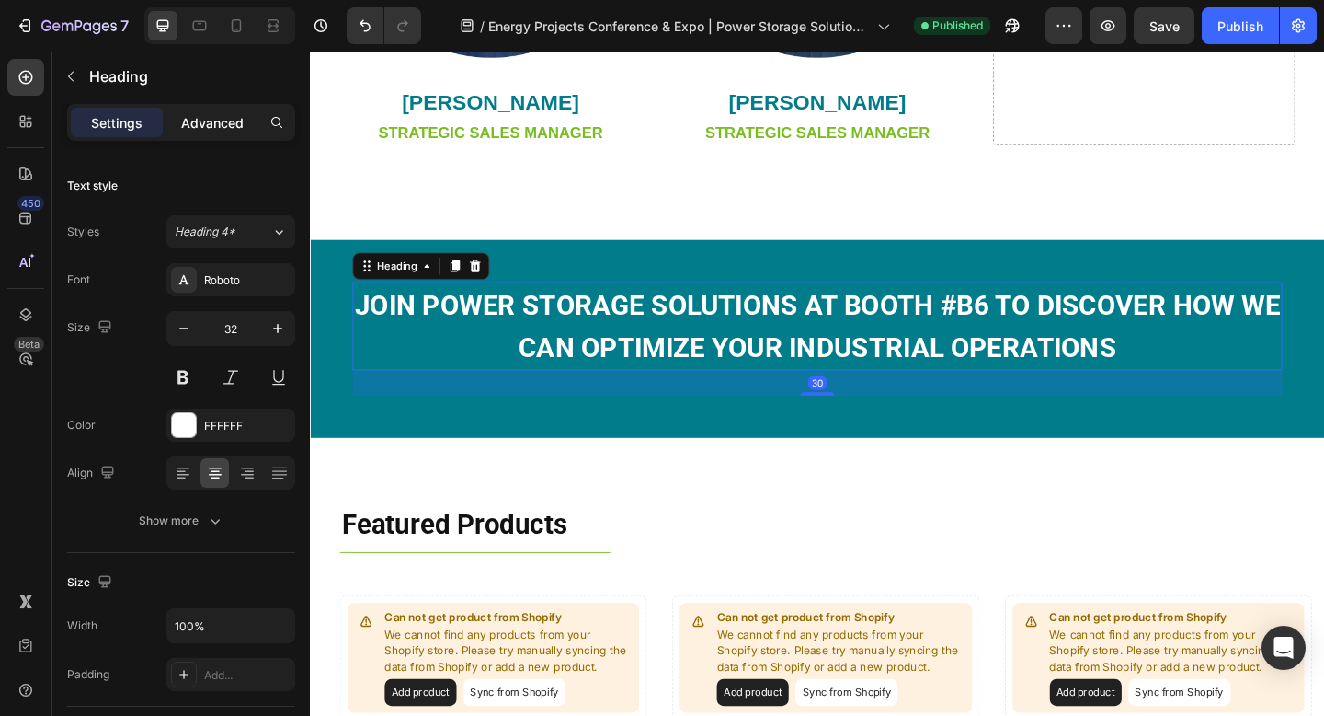
click at [212, 130] on p "Advanced" at bounding box center [212, 122] width 63 height 19
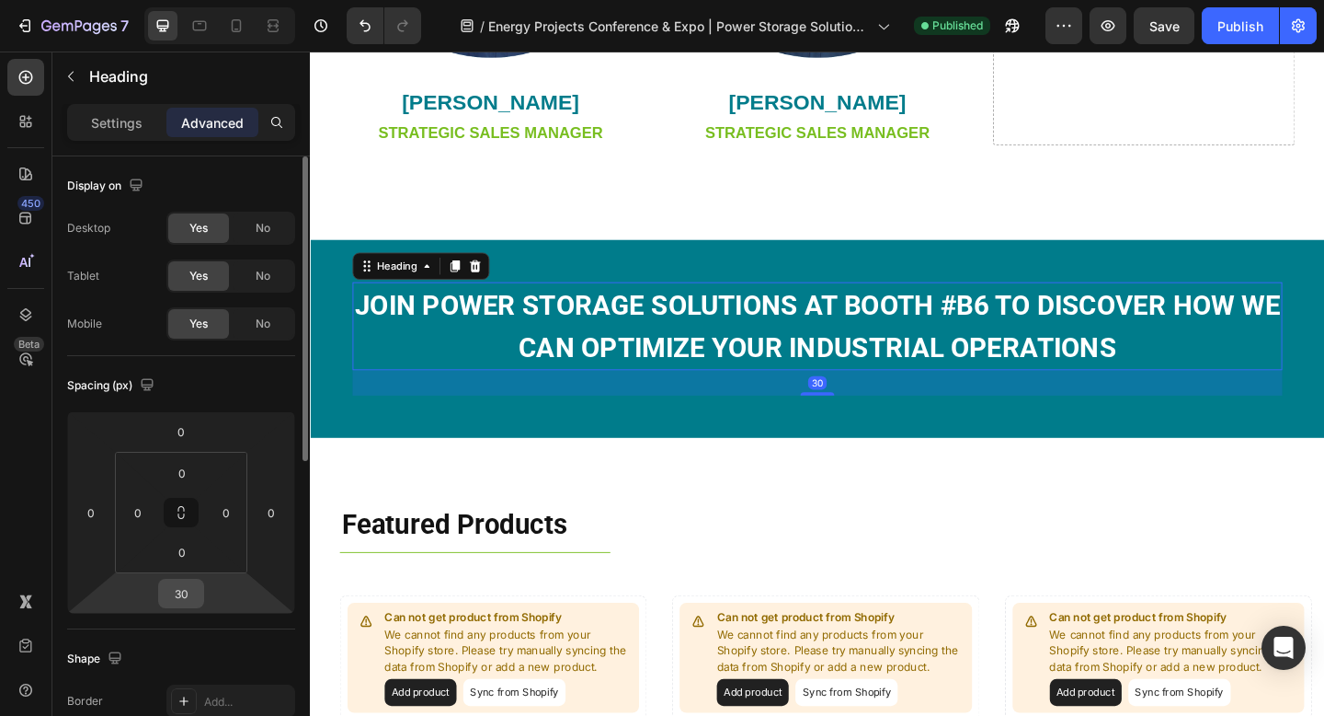
click at [189, 590] on input "30" at bounding box center [181, 593] width 37 height 28
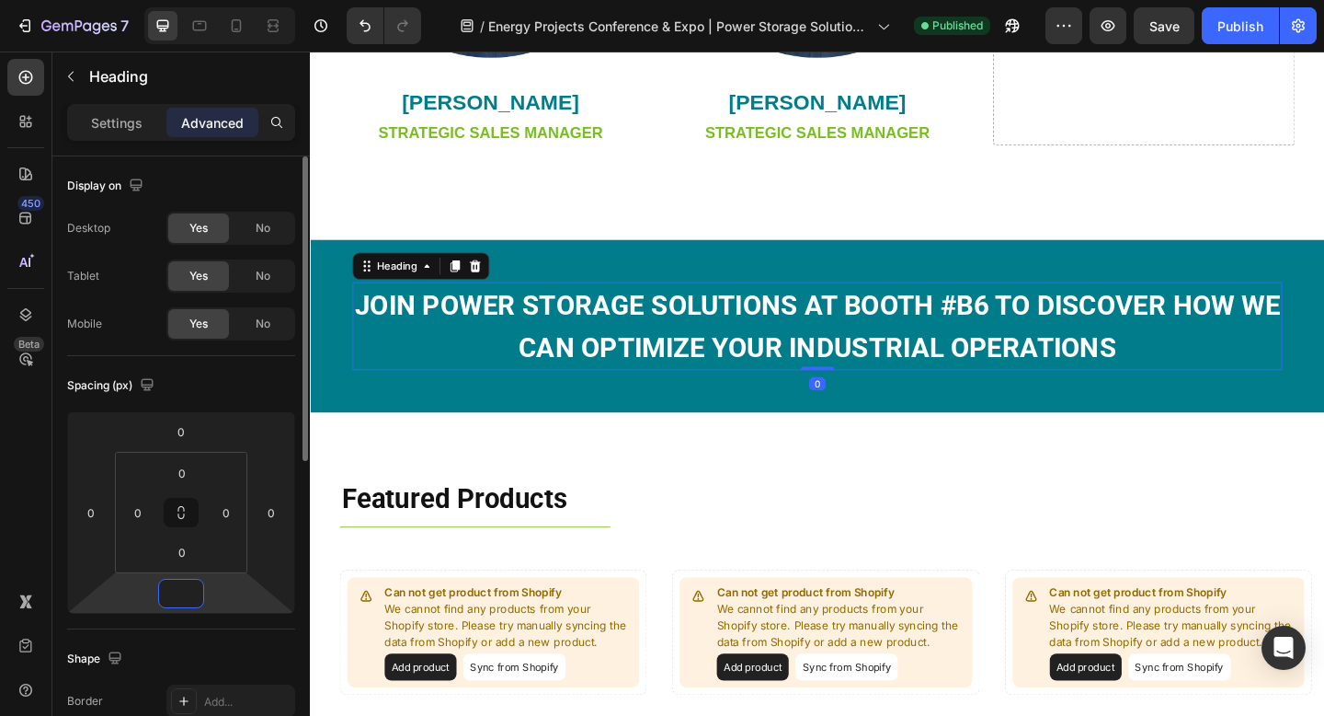
type input "0"
click at [245, 395] on div "Spacing (px)" at bounding box center [181, 385] width 228 height 29
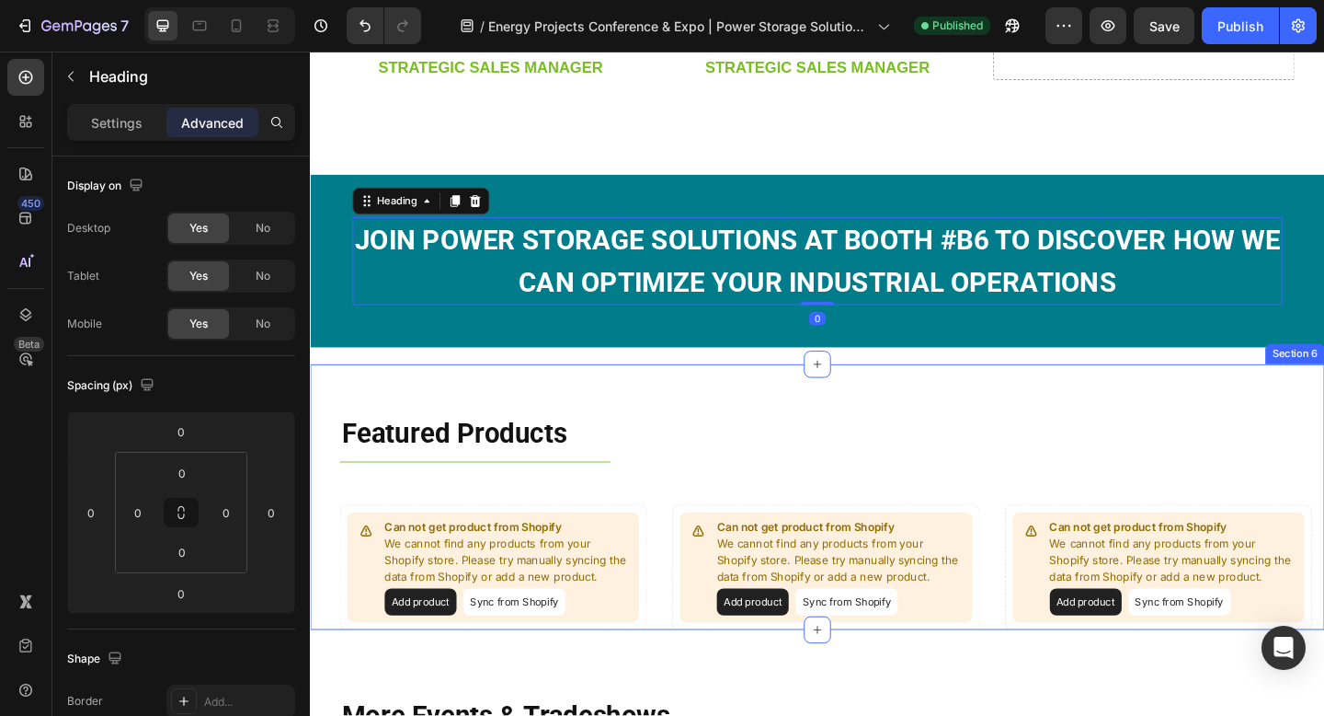
scroll to position [1604, 0]
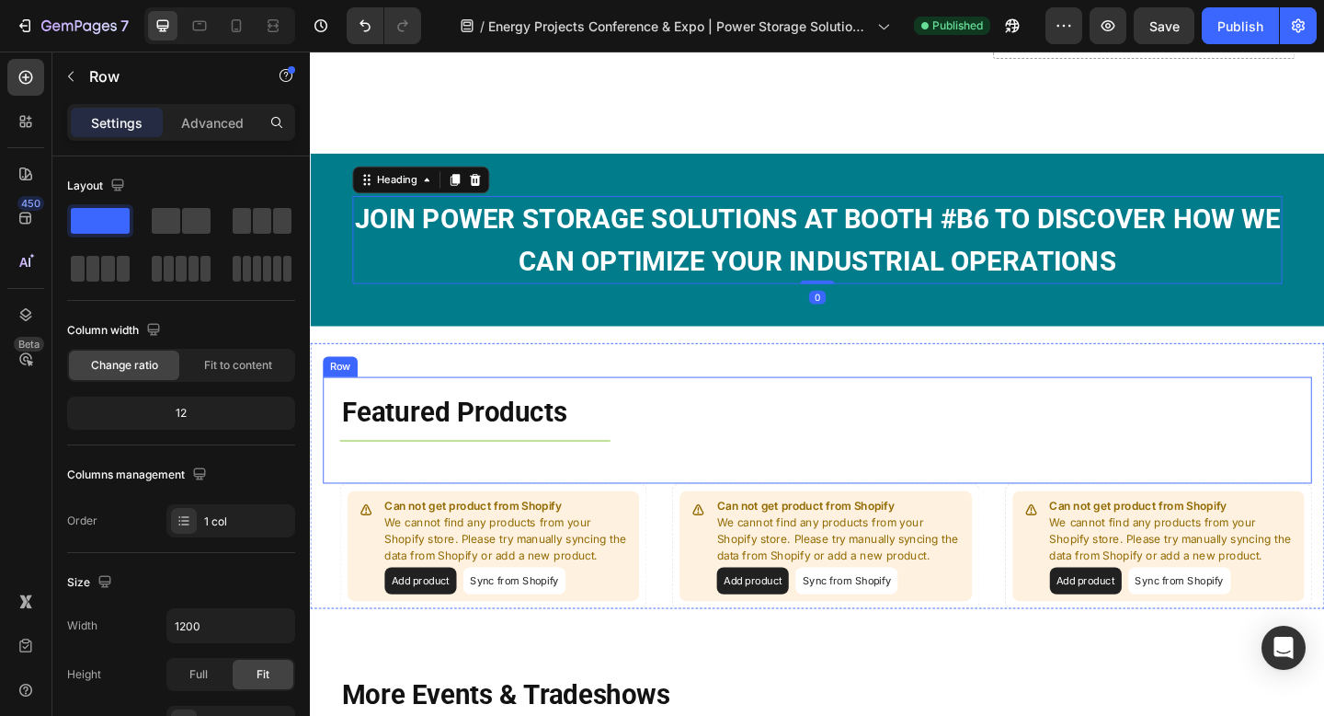
click at [434, 406] on div "Featured Products Heading Title Line Row" at bounding box center [862, 464] width 1076 height 117
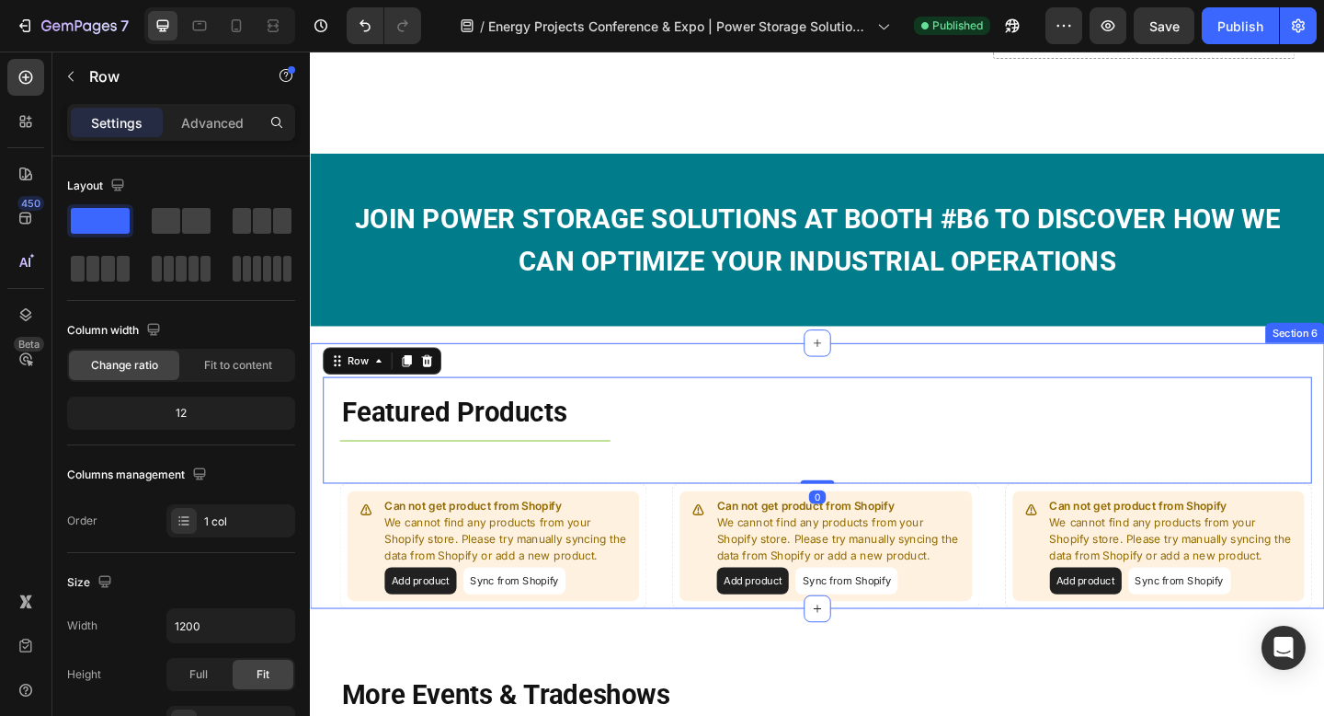
click at [719, 389] on div "Featured Products Heading Title Line Row 0 Can not get product from Shopify We …" at bounding box center [862, 514] width 1104 height 290
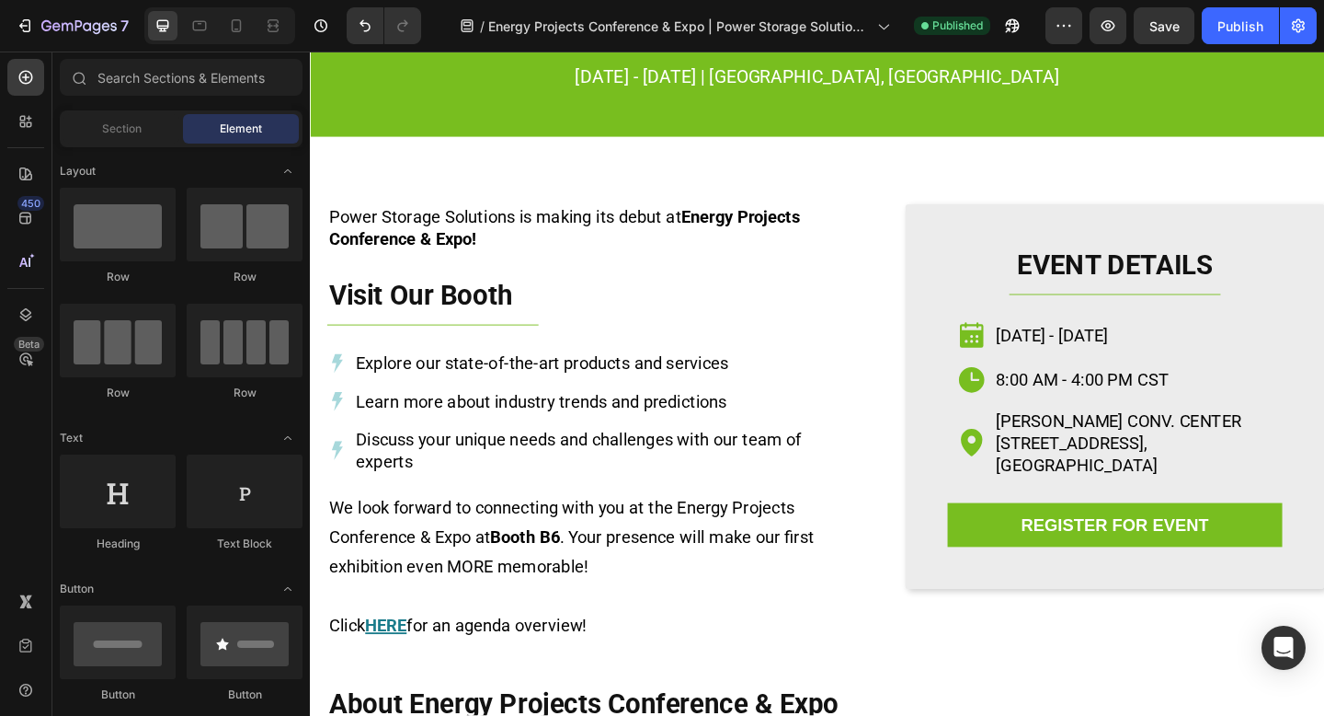
scroll to position [0, 0]
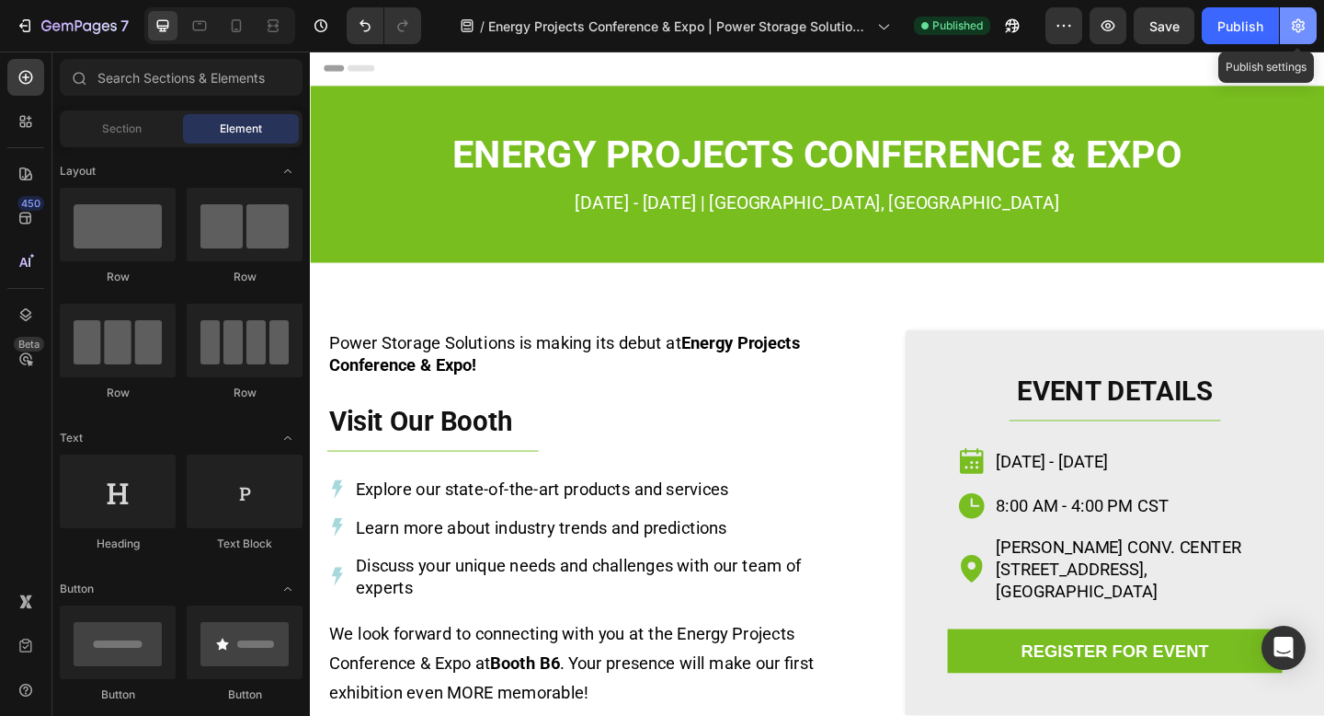
click at [1292, 27] on icon "button" at bounding box center [1298, 26] width 13 height 14
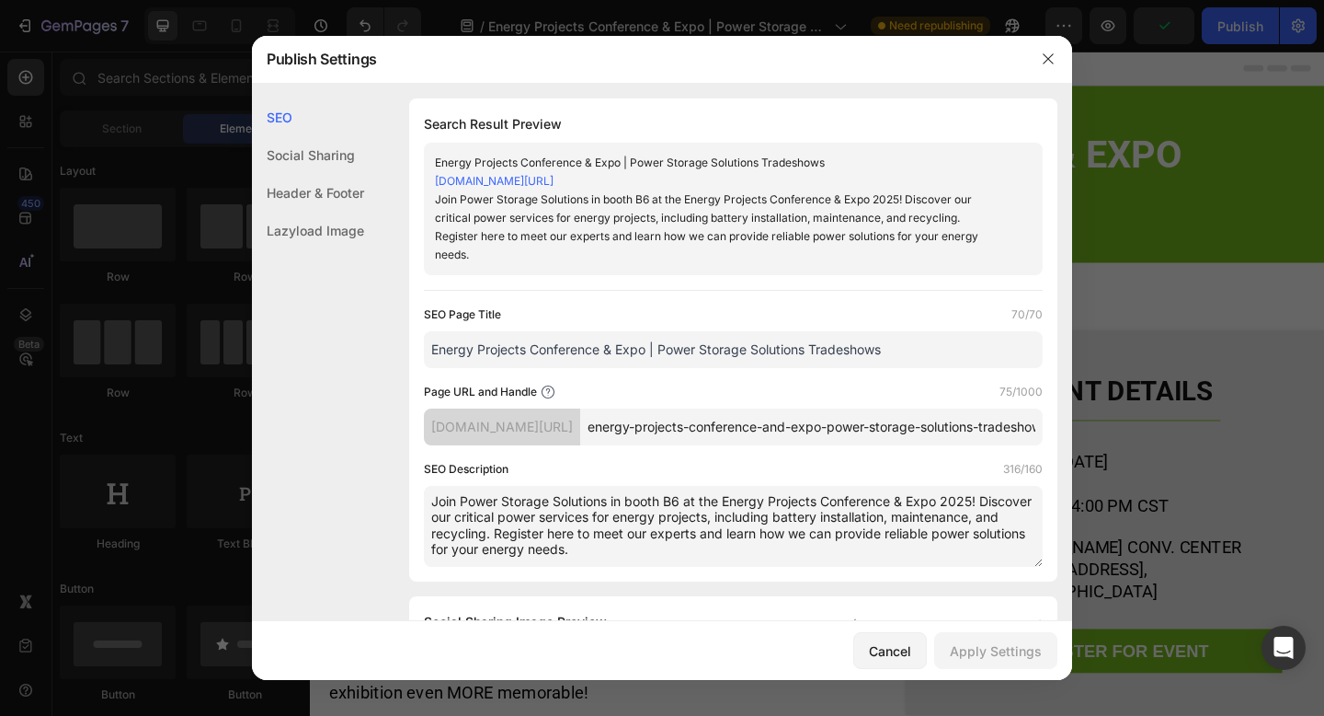
click at [760, 567] on textarea "Join Power Storage Solutions in booth B6 at the Energy Projects Conference & Ex…" at bounding box center [733, 526] width 619 height 81
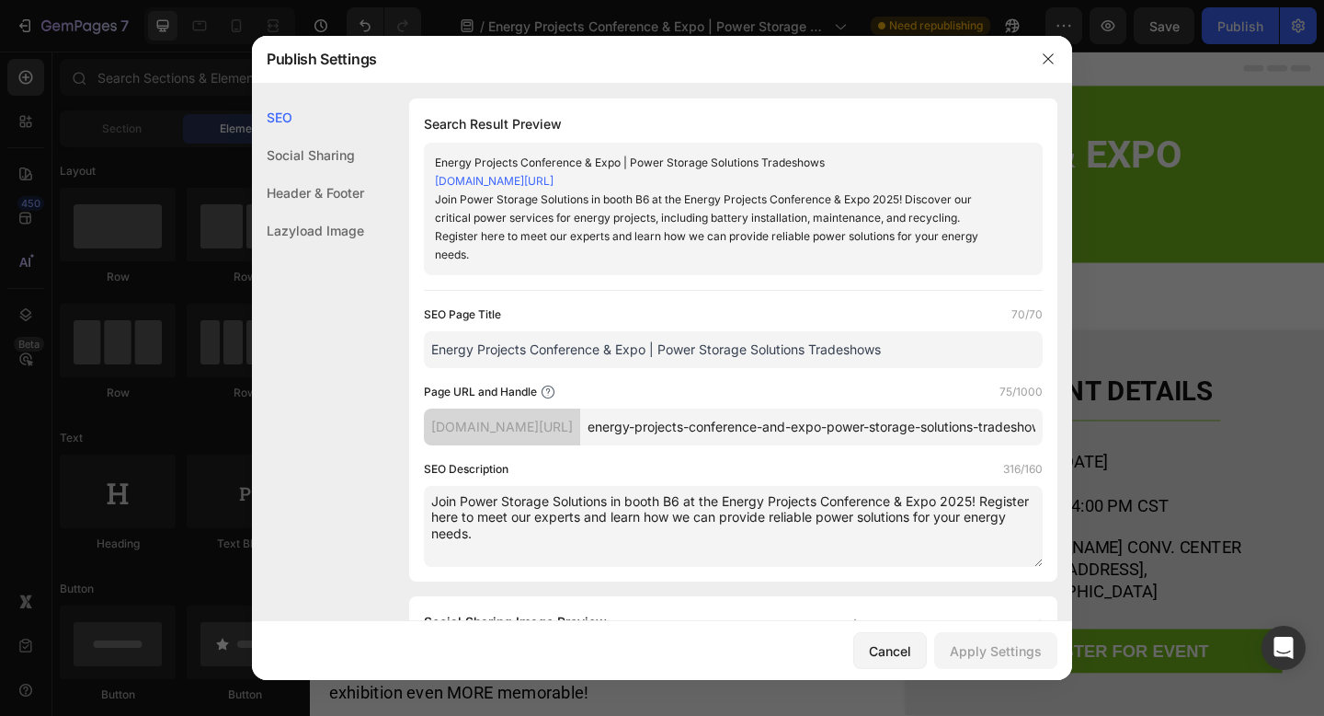
drag, startPoint x: 607, startPoint y: 552, endPoint x: 433, endPoint y: 532, distance: 175.0
click at [433, 532] on textarea "Join Power Storage Solutions in booth B6 at the Energy Projects Conference & Ex…" at bounding box center [733, 526] width 619 height 81
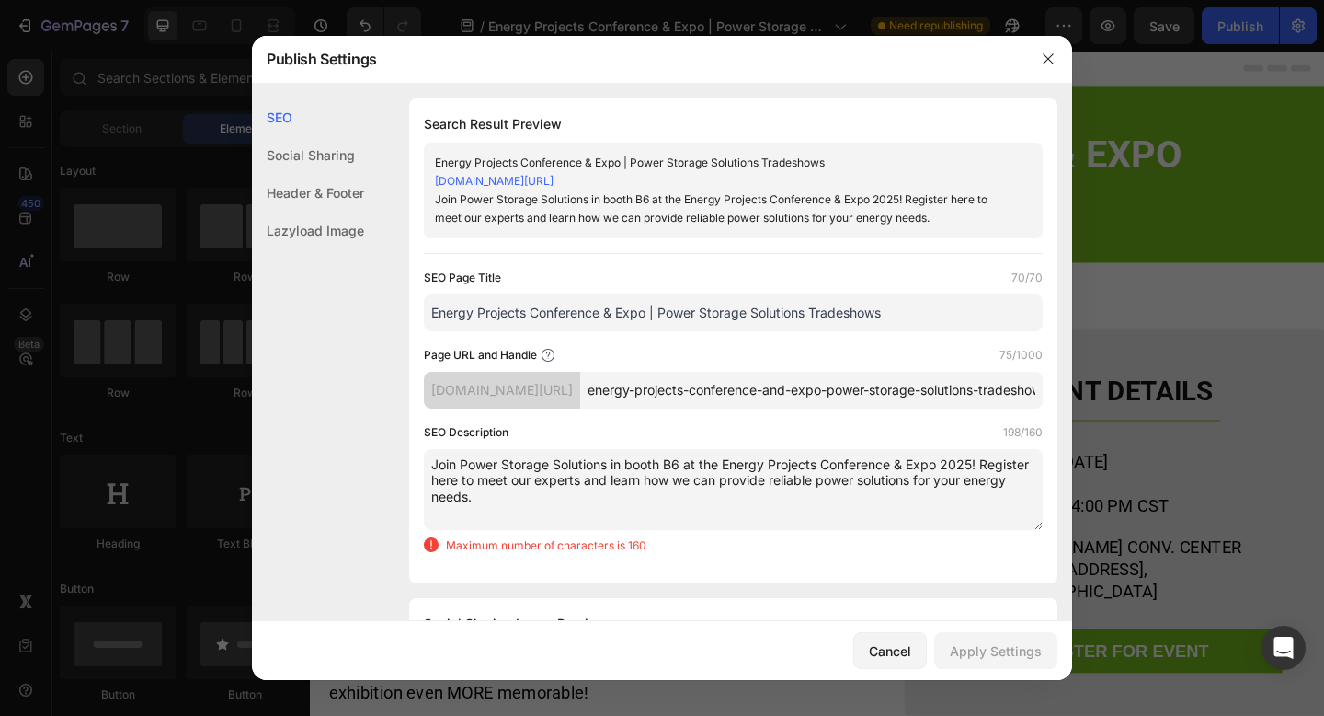
click at [868, 524] on textarea "Join Power Storage Solutions in booth B6 at the Energy Projects Conference & Ex…" at bounding box center [733, 489] width 619 height 81
click at [943, 504] on textarea "Join Power Storage Solutions in booth B6 at the Energy Projects Conference & Ex…" at bounding box center [733, 489] width 619 height 81
click at [737, 504] on textarea "Join Power Storage Solutions in booth B6 at the Energy Projects Conference & Ex…" at bounding box center [733, 489] width 619 height 81
click at [834, 498] on textarea "Join Power Storage Solutions in booth B6 at the Energy Projects Conference & Ex…" at bounding box center [733, 489] width 619 height 81
click at [881, 499] on textarea "Join Power Storage Solutions in booth B6 at the Energy Projects Conference & Ex…" at bounding box center [733, 489] width 619 height 81
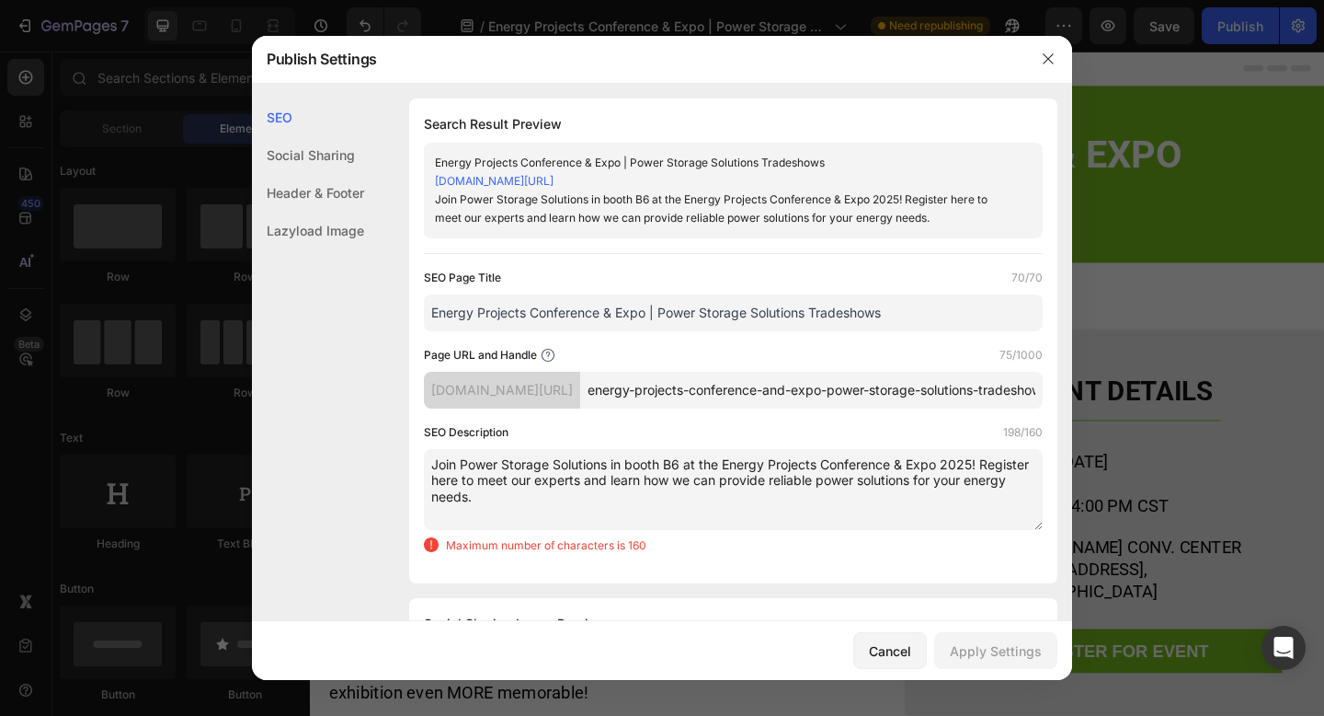
click at [767, 499] on textarea "Join Power Storage Solutions in booth B6 at the Energy Projects Conference & Ex…" at bounding box center [733, 489] width 619 height 81
click at [829, 506] on textarea "Join Power Storage Solutions in booth B6 at the Energy Projects Conference & Ex…" at bounding box center [733, 489] width 619 height 81
click at [858, 499] on textarea "Join Power Storage Solutions in booth B6 at the Energy Projects Conference & Ex…" at bounding box center [733, 489] width 619 height 81
click at [679, 529] on textarea "Join Power Storage Solutions in booth B6 at the Energy Projects Conference & Ex…" at bounding box center [733, 489] width 619 height 81
drag, startPoint x: 718, startPoint y: 500, endPoint x: 612, endPoint y: 498, distance: 106.7
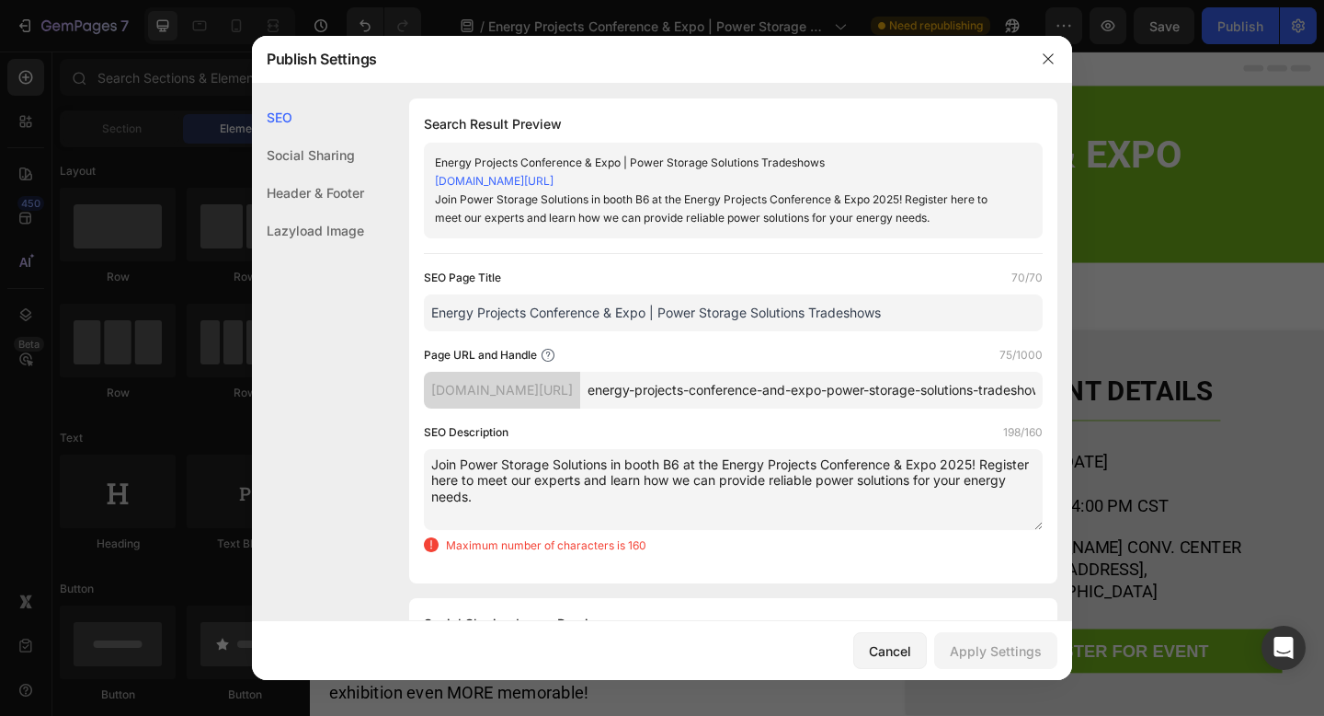
click at [612, 498] on textarea "Join Power Storage Solutions in booth B6 at the Energy Projects Conference & Ex…" at bounding box center [733, 489] width 619 height 81
drag, startPoint x: 713, startPoint y: 499, endPoint x: 663, endPoint y: 498, distance: 49.7
click at [663, 498] on textarea "Join Power Storage Solutions in booth B6 at the Energy Projects Conference & Ex…" at bounding box center [733, 489] width 619 height 81
drag, startPoint x: 753, startPoint y: 499, endPoint x: 717, endPoint y: 498, distance: 35.9
click at [717, 498] on textarea "Join Power Storage Solutions in booth B6 at the Energy Projects Conference & Ex…" at bounding box center [733, 489] width 619 height 81
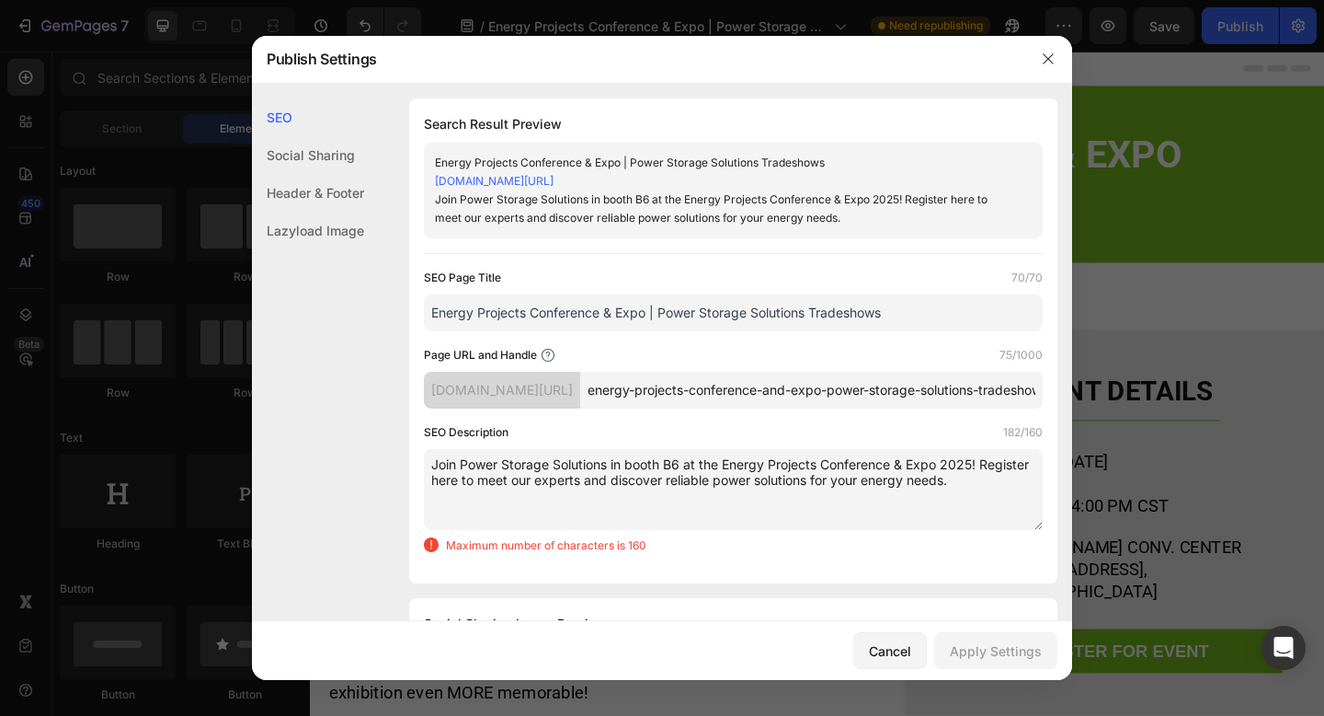
click at [853, 512] on textarea "Join Power Storage Solutions in booth B6 at the Energy Projects Conference & Ex…" at bounding box center [733, 489] width 619 height 81
drag, startPoint x: 948, startPoint y: 498, endPoint x: 816, endPoint y: 498, distance: 132.4
click at [816, 498] on textarea "Join Power Storage Solutions in booth B6 at the Energy Projects Conference & Ex…" at bounding box center [733, 489] width 619 height 81
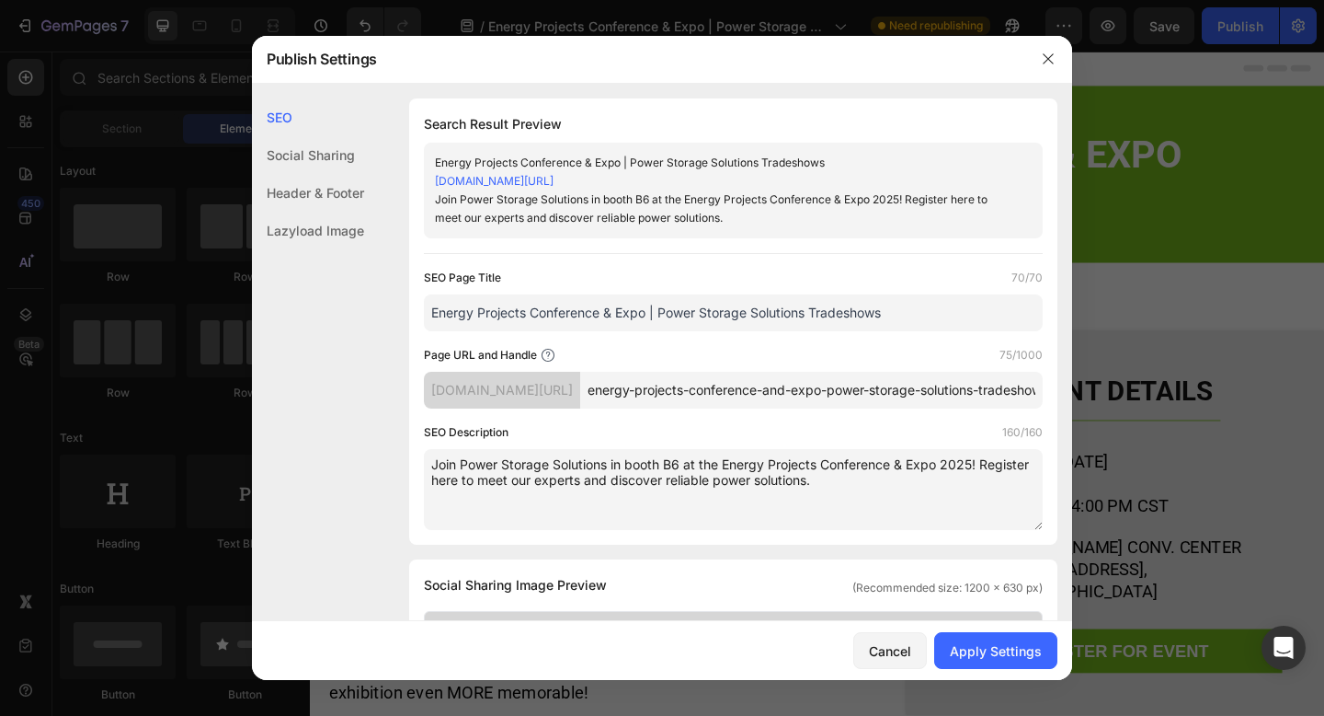
click at [931, 512] on textarea "Join Power Storage Solutions in booth B6 at the Energy Projects Conference & Ex…" at bounding box center [733, 489] width 619 height 81
drag, startPoint x: 825, startPoint y: 502, endPoint x: 424, endPoint y: 479, distance: 401.7
click at [424, 479] on textarea "Join Power Storage Solutions in booth B6 at the Energy Projects Conference & Ex…" at bounding box center [733, 489] width 619 height 81
type textarea "Join Power Storage Solutions in booth B6 at the Energy Projects Conference & Ex…"
click at [997, 655] on div "Apply Settings" at bounding box center [996, 650] width 92 height 19
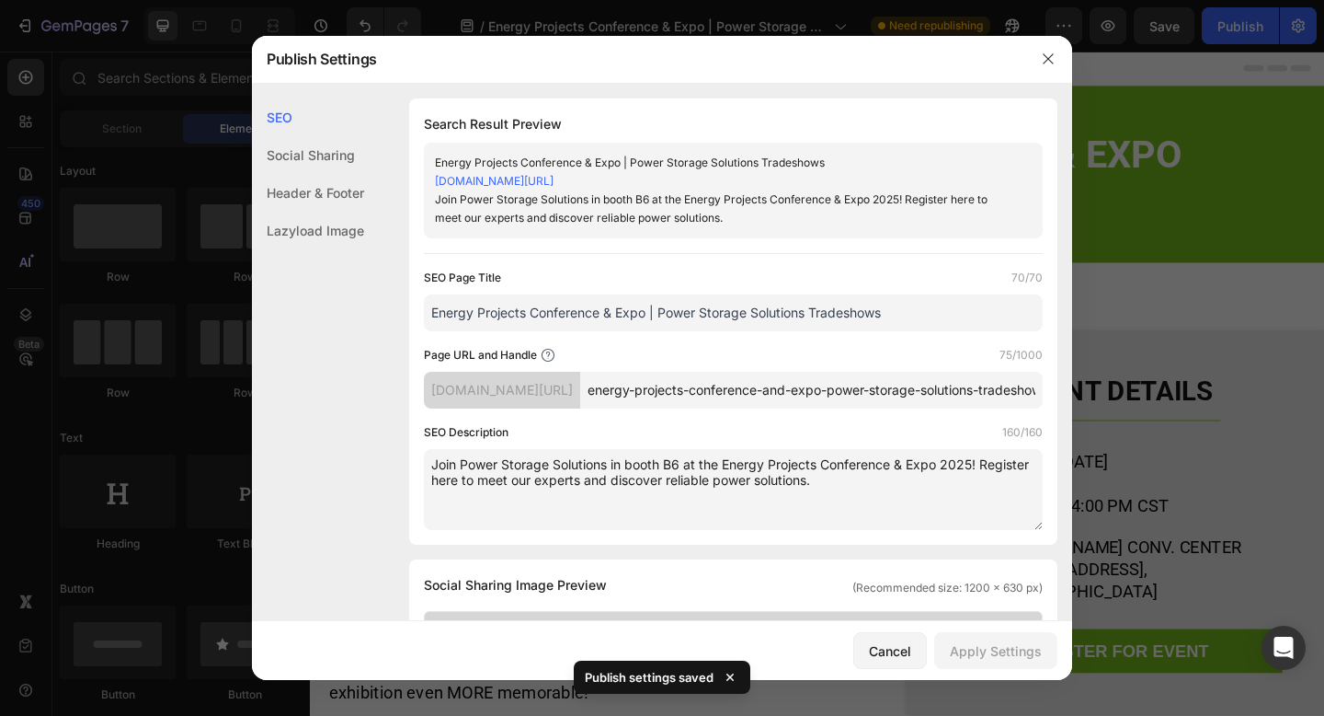
drag, startPoint x: 1045, startPoint y: 56, endPoint x: 1130, endPoint y: 46, distance: 86.1
click at [1045, 56] on icon "button" at bounding box center [1048, 59] width 15 height 15
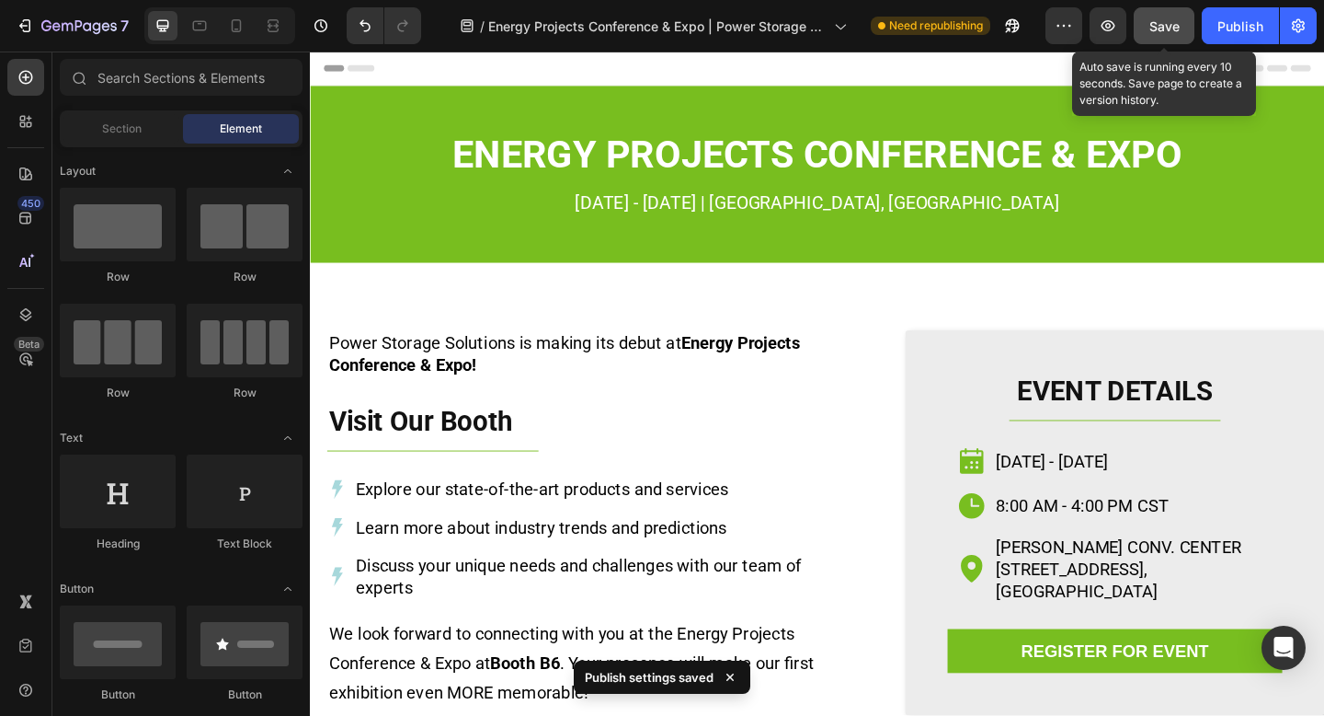
drag, startPoint x: 1162, startPoint y: 34, endPoint x: 932, endPoint y: 39, distance: 230.0
click at [1162, 34] on div "Save" at bounding box center [1165, 26] width 30 height 19
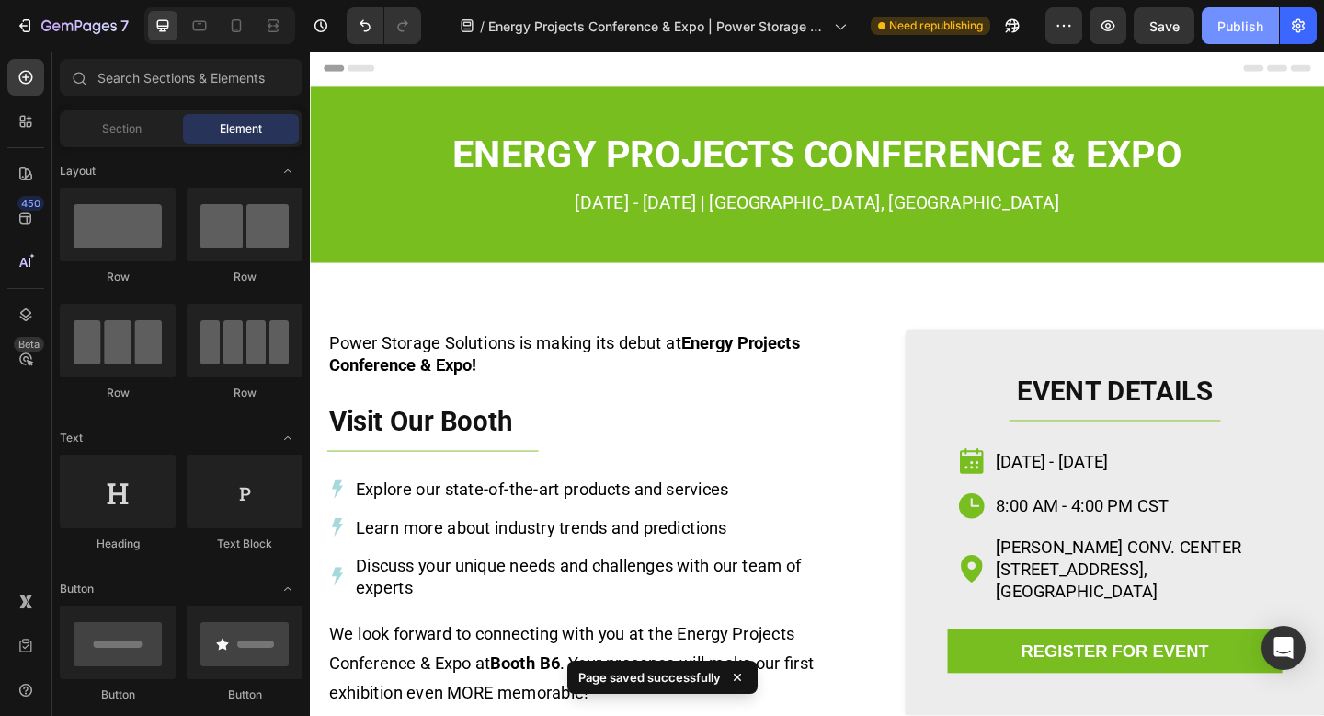
drag, startPoint x: 1236, startPoint y: 28, endPoint x: 973, endPoint y: 21, distance: 263.1
click at [1236, 28] on div "Publish" at bounding box center [1241, 26] width 46 height 19
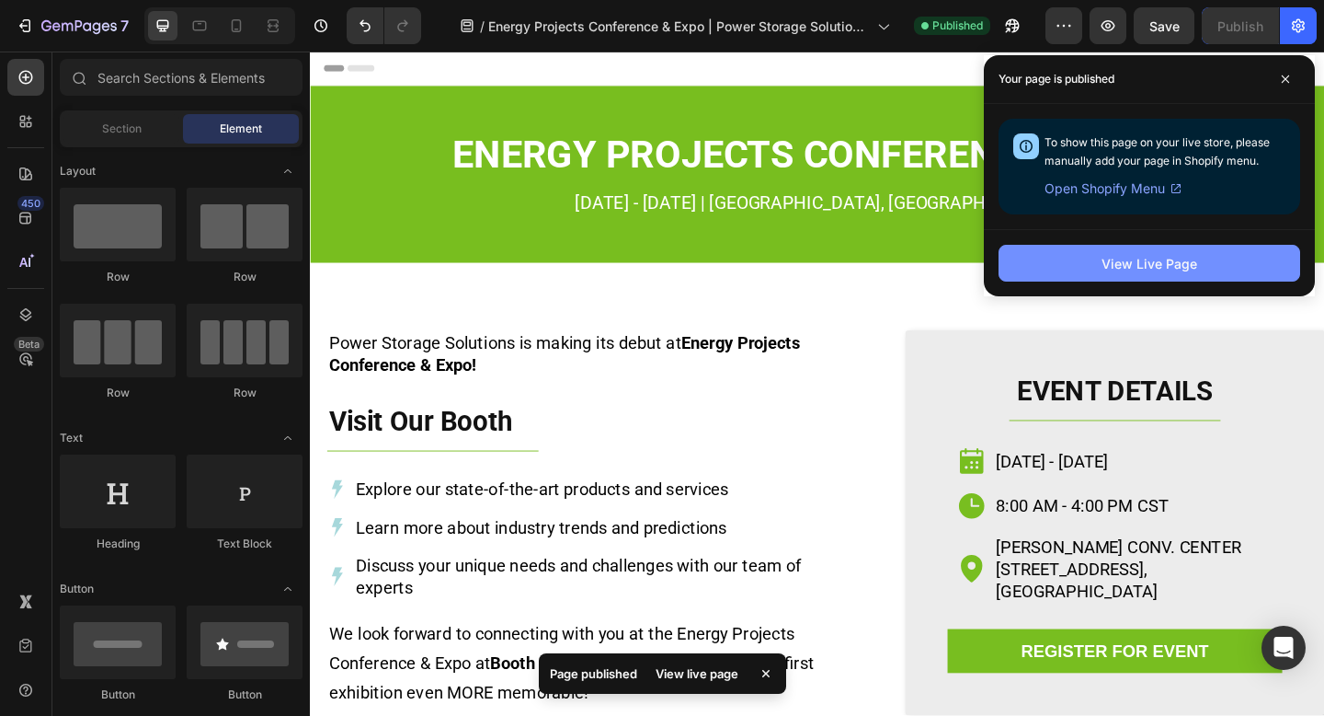
click at [1096, 263] on button "View Live Page" at bounding box center [1150, 263] width 302 height 37
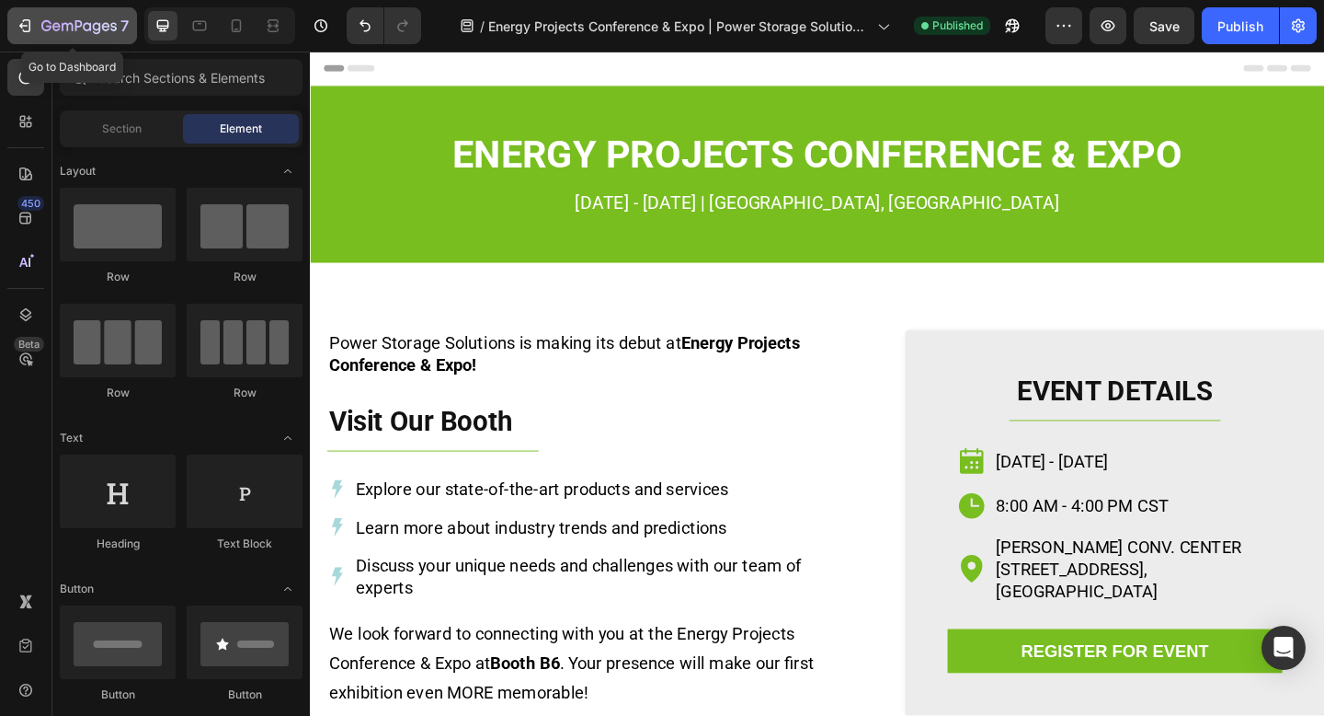
click at [73, 29] on icon "button" at bounding box center [78, 27] width 75 height 16
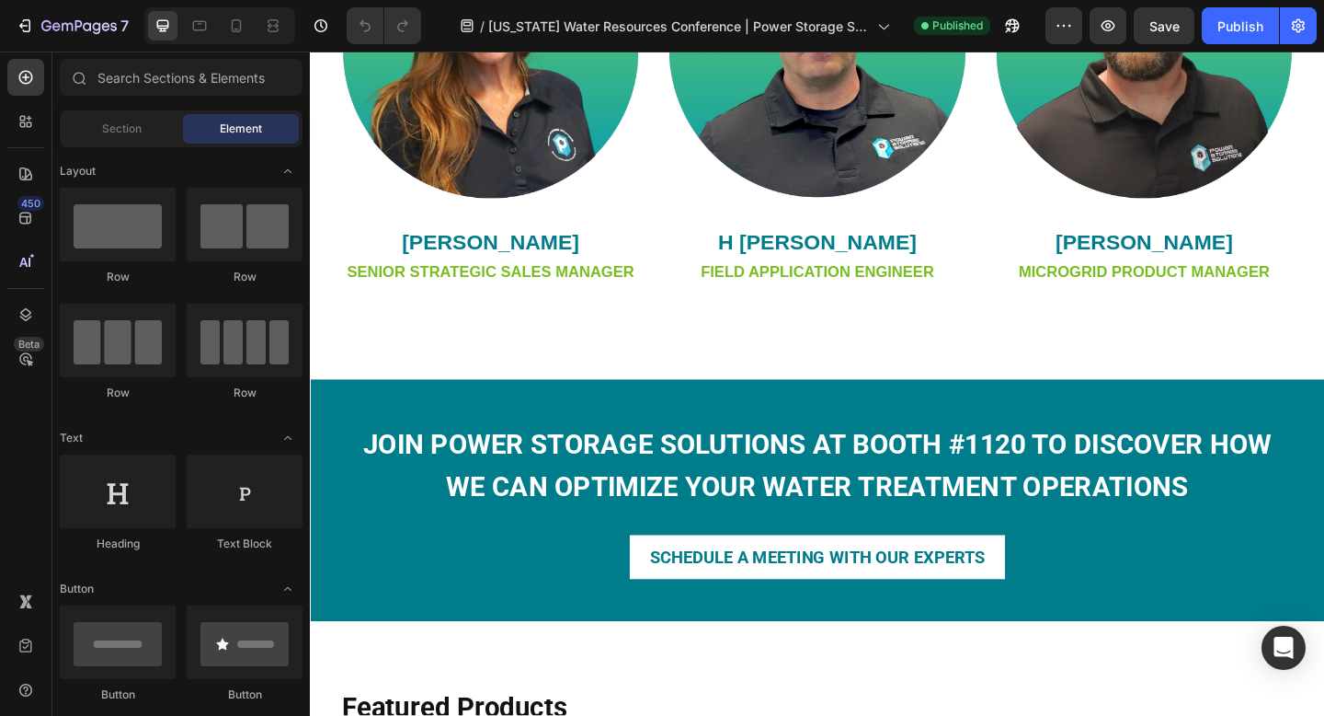
scroll to position [1361, 0]
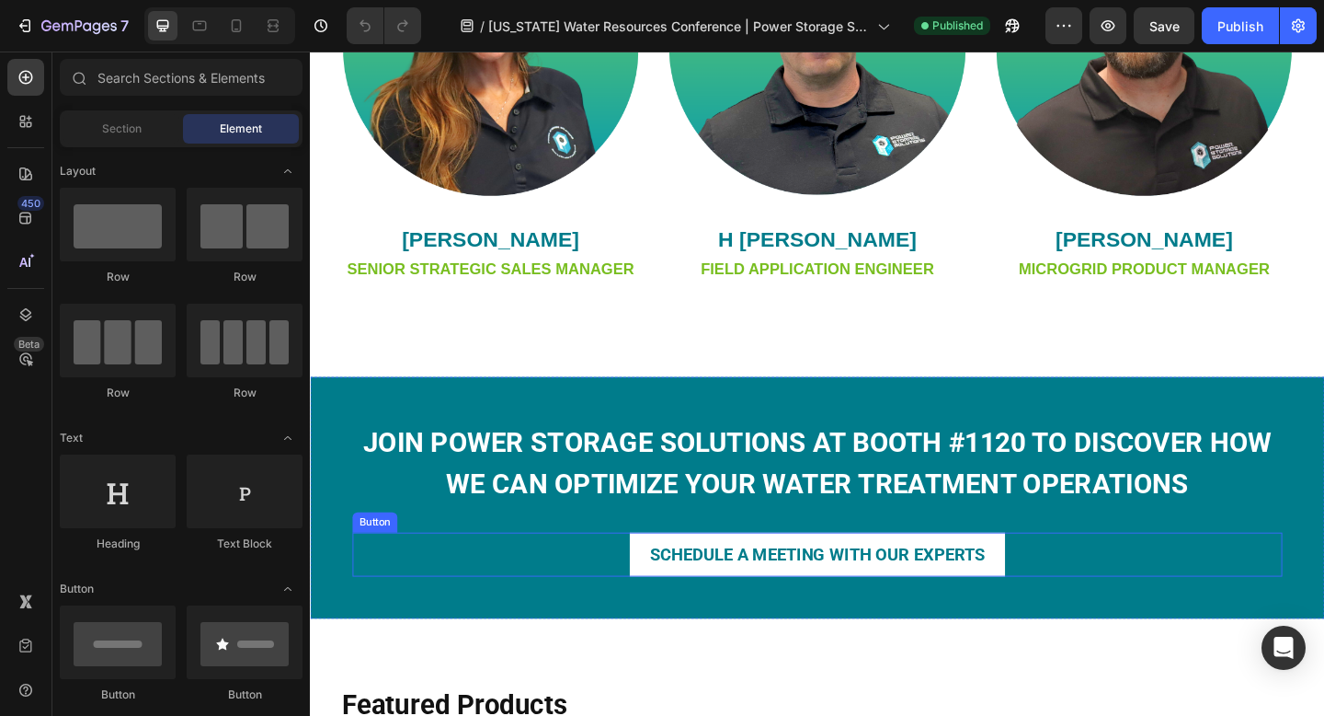
click at [1095, 585] on div "SCHEDULE A MEETING WITH OUR EXPERTS Button" at bounding box center [862, 599] width 1012 height 48
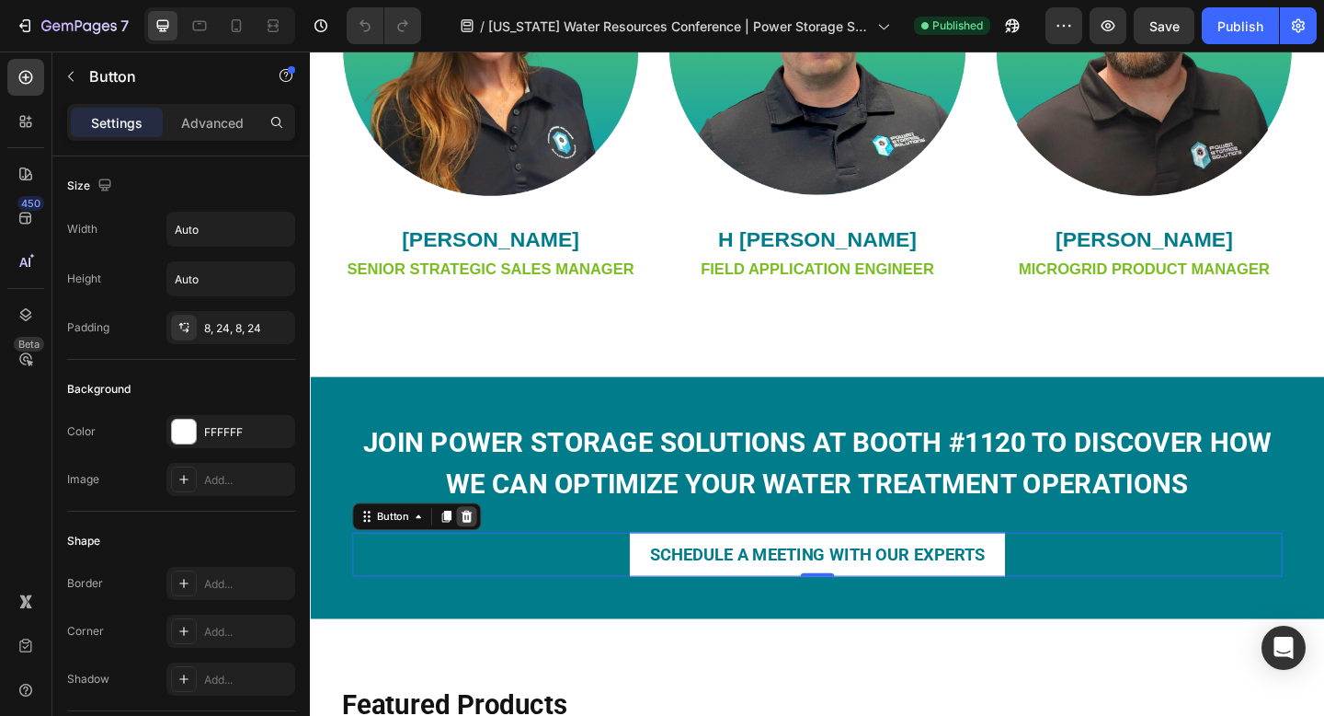
click at [485, 560] on icon at bounding box center [481, 557] width 12 height 13
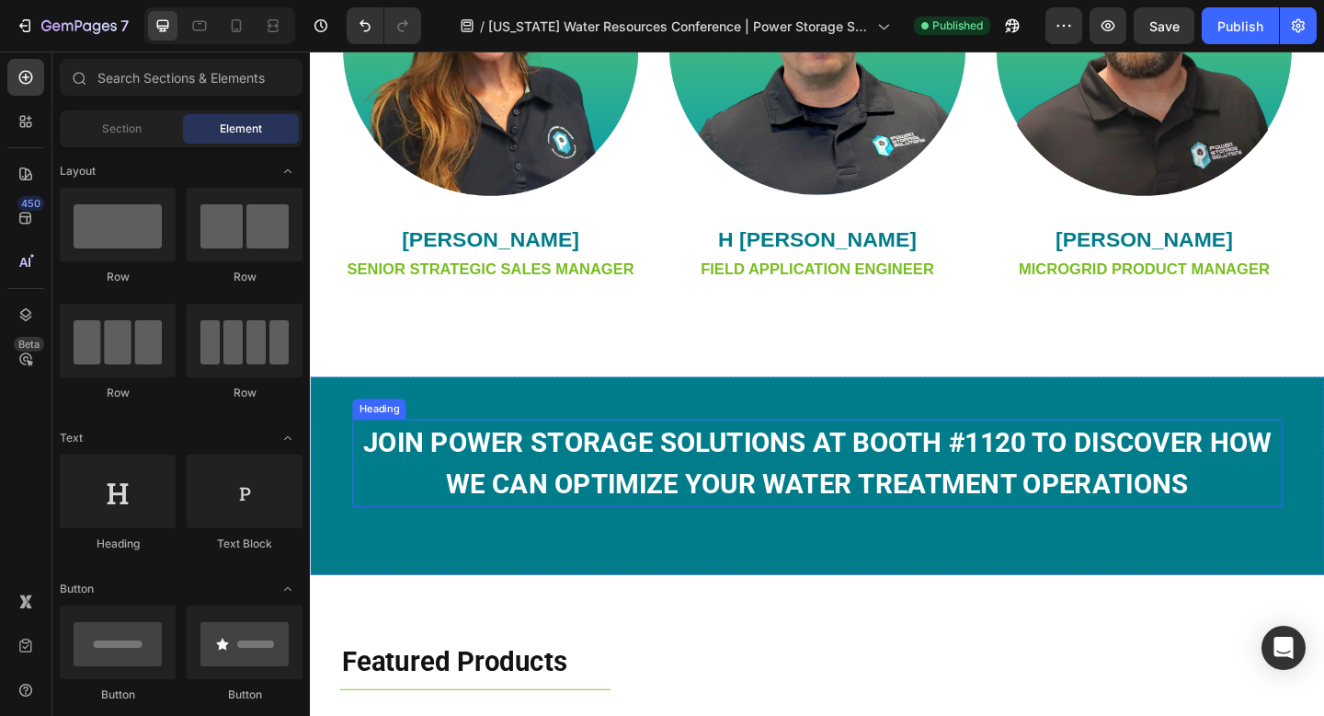
click at [720, 515] on strong "JOIN POWER STORAGE SOLUTIONS AT BOOTH #1120 TO DISCOVER HOW WE CAN OPTIMIZE YOU…" at bounding box center [862, 499] width 989 height 81
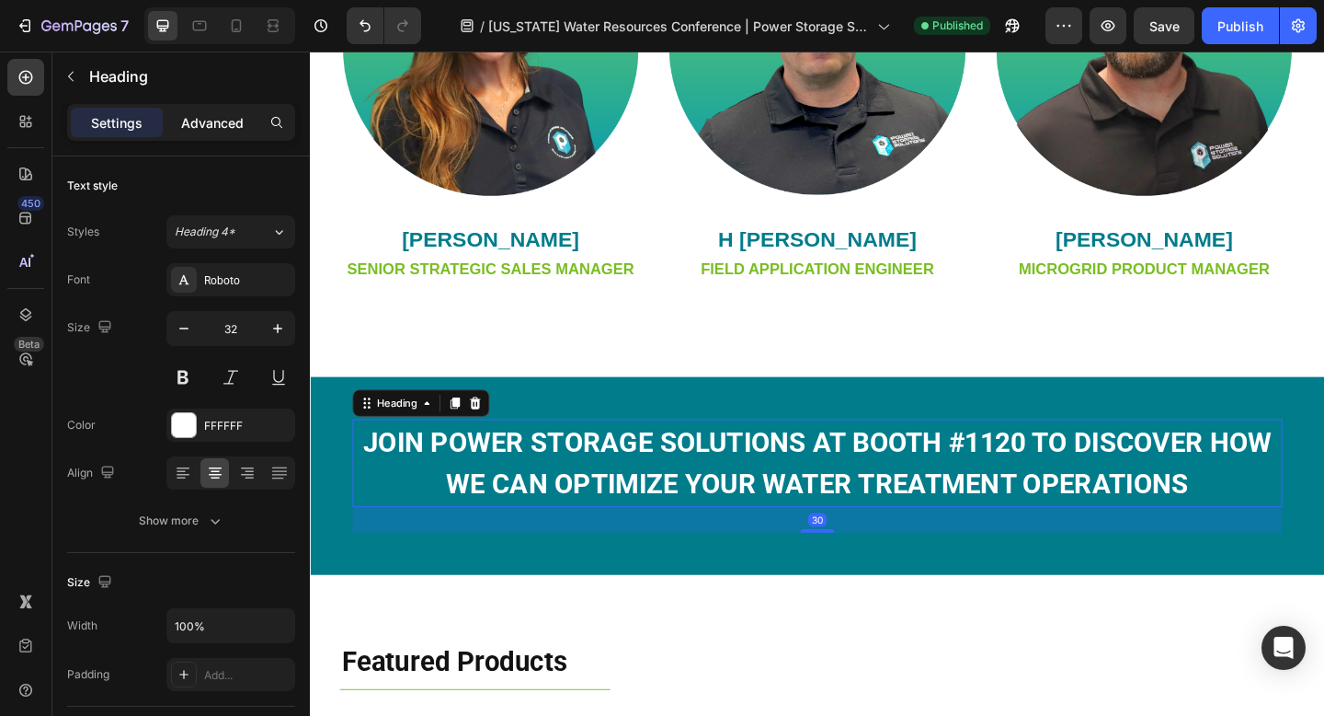
drag, startPoint x: 235, startPoint y: 126, endPoint x: 235, endPoint y: 150, distance: 23.9
click at [235, 126] on p "Advanced" at bounding box center [212, 122] width 63 height 19
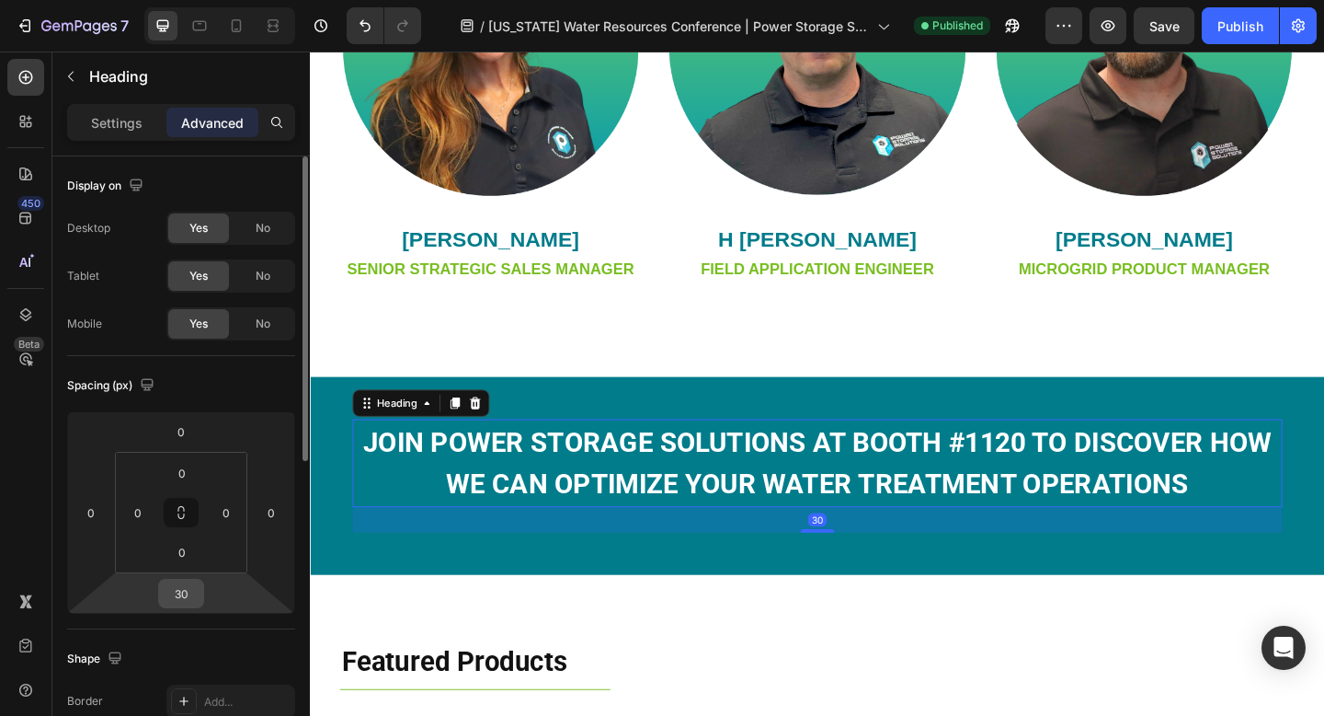
click at [196, 593] on input "30" at bounding box center [181, 593] width 37 height 28
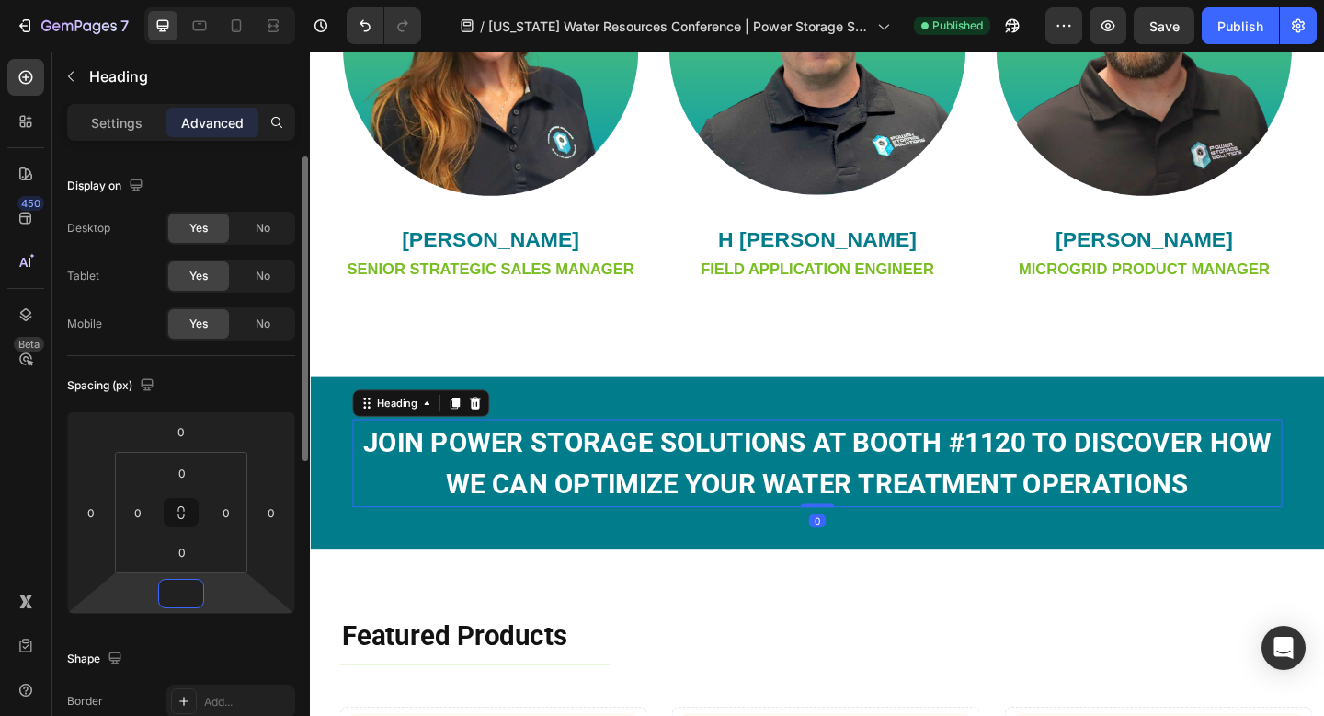
type input "0"
click at [269, 391] on div "Spacing (px)" at bounding box center [181, 385] width 228 height 29
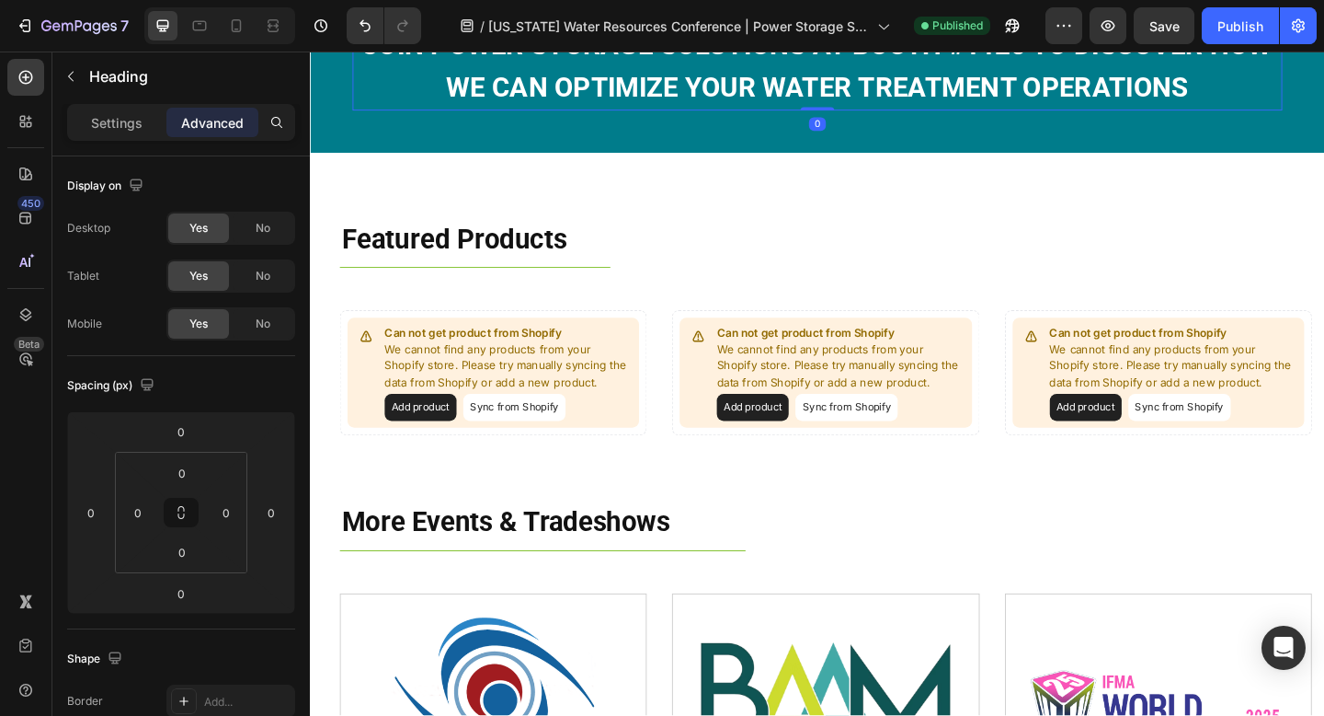
scroll to position [1804, 0]
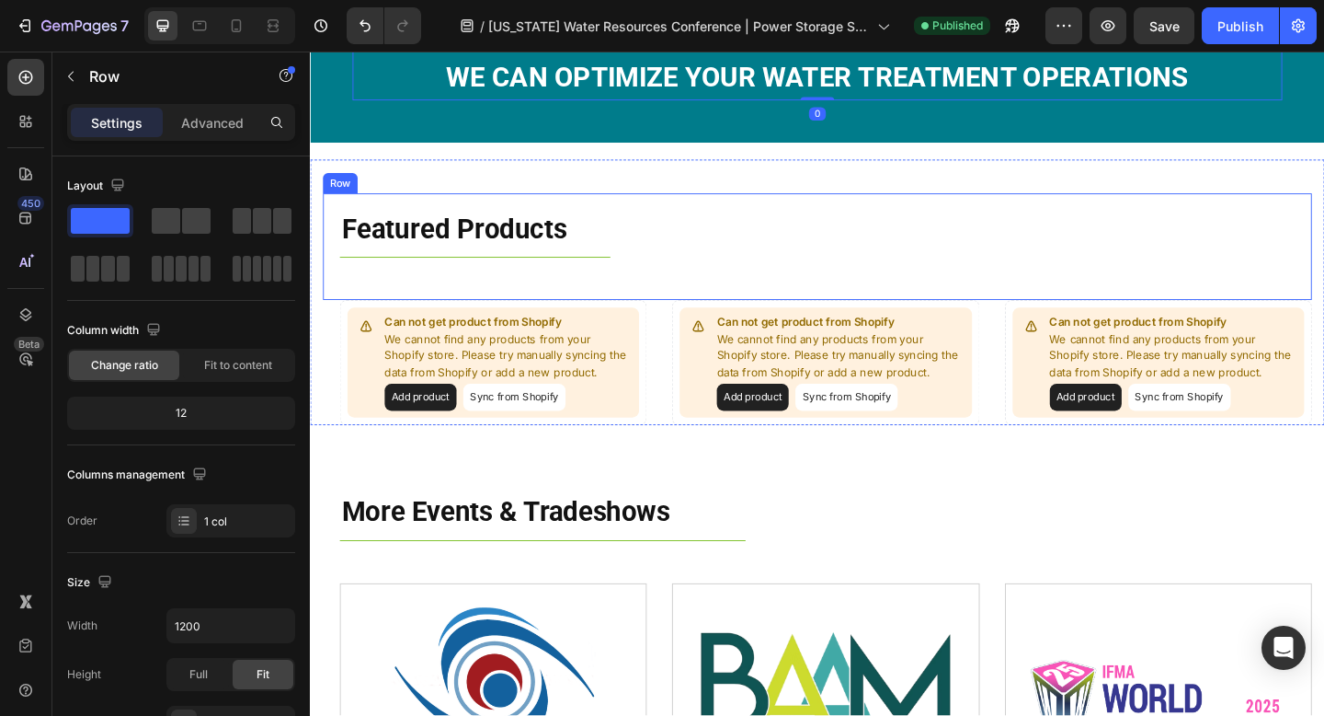
click at [334, 209] on div "Featured Products Heading Title Line Row" at bounding box center [862, 264] width 1076 height 117
click at [316, 211] on div "Featured Products Heading Title Line Row 0 Can not get product from Shopify We …" at bounding box center [862, 314] width 1104 height 290
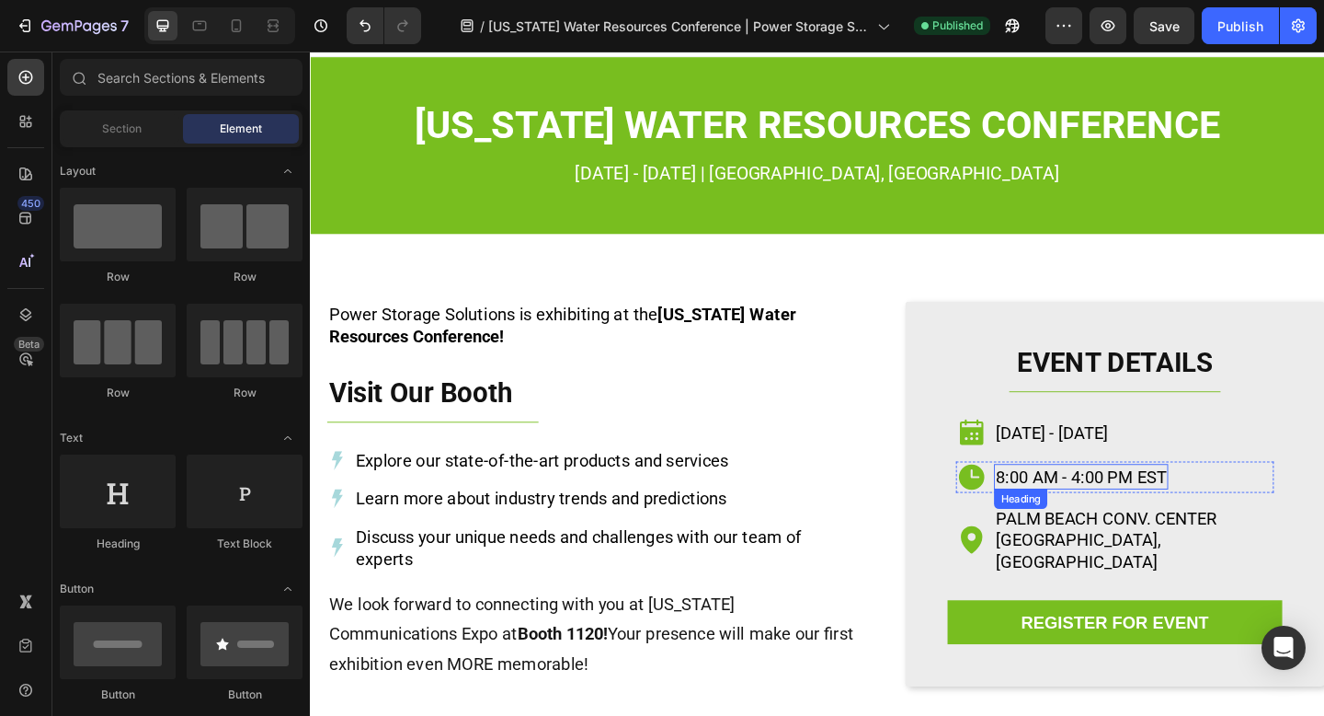
scroll to position [0, 0]
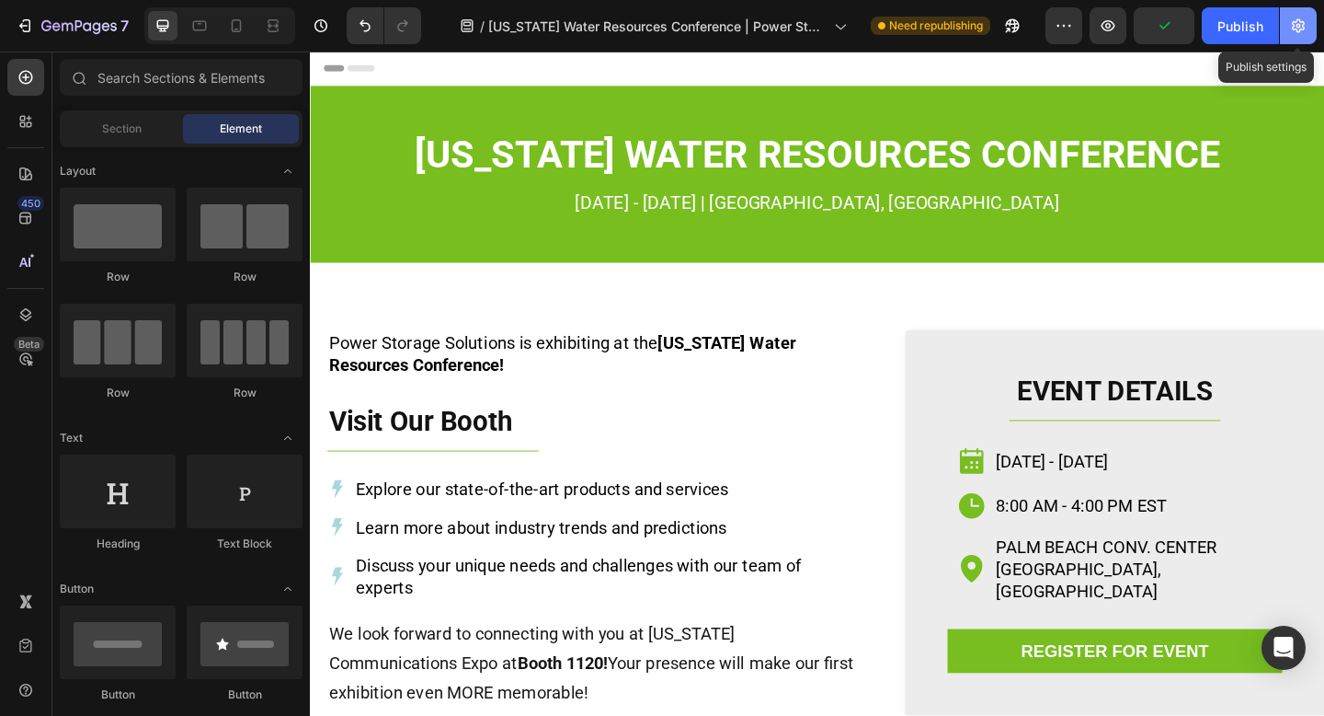
click at [1295, 36] on button "button" at bounding box center [1298, 25] width 37 height 37
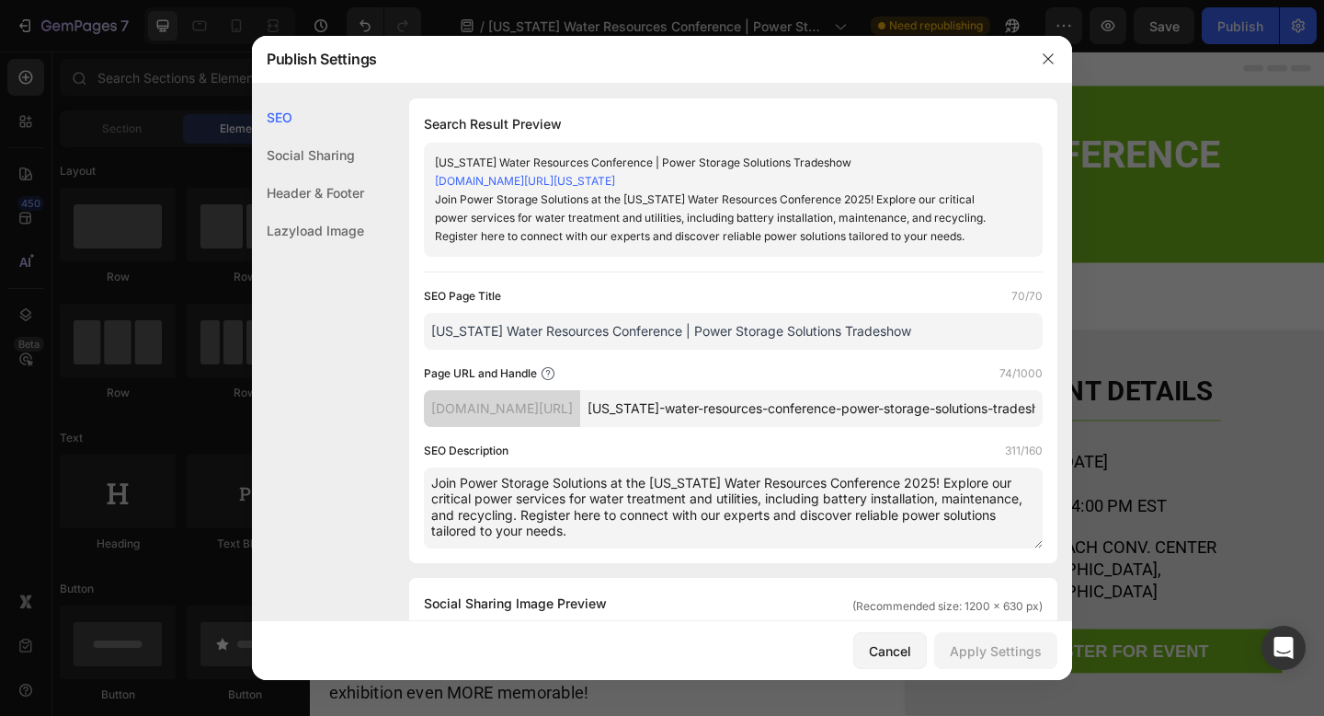
click at [619, 548] on textarea "Join Power Storage Solutions at the [US_STATE] Water Resources Conference 2025!…" at bounding box center [733, 507] width 619 height 81
drag, startPoint x: 497, startPoint y: 533, endPoint x: 920, endPoint y: 499, distance: 424.4
click at [920, 499] on textarea "Join Power Storage Solutions at the [US_STATE] Water Resources Conference 2025!…" at bounding box center [733, 507] width 619 height 81
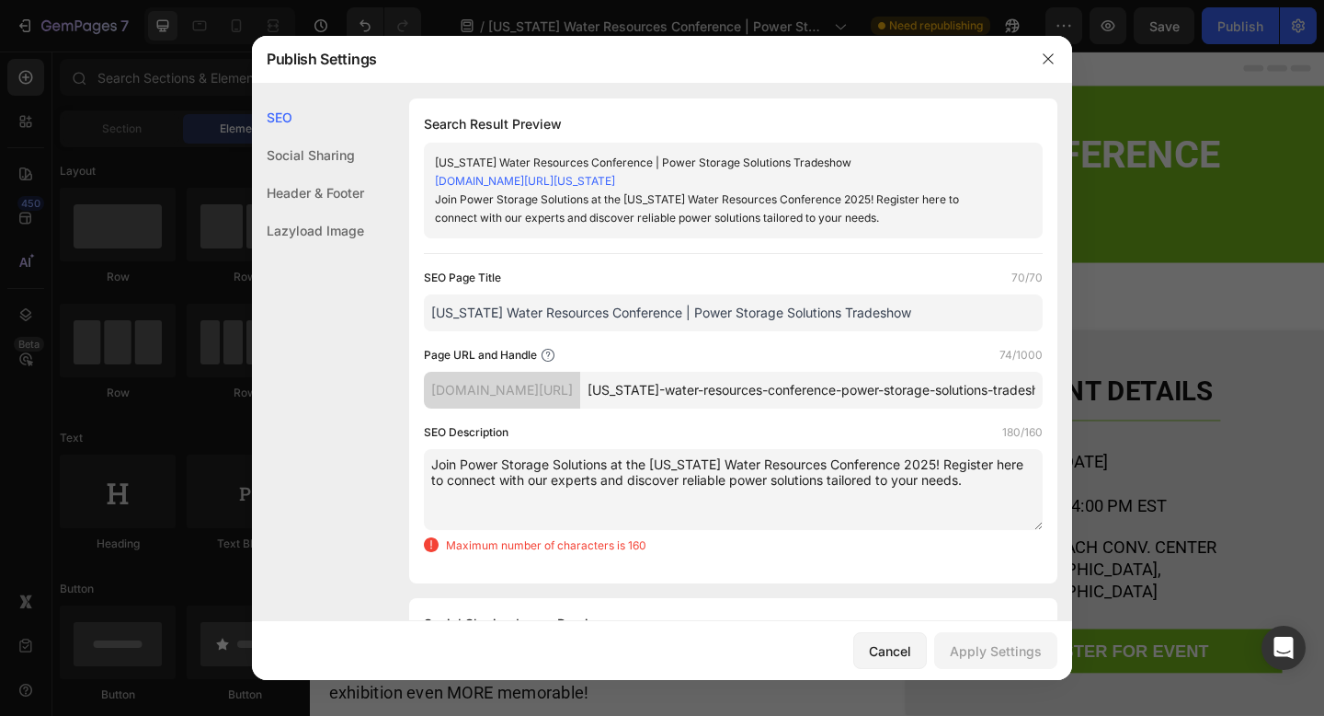
click at [994, 503] on textarea "Join Power Storage Solutions at the [US_STATE] Water Resources Conference 2025!…" at bounding box center [733, 489] width 619 height 81
drag, startPoint x: 947, startPoint y: 498, endPoint x: 819, endPoint y: 498, distance: 128.8
click at [819, 498] on textarea "Join Power Storage Solutions at the [US_STATE] Water Resources Conference 2025!…" at bounding box center [733, 489] width 619 height 81
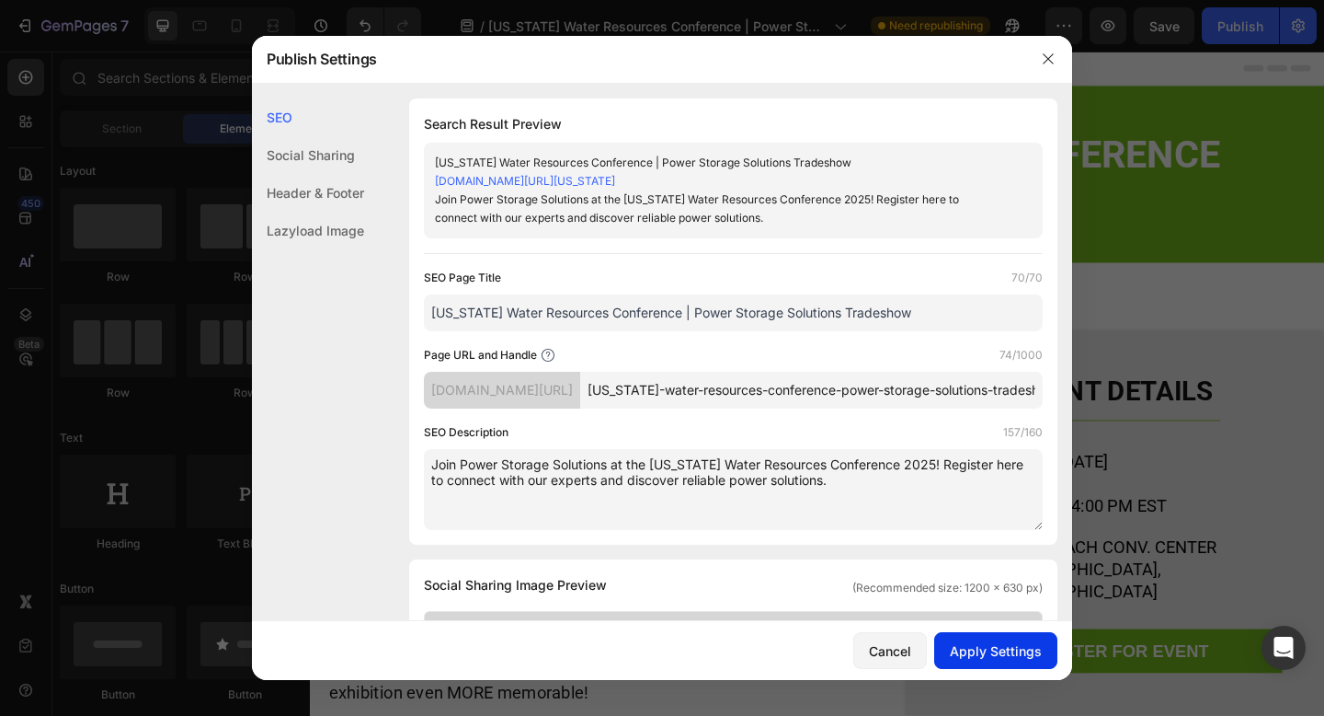
type textarea "Join Power Storage Solutions at the [US_STATE] Water Resources Conference 2025!…"
click at [966, 648] on div "Apply Settings" at bounding box center [996, 650] width 92 height 19
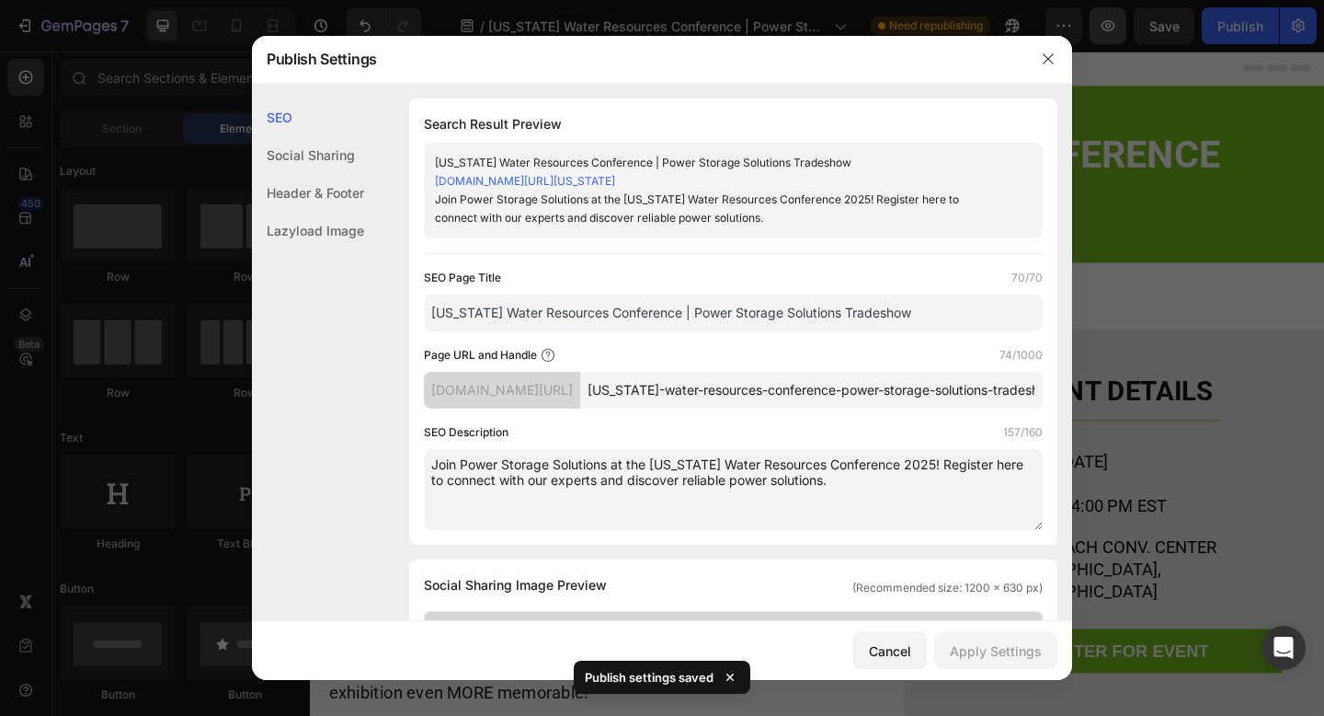
drag, startPoint x: 811, startPoint y: 5, endPoint x: 1124, endPoint y: 42, distance: 315.0
click at [1044, 55] on icon "button" at bounding box center [1048, 59] width 10 height 10
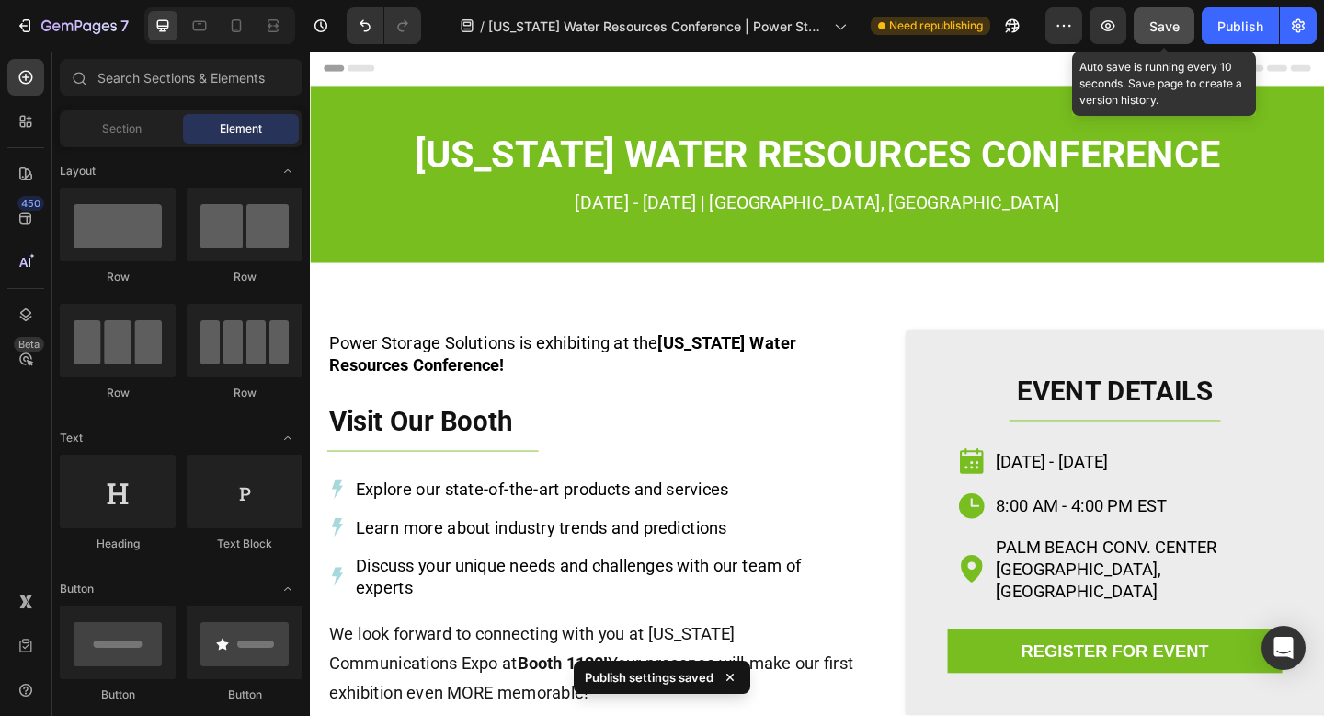
click at [1169, 27] on span "Save" at bounding box center [1165, 26] width 30 height 16
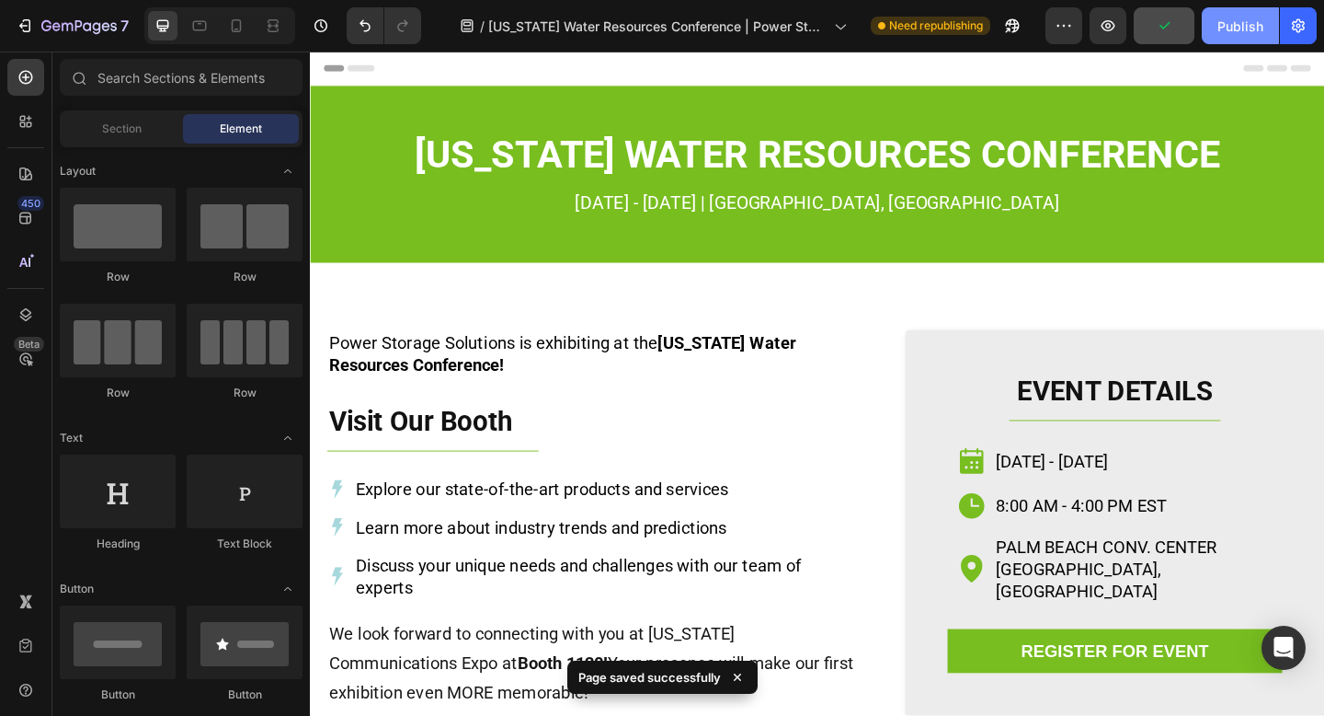
click at [1233, 30] on div "Publish" at bounding box center [1241, 26] width 46 height 19
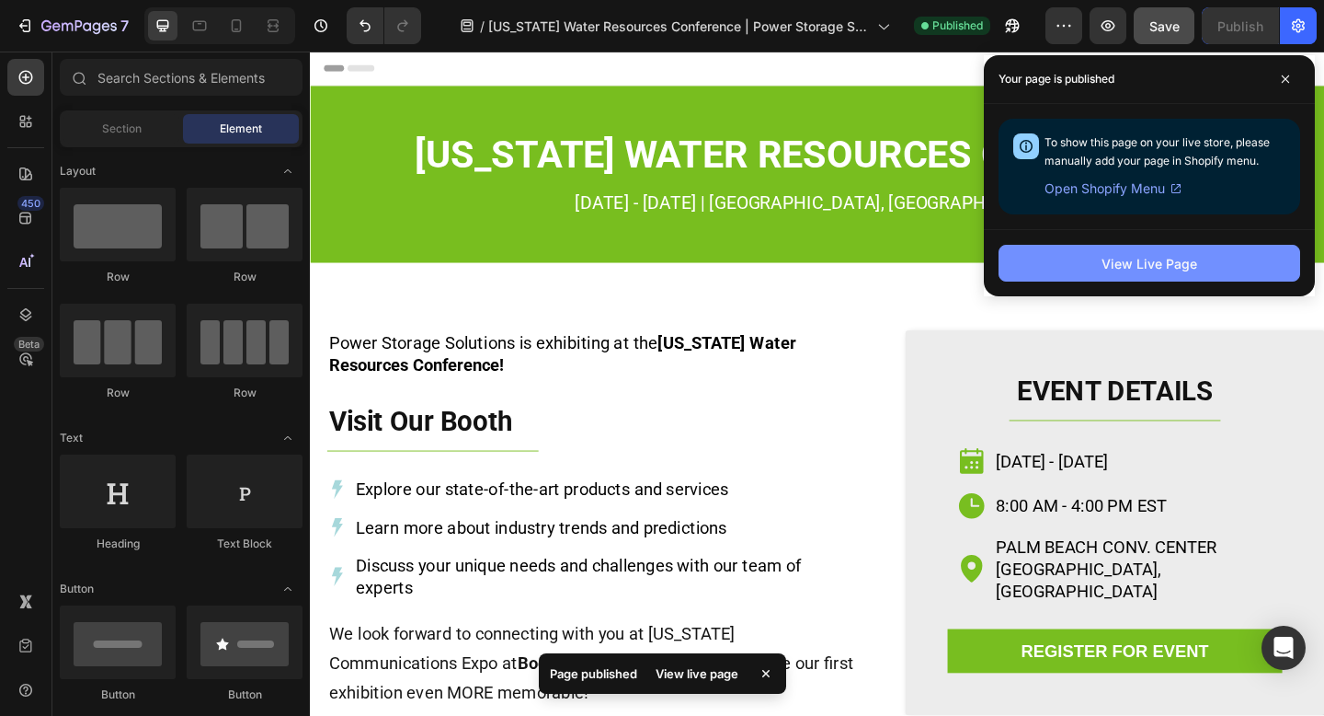
click at [1207, 266] on button "View Live Page" at bounding box center [1150, 263] width 302 height 37
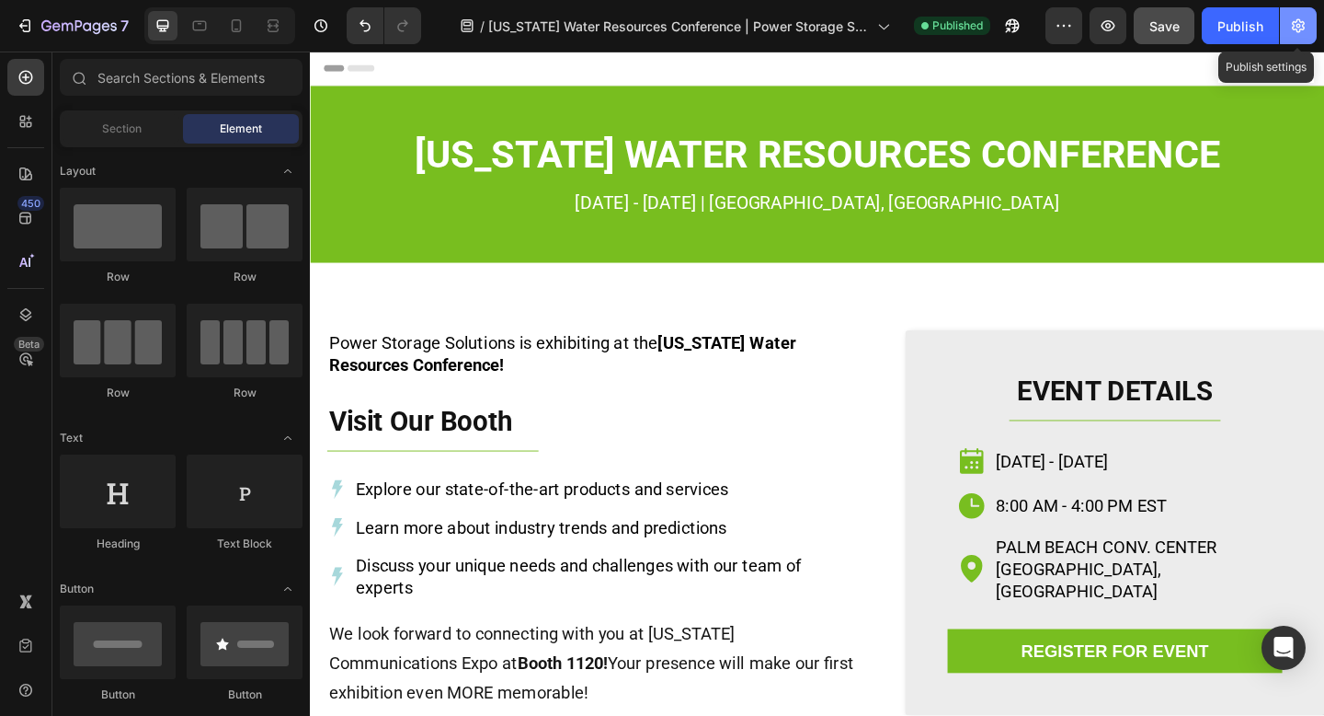
click at [1297, 20] on icon "button" at bounding box center [1298, 26] width 13 height 14
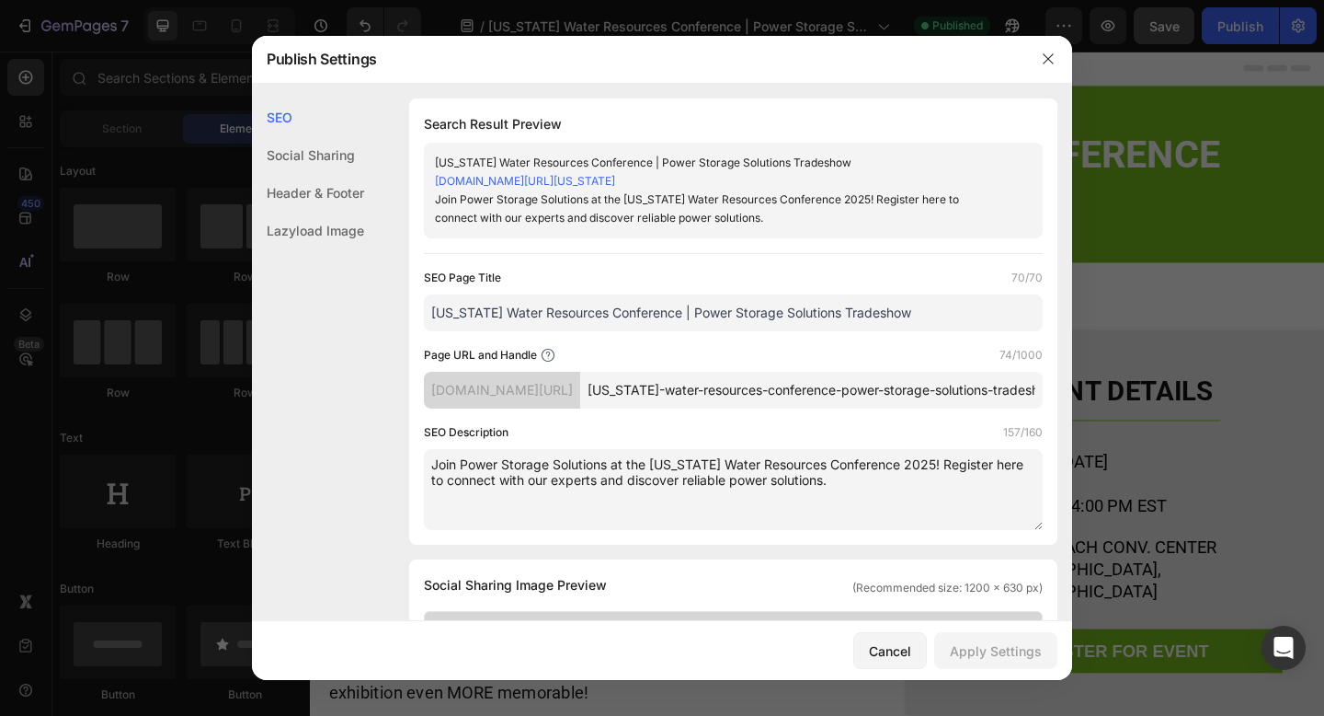
drag, startPoint x: 783, startPoint y: 502, endPoint x: 430, endPoint y: 480, distance: 353.9
click at [430, 480] on textarea "Join Power Storage Solutions at the Florida Water Resources Conference 2025! Re…" at bounding box center [733, 489] width 619 height 81
click at [1043, 59] on icon "button" at bounding box center [1048, 59] width 15 height 15
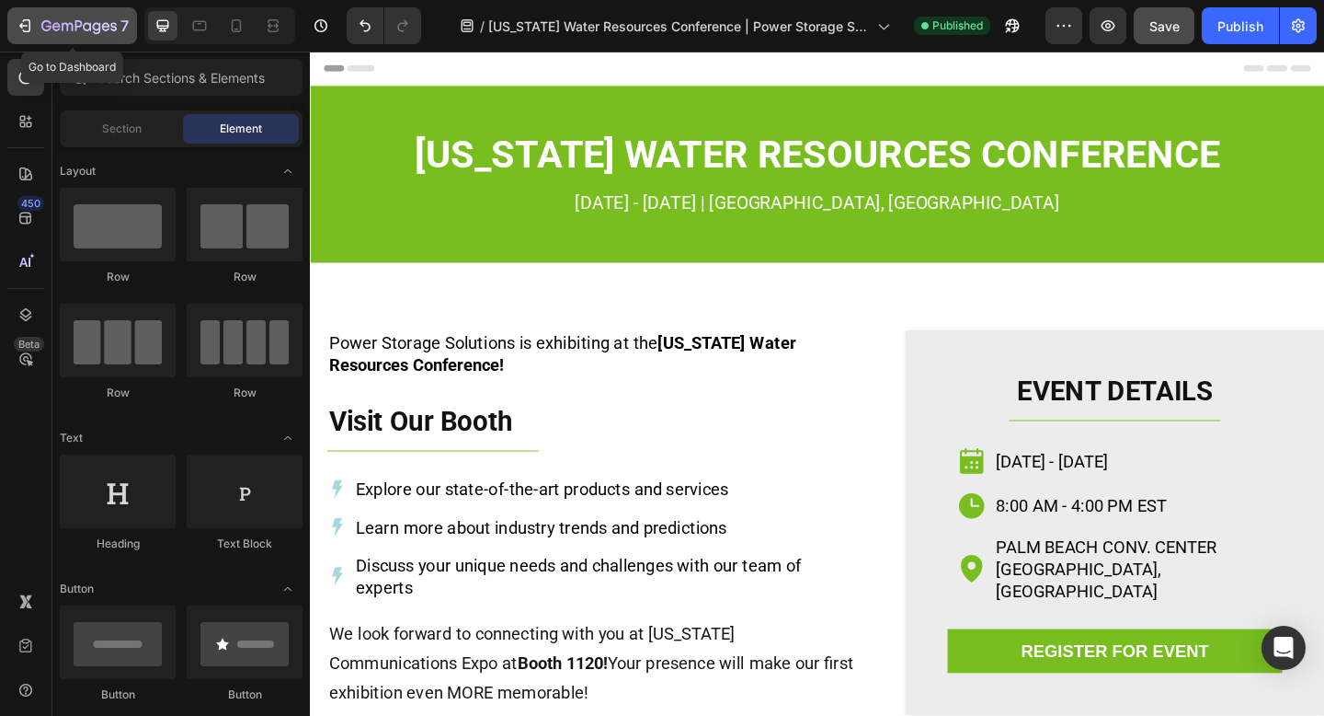
click at [85, 34] on icon "button" at bounding box center [78, 27] width 75 height 16
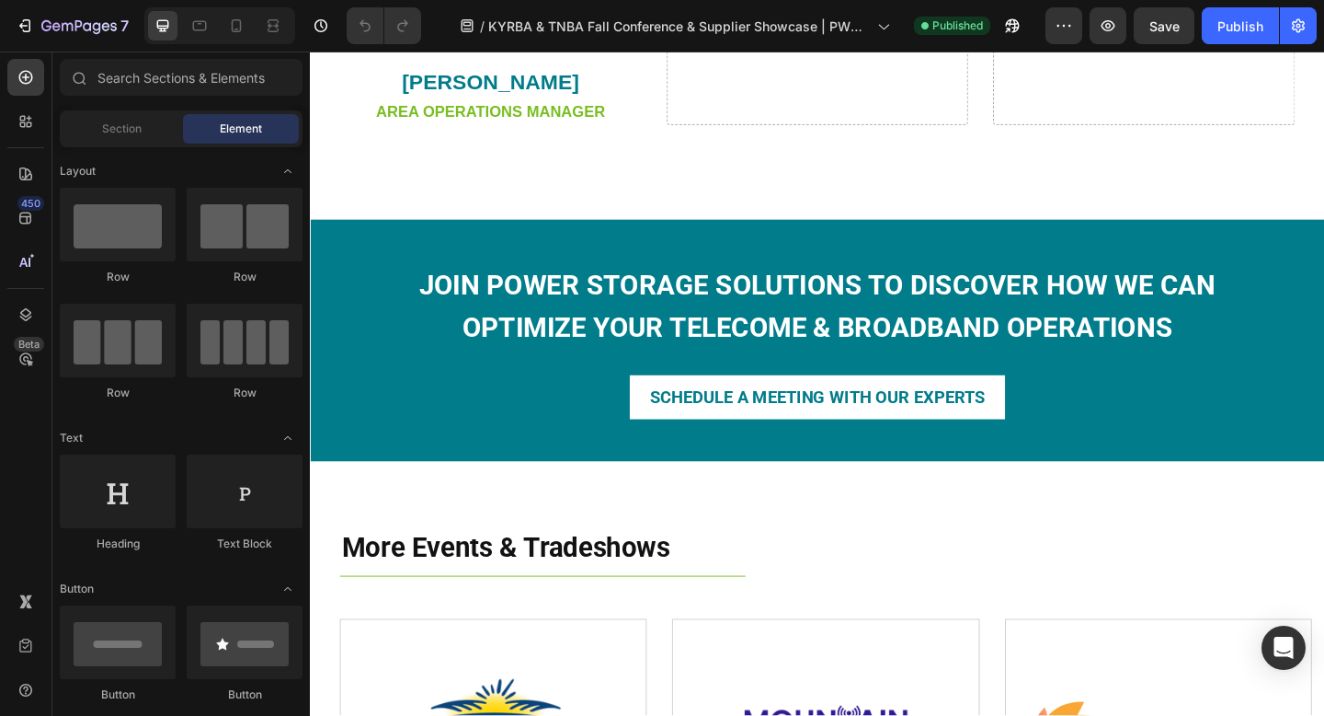
scroll to position [1665, 0]
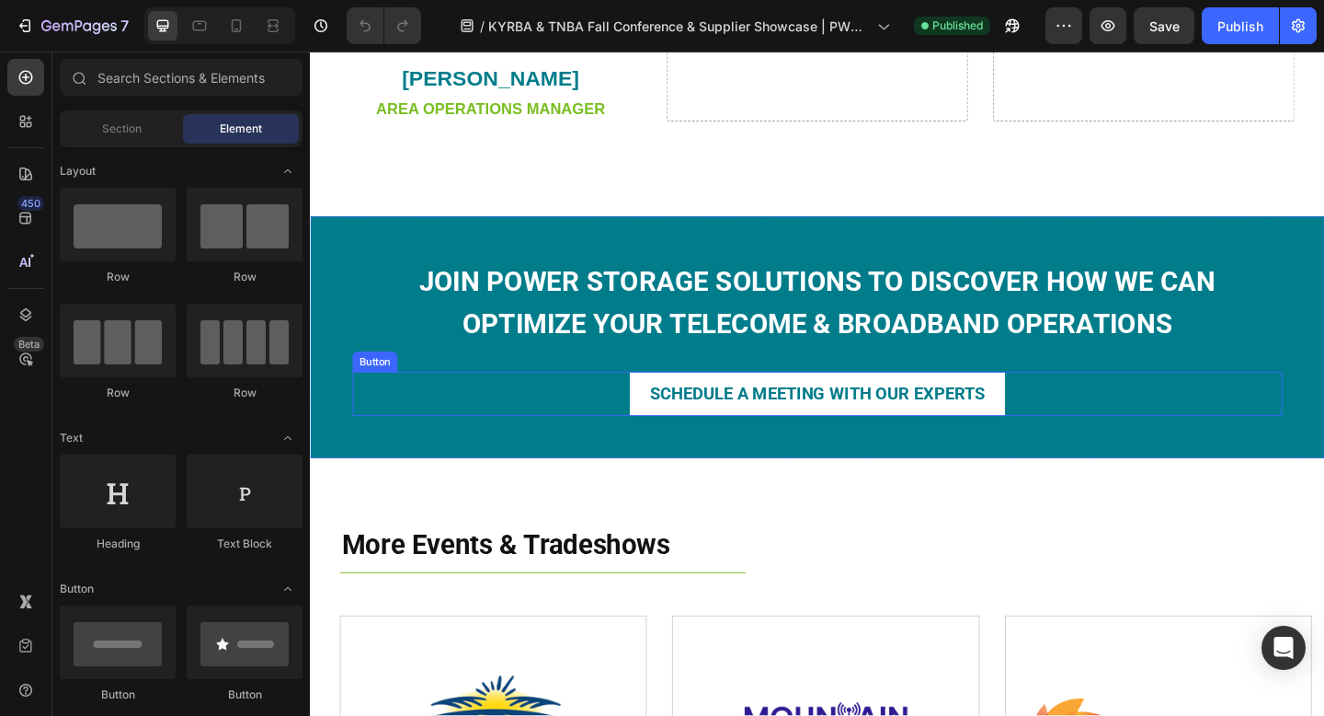
click at [1086, 426] on div "SCHEDULE A MEETING WITH OUR EXPERTS Button" at bounding box center [862, 424] width 1012 height 48
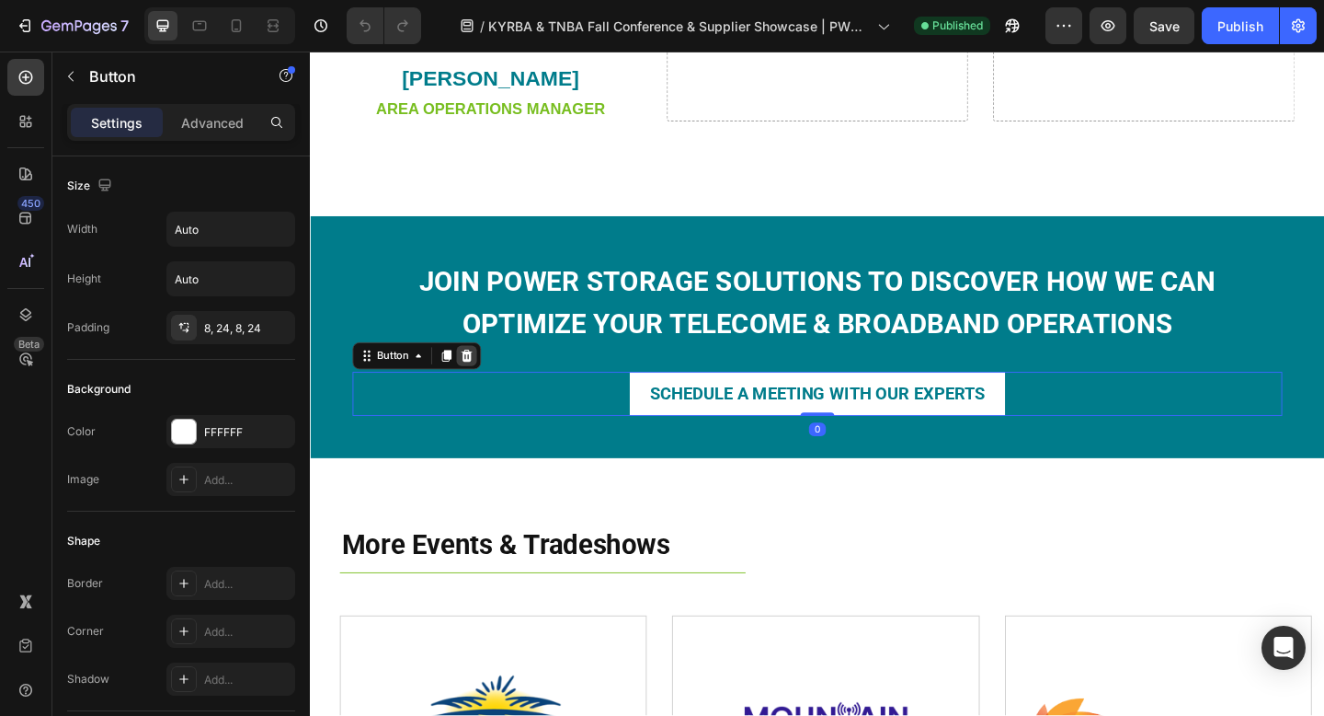
click at [478, 382] on icon at bounding box center [480, 382] width 15 height 15
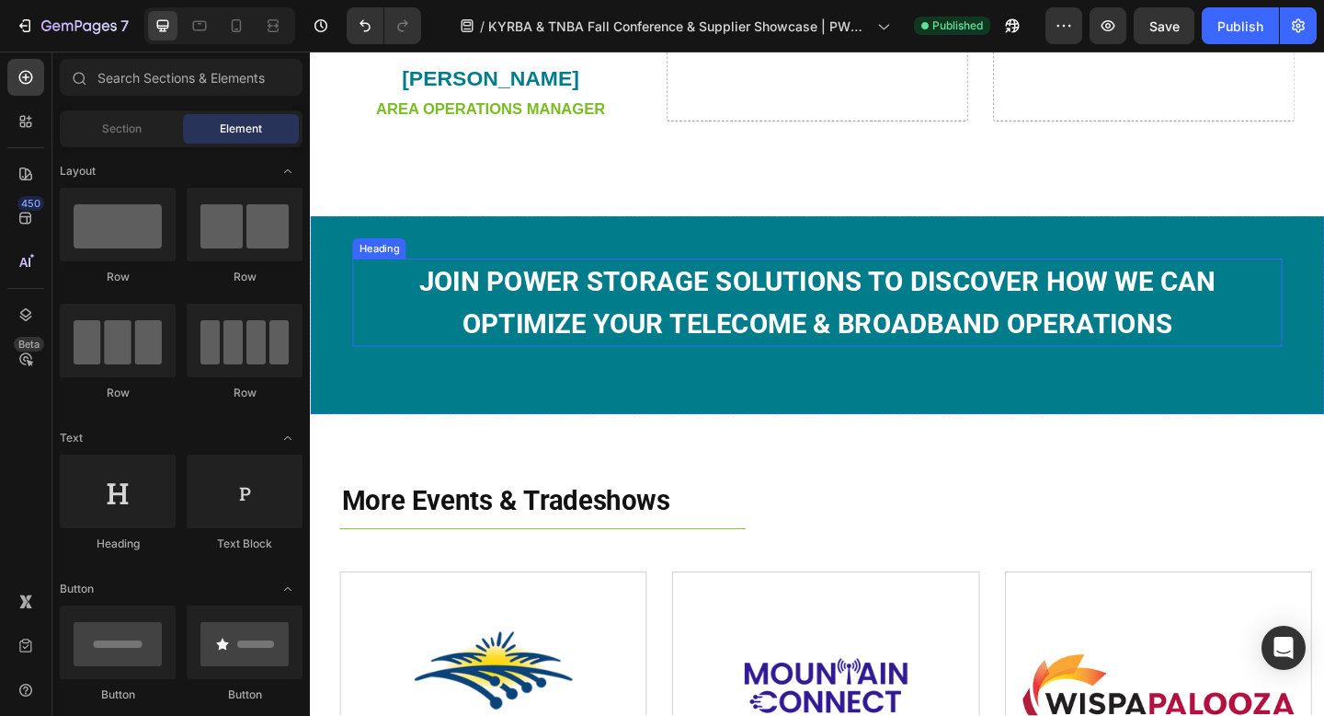
click at [613, 342] on strong "JOIN POWER STORAGE SOLUTIONS TO DISCOVER HOW WE CAN OPTIMIZE YOUR telecome & br…" at bounding box center [862, 324] width 867 height 81
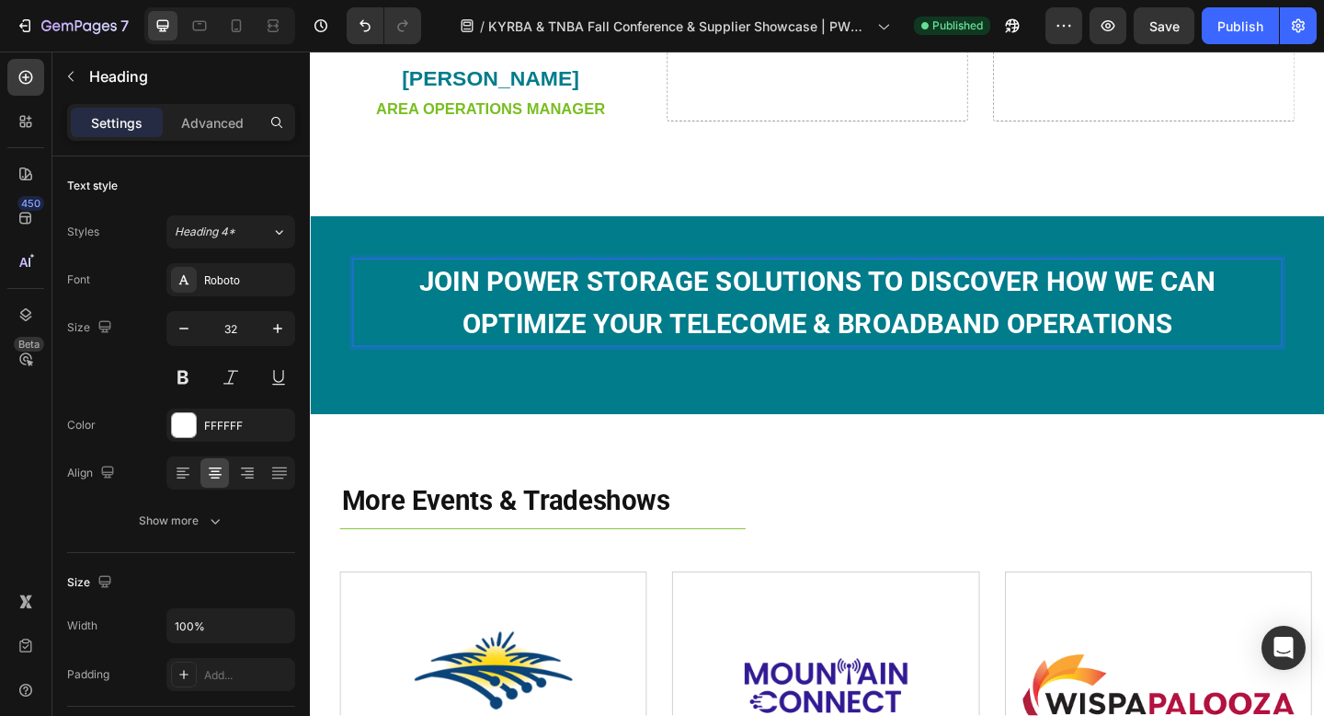
click at [776, 343] on strong "JOIN POWER STORAGE SOLUTIONS TO DISCOVER HOW WE CAN OPTIMIZE YOUR telecome & br…" at bounding box center [862, 324] width 867 height 81
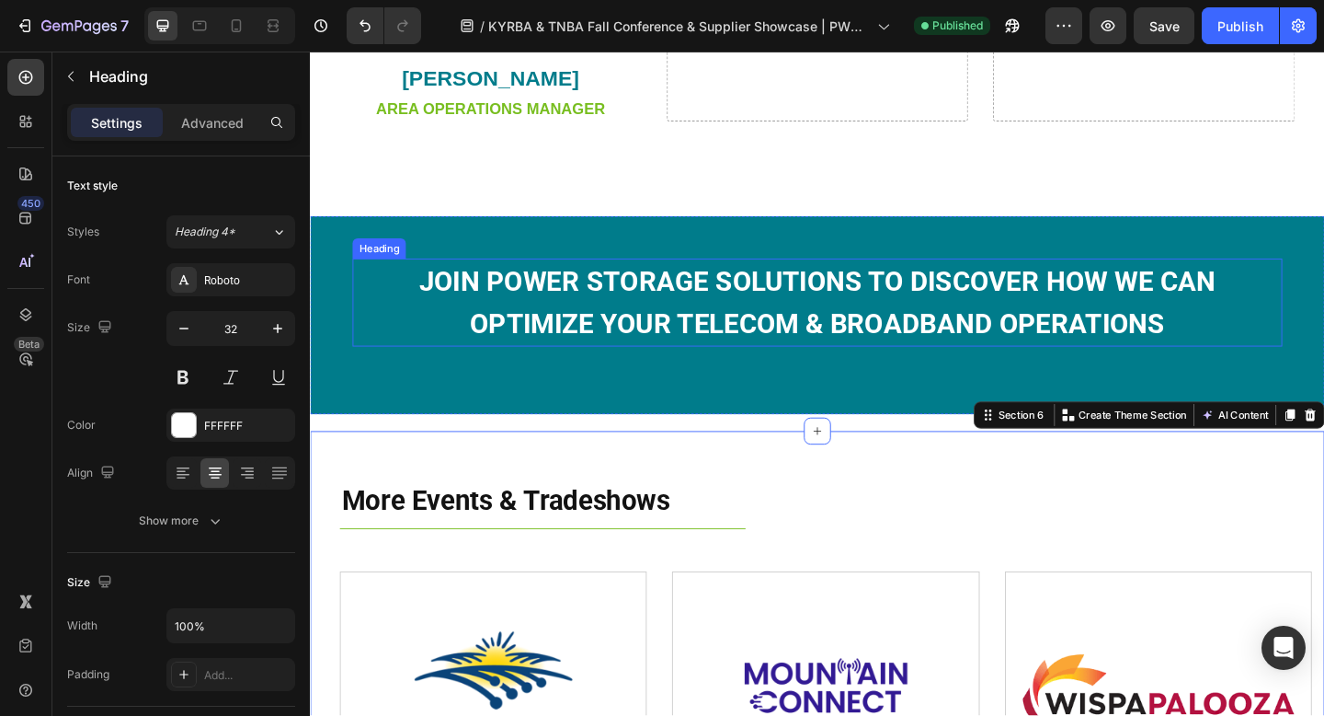
click at [903, 324] on p "⁠⁠⁠⁠⁠⁠⁠ JOIN POWER STORAGE SOLUTIONS TO DISCOVER HOW WE CAN OPTIMIZE YOUR telec…" at bounding box center [862, 325] width 1008 height 92
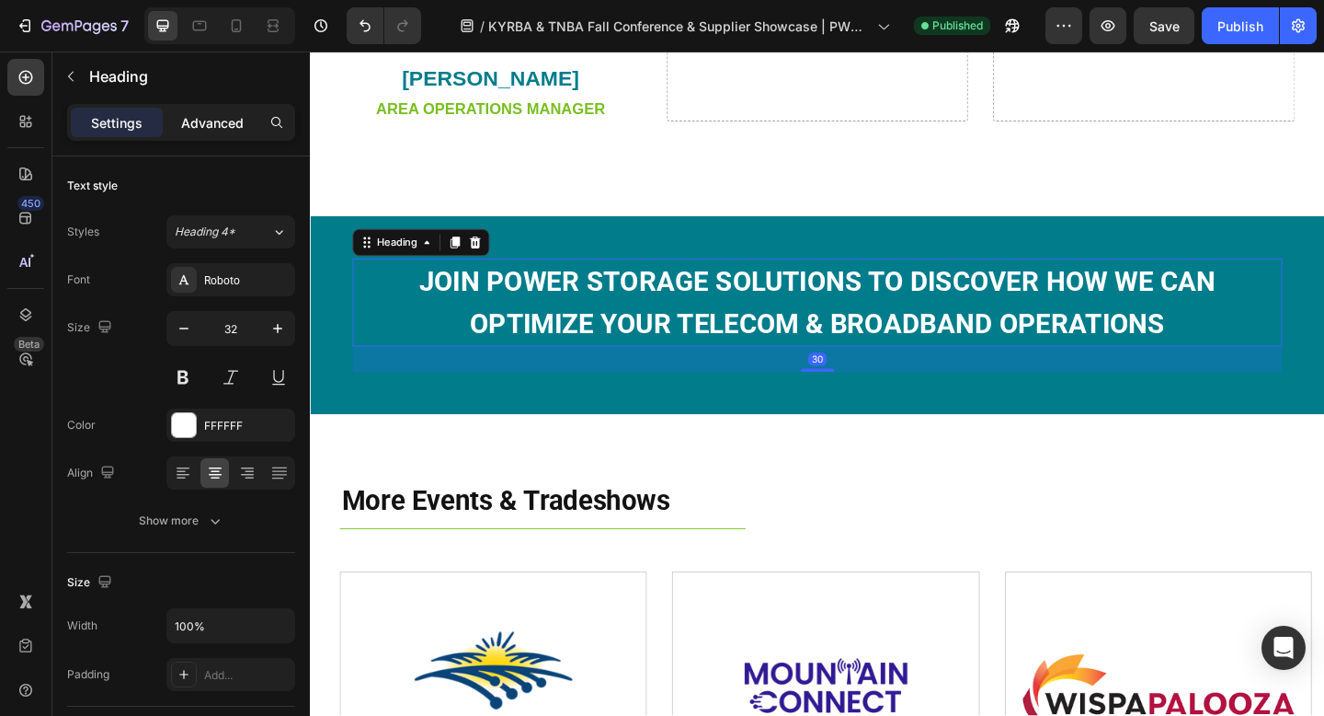
click at [202, 127] on p "Advanced" at bounding box center [212, 122] width 63 height 19
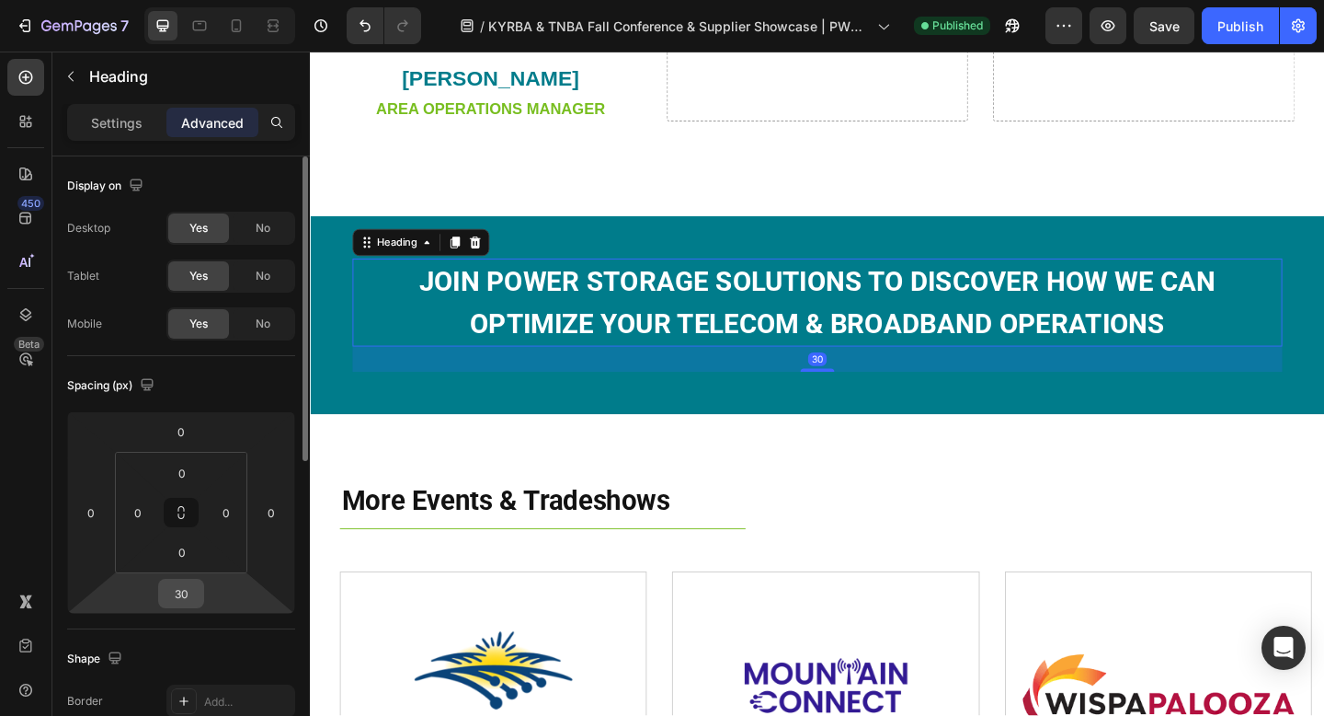
click at [190, 593] on input "30" at bounding box center [181, 593] width 37 height 28
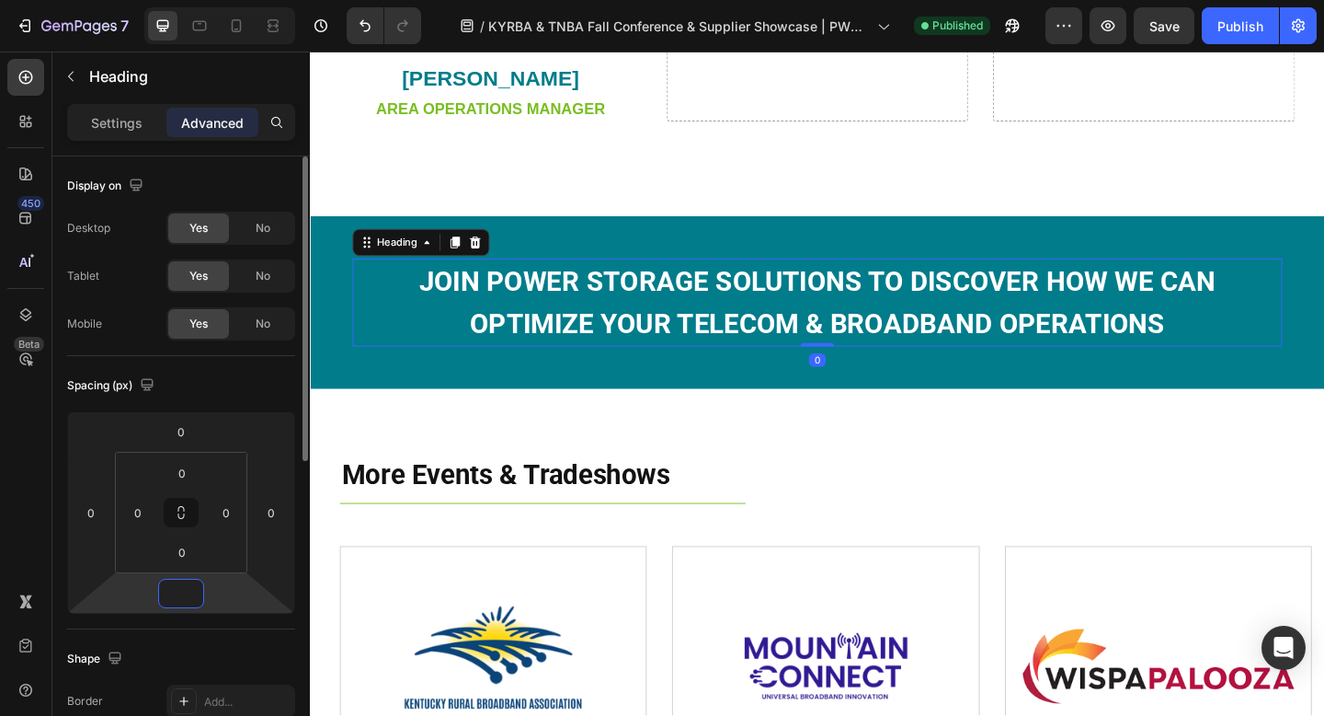
type input "0"
click at [270, 392] on div "Spacing (px)" at bounding box center [181, 385] width 228 height 29
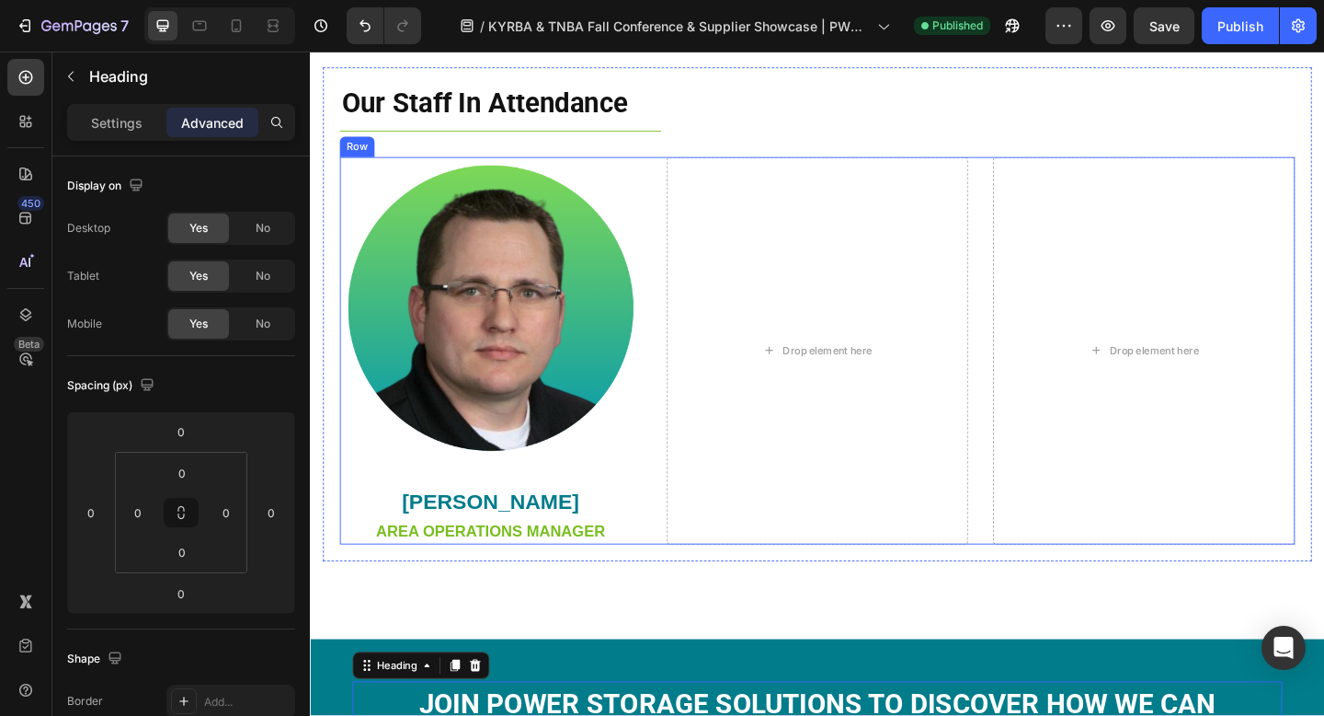
scroll to position [1200, 0]
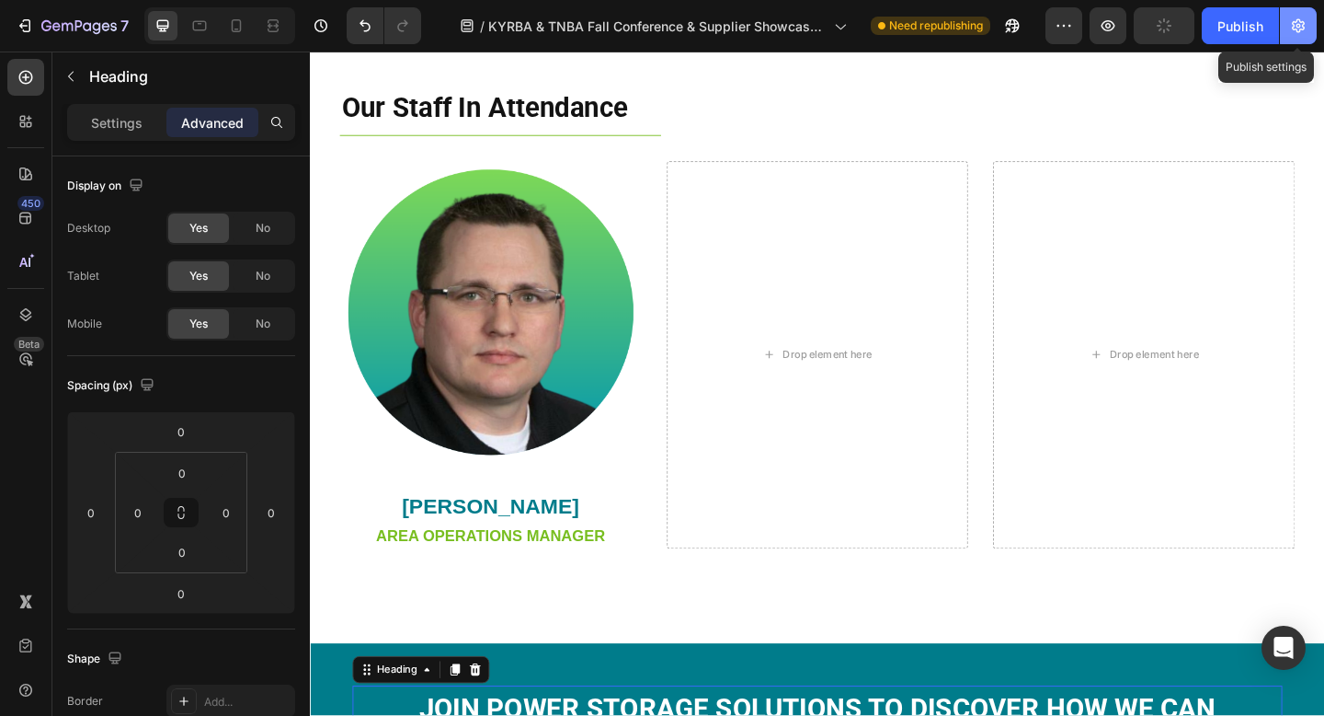
click at [1302, 29] on icon "button" at bounding box center [1298, 26] width 13 height 14
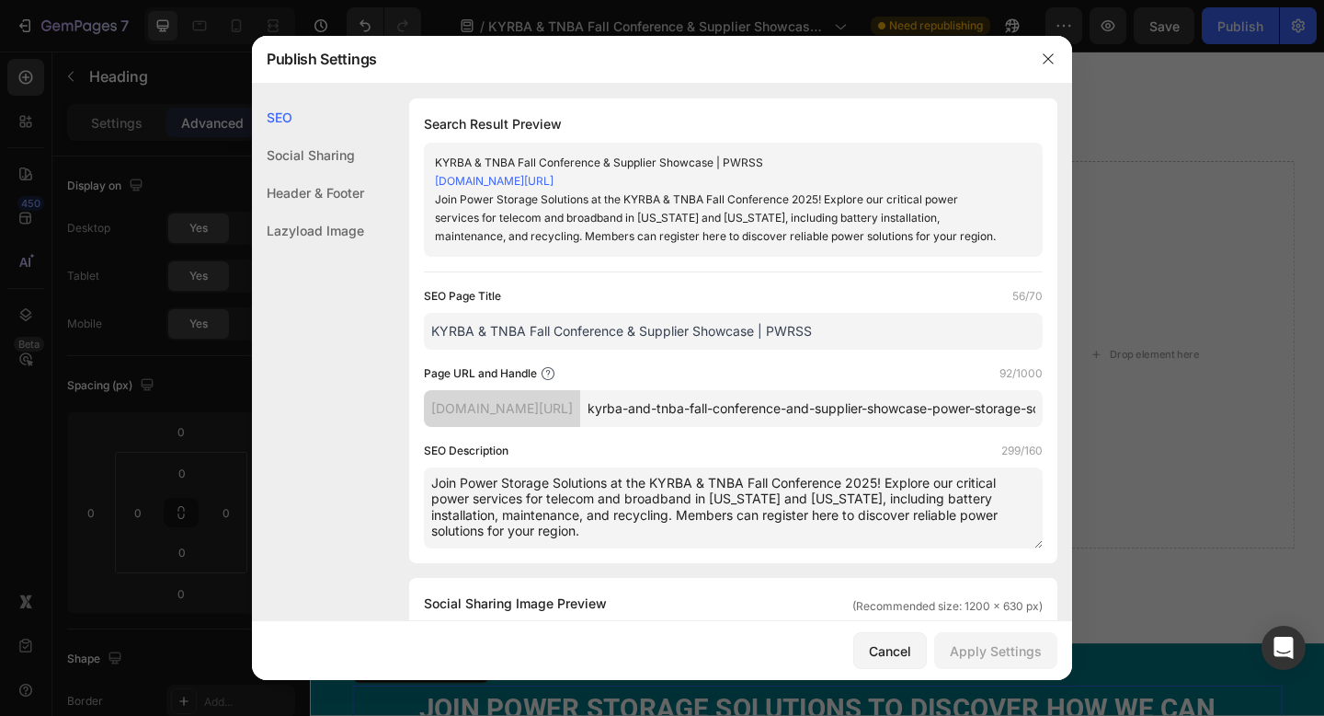
drag, startPoint x: 595, startPoint y: 553, endPoint x: 745, endPoint y: 542, distance: 150.3
click at [745, 542] on textarea "Join Power Storage Solutions at the KYRBA & TNBA Fall Conference 2025! Explore …" at bounding box center [733, 507] width 619 height 81
drag, startPoint x: 671, startPoint y: 535, endPoint x: 865, endPoint y: 517, distance: 194.0
click at [865, 517] on textarea "Join Power Storage Solutions at the KYRBA & TNBA Fall Conference 2025! Explore …" at bounding box center [733, 507] width 619 height 81
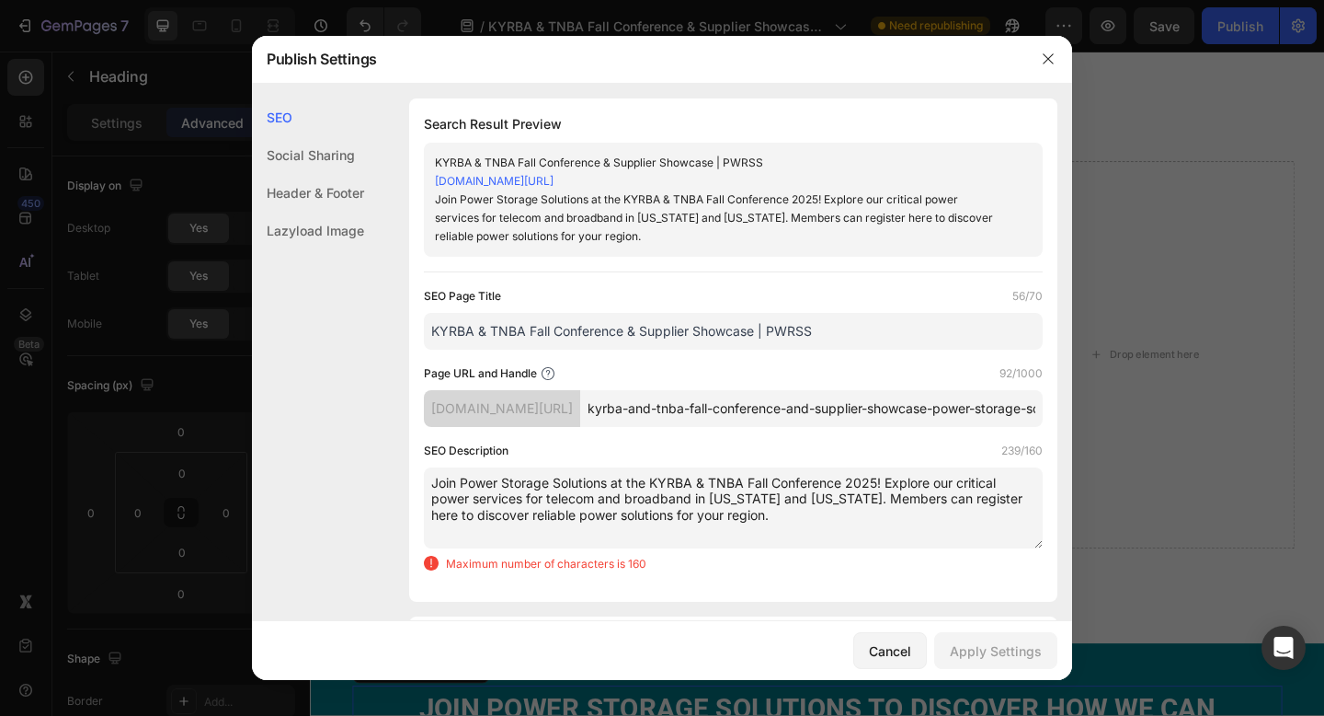
drag, startPoint x: 814, startPoint y: 543, endPoint x: 888, endPoint y: 499, distance: 86.1
click at [888, 499] on textarea "Join Power Storage Solutions at the KYRBA & TNBA Fall Conference 2025! Explore …" at bounding box center [733, 507] width 619 height 81
paste textarea "Join Power Storage Solutions at the KYRBA Annual Member Meeting. Meet our team …"
drag, startPoint x: 732, startPoint y: 519, endPoint x: 889, endPoint y: 496, distance: 158.9
click at [889, 496] on textarea "Join Power Storage Solutions at the KYRBA & TNBA Fall Conference 2025! Join Pow…" at bounding box center [733, 507] width 619 height 81
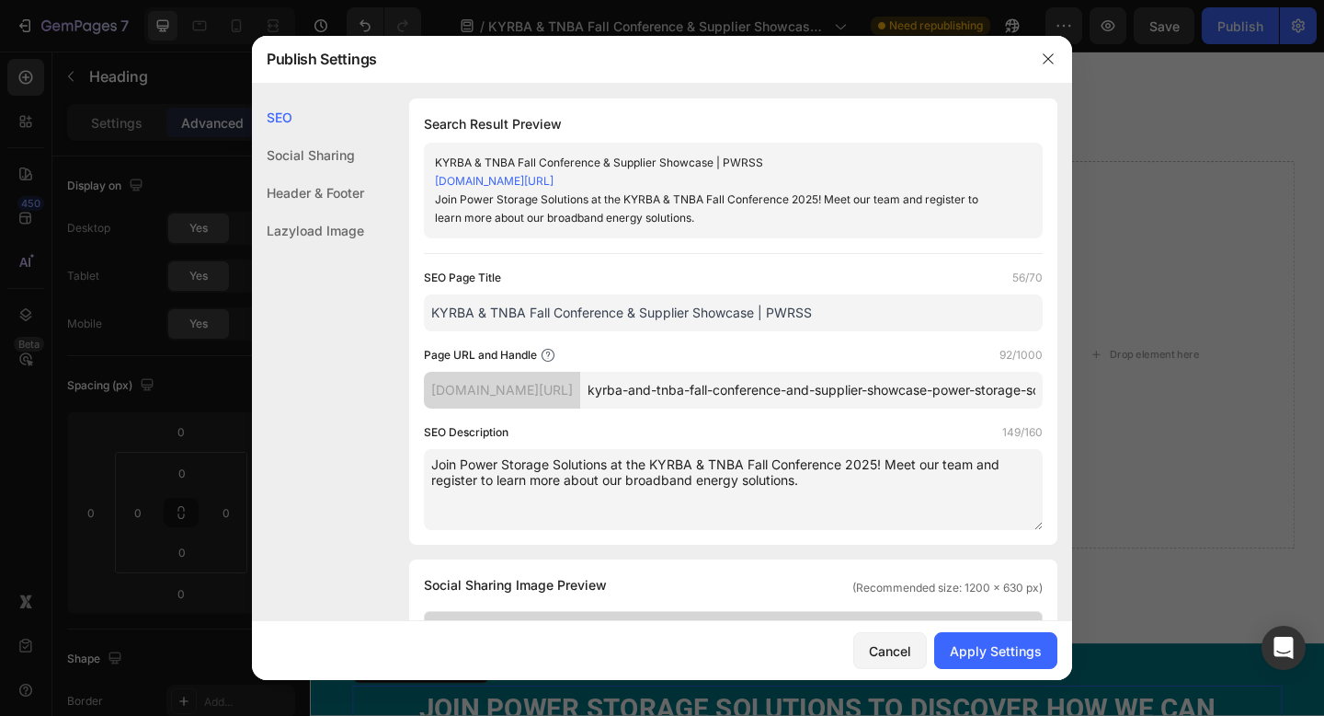
click at [629, 499] on textarea "Join Power Storage Solutions at the KYRBA & TNBA Fall Conference 2025! Meet our…" at bounding box center [733, 489] width 619 height 81
type textarea "Join Power Storage Solutions at the KYRBA & TNBA Fall Conference 2025! Meet our…"
click at [847, 323] on input "KYRBA & TNBA Fall Conference & Supplier Showcase | PWRSS" at bounding box center [733, 312] width 619 height 37
drag, startPoint x: 906, startPoint y: 330, endPoint x: 773, endPoint y: 329, distance: 132.4
click at [773, 329] on input "KYRBA & TNBA Fall Conference & Supplier Showcase | PWRSS Tradeshows" at bounding box center [733, 312] width 619 height 37
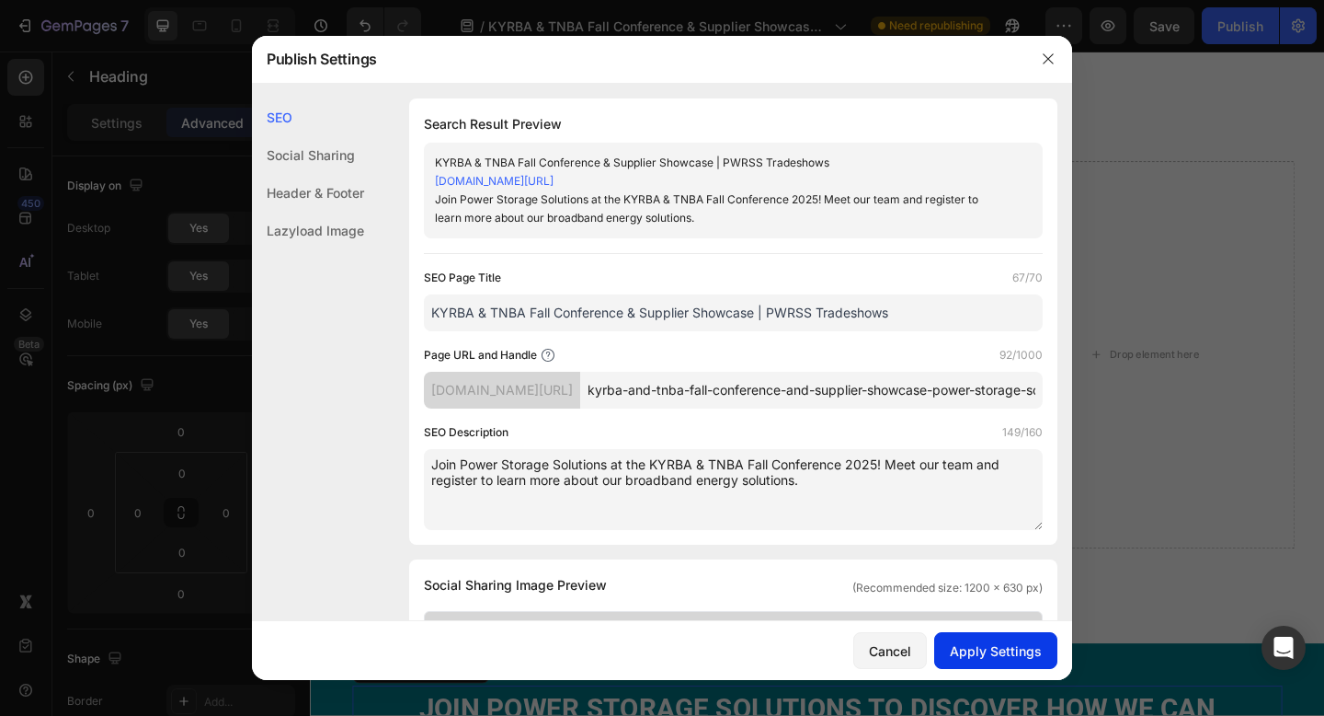
type input "KYRBA & TNBA Fall Conference & Supplier Showcase | PWRSS Tradeshows"
click at [994, 645] on div "Apply Settings" at bounding box center [996, 650] width 92 height 19
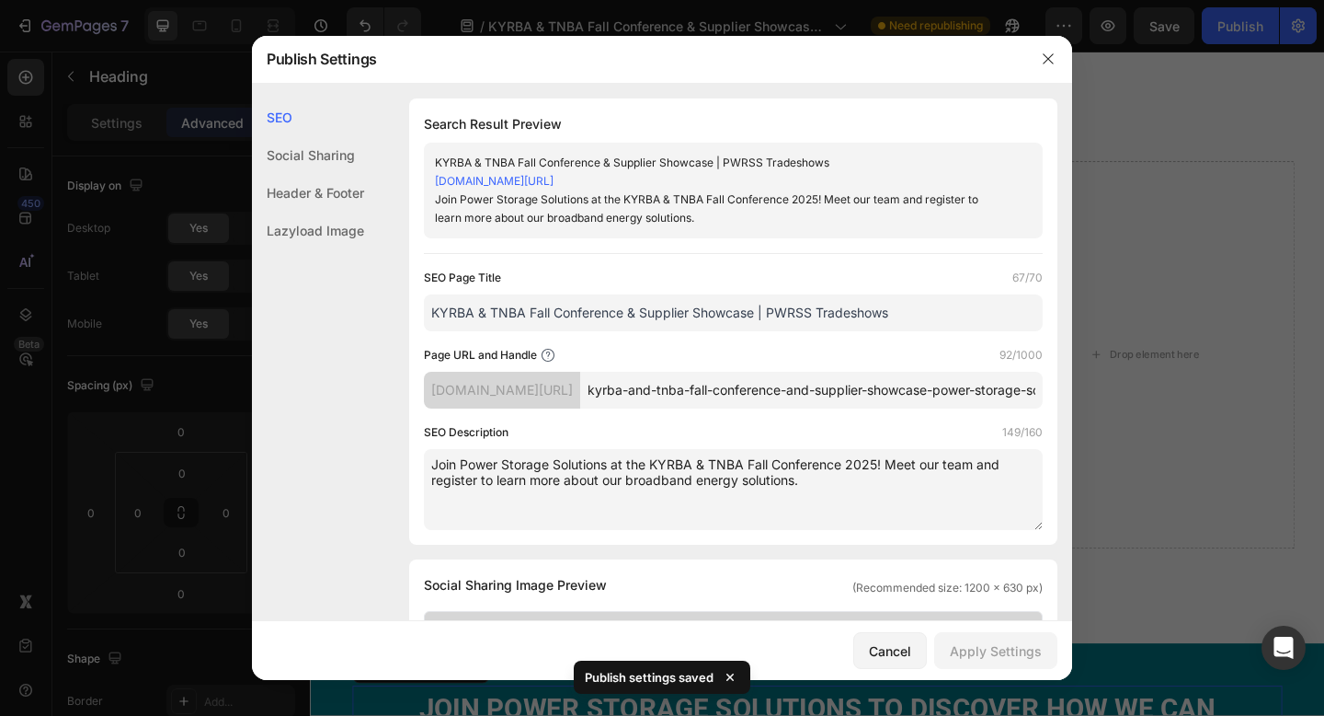
drag, startPoint x: 841, startPoint y: 504, endPoint x: 428, endPoint y: 479, distance: 413.7
click at [428, 479] on textarea "Join Power Storage Solutions at the KYRBA & TNBA Fall Conference 2025! Meet our…" at bounding box center [733, 489] width 619 height 81
drag, startPoint x: 1051, startPoint y: 57, endPoint x: 1112, endPoint y: 44, distance: 62.1
click at [1051, 57] on icon "button" at bounding box center [1048, 59] width 15 height 15
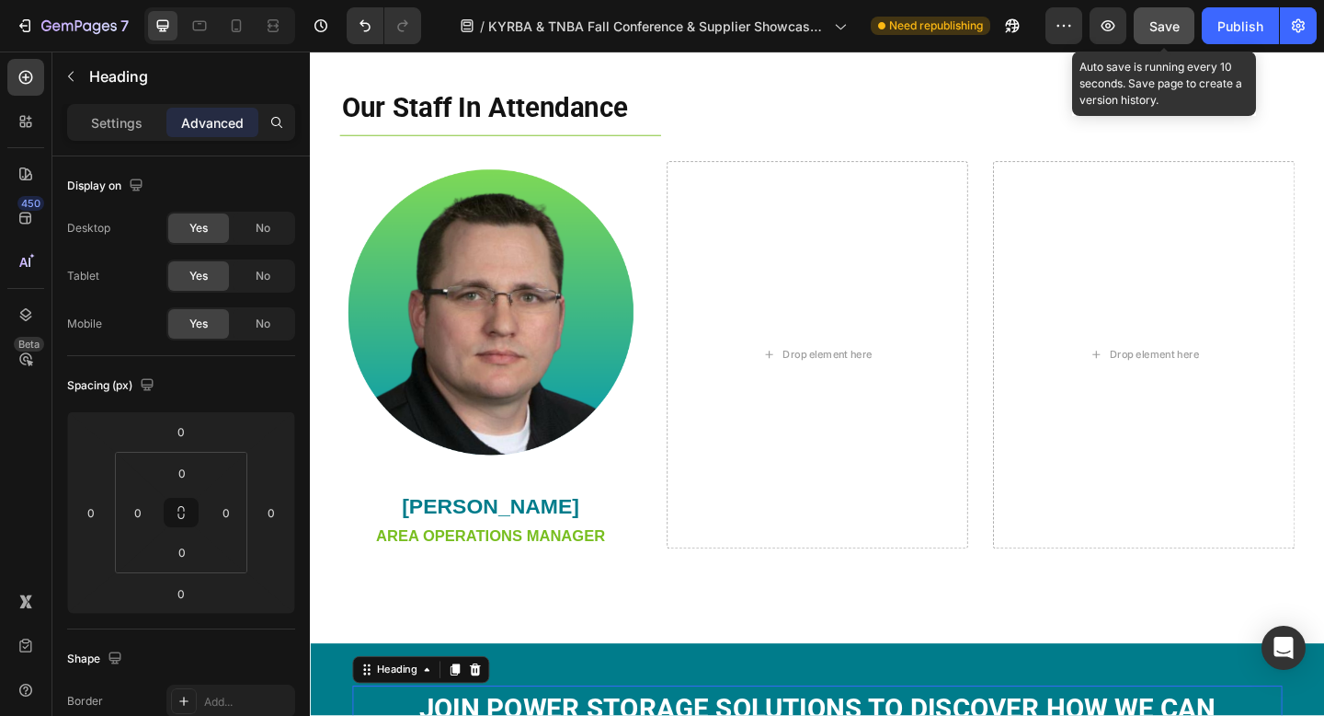
click at [1147, 30] on button "Save" at bounding box center [1164, 25] width 61 height 37
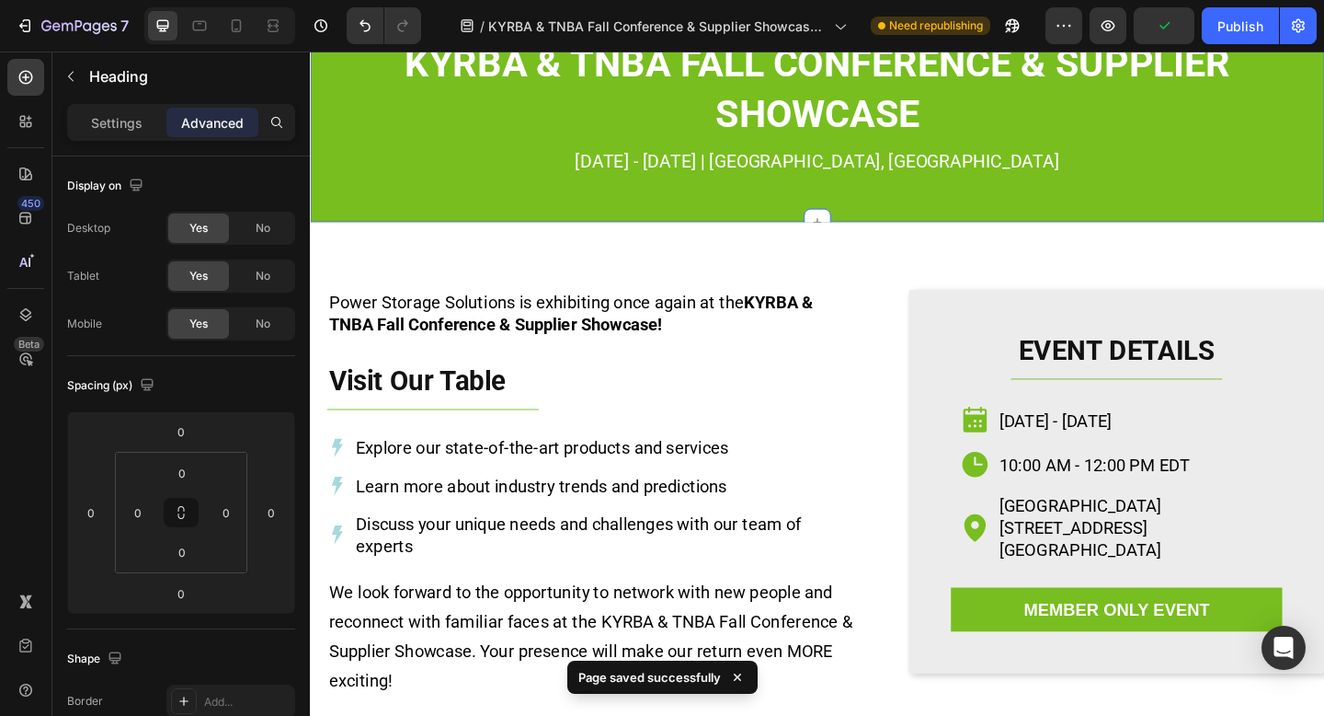
scroll to position [52, 0]
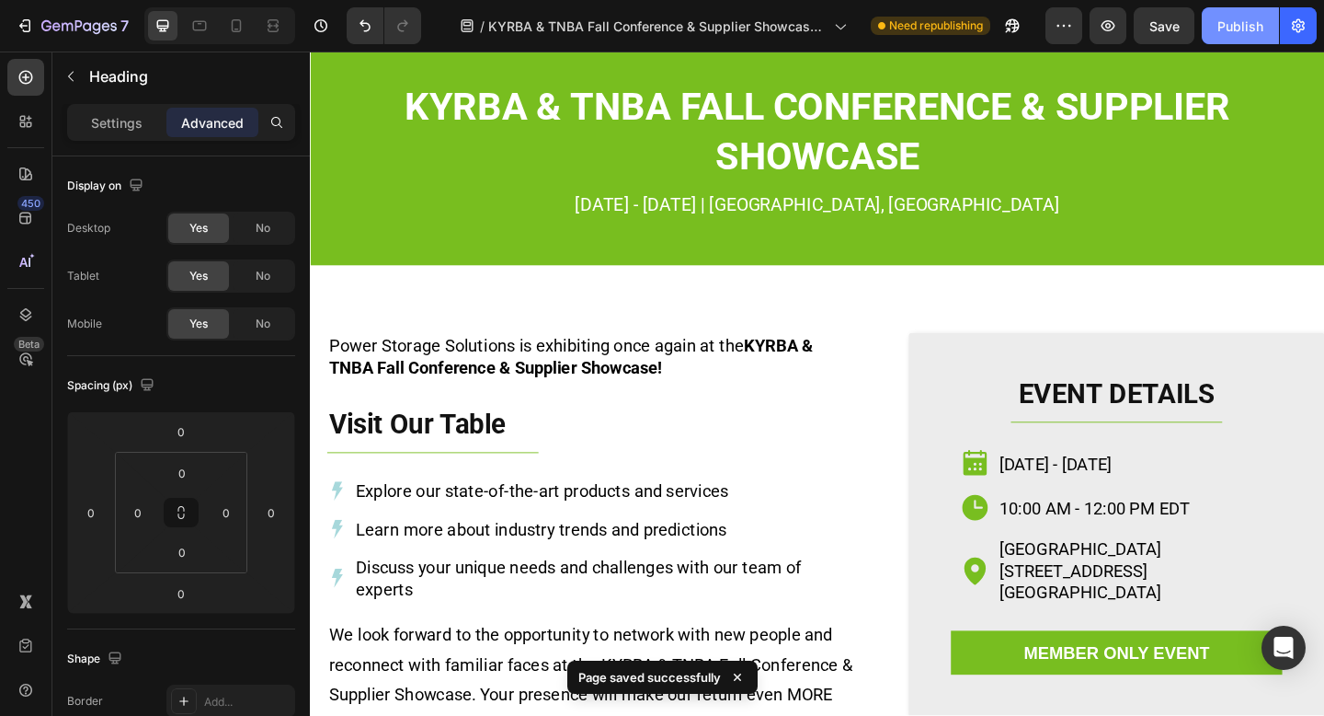
click at [1242, 33] on div "Publish" at bounding box center [1241, 26] width 46 height 19
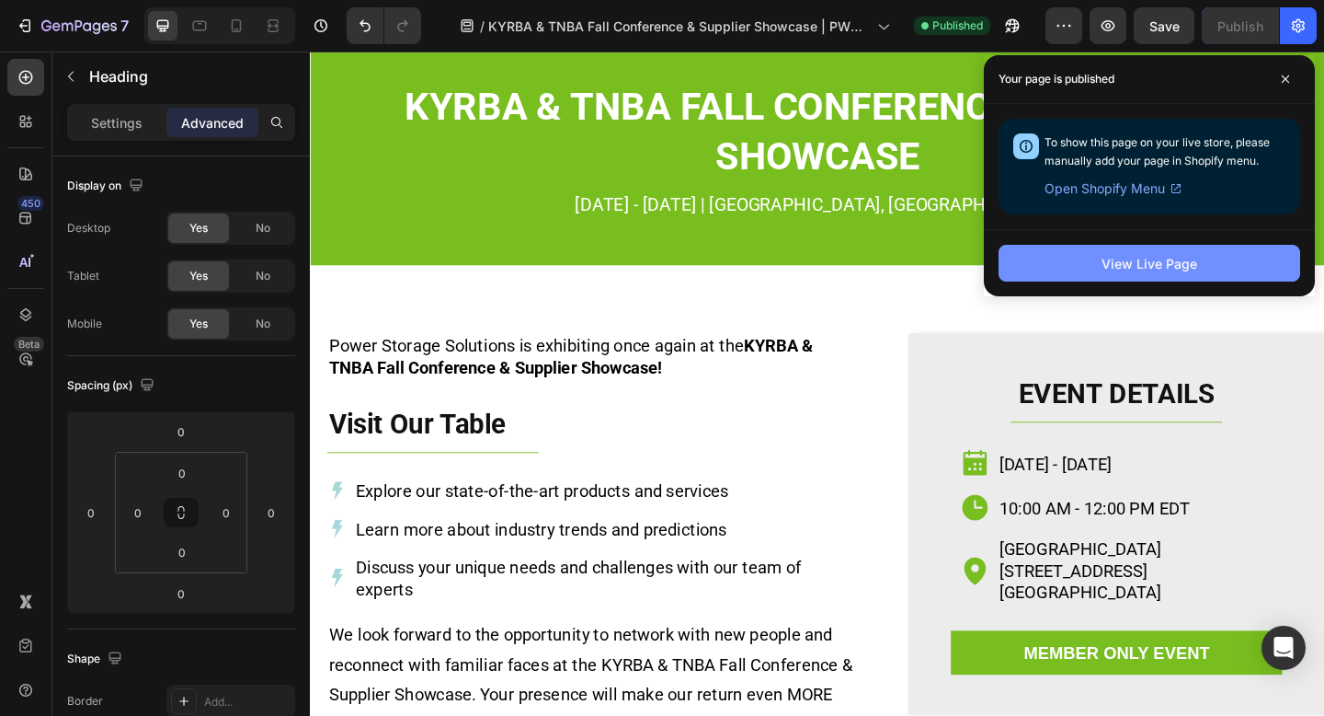
click at [1175, 258] on div "View Live Page" at bounding box center [1150, 263] width 96 height 19
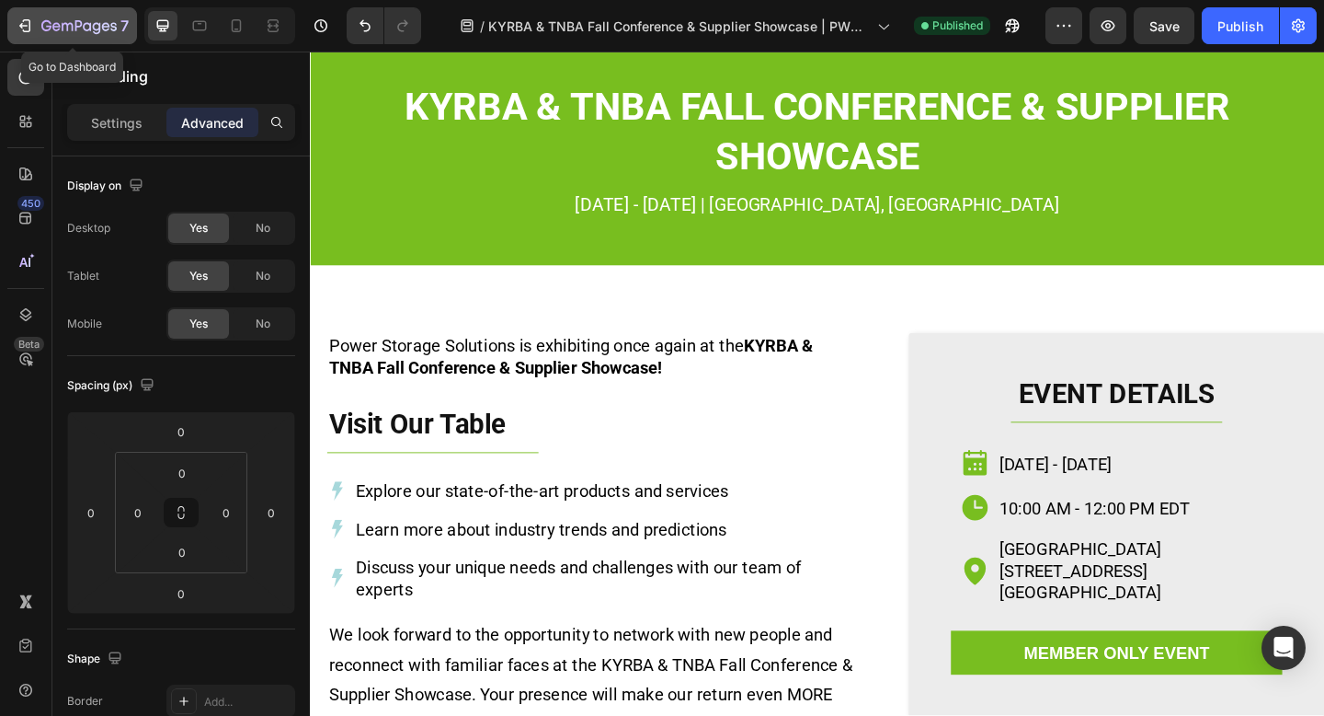
click at [63, 30] on icon "button" at bounding box center [78, 27] width 75 height 16
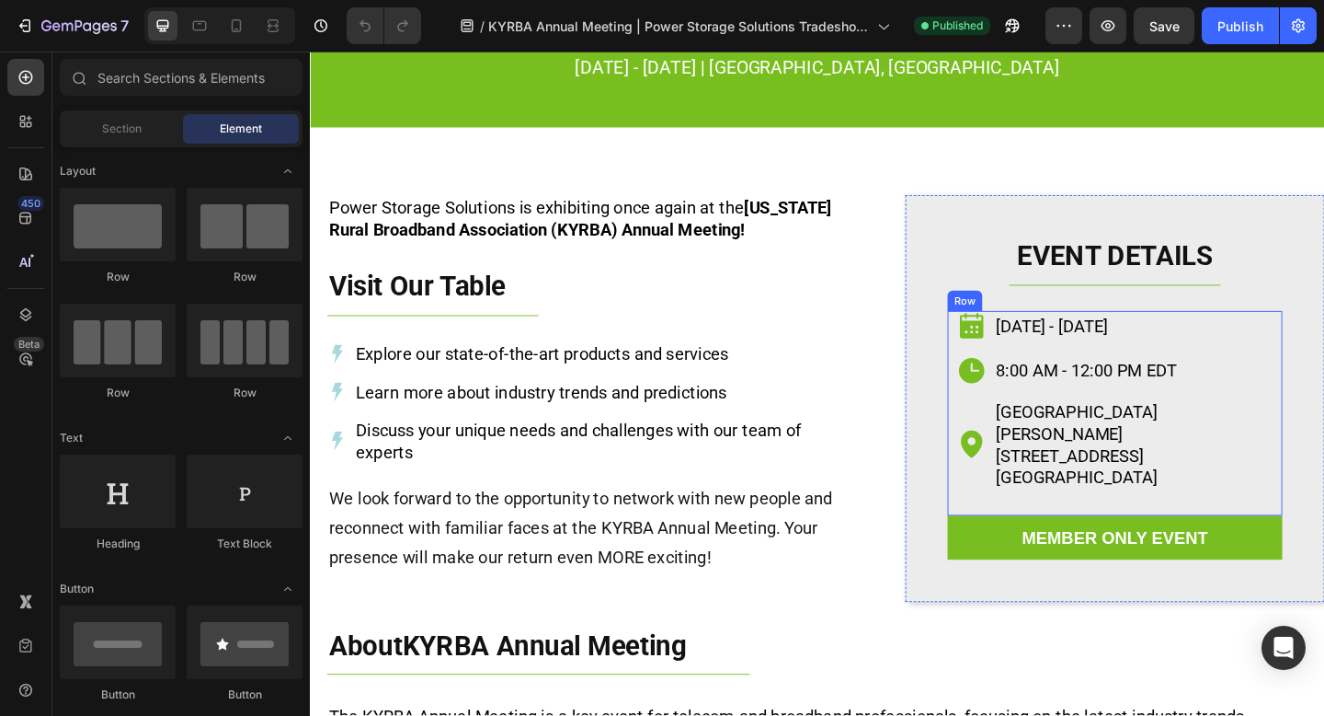
scroll to position [148, 0]
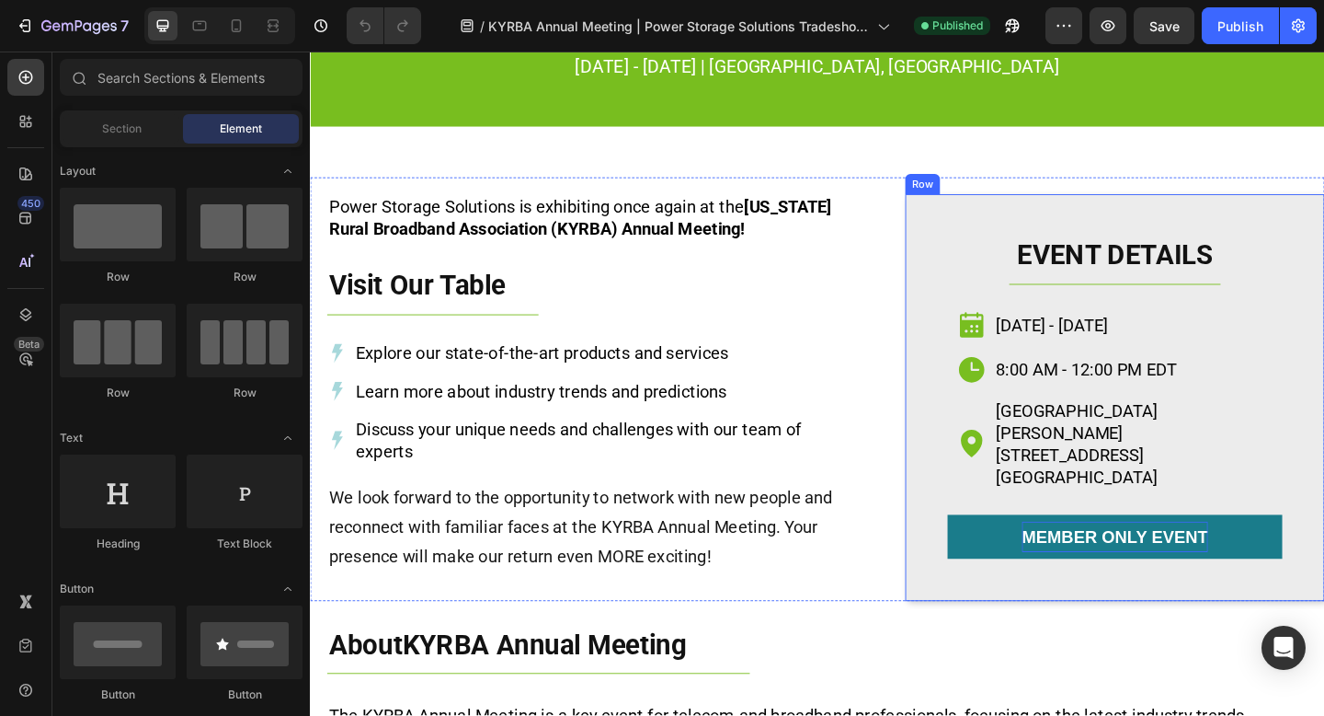
click at [1097, 571] on p "member only EVENT" at bounding box center [1185, 579] width 202 height 33
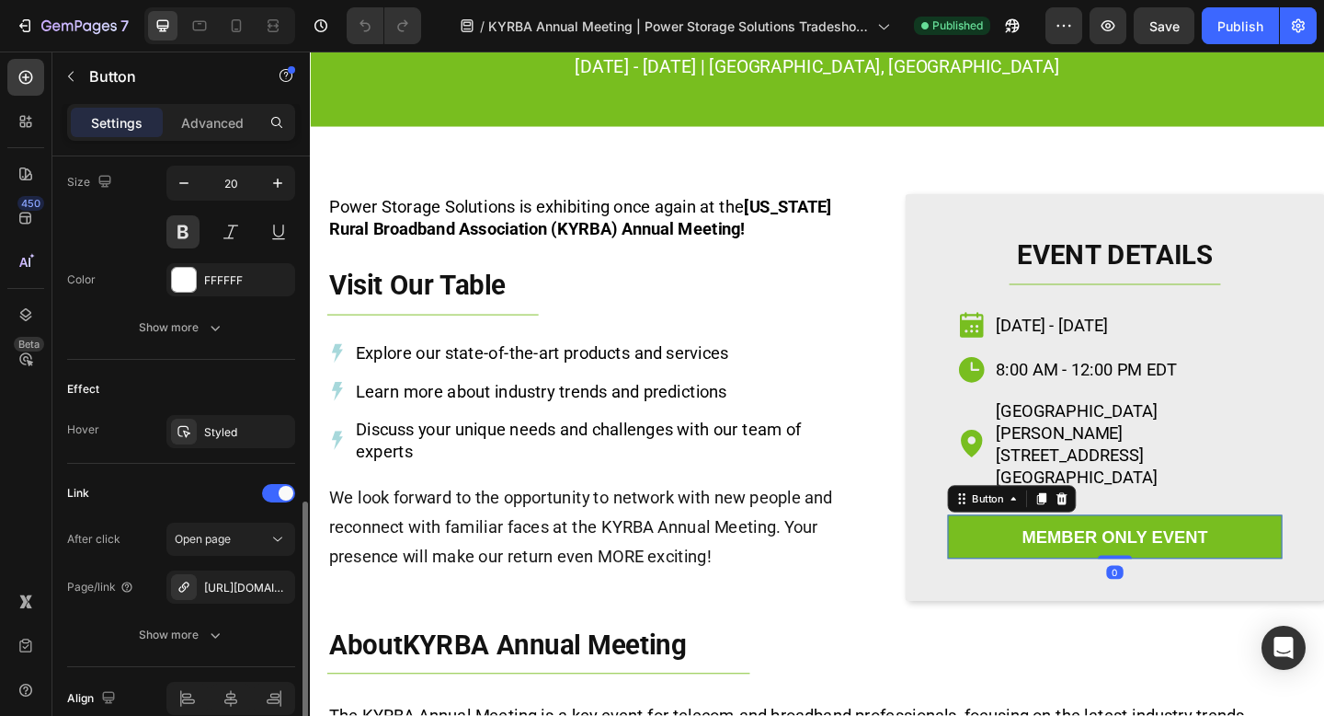
scroll to position [785, 0]
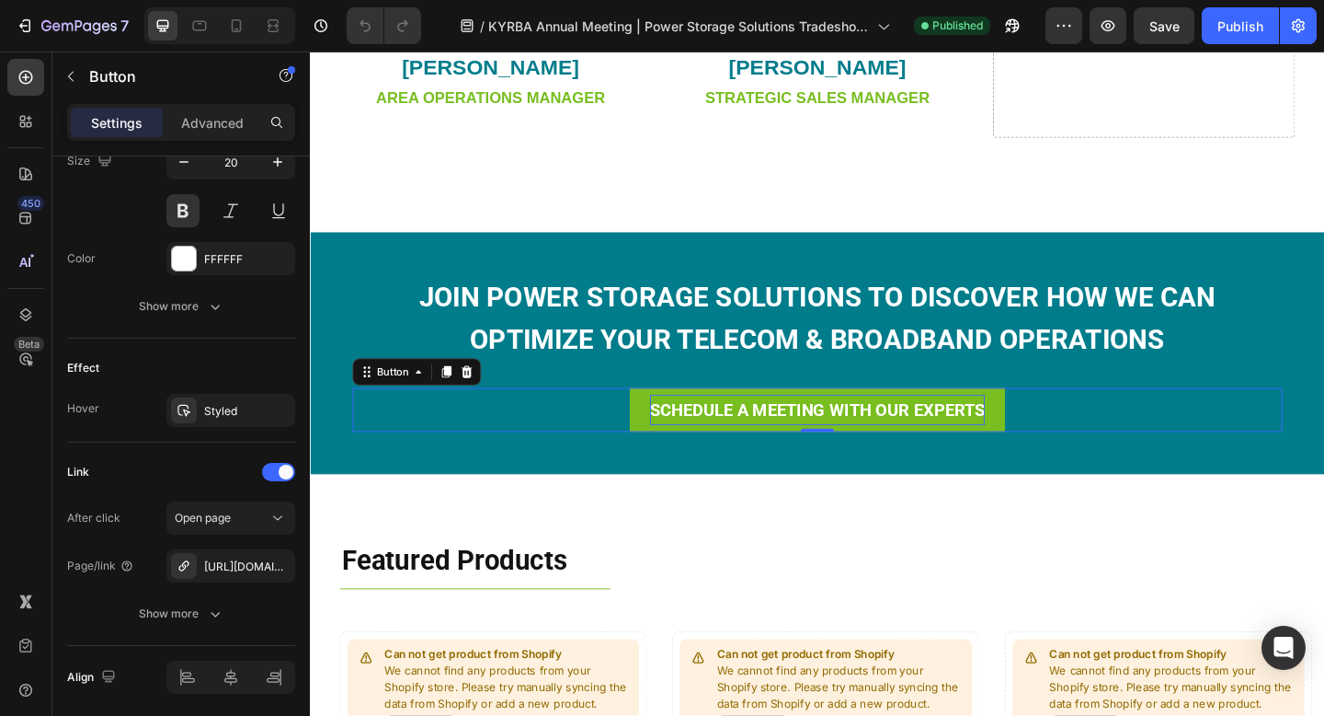
click at [705, 451] on p "SCHEDULE A MEETING WITH OUR EXPERTS" at bounding box center [862, 441] width 364 height 33
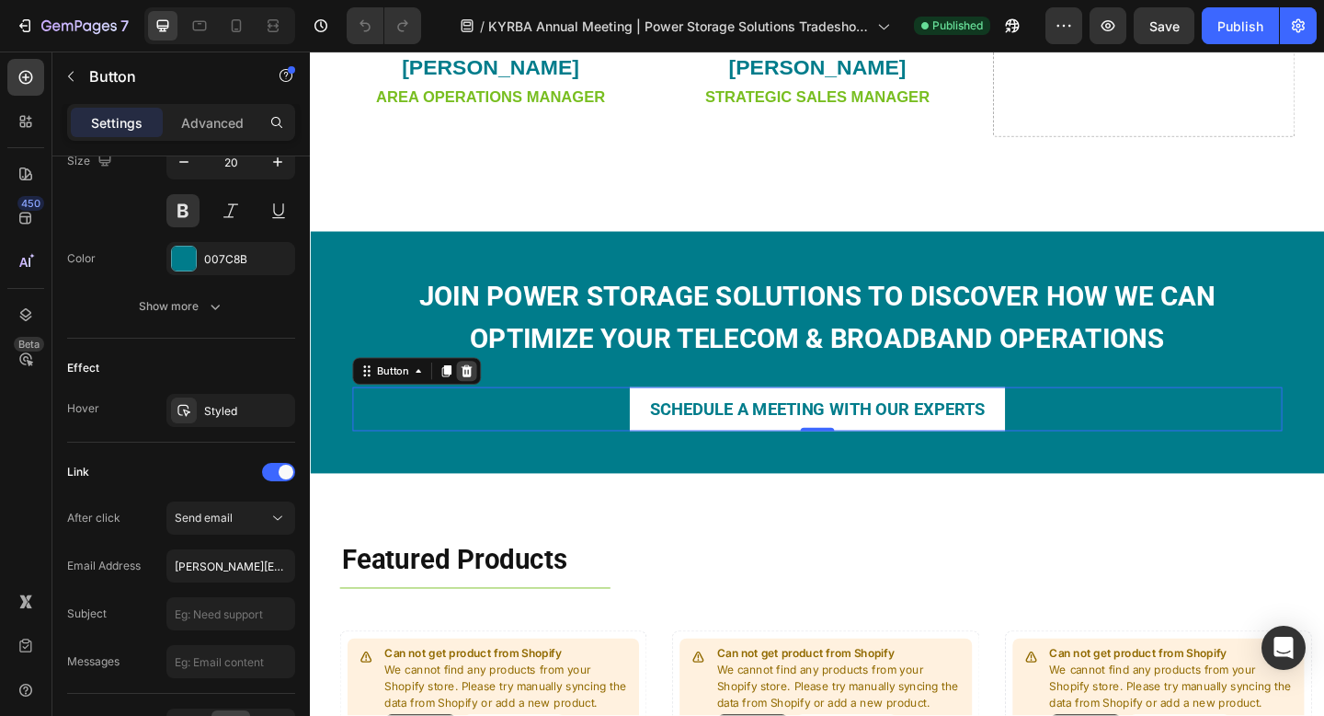
click at [479, 400] on icon at bounding box center [481, 399] width 12 height 13
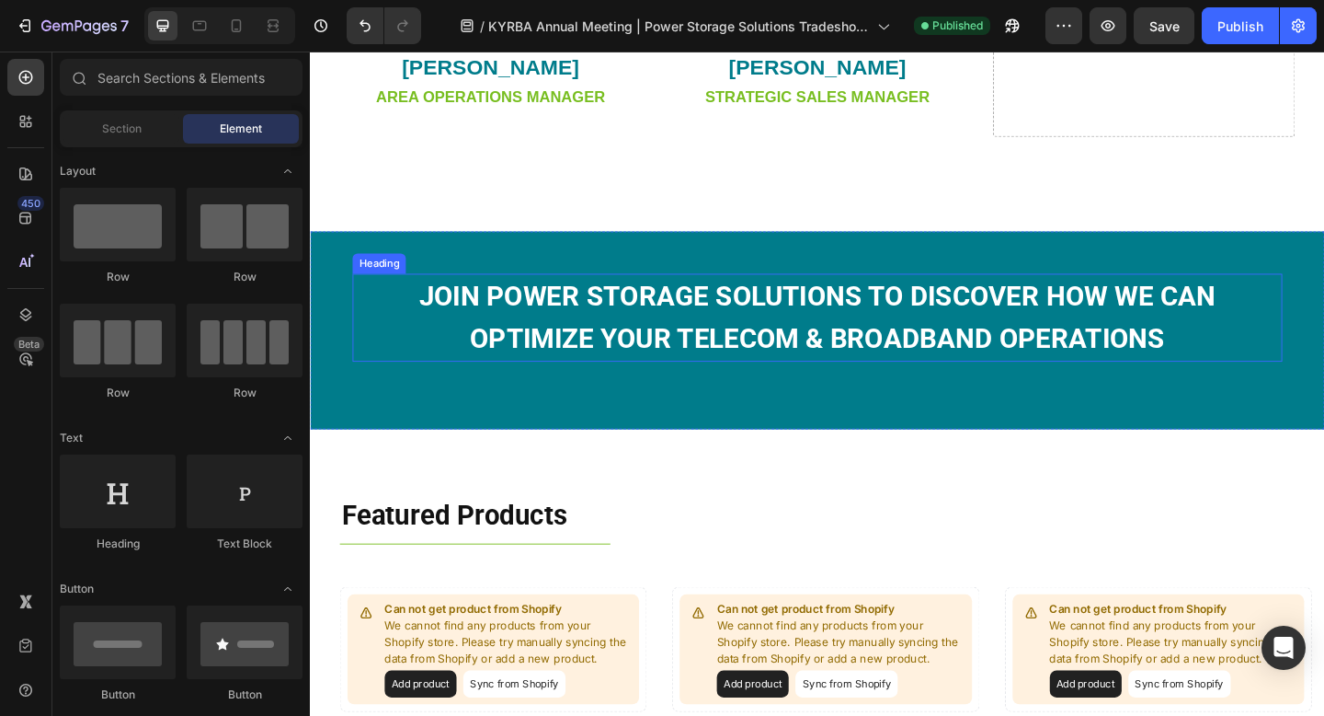
click at [705, 322] on strong "JOIN POWER STORAGE SOLUTIONS TO DISCOVER HOW WE CAN OPTIMIZE YOUR telecom & bro…" at bounding box center [862, 341] width 867 height 81
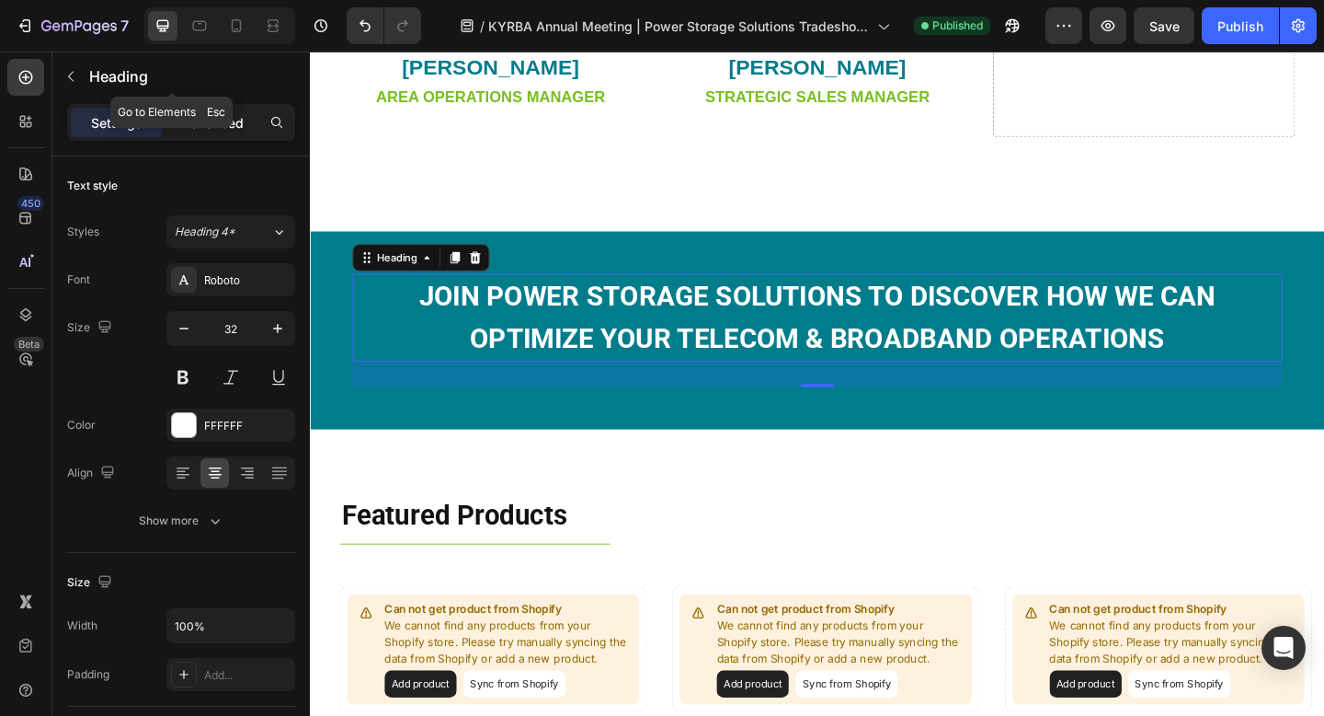
click at [219, 111] on div "Advanced" at bounding box center [212, 122] width 92 height 29
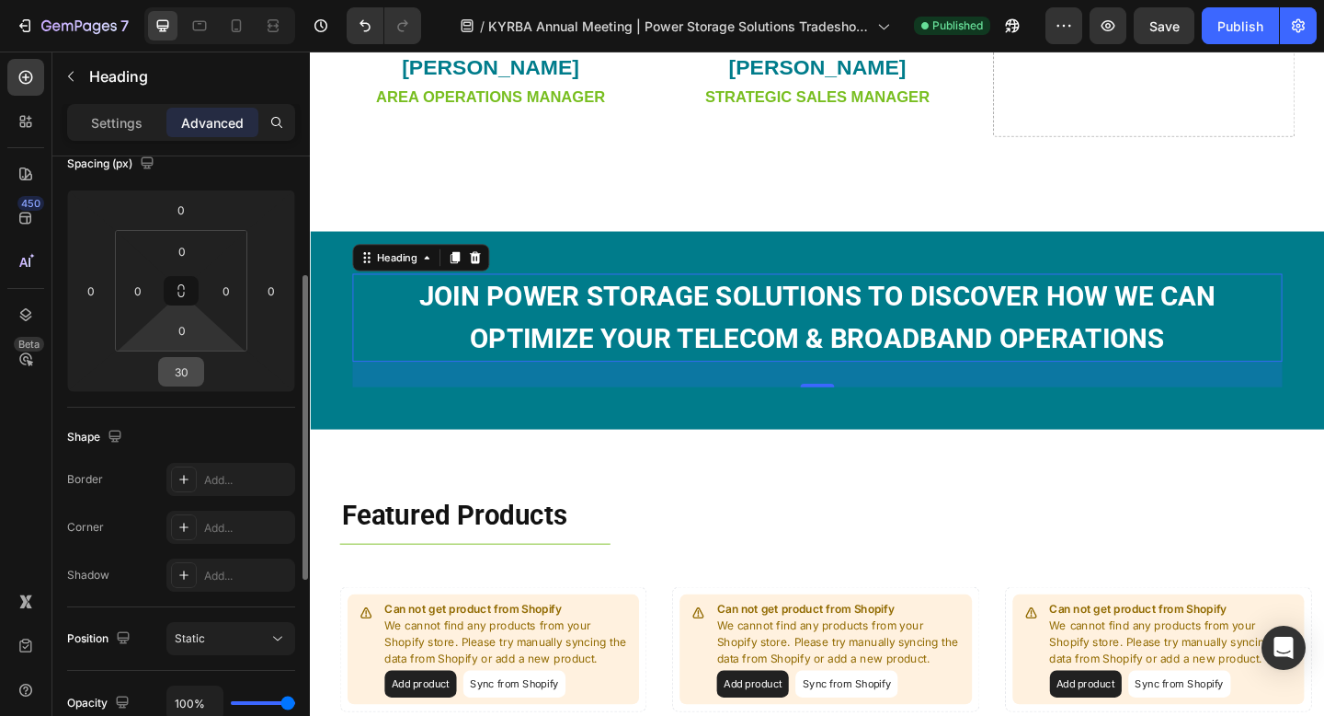
scroll to position [219, 0]
click at [193, 379] on input "30" at bounding box center [181, 375] width 37 height 28
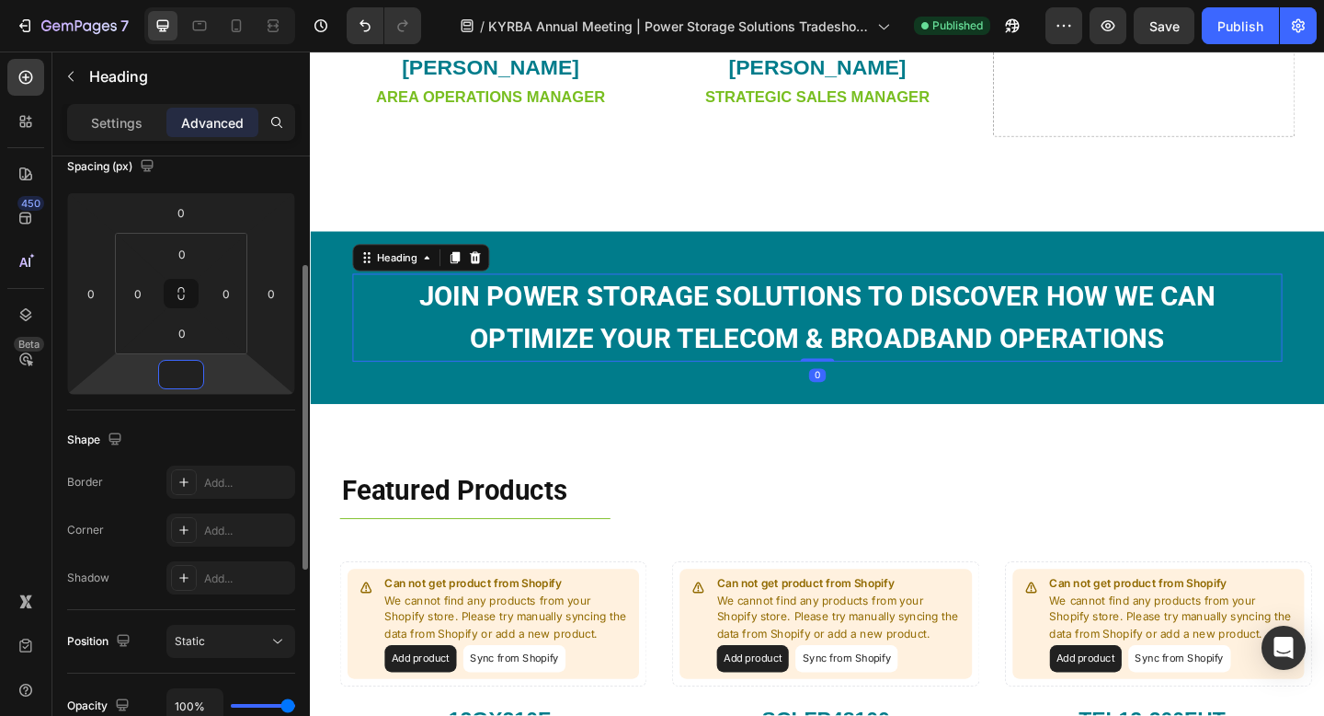
type input "0"
click at [237, 183] on div "Spacing (px) 0 0 0 0 0 0 0 0" at bounding box center [181, 273] width 228 height 273
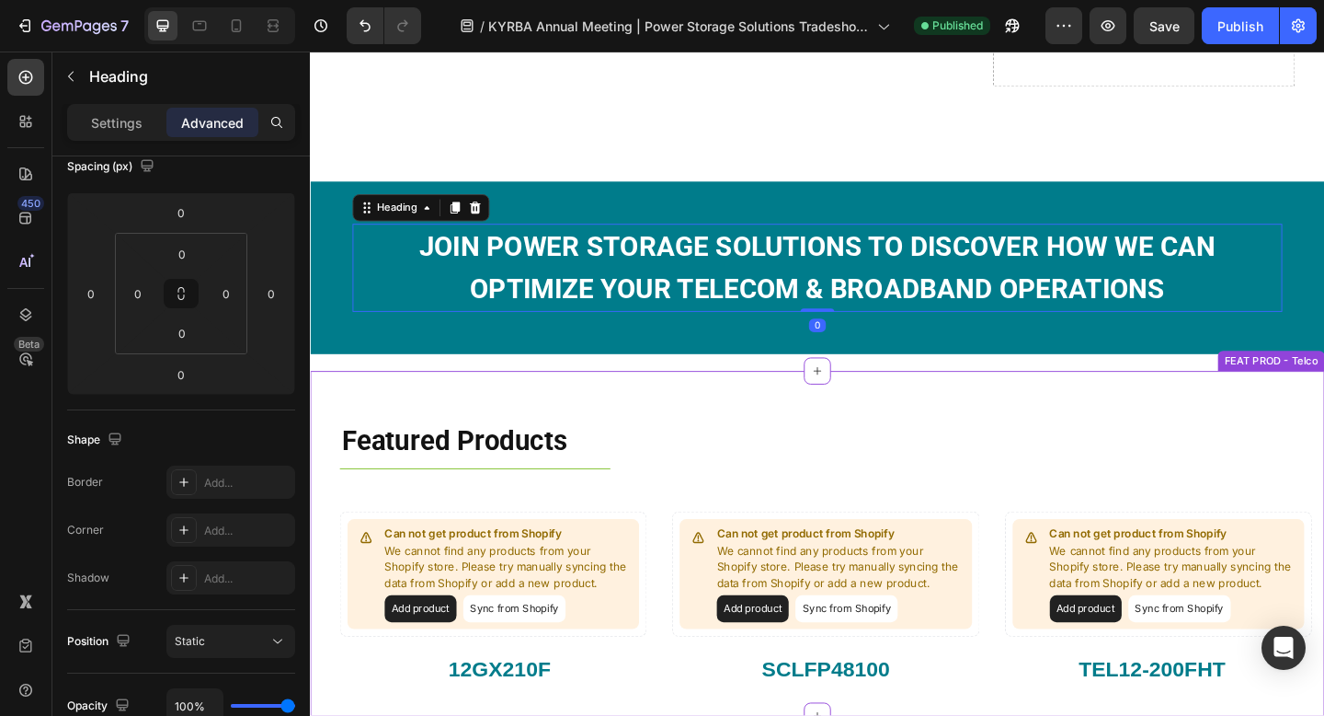
scroll to position [1569, 0]
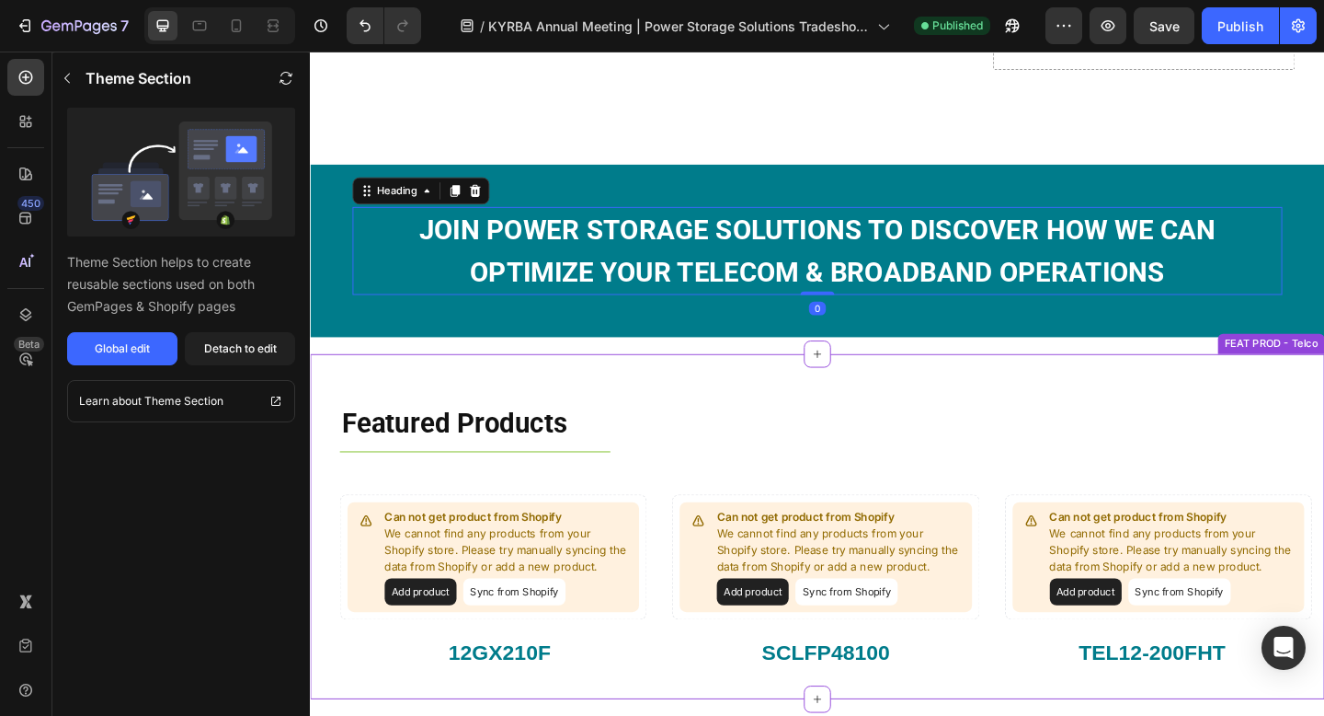
click at [327, 453] on div "Featured Products Heading Title Line Row" at bounding box center [862, 476] width 1076 height 117
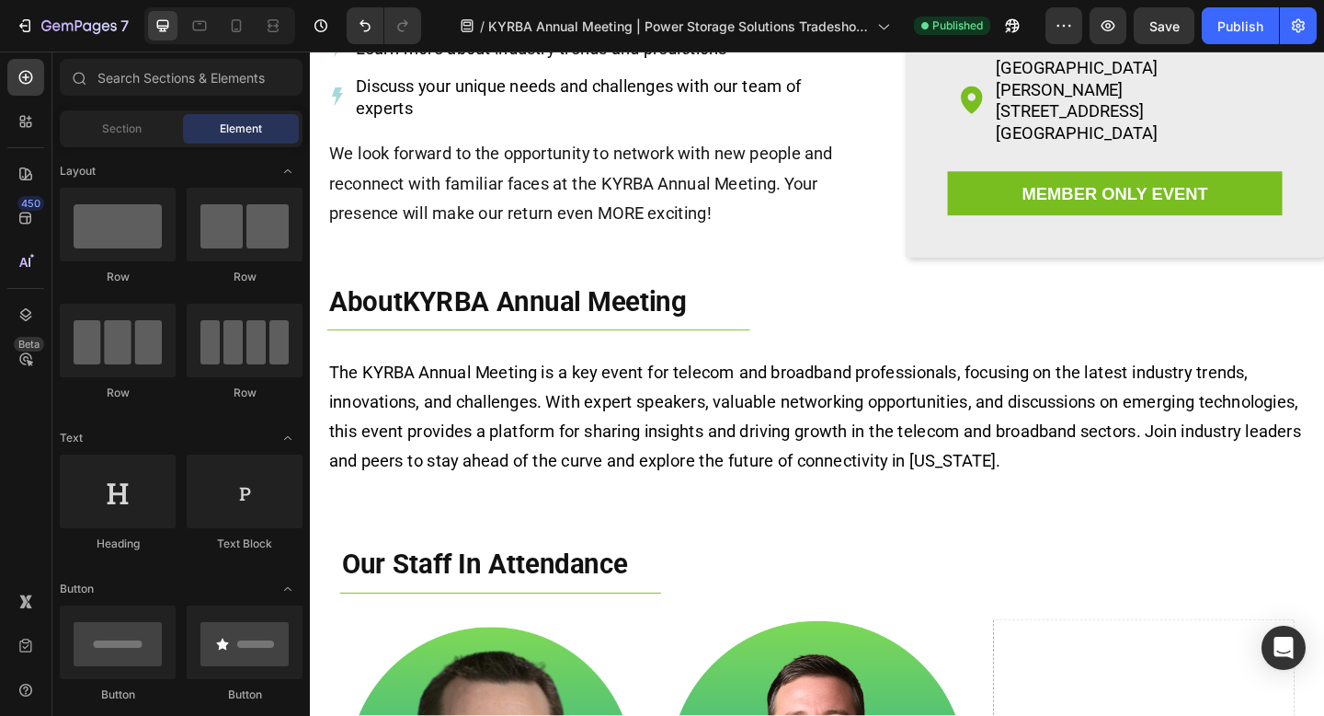
scroll to position [0, 0]
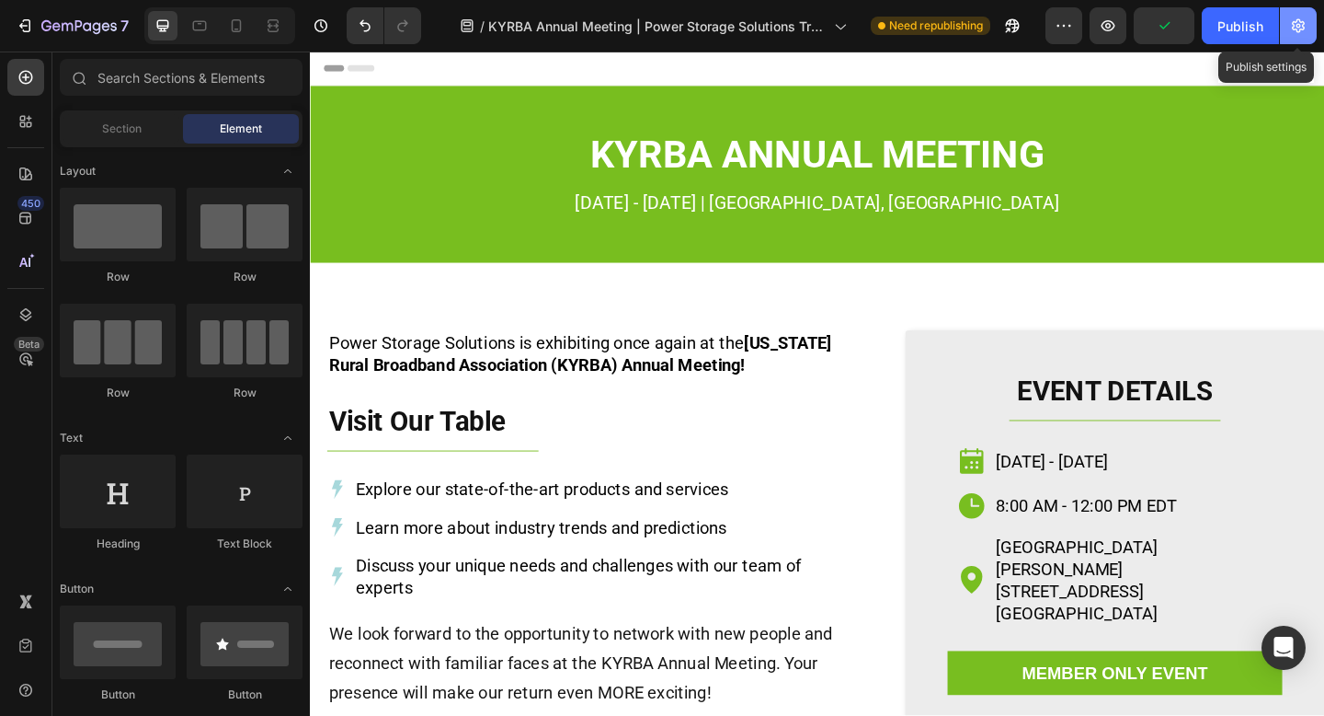
click at [1306, 25] on icon "button" at bounding box center [1298, 26] width 18 height 18
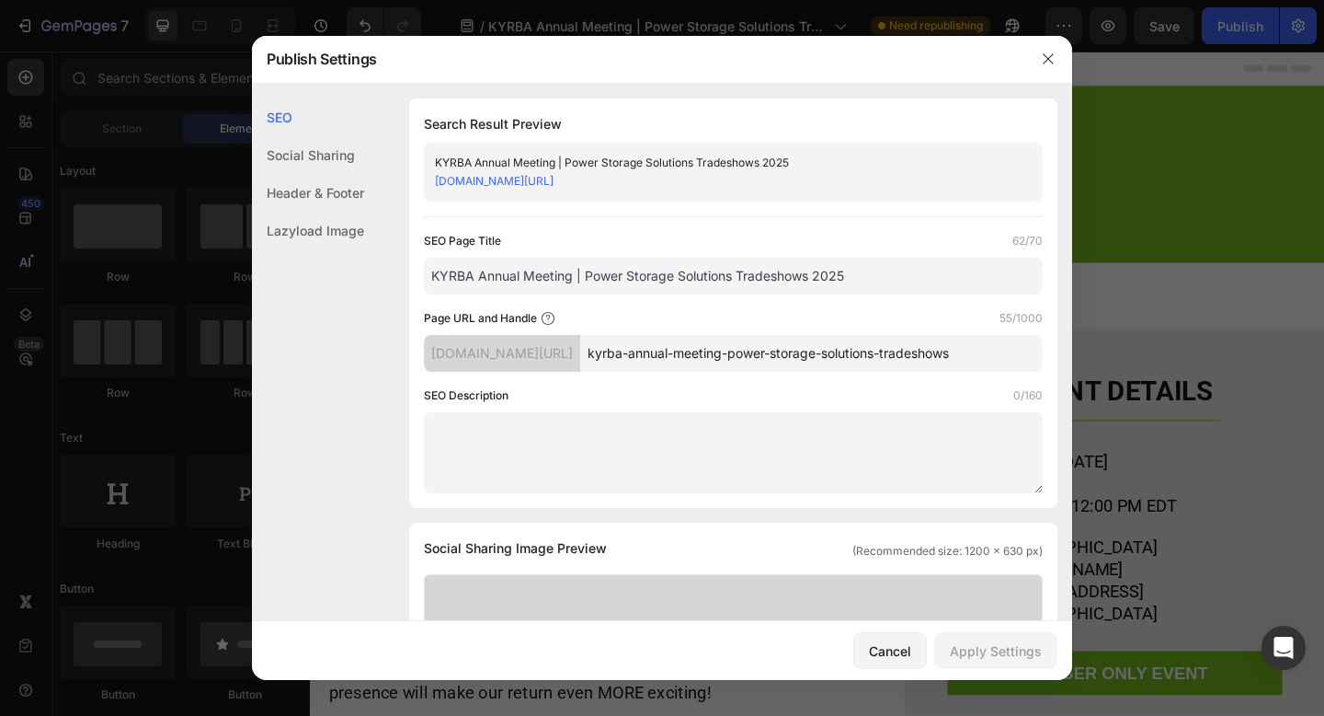
click at [710, 469] on textarea at bounding box center [733, 452] width 619 height 81
click at [931, 358] on input "kyrba-annual-meeting-power-storage-solutions-tradeshows" at bounding box center [811, 353] width 463 height 37
click at [864, 270] on input "KYRBA Annual Meeting | Power Storage Solutions Tradeshows 2025" at bounding box center [733, 276] width 619 height 37
click at [524, 276] on input "KYRBA Annual Meeting | Power Storage Solutions Tradeshows 2025" at bounding box center [733, 276] width 619 height 37
click at [707, 439] on textarea at bounding box center [733, 452] width 619 height 81
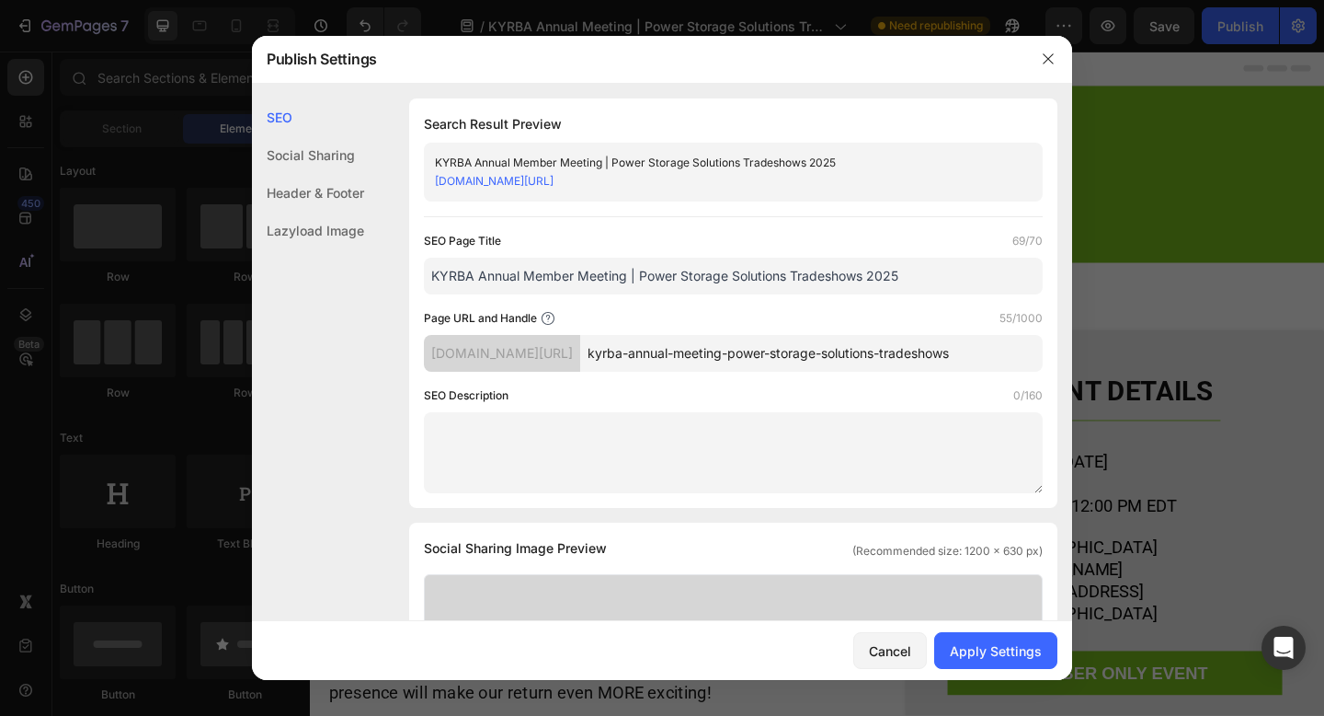
drag, startPoint x: 630, startPoint y: 274, endPoint x: 693, endPoint y: 273, distance: 63.5
click at [632, 274] on input "KYRBA Annual Member Meeting | Power Storage Solutions Tradeshows 2025" at bounding box center [733, 276] width 619 height 37
drag, startPoint x: 905, startPoint y: 269, endPoint x: 872, endPoint y: 269, distance: 33.1
click at [871, 269] on input "KYRBA Annual Member Meeting | Power Storage Solutions Tradeshows 2025" at bounding box center [733, 276] width 619 height 37
type input "KYRBA Annual Member Meeting | Power Storage Solutions Tradeshows"
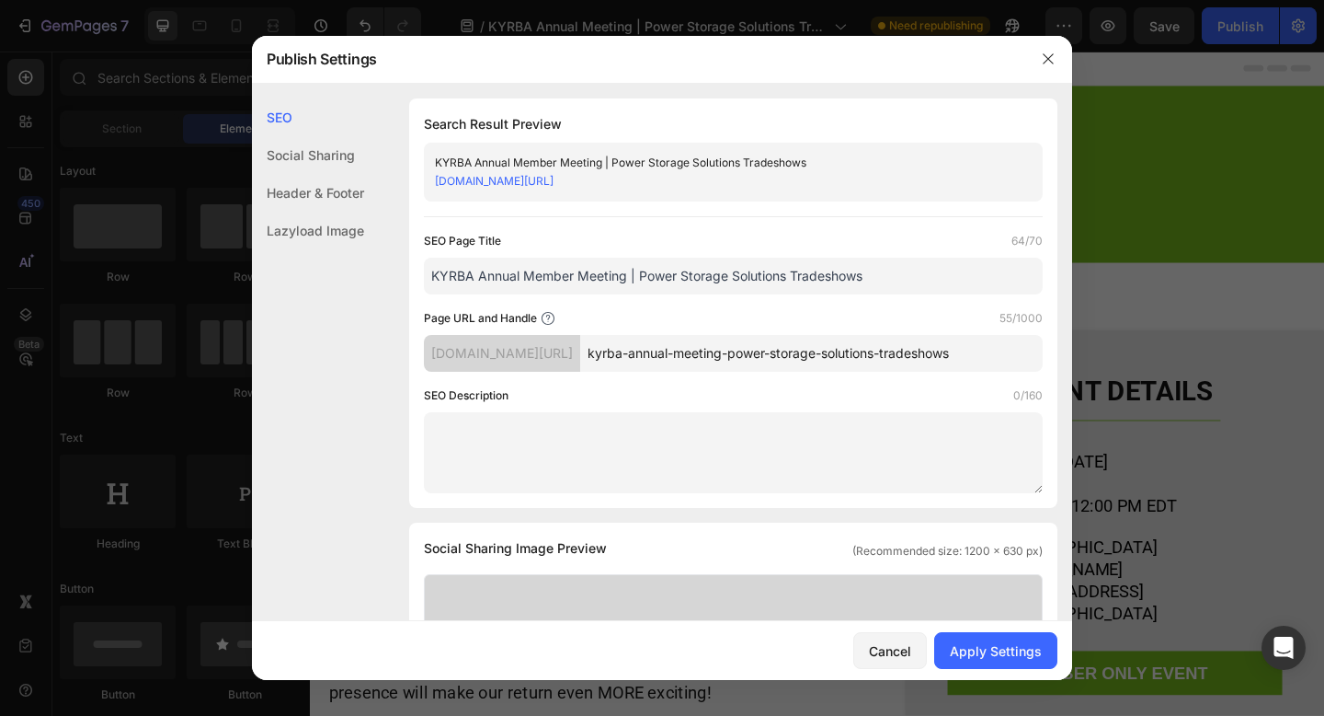
click at [785, 445] on textarea at bounding box center [733, 452] width 619 height 81
click at [537, 448] on textarea at bounding box center [733, 452] width 619 height 81
paste textarea "Join Power Storage Solutions at the KYRBA Annual Member Meeting. Meet our team,…"
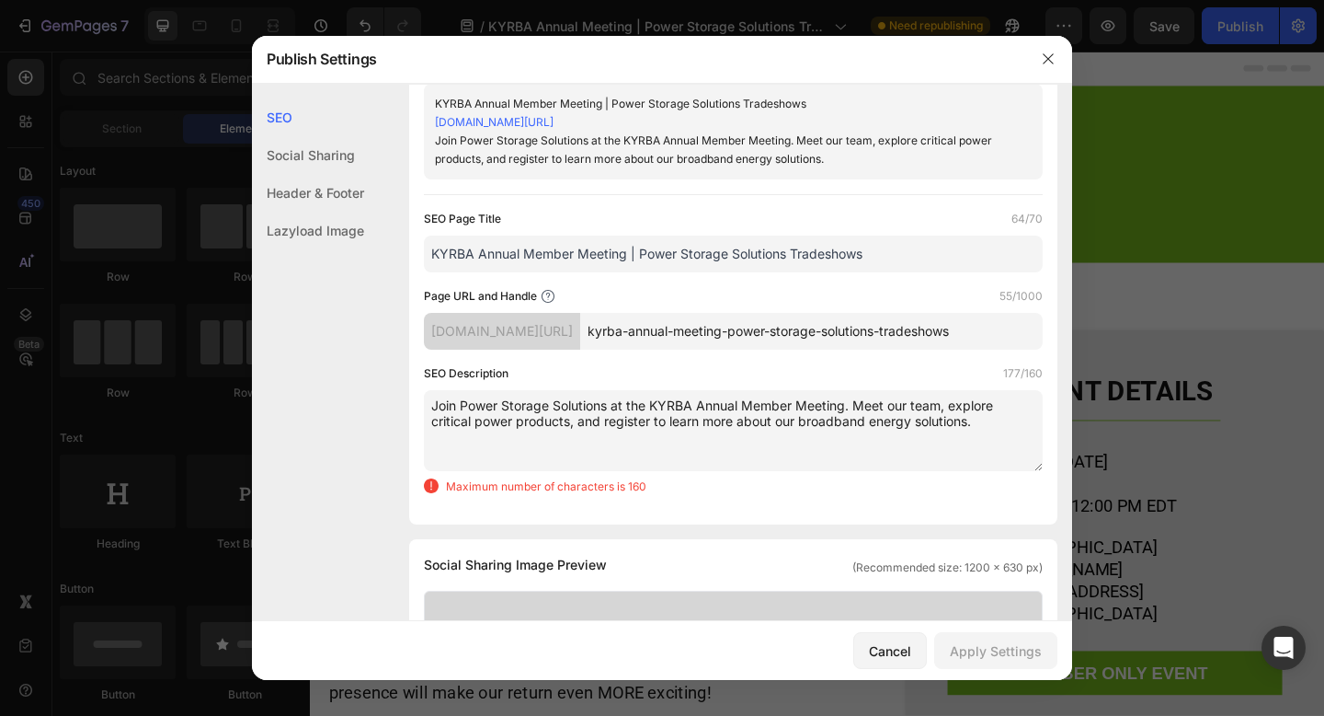
scroll to position [63, 0]
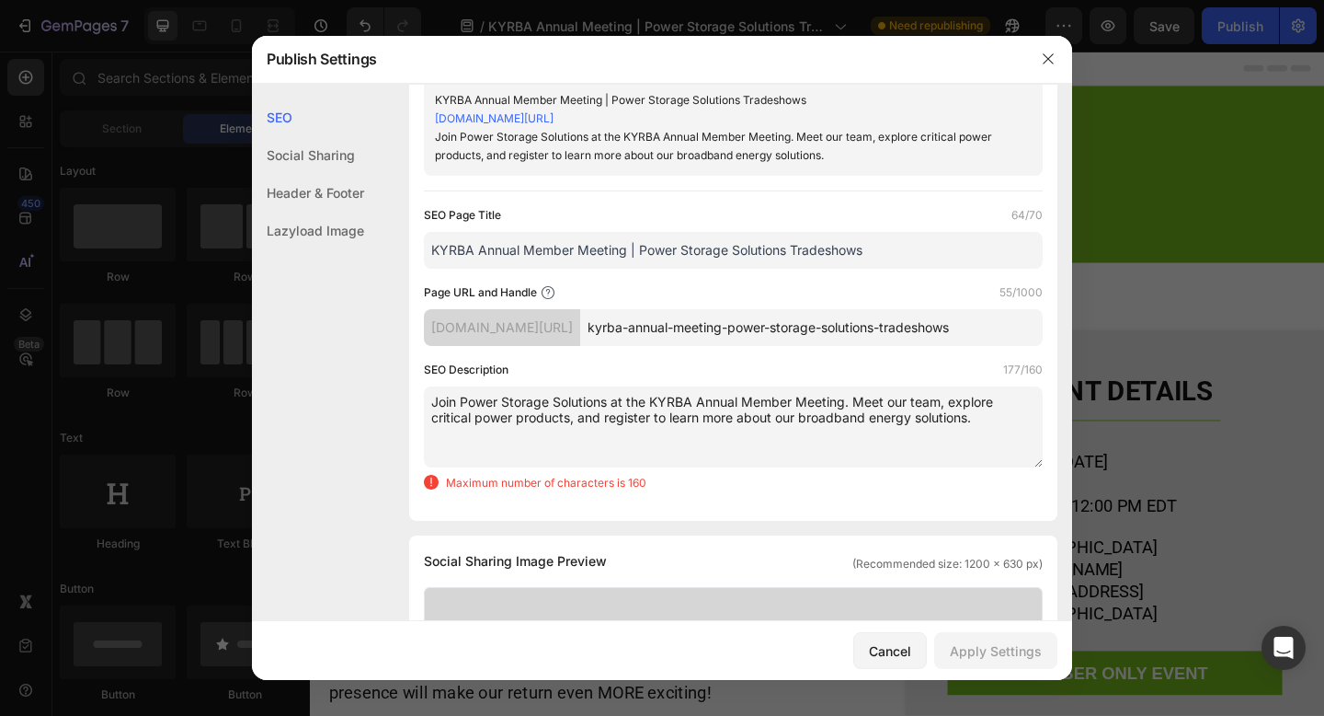
click at [770, 431] on textarea "Join Power Storage Solutions at the KYRBA Annual Member Meeting. Meet our team,…" at bounding box center [733, 426] width 619 height 81
drag, startPoint x: 576, startPoint y: 418, endPoint x: 954, endPoint y: 399, distance: 378.5
click at [954, 399] on textarea "Join Power Storage Solutions at the KYRBA Annual Member Meeting. Meet our team,…" at bounding box center [733, 426] width 619 height 81
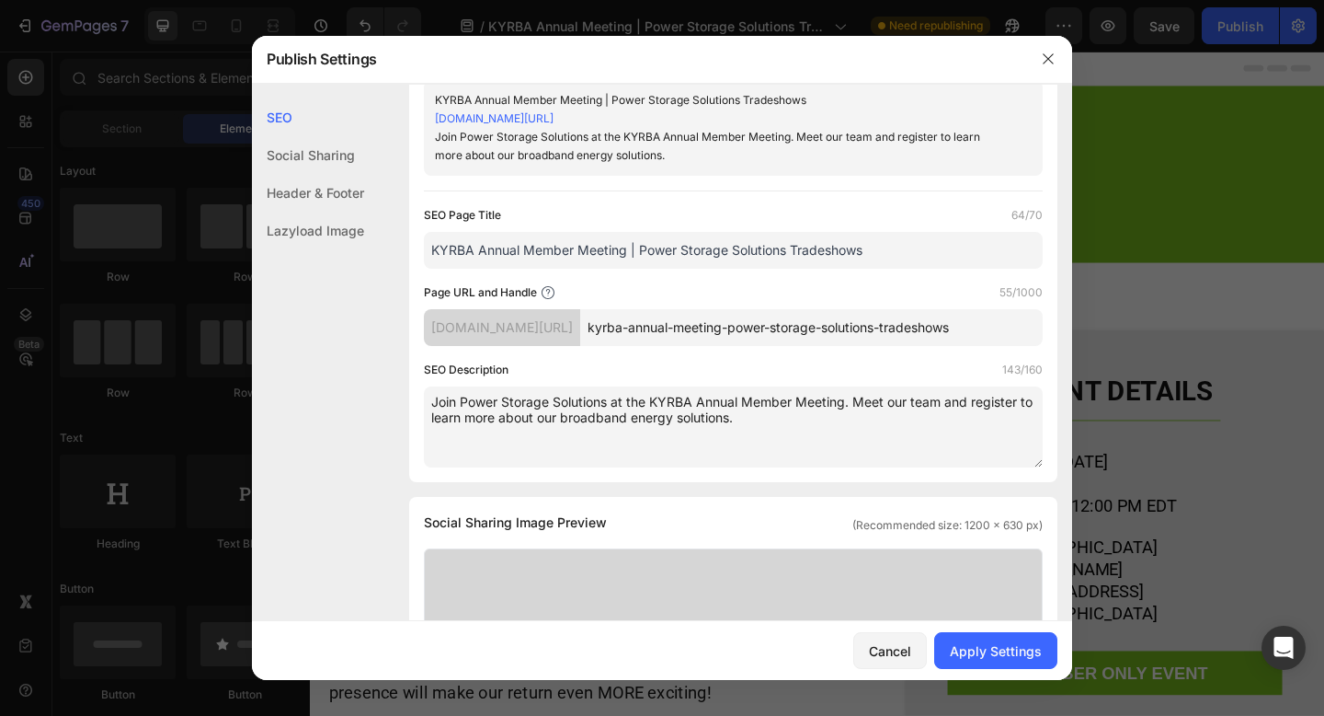
click at [932, 431] on textarea "Join Power Storage Solutions at the KYRBA Annual Member Meeting. Meet our team …" at bounding box center [733, 426] width 619 height 81
drag, startPoint x: 771, startPoint y: 421, endPoint x: 430, endPoint y: 403, distance: 341.7
click at [430, 403] on textarea "Join Power Storage Solutions at the KYRBA Annual Member Meeting. Meet our team …" at bounding box center [733, 426] width 619 height 81
type textarea "Join Power Storage Solutions at the KYRBA Annual Member Meeting. Meet our team …"
click at [1009, 648] on div "Apply Settings" at bounding box center [996, 650] width 92 height 19
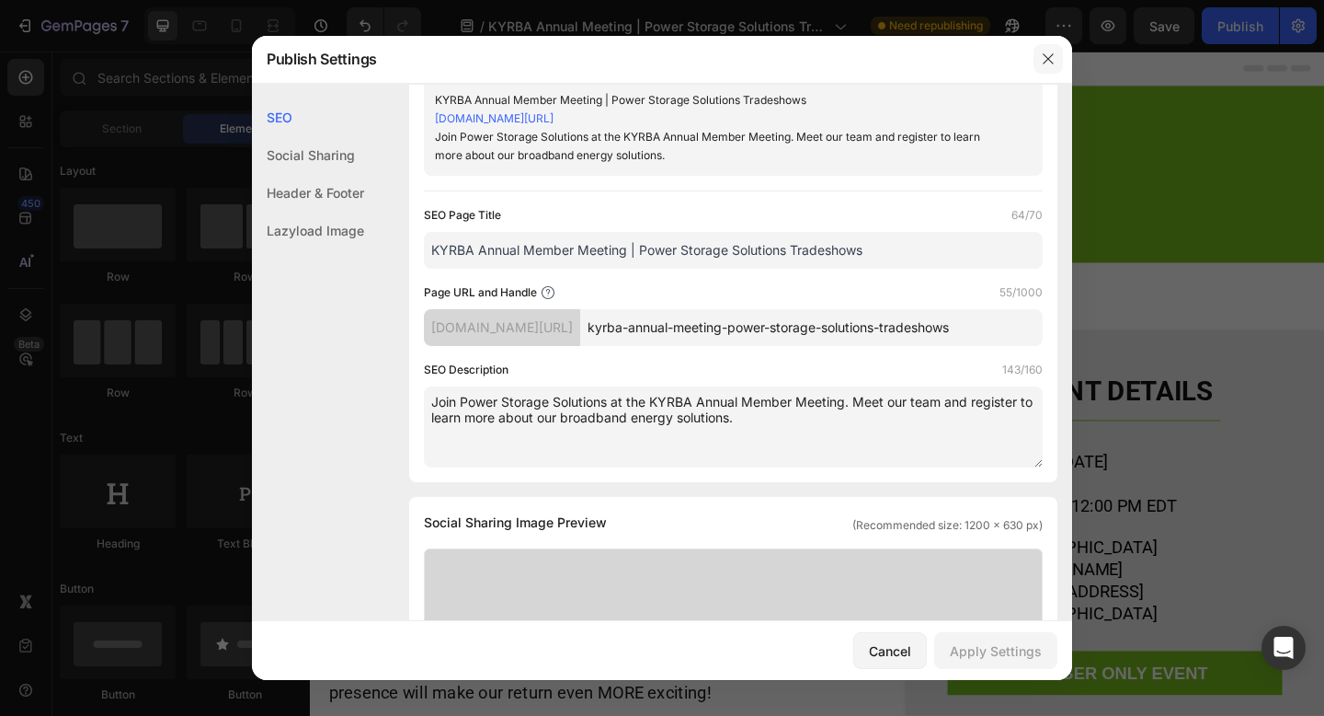
click at [1048, 57] on icon "button" at bounding box center [1048, 59] width 15 height 15
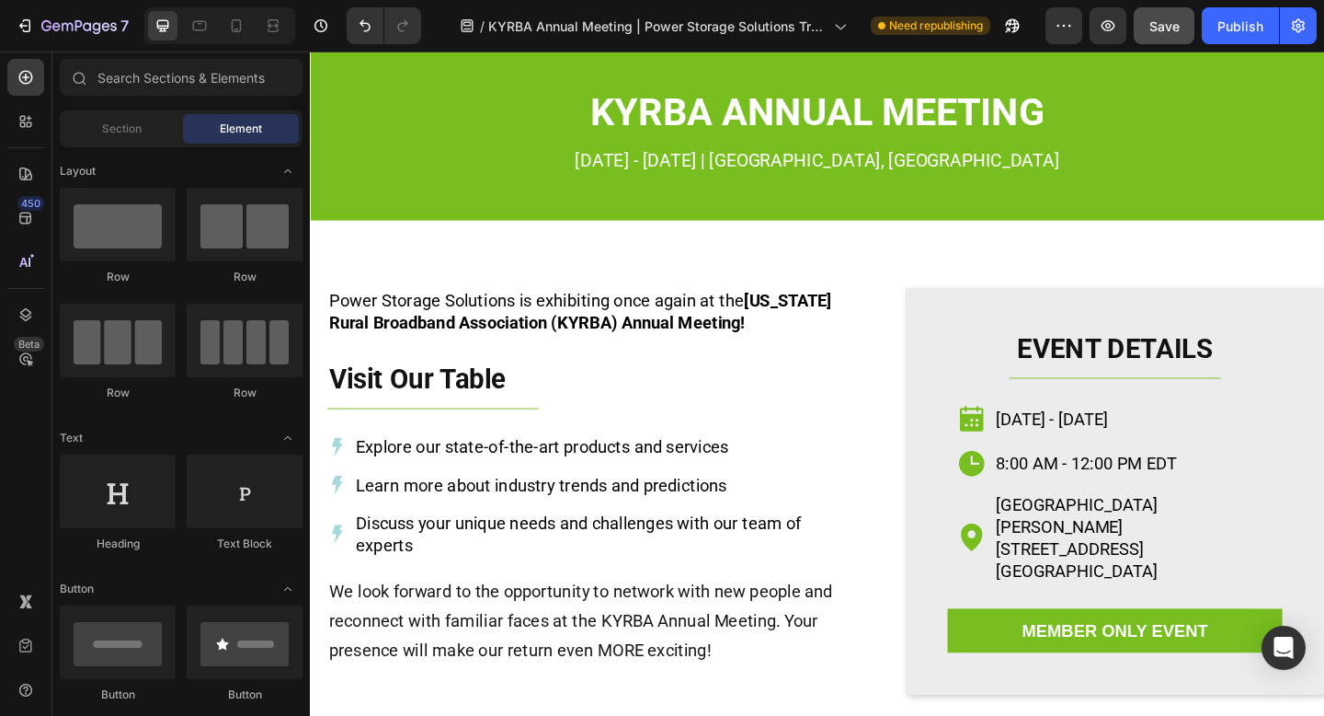
click at [1172, 27] on span "Save" at bounding box center [1165, 26] width 30 height 16
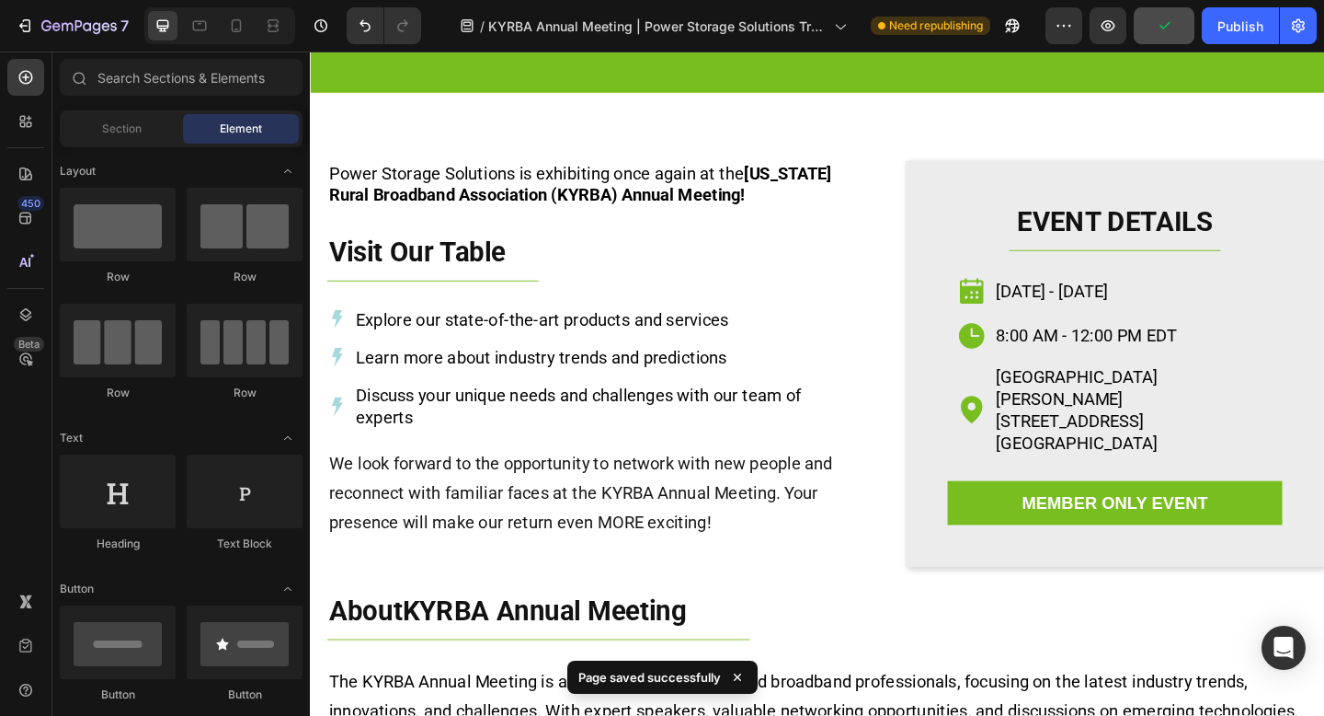
scroll to position [0, 0]
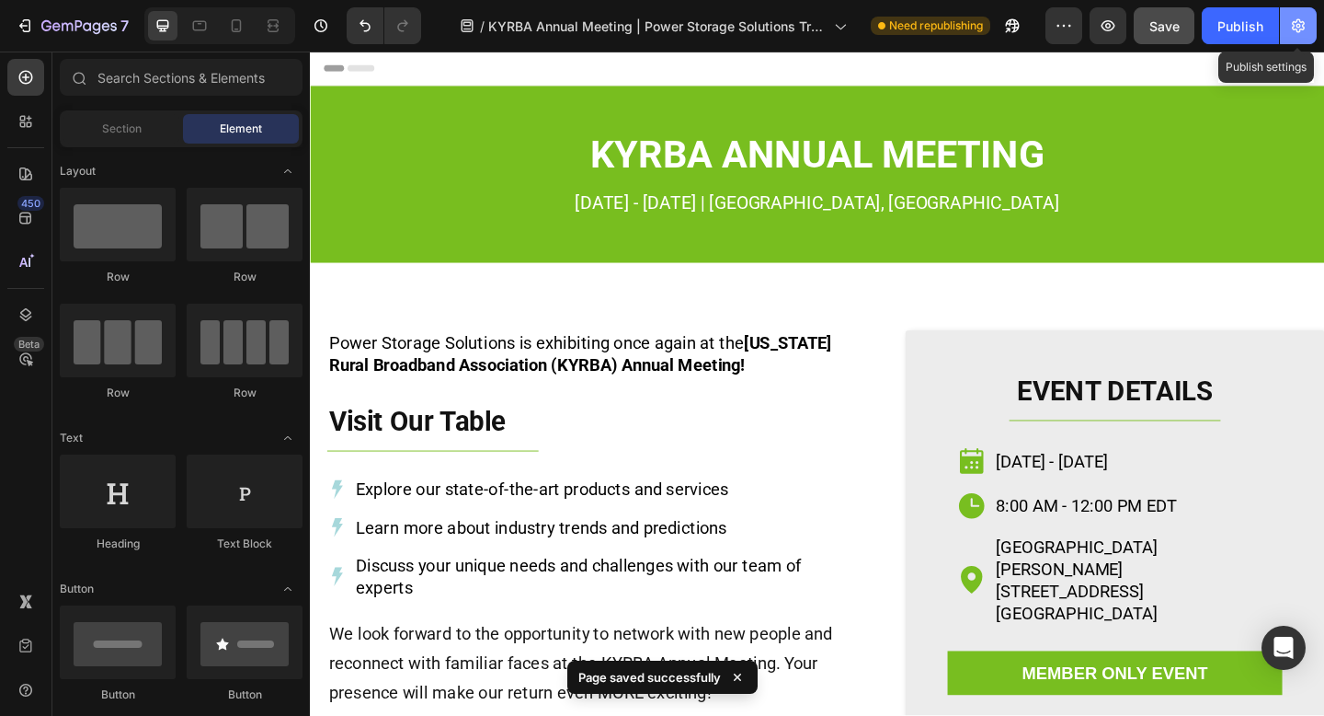
click at [1289, 32] on icon "button" at bounding box center [1298, 26] width 18 height 18
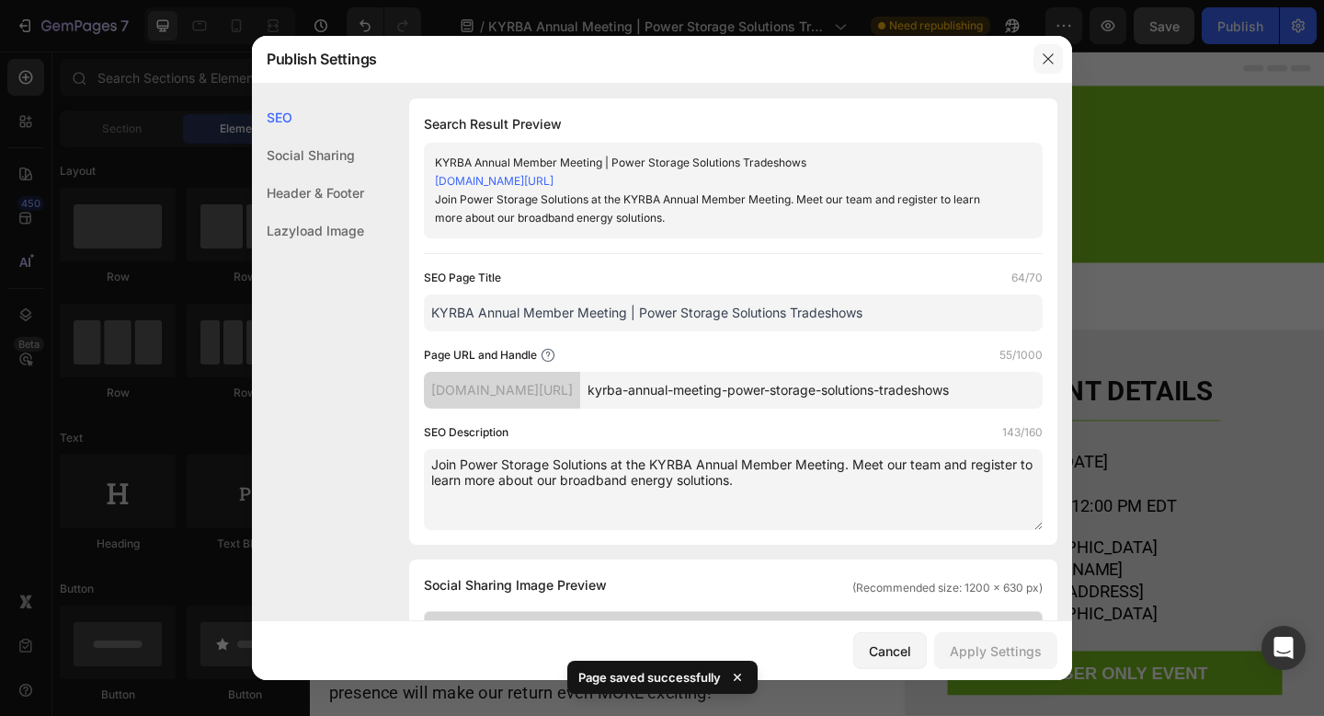
click at [1056, 51] on button "button" at bounding box center [1048, 58] width 29 height 29
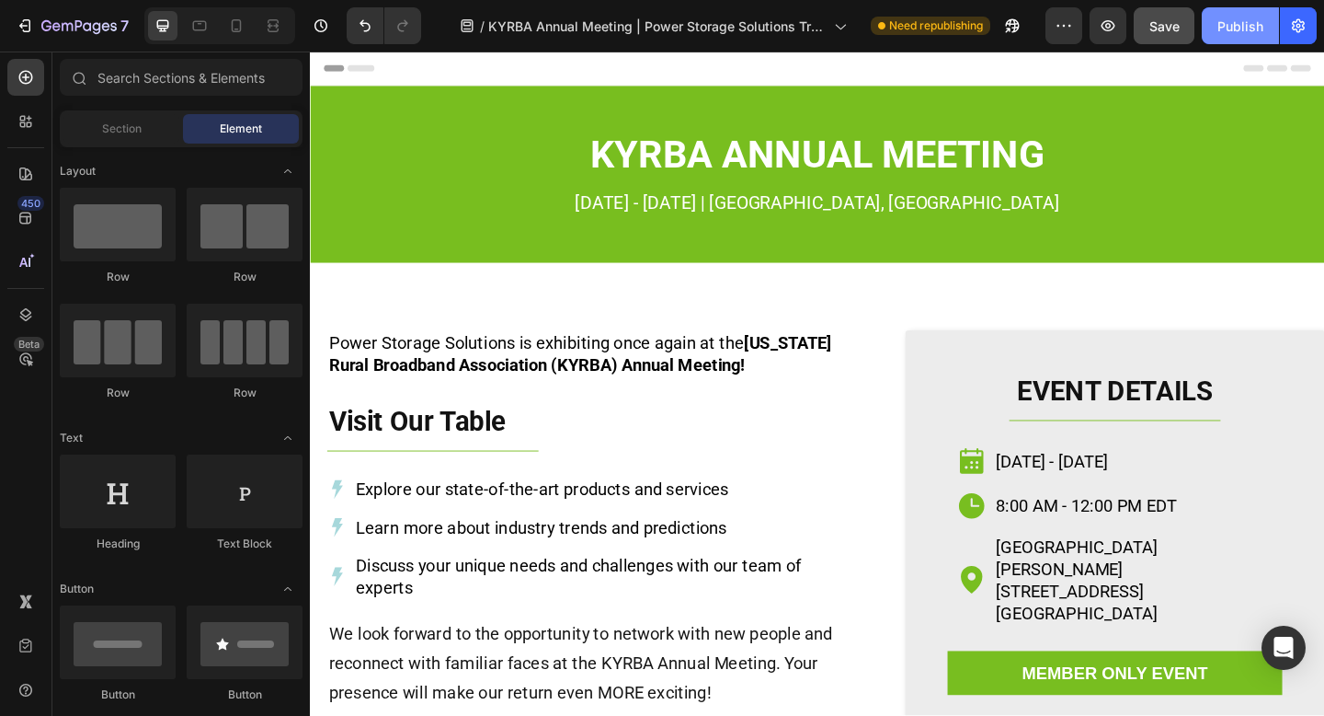
click at [1253, 40] on button "Publish" at bounding box center [1240, 25] width 77 height 37
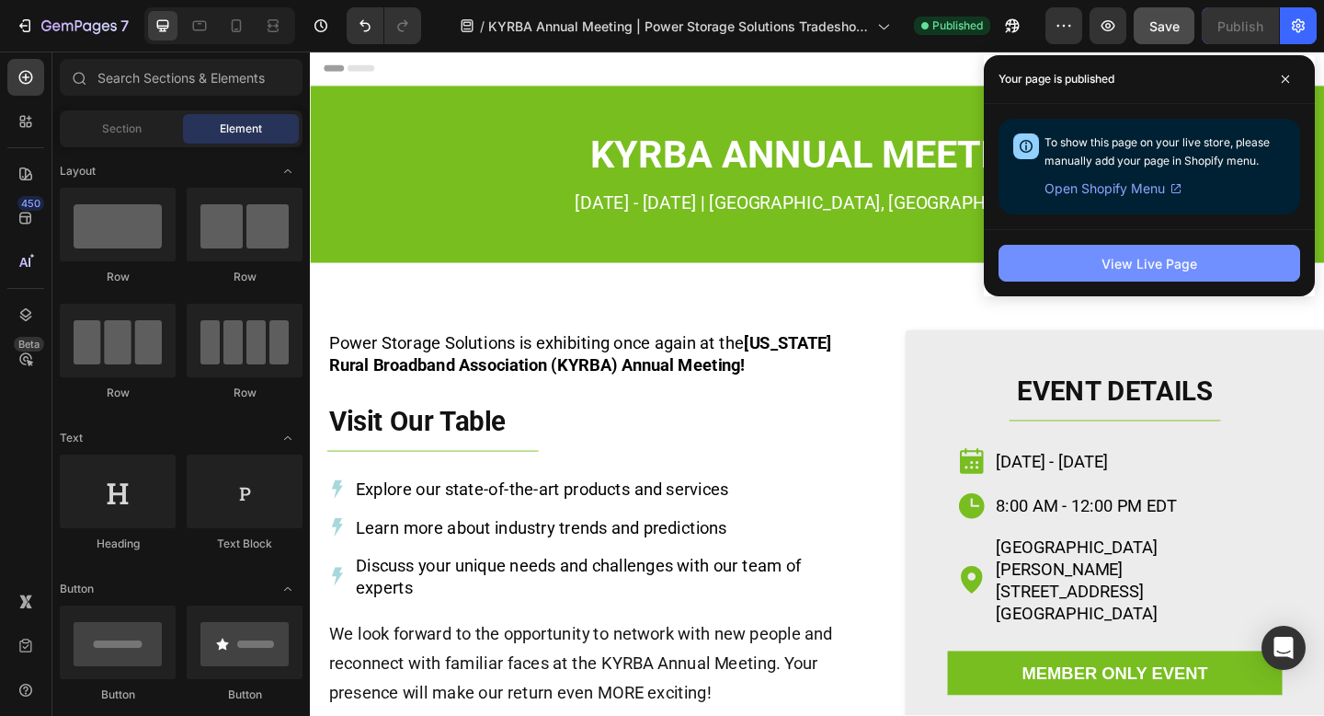
click at [1179, 266] on div "View Live Page" at bounding box center [1150, 263] width 96 height 19
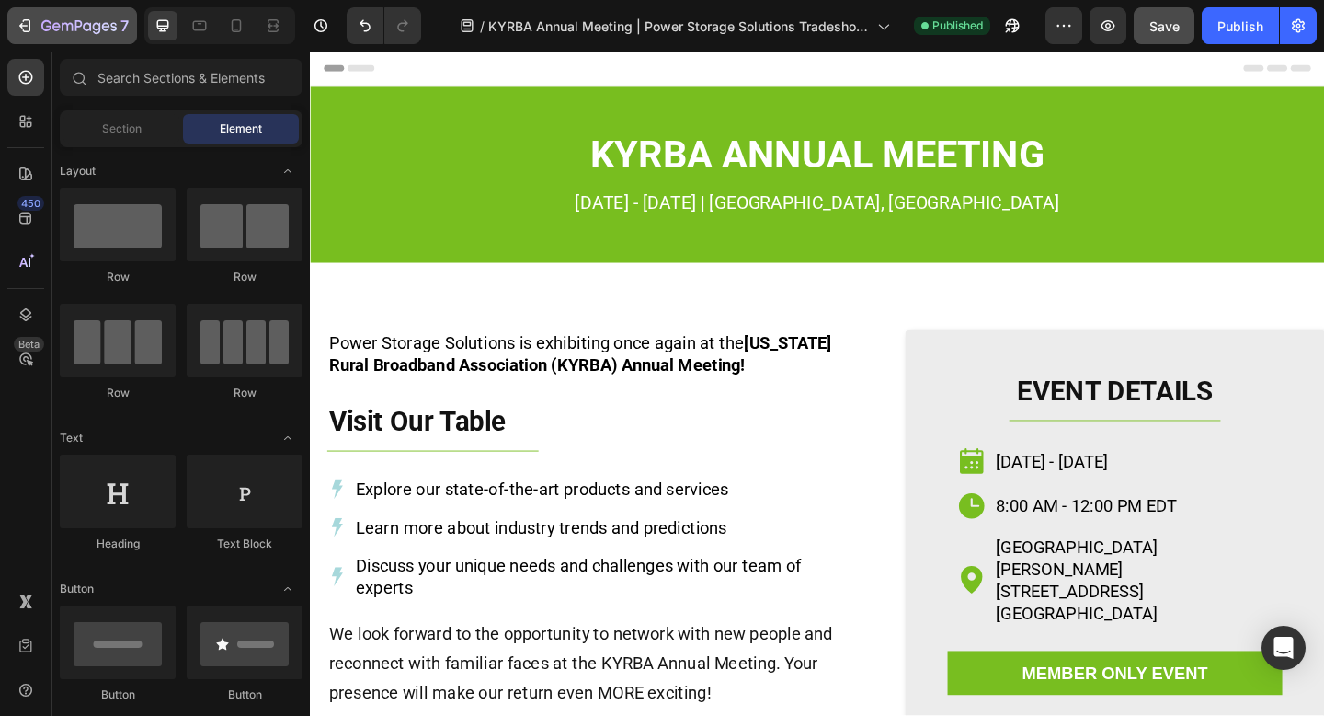
click at [96, 34] on icon "button" at bounding box center [78, 27] width 75 height 16
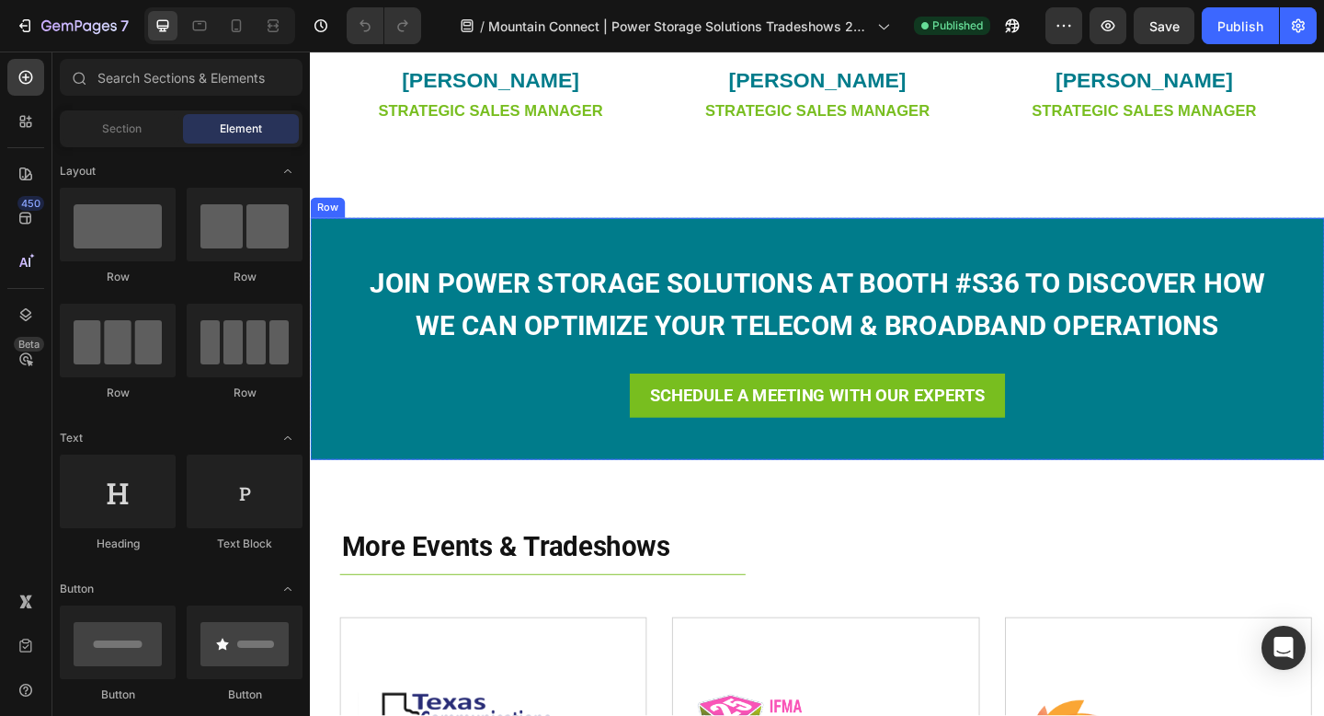
scroll to position [1486, 0]
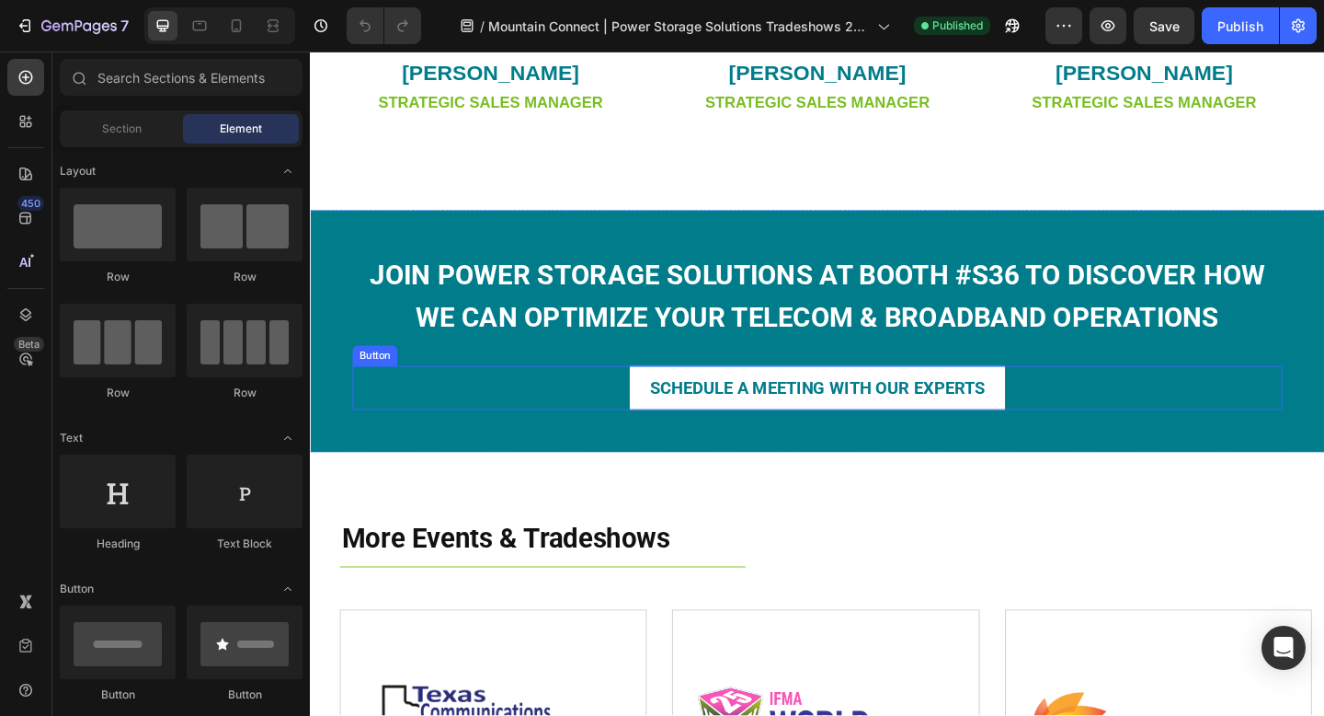
click at [1094, 413] on div "SCHEDULE A MEETING WITH OUR EXPERTS Button" at bounding box center [862, 418] width 1012 height 48
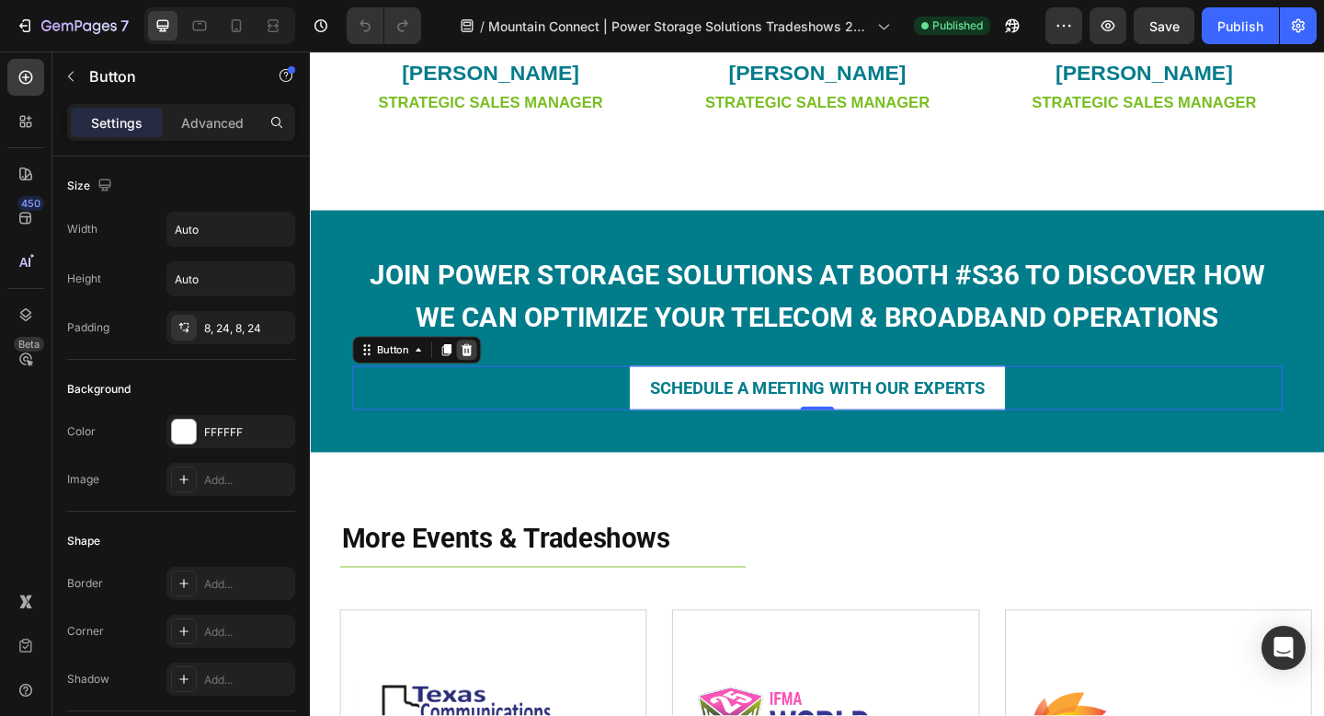
click at [487, 372] on icon at bounding box center [480, 376] width 15 height 15
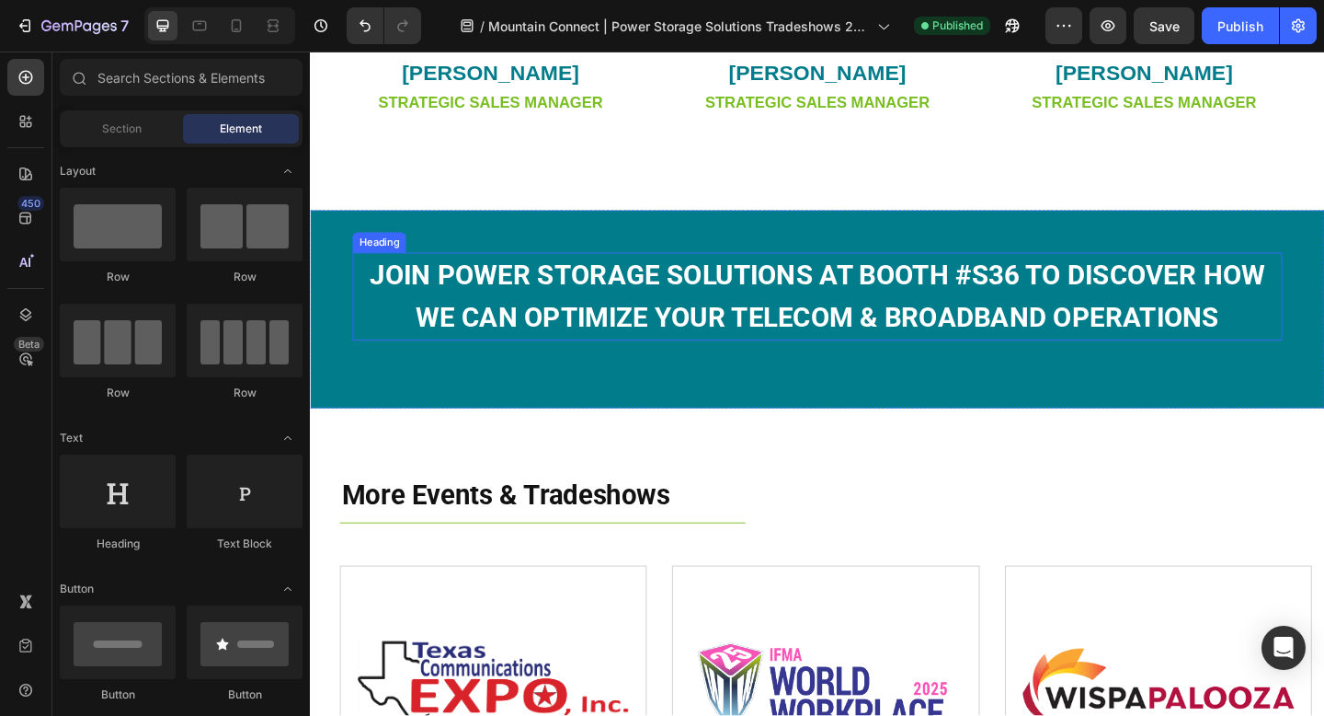
click at [550, 310] on strong "JOIN POWER STORAGE SOLUTIONS AT BOOTH #S36 TO DISCOVER HOW WE CAN OPTIMIZE YOUR…" at bounding box center [862, 318] width 974 height 81
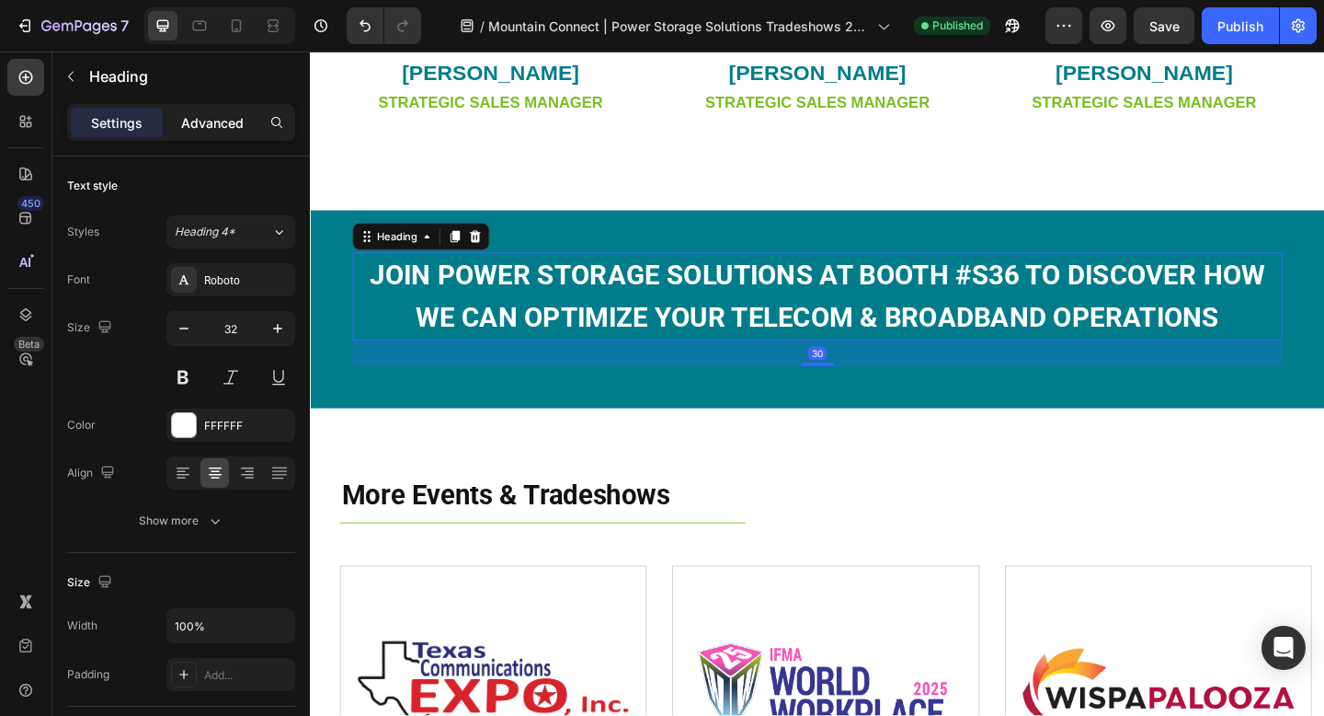
click at [218, 118] on p "Advanced" at bounding box center [212, 122] width 63 height 19
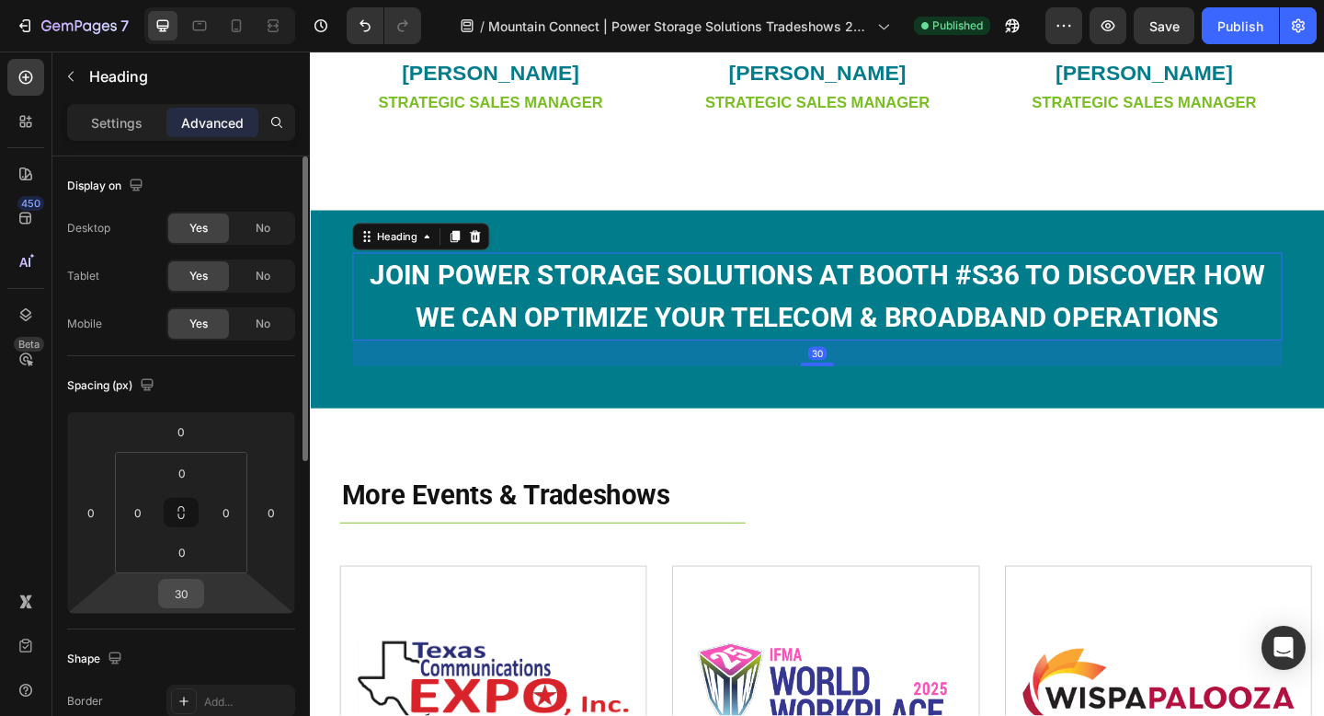
click at [189, 602] on input "30" at bounding box center [181, 593] width 37 height 28
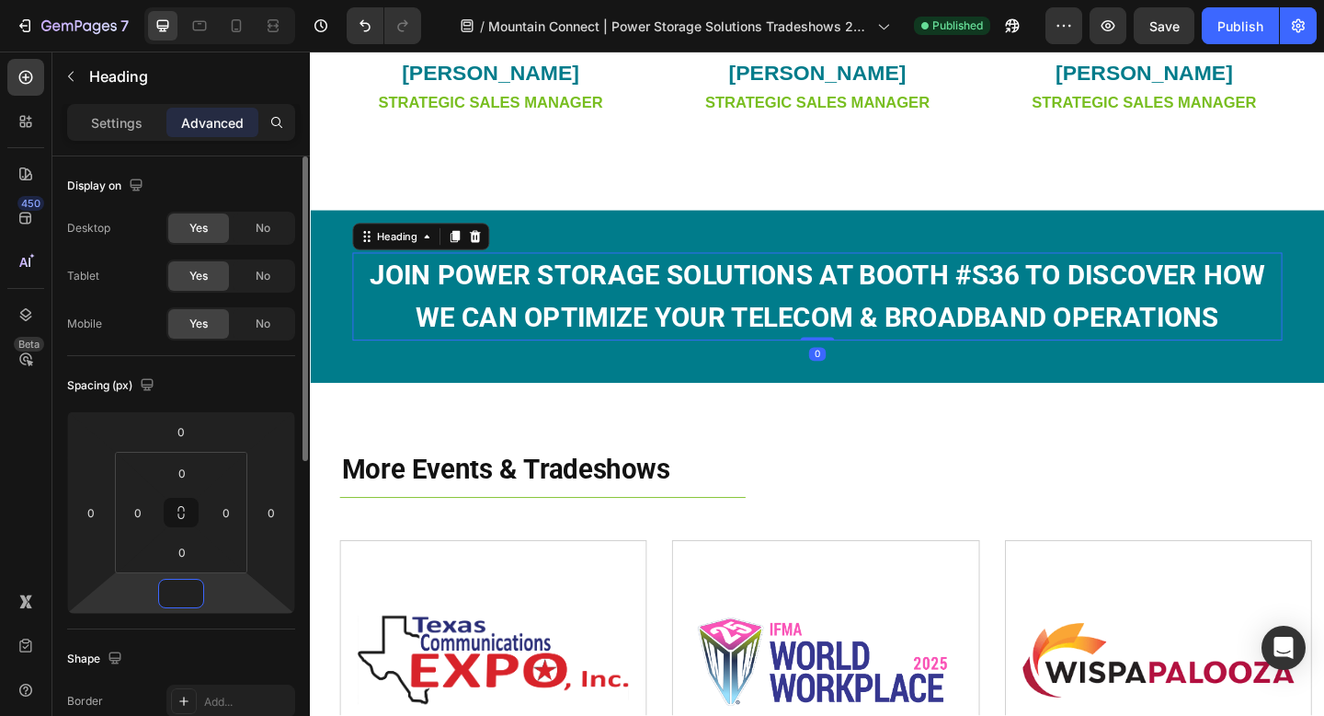
type input "0"
click at [234, 388] on div "Spacing (px)" at bounding box center [181, 385] width 228 height 29
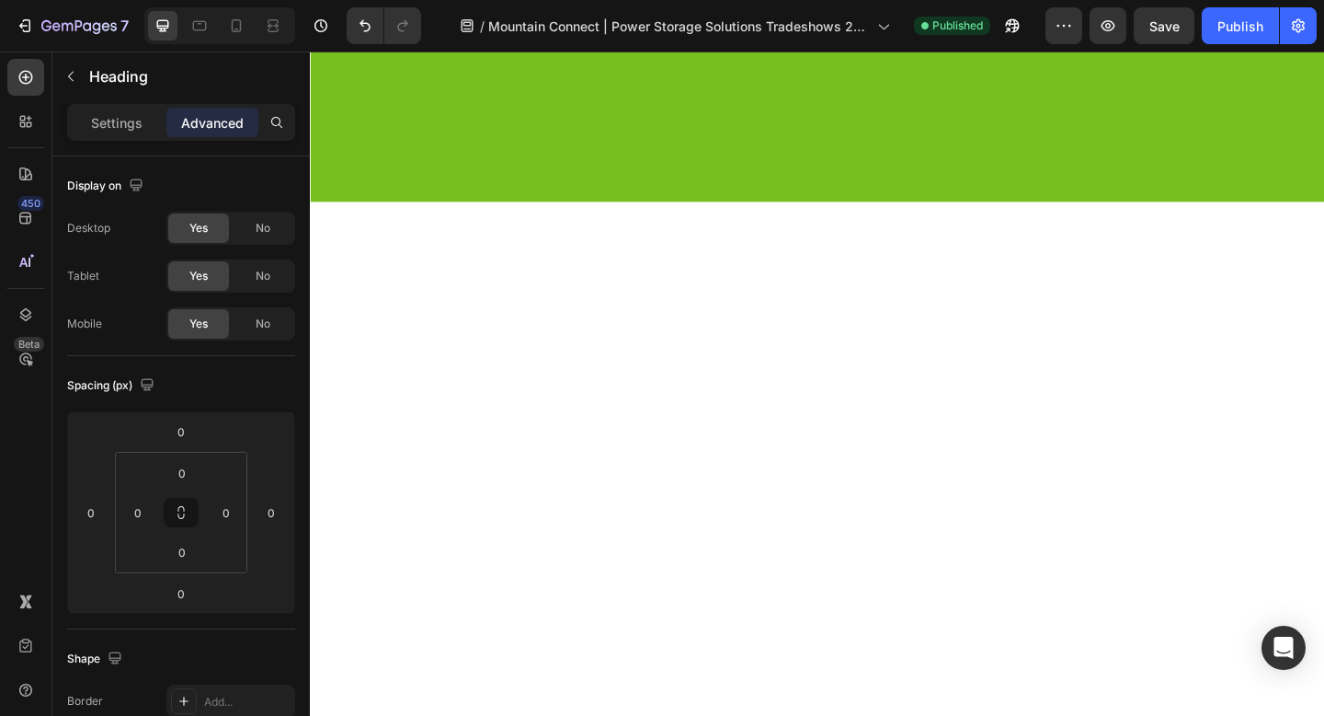
scroll to position [0, 0]
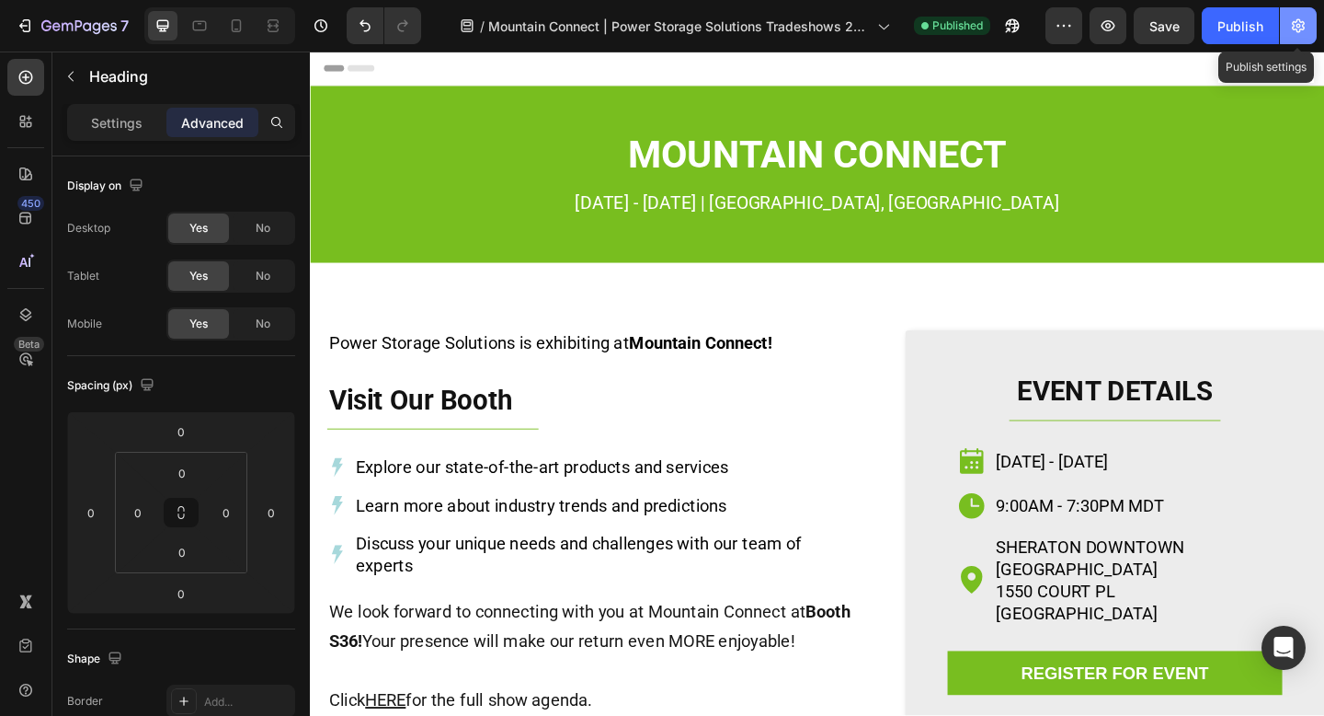
click at [1295, 38] on button "button" at bounding box center [1298, 25] width 37 height 37
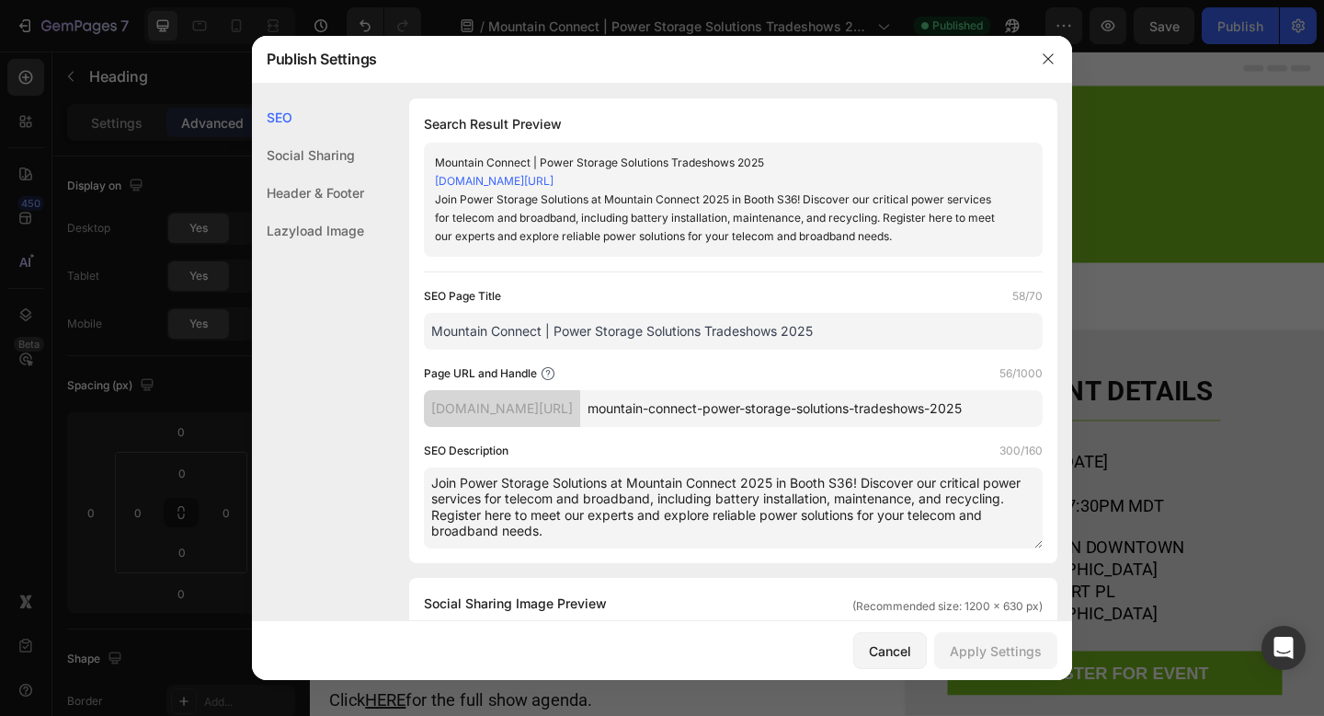
click at [655, 527] on textarea "Join Power Storage Solutions at Mountain Connect 2025 in Booth S36! Discover ou…" at bounding box center [733, 507] width 619 height 81
drag, startPoint x: 563, startPoint y: 533, endPoint x: 871, endPoint y: 477, distance: 313.0
click at [871, 477] on textarea "Join Power Storage Solutions at Mountain Connect 2025 in Booth S36! Discover ou…" at bounding box center [733, 507] width 619 height 81
drag, startPoint x: 670, startPoint y: 551, endPoint x: 578, endPoint y: 545, distance: 92.1
click at [663, 551] on div "Search Result Preview Mountain Connect | Power Storage Solutions Tradeshows 202…" at bounding box center [733, 330] width 648 height 464
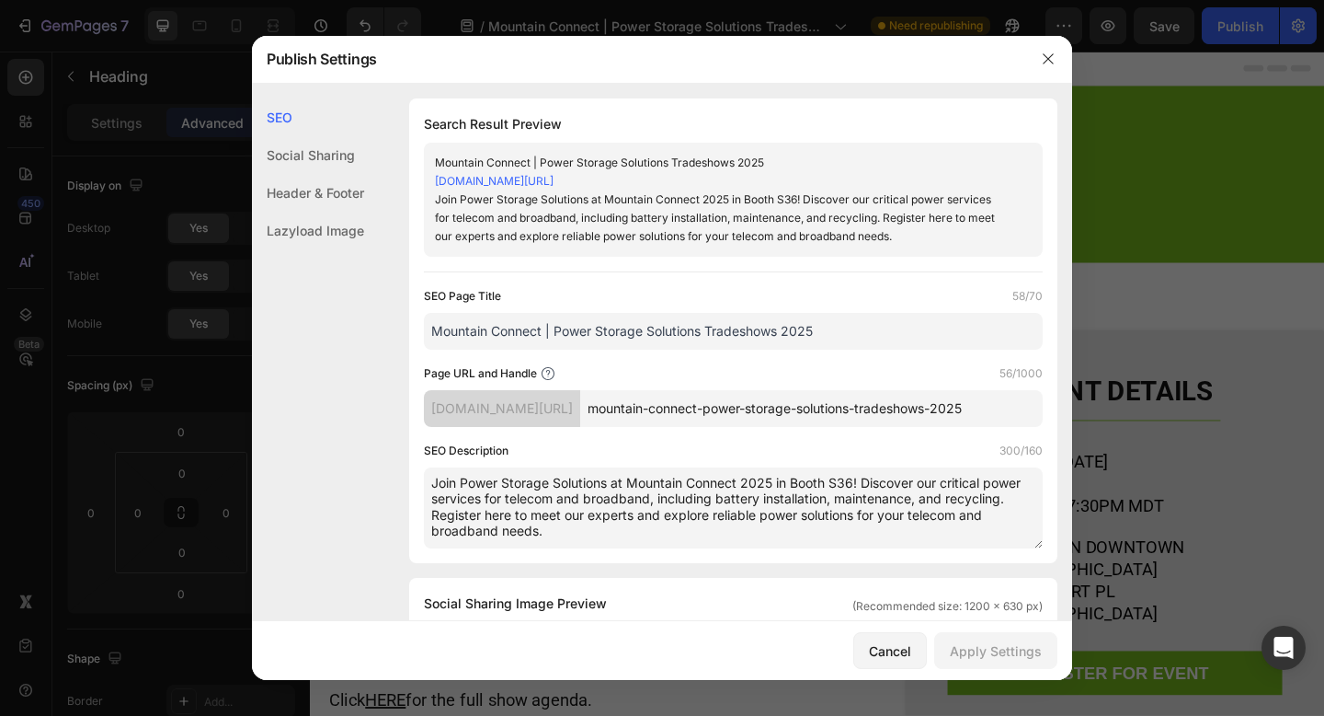
drag, startPoint x: 430, startPoint y: 511, endPoint x: 864, endPoint y: 479, distance: 434.4
click at [864, 479] on textarea "Join Power Storage Solutions at Mountain Connect 2025 in Booth S36! Discover ou…" at bounding box center [733, 507] width 619 height 81
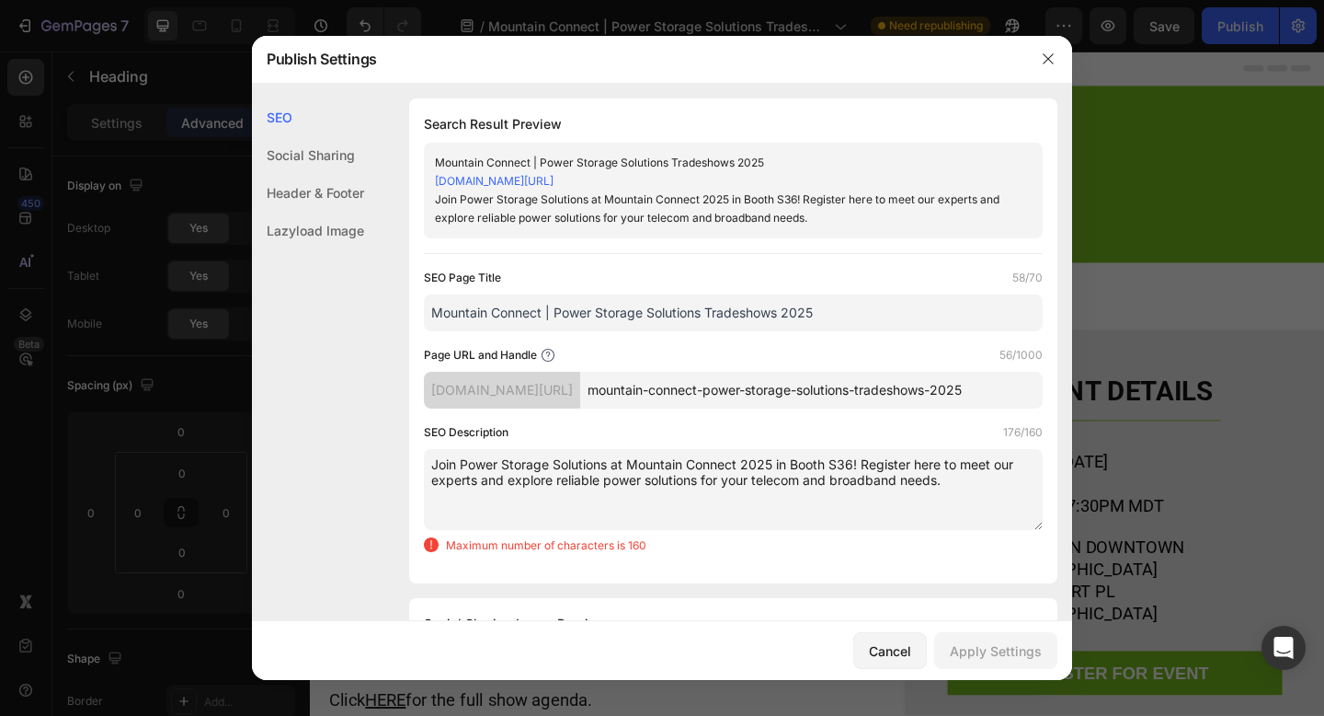
drag, startPoint x: 940, startPoint y: 478, endPoint x: 905, endPoint y: 477, distance: 35.0
click at [905, 477] on textarea "Join Power Storage Solutions at Mountain Connect 2025 in Booth S36! Register he…" at bounding box center [733, 489] width 619 height 81
drag, startPoint x: 752, startPoint y: 480, endPoint x: 728, endPoint y: 479, distance: 23.9
click at [728, 479] on textarea "Join Power Storage Solutions at Mountain Connect 2025 in Booth S36! Register he…" at bounding box center [733, 489] width 619 height 81
click at [693, 493] on textarea "Join Power Storage Solutions at Mountain Connect 2025 in Booth S36! Register he…" at bounding box center [733, 489] width 619 height 81
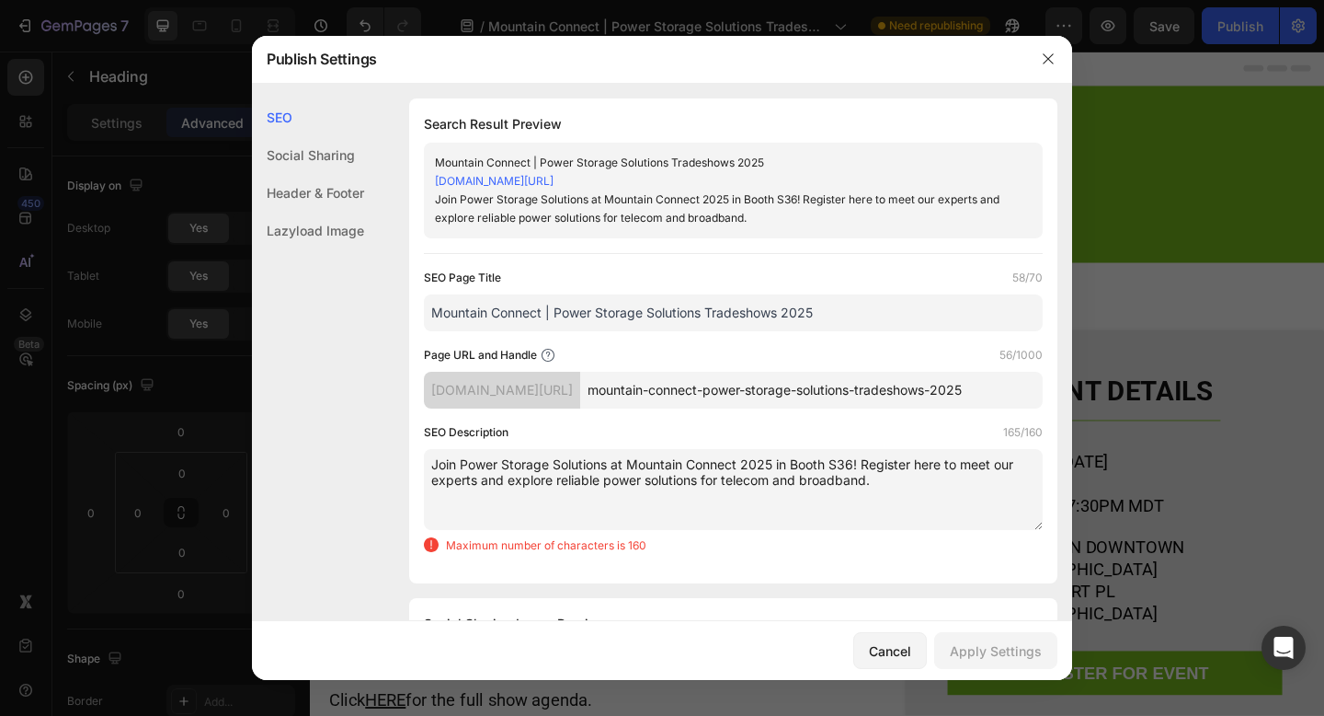
drag, startPoint x: 478, startPoint y: 480, endPoint x: 433, endPoint y: 479, distance: 45.1
click at [433, 479] on textarea "Join Power Storage Solutions at Mountain Connect 2025 in Booth S36! Register he…" at bounding box center [733, 489] width 619 height 81
click at [937, 487] on textarea "Join Power Storage Solutions at Mountain Connect 2025 in Booth S36! Register he…" at bounding box center [733, 489] width 619 height 81
drag, startPoint x: 783, startPoint y: 480, endPoint x: 756, endPoint y: 480, distance: 26.7
click at [756, 480] on textarea "Join Power Storage Solutions at Mountain Connect 2025 in Booth S36! Register he…" at bounding box center [733, 489] width 619 height 81
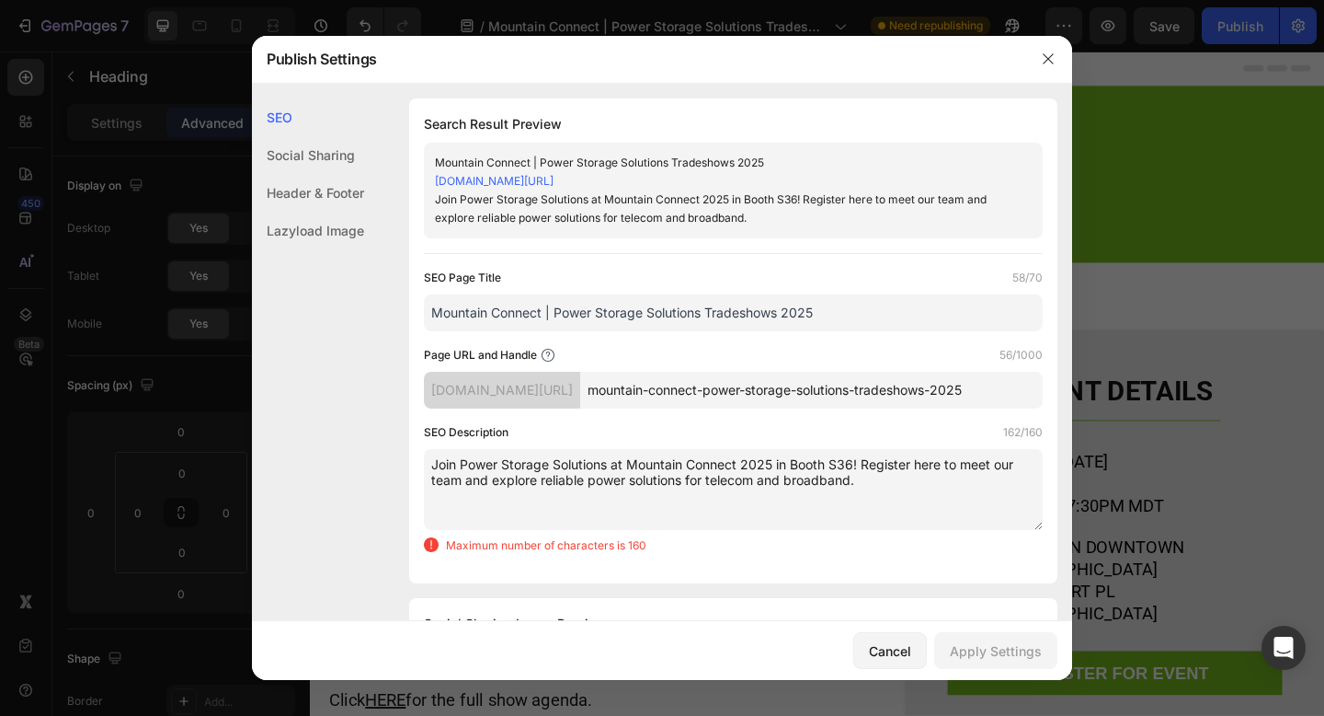
click at [792, 483] on textarea "Join Power Storage Solutions at Mountain Connect 2025 in Booth S36! Register he…" at bounding box center [733, 489] width 619 height 81
drag, startPoint x: 782, startPoint y: 479, endPoint x: 773, endPoint y: 476, distance: 9.6
click at [764, 479] on textarea "Join Power Storage Solutions at Mountain Connect 2025 in Booth S36! Register he…" at bounding box center [733, 489] width 619 height 81
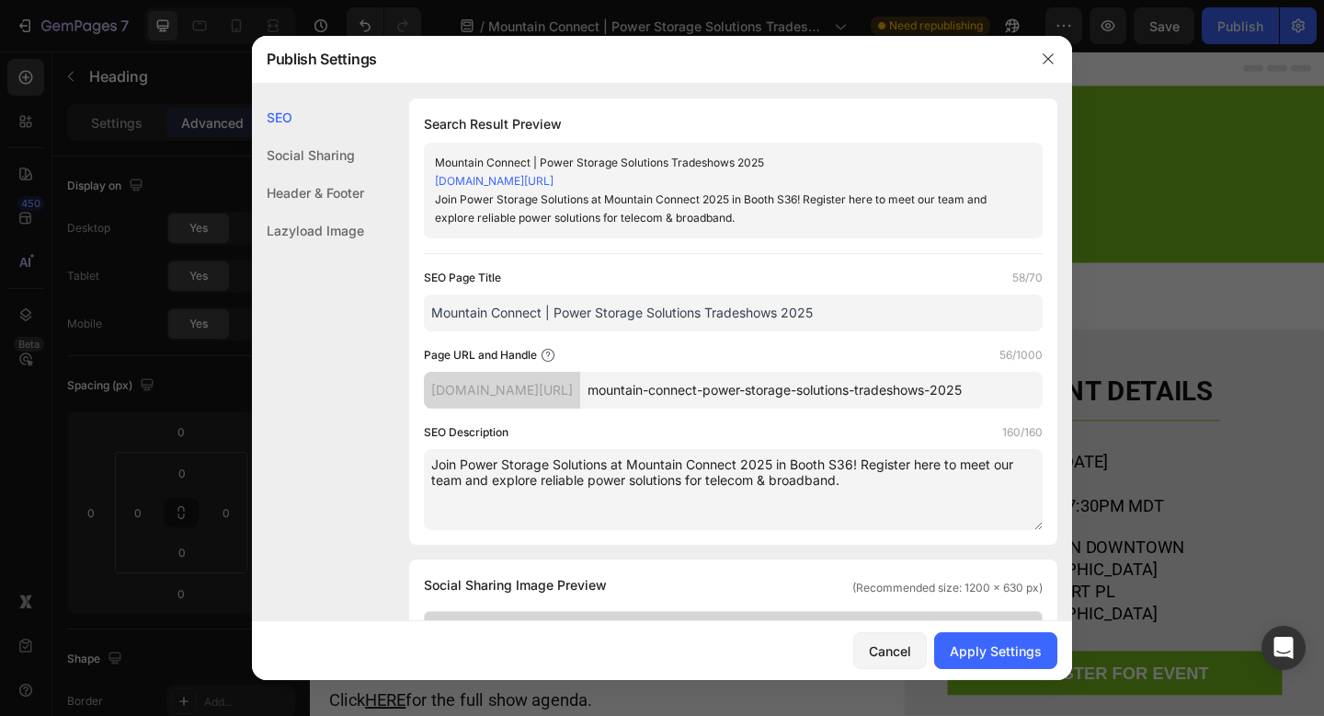
click at [962, 495] on textarea "Join Power Storage Solutions at Mountain Connect 2025 in Booth S36! Register he…" at bounding box center [733, 489] width 619 height 81
type textarea "Join Power Storage Solutions at Mountain Connect 2025 in Booth S36! Register he…"
click at [997, 647] on div "Apply Settings" at bounding box center [996, 650] width 92 height 19
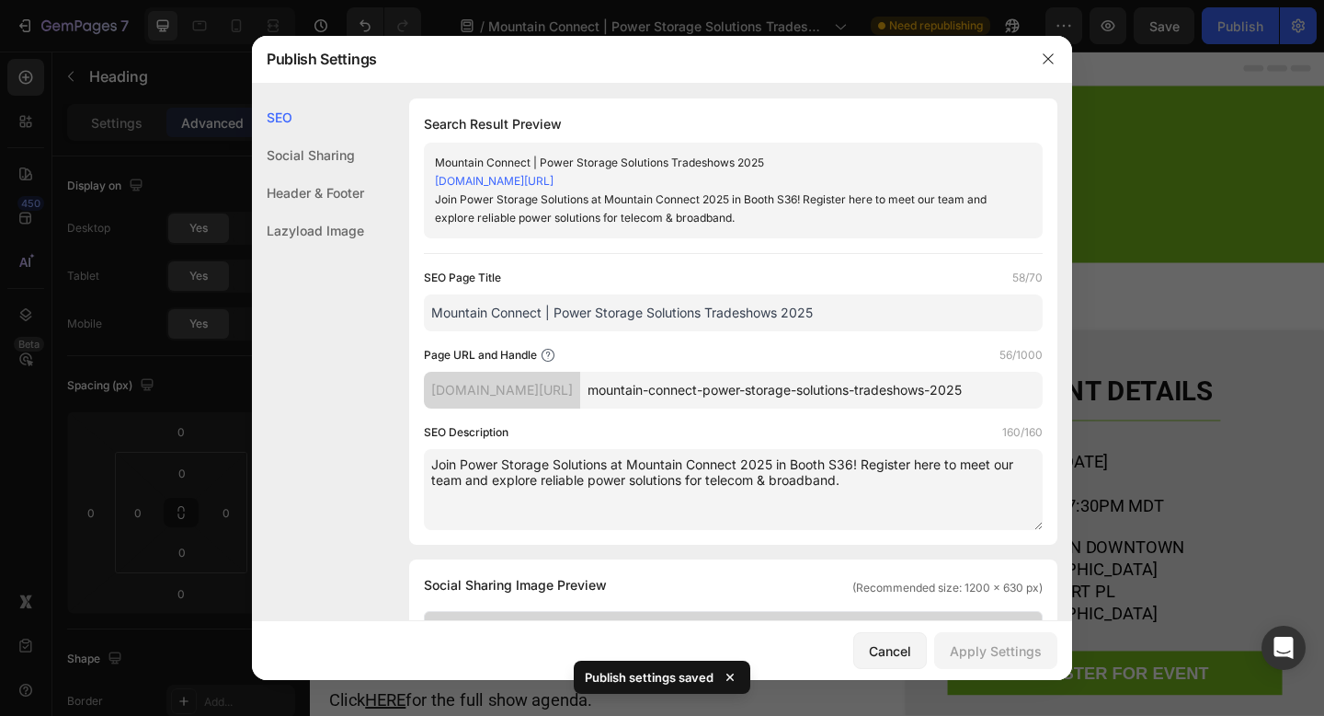
drag, startPoint x: 606, startPoint y: 333, endPoint x: 572, endPoint y: 329, distance: 34.2
click at [602, 332] on div "SEO Page Title 58/70 Mountain Connect | Power Storage Solutions Tradeshows 2025…" at bounding box center [733, 399] width 619 height 261
click at [545, 314] on input "Mountain Connect | Power Storage Solutions Tradeshows 2025" at bounding box center [733, 312] width 619 height 37
click at [832, 310] on input "Mountain Connect | Power Storage Solutions Tradeshows 2025" at bounding box center [733, 312] width 619 height 37
click at [788, 312] on input "Mountain Connect | Power Storage Solutions Tradeshows 2025" at bounding box center [733, 312] width 619 height 37
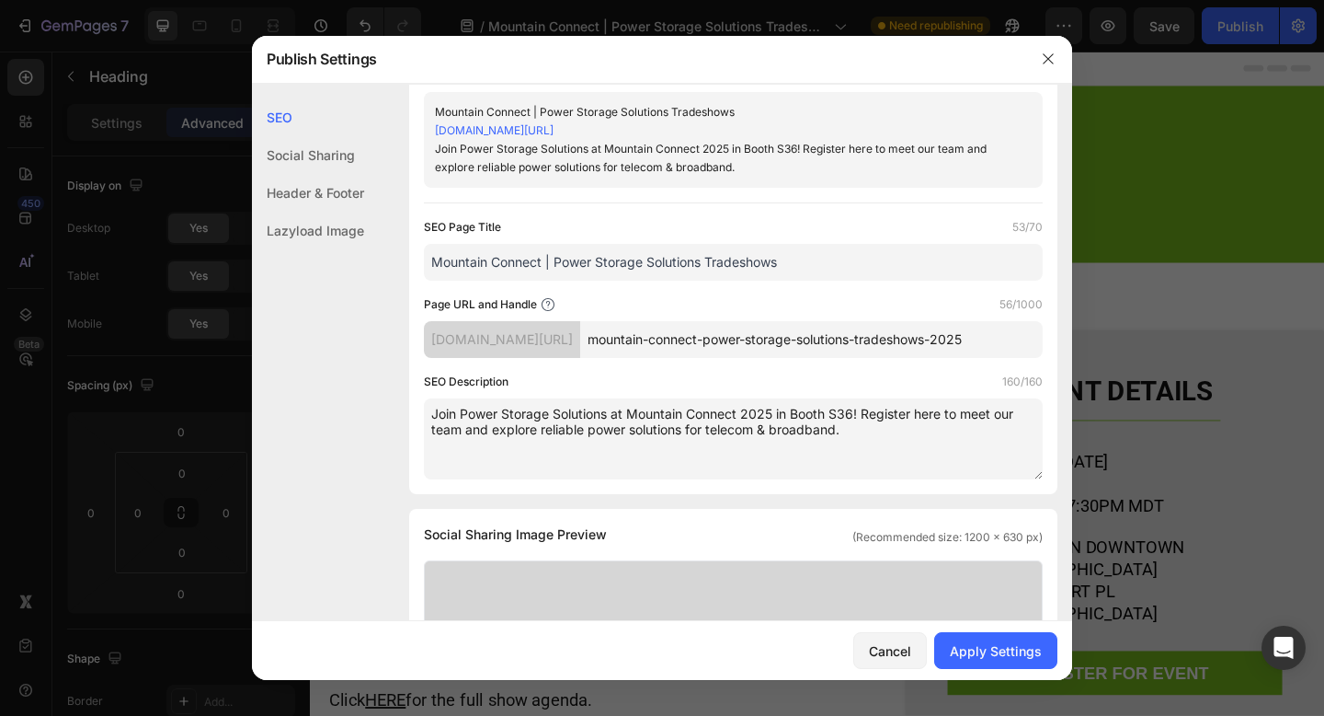
scroll to position [56, 0]
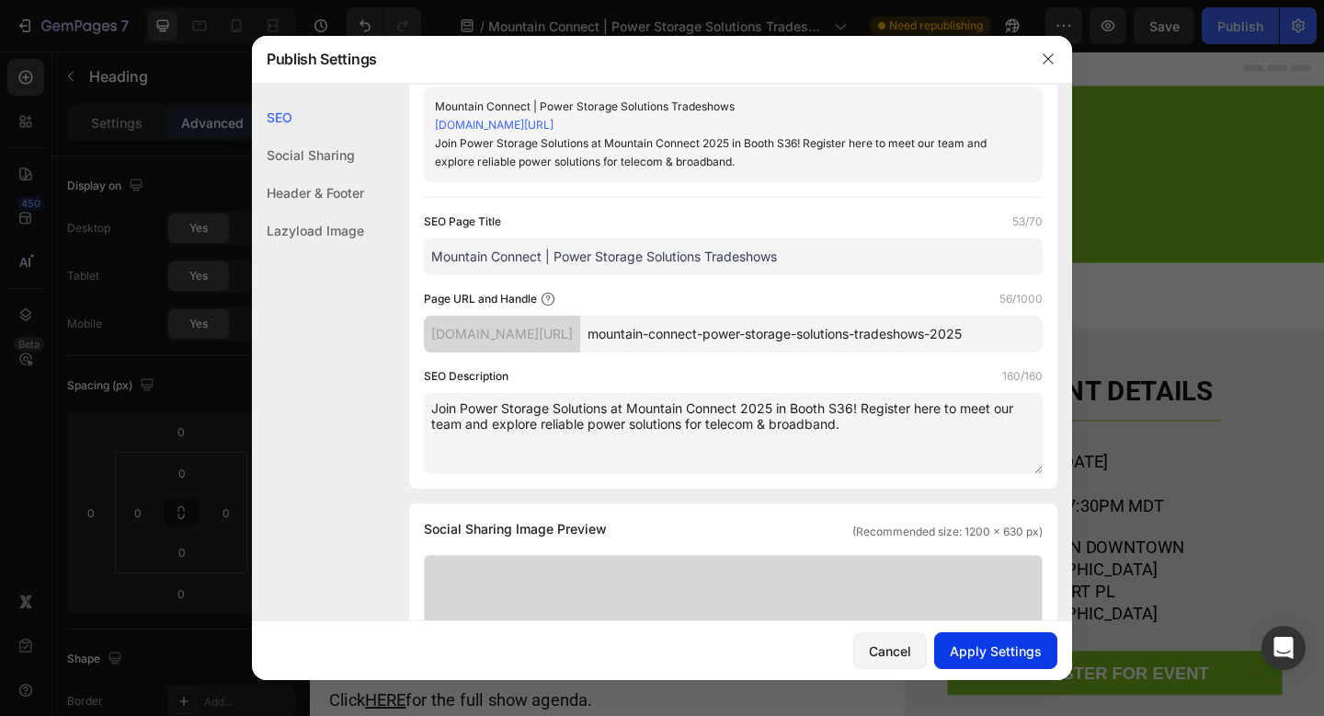
type input "Mountain Connect | Power Storage Solutions Tradeshows"
click at [985, 647] on div "Apply Settings" at bounding box center [996, 650] width 92 height 19
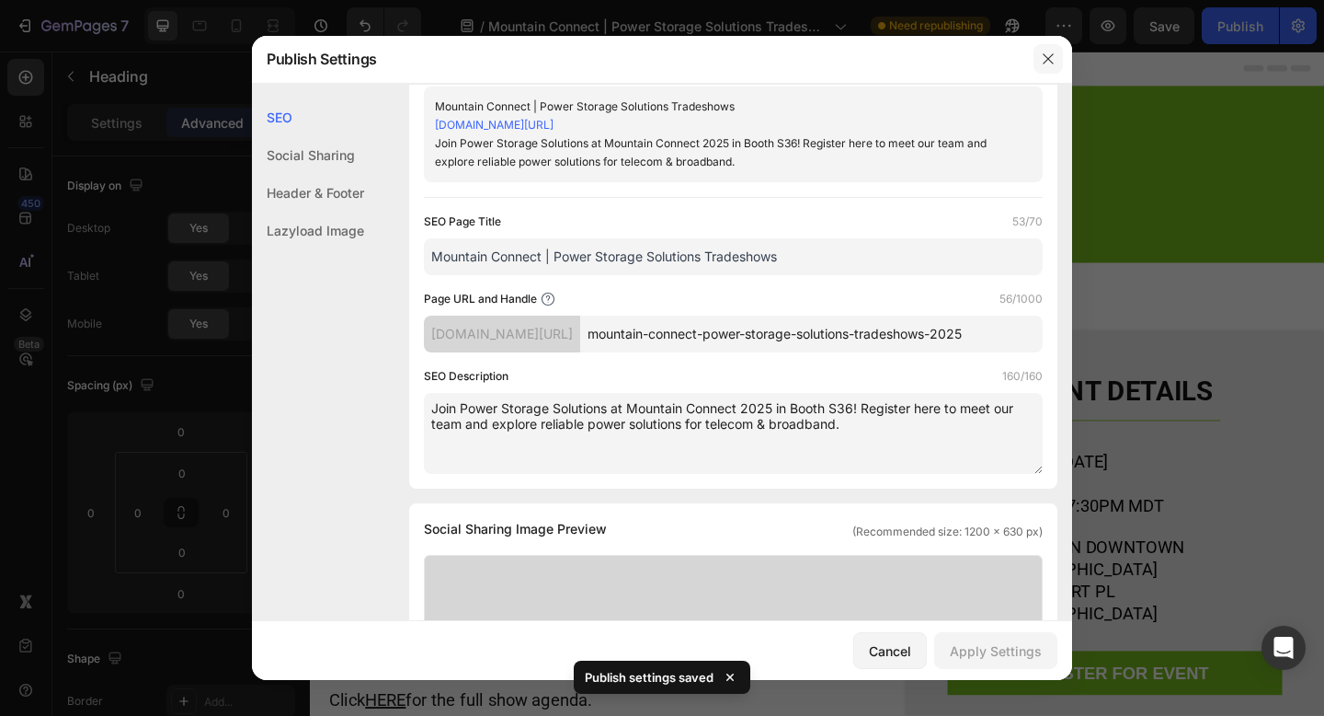
click at [1049, 64] on icon "button" at bounding box center [1048, 59] width 15 height 15
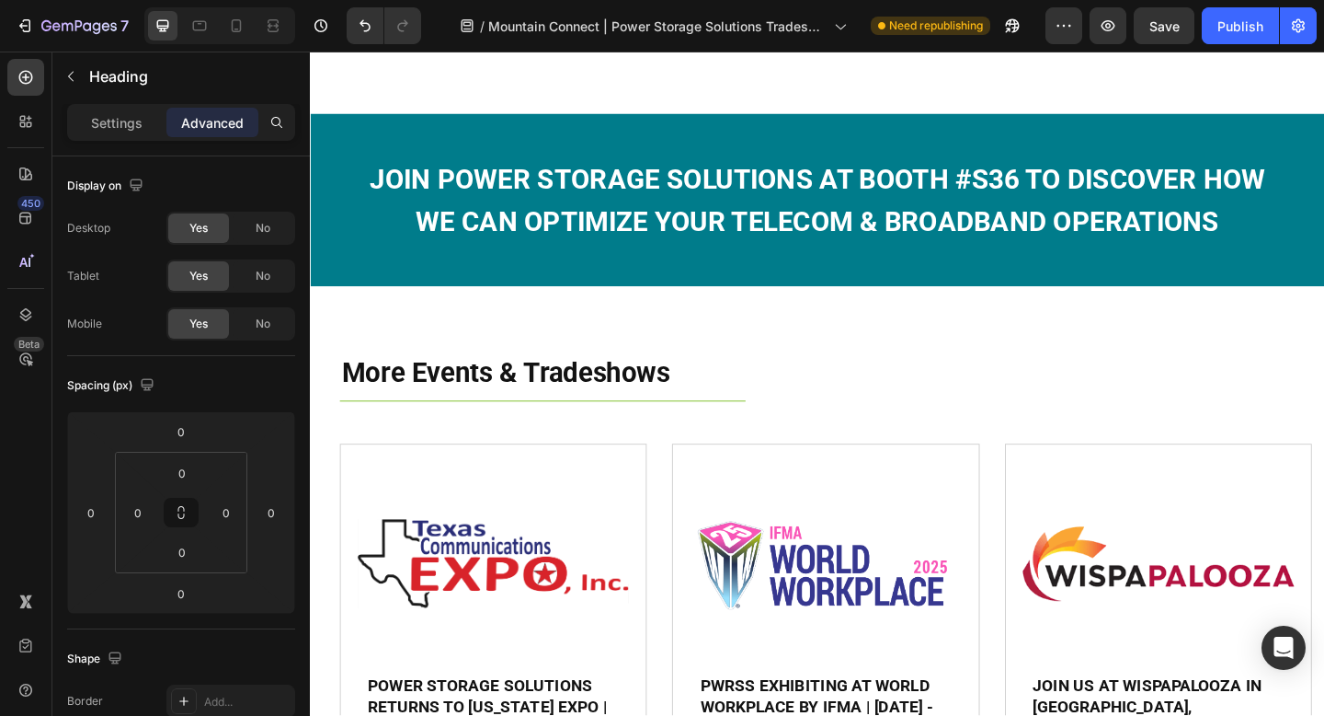
scroll to position [1627, 0]
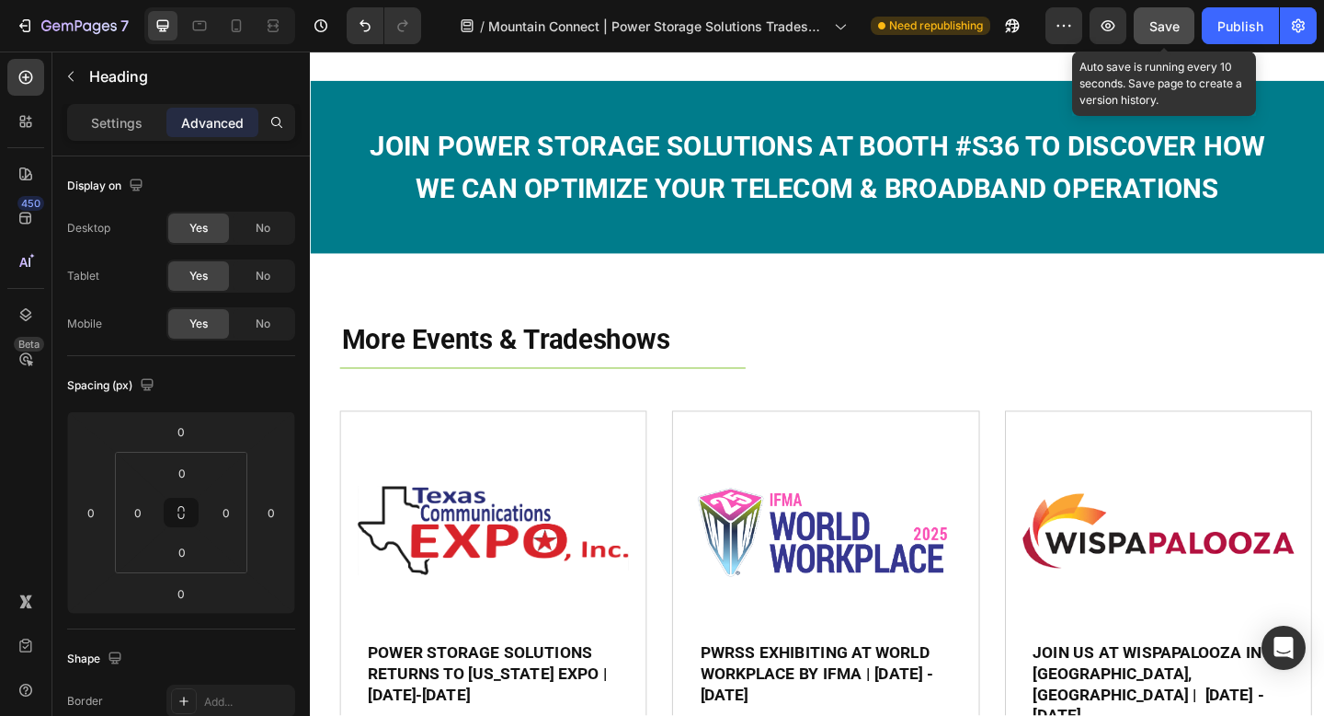
click at [1178, 26] on span "Save" at bounding box center [1165, 26] width 30 height 16
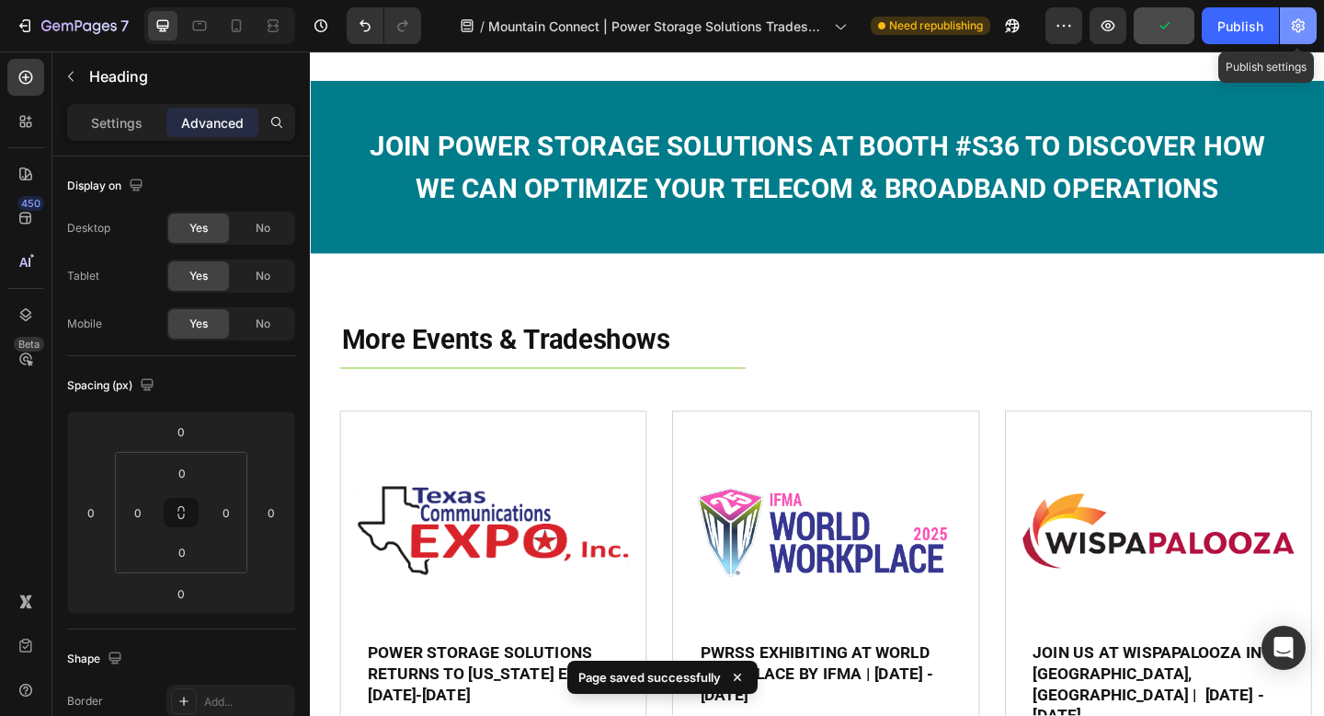
click at [1300, 28] on icon "button" at bounding box center [1298, 26] width 18 height 18
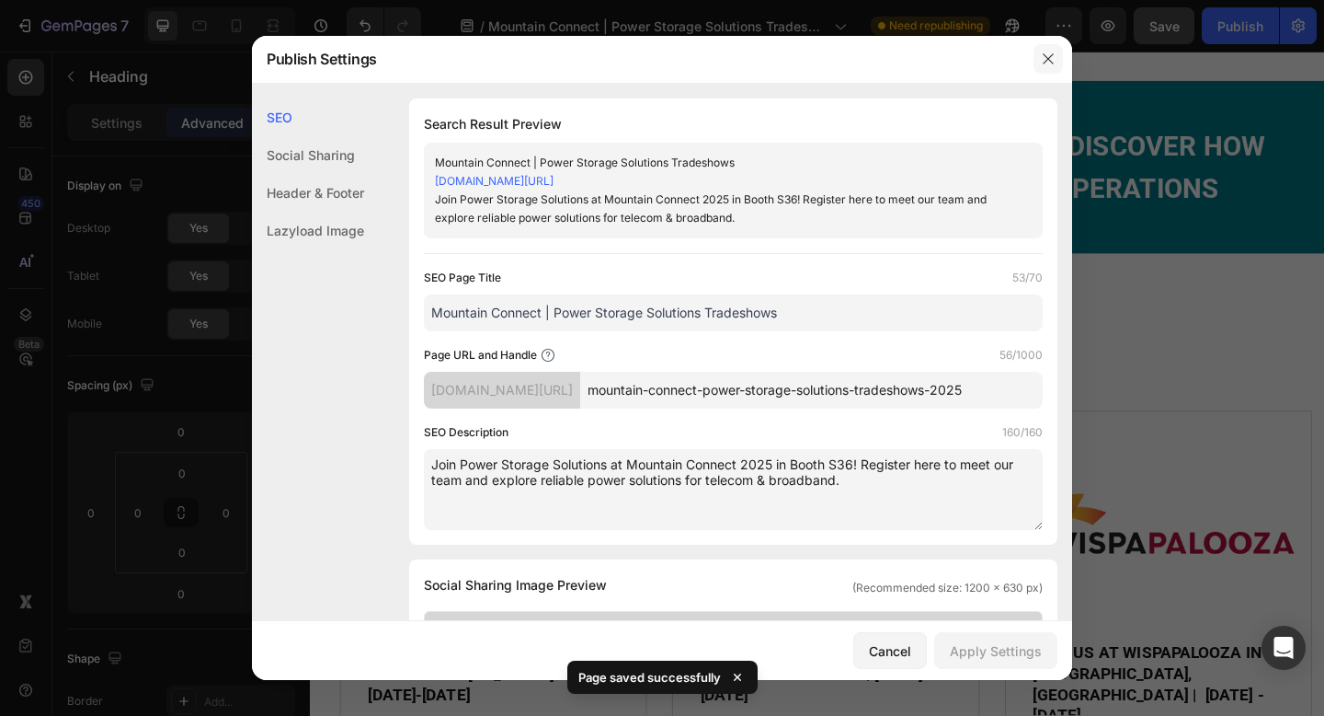
click at [1056, 61] on button "button" at bounding box center [1048, 58] width 29 height 29
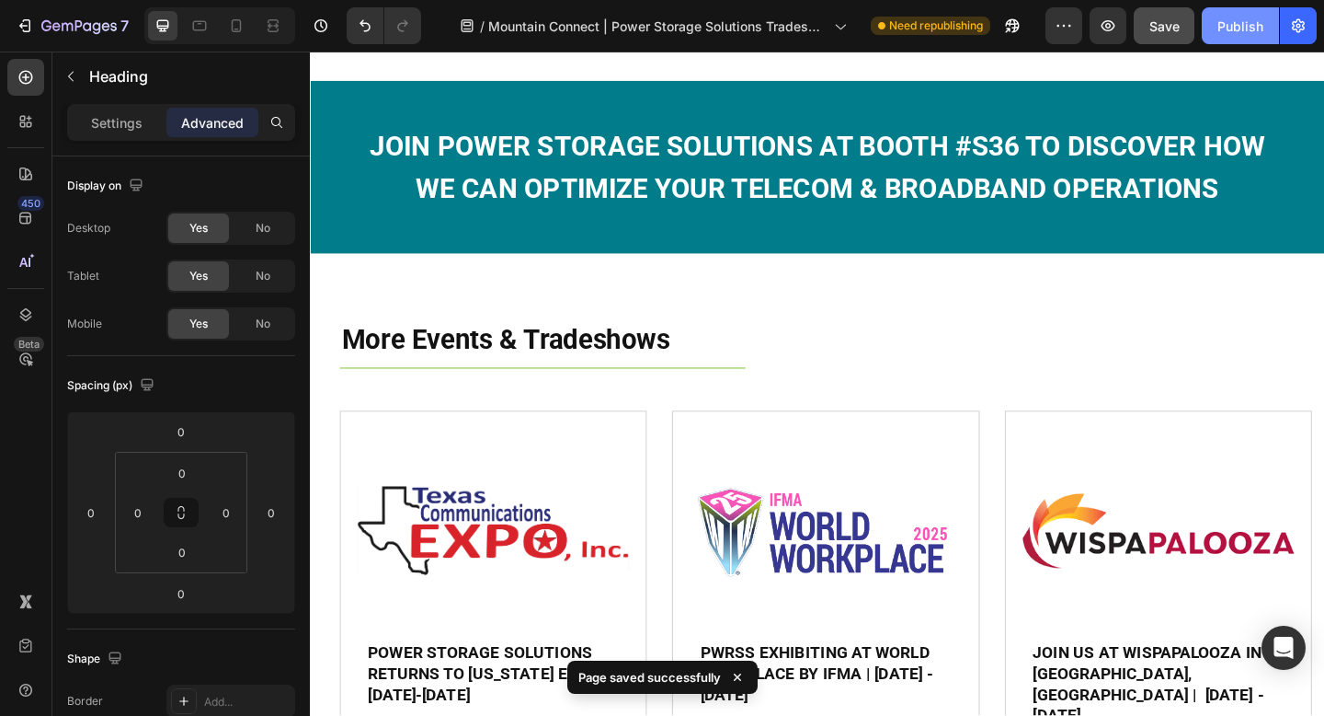
click at [1235, 34] on div "Publish" at bounding box center [1241, 26] width 46 height 19
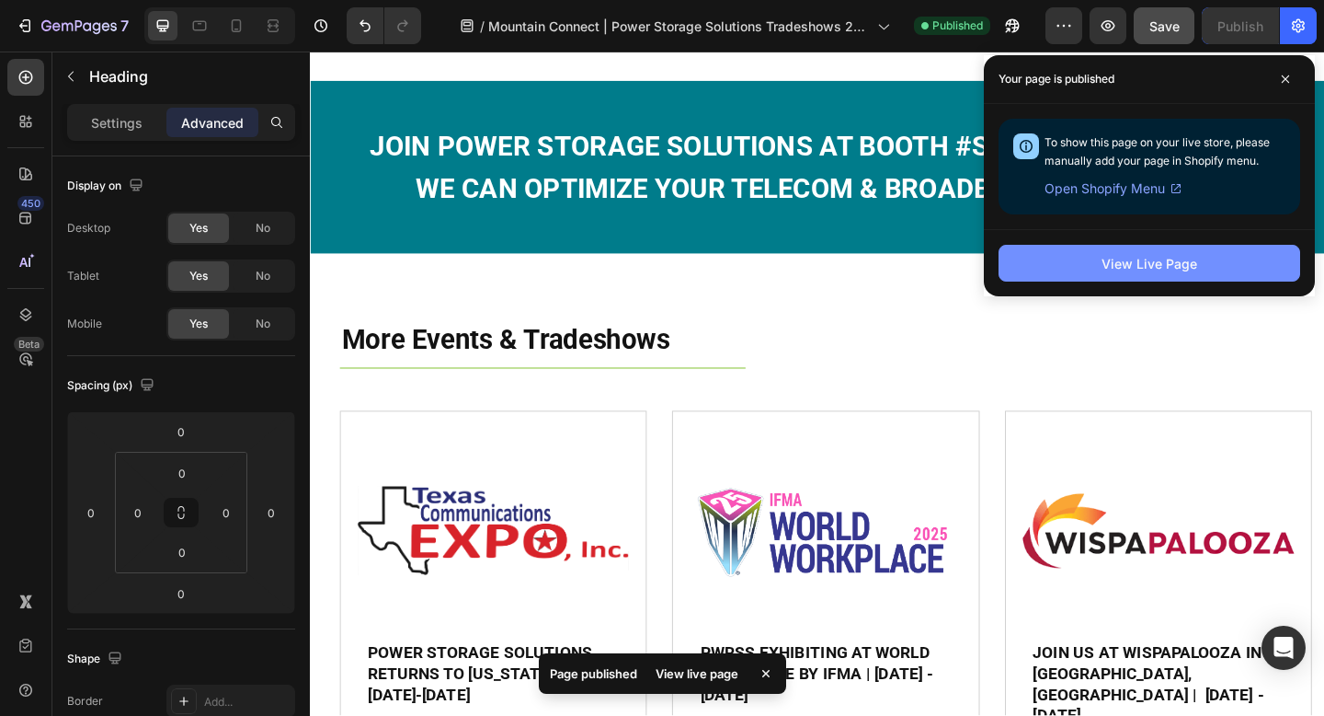
click at [1136, 264] on div "View Live Page" at bounding box center [1150, 263] width 96 height 19
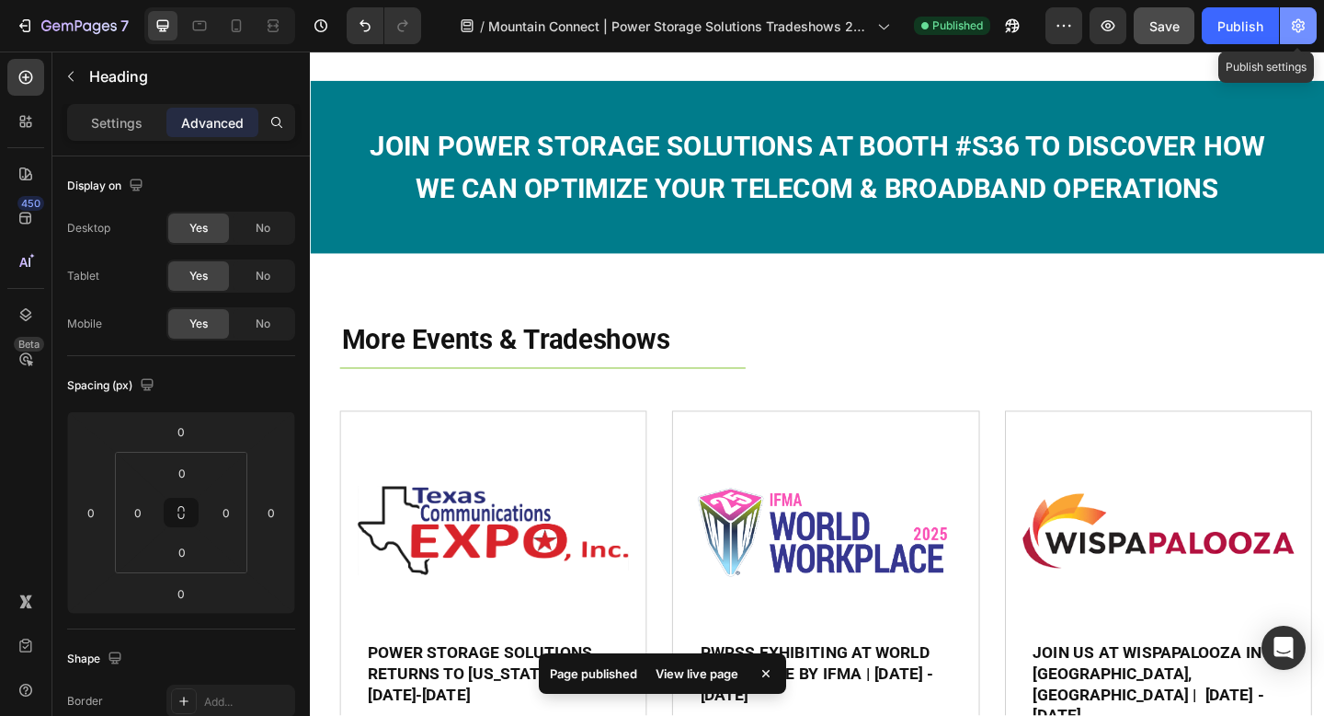
click at [1297, 29] on icon "button" at bounding box center [1298, 26] width 18 height 18
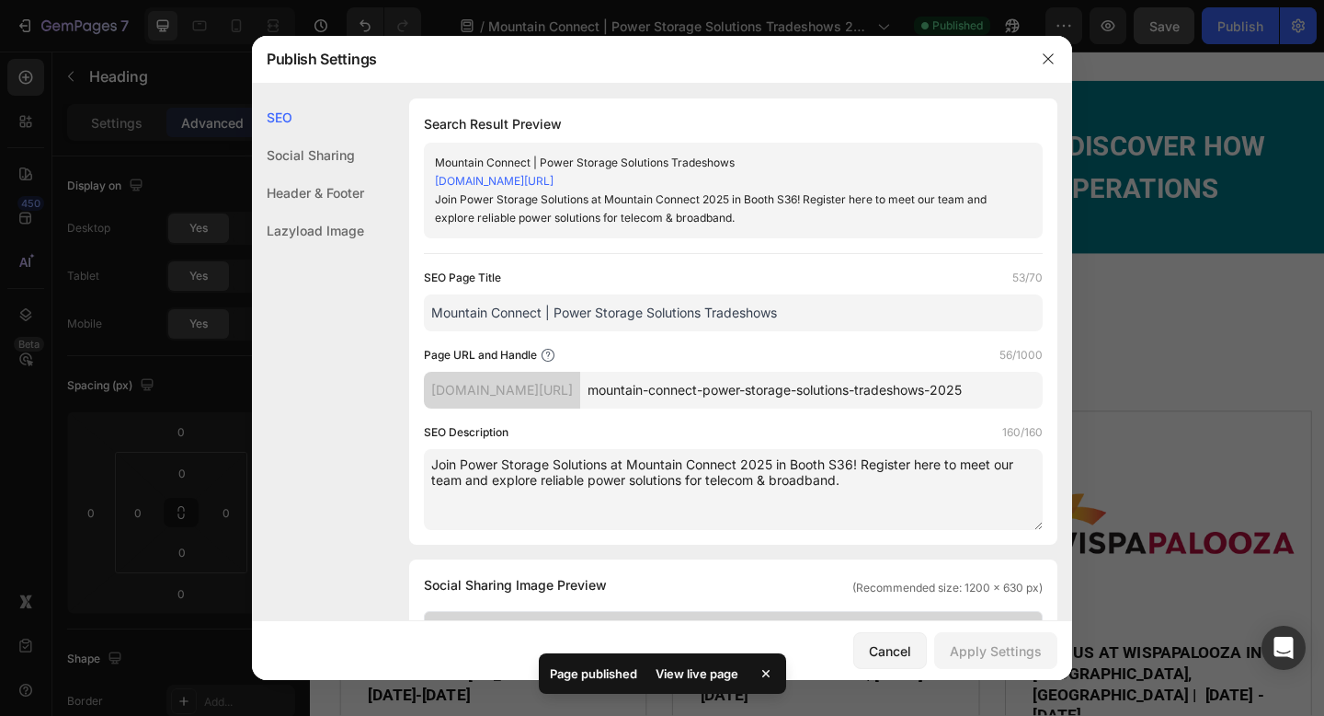
drag, startPoint x: 864, startPoint y: 487, endPoint x: 429, endPoint y: 463, distance: 435.7
click at [429, 463] on textarea "Join Power Storage Solutions at Mountain Connect 2025 in Booth S36! Register he…" at bounding box center [733, 489] width 619 height 81
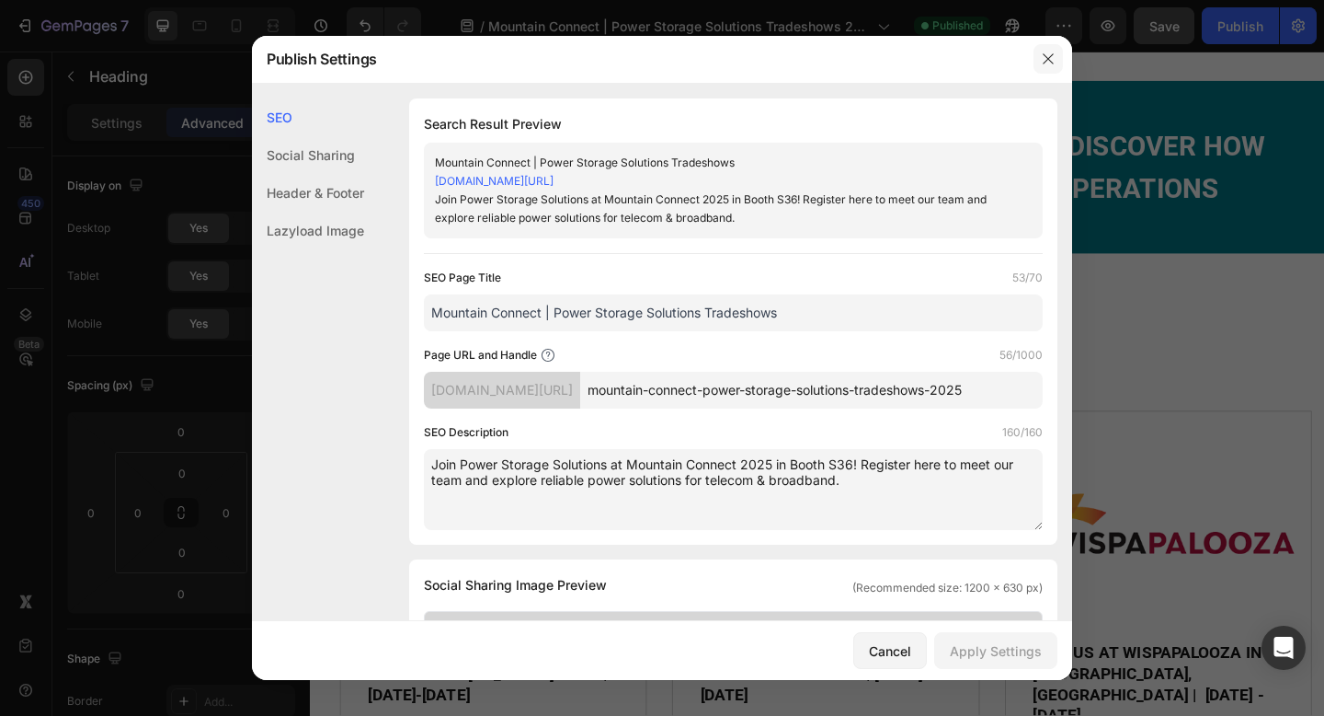
click at [1046, 56] on icon "button" at bounding box center [1048, 59] width 15 height 15
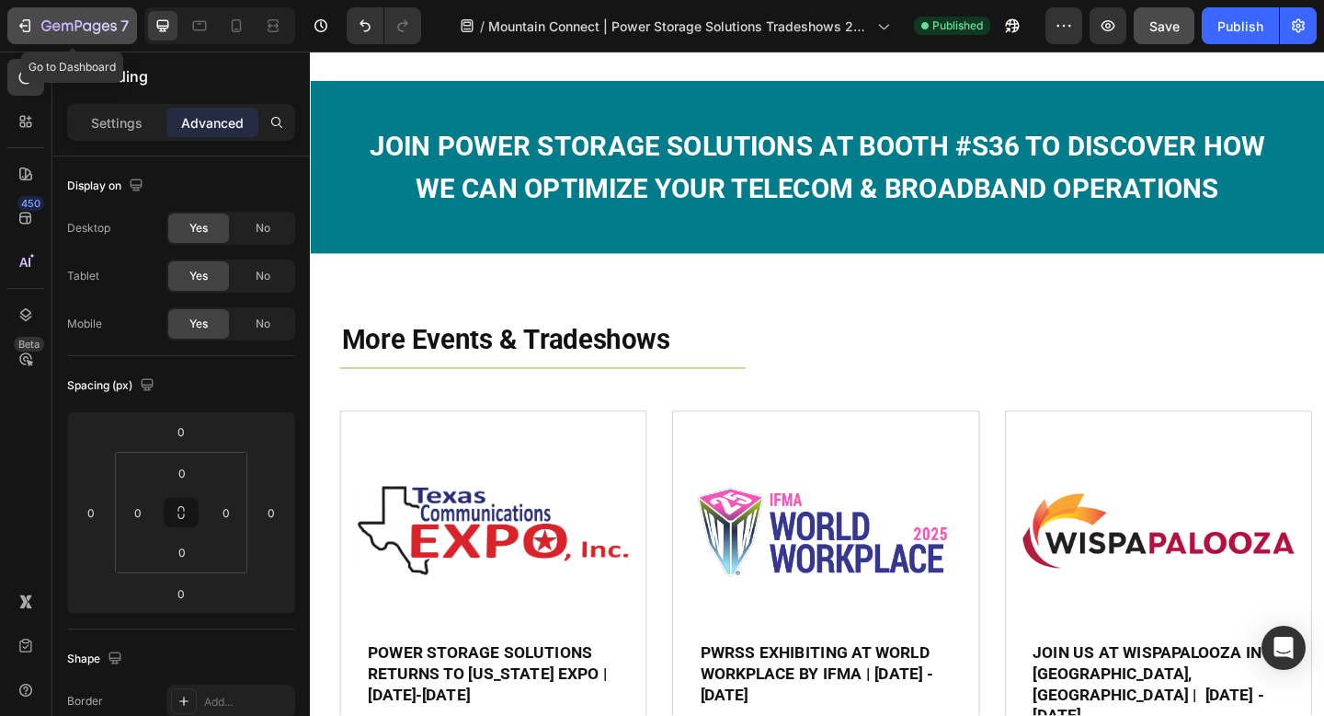
click at [86, 20] on icon "button" at bounding box center [78, 27] width 75 height 16
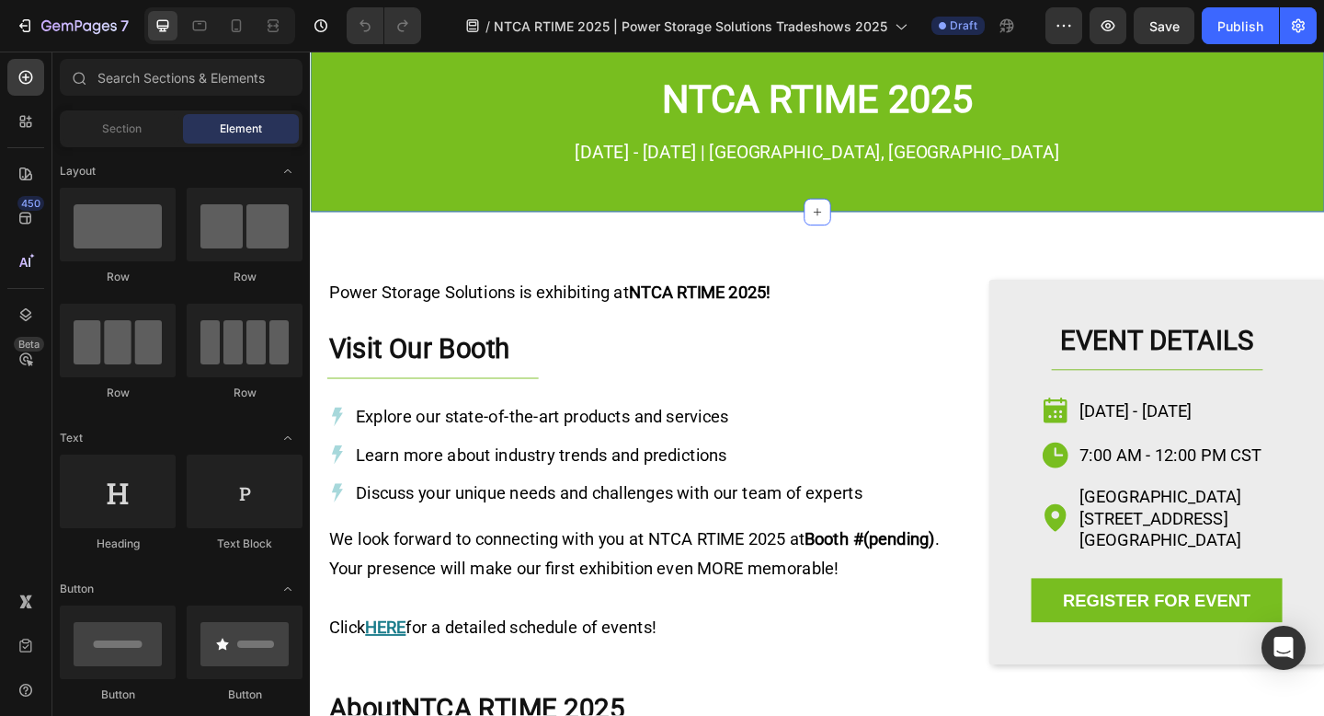
scroll to position [70, 0]
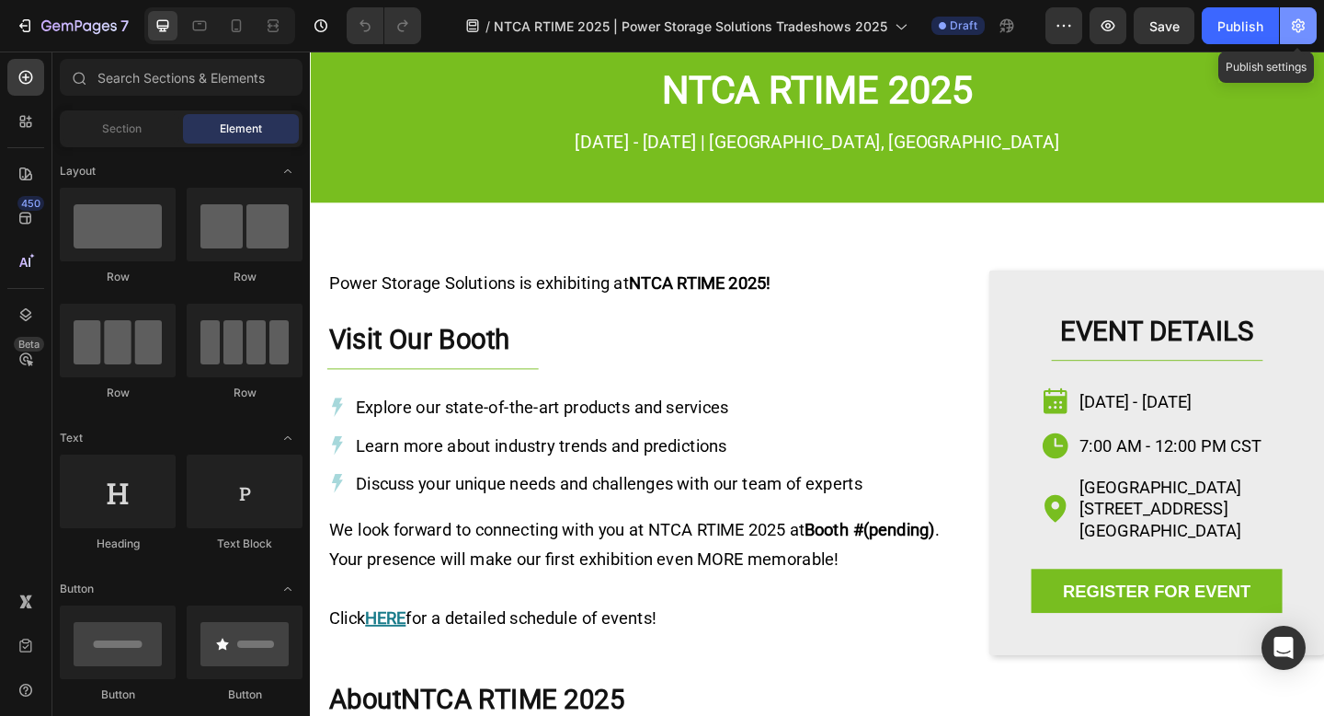
click at [1289, 32] on icon "button" at bounding box center [1298, 26] width 18 height 18
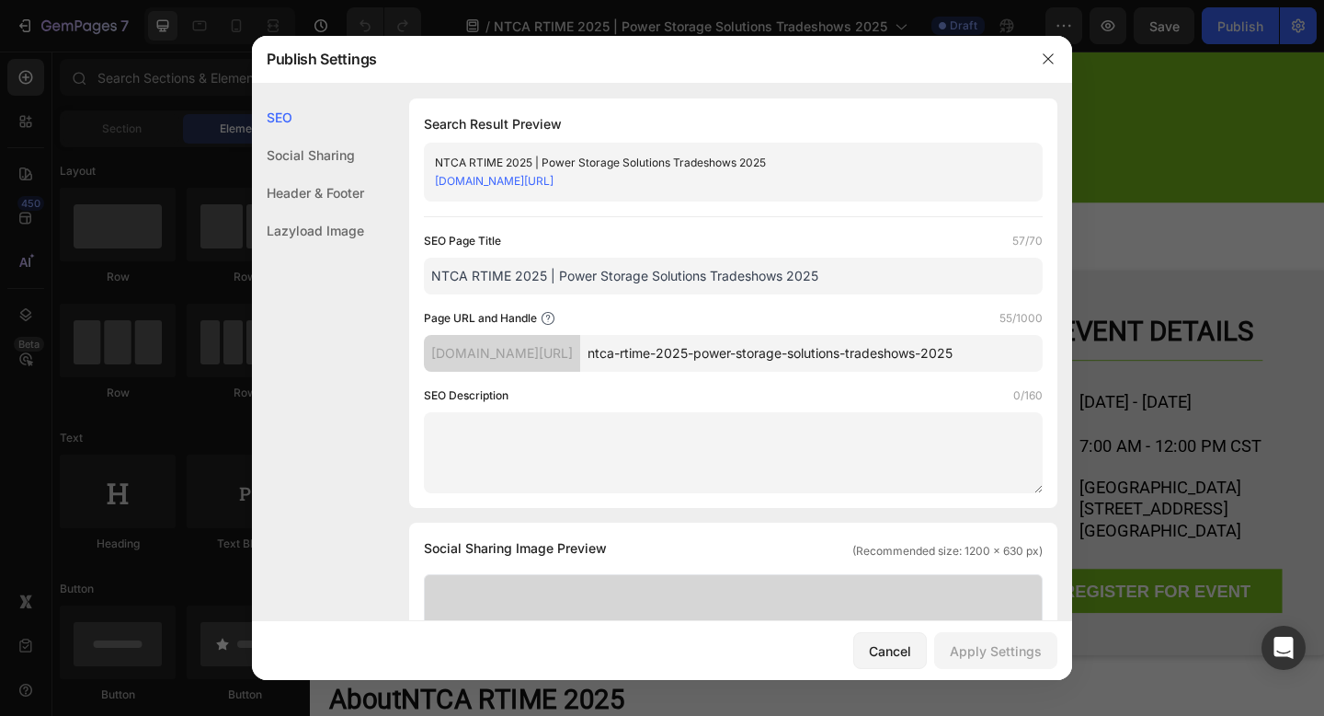
click at [796, 426] on textarea at bounding box center [733, 452] width 619 height 81
click at [550, 448] on textarea at bounding box center [733, 452] width 619 height 81
paste textarea "Join Power Storage Solutions at the KYRBA Annual Member Meeting. Meet our team,…"
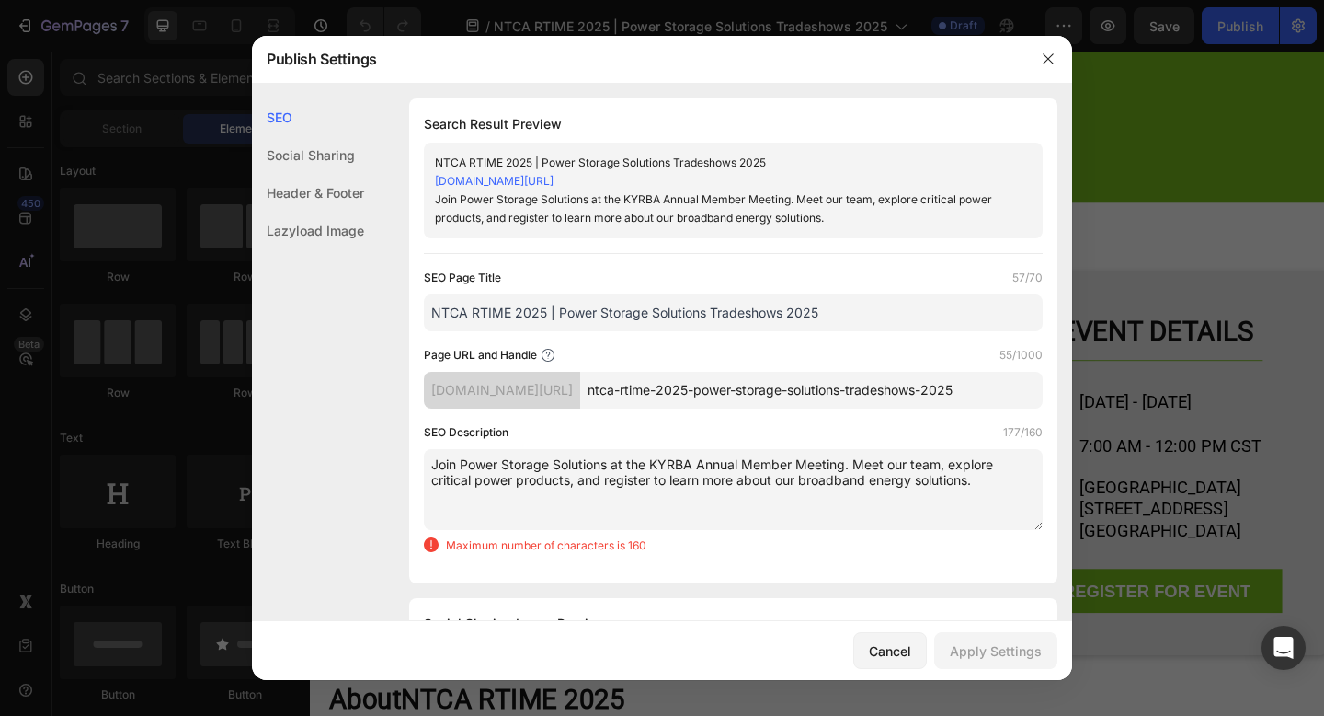
drag, startPoint x: 845, startPoint y: 463, endPoint x: 629, endPoint y: 463, distance: 216.1
click at [629, 463] on textarea "Join Power Storage Solutions at the KYRBA Annual Member Meeting. Meet our team,…" at bounding box center [733, 489] width 619 height 81
drag, startPoint x: 489, startPoint y: 481, endPoint x: 749, endPoint y: 464, distance: 260.0
click at [752, 462] on textarea "Join Power Storage Solutions at NTCA RTIME 2025. Meet our team, explore critica…" at bounding box center [733, 489] width 619 height 81
drag, startPoint x: 619, startPoint y: 486, endPoint x: 568, endPoint y: 486, distance: 50.6
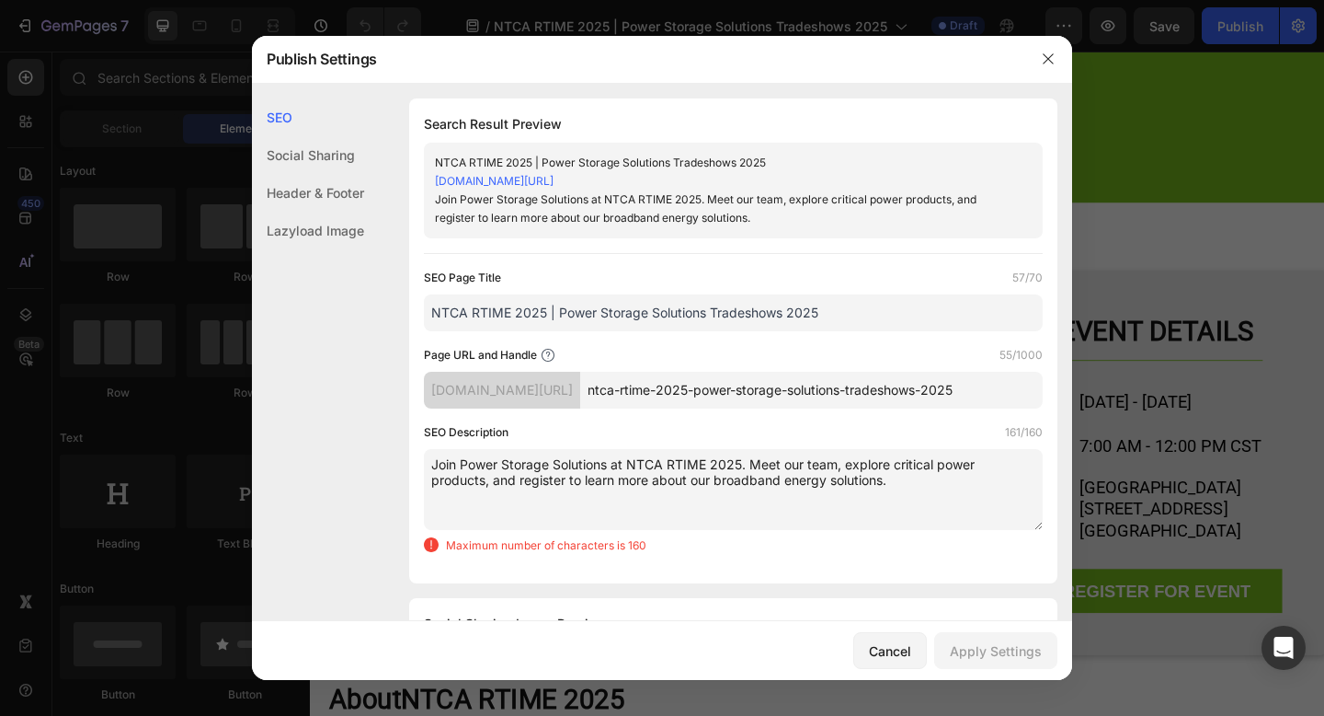
click at [619, 486] on textarea "Join Power Storage Solutions at NTCA RTIME 2025. Meet our team, explore critica…" at bounding box center [733, 489] width 619 height 81
drag, startPoint x: 523, startPoint y: 478, endPoint x: 758, endPoint y: 463, distance: 235.1
click at [750, 459] on textarea "Join Power Storage Solutions at NTCA RTIME 2025. Meet our team, explore critica…" at bounding box center [733, 489] width 619 height 81
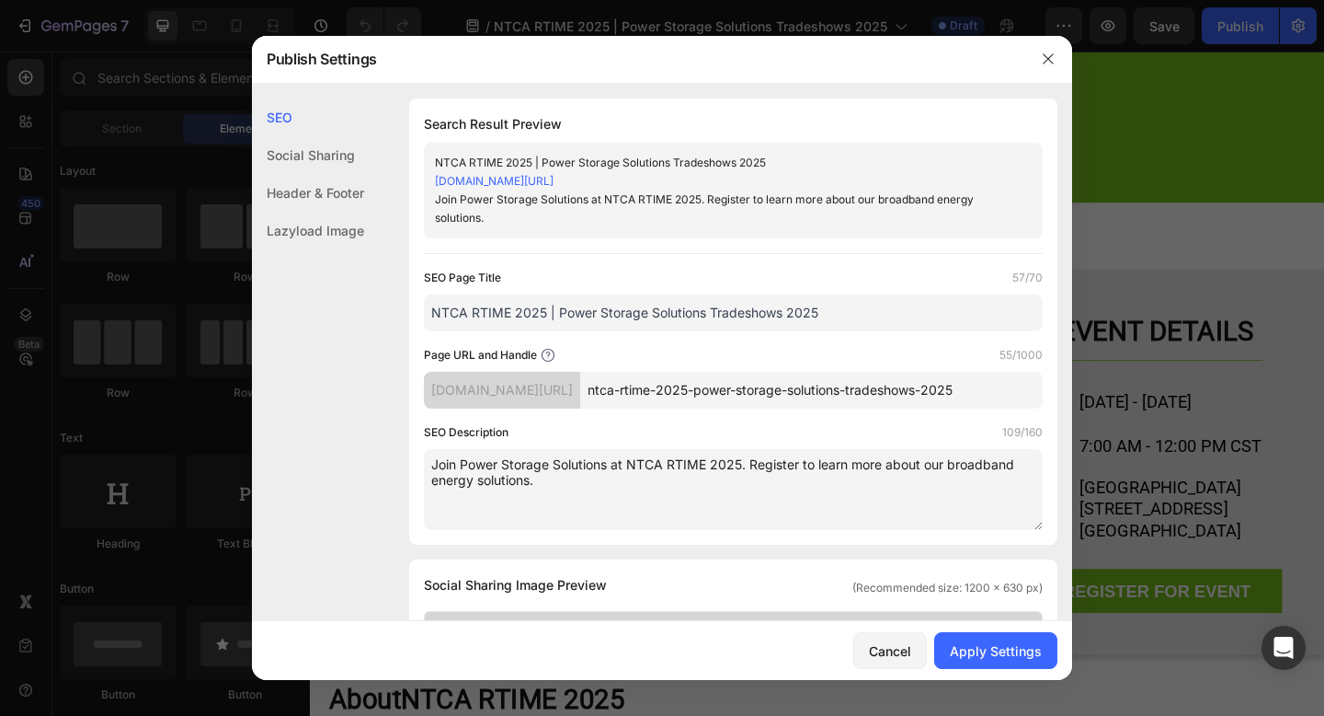
click at [804, 463] on textarea "Join Power Storage Solutions at NTCA RTIME 2025. Register to learn more about o…" at bounding box center [733, 489] width 619 height 81
click at [831, 479] on textarea "Join Power Storage Solutions at NTCA RTIME 2025. Register to learn more about o…" at bounding box center [733, 489] width 619 height 81
click at [802, 462] on textarea "Join Power Storage Solutions at NTCA RTIME 2025. Register to learn more about o…" at bounding box center [733, 489] width 619 height 81
click at [686, 488] on textarea "Join Power Storage Solutions at NTCA RTIME 2025. Register here to connect with …" at bounding box center [733, 489] width 619 height 81
click at [599, 480] on textarea "Join Power Storage Solutions at NTCA RTIME 2025. Register here to connect with …" at bounding box center [733, 489] width 619 height 81
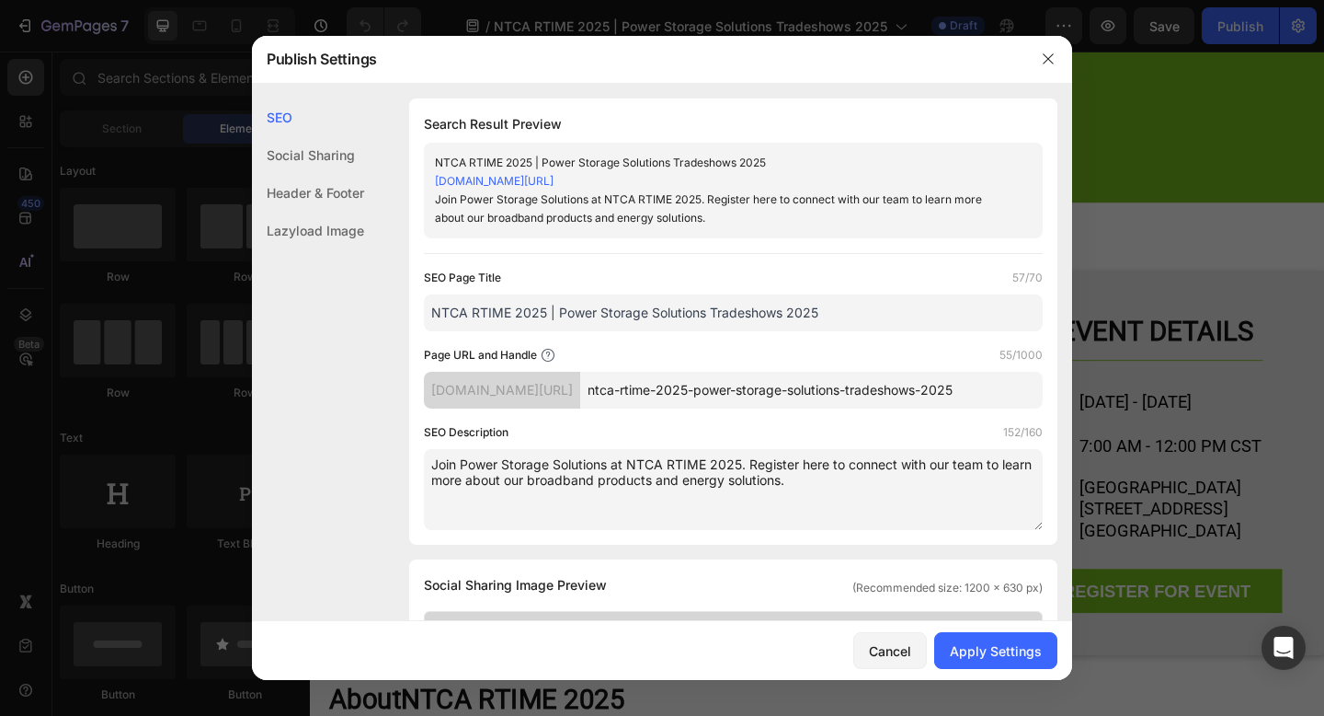
drag, startPoint x: 822, startPoint y: 488, endPoint x: 434, endPoint y: 459, distance: 389.2
click at [434, 459] on textarea "Join Power Storage Solutions at NTCA RTIME 2025. Register here to connect with …" at bounding box center [733, 489] width 619 height 81
click at [911, 498] on textarea "Join Power Storage Solutions at NTCA RTIME 2025. Register here to connect with …" at bounding box center [733, 489] width 619 height 81
type textarea "Join Power Storage Solutions at NTCA RTIME 2025. Register here to connect with …"
click at [994, 648] on div "Apply Settings" at bounding box center [996, 650] width 92 height 19
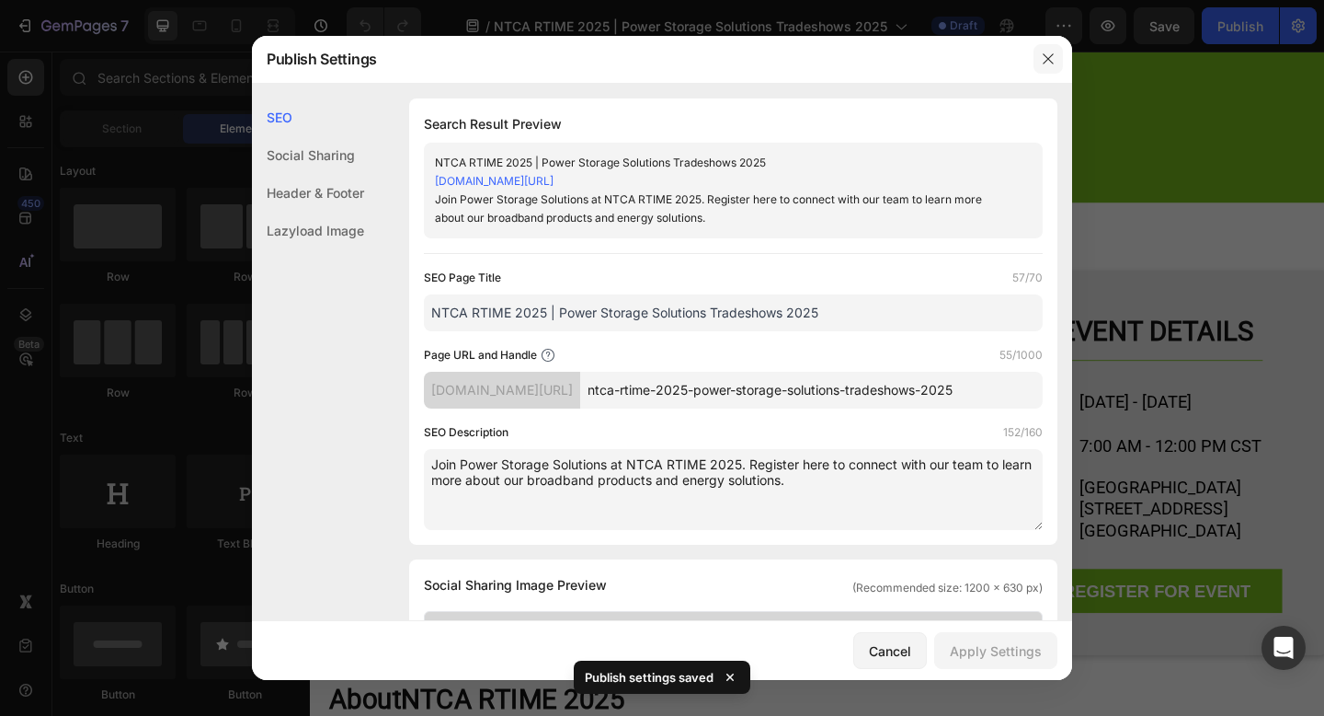
click at [1051, 55] on icon "button" at bounding box center [1048, 59] width 15 height 15
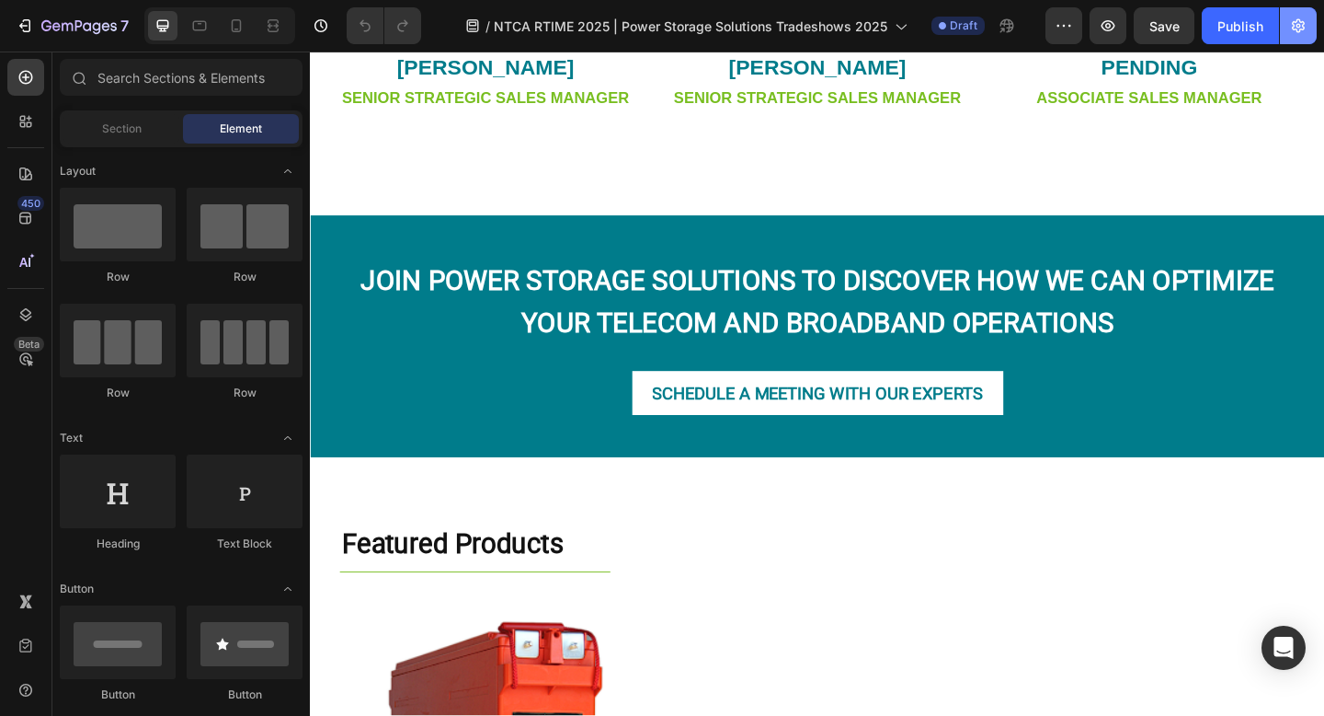
scroll to position [1566, 0]
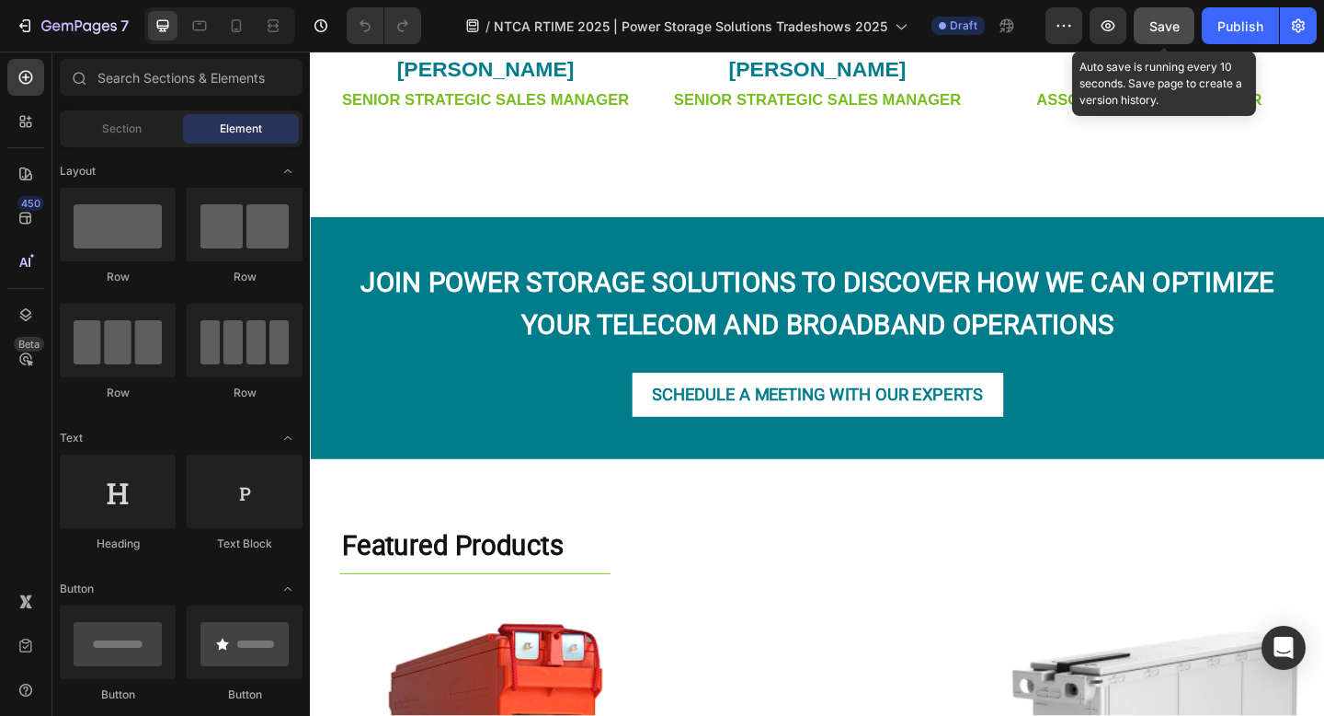
click at [1174, 22] on span "Save" at bounding box center [1165, 26] width 30 height 16
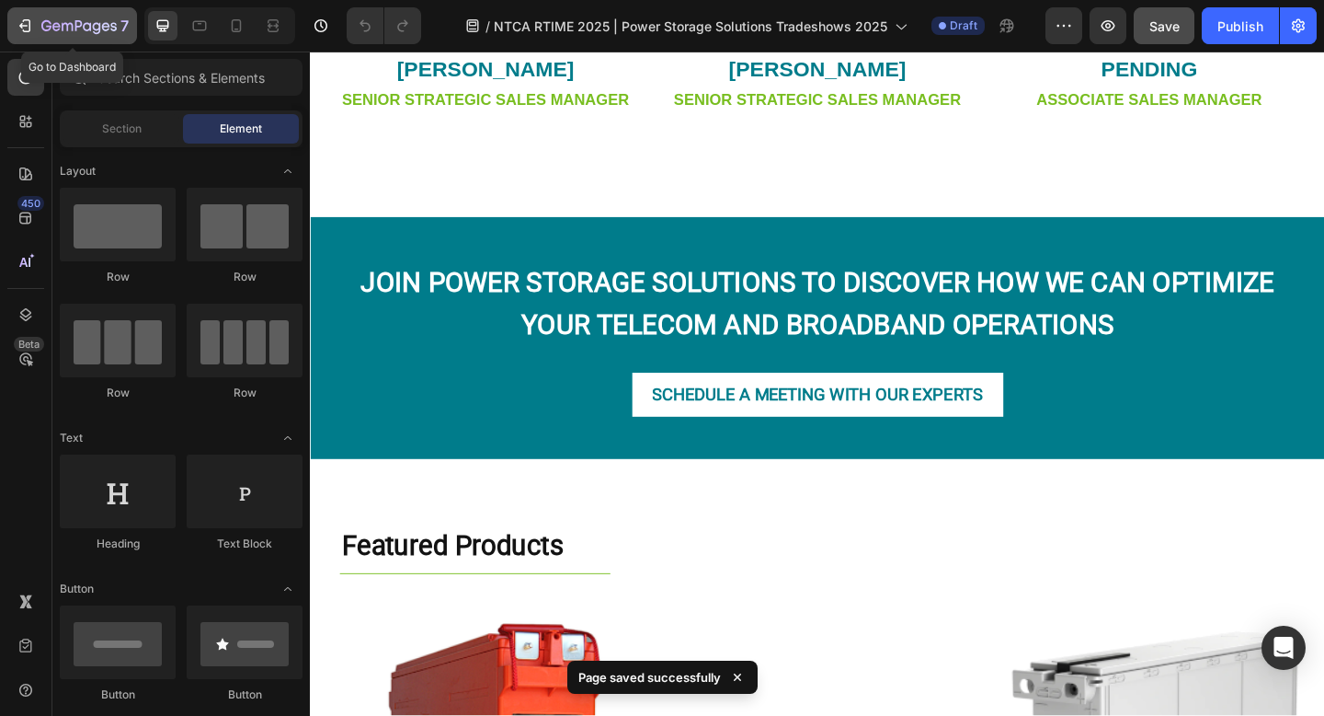
click at [103, 21] on icon "button" at bounding box center [78, 27] width 75 height 16
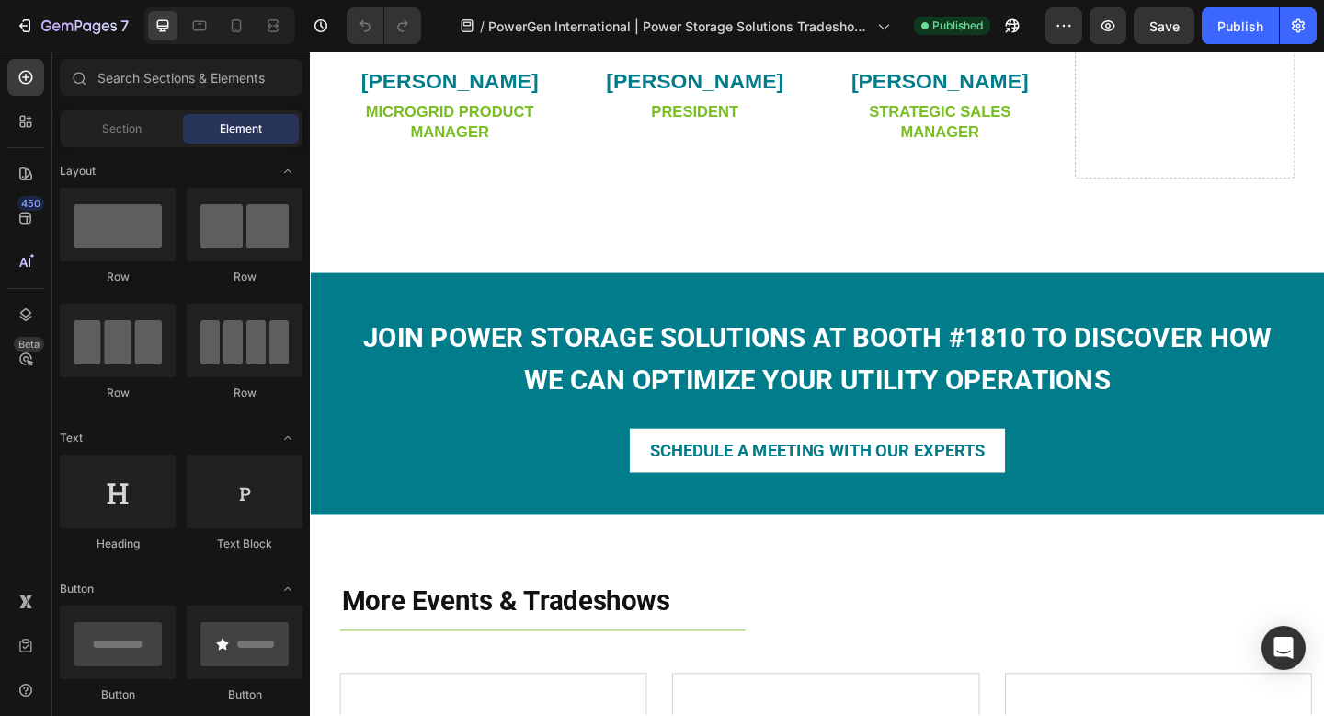
scroll to position [1469, 0]
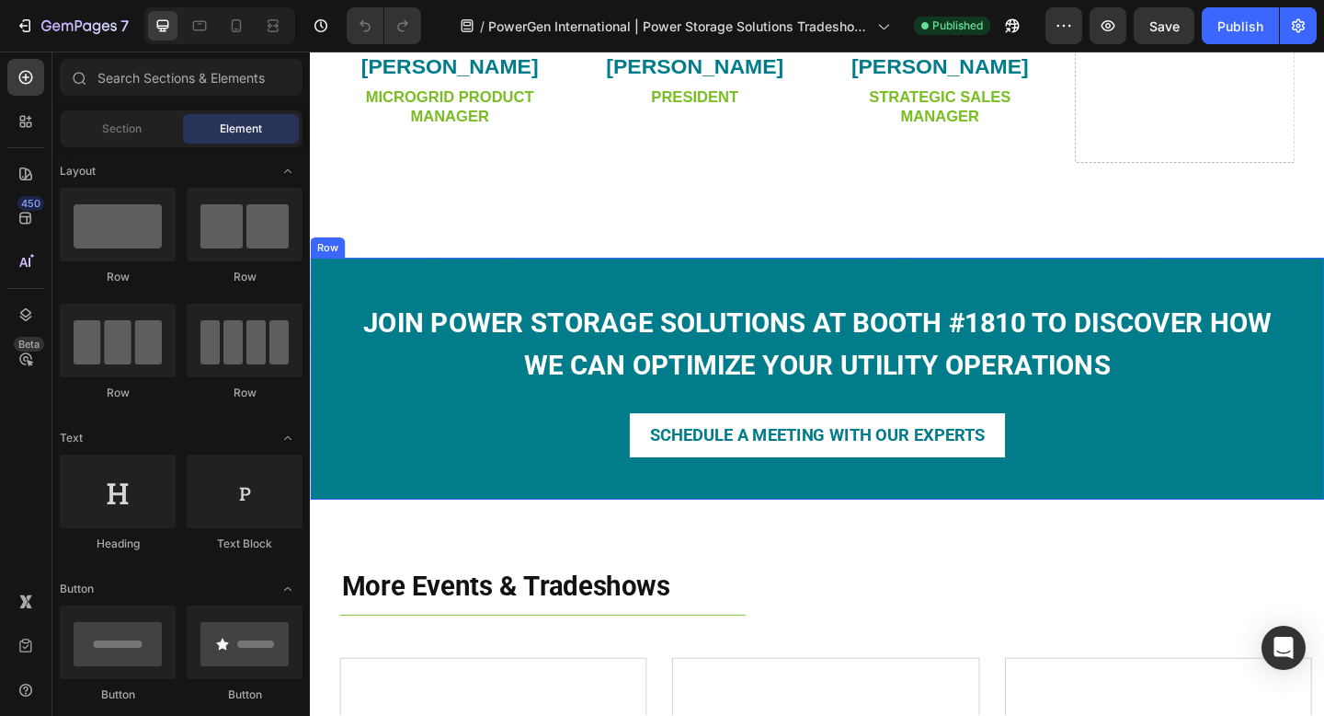
click at [1116, 461] on div "SCHEDULE A MEETING WITH OUR EXPERTS Button" at bounding box center [862, 469] width 1012 height 48
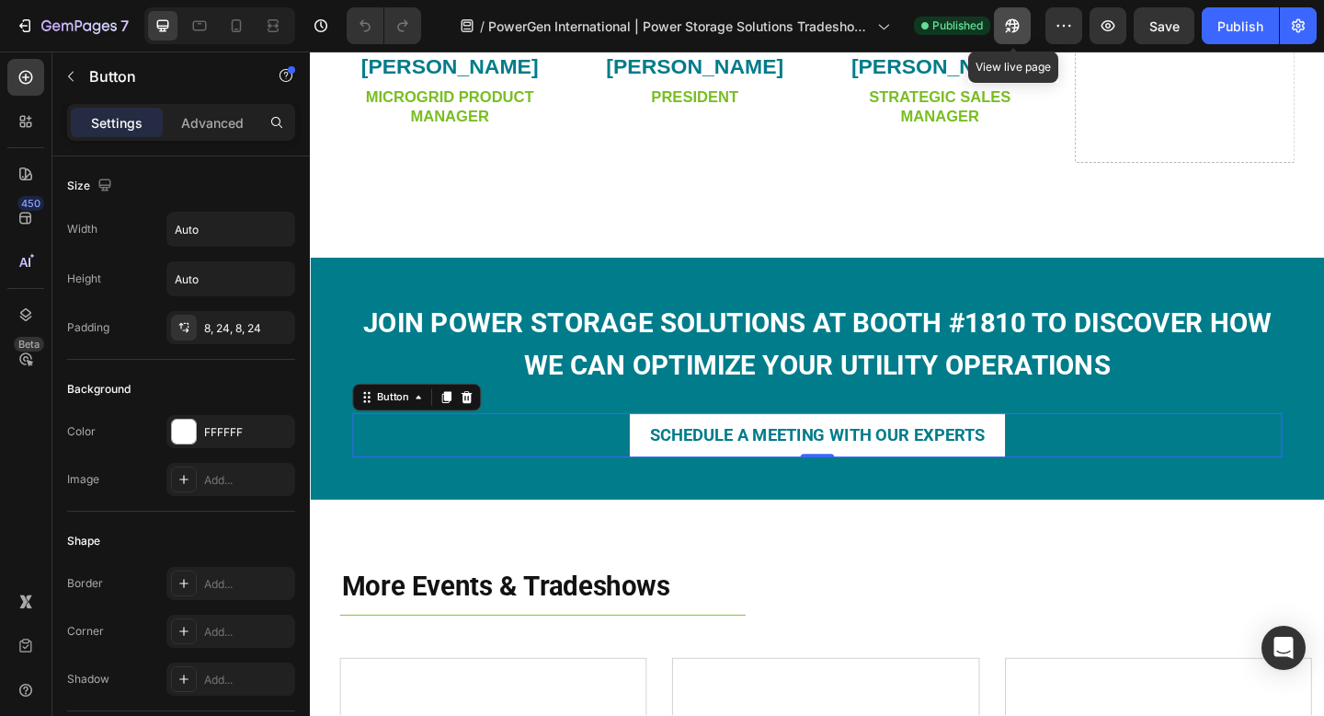
click at [1017, 26] on icon "button" at bounding box center [1012, 26] width 18 height 18
click at [478, 427] on icon at bounding box center [480, 427] width 15 height 15
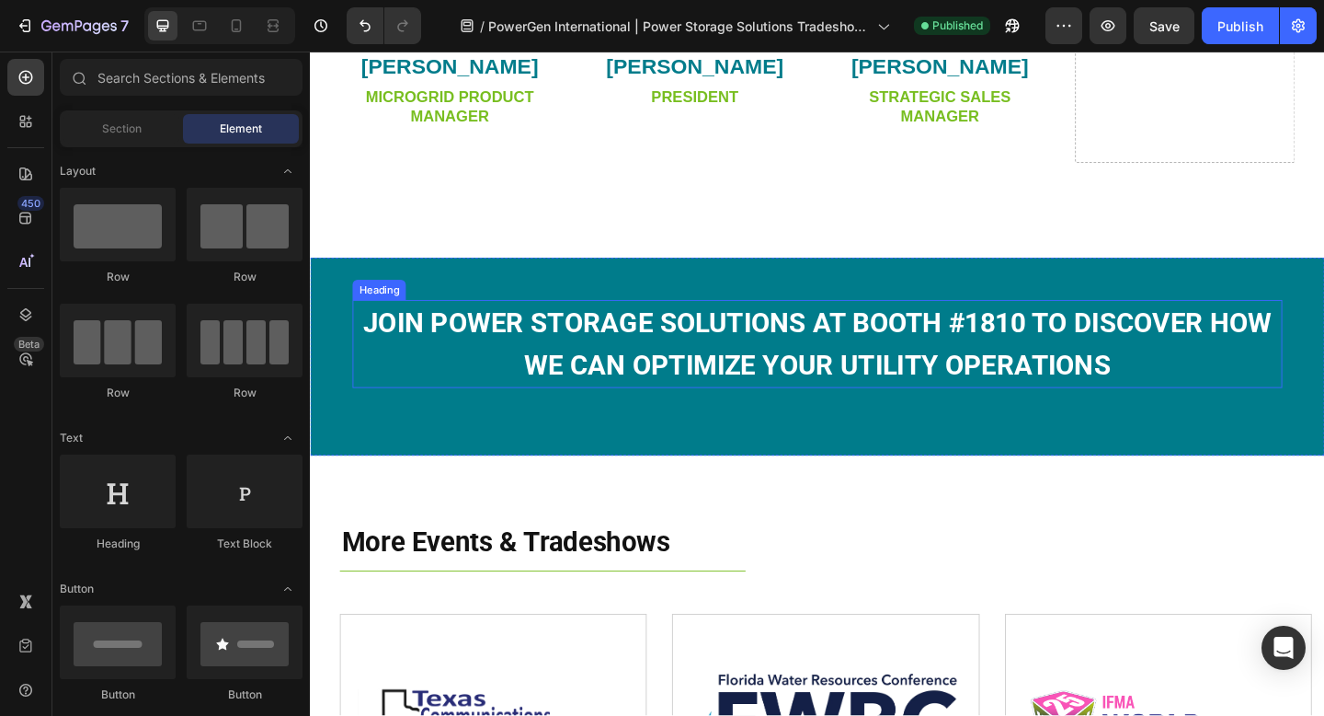
click at [637, 381] on strong "JOIN POWER STORAGE SOLUTIONS AT BOOTH #1810 TO DISCOVER HOW WE CAN OPTIMIZE YOU…" at bounding box center [862, 369] width 989 height 81
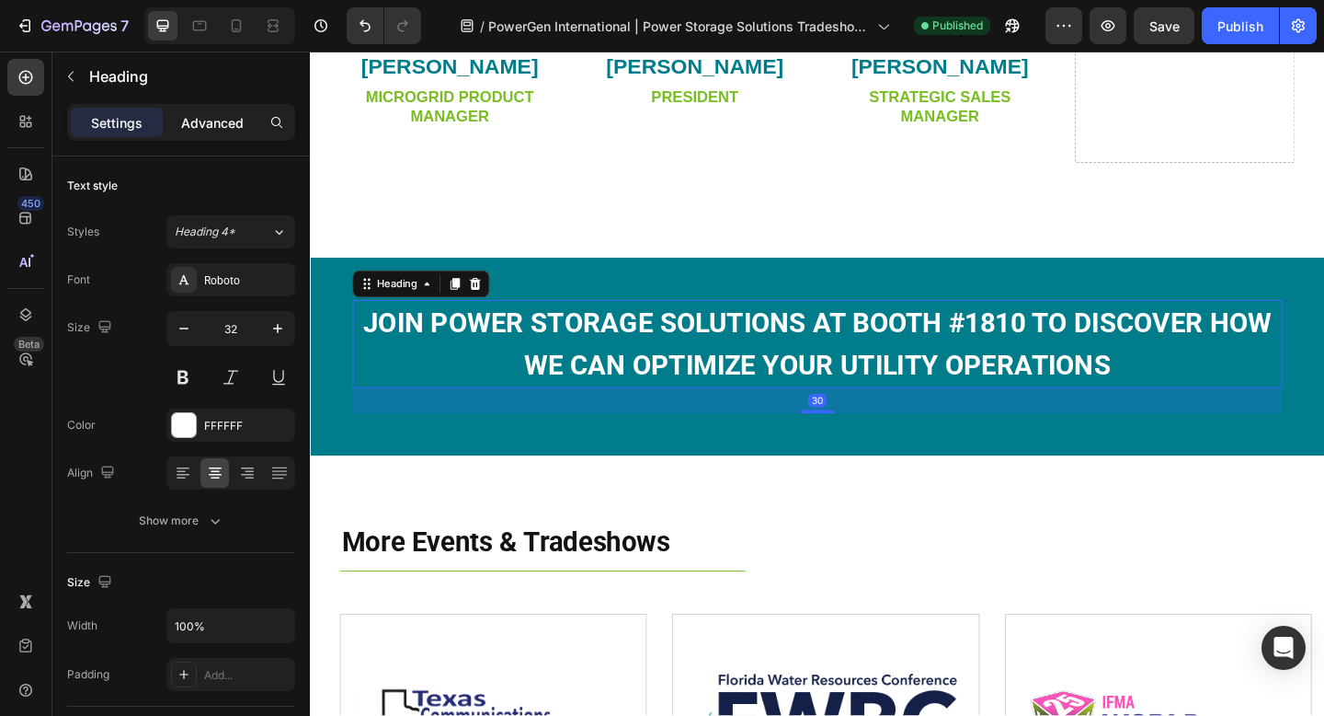
click at [217, 129] on p "Advanced" at bounding box center [212, 122] width 63 height 19
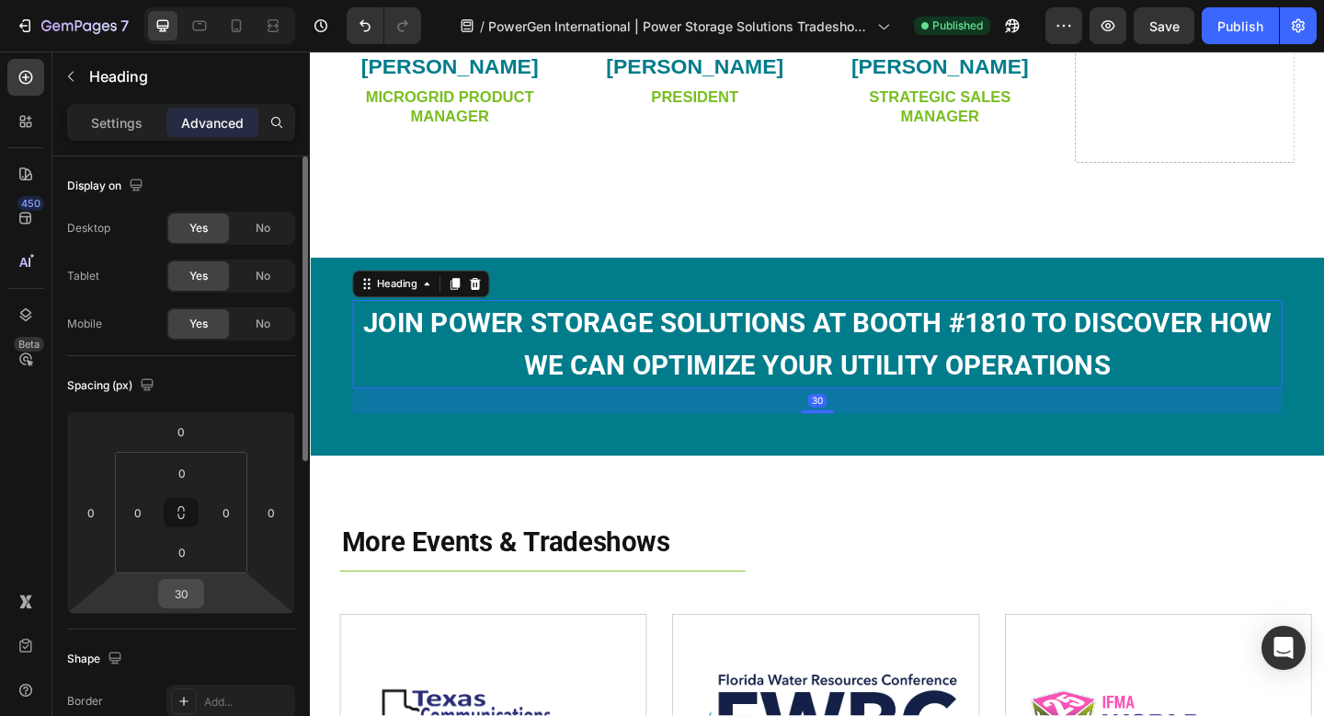
click at [192, 583] on input "30" at bounding box center [181, 593] width 37 height 28
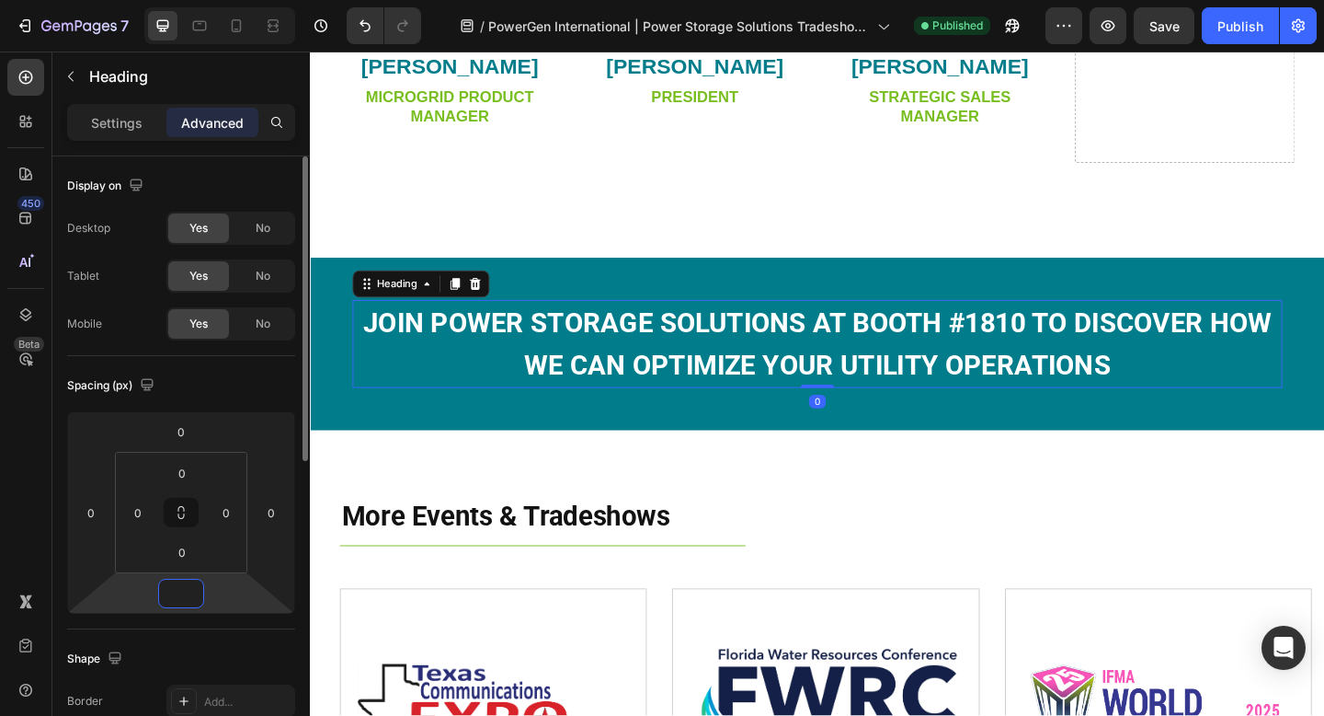
type input "0"
click at [274, 394] on div "Spacing (px)" at bounding box center [181, 385] width 228 height 29
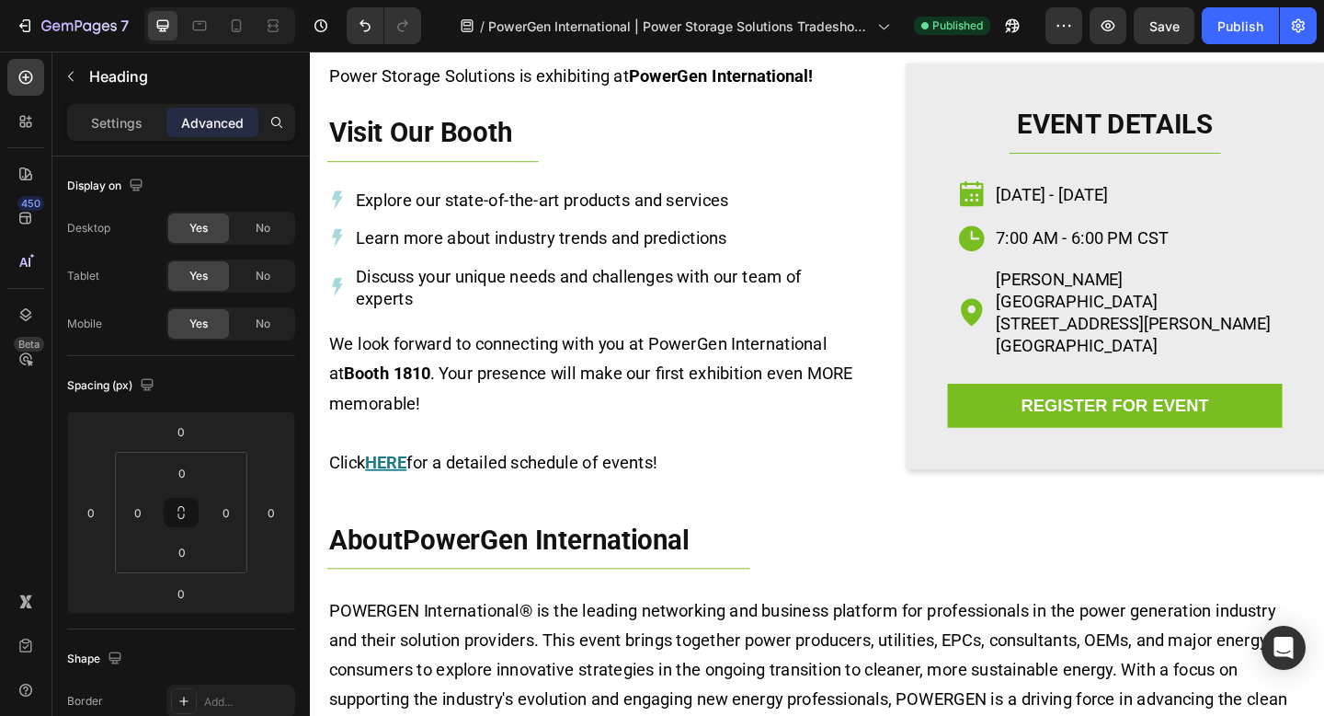
scroll to position [0, 0]
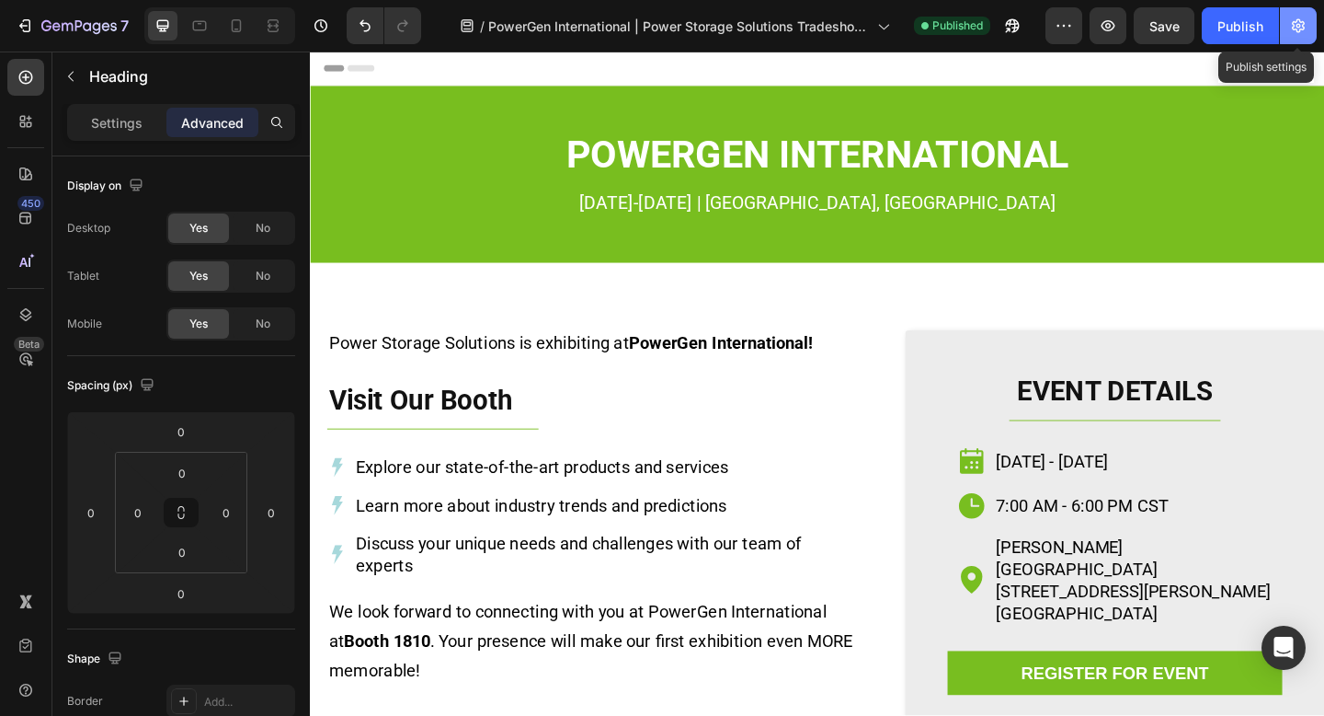
click at [1287, 25] on button "button" at bounding box center [1298, 25] width 37 height 37
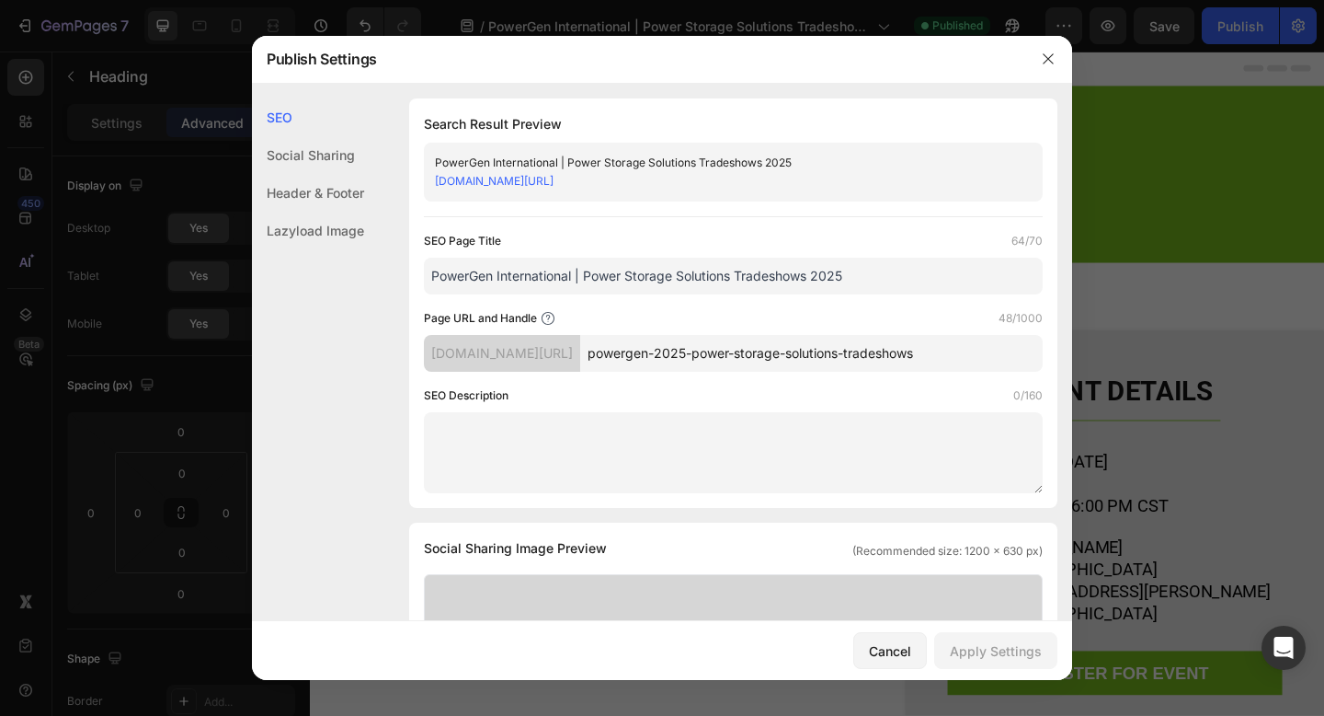
click at [626, 426] on textarea at bounding box center [733, 452] width 619 height 81
click at [834, 427] on textarea at bounding box center [733, 452] width 619 height 81
paste textarea "Power Storage Solutions at the KYRBA Annual Meeting. Connect with our staff, di…"
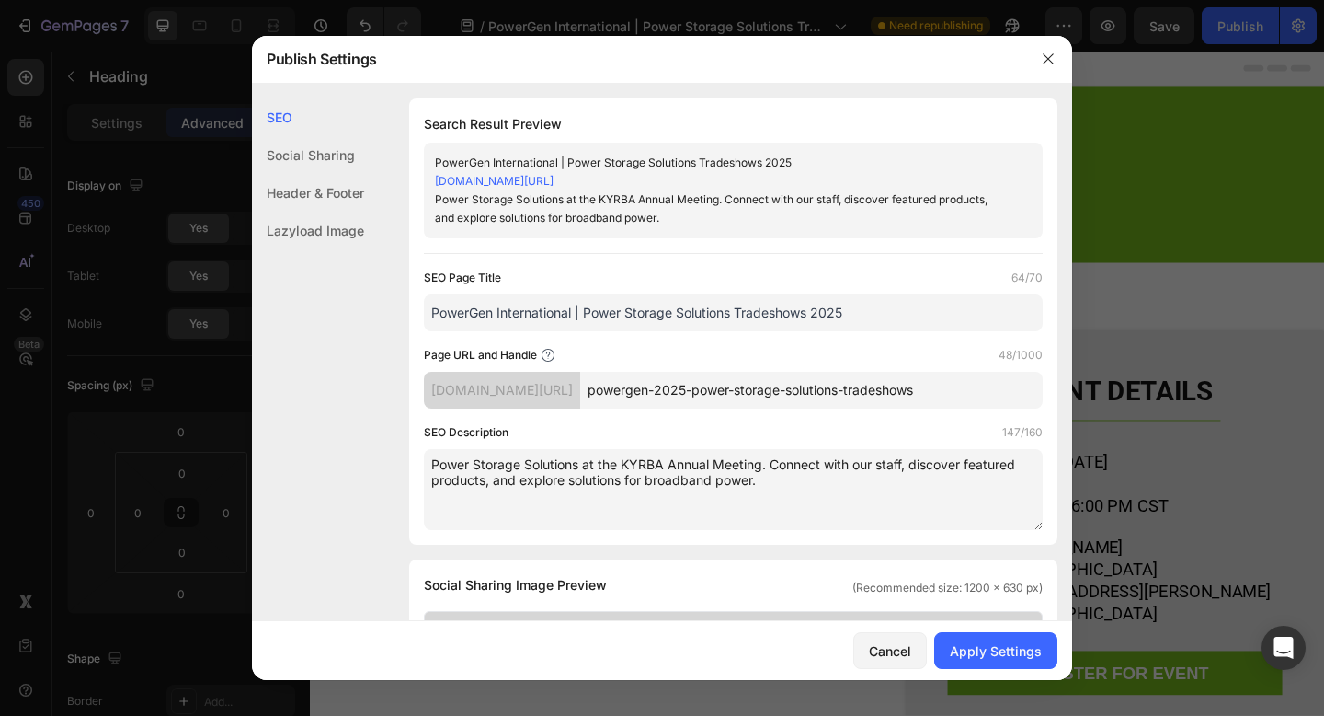
click at [432, 461] on textarea "Power Storage Solutions at the KYRBA Annual Meeting. Connect with our staff, di…" at bounding box center [733, 489] width 619 height 81
drag, startPoint x: 792, startPoint y: 464, endPoint x: 630, endPoint y: 464, distance: 161.9
click at [630, 464] on textarea "Join Power Storage Solutions at the KYRBA Annual Meeting. Connect with our staf…" at bounding box center [733, 489] width 619 height 81
click at [885, 480] on textarea "Join Power Storage Solutions at PowerGen International 2025! Connect with our s…" at bounding box center [733, 489] width 619 height 81
drag, startPoint x: 818, startPoint y: 480, endPoint x: 624, endPoint y: 478, distance: 194.1
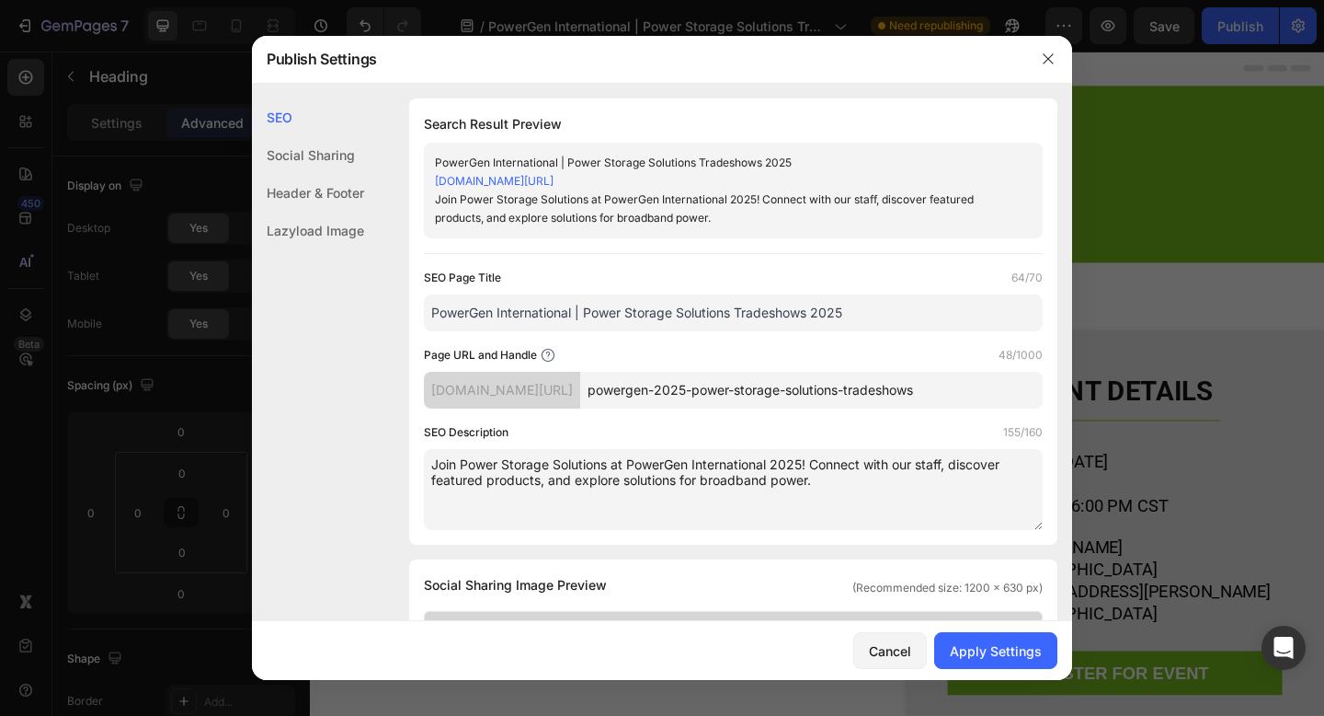
click at [624, 478] on textarea "Join Power Storage Solutions at PowerGen International 2025! Connect with our s…" at bounding box center [733, 489] width 619 height 81
click at [624, 481] on textarea "Join Power Storage Solutions at PowerGen International 2025! Connect with our s…" at bounding box center [733, 489] width 619 height 81
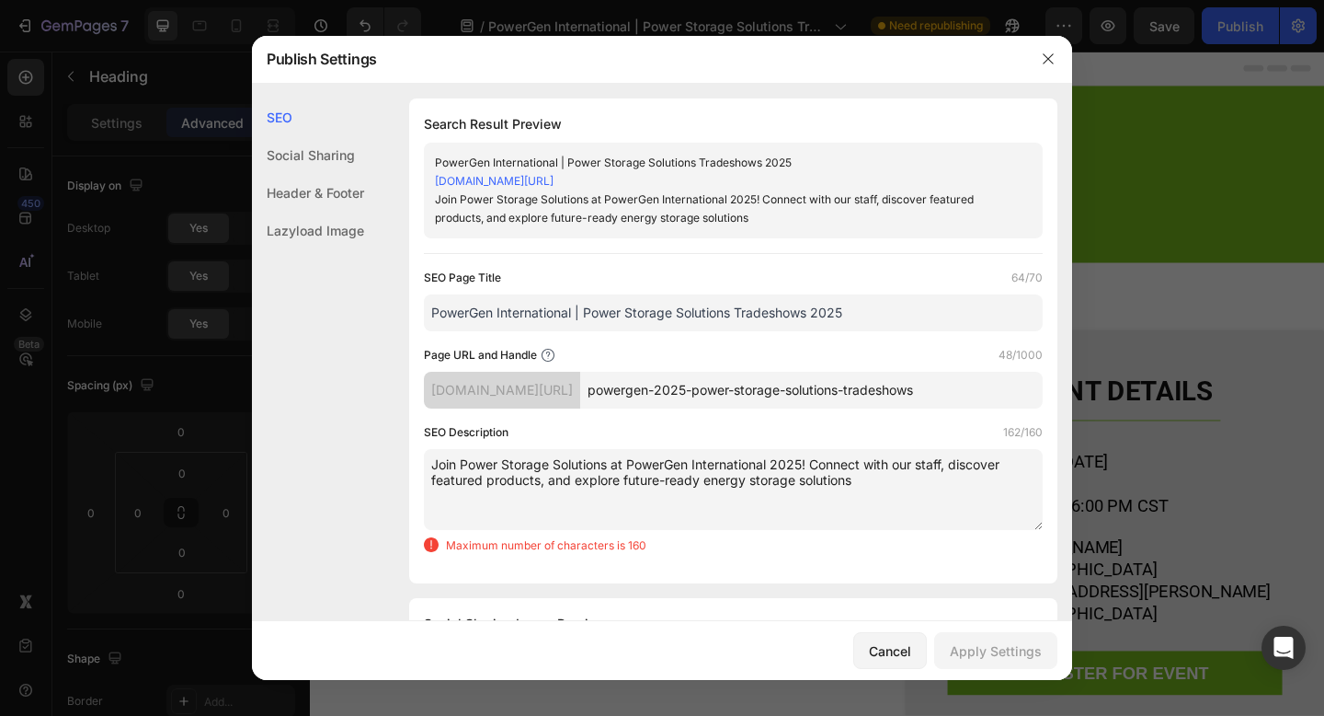
drag, startPoint x: 704, startPoint y: 481, endPoint x: 623, endPoint y: 478, distance: 81.0
click at [623, 478] on textarea "Join Power Storage Solutions at PowerGen International 2025! Connect with our s…" at bounding box center [733, 489] width 619 height 81
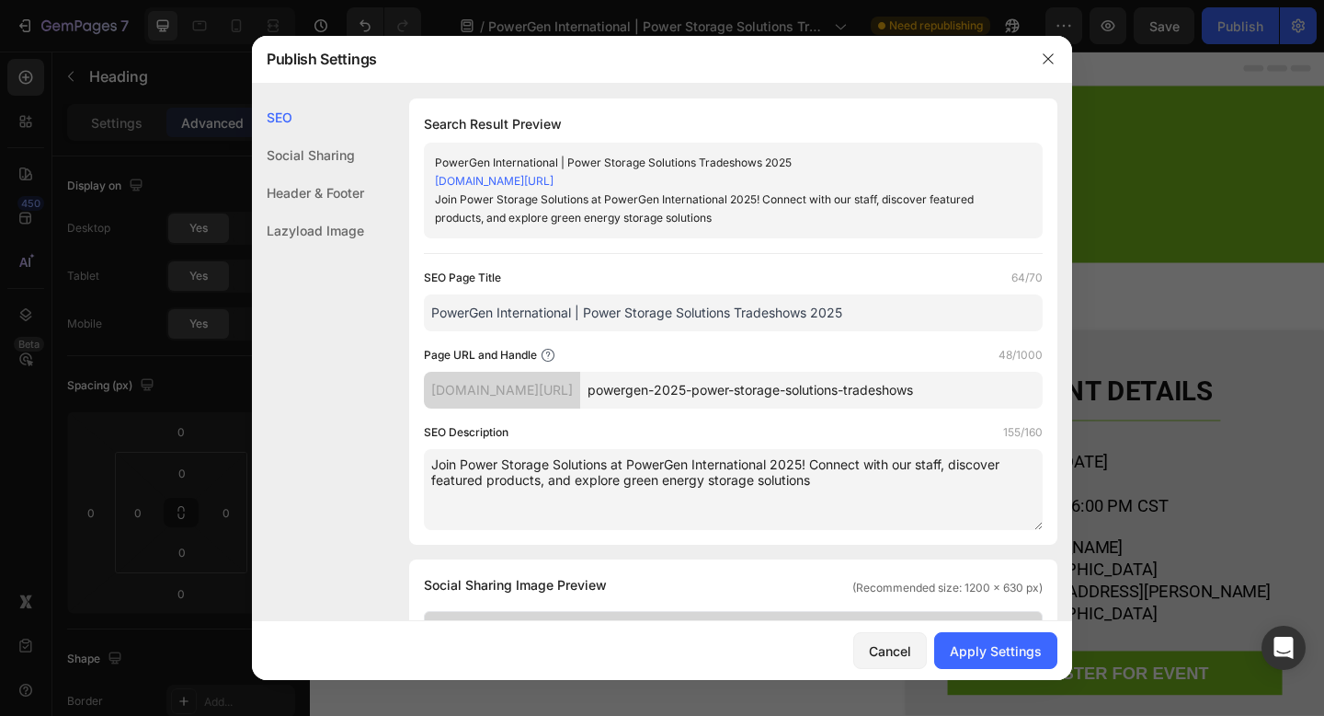
click at [855, 484] on textarea "Join Power Storage Solutions at PowerGen International 2025! Connect with our s…" at bounding box center [733, 489] width 619 height 81
drag, startPoint x: 808, startPoint y: 487, endPoint x: 432, endPoint y: 462, distance: 376.1
click at [432, 462] on textarea "Join Power Storage Solutions at PowerGen International 2025! Connect with our s…" at bounding box center [733, 489] width 619 height 81
type textarea "Join Power Storage Solutions at PowerGen International 2025! Connect with our s…"
click at [1016, 647] on div "Apply Settings" at bounding box center [996, 650] width 92 height 19
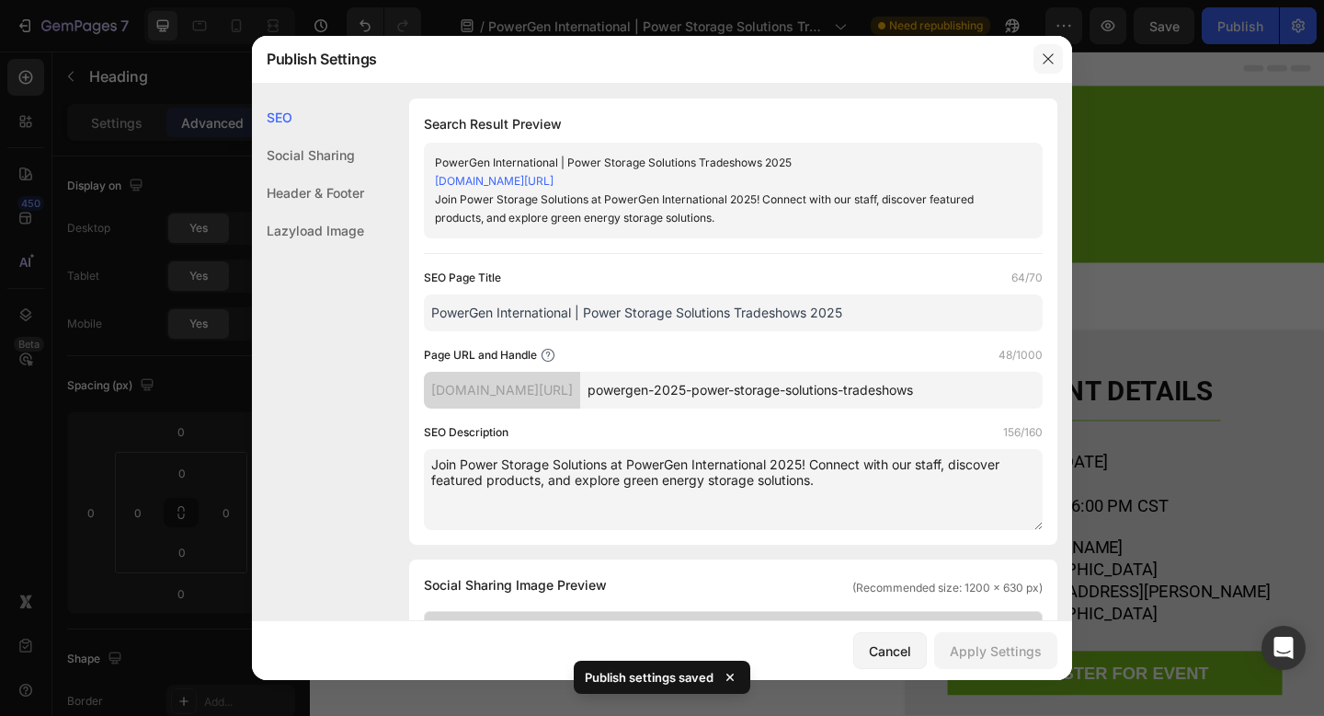
click at [1048, 62] on icon "button" at bounding box center [1048, 59] width 15 height 15
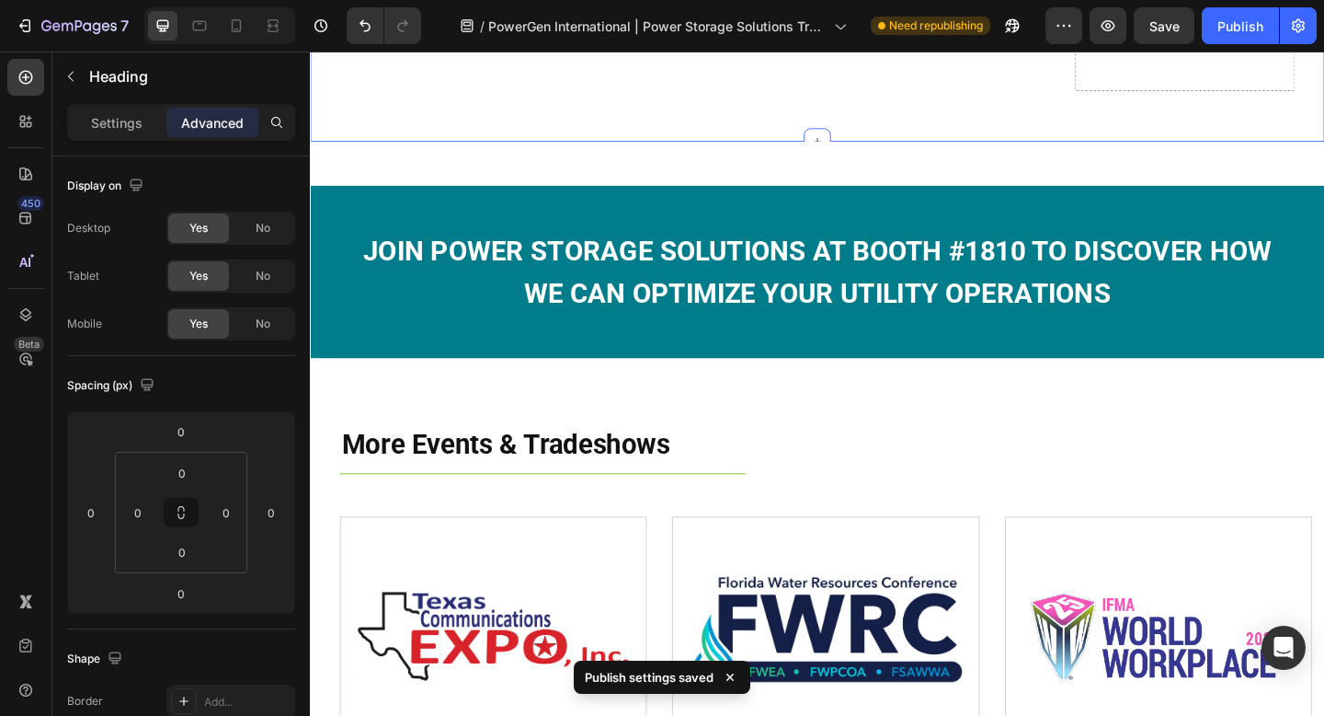
scroll to position [1550, 0]
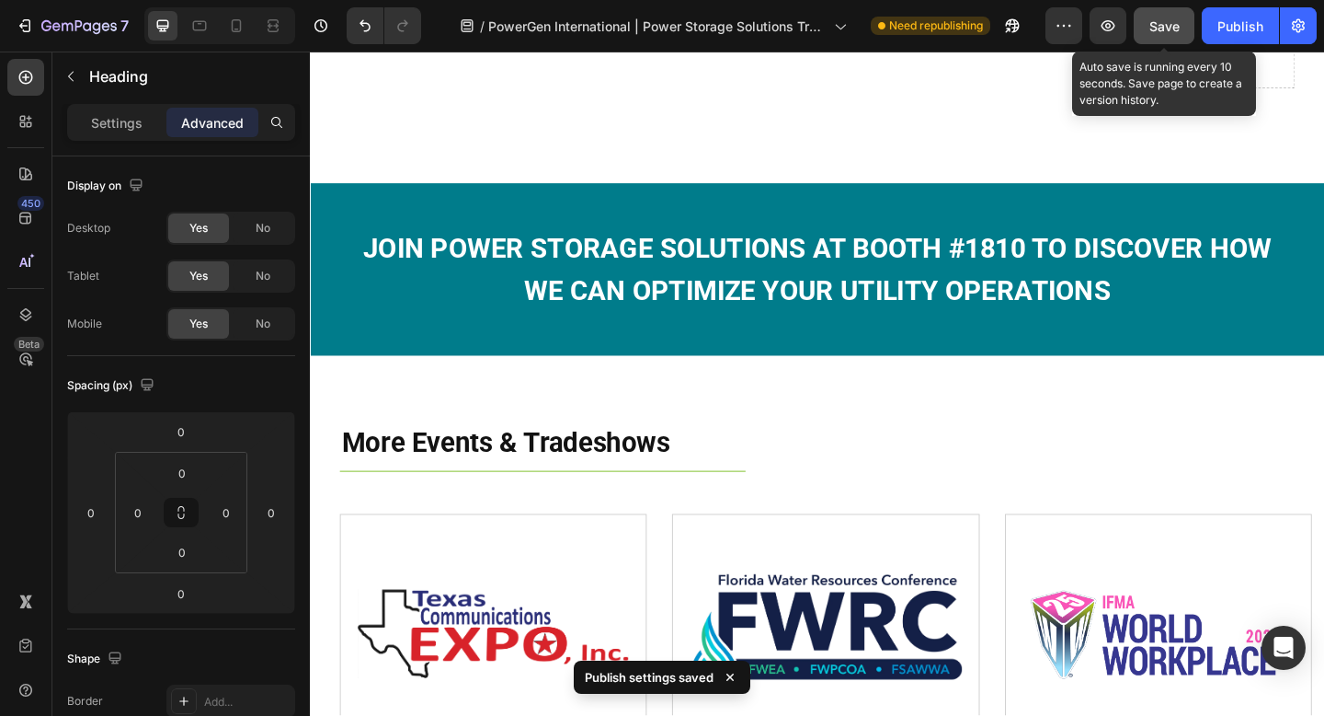
click at [1174, 29] on span "Save" at bounding box center [1165, 26] width 30 height 16
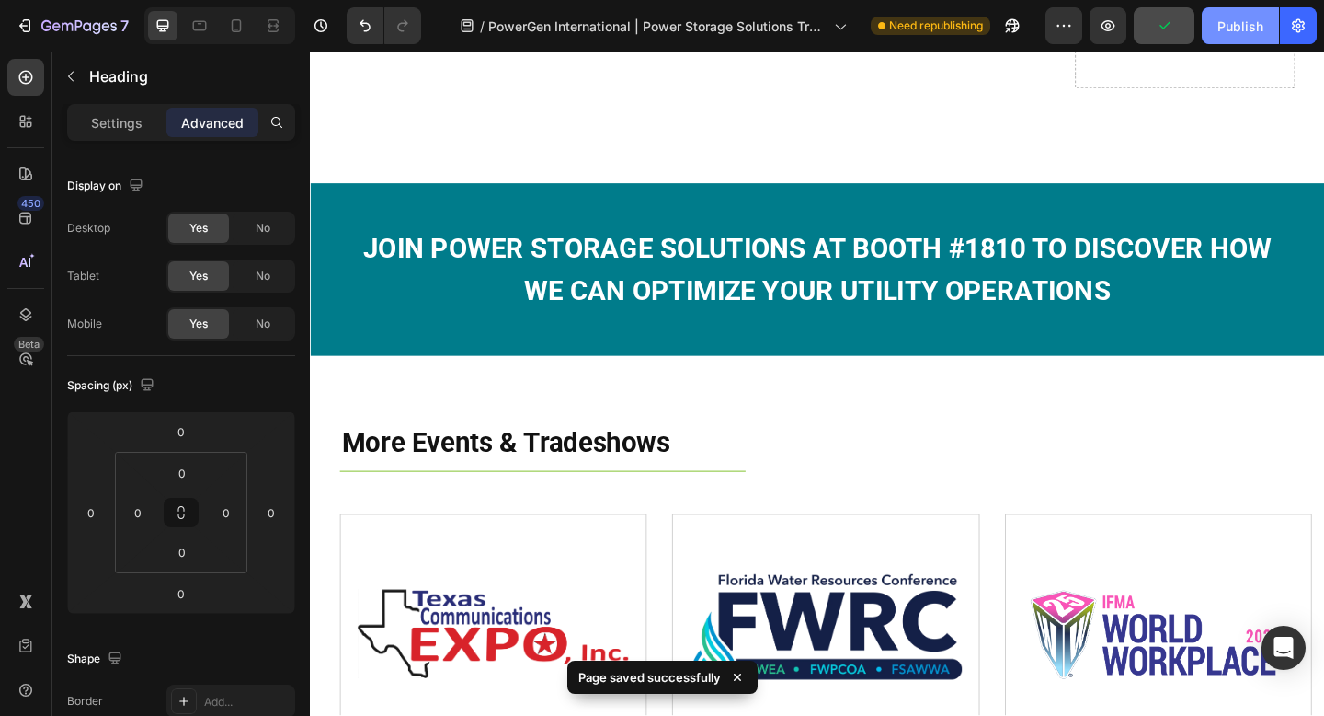
click at [1232, 34] on div "Publish" at bounding box center [1241, 26] width 46 height 19
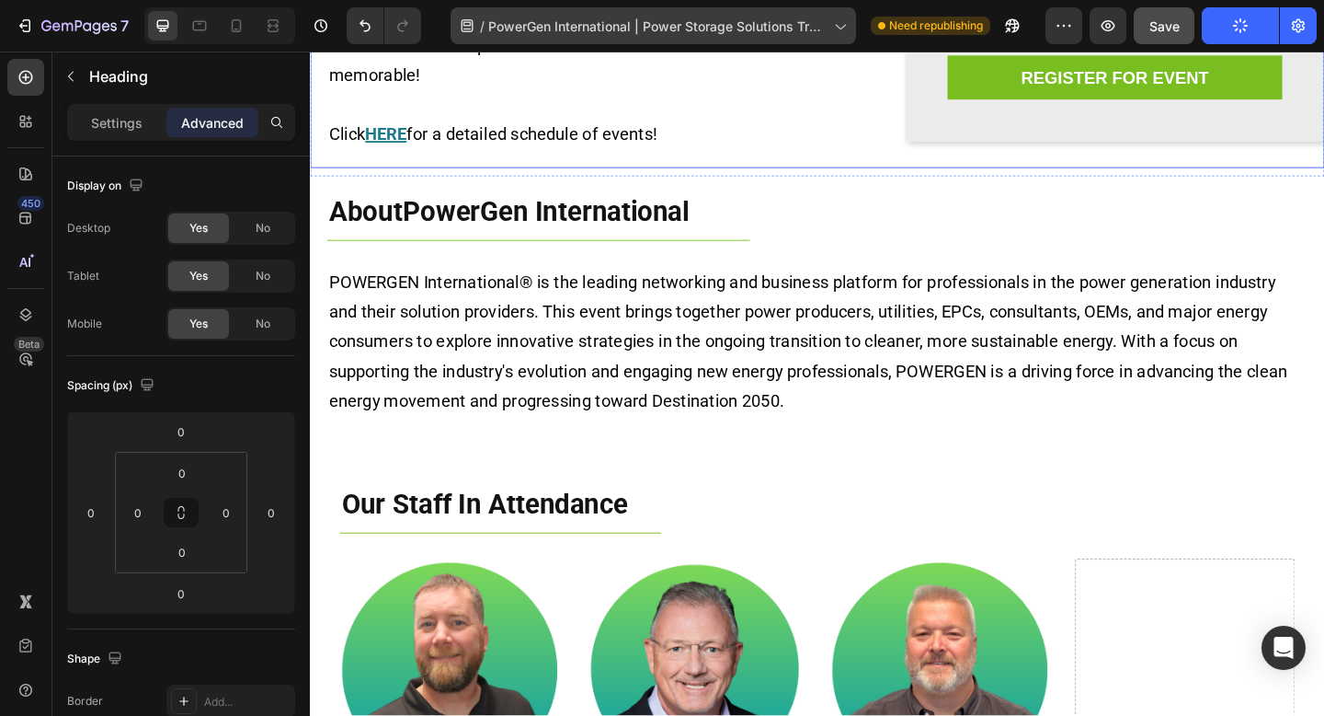
scroll to position [519, 0]
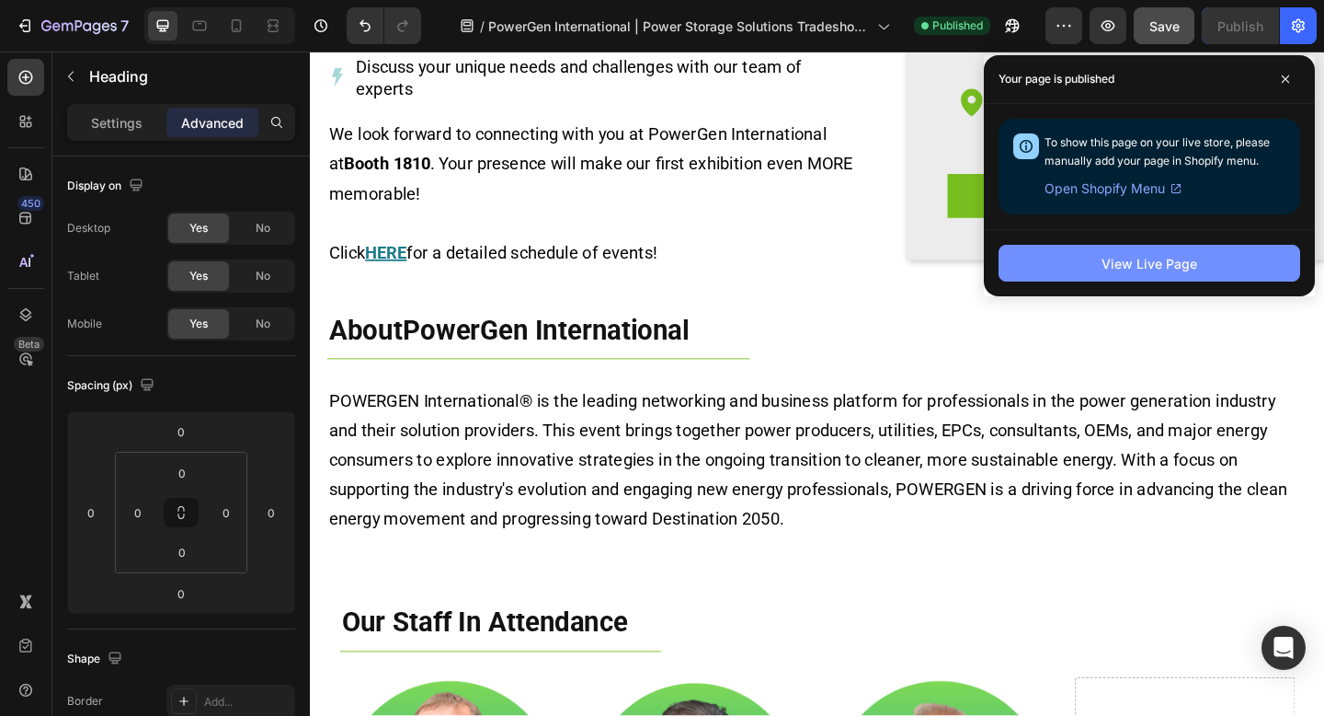
click at [1118, 261] on div "View Live Page" at bounding box center [1150, 263] width 96 height 19
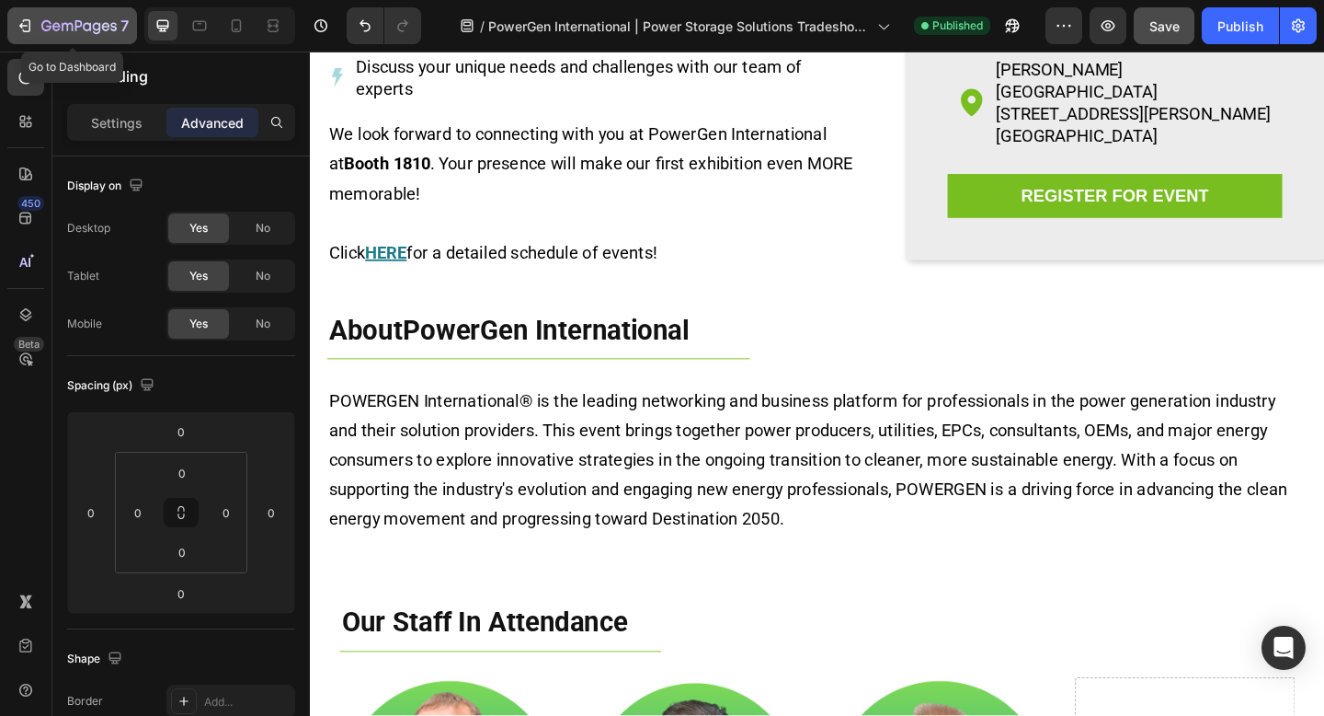
click at [86, 26] on icon "button" at bounding box center [78, 27] width 75 height 16
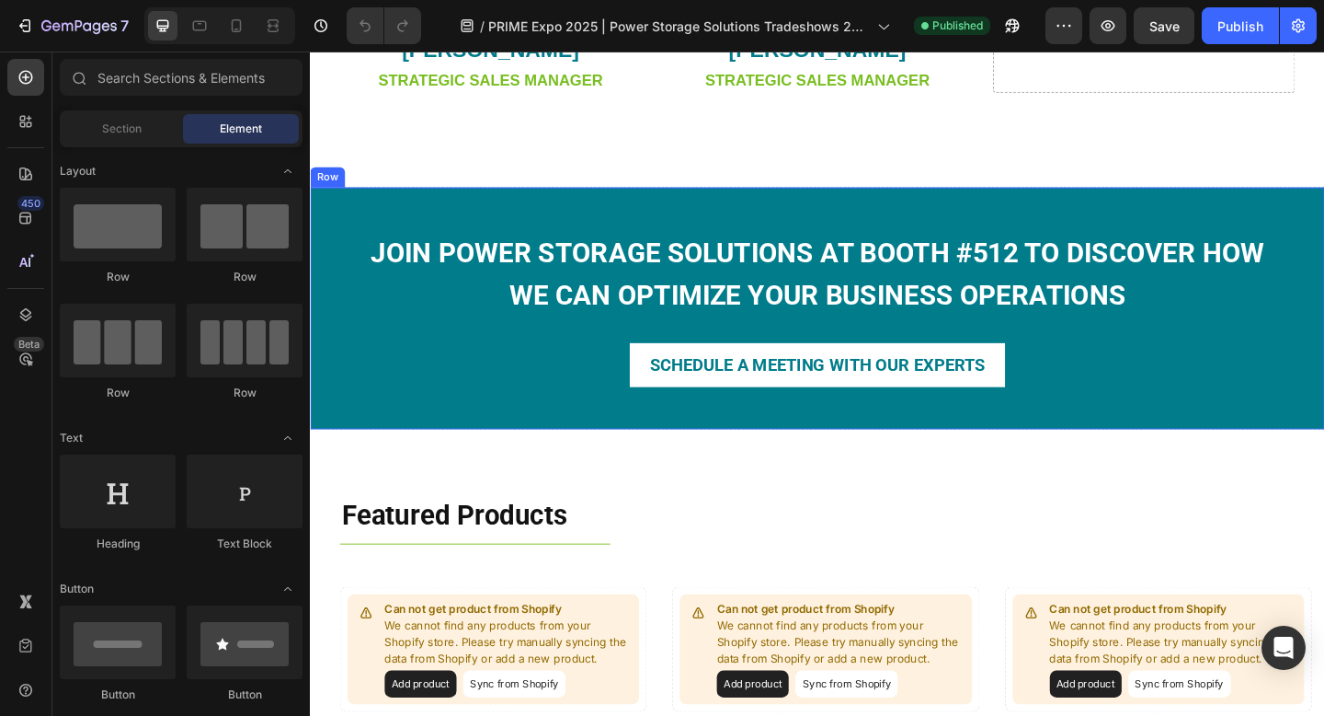
scroll to position [1531, 0]
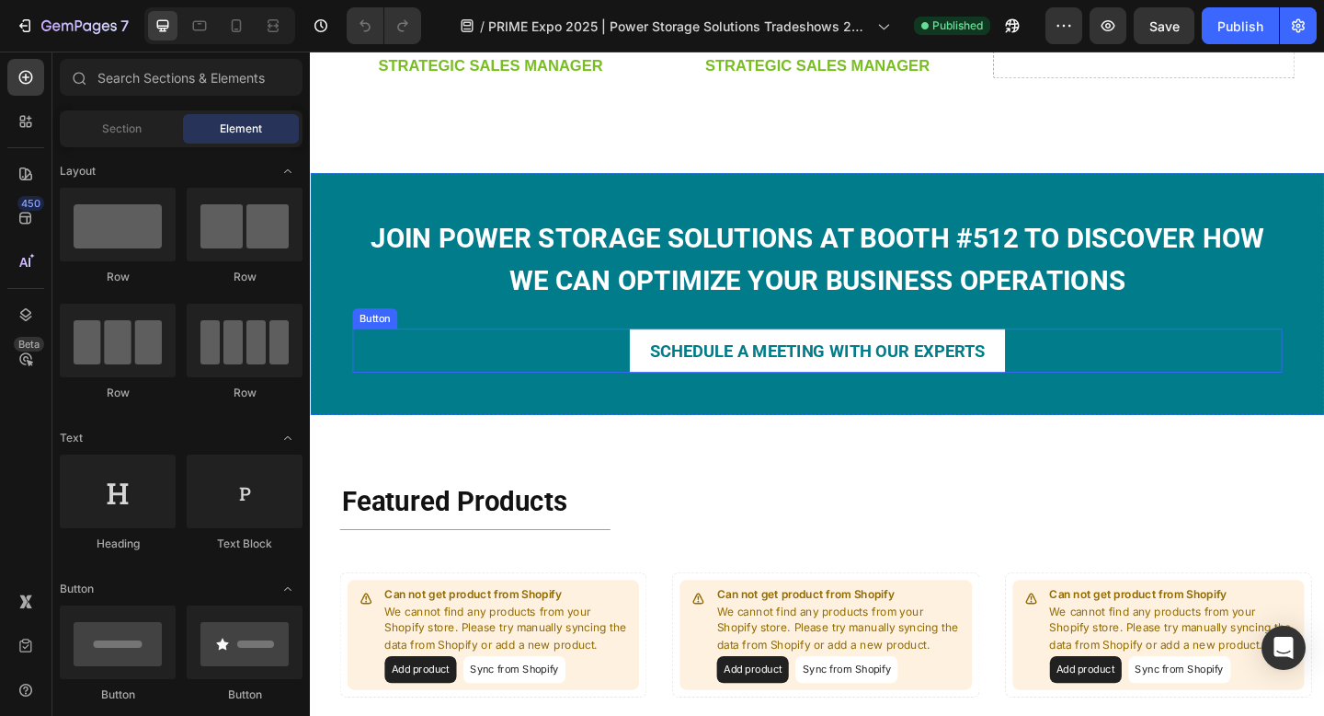
click at [1107, 379] on div "SCHEDULE A MEETING WITH OUR EXPERTS Button" at bounding box center [862, 377] width 1012 height 48
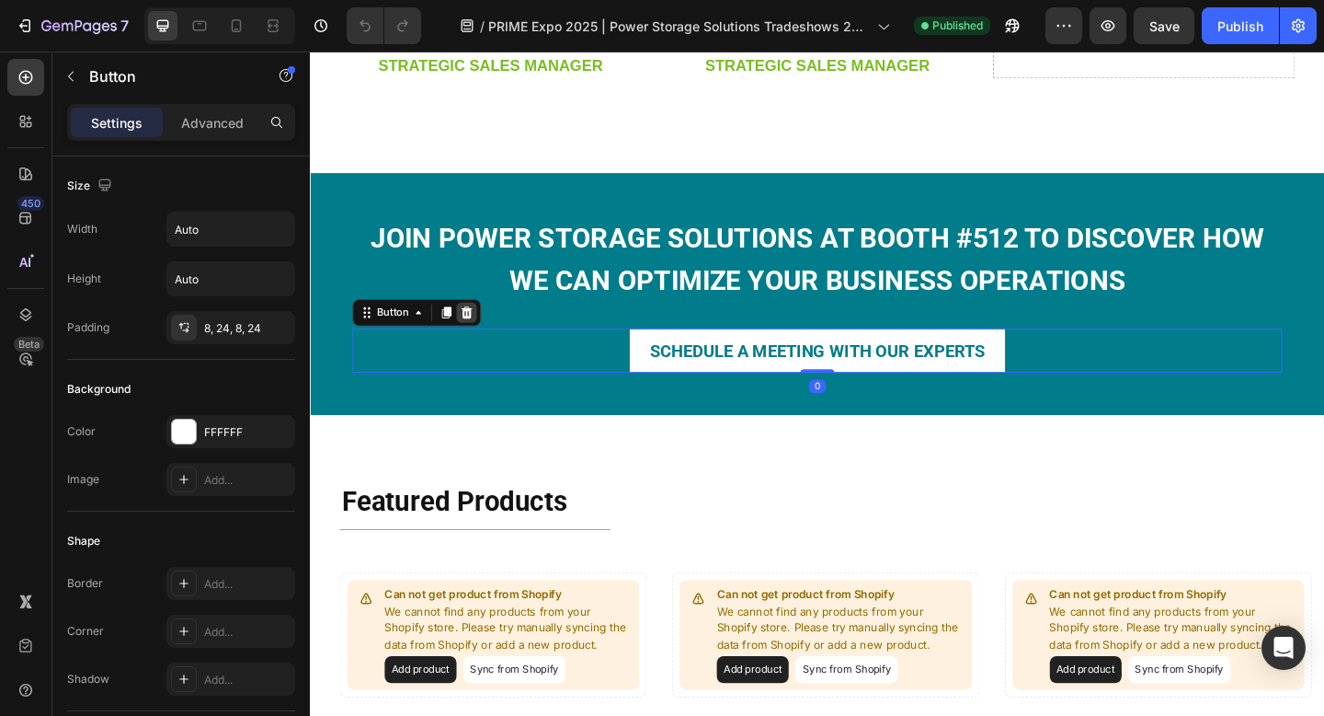
click at [482, 329] on icon at bounding box center [480, 335] width 15 height 15
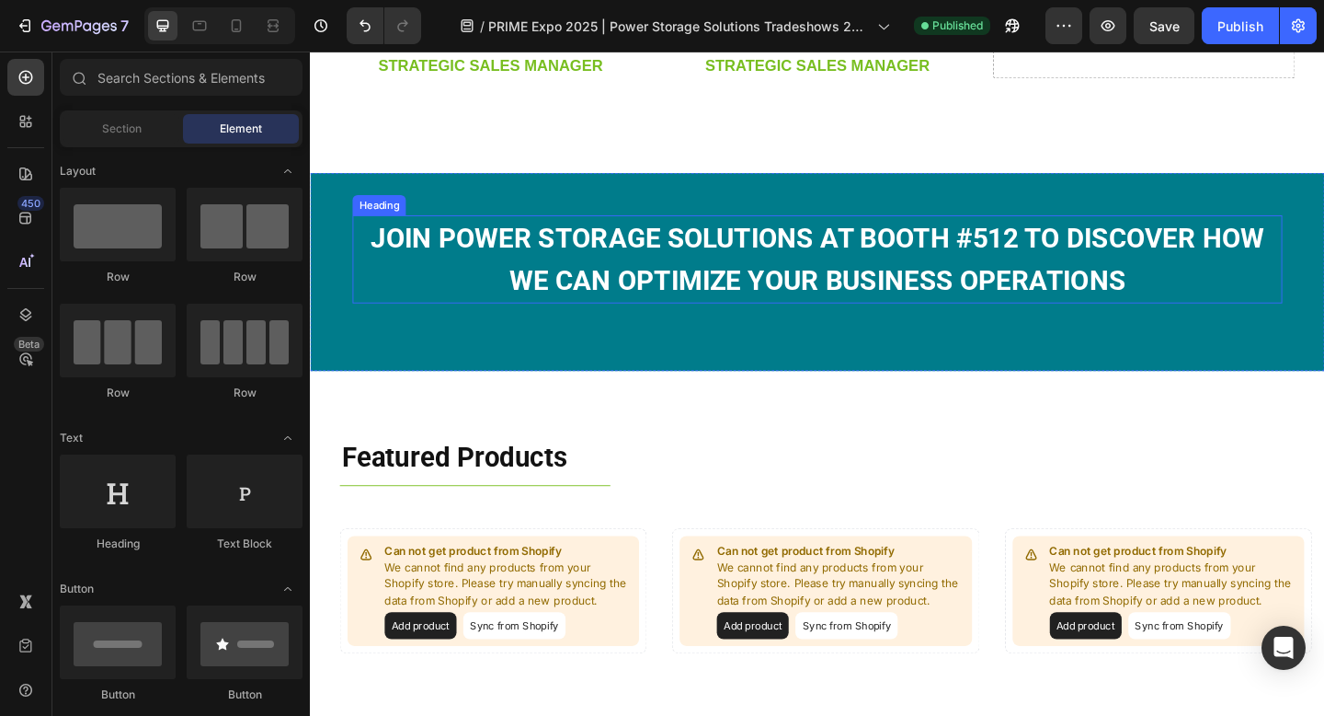
click at [624, 303] on strong "JOIN POWER STORAGE SOLUTIONS at booth #512 TO DISCOVER HOW WE CAN OPTIMIZE YOUR…" at bounding box center [862, 277] width 972 height 81
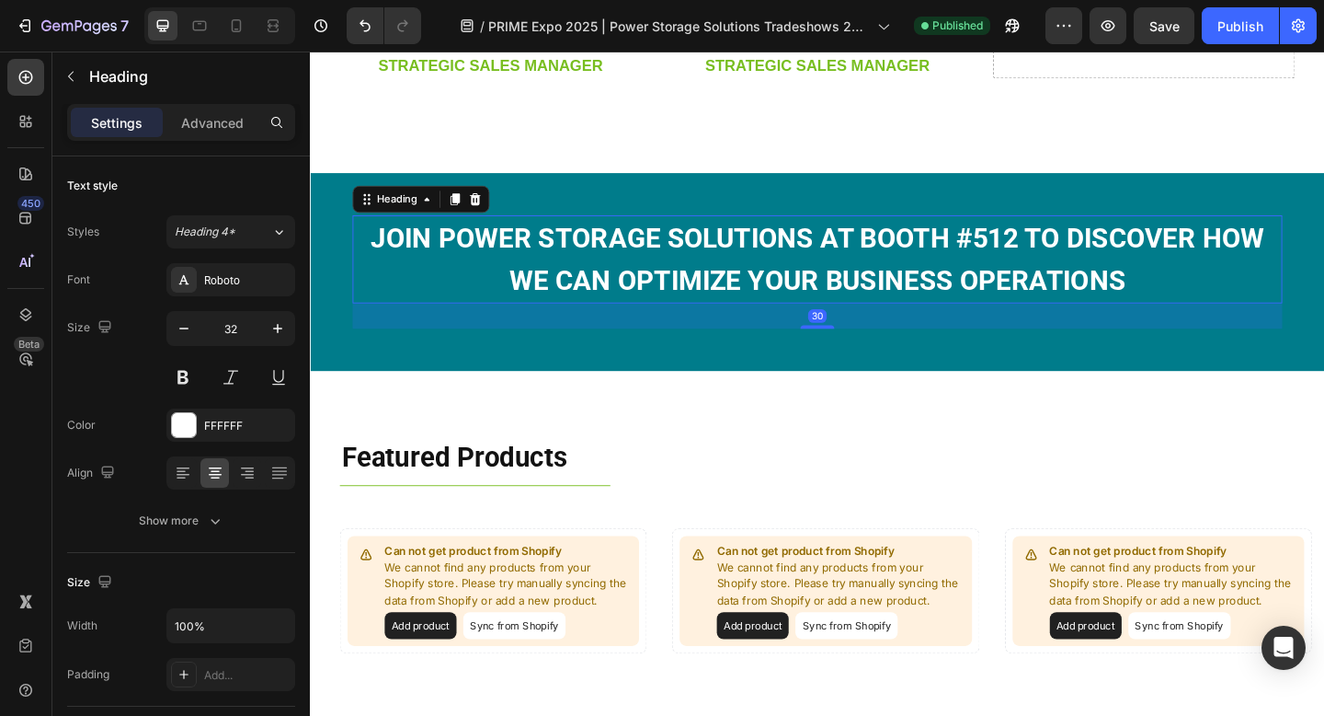
click at [218, 106] on div "Settings Advanced" at bounding box center [181, 122] width 228 height 37
drag, startPoint x: 205, startPoint y: 122, endPoint x: 199, endPoint y: 196, distance: 73.9
click at [205, 122] on p "Advanced" at bounding box center [212, 122] width 63 height 19
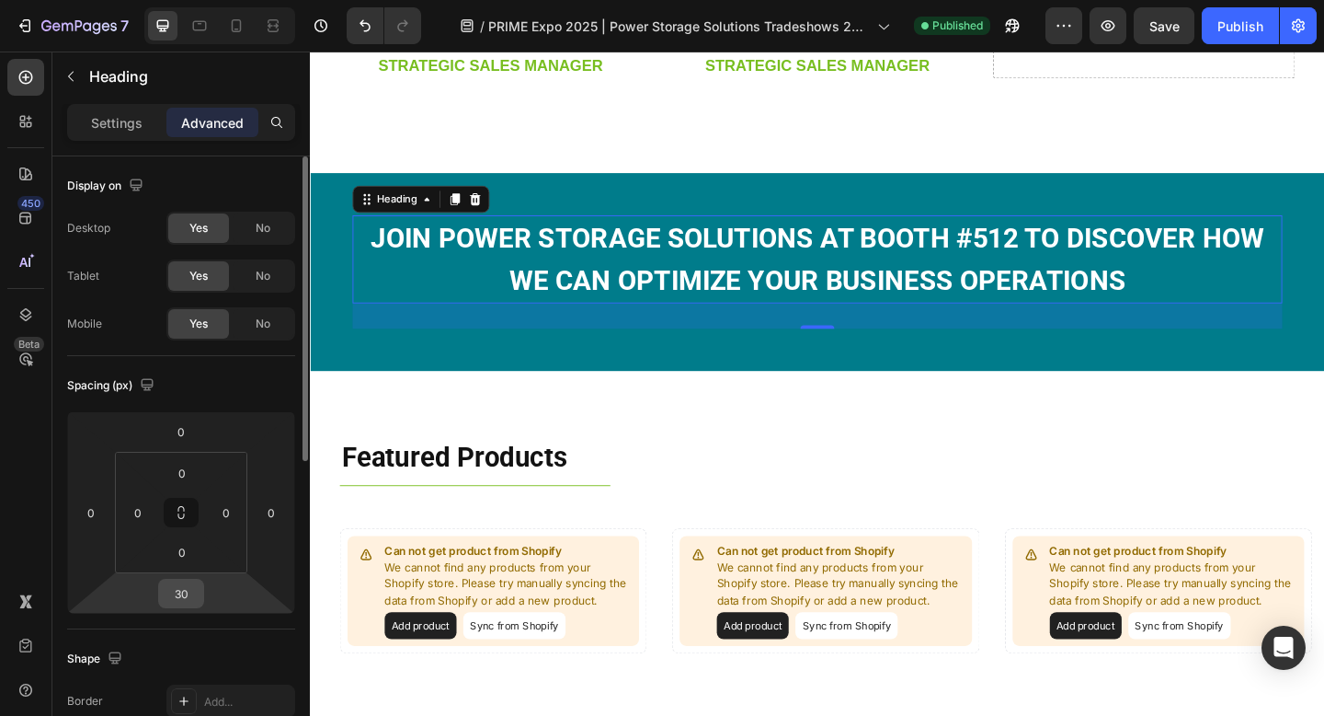
click at [196, 590] on input "30" at bounding box center [181, 593] width 37 height 28
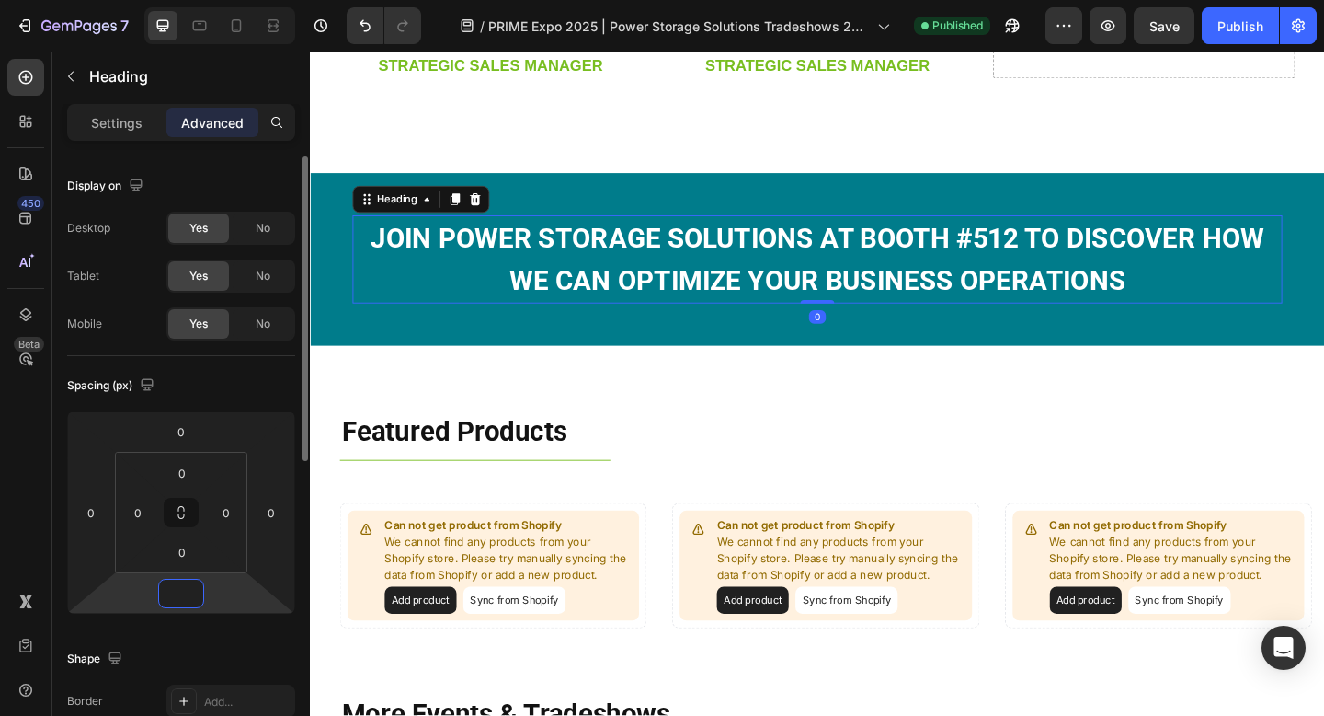
type input "0"
click at [244, 360] on div "Spacing (px) 0 0 0 0 0 0 0 0" at bounding box center [181, 492] width 228 height 273
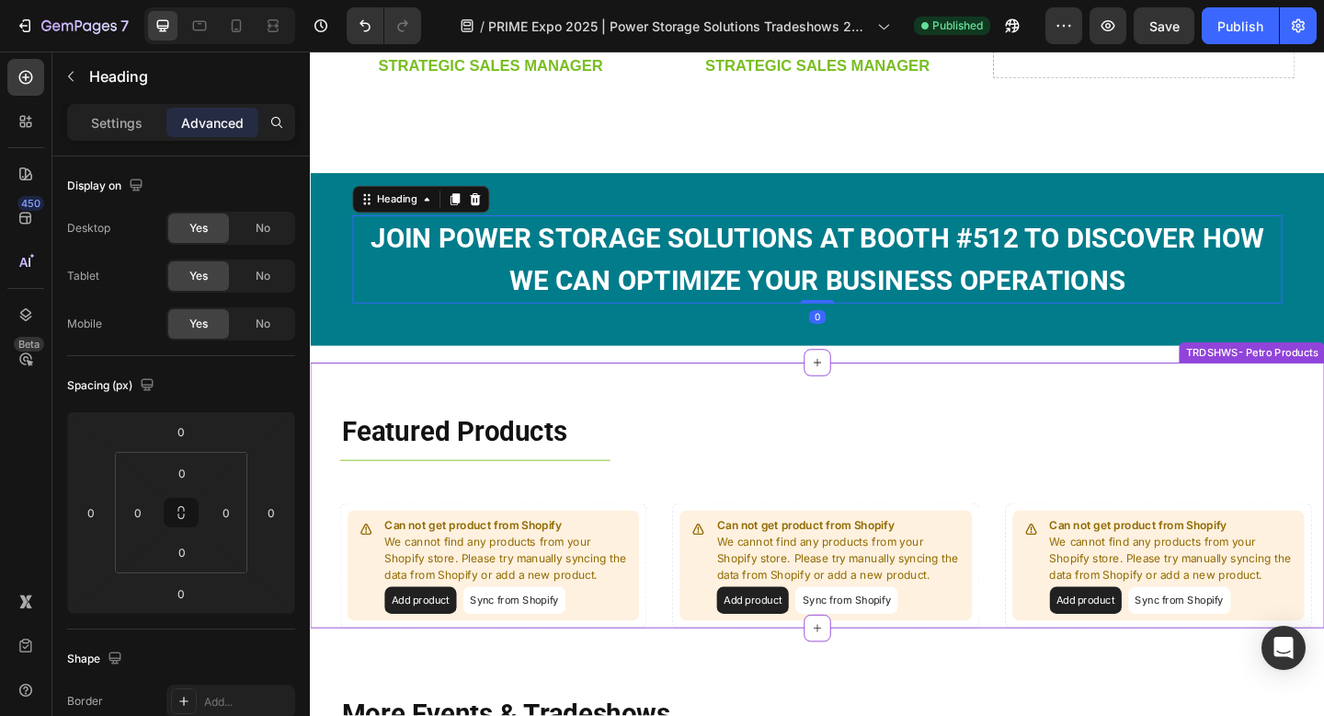
click at [473, 417] on div "Featured Products Heading Title Line Row Can not get product from Shopify We ca…" at bounding box center [862, 535] width 1104 height 290
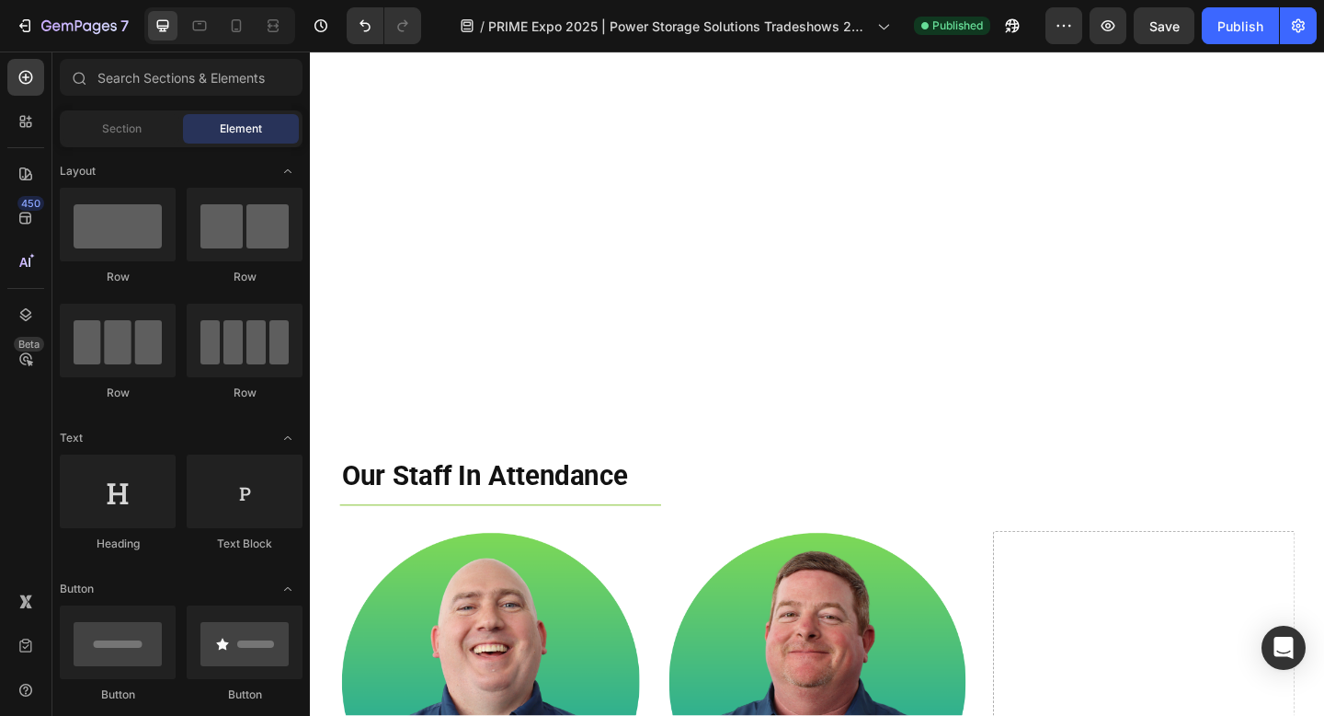
scroll to position [0, 0]
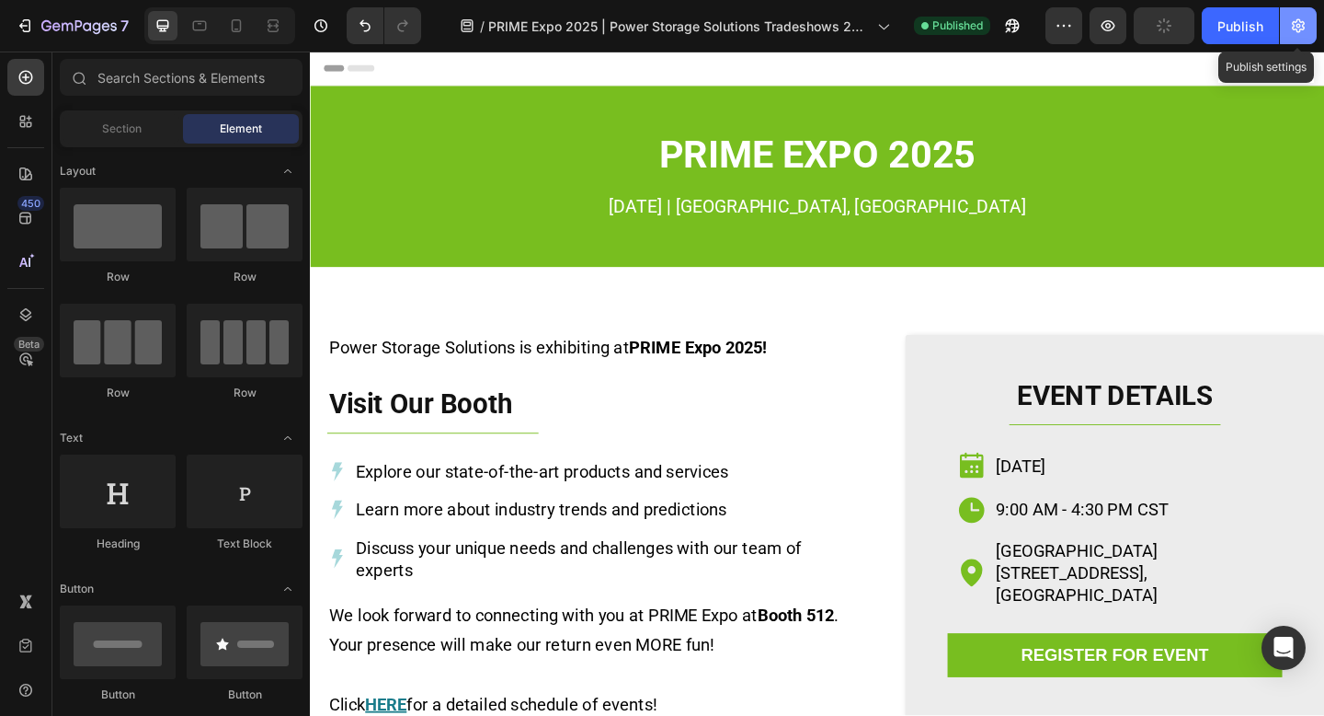
click at [1289, 43] on button "button" at bounding box center [1298, 25] width 37 height 37
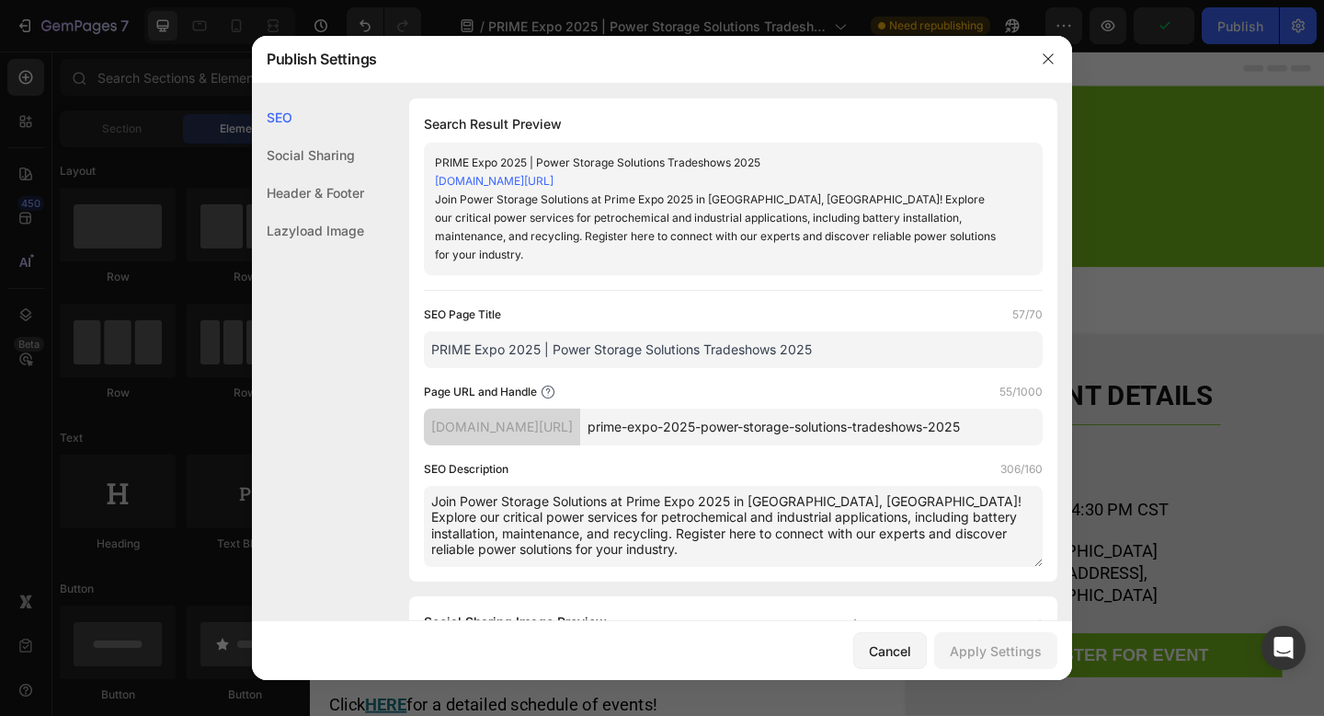
click at [652, 533] on textarea "Join Power Storage Solutions at Prime Expo 2025 in [GEOGRAPHIC_DATA], [GEOGRAPH…" at bounding box center [733, 526] width 619 height 81
drag, startPoint x: 521, startPoint y: 516, endPoint x: 842, endPoint y: 478, distance: 324.1
click at [842, 486] on textarea "Join Power Storage Solutions at Prime Expo 2025 in [GEOGRAPHIC_DATA], [GEOGRAPH…" at bounding box center [733, 526] width 619 height 81
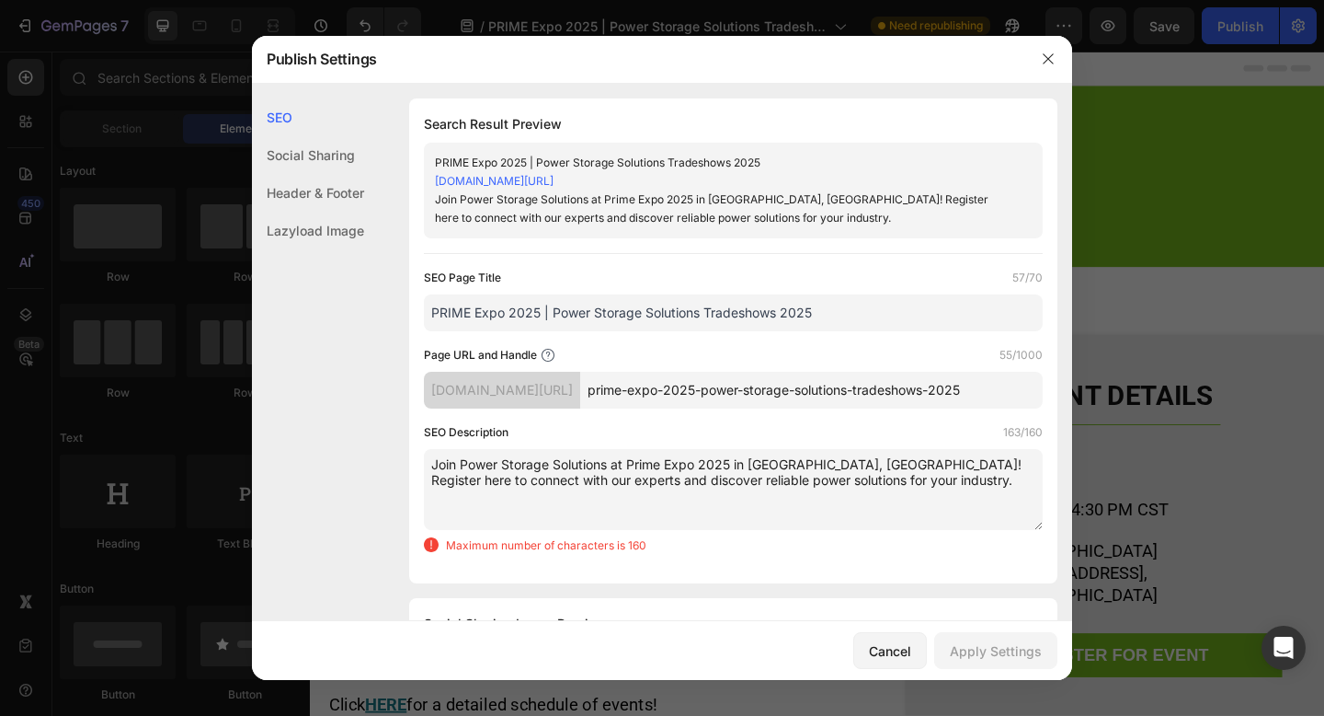
click at [803, 490] on textarea "Join Power Storage Solutions at Prime Expo 2025 in [GEOGRAPHIC_DATA], [GEOGRAPH…" at bounding box center [733, 489] width 619 height 81
drag, startPoint x: 831, startPoint y: 477, endPoint x: 736, endPoint y: 476, distance: 95.7
click at [736, 476] on textarea "Join Power Storage Solutions at Prime Expo 2025 in [GEOGRAPHIC_DATA], [GEOGRAPH…" at bounding box center [733, 489] width 619 height 81
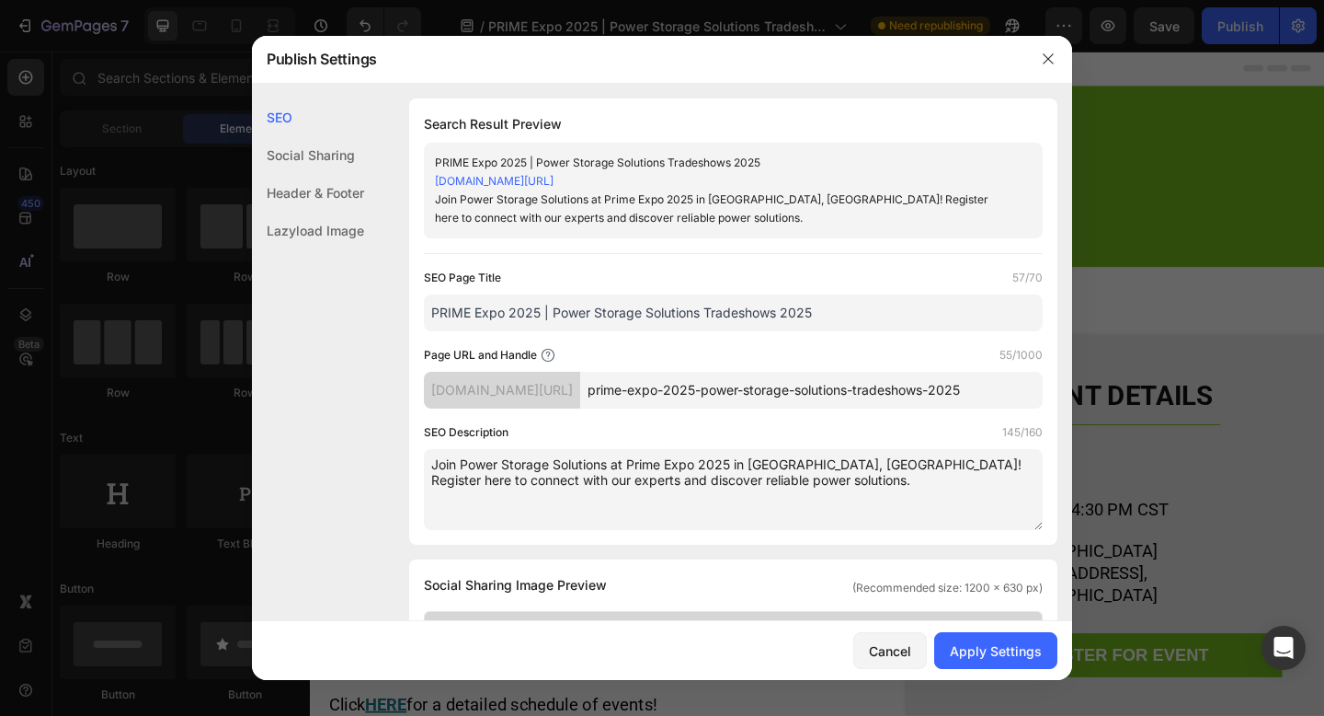
click at [586, 482] on textarea "Join Power Storage Solutions at Prime Expo 2025 in [GEOGRAPHIC_DATA], [GEOGRAPH…" at bounding box center [733, 489] width 619 height 81
click at [795, 487] on textarea "Join Power Storage Solutions at Prime Expo 2025 in [GEOGRAPHIC_DATA], [GEOGRAPH…" at bounding box center [733, 489] width 619 height 81
drag, startPoint x: 785, startPoint y: 484, endPoint x: 432, endPoint y: 464, distance: 353.8
click at [432, 464] on textarea "Join Power Storage Solutions at Prime Expo 2025 in [GEOGRAPHIC_DATA], [GEOGRAPH…" at bounding box center [733, 489] width 619 height 81
type textarea "Join Power Storage Solutions at Prime Expo 2025 in [GEOGRAPHIC_DATA], [GEOGRAPH…"
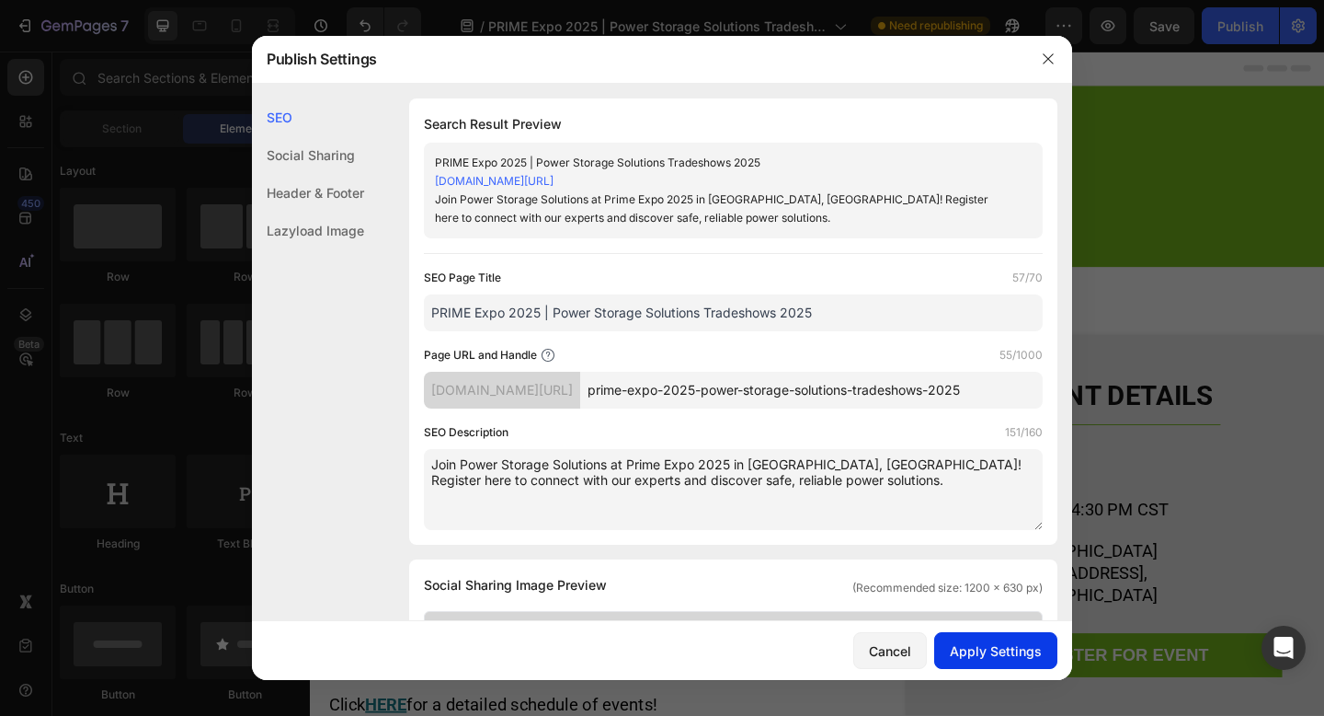
click at [978, 657] on div "Apply Settings" at bounding box center [996, 650] width 92 height 19
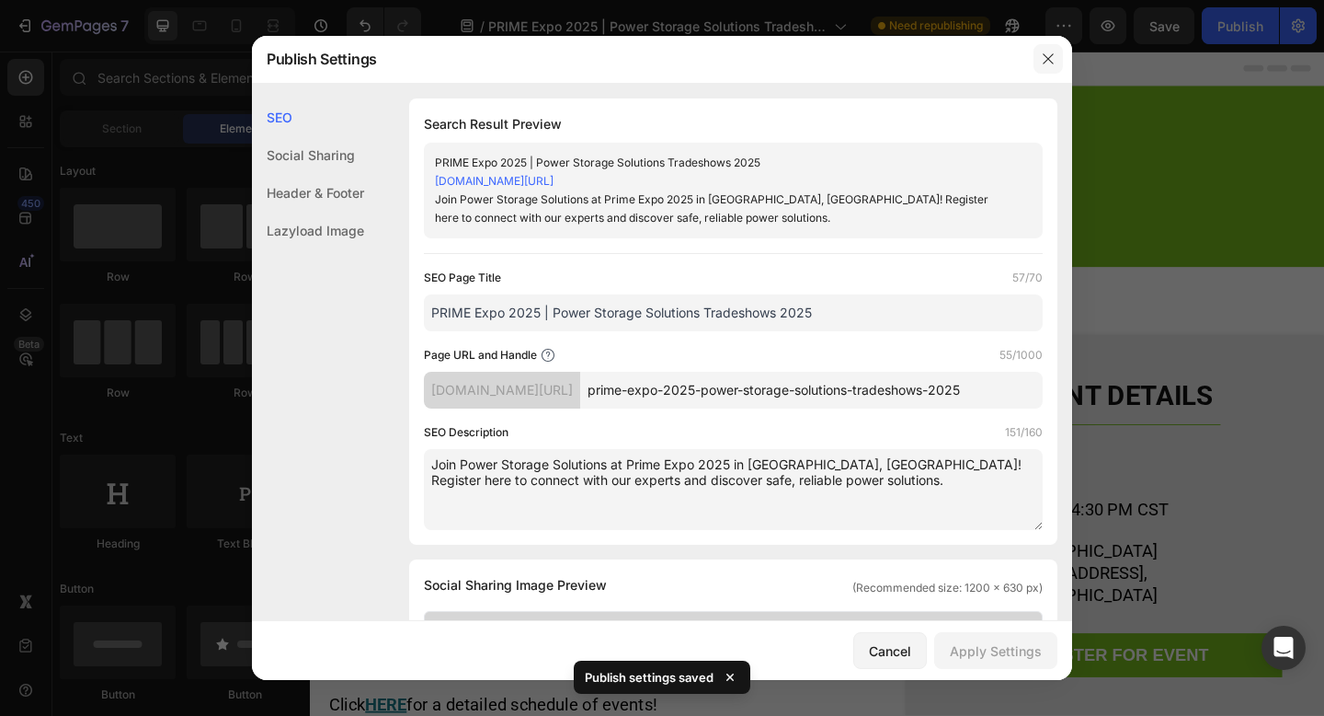
click at [1048, 63] on icon "button" at bounding box center [1048, 59] width 15 height 15
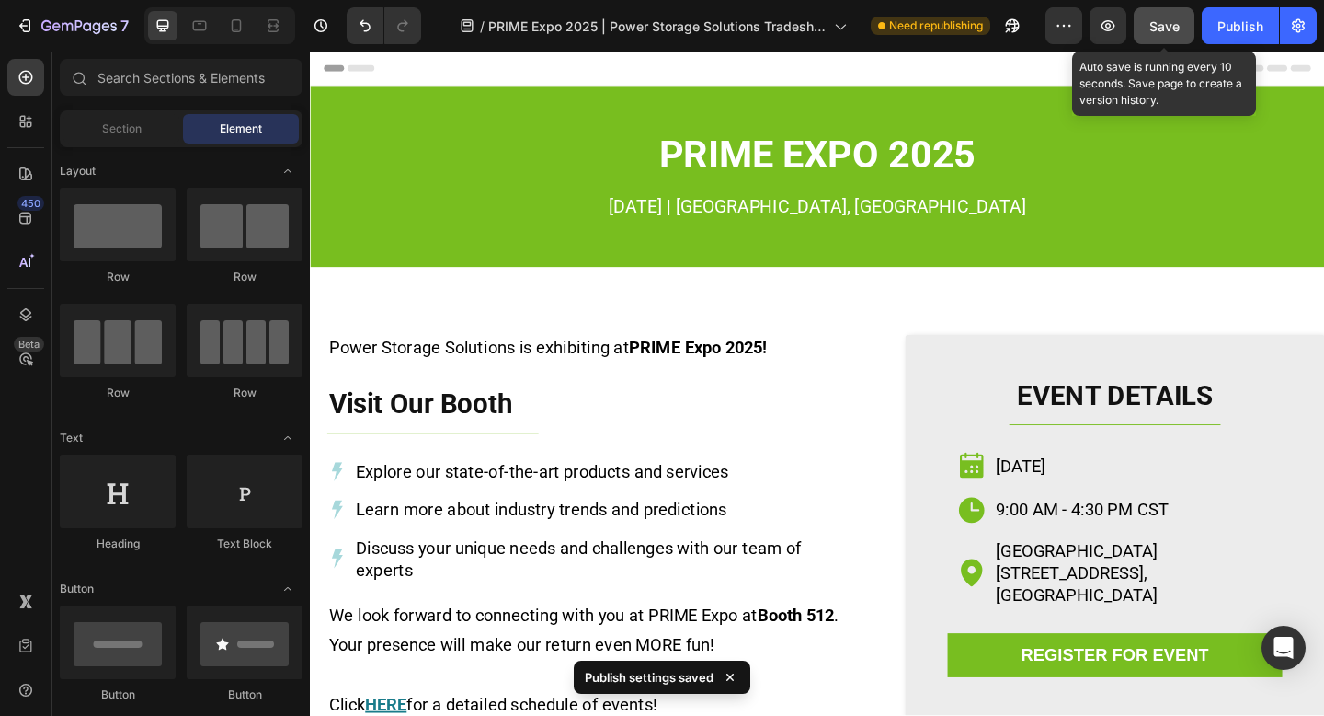
click at [1163, 38] on button "Save" at bounding box center [1164, 25] width 61 height 37
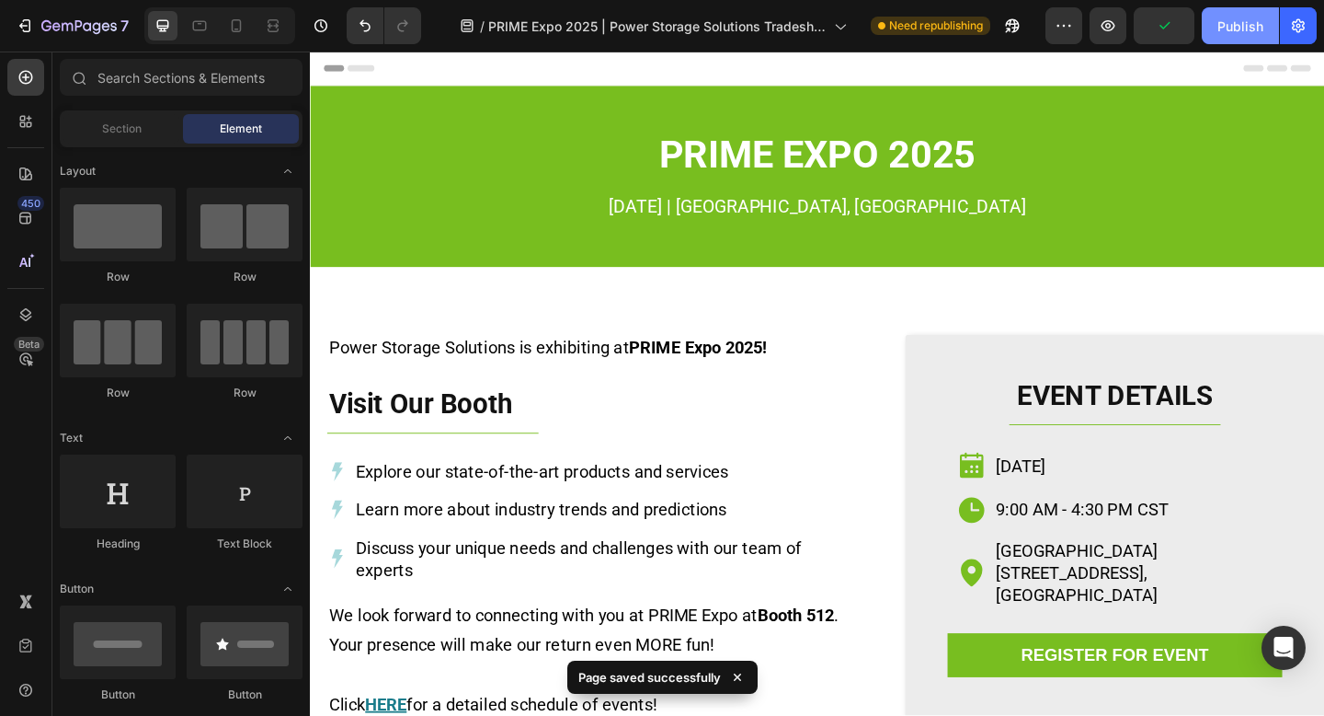
click at [1231, 34] on div "Publish" at bounding box center [1241, 26] width 46 height 19
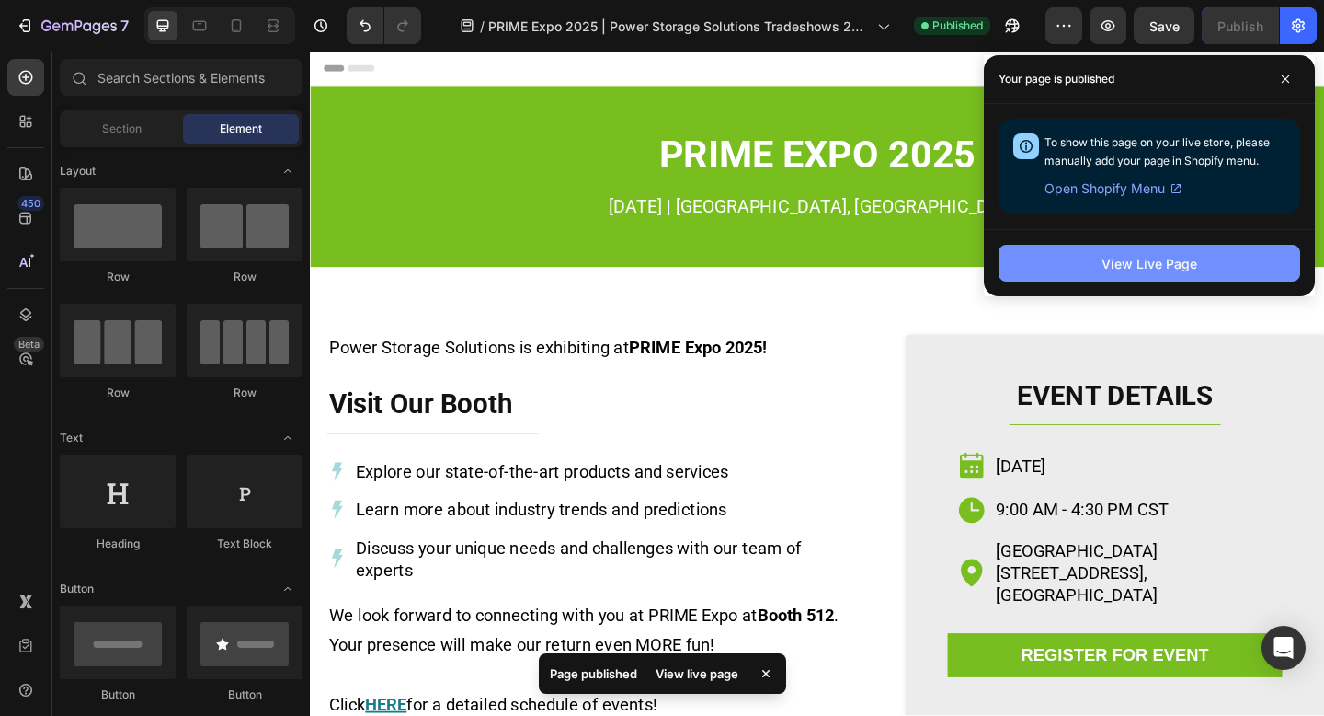
click at [1176, 272] on div "View Live Page" at bounding box center [1150, 263] width 96 height 19
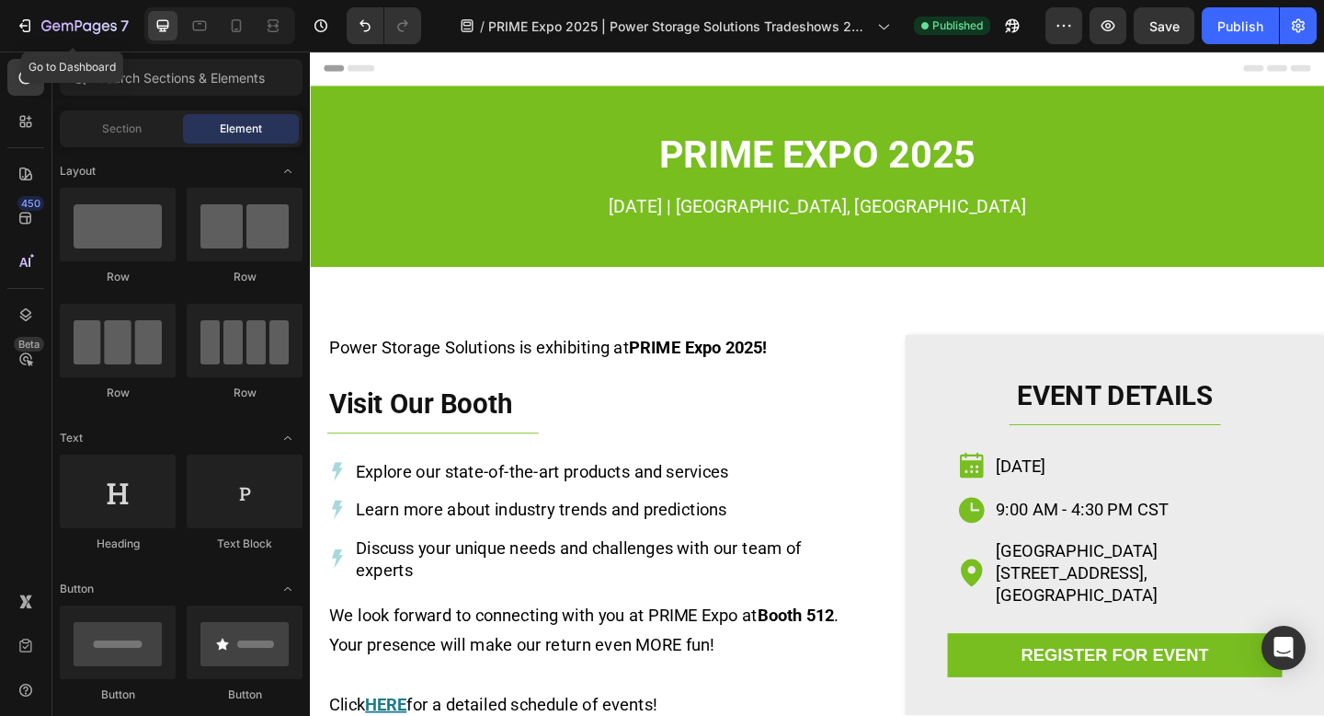
drag, startPoint x: 86, startPoint y: 30, endPoint x: 188, endPoint y: 8, distance: 103.5
click at [87, 30] on icon "button" at bounding box center [87, 26] width 8 height 8
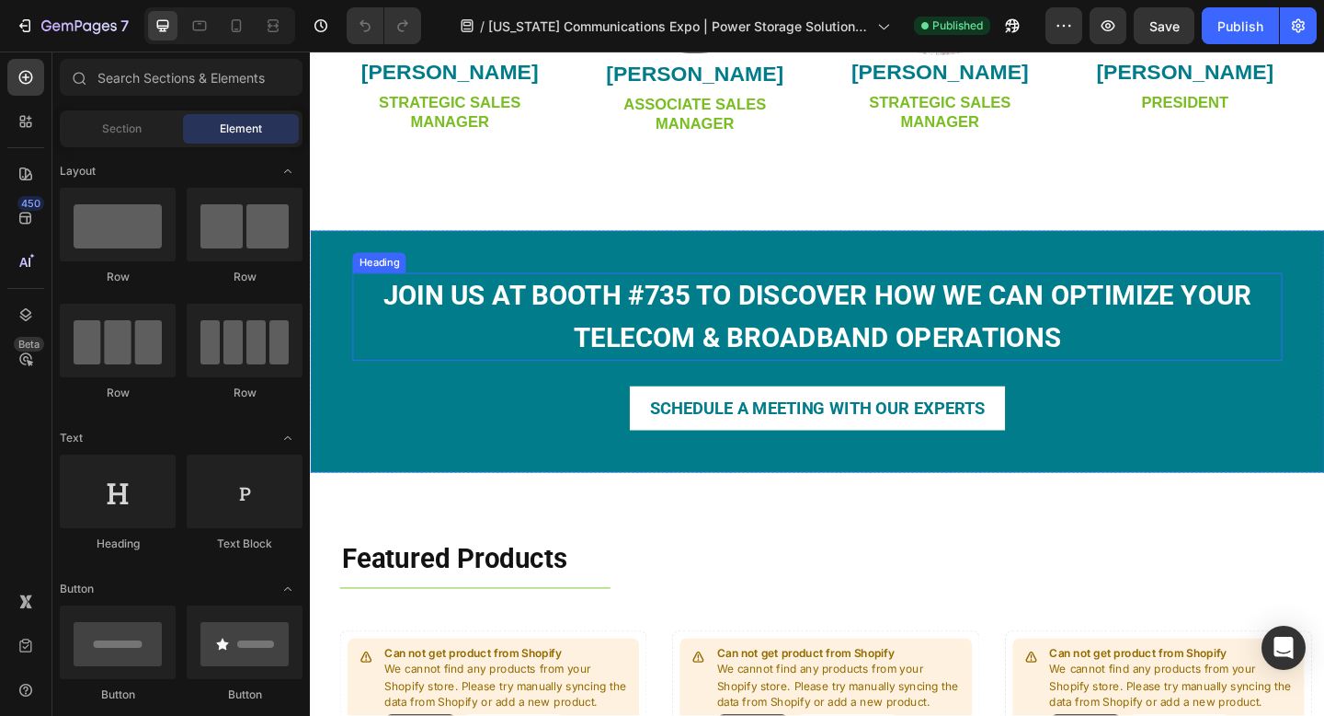
scroll to position [1417, 0]
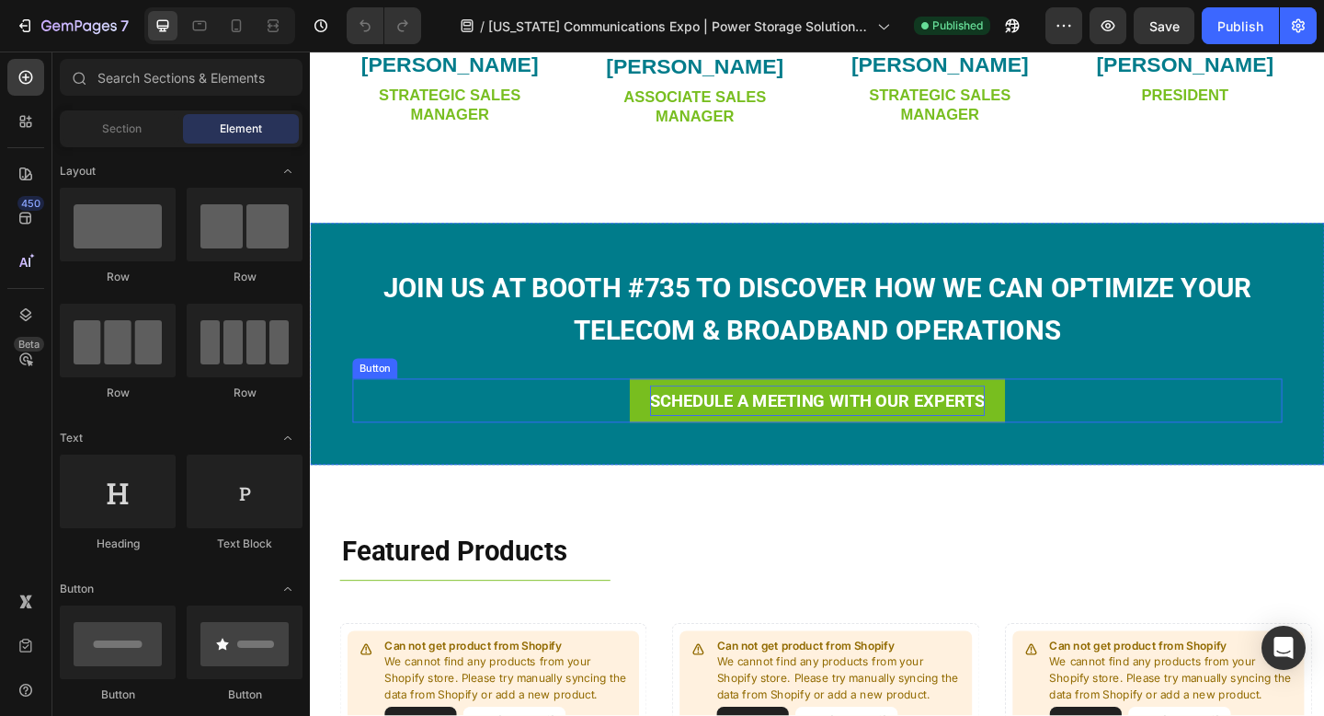
click at [1030, 447] on p "SCHEDULE A MEETING WITH OUR EXPERTS" at bounding box center [862, 431] width 364 height 33
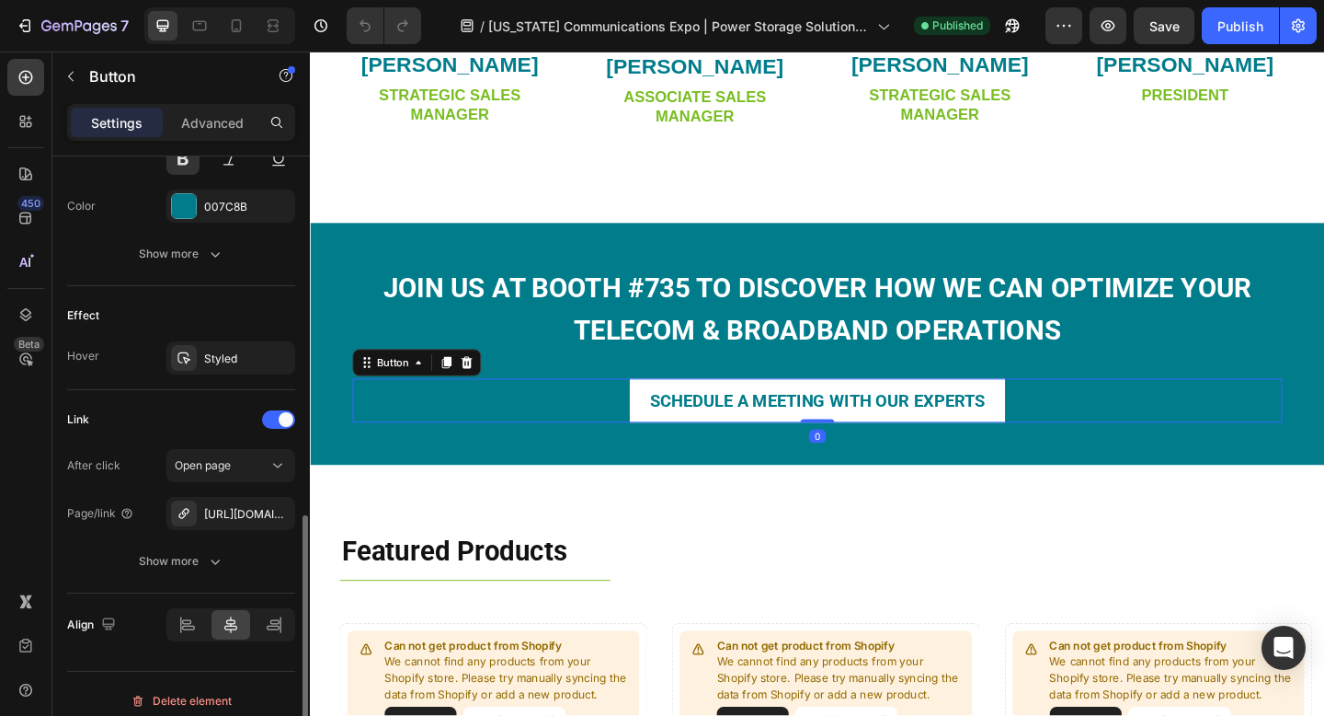
scroll to position [843, 0]
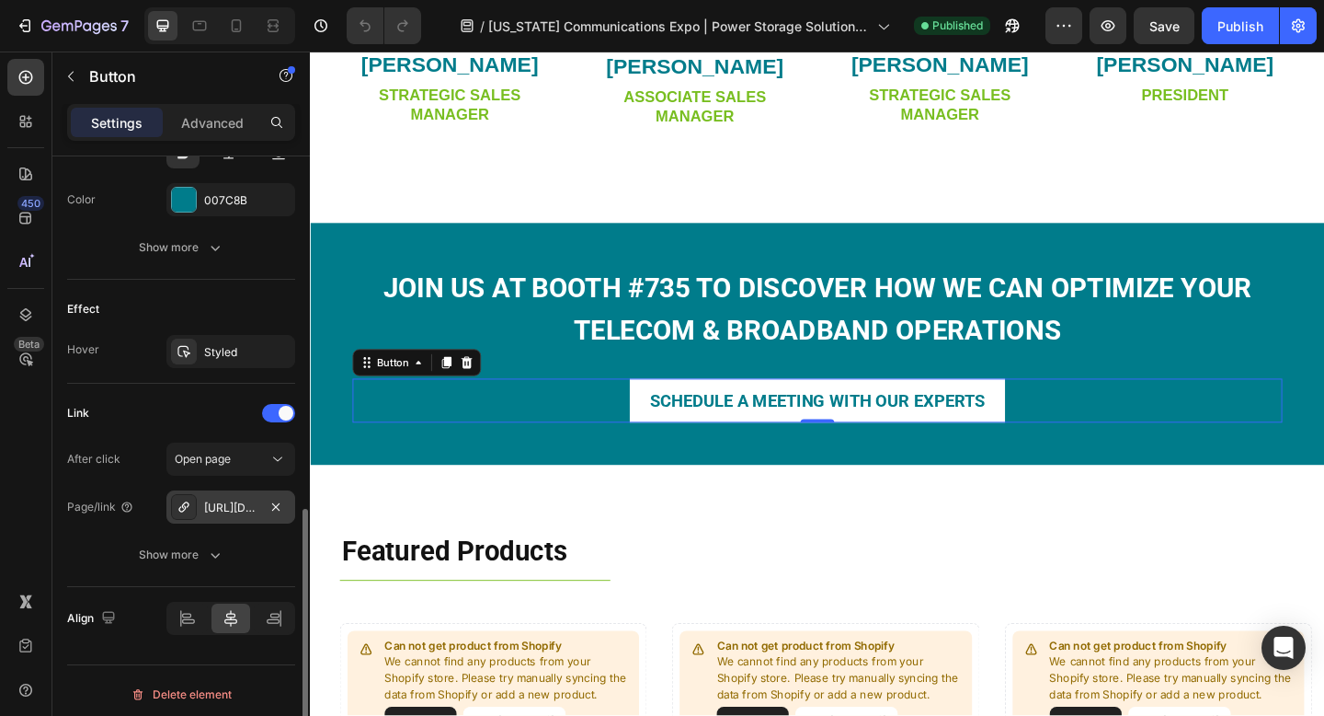
click at [224, 499] on div "[URL][DOMAIN_NAME][EMAIL_ADDRESS][DOMAIN_NAME]" at bounding box center [230, 507] width 53 height 17
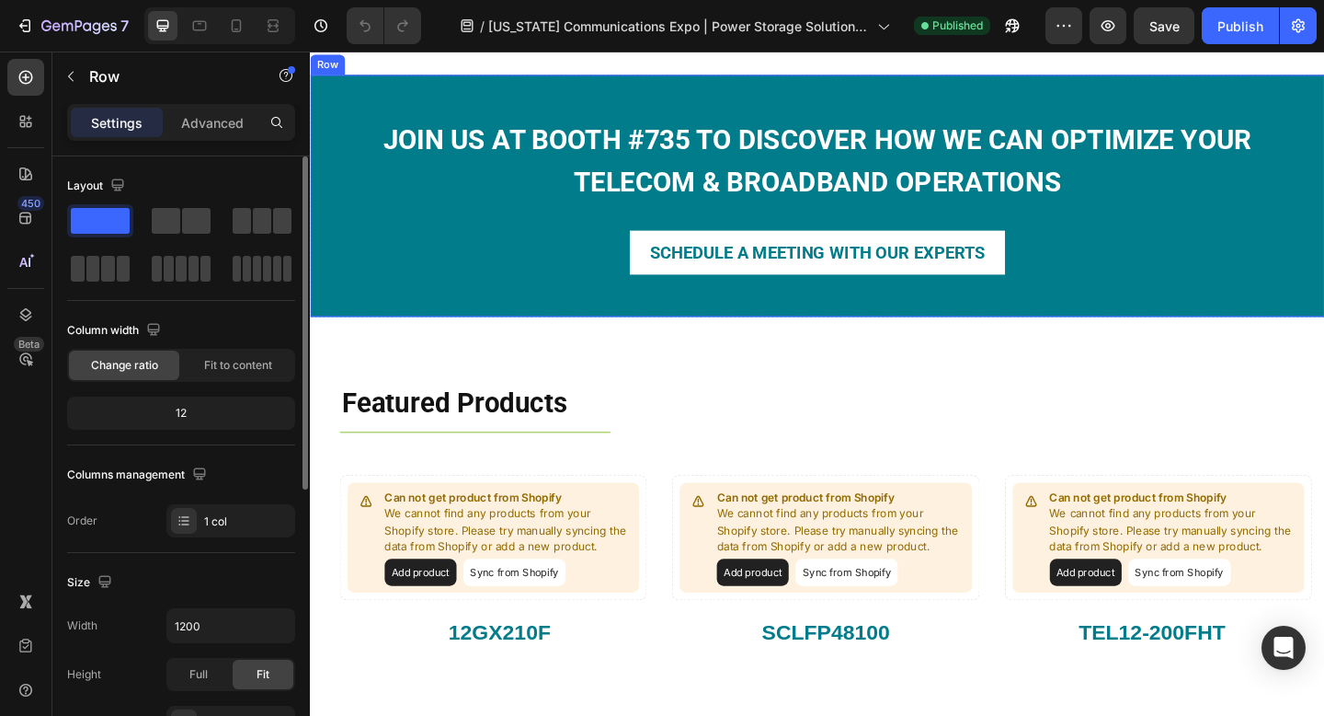
scroll to position [1604, 0]
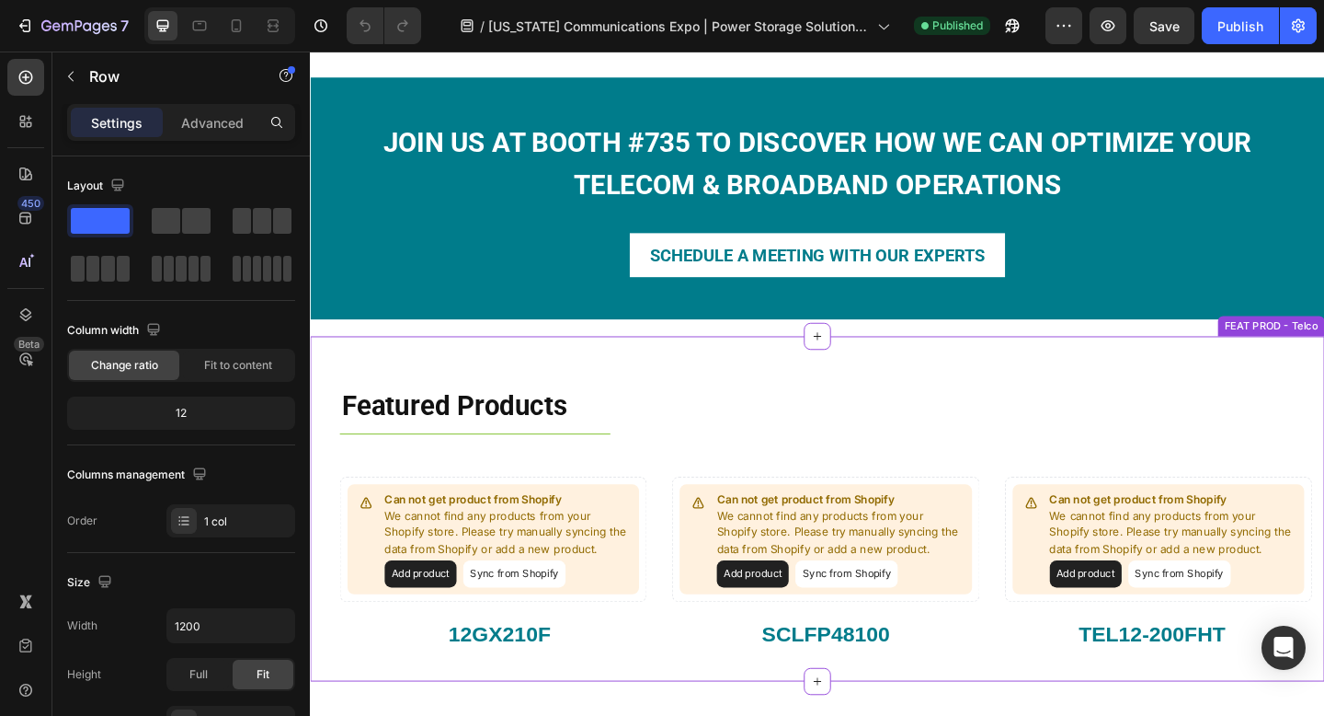
click at [353, 393] on div "Featured Products Heading Title Line Row Can not get product from Shopify We ca…" at bounding box center [862, 548] width 1104 height 375
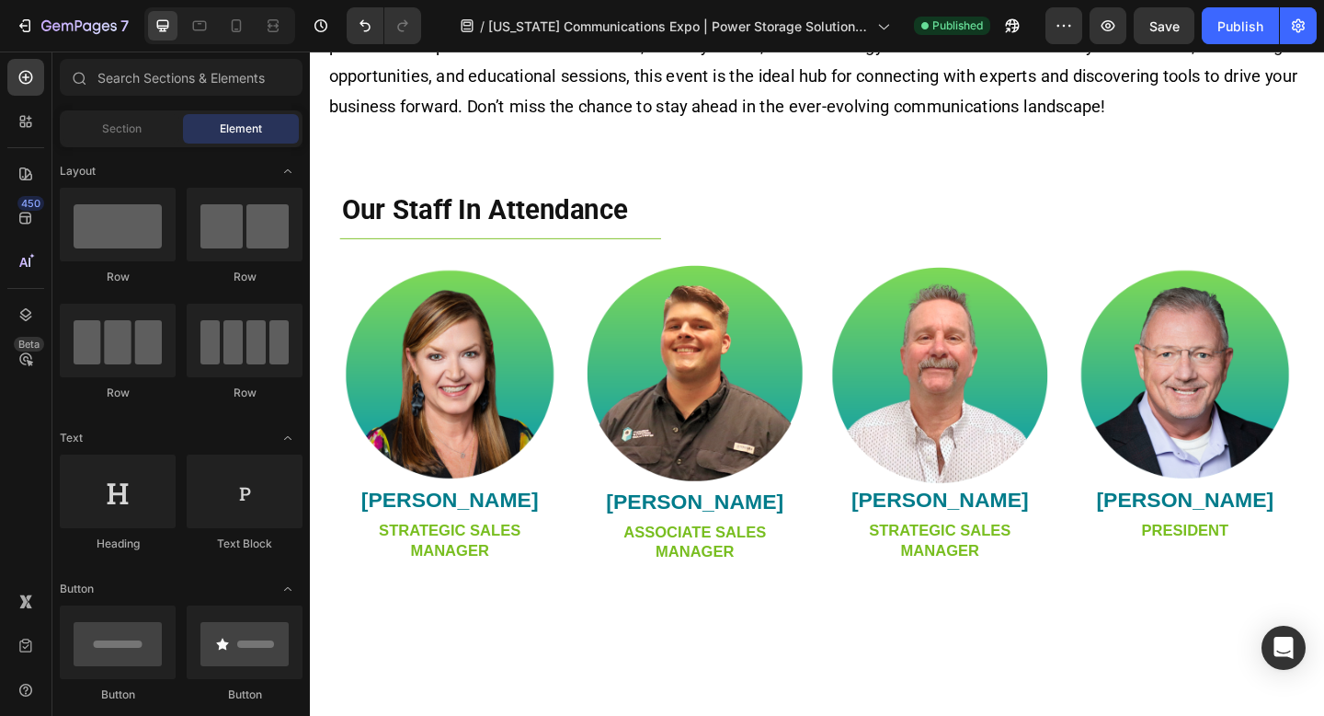
scroll to position [0, 0]
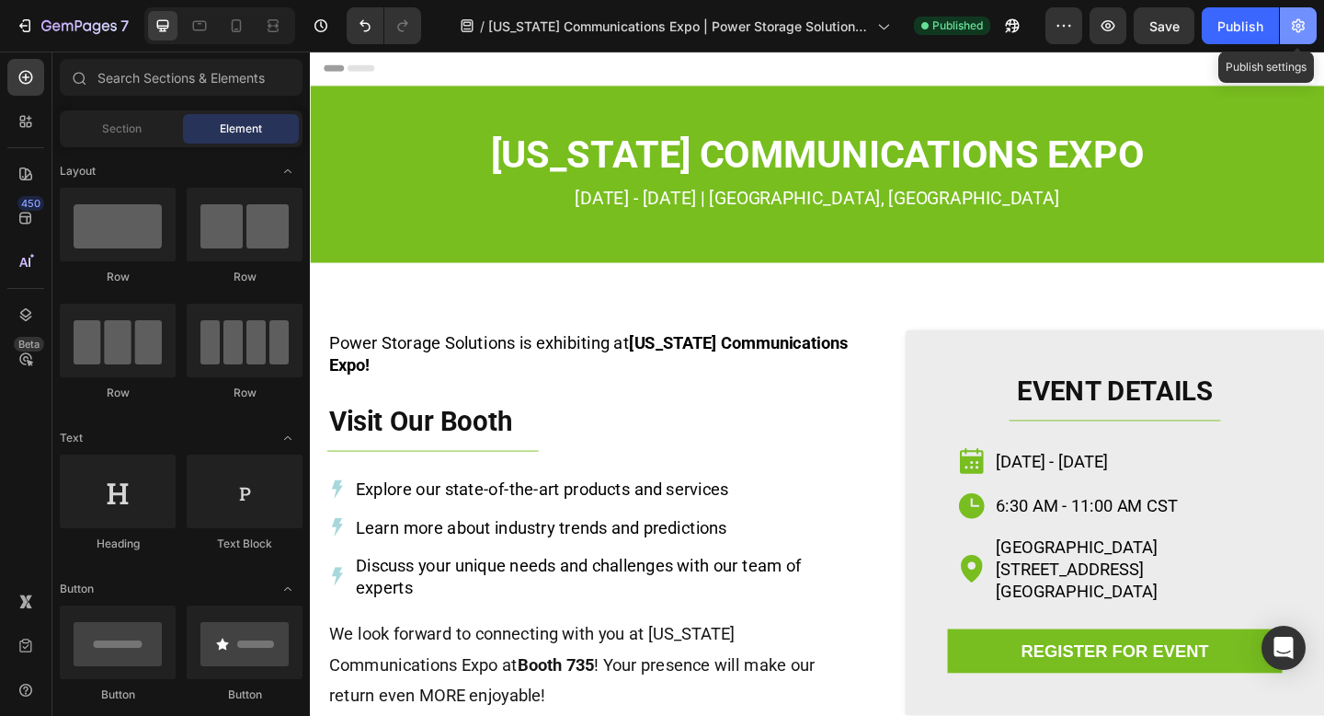
click at [1296, 28] on icon "button" at bounding box center [1298, 26] width 18 height 18
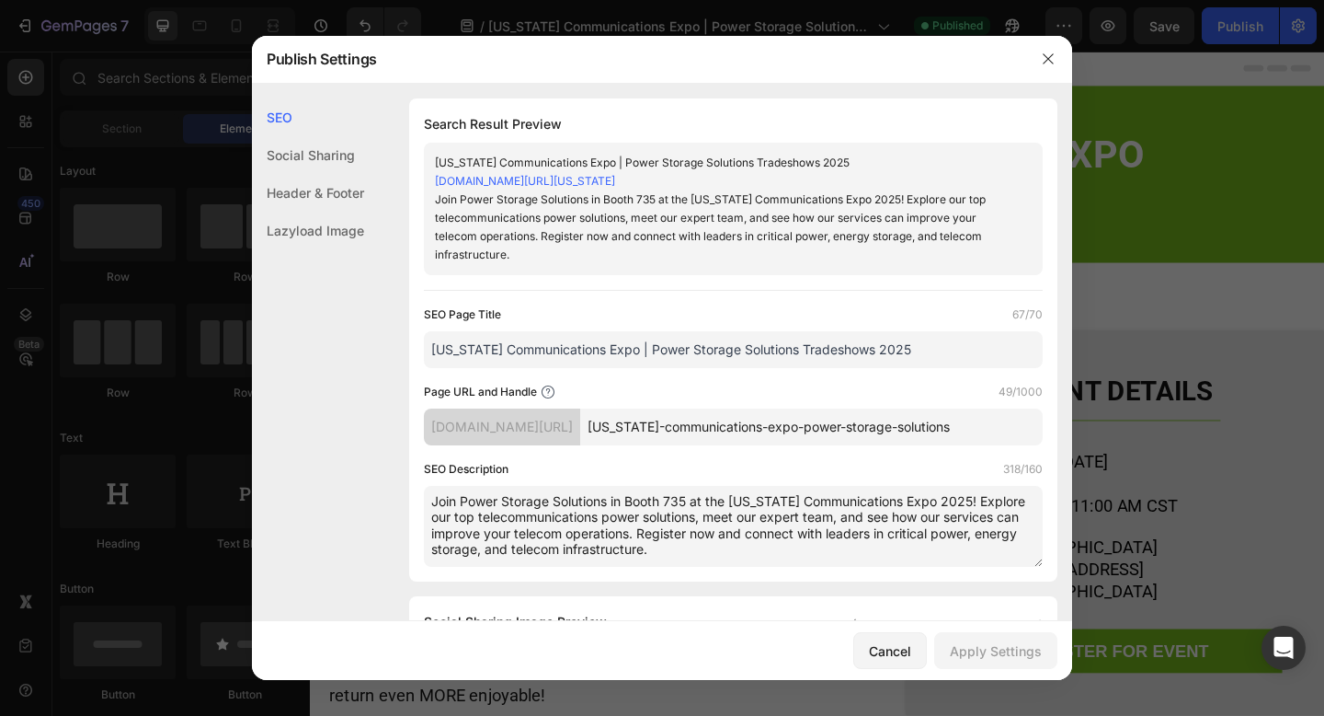
click at [715, 552] on textarea "Join Power Storage Solutions in Booth 735 at the [US_STATE] Communications Expo…" at bounding box center [733, 526] width 619 height 81
drag, startPoint x: 637, startPoint y: 533, endPoint x: 949, endPoint y: 497, distance: 313.9
click at [949, 497] on textarea "Join Power Storage Solutions in Booth 735 at the [US_STATE] Communications Expo…" at bounding box center [733, 526] width 619 height 81
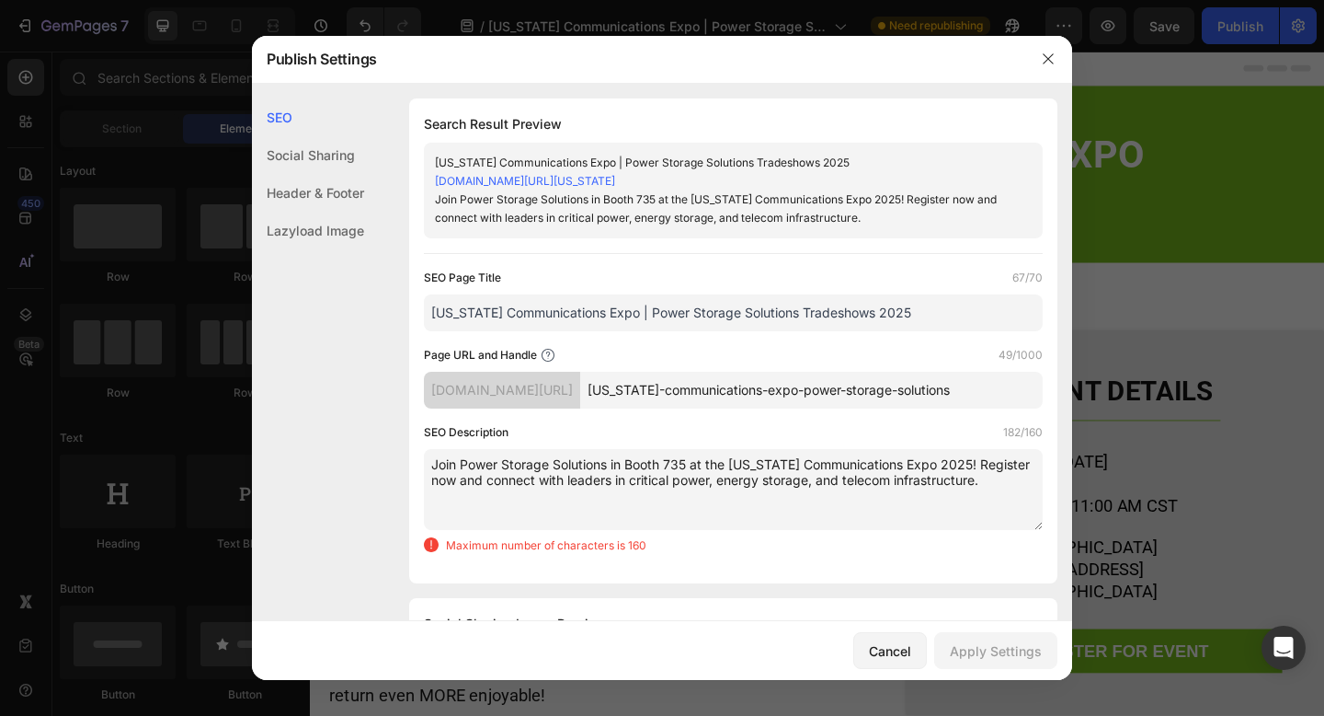
click at [677, 489] on textarea "Join Power Storage Solutions in Booth 735 at the [US_STATE] Communications Expo…" at bounding box center [733, 489] width 619 height 81
click at [939, 461] on textarea "Join Power Storage Solutions in Booth 735 at the [US_STATE] Communications Expo…" at bounding box center [733, 489] width 619 height 81
click at [761, 483] on textarea "Join Power Storage Solutions in Booth 735 at the [US_STATE] Communications Expo…" at bounding box center [733, 489] width 619 height 81
click at [726, 463] on textarea "Join Power Storage Solutions in Booth 735 at the [US_STATE] Communications Expo…" at bounding box center [733, 489] width 619 height 81
click at [961, 478] on textarea "Join Power Storage Solutions in Booth 735 at [US_STATE] Communications Expo! Re…" at bounding box center [733, 489] width 619 height 81
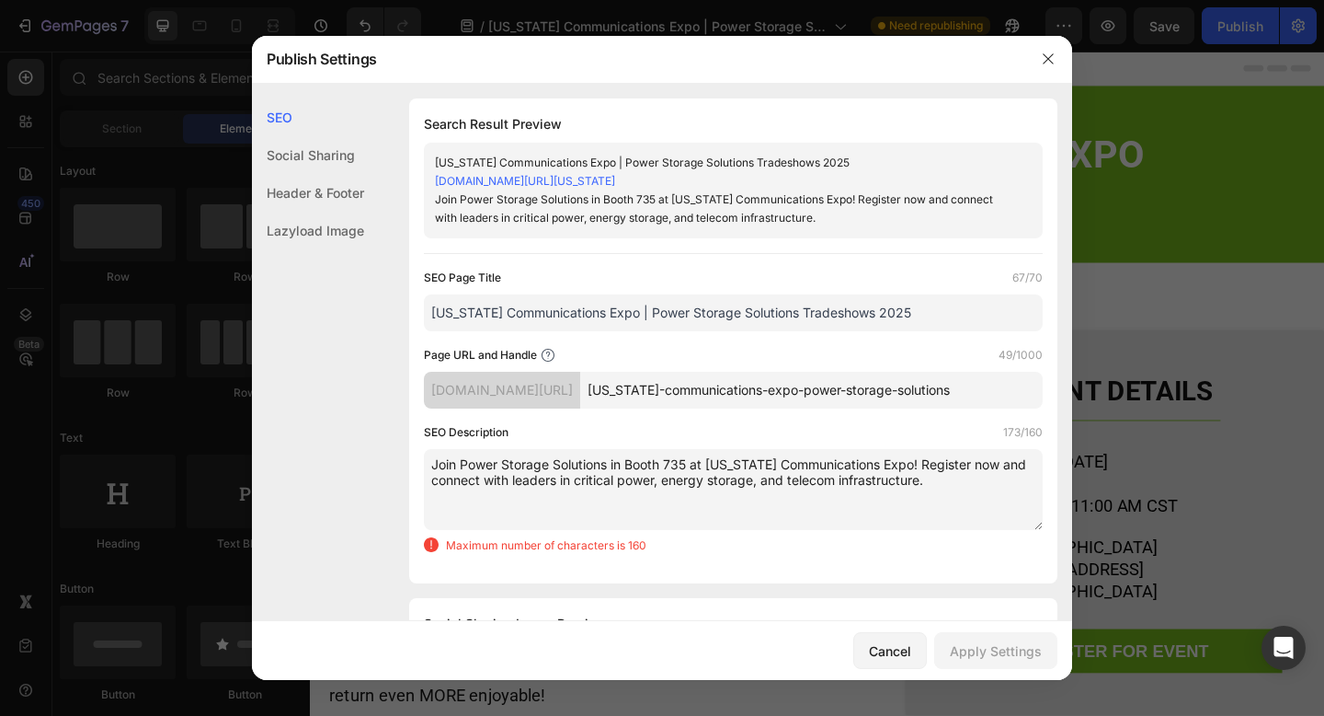
click at [515, 481] on textarea "Join Power Storage Solutions in Booth 735 at [US_STATE] Communications Expo! Re…" at bounding box center [733, 489] width 619 height 81
click at [518, 481] on textarea "Join Power Storage Solutions in Booth 735 at [US_STATE] Communications Expo! Re…" at bounding box center [733, 489] width 619 height 81
click at [819, 489] on textarea "Join Power Storage Solutions in Booth 735 at [US_STATE] Communications Expo! Re…" at bounding box center [733, 489] width 619 height 81
drag, startPoint x: 946, startPoint y: 481, endPoint x: 684, endPoint y: 481, distance: 262.1
click at [684, 481] on textarea "Join Power Storage Solutions in Booth 735 at [US_STATE] Communications Expo! Re…" at bounding box center [733, 489] width 619 height 81
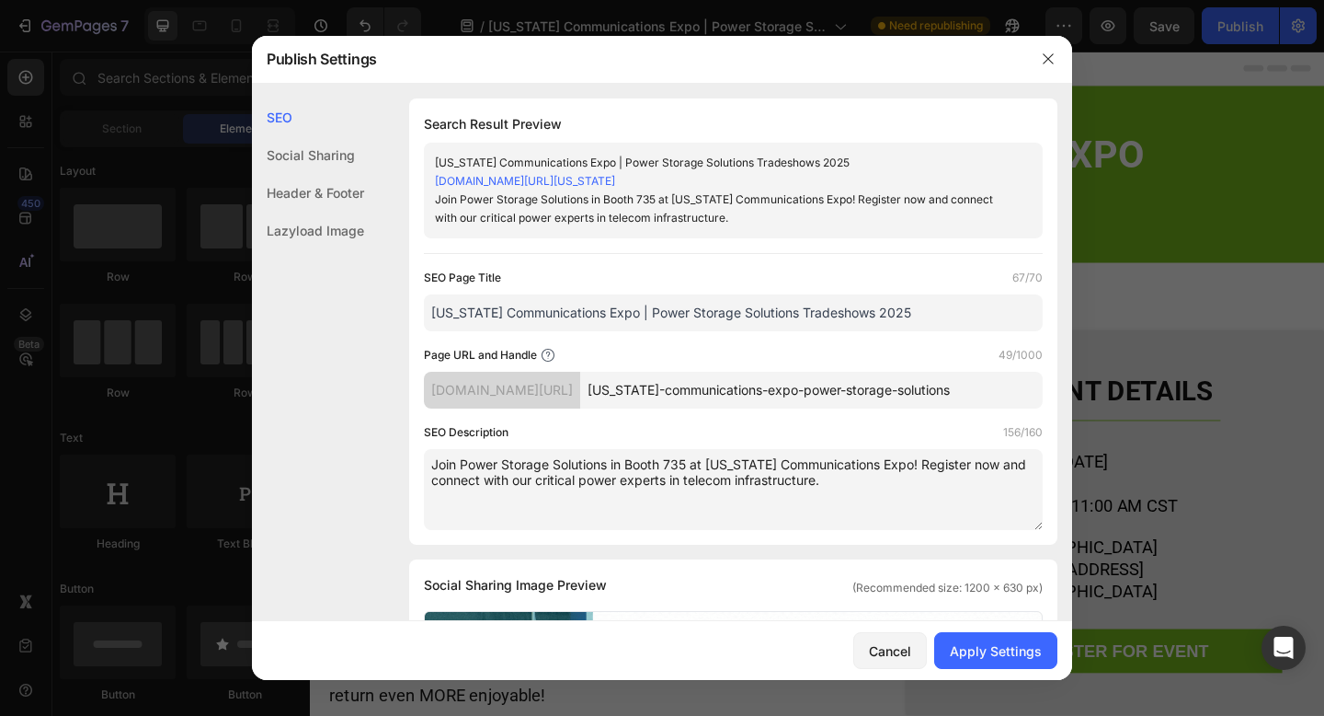
click at [845, 479] on textarea "Join Power Storage Solutions in Booth 735 at [US_STATE] Communications Expo! Re…" at bounding box center [733, 489] width 619 height 81
drag, startPoint x: 837, startPoint y: 487, endPoint x: 433, endPoint y: 464, distance: 404.4
click at [433, 464] on textarea "Join Power Storage Solutions in Booth 735 at [US_STATE] Communications Expo! Re…" at bounding box center [733, 489] width 619 height 81
type textarea "Join Power Storage Solutions in Booth 735 at Texas Communications Expo! Registe…"
click at [976, 641] on div "Apply Settings" at bounding box center [996, 650] width 92 height 19
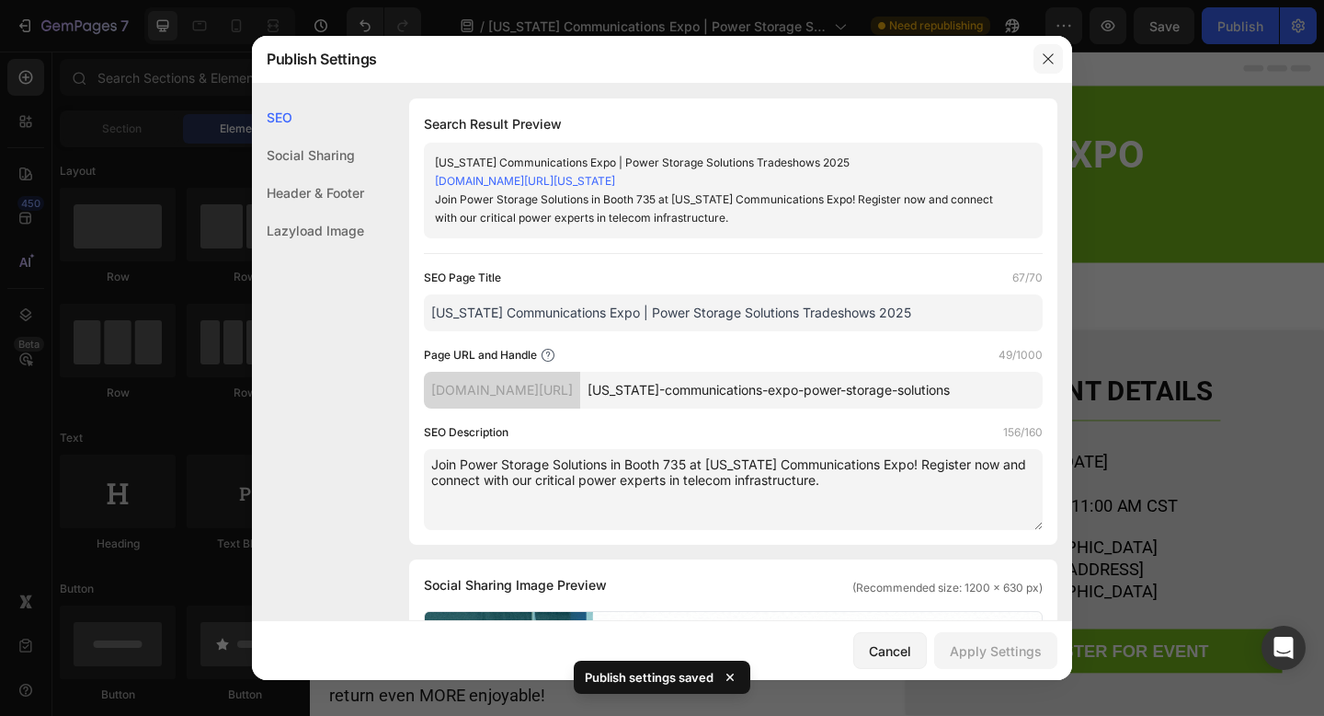
click at [1050, 57] on icon "button" at bounding box center [1048, 59] width 10 height 10
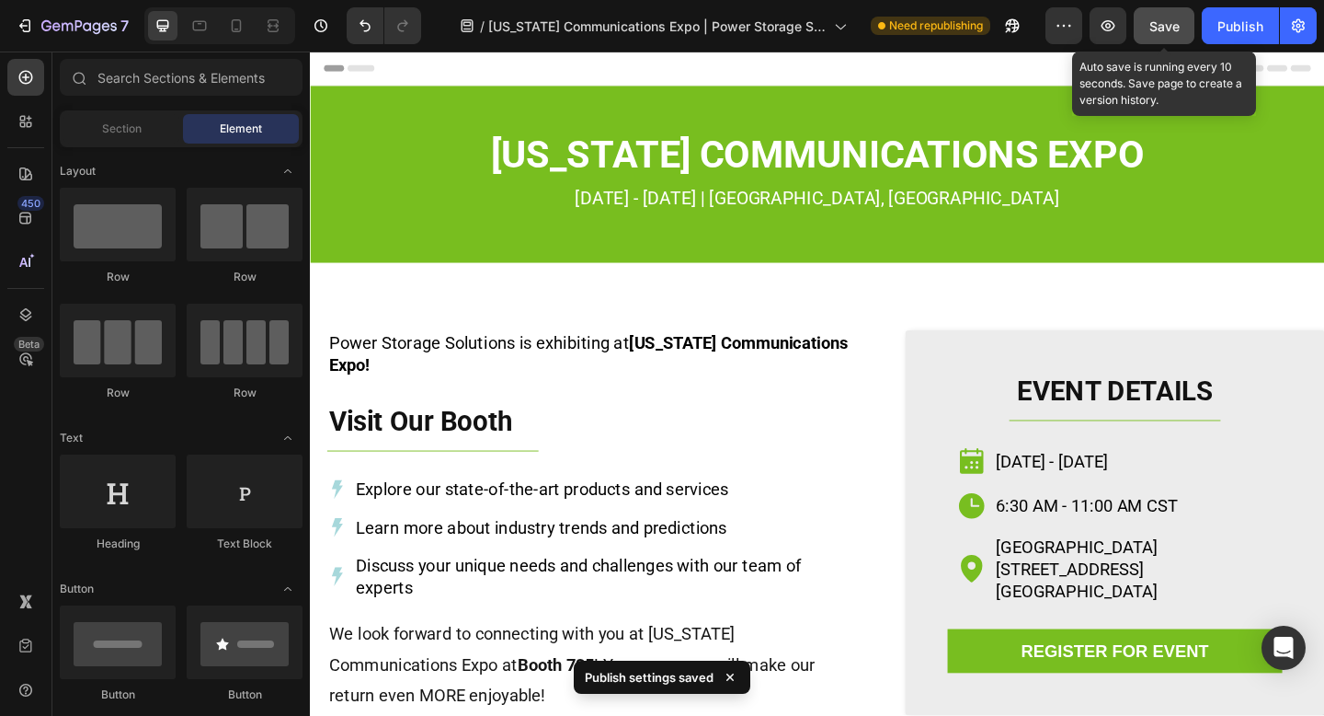
click at [1174, 29] on span "Save" at bounding box center [1165, 26] width 30 height 16
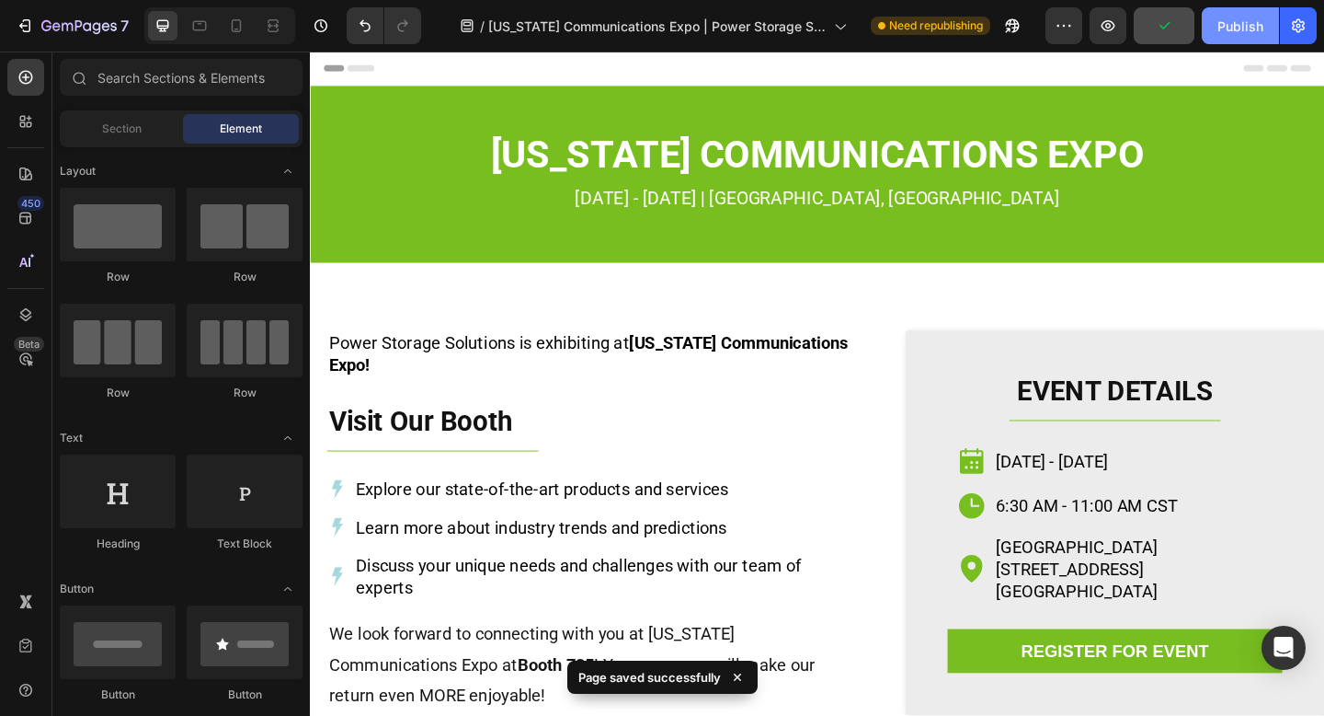
click at [1239, 25] on div "Publish" at bounding box center [1241, 26] width 46 height 19
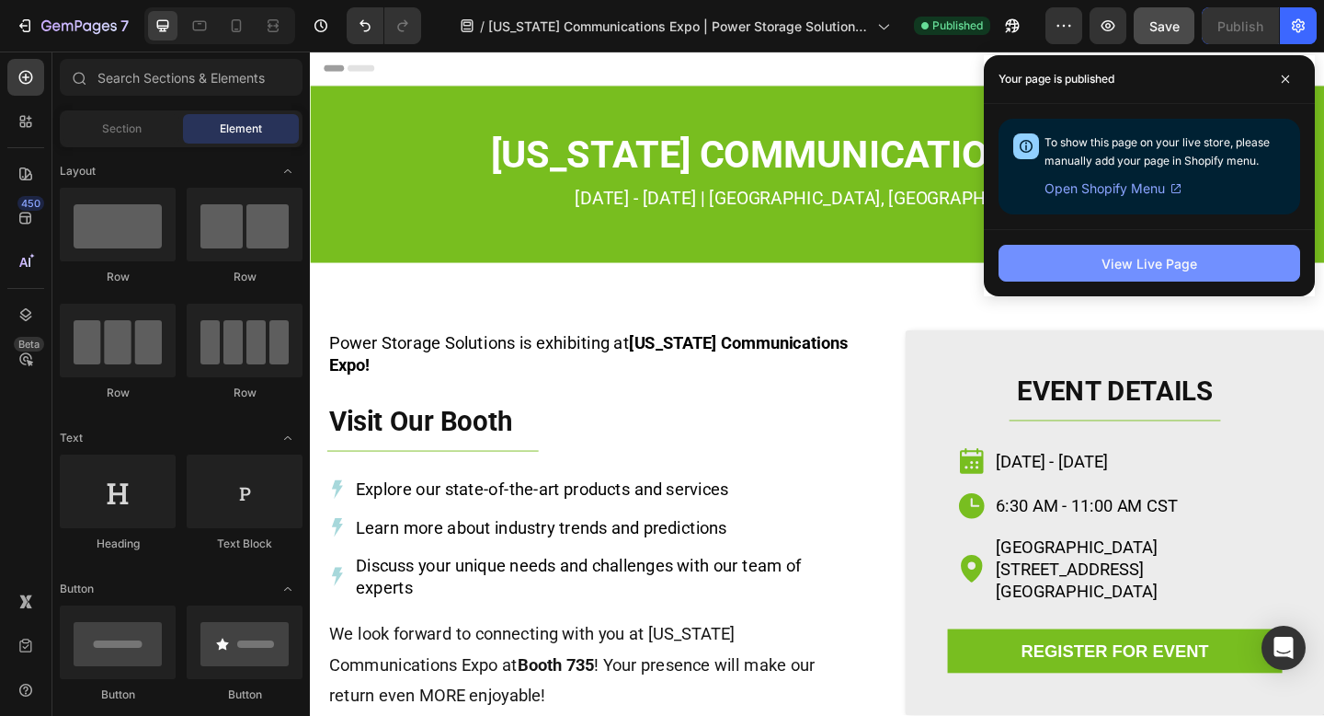
click at [1225, 263] on button "View Live Page" at bounding box center [1150, 263] width 302 height 37
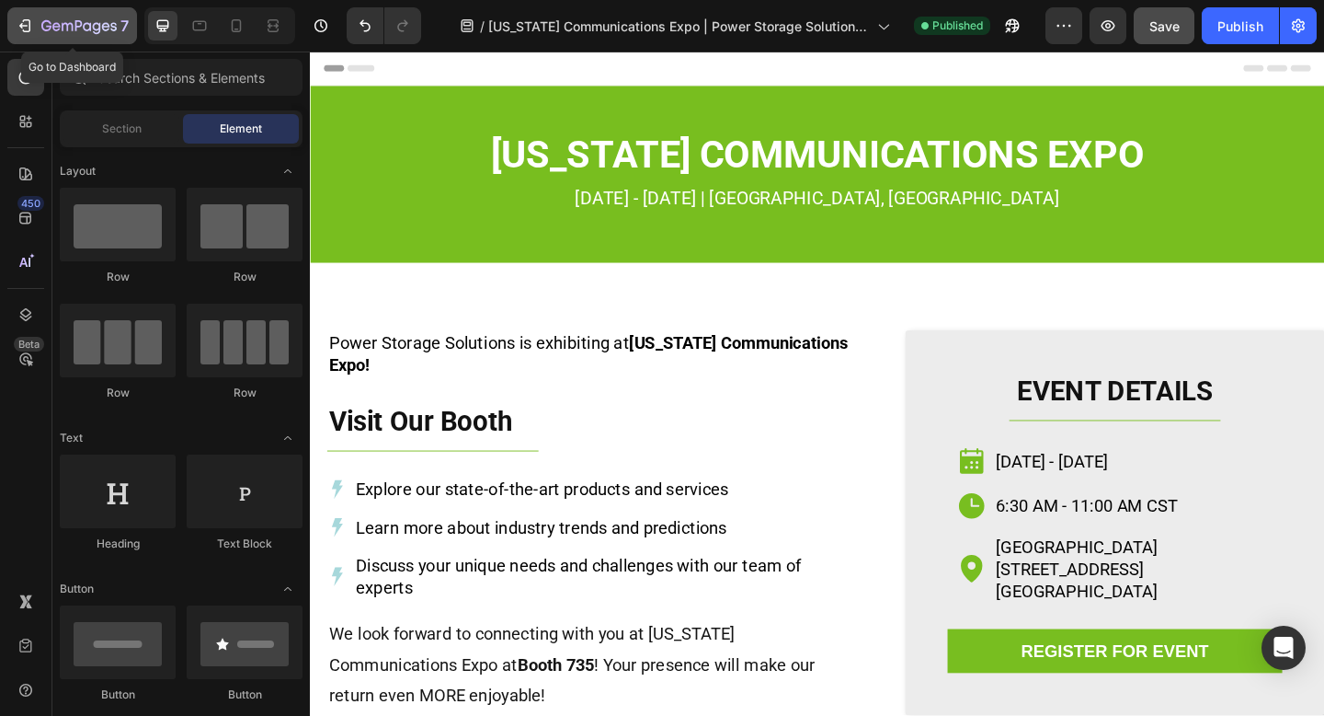
click at [99, 18] on div "7" at bounding box center [84, 26] width 87 height 22
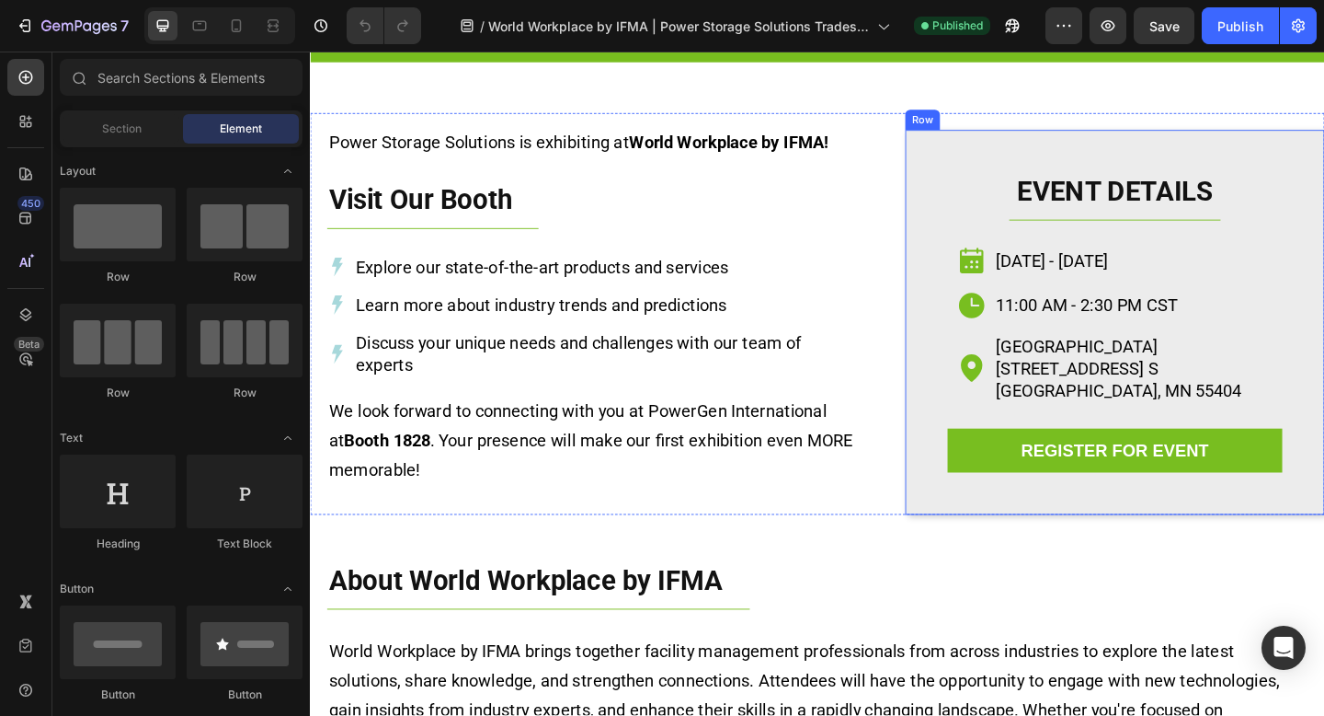
scroll to position [194, 0]
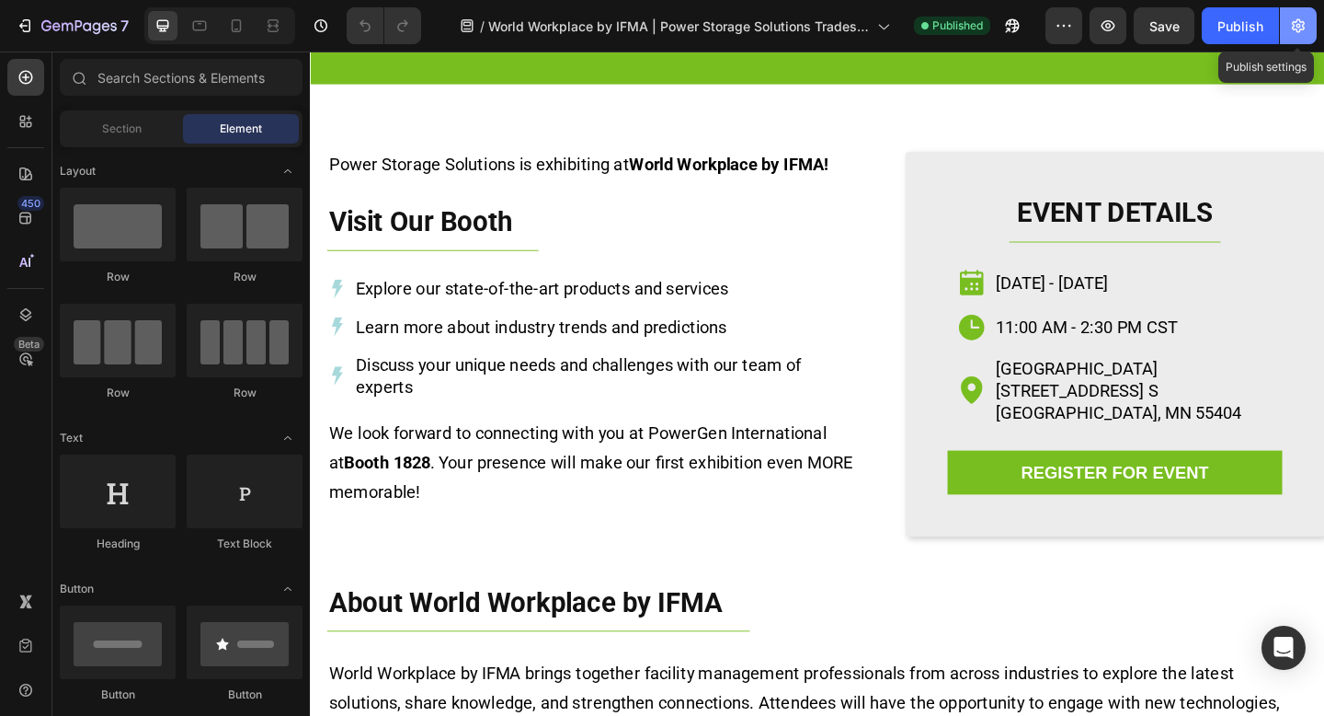
click at [1289, 32] on icon "button" at bounding box center [1298, 26] width 18 height 18
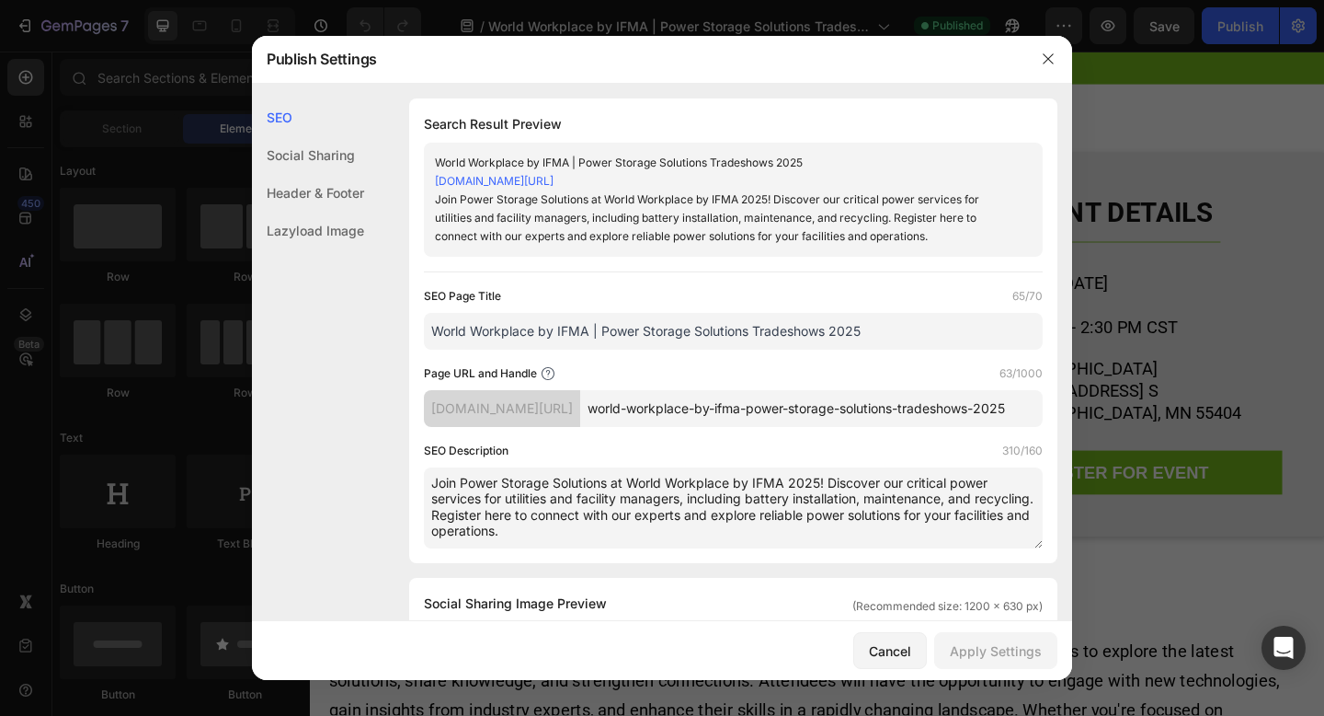
click at [688, 530] on textarea "Join Power Storage Solutions at World Workplace by IFMA 2025! Discover our crit…" at bounding box center [733, 507] width 619 height 81
drag, startPoint x: 495, startPoint y: 517, endPoint x: 829, endPoint y: 476, distance: 336.3
click at [829, 476] on textarea "Join Power Storage Solutions at World Workplace by IFMA 2025! Discover our crit…" at bounding box center [733, 507] width 619 height 81
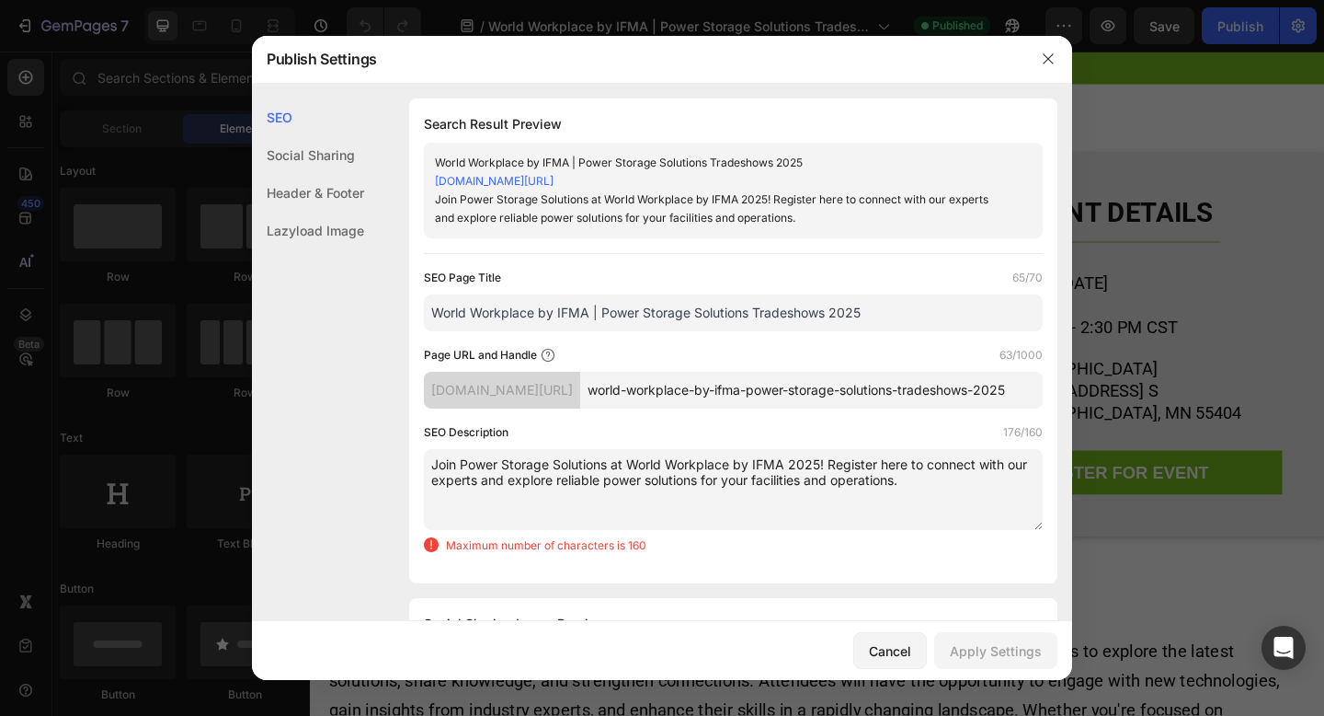
drag, startPoint x: 475, startPoint y: 481, endPoint x: 434, endPoint y: 480, distance: 41.4
click at [434, 480] on textarea "Join Power Storage Solutions at World Workplace by IFMA 2025! Register here to …" at bounding box center [733, 489] width 619 height 81
click at [782, 490] on textarea "Join Power Storage Solutions at World Workplace by IFMA 2025! Register here to …" at bounding box center [733, 489] width 619 height 81
drag, startPoint x: 736, startPoint y: 479, endPoint x: 709, endPoint y: 480, distance: 26.7
click at [709, 480] on textarea "Join Power Storage Solutions at World Workplace by IFMA 2025! Register here to …" at bounding box center [733, 489] width 619 height 81
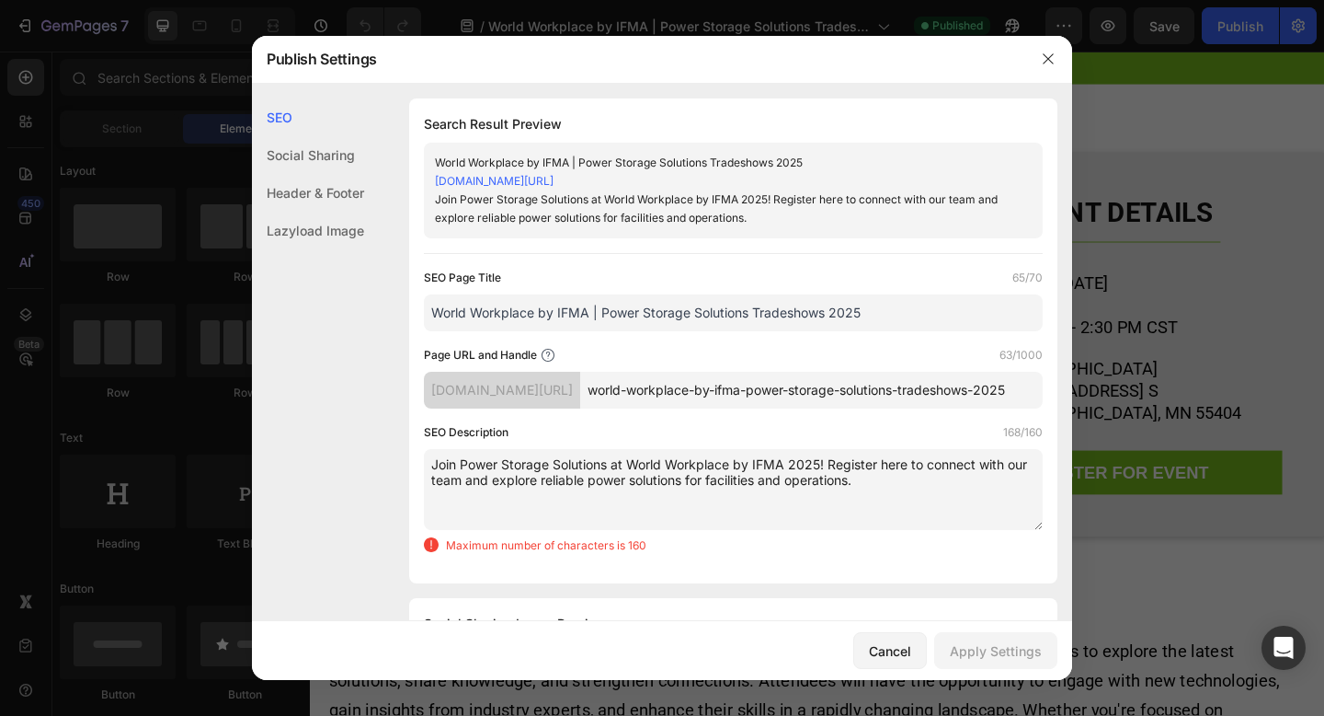
drag, startPoint x: 785, startPoint y: 477, endPoint x: 770, endPoint y: 478, distance: 15.7
click at [771, 477] on textarea "Join Power Storage Solutions at World Workplace by IFMA 2025! Register here to …" at bounding box center [733, 489] width 619 height 81
click at [856, 498] on textarea "Join Power Storage Solutions at World Workplace by IFMA 2025! Register here to …" at bounding box center [733, 489] width 619 height 81
click at [821, 460] on textarea "Join Power Storage Solutions at World Workplace by IFMA 2025! Register here to …" at bounding box center [733, 489] width 619 height 81
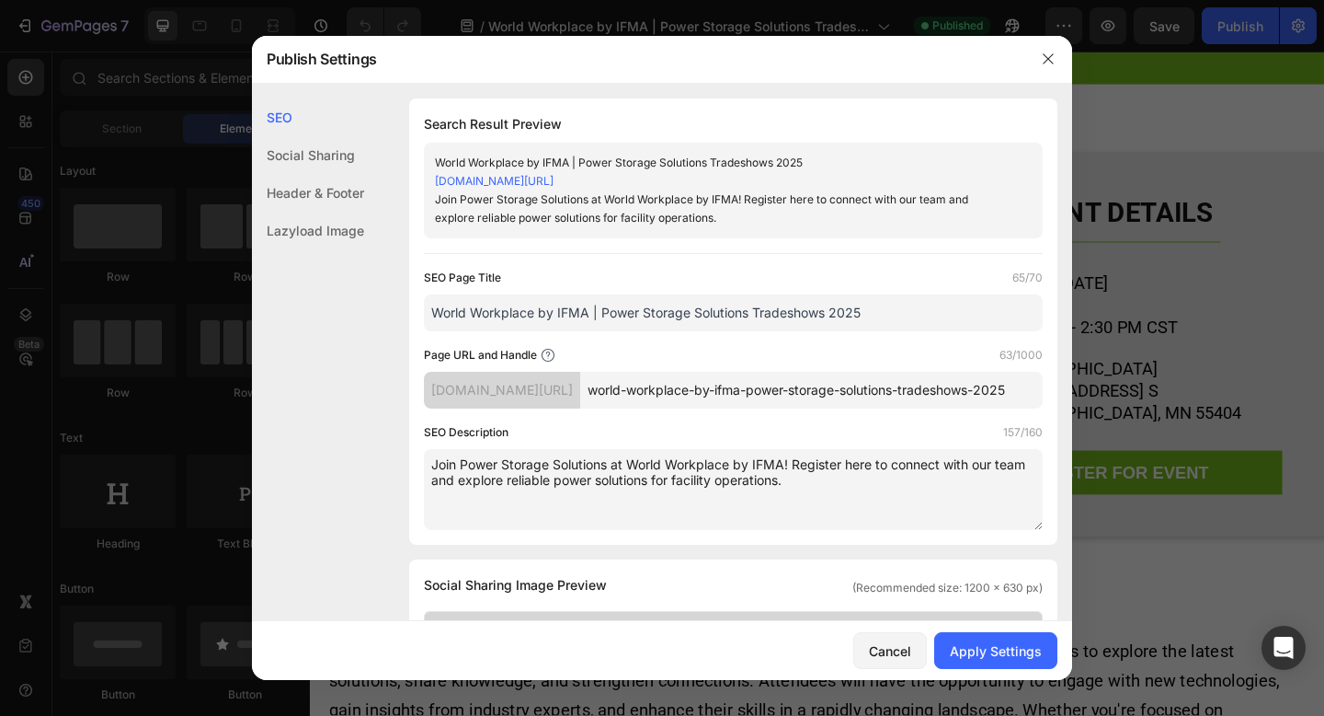
drag, startPoint x: 824, startPoint y: 484, endPoint x: 405, endPoint y: 464, distance: 419.9
type textarea "Join Power Storage Solutions at World Workplace by IFMA! Register here to conne…"
click at [592, 309] on input "World Workplace by IFMA | Power Storage Solutions Tradeshows 2025" at bounding box center [733, 312] width 619 height 37
drag, startPoint x: 922, startPoint y: 312, endPoint x: 867, endPoint y: 312, distance: 55.2
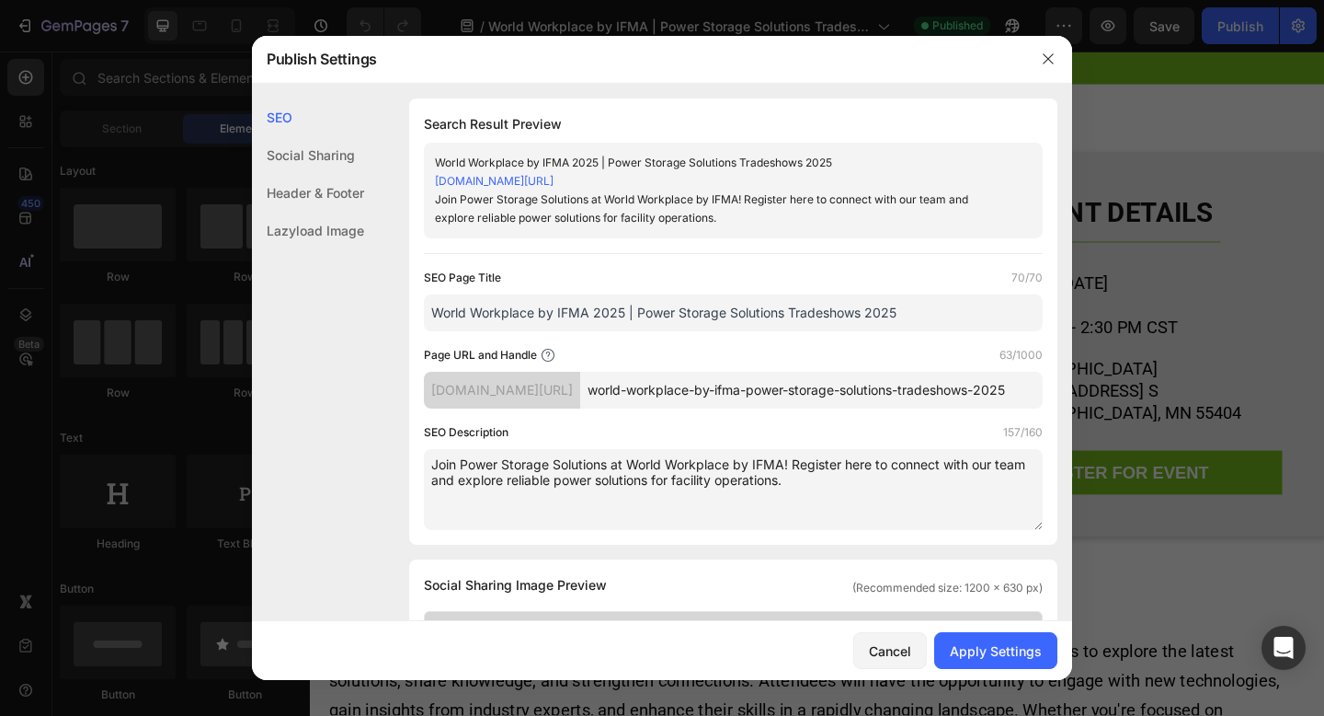
click at [867, 312] on input "World Workplace by IFMA 2025 | Power Storage Solutions Tradeshows 2025" at bounding box center [733, 312] width 619 height 37
drag, startPoint x: 680, startPoint y: 483, endPoint x: 431, endPoint y: 464, distance: 249.1
click at [431, 464] on textarea "Join Power Storage Solutions at World Workplace by IFMA! Register here to conne…" at bounding box center [733, 489] width 619 height 81
click at [842, 477] on textarea "Join Power Storage Solutions at World Workplace by IFMA! Register here to conne…" at bounding box center [733, 489] width 619 height 81
click at [963, 649] on div "Apply Settings" at bounding box center [996, 650] width 92 height 19
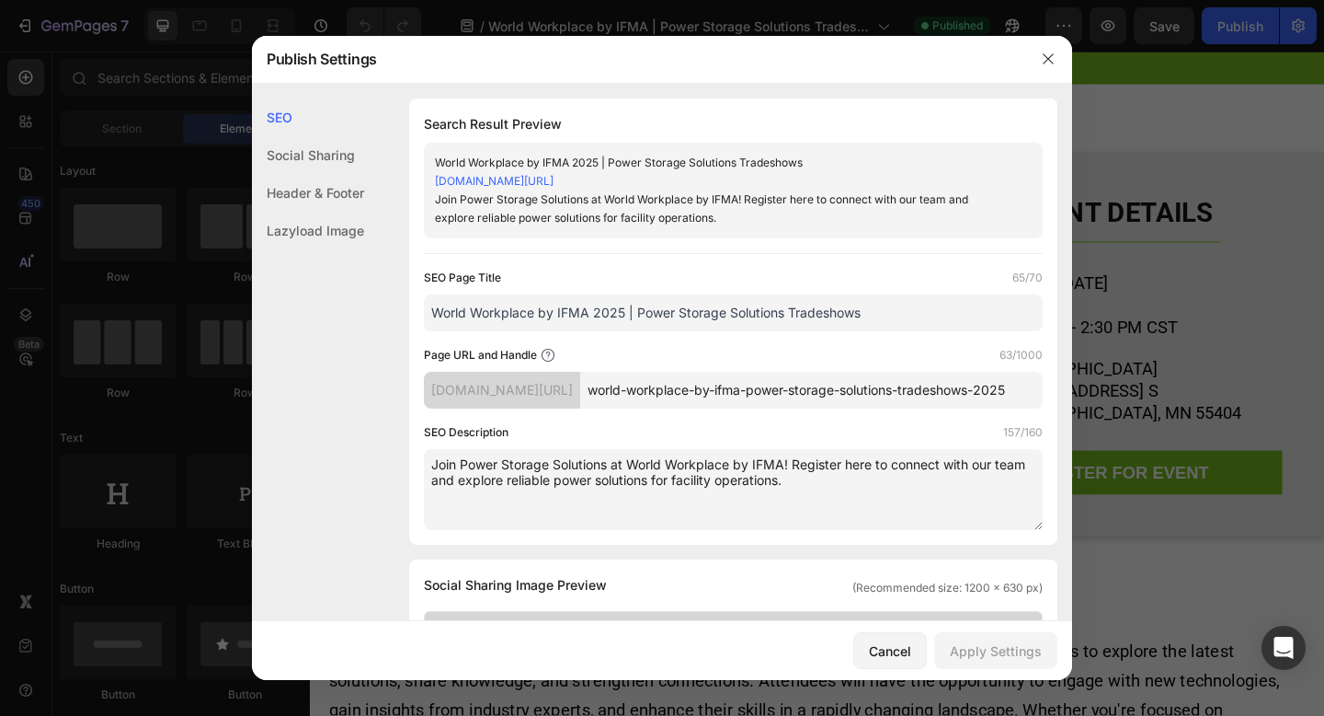
drag, startPoint x: 592, startPoint y: 313, endPoint x: 542, endPoint y: 309, distance: 50.7
click at [542, 309] on input "World Workplace by IFMA 2025 | Power Storage Solutions Tradeshows" at bounding box center [733, 312] width 619 height 37
click at [430, 315] on input "World Workplace 2025 | Power Storage Solutions Tradeshows" at bounding box center [733, 312] width 619 height 37
type input "IFMA World Workplace 2025 | Power Storage Solutions Tradeshows"
click at [1011, 659] on div "Apply Settings" at bounding box center [996, 650] width 92 height 19
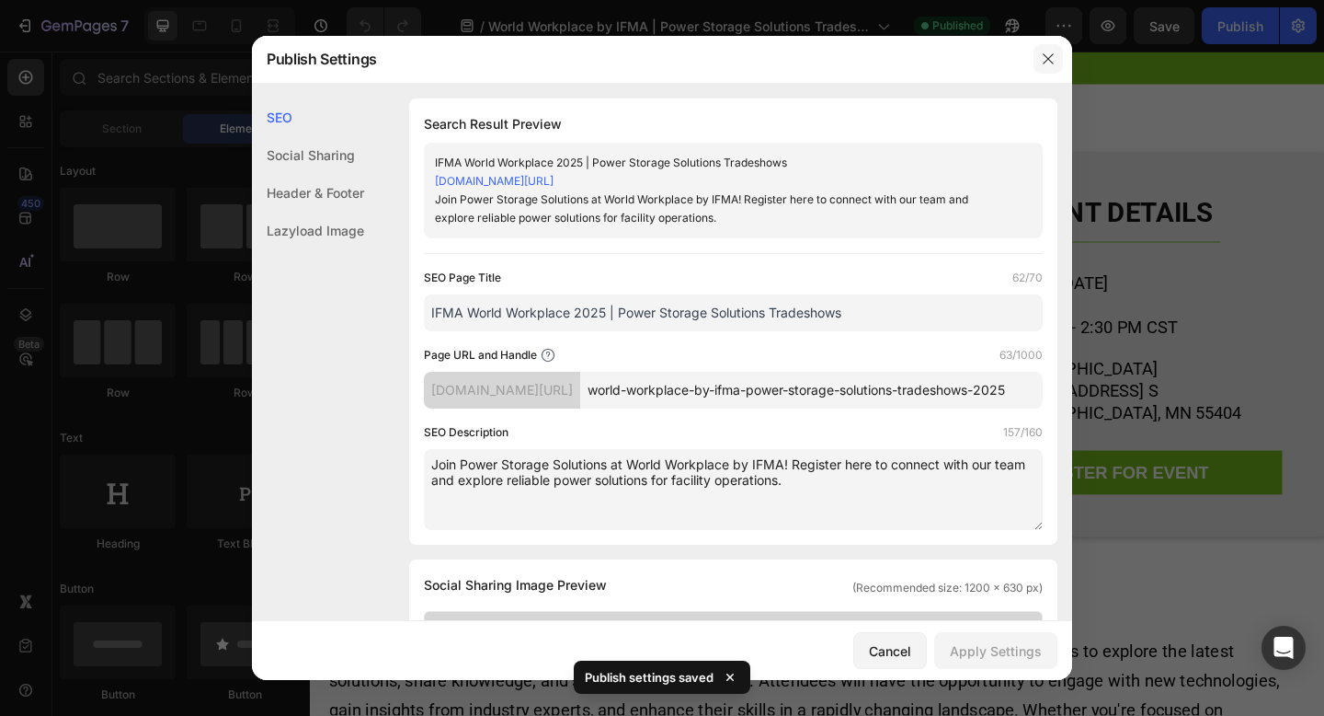
click at [1051, 55] on icon "button" at bounding box center [1048, 59] width 10 height 10
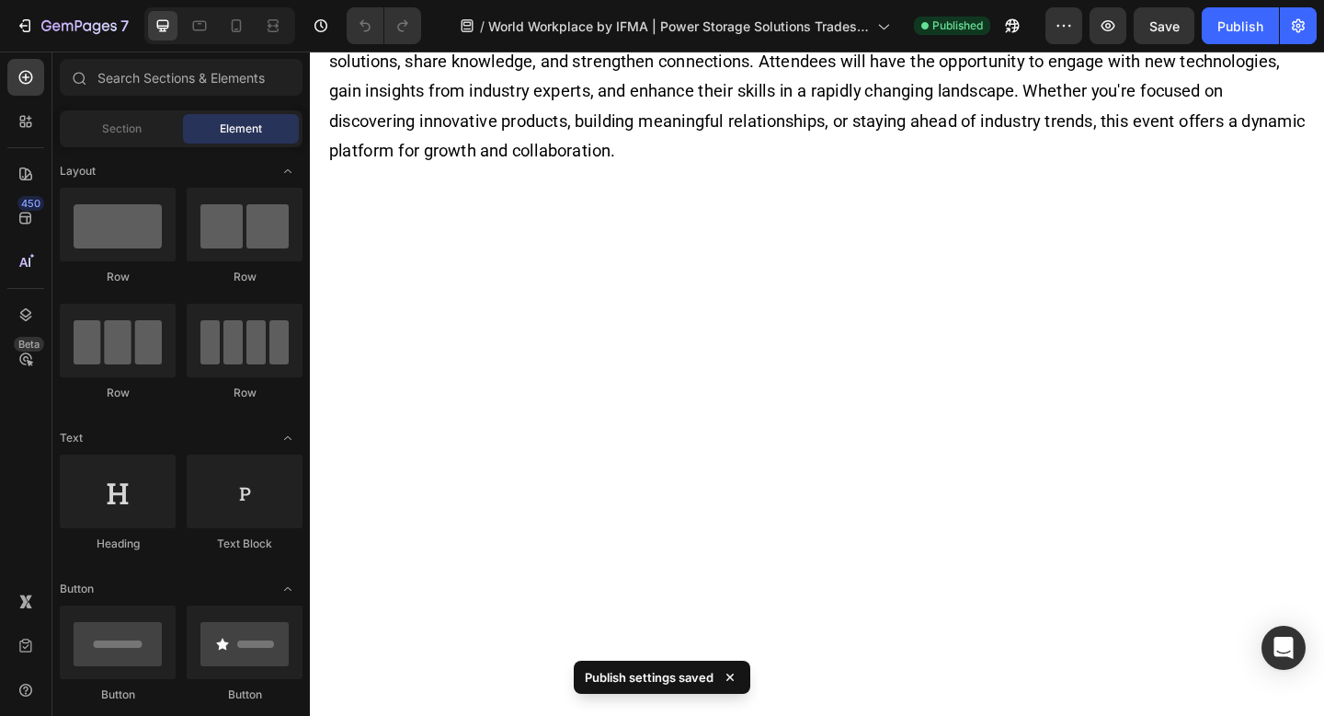
scroll to position [0, 0]
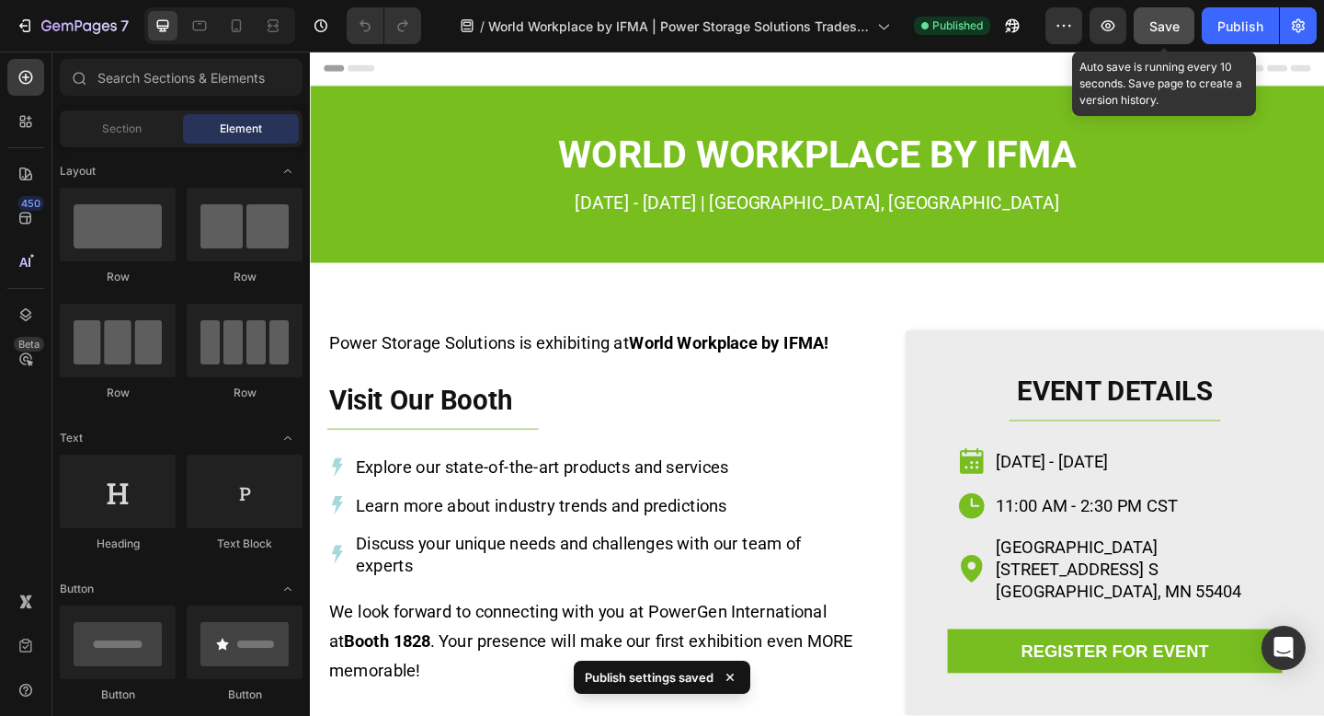
click at [1143, 28] on button "Save" at bounding box center [1164, 25] width 61 height 37
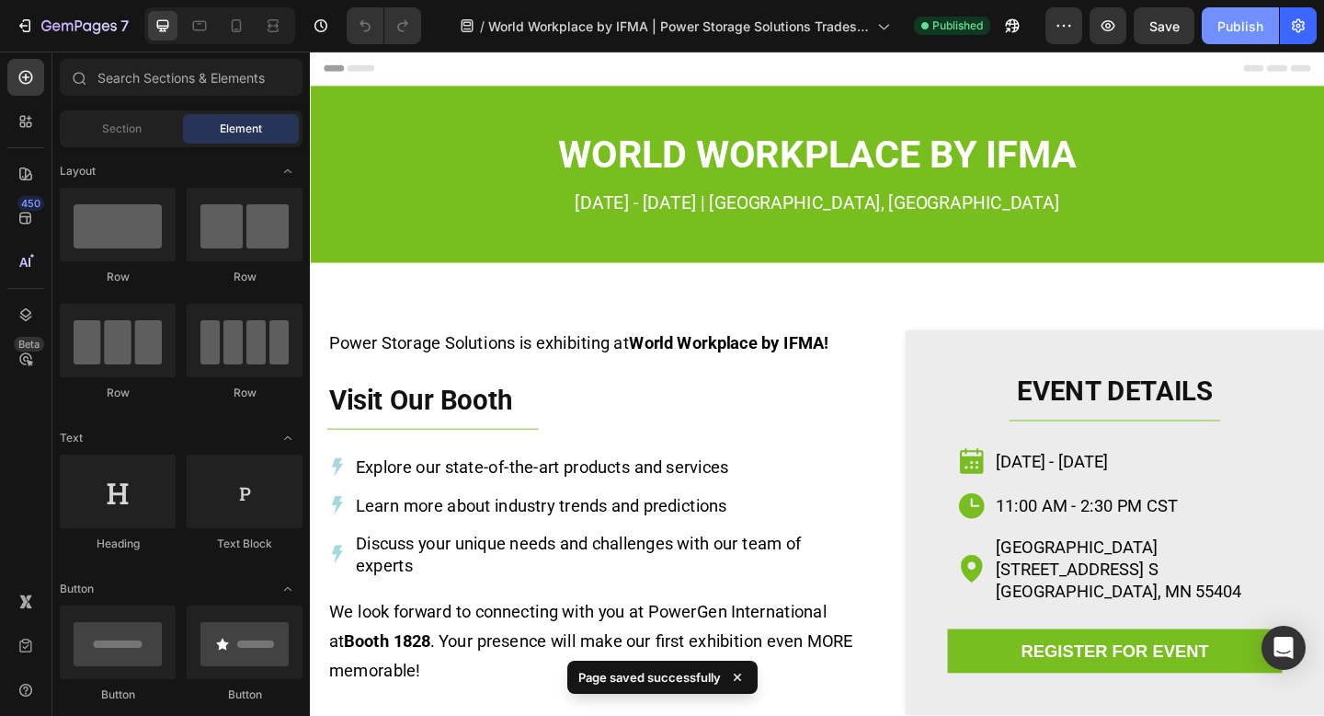
click at [1233, 38] on button "Publish" at bounding box center [1240, 25] width 77 height 37
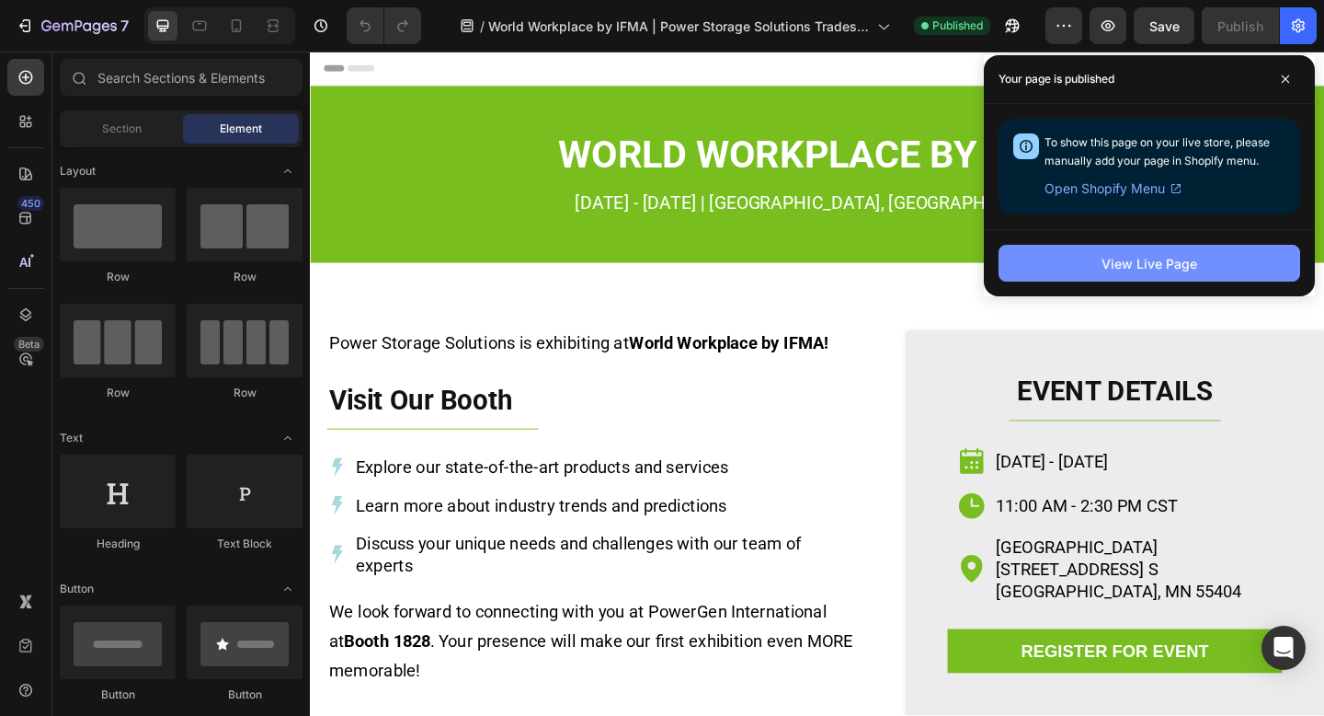
click at [1121, 260] on div "View Live Page" at bounding box center [1150, 263] width 96 height 19
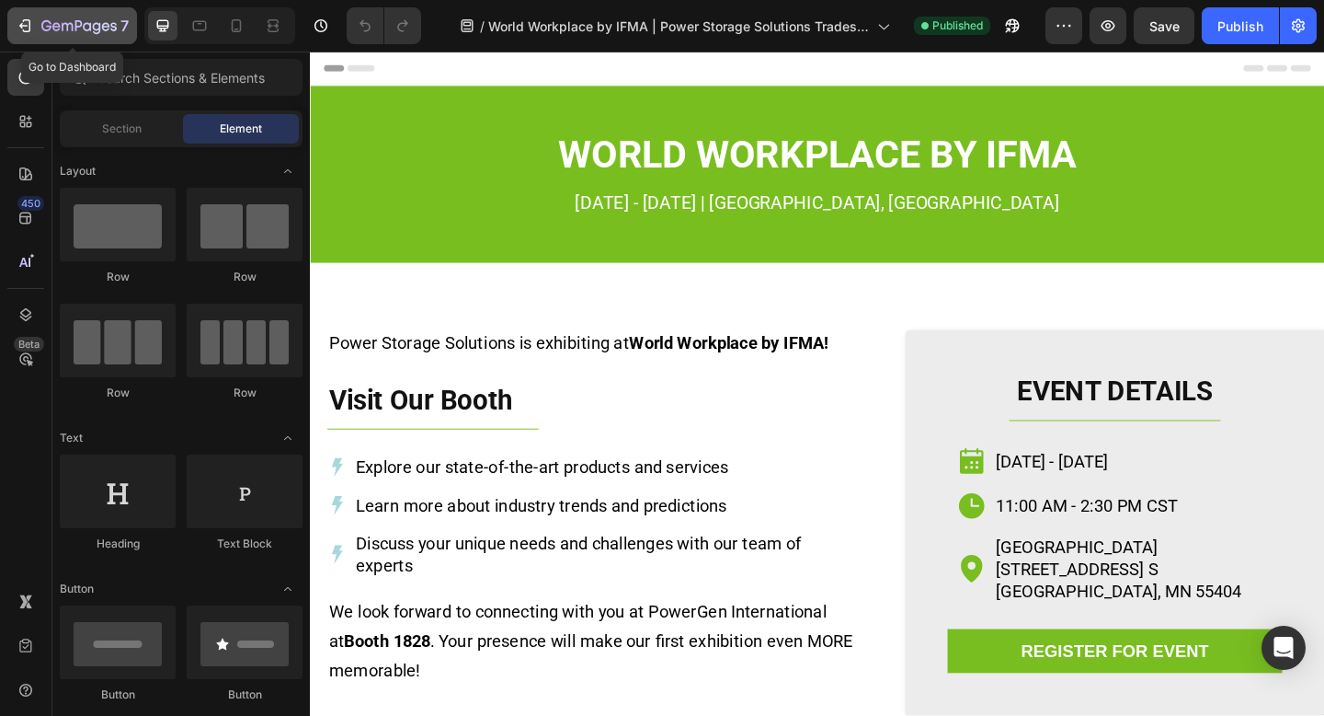
click at [75, 26] on icon "button" at bounding box center [78, 25] width 7 height 11
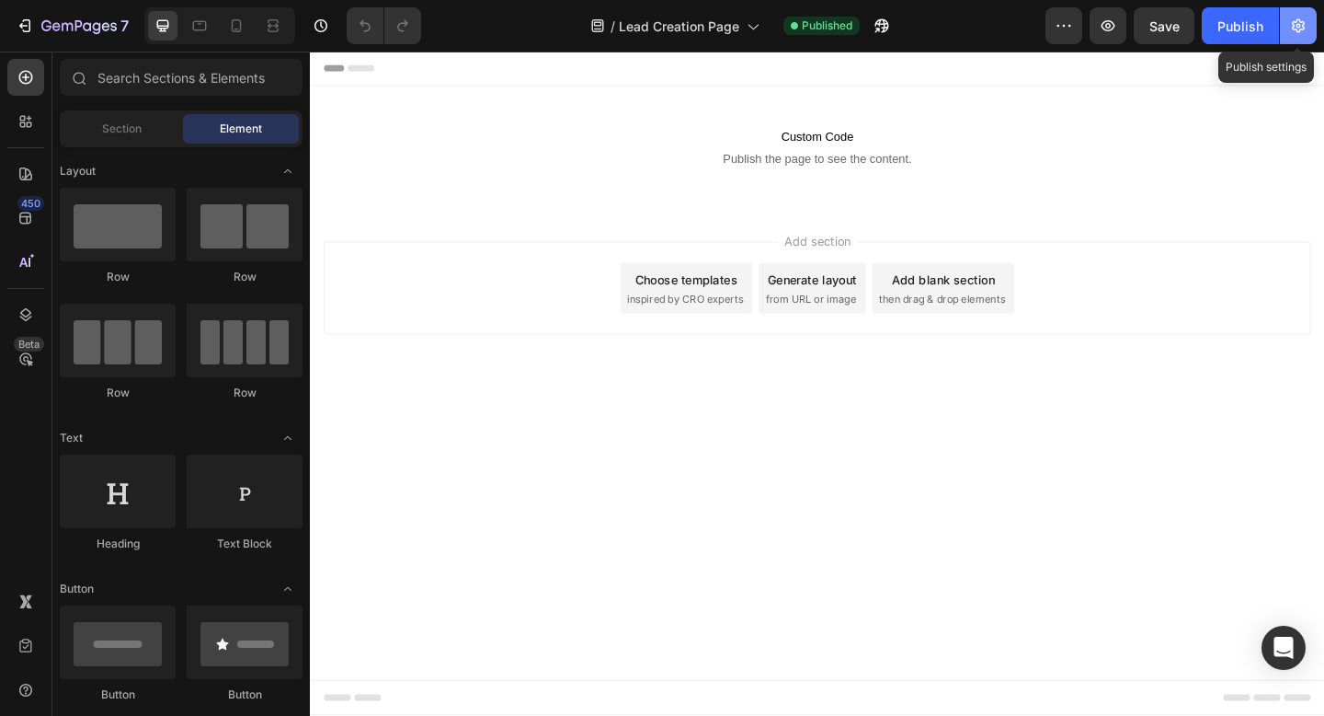
click at [1302, 29] on icon "button" at bounding box center [1298, 26] width 18 height 18
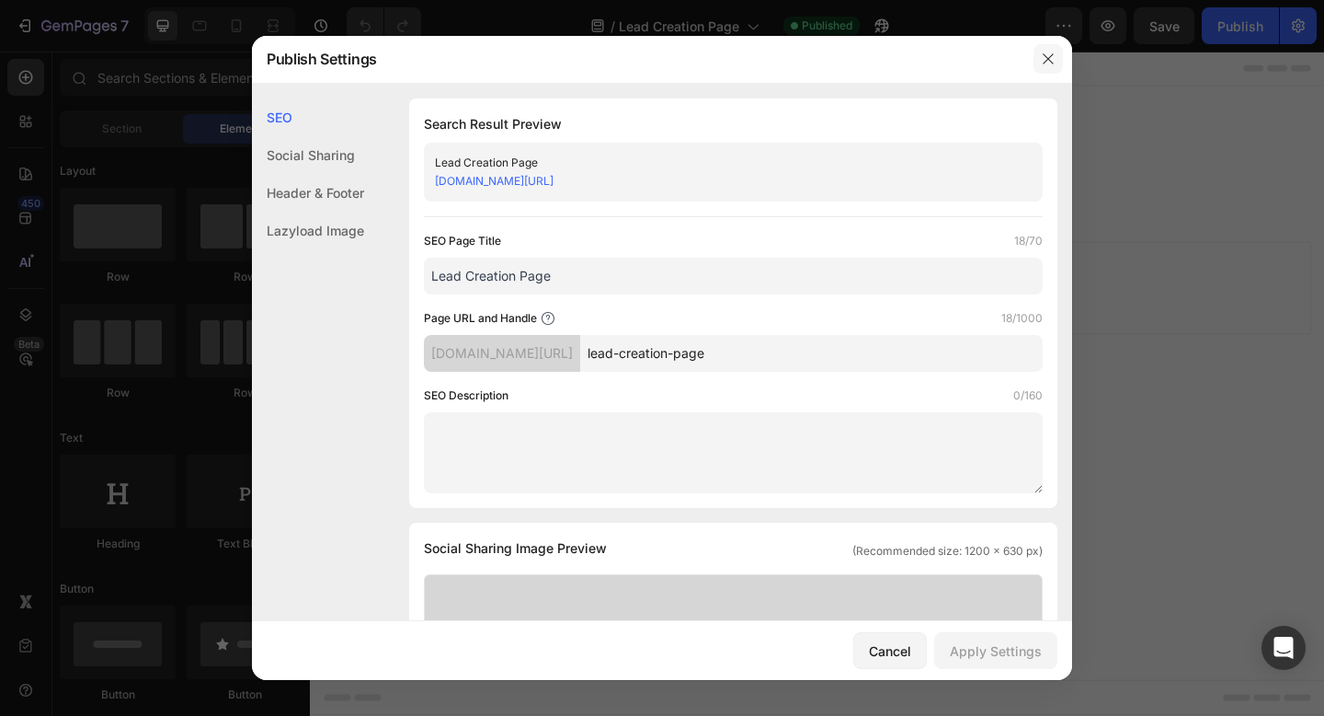
click at [1041, 57] on icon "button" at bounding box center [1048, 59] width 15 height 15
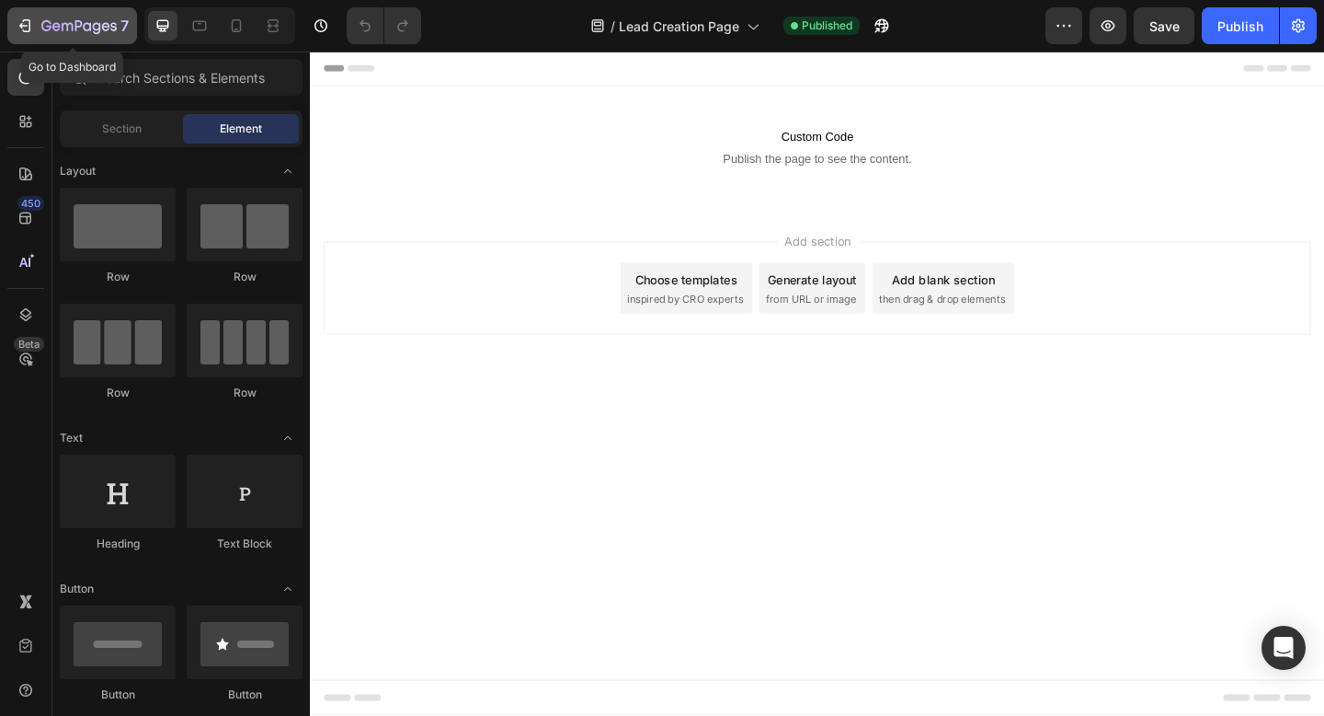
click at [96, 25] on icon "button" at bounding box center [78, 27] width 75 height 16
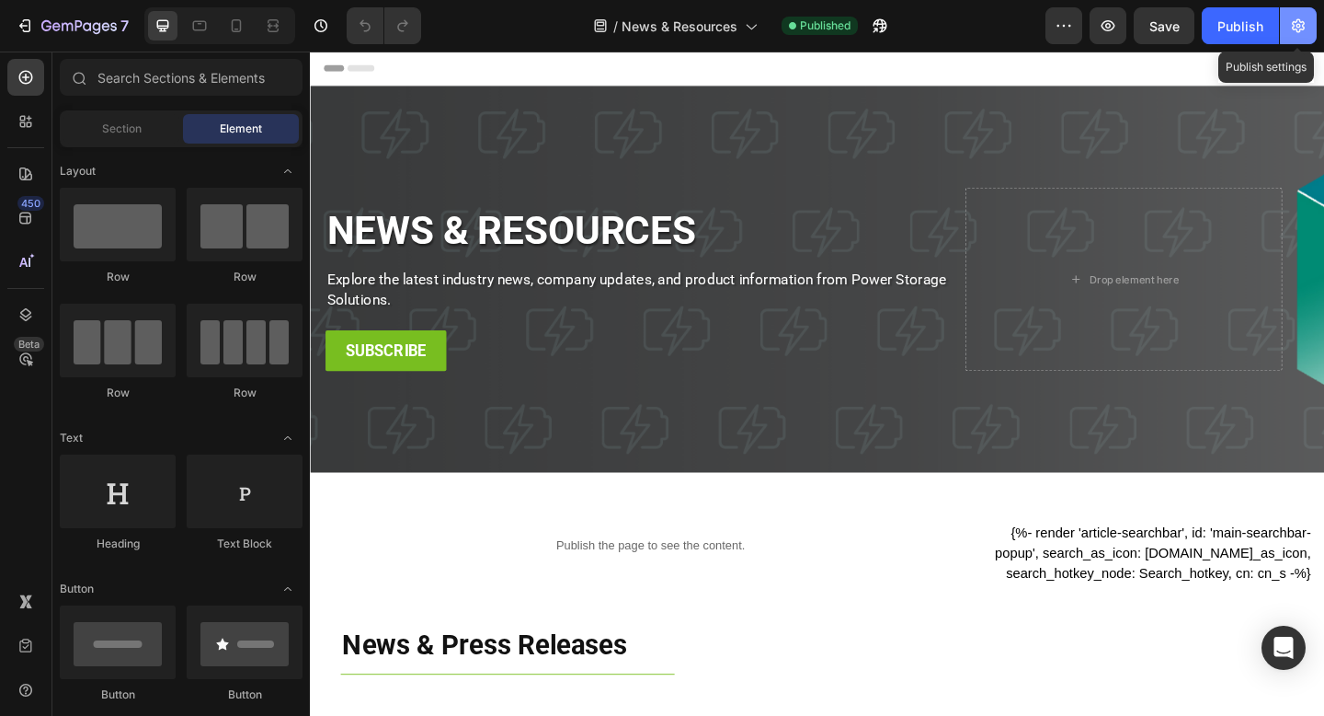
click at [1287, 39] on button "button" at bounding box center [1298, 25] width 37 height 37
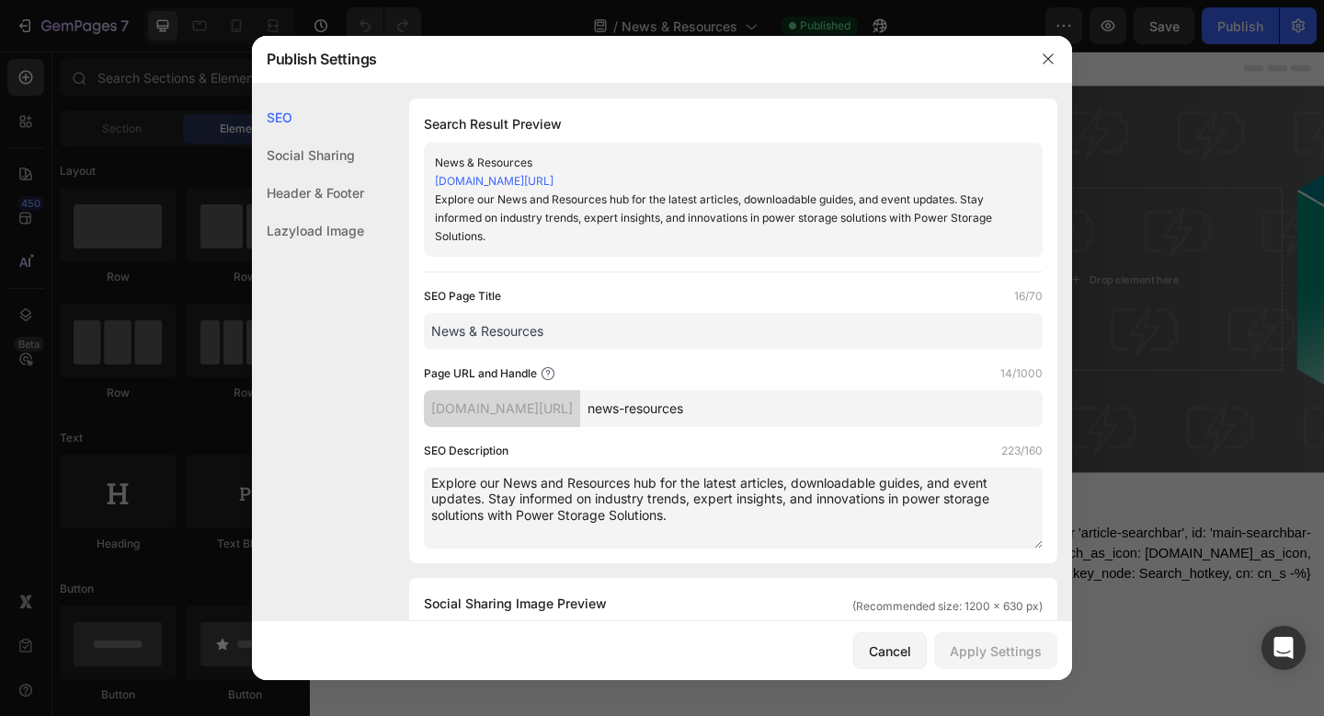
click at [693, 521] on textarea "Explore our News and Resources hub for the latest articles, downloadable guides…" at bounding box center [733, 507] width 619 height 81
click at [705, 481] on textarea "Explore our News and Resources hub for the latest articles, downloadable guides…" at bounding box center [733, 507] width 619 height 81
drag, startPoint x: 659, startPoint y: 482, endPoint x: 636, endPoint y: 482, distance: 23.0
click at [636, 482] on textarea "Explore our News and Resources hub for the latest articles, downloadable guides…" at bounding box center [733, 507] width 619 height 81
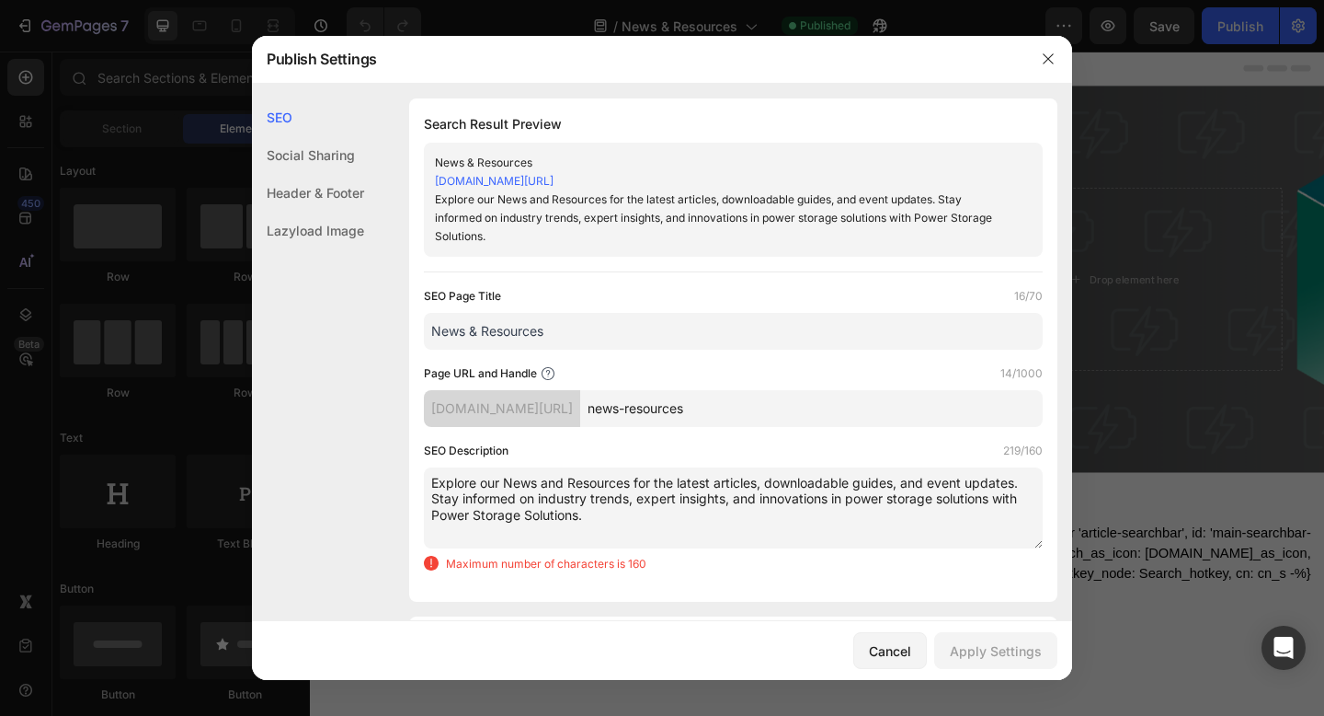
click at [501, 477] on textarea "Explore our News and Resources for the latest articles, downloadable guides, an…" at bounding box center [733, 507] width 619 height 81
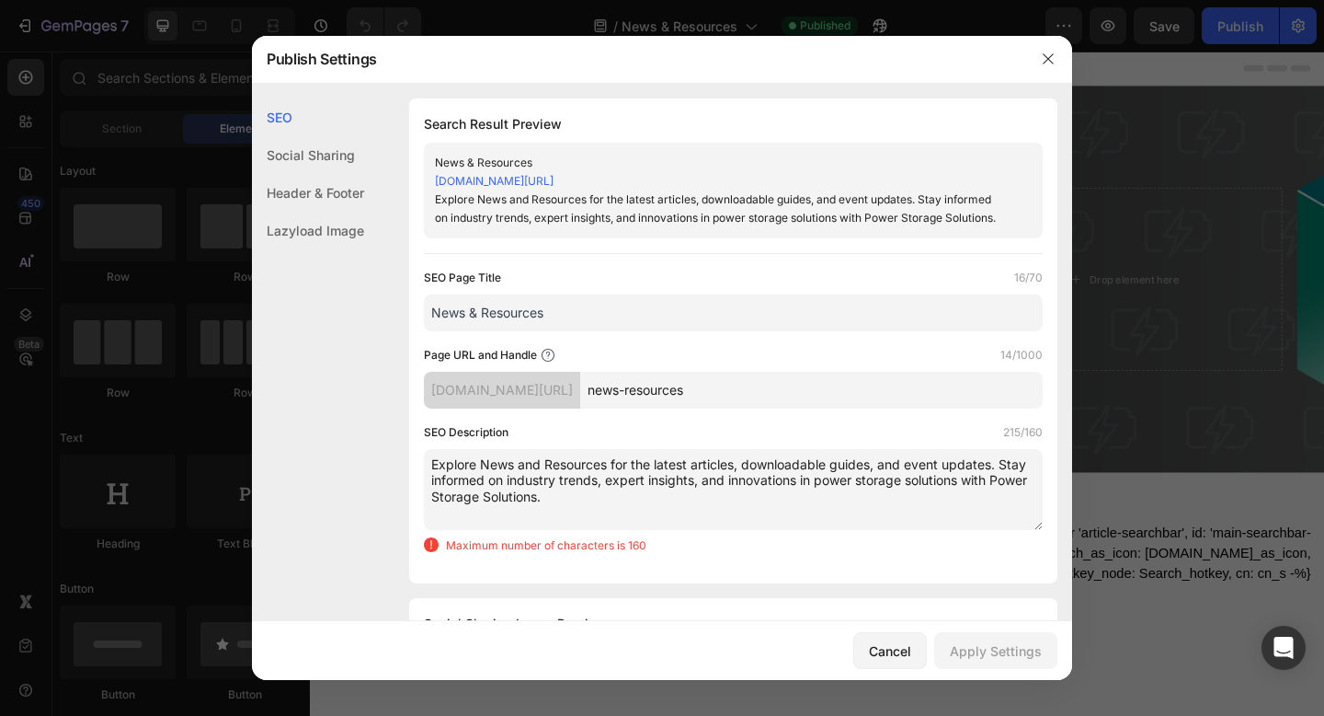
click at [916, 498] on textarea "Explore News and Resources for the latest articles, downloadable guides, and ev…" at bounding box center [733, 489] width 619 height 81
drag, startPoint x: 963, startPoint y: 480, endPoint x: 818, endPoint y: 482, distance: 145.3
click at [818, 482] on textarea "Explore News and Resources for the latest articles, downloadable guides, and ev…" at bounding box center [733, 489] width 619 height 81
click at [662, 507] on textarea "Explore News and Resources for the latest articles, downloadable guides, and ev…" at bounding box center [733, 489] width 619 height 81
drag, startPoint x: 702, startPoint y: 481, endPoint x: 612, endPoint y: 481, distance: 90.1
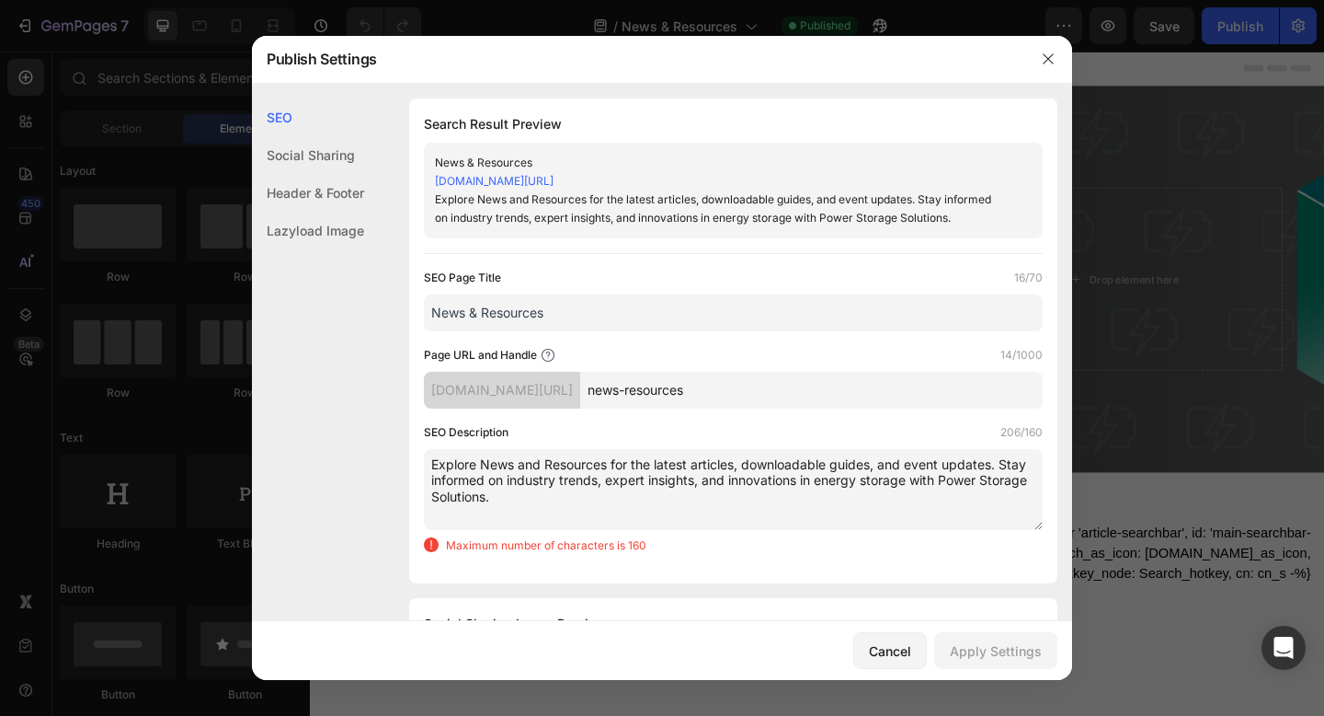
click at [607, 480] on textarea "Explore News and Resources for the latest articles, downloadable guides, and ev…" at bounding box center [733, 489] width 619 height 81
click at [884, 499] on textarea "Explore News and Resources for the latest articles, downloadable guides, and ev…" at bounding box center [733, 489] width 619 height 81
click at [748, 494] on textarea "Explore News and Resources for the latest articles, downloadable guides, and ev…" at bounding box center [733, 489] width 619 height 81
click at [1012, 487] on textarea "Explore News and Resources for the latest articles, downloadable guides, and ev…" at bounding box center [733, 489] width 619 height 81
drag, startPoint x: 1001, startPoint y: 461, endPoint x: 434, endPoint y: 460, distance: 566.6
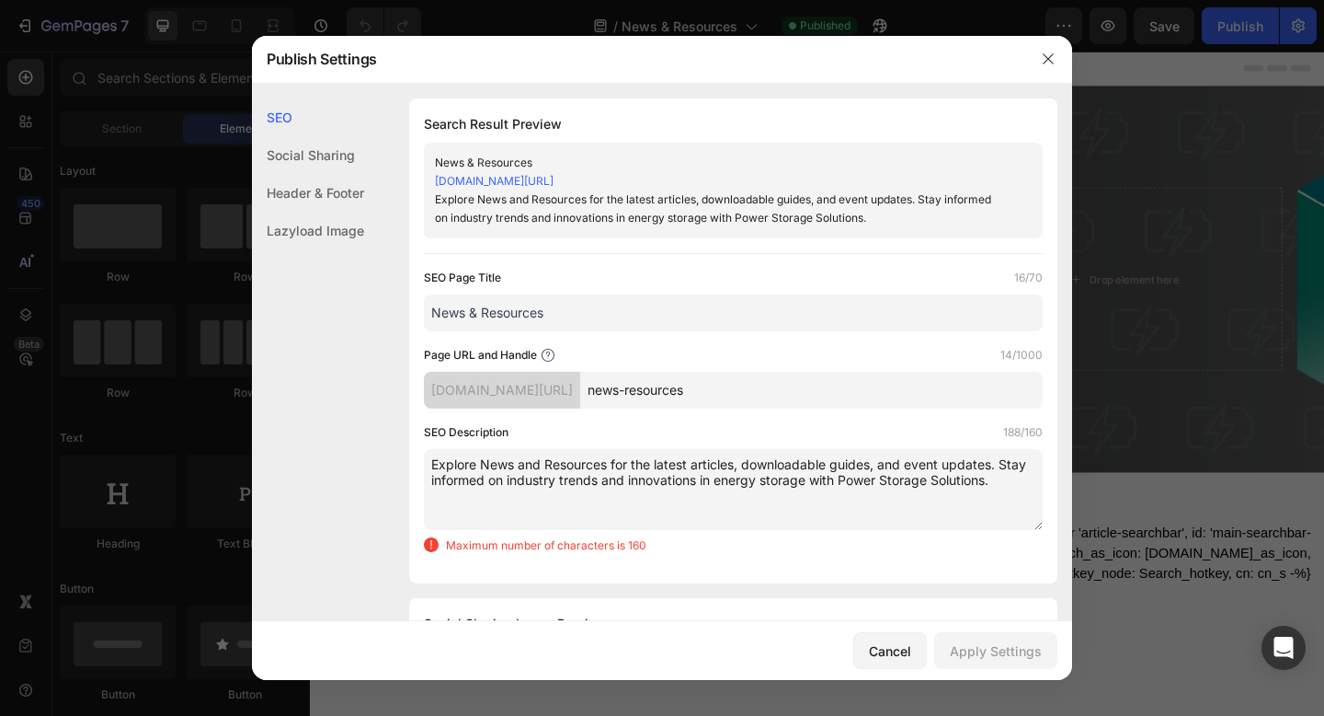
click at [434, 460] on textarea "Explore News and Resources for the latest articles, downloadable guides, and ev…" at bounding box center [733, 489] width 619 height 81
type textarea "Stay informed on industry trends and innovations in energy storage with Power S…"
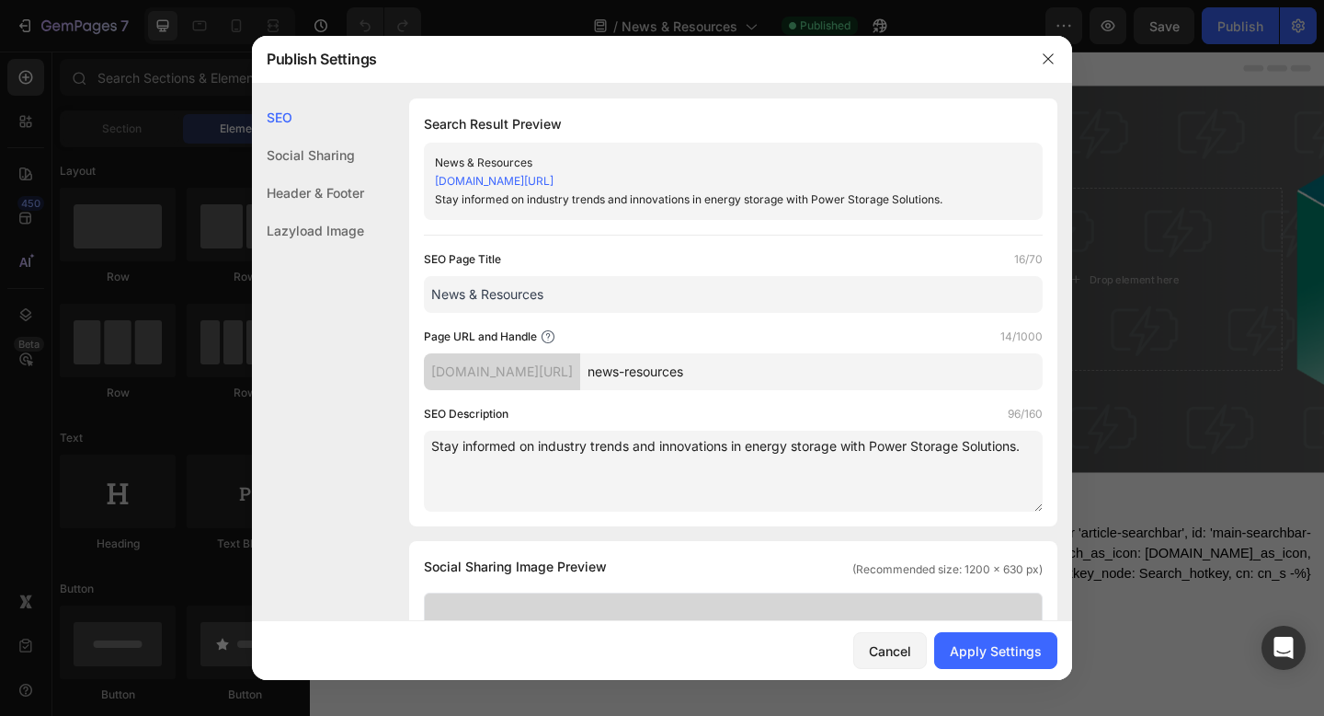
click at [641, 493] on textarea "Stay informed on industry trends and innovations in energy storage with Power S…" at bounding box center [733, 470] width 619 height 81
click at [1211, 178] on div at bounding box center [662, 358] width 1324 height 716
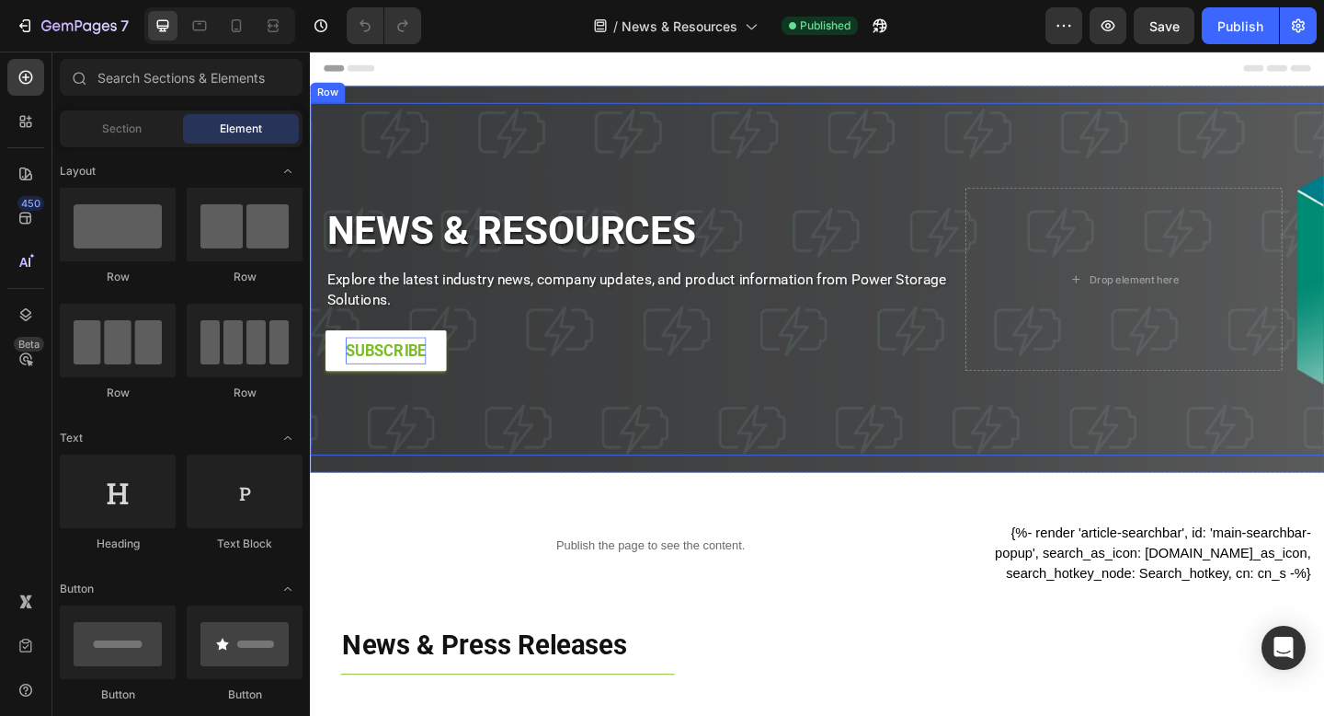
click at [418, 378] on strong "SUBSCRIBE" at bounding box center [392, 376] width 87 height 19
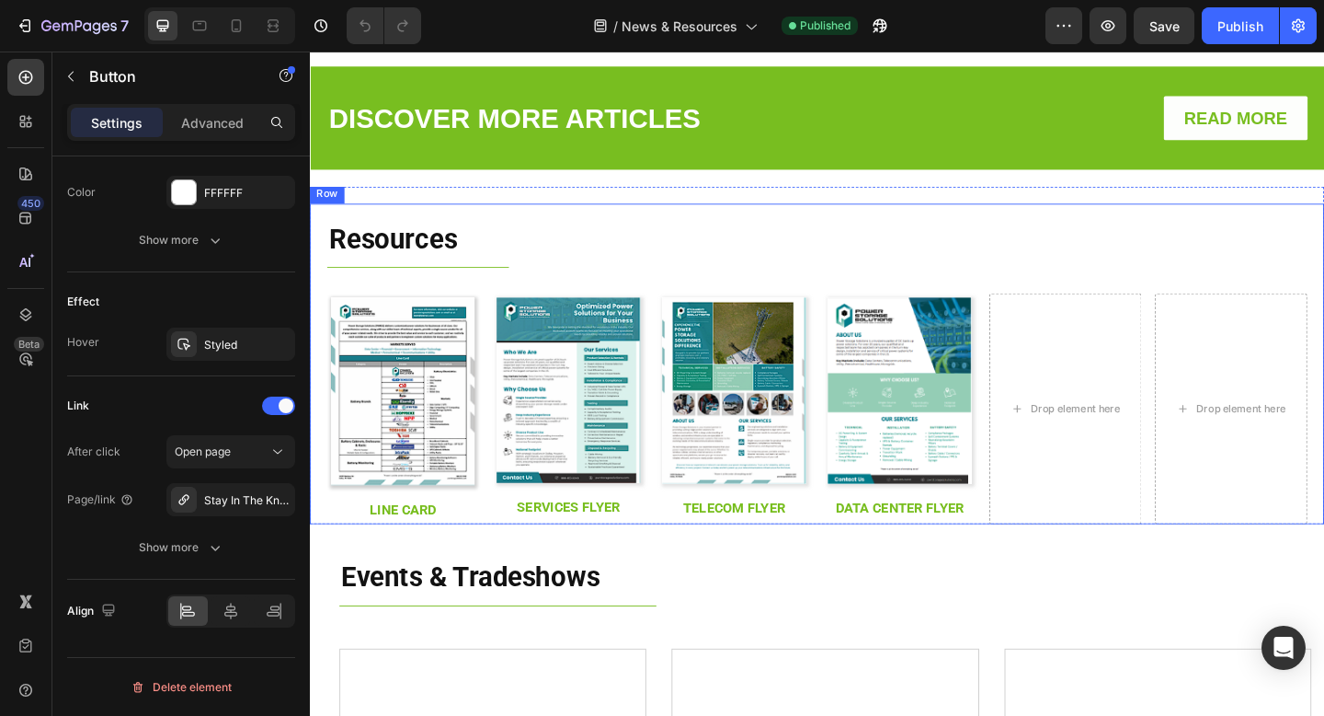
scroll to position [1609, 0]
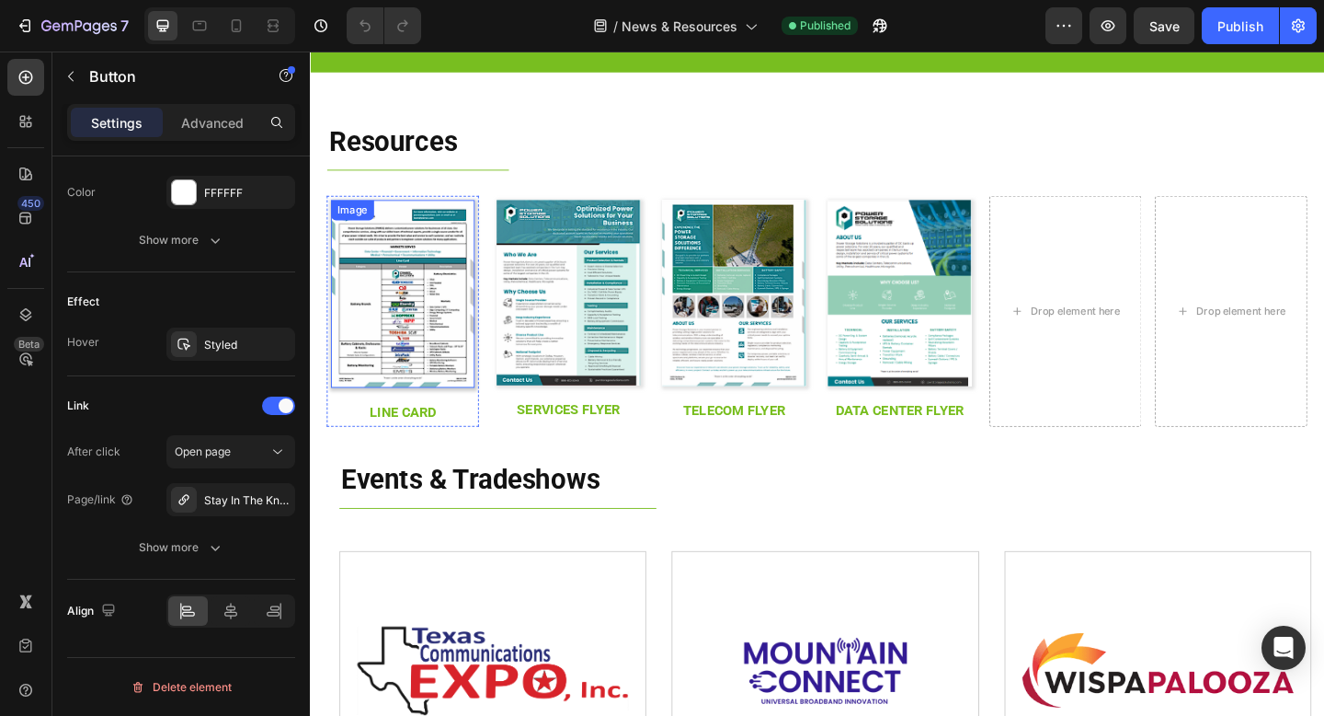
click at [427, 353] on img at bounding box center [411, 315] width 156 height 204
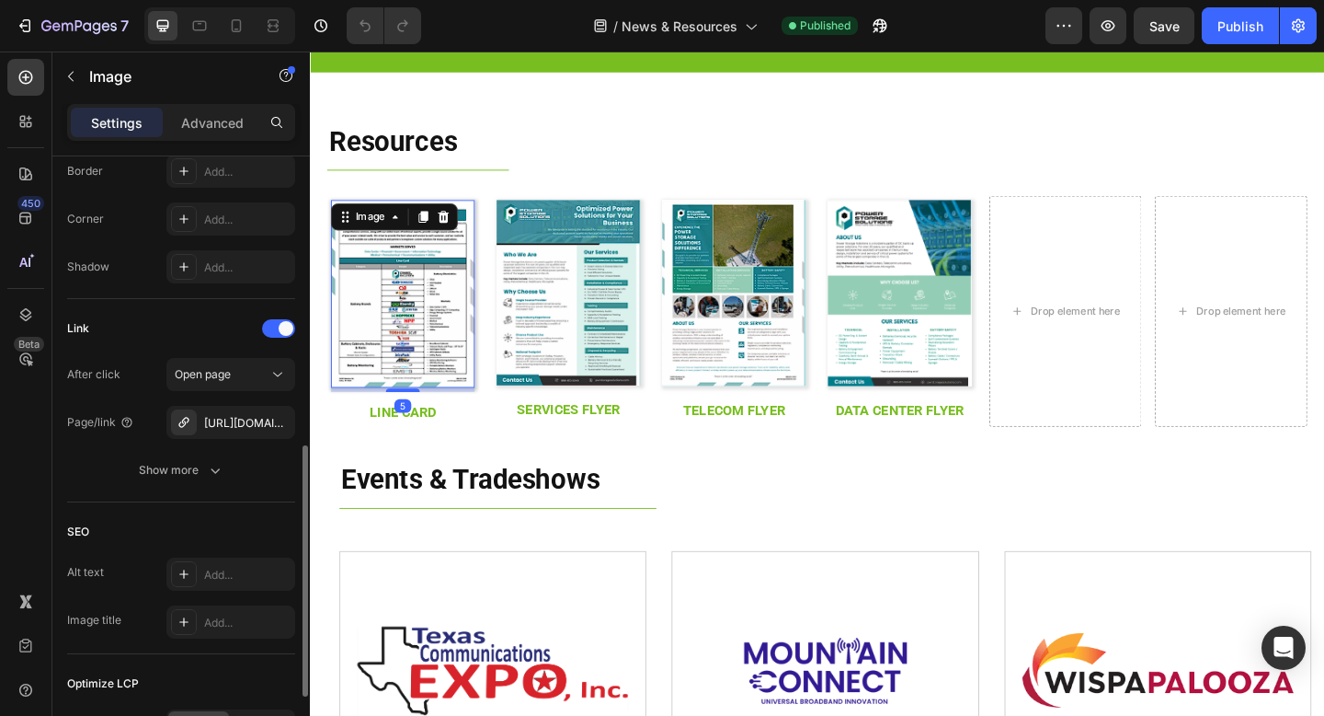
scroll to position [696, 0]
click at [246, 419] on div "[URL][DOMAIN_NAME]" at bounding box center [230, 421] width 53 height 17
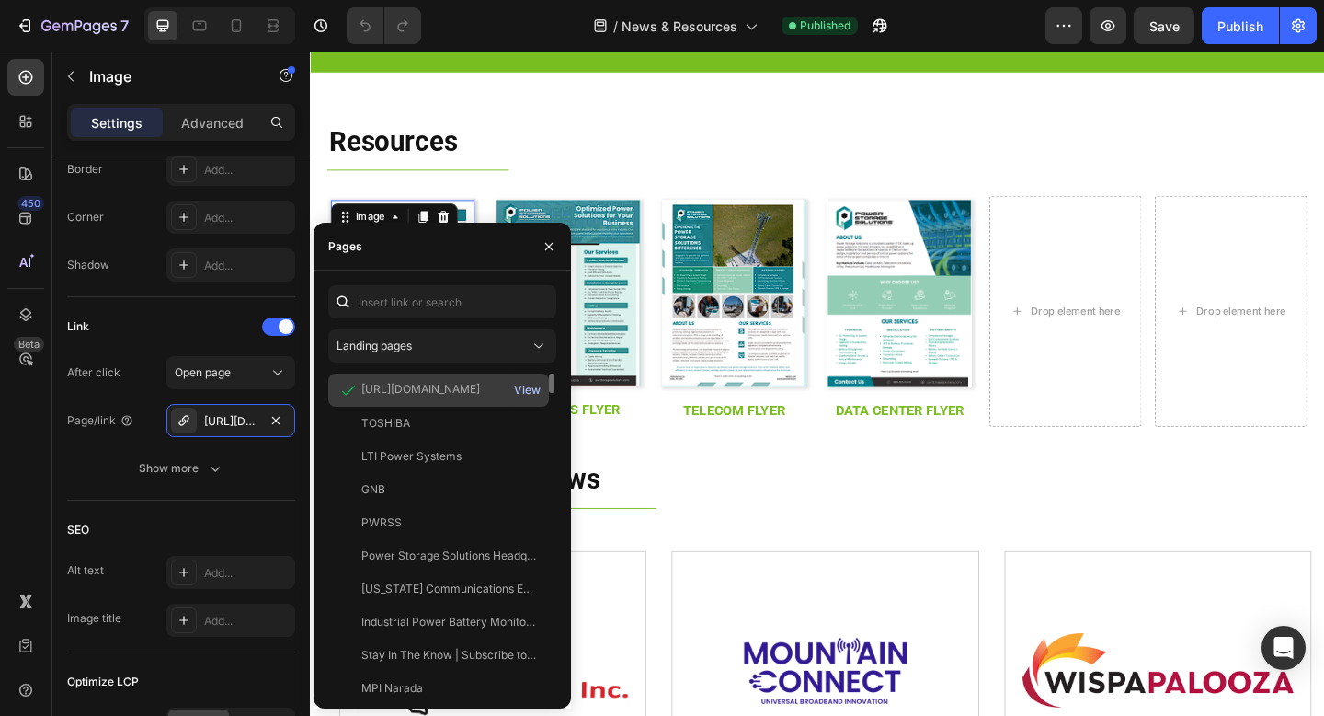
click at [521, 389] on div "View" at bounding box center [527, 390] width 27 height 17
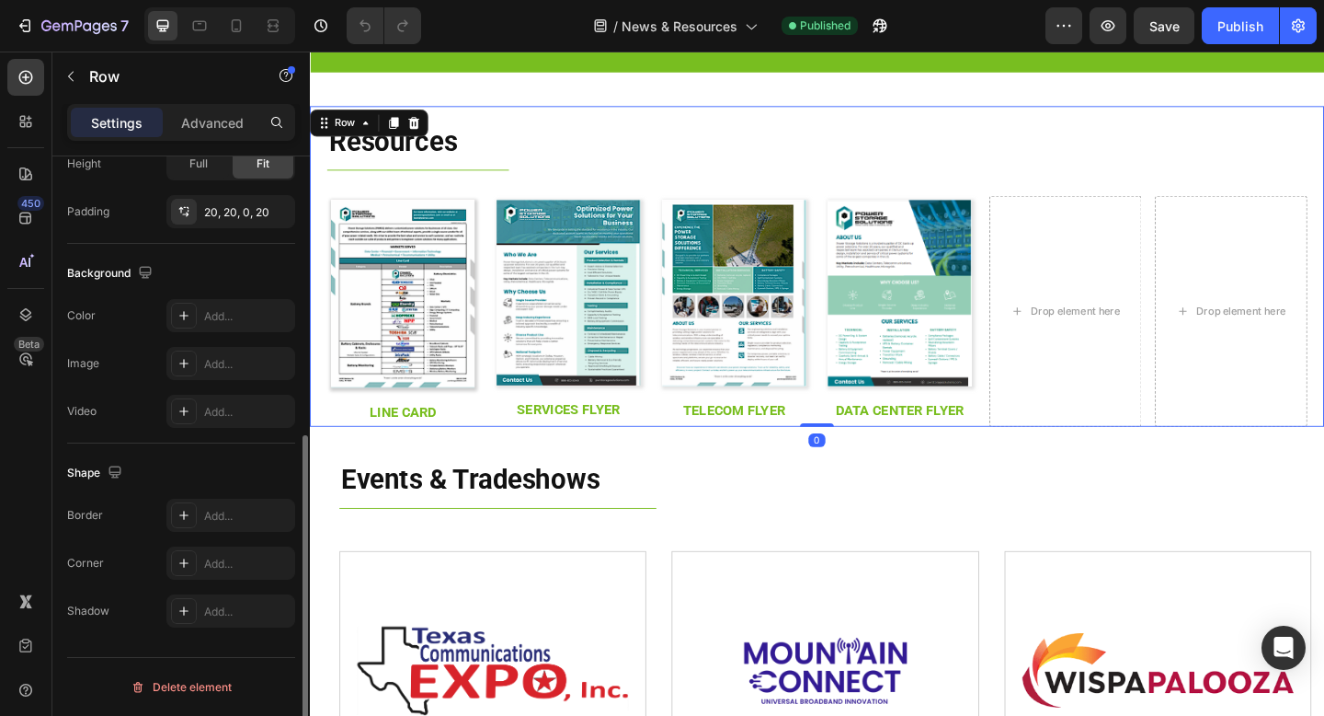
click at [749, 124] on div "Resources Heading Title Line Image line card Text Block Row Image services FLYE…" at bounding box center [862, 285] width 1104 height 349
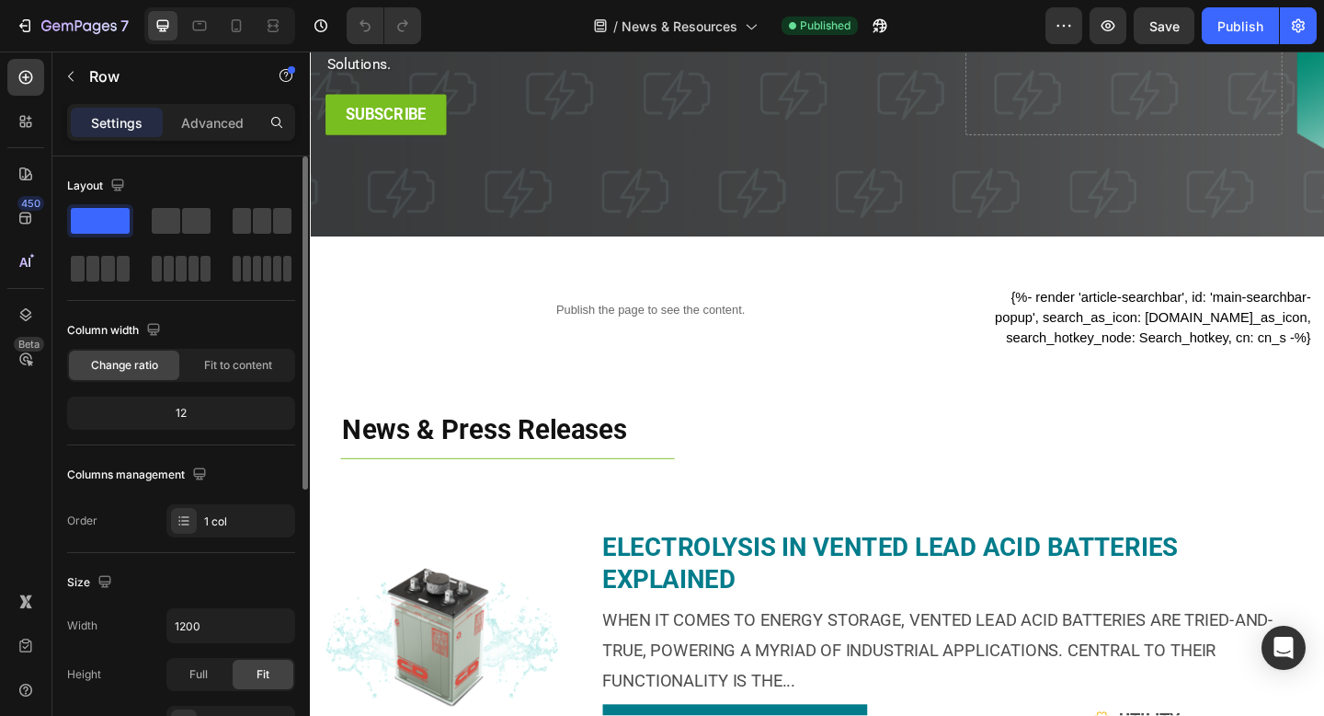
scroll to position [0, 0]
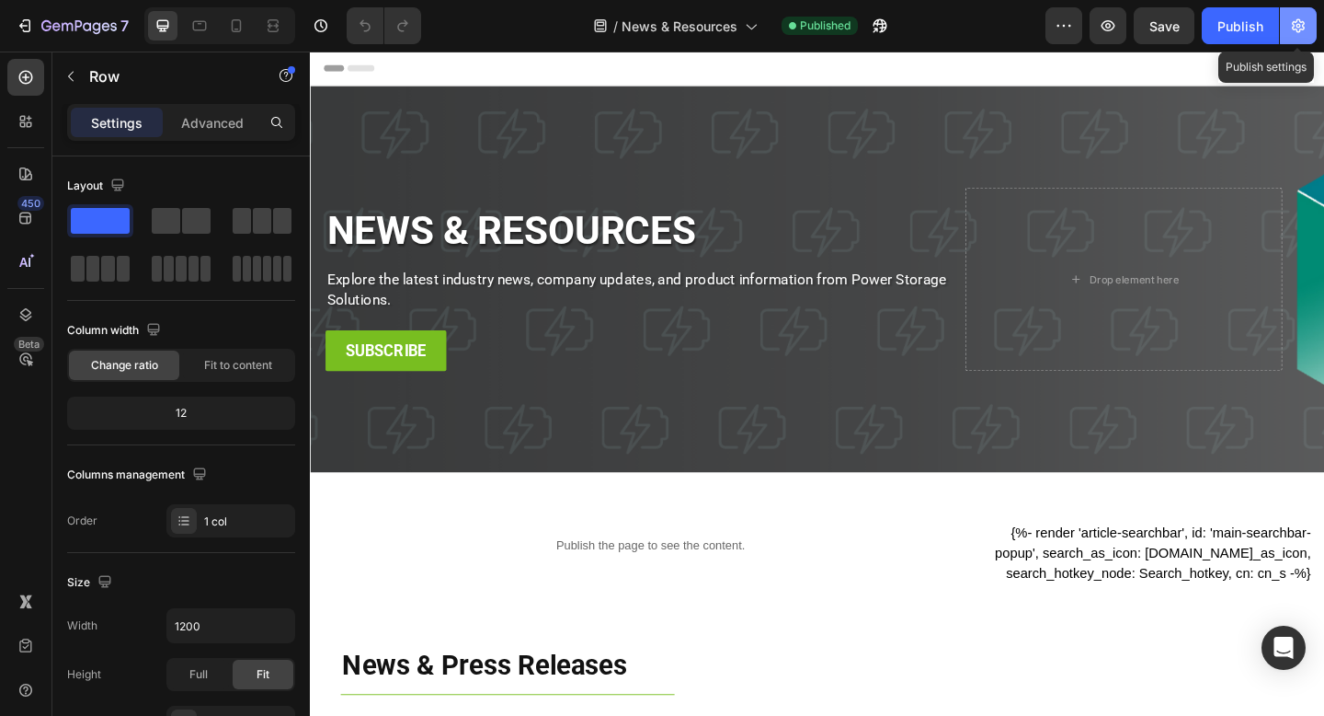
click at [1300, 25] on icon "button" at bounding box center [1299, 26] width 5 height 5
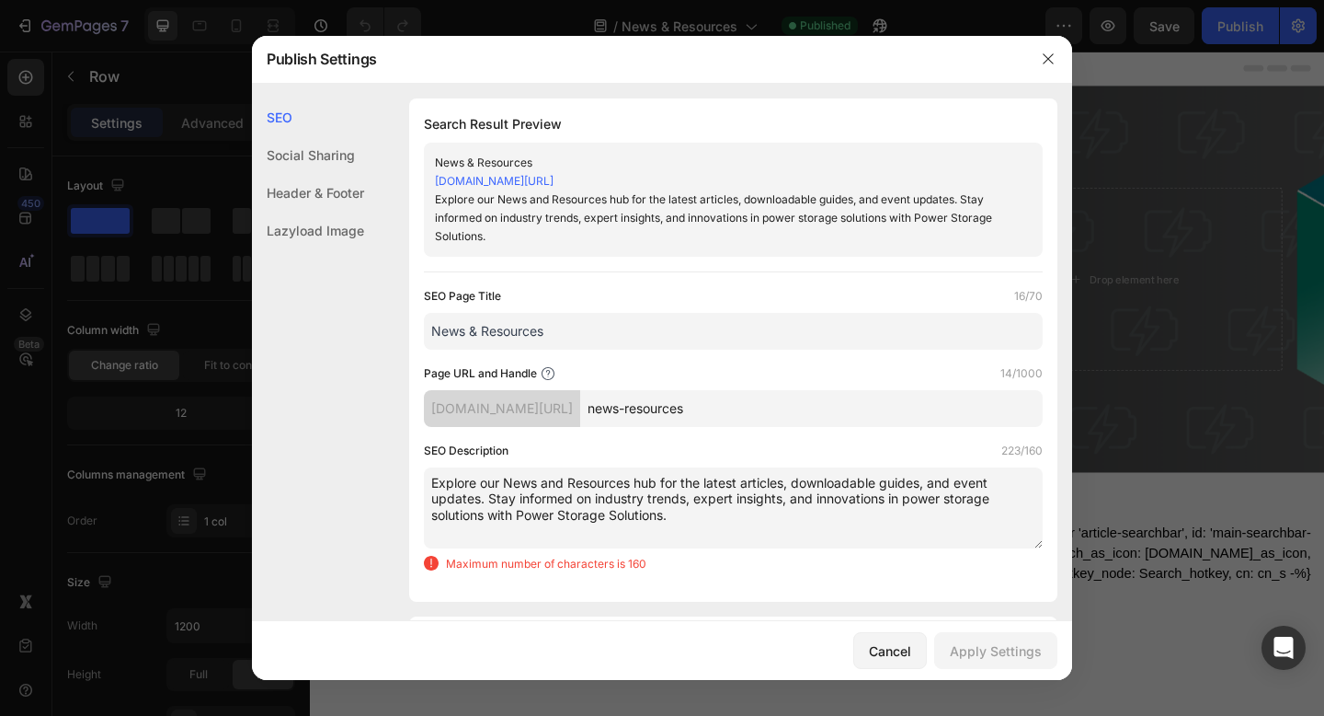
click at [743, 513] on textarea "Explore our News and Resources hub for the latest articles, downloadable guides…" at bounding box center [733, 507] width 619 height 81
drag, startPoint x: 693, startPoint y: 516, endPoint x: 430, endPoint y: 480, distance: 265.5
click at [430, 480] on textarea "Explore our News and Resources hub for the latest articles, downloadable guides…" at bounding box center [733, 507] width 619 height 81
paste textarea "Stay up to date with Power Storage Solutions news and resources. Explore produc…"
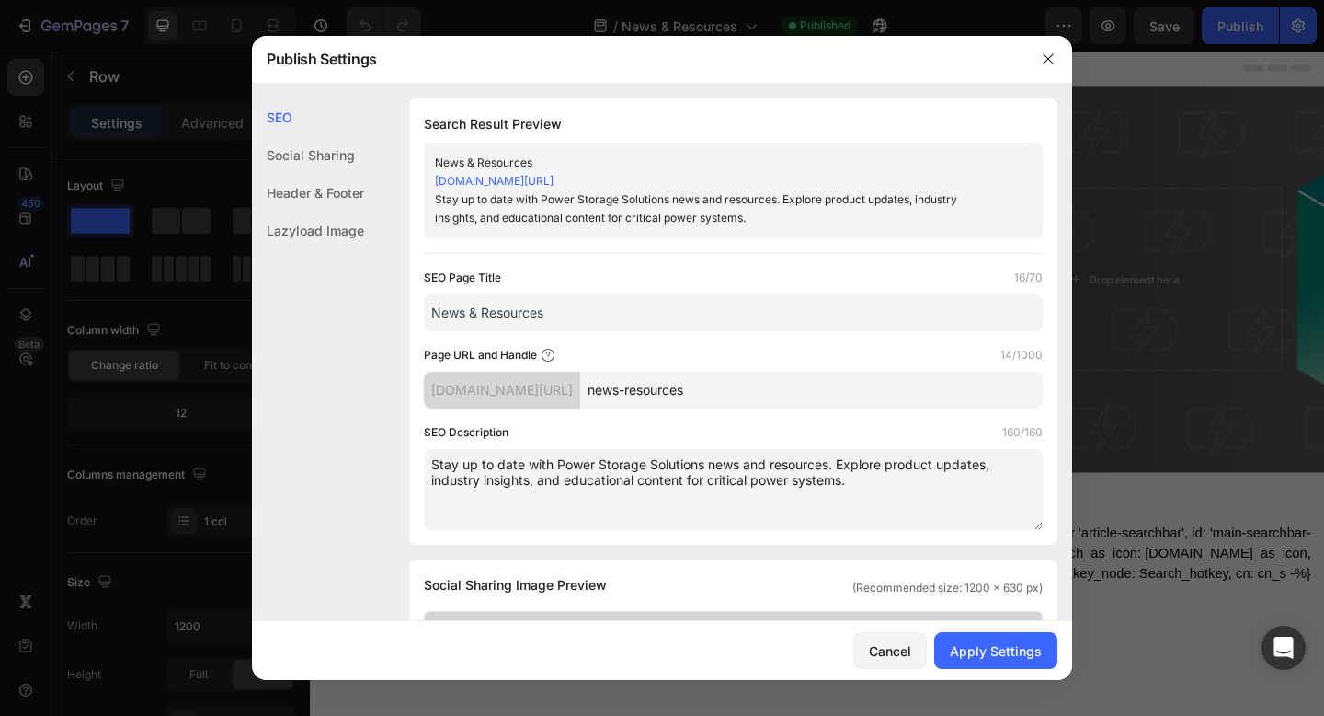
click at [864, 484] on textarea "Stay up to date with Power Storage Solutions news and resources. Explore produc…" at bounding box center [733, 489] width 619 height 81
type textarea "Stay up to date with Power Storage Solutions news and resources. Explore produc…"
click at [976, 658] on div "Apply Settings" at bounding box center [996, 650] width 92 height 19
drag, startPoint x: 1050, startPoint y: 61, endPoint x: 888, endPoint y: 3, distance: 171.9
click at [1050, 61] on icon "button" at bounding box center [1048, 59] width 10 height 10
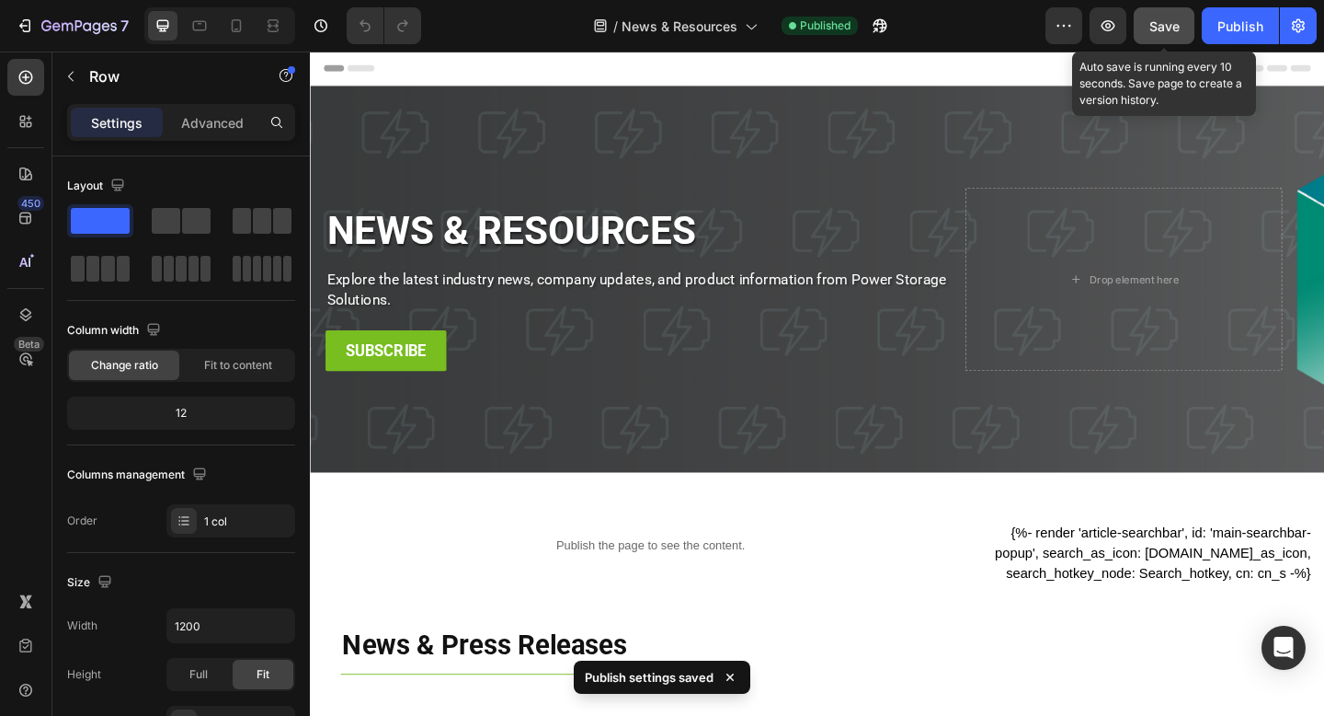
click at [1164, 41] on button "Save" at bounding box center [1164, 25] width 61 height 37
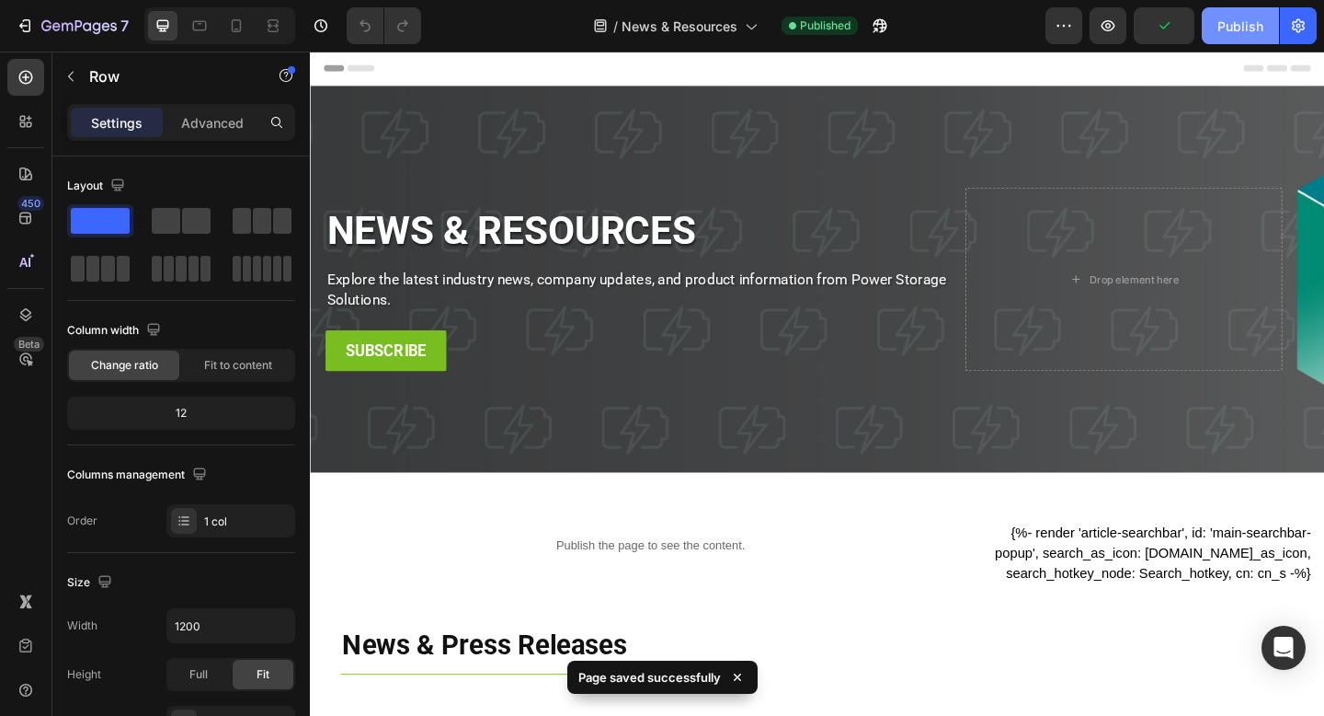
click at [1243, 34] on div "Publish" at bounding box center [1241, 26] width 46 height 19
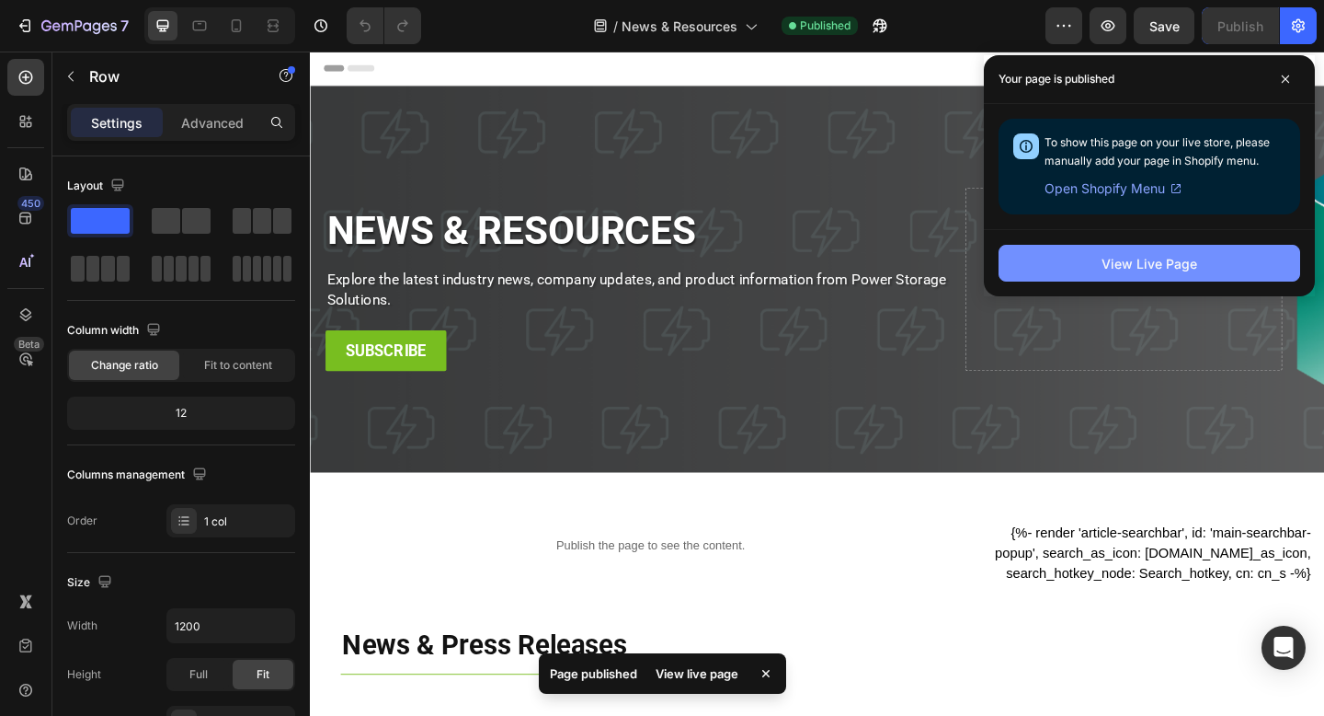
click at [1240, 274] on button "View Live Page" at bounding box center [1150, 263] width 302 height 37
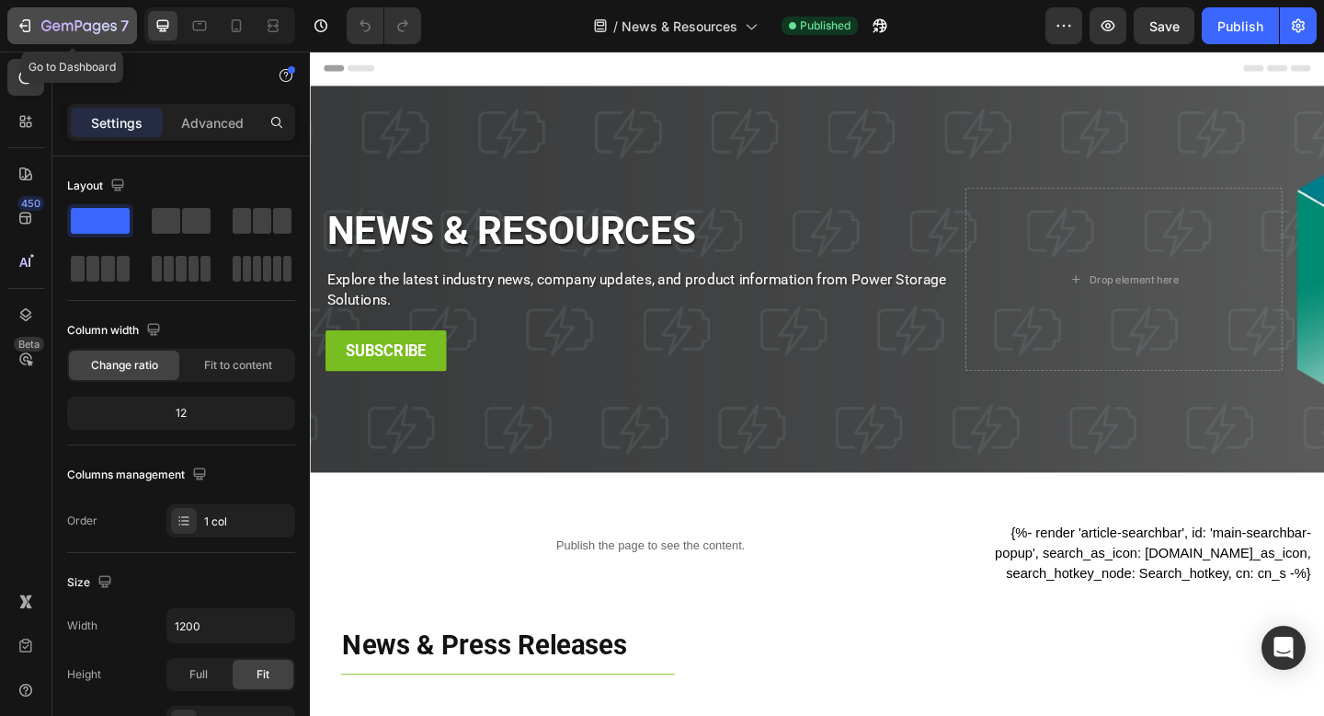
click at [92, 34] on icon "button" at bounding box center [78, 27] width 75 height 16
